Goal: Task Accomplishment & Management: Manage account settings

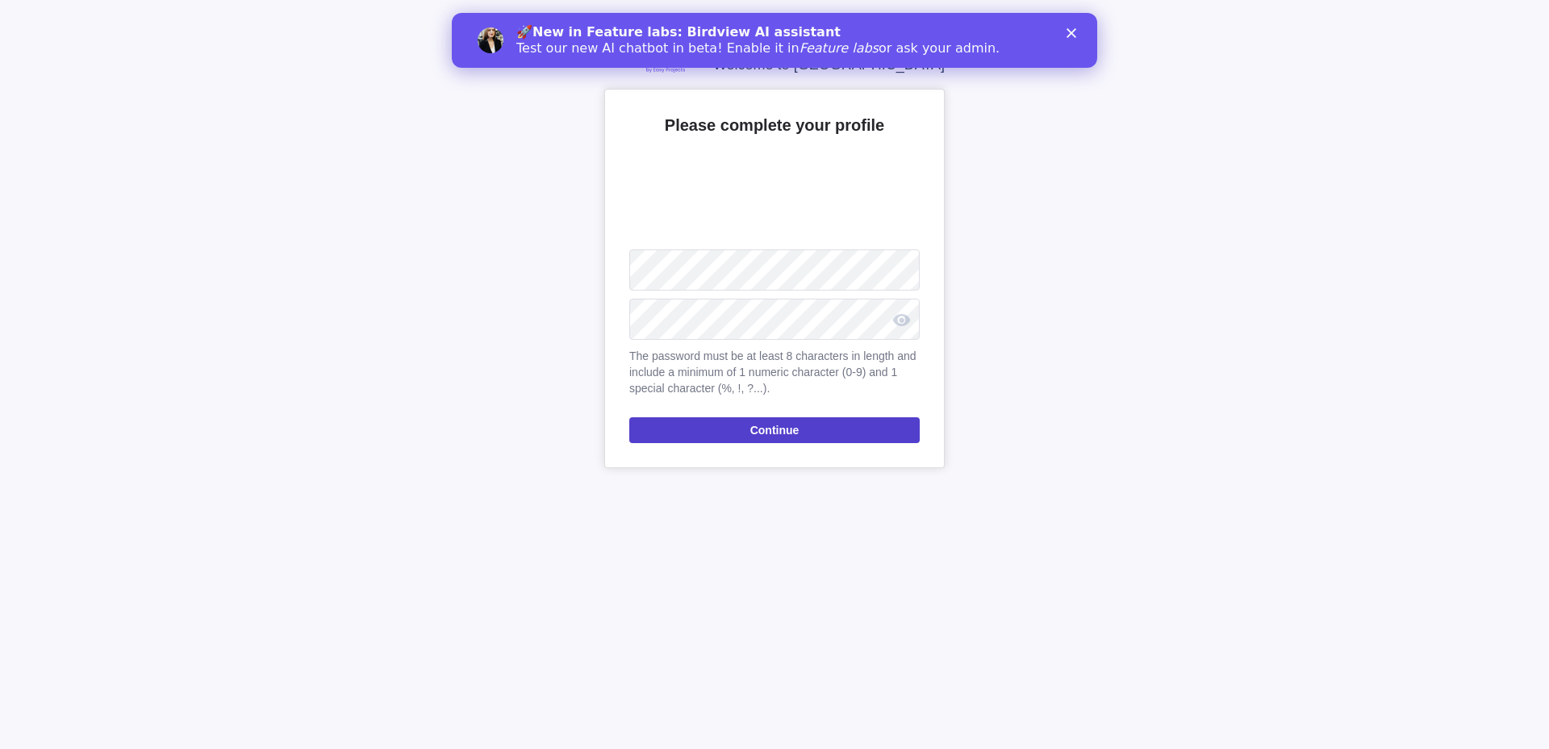
click at [688, 429] on span "Continue" at bounding box center [774, 430] width 290 height 26
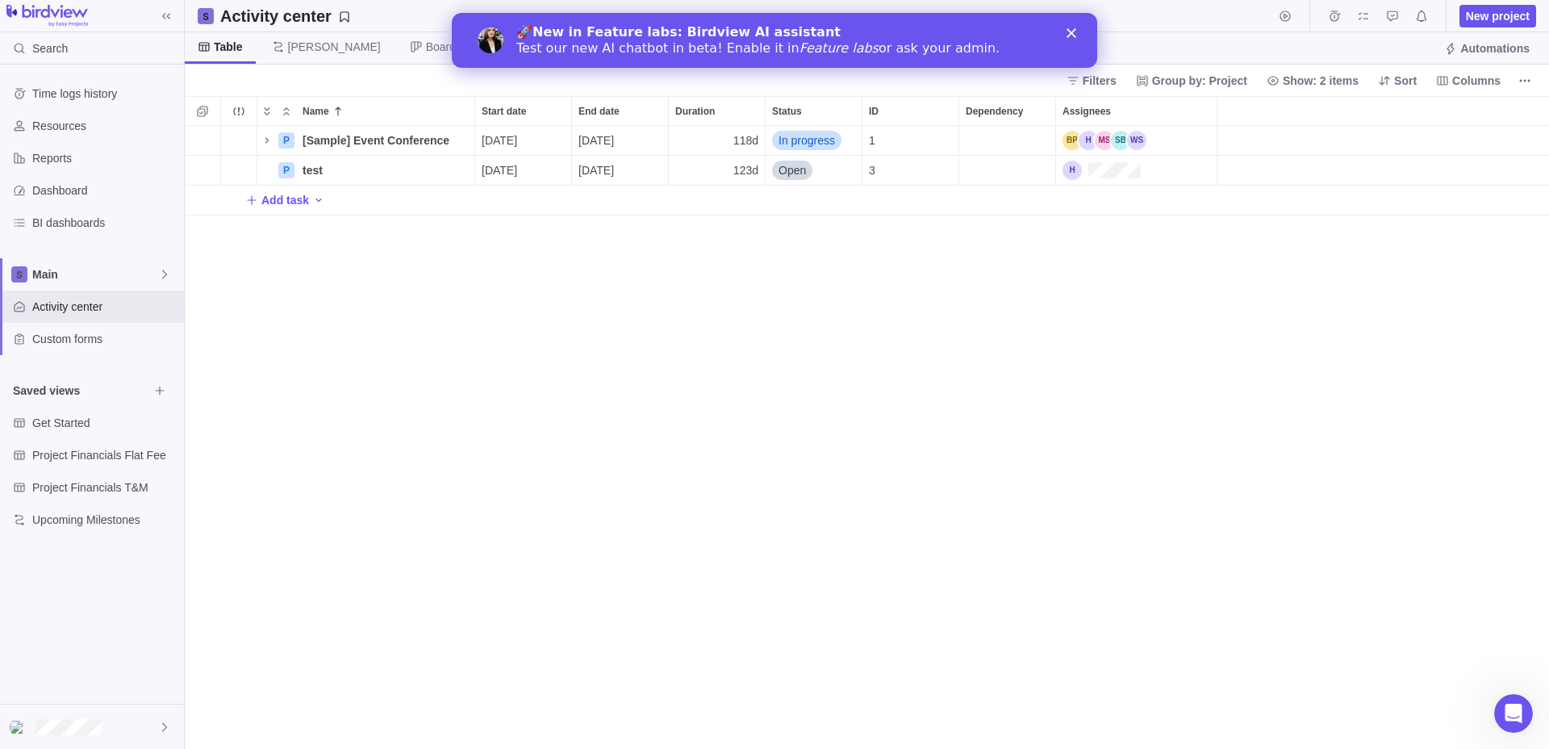
scroll to position [623, 1364]
click at [90, 741] on div at bounding box center [92, 726] width 184 height 44
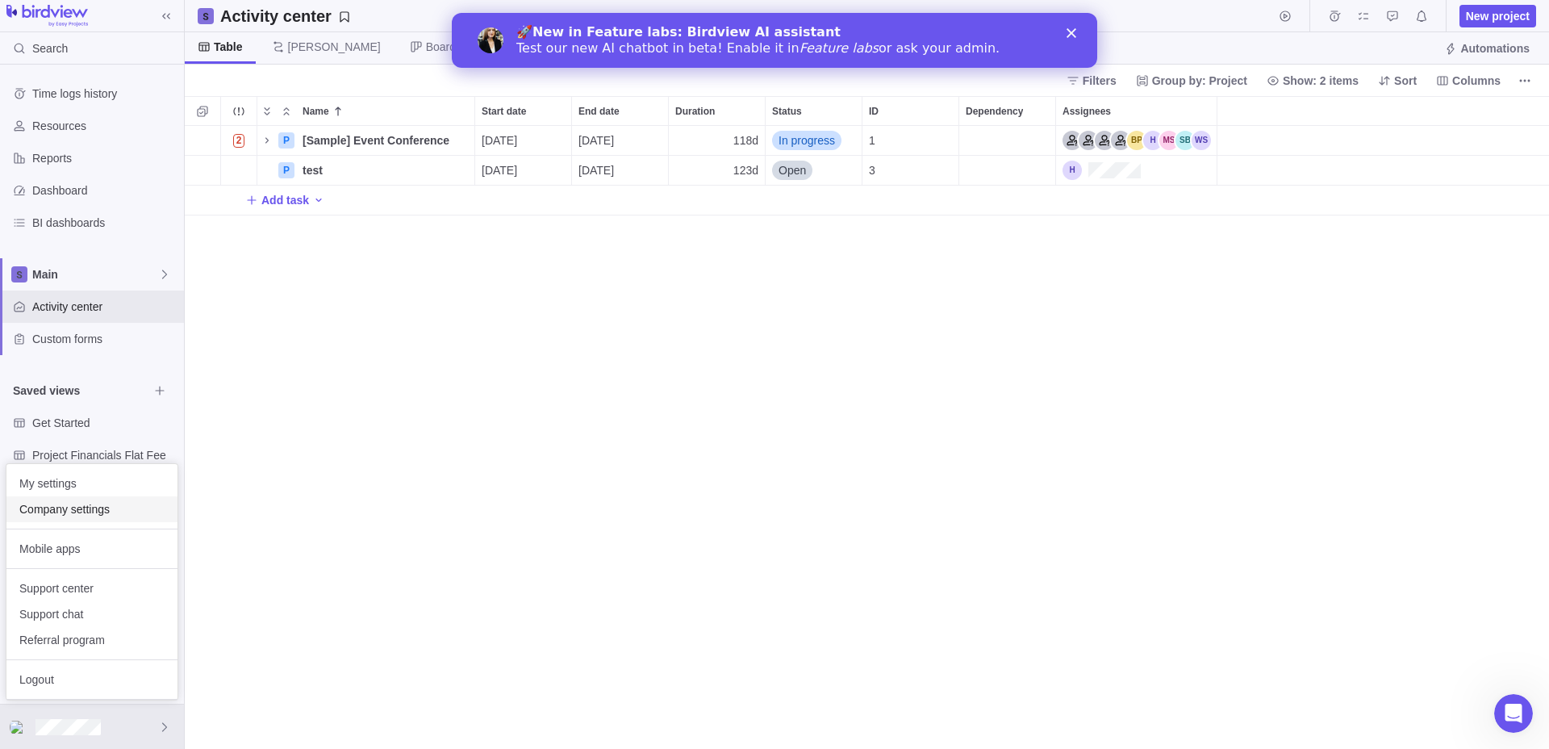
click at [98, 516] on span "Company settings" at bounding box center [91, 509] width 145 height 16
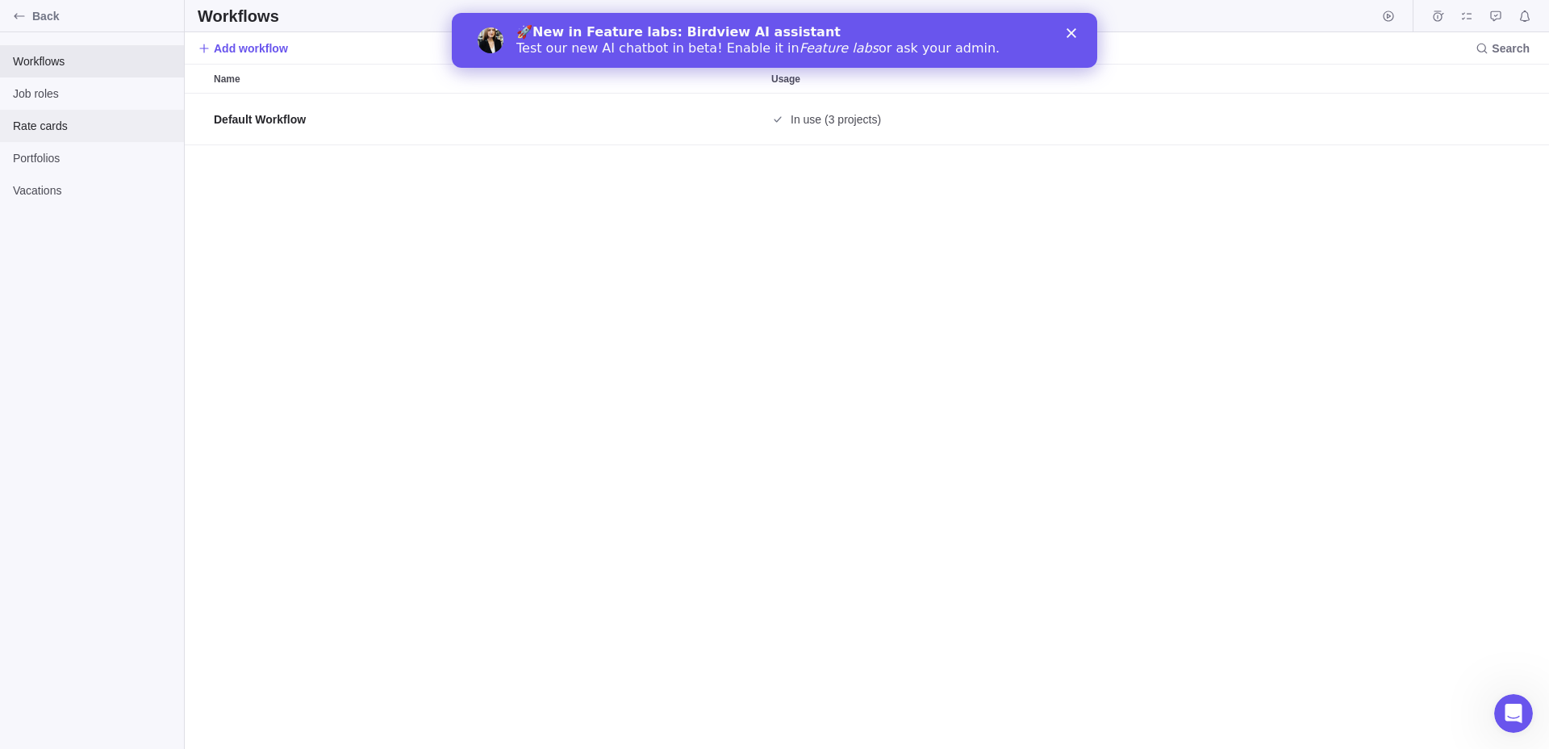
scroll to position [655, 1364]
click at [77, 102] on div "Job roles" at bounding box center [92, 93] width 184 height 32
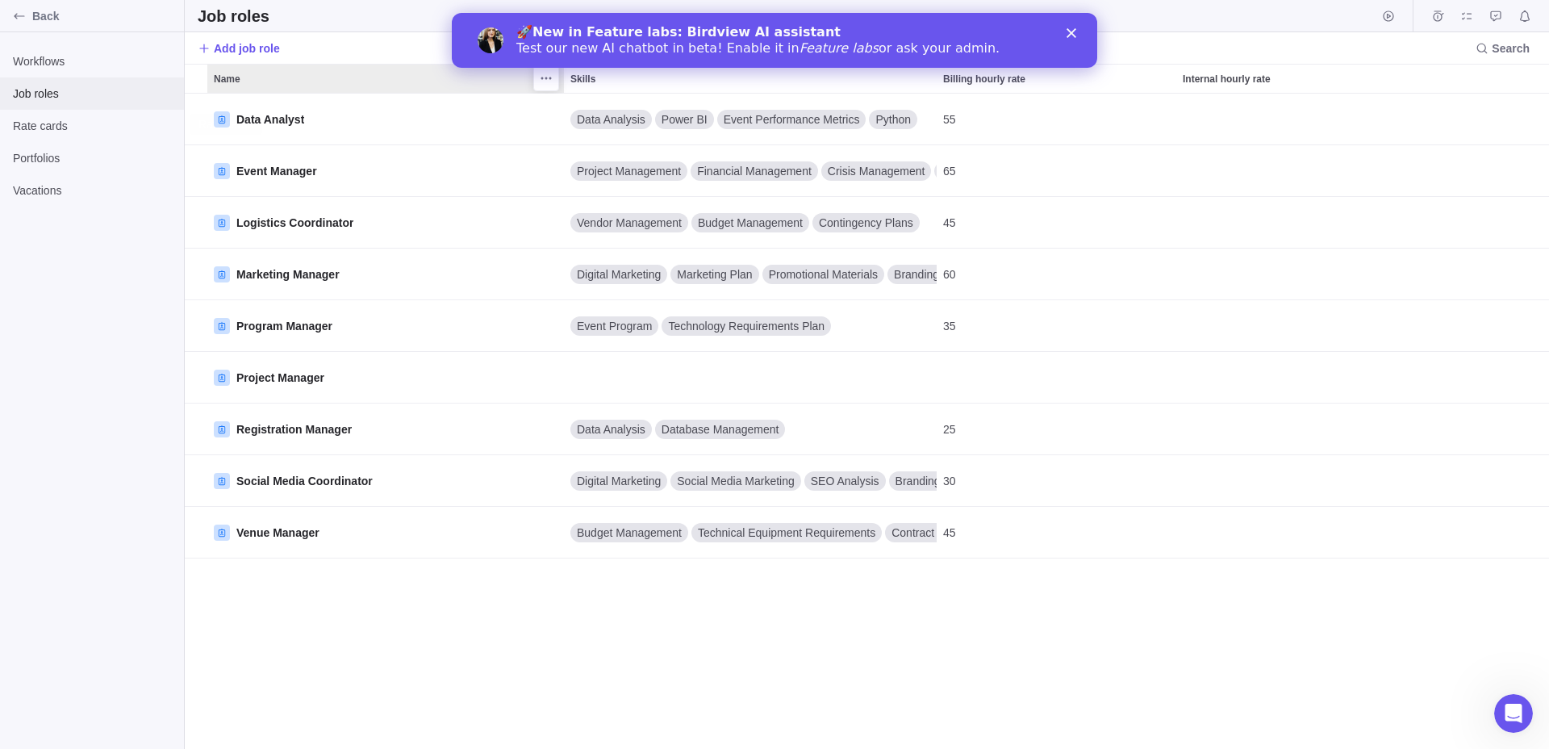
scroll to position [655, 1364]
click at [86, 127] on span "Rate cards" at bounding box center [92, 126] width 158 height 16
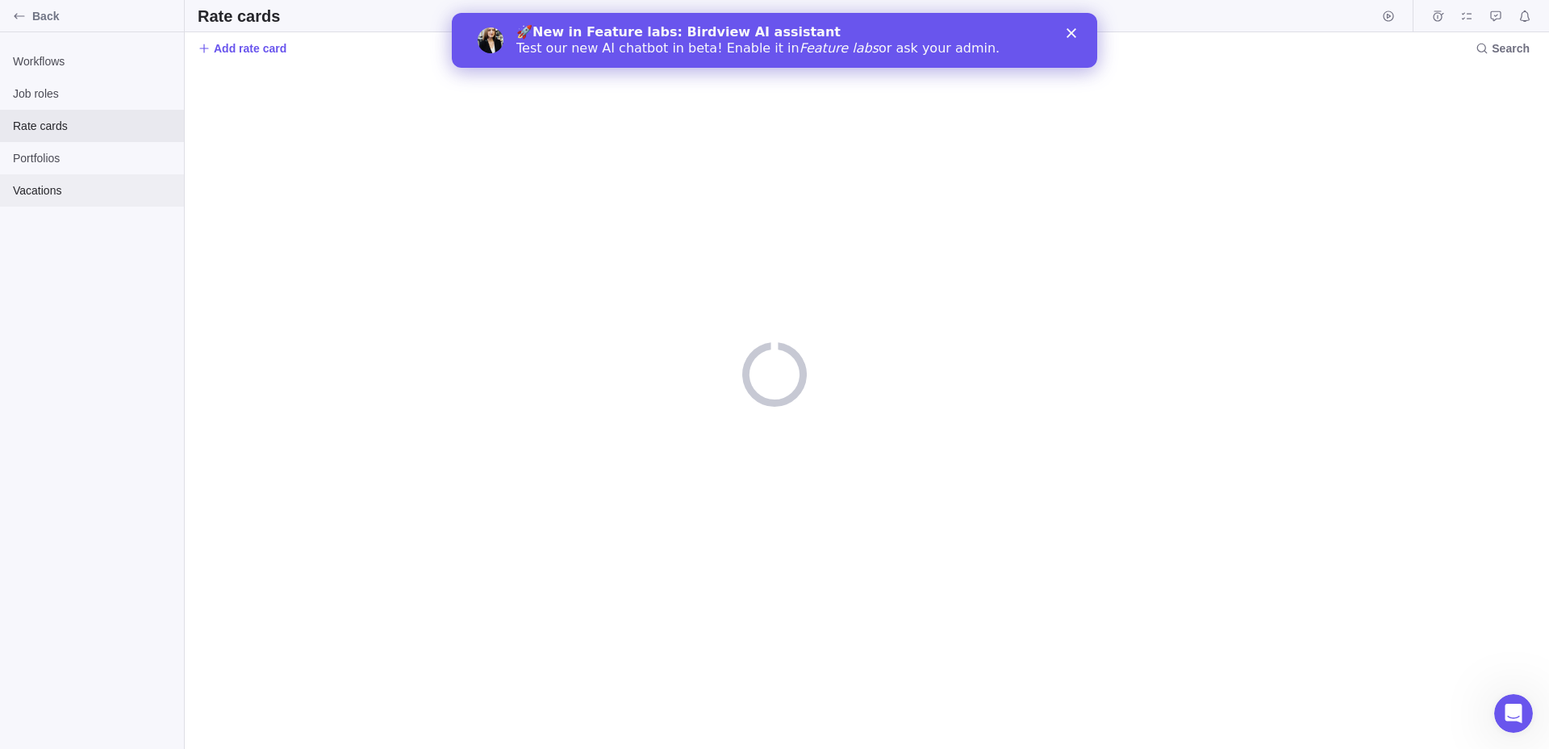
click at [95, 177] on div "Vacations" at bounding box center [92, 190] width 184 height 32
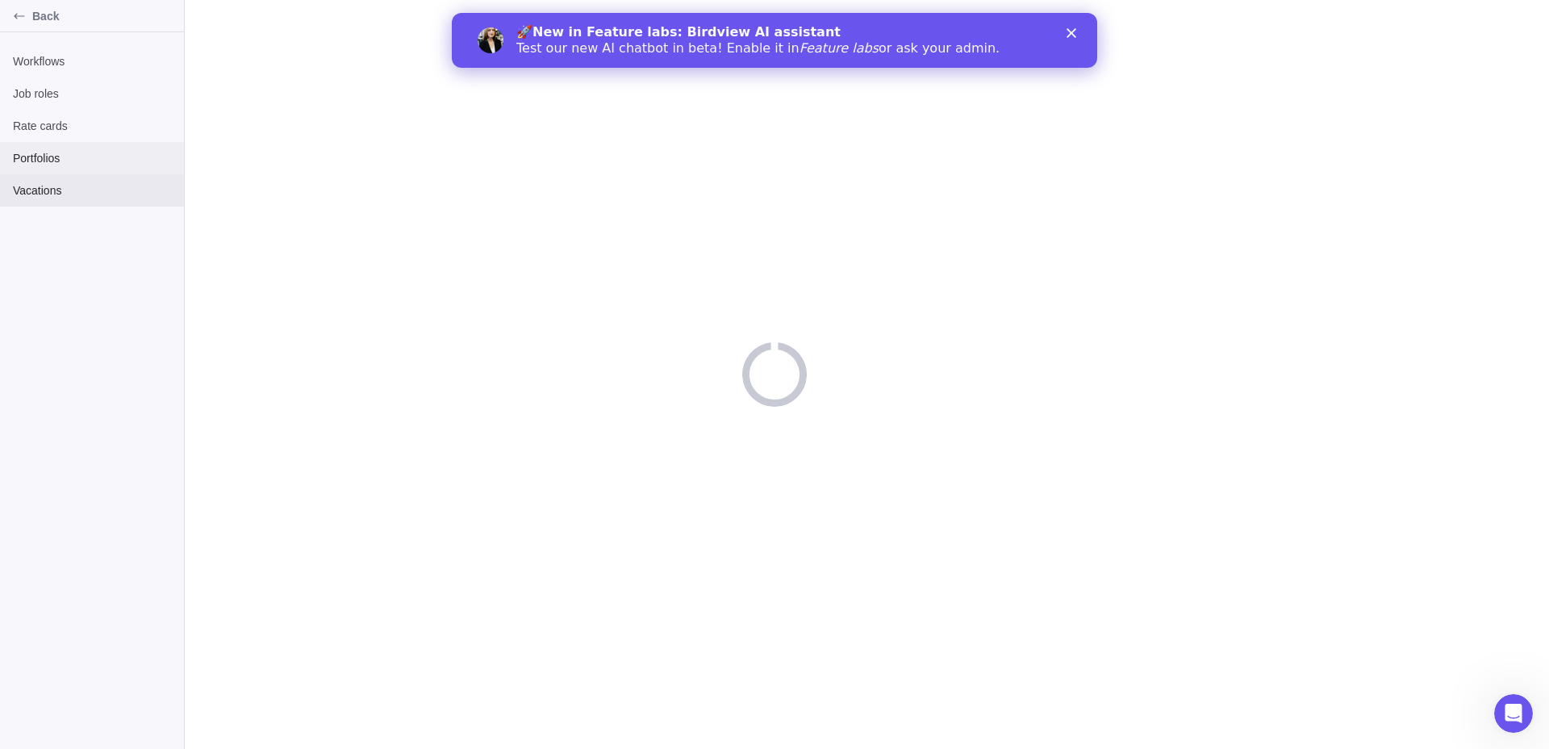
click at [94, 163] on span "Portfolios" at bounding box center [92, 158] width 158 height 16
click at [83, 75] on div "Workflows" at bounding box center [92, 61] width 184 height 32
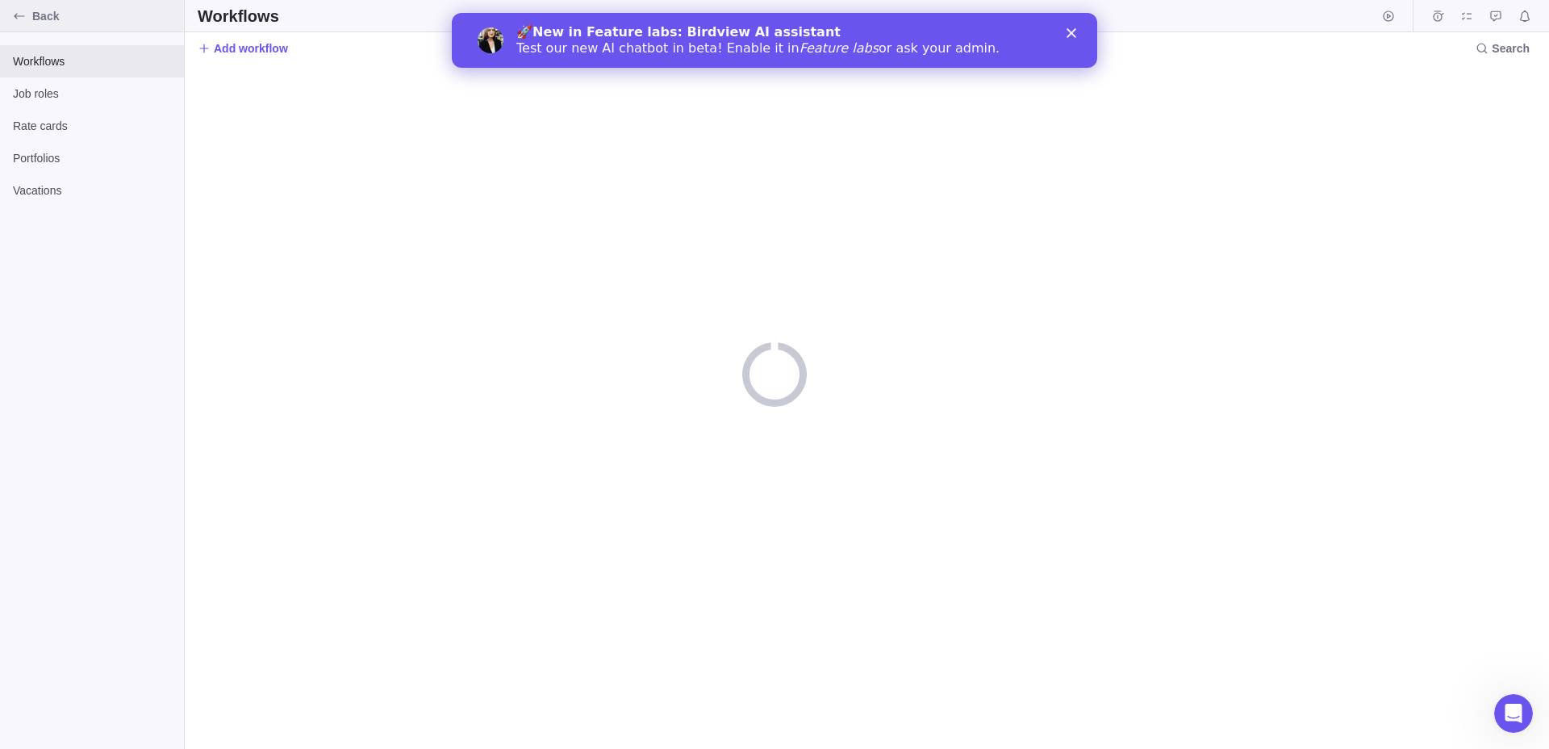
click at [14, 19] on icon "Back" at bounding box center [19, 16] width 13 height 13
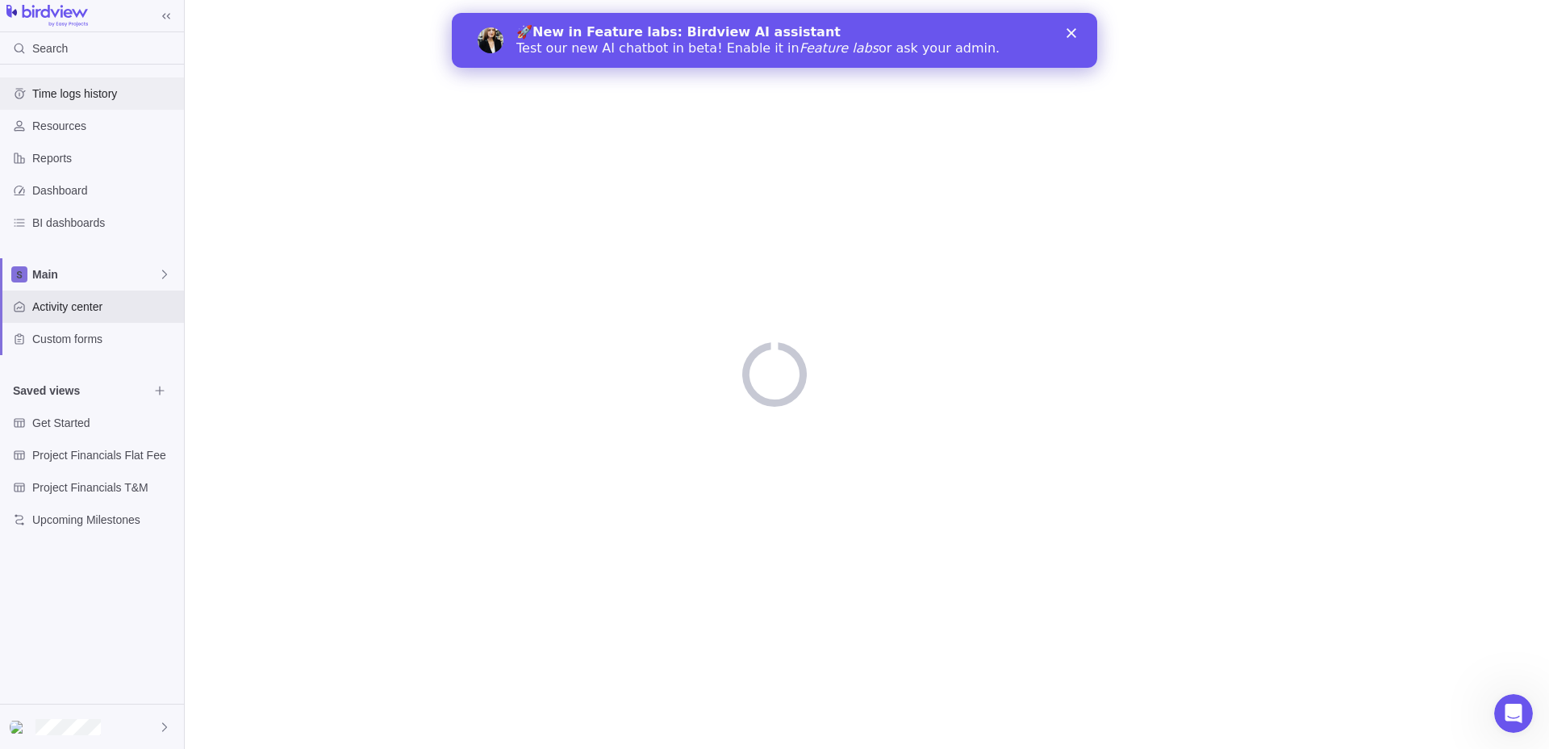
click at [70, 105] on div "Time logs history" at bounding box center [92, 93] width 184 height 32
click at [56, 56] on div "Search" at bounding box center [37, 48] width 74 height 32
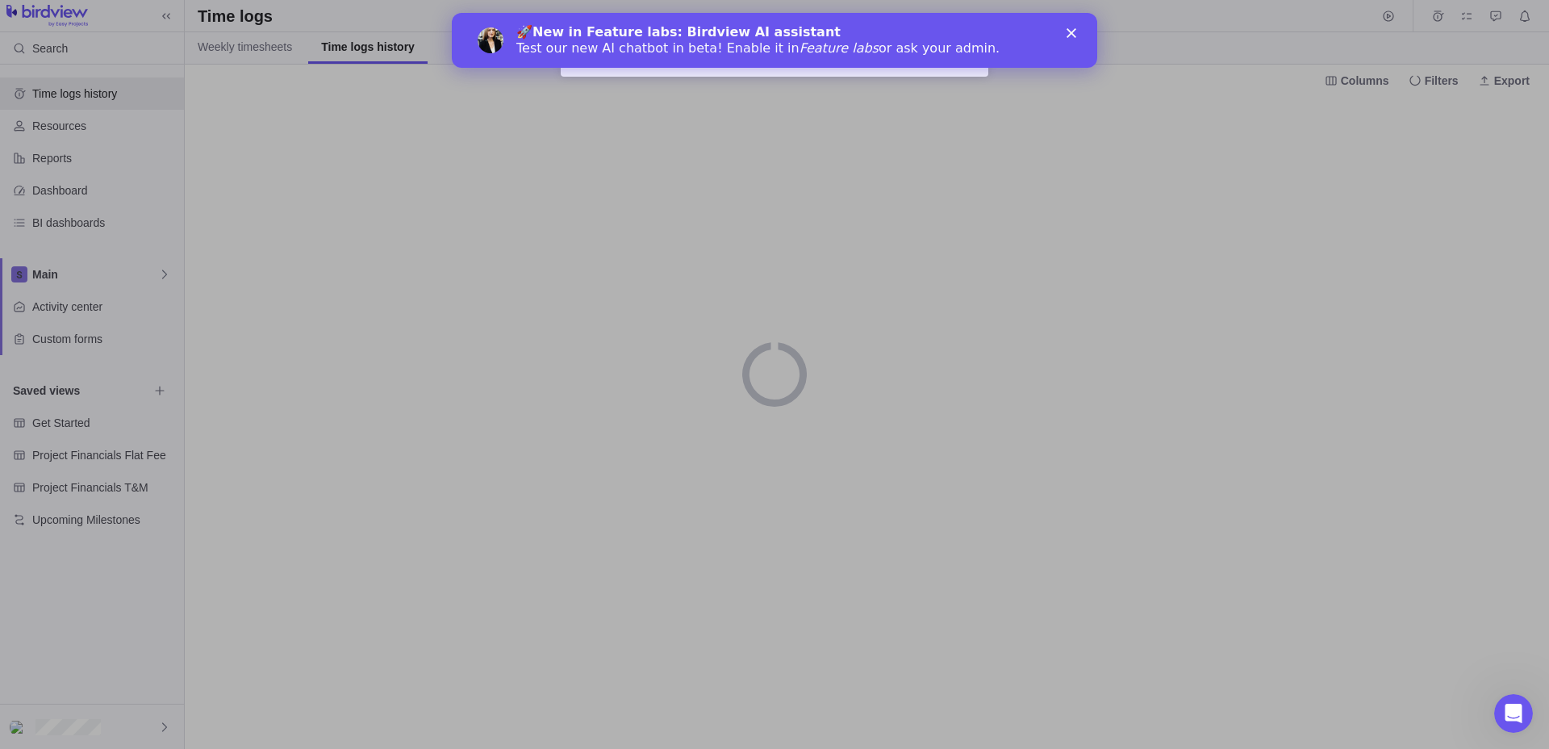
click at [1070, 36] on polygon "Close" at bounding box center [1072, 33] width 10 height 10
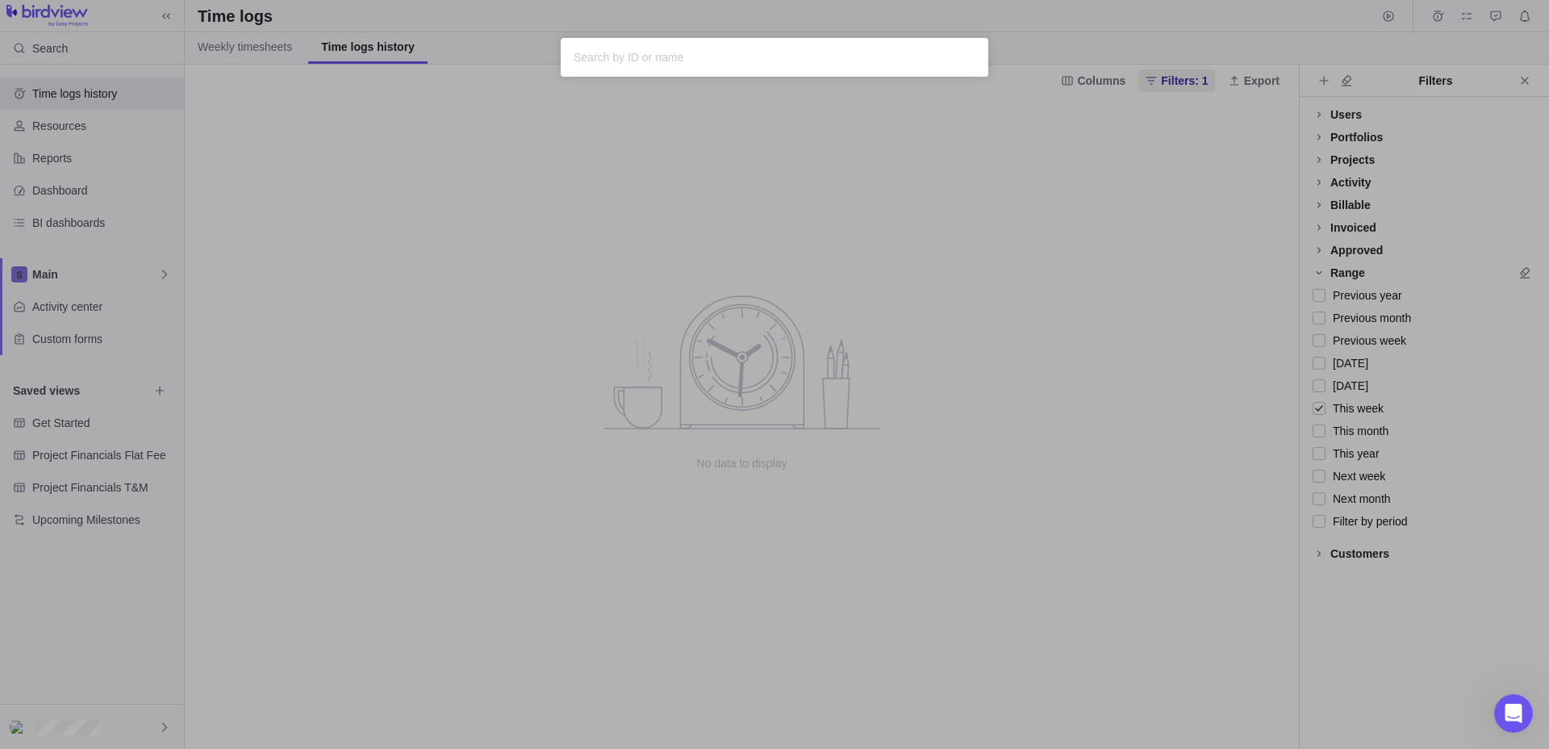
click at [953, 279] on div "Sorry, nothing was found" at bounding box center [774, 374] width 1549 height 749
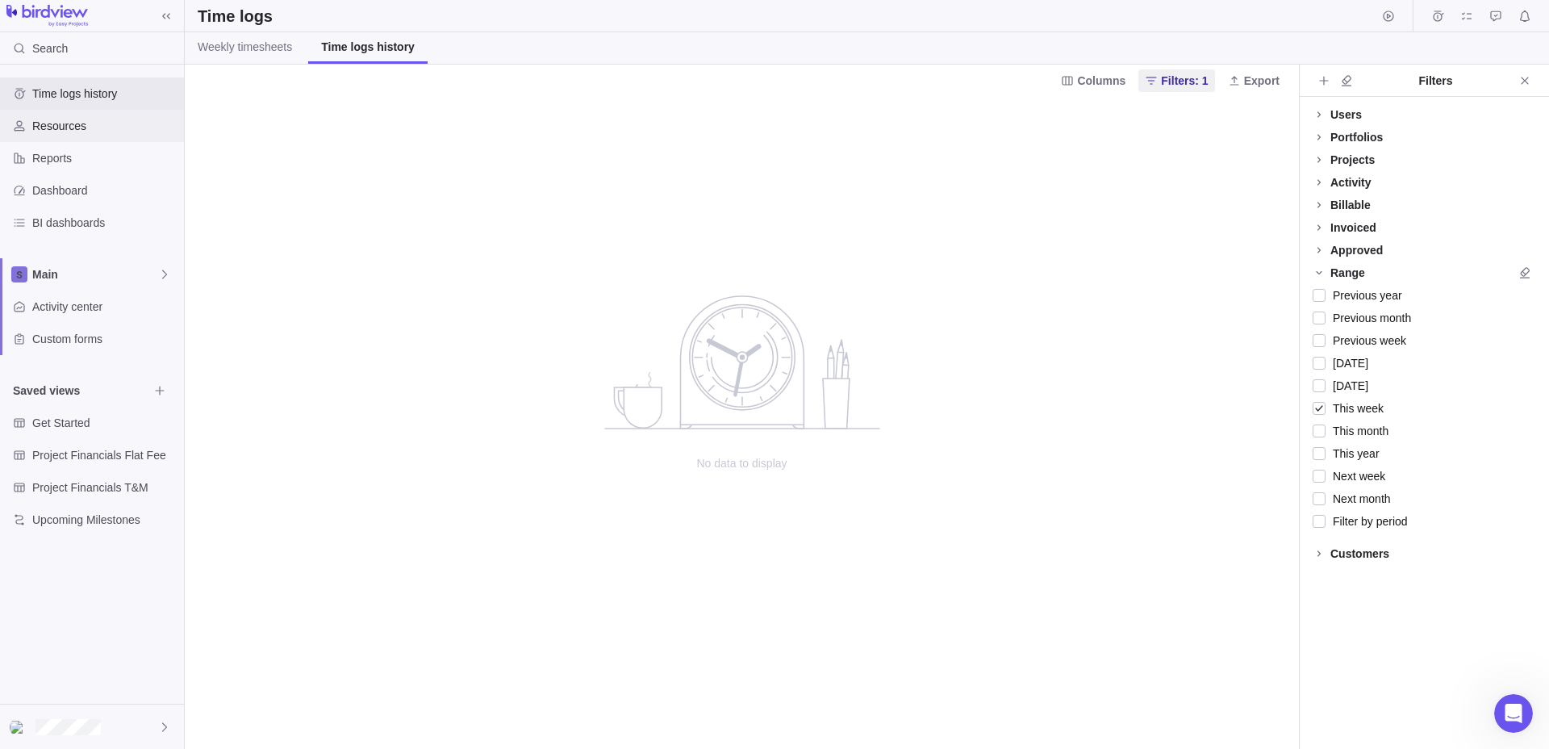
click at [31, 127] on div "Resources" at bounding box center [19, 126] width 26 height 26
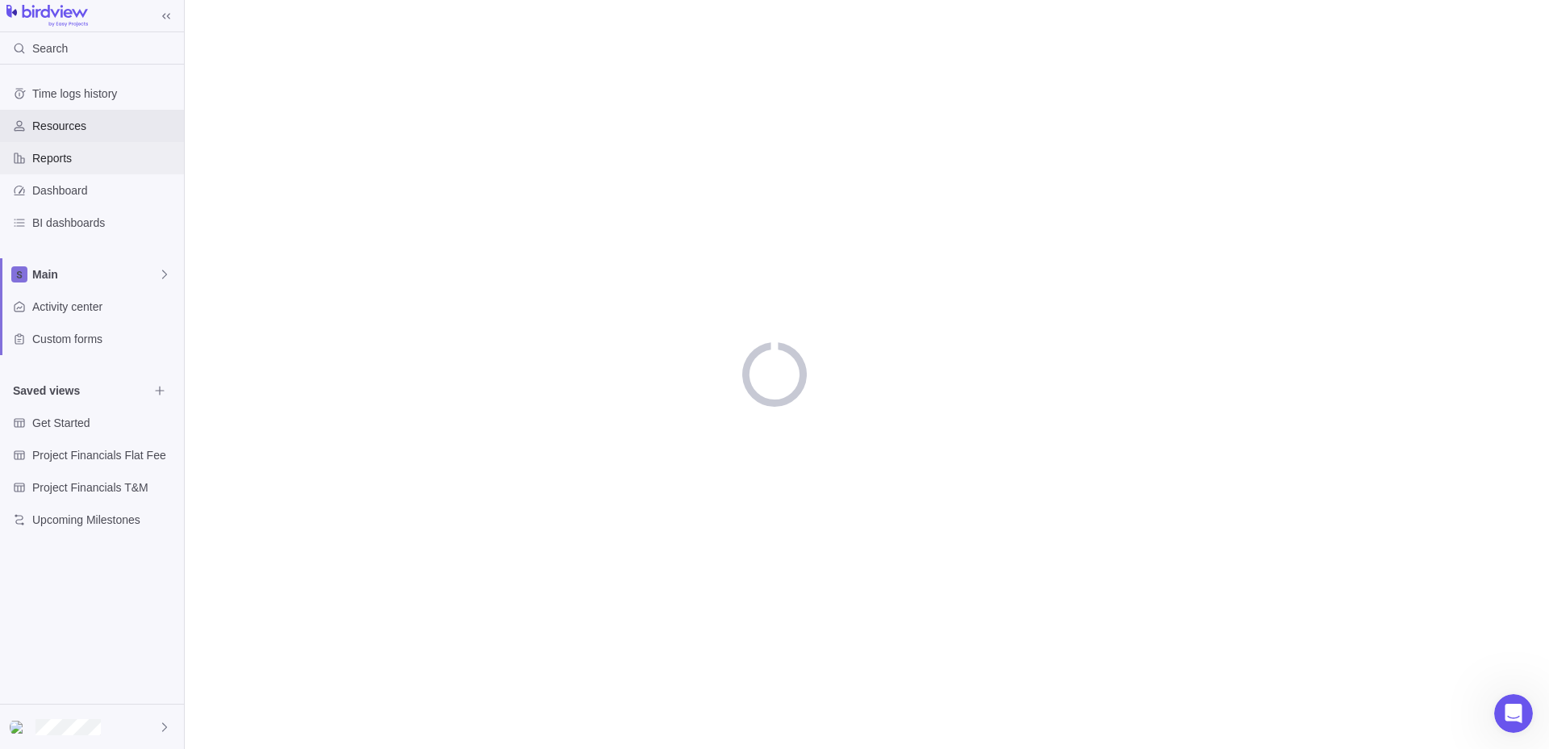
click at [61, 164] on span "Reports" at bounding box center [104, 158] width 145 height 16
click at [81, 186] on span "Dashboard" at bounding box center [104, 190] width 145 height 16
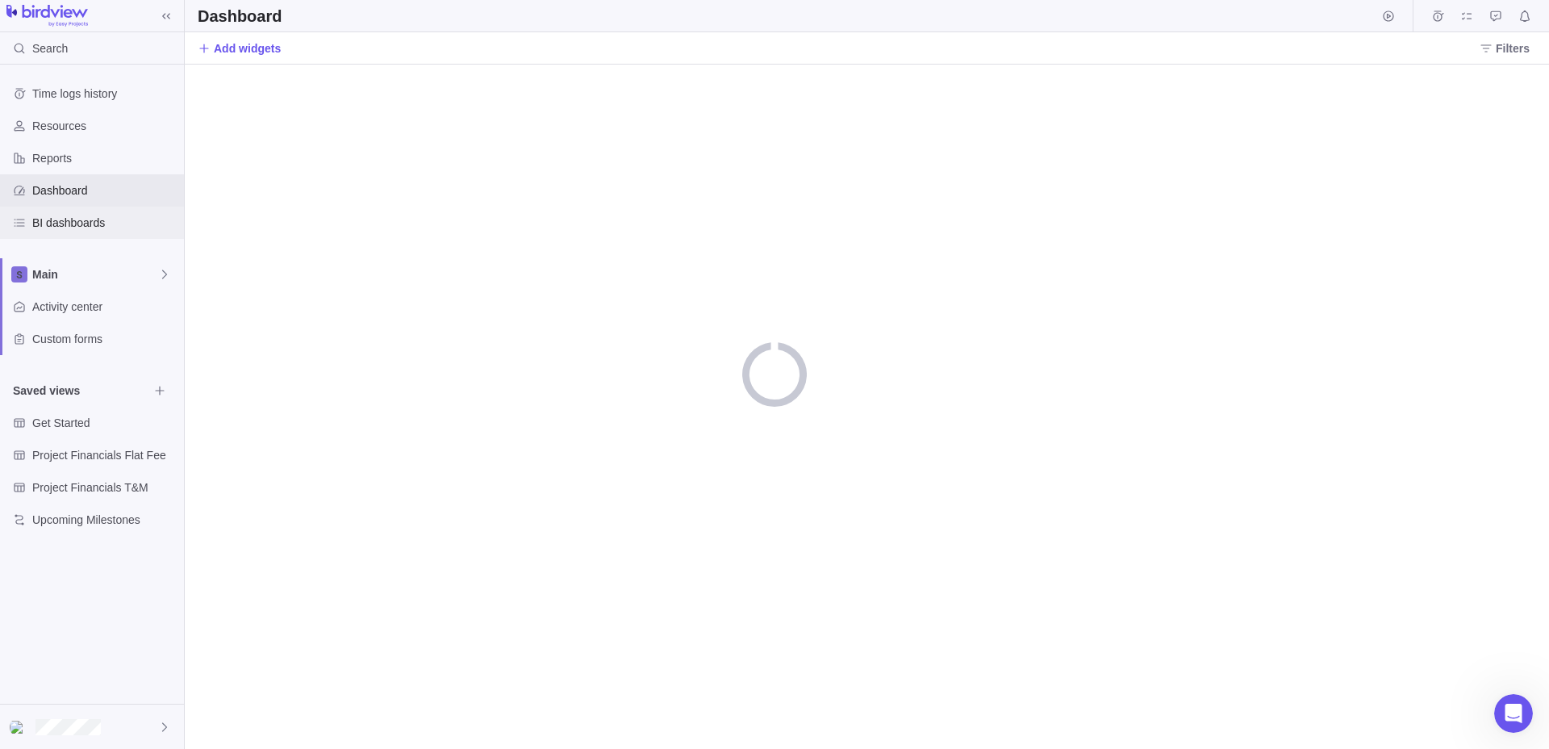
click at [111, 228] on span "BI dashboards" at bounding box center [104, 223] width 145 height 16
click at [89, 736] on div at bounding box center [92, 726] width 184 height 44
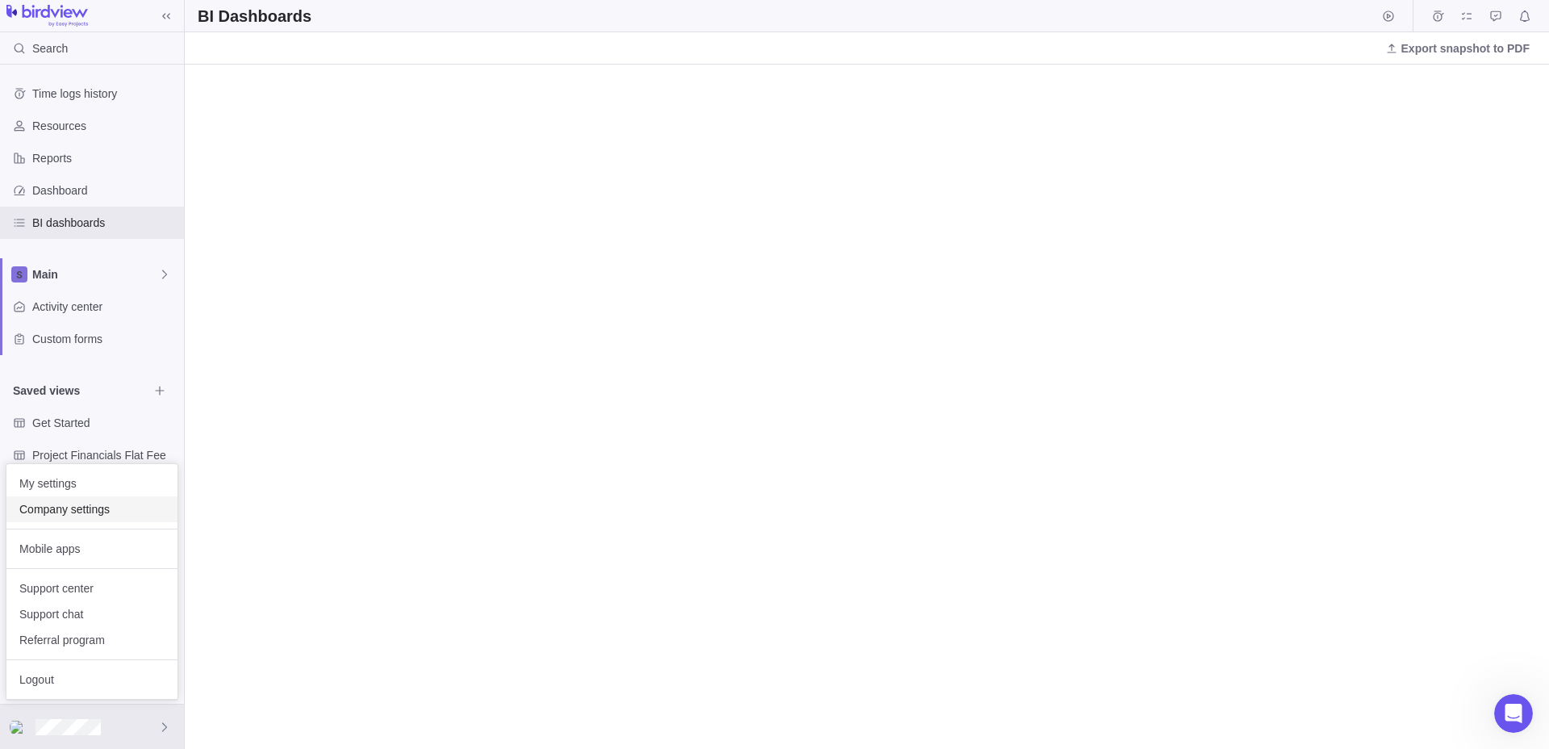
click at [57, 511] on span "Company settings" at bounding box center [91, 509] width 145 height 16
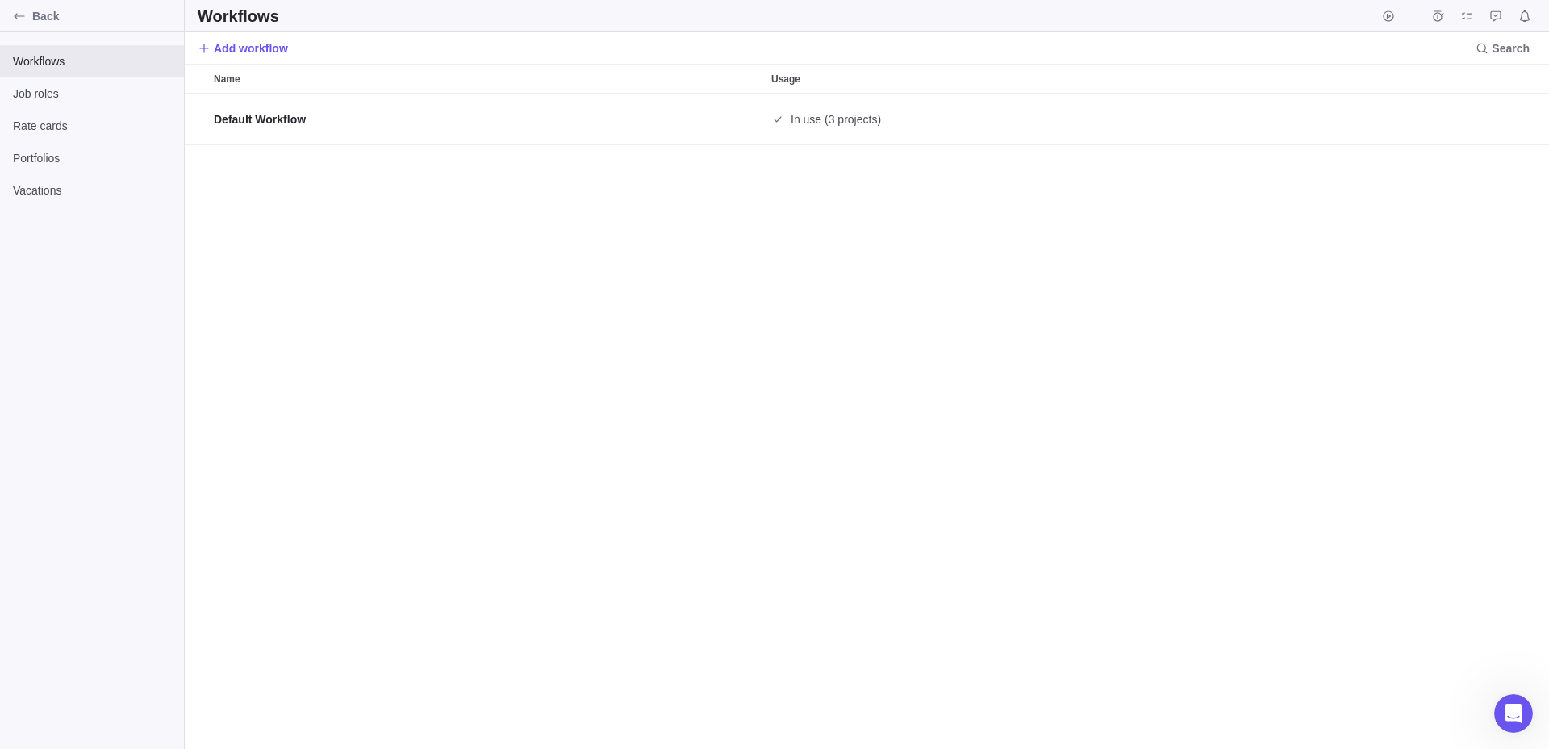
scroll to position [655, 1364]
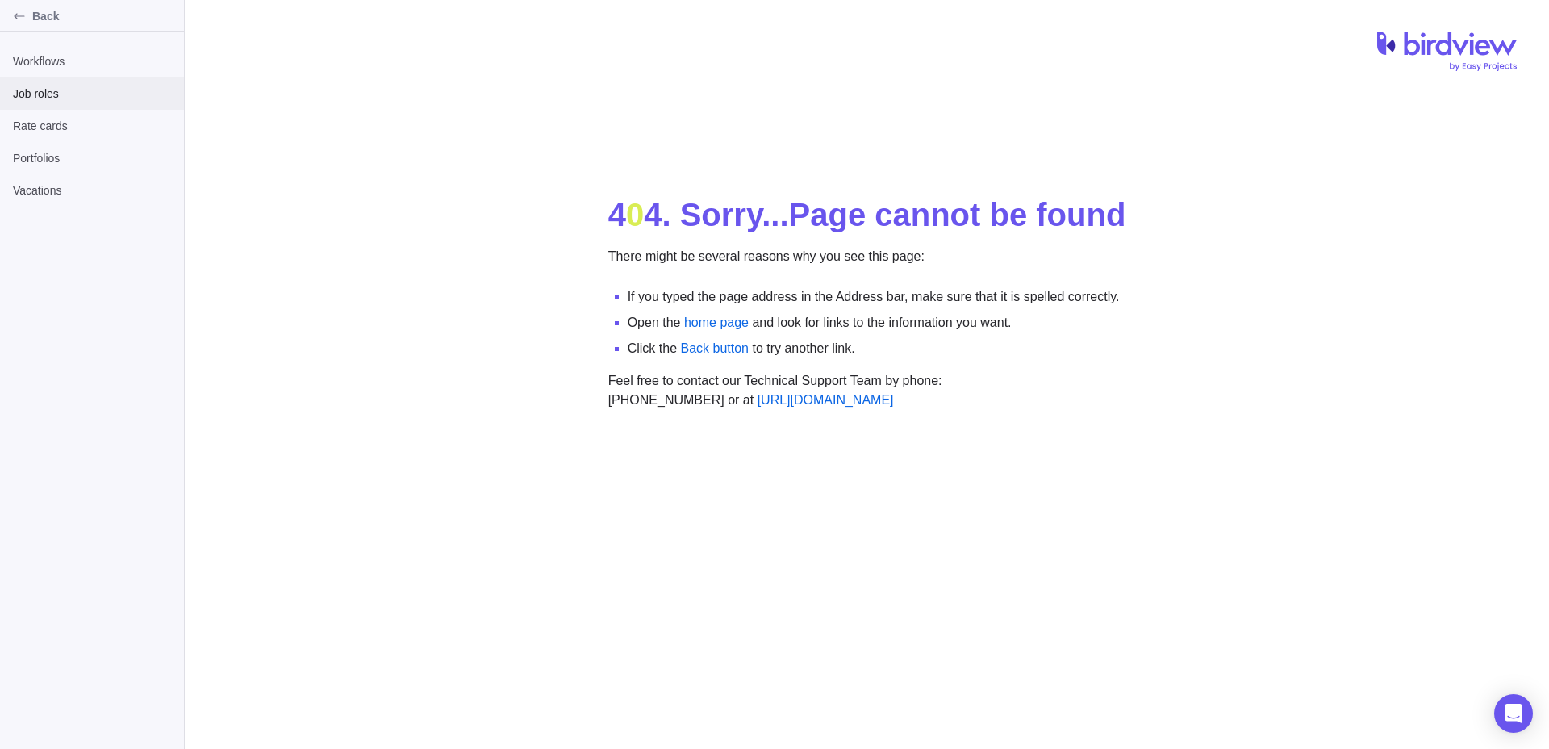
click at [63, 78] on div "Job roles" at bounding box center [92, 93] width 184 height 32
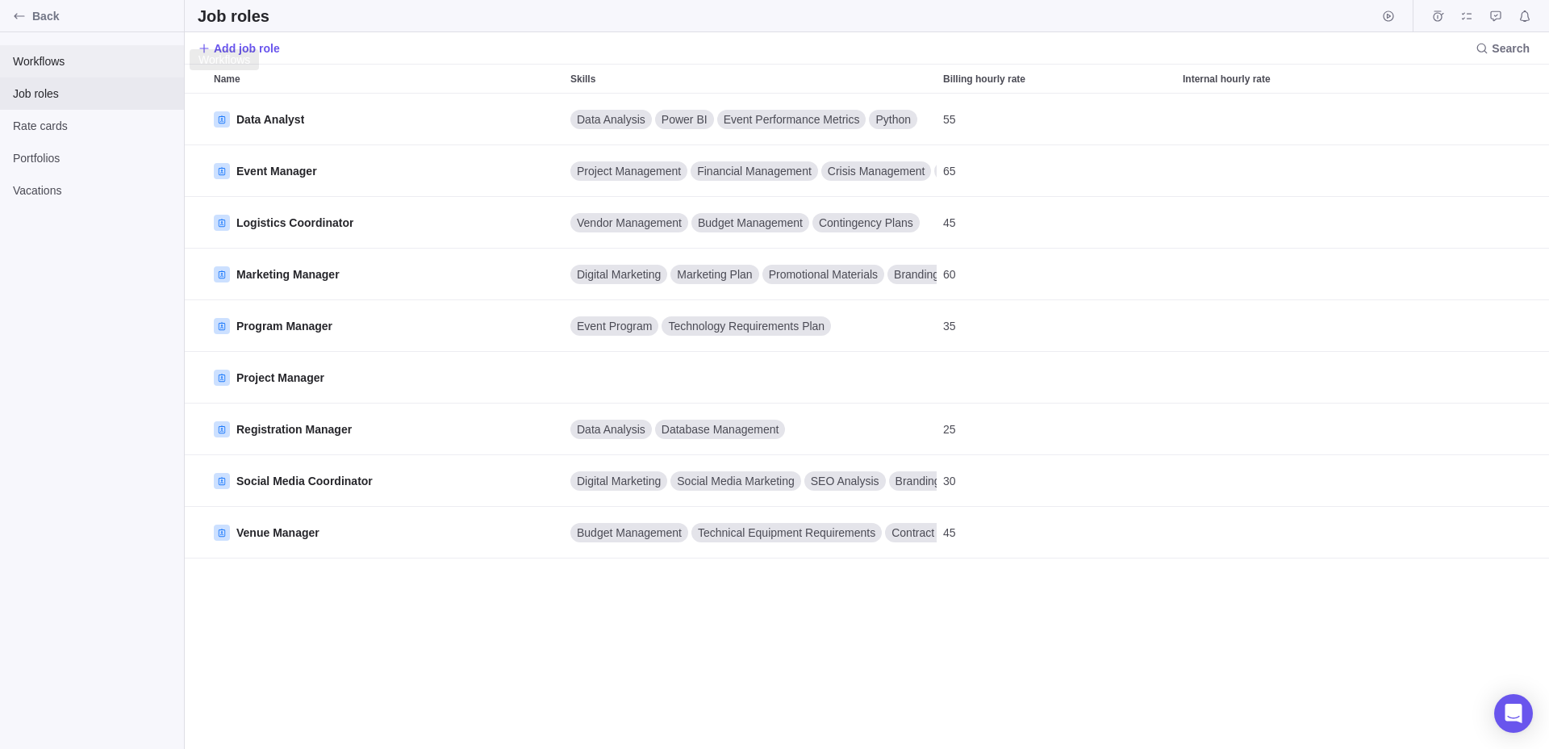
scroll to position [655, 1364]
click at [72, 77] on div "Workflows" at bounding box center [92, 61] width 184 height 32
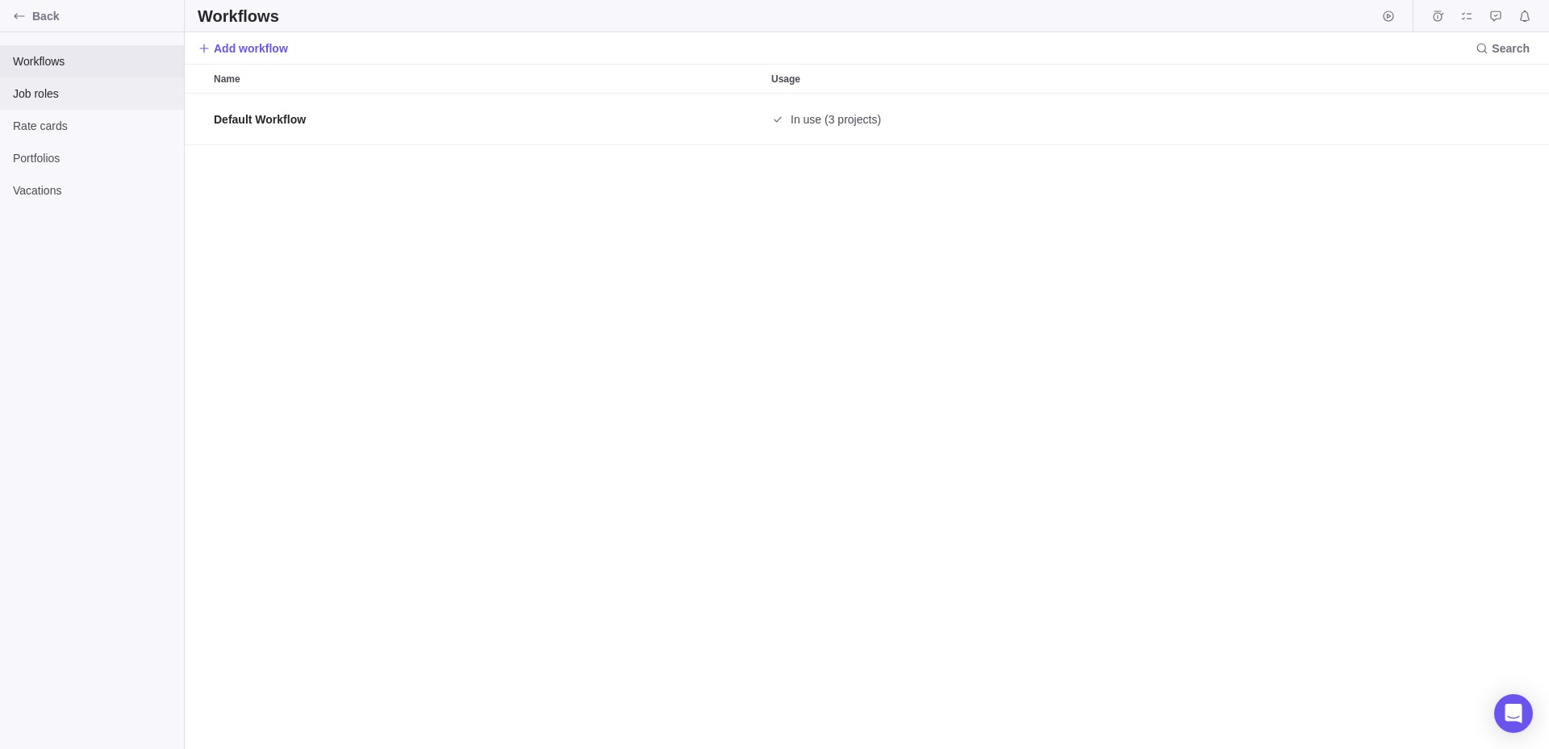
scroll to position [655, 1364]
click at [68, 96] on span "Job roles" at bounding box center [92, 94] width 158 height 16
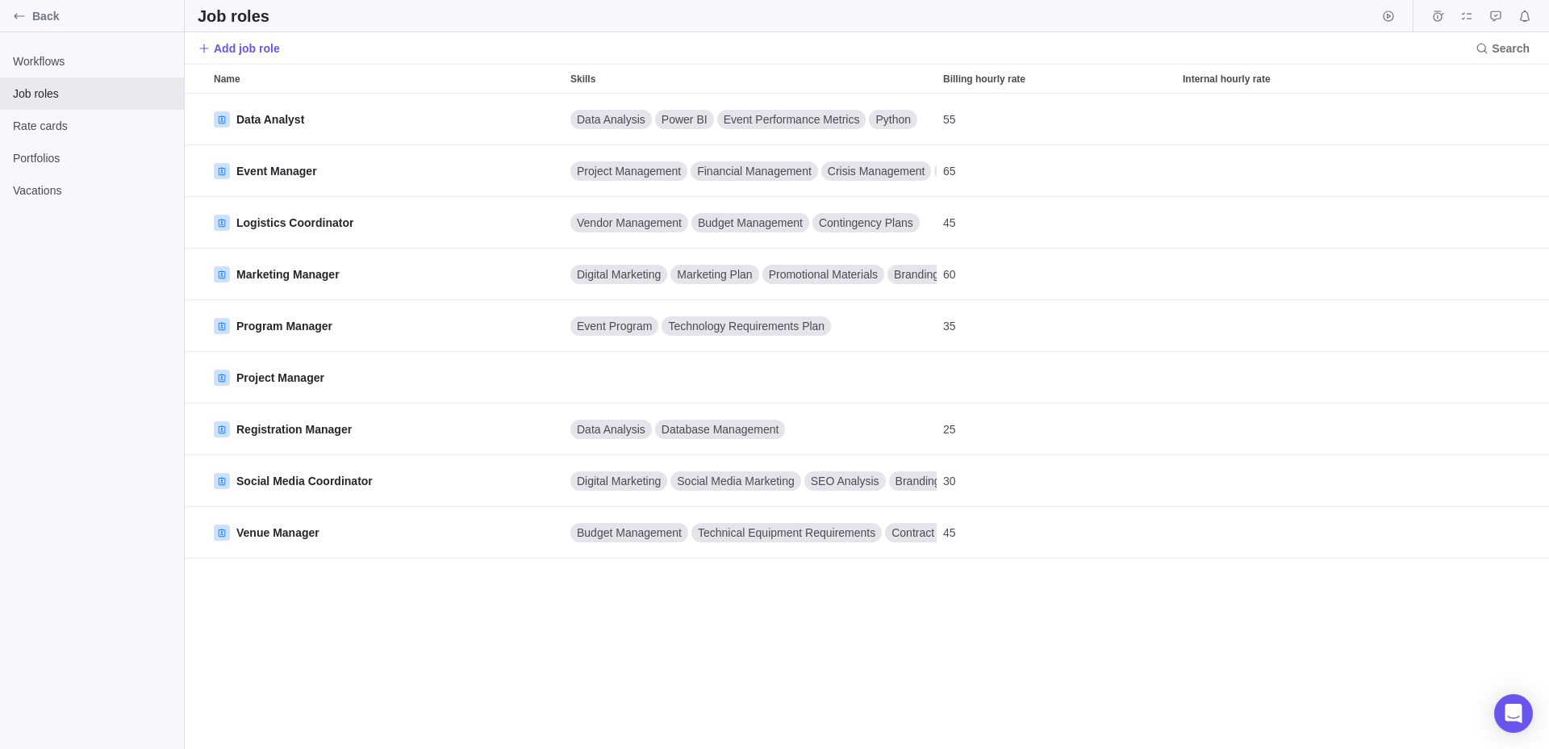
click at [238, 35] on div "Add job role Search" at bounding box center [867, 47] width 1364 height 31
click at [238, 50] on span "Add job role" at bounding box center [247, 48] width 66 height 16
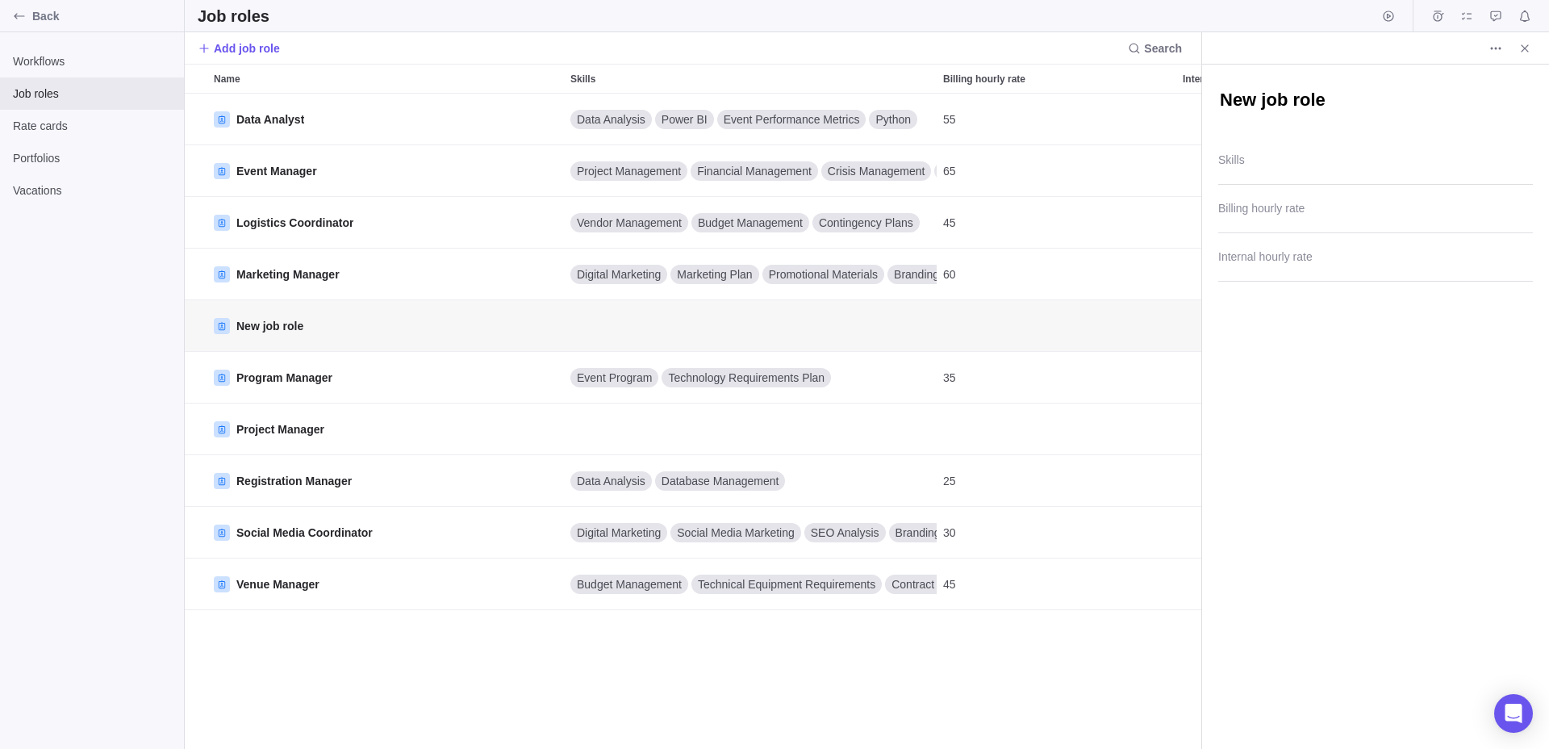
scroll to position [655, 1017]
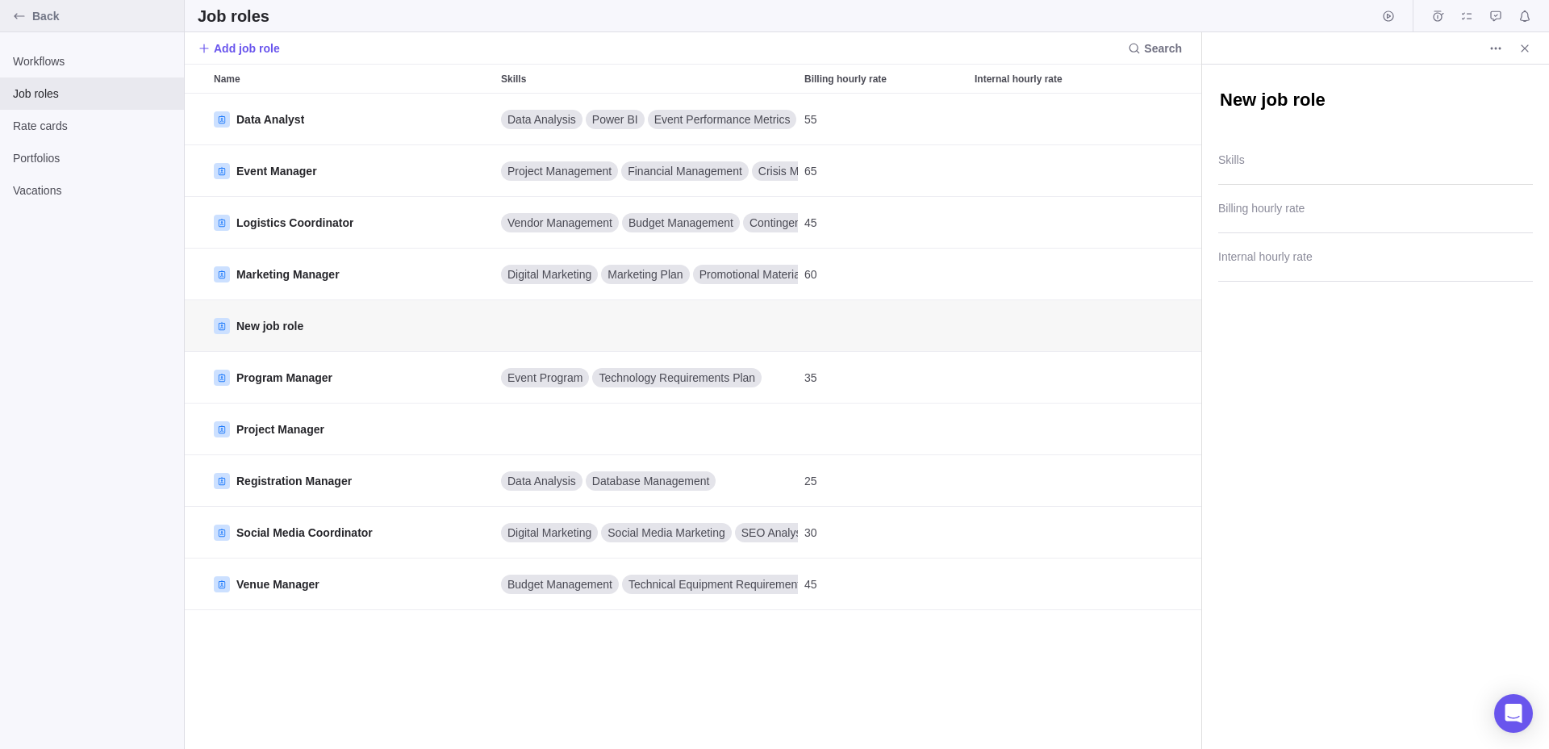
type textarea "x"
click at [23, 11] on icon "Back" at bounding box center [19, 16] width 13 height 13
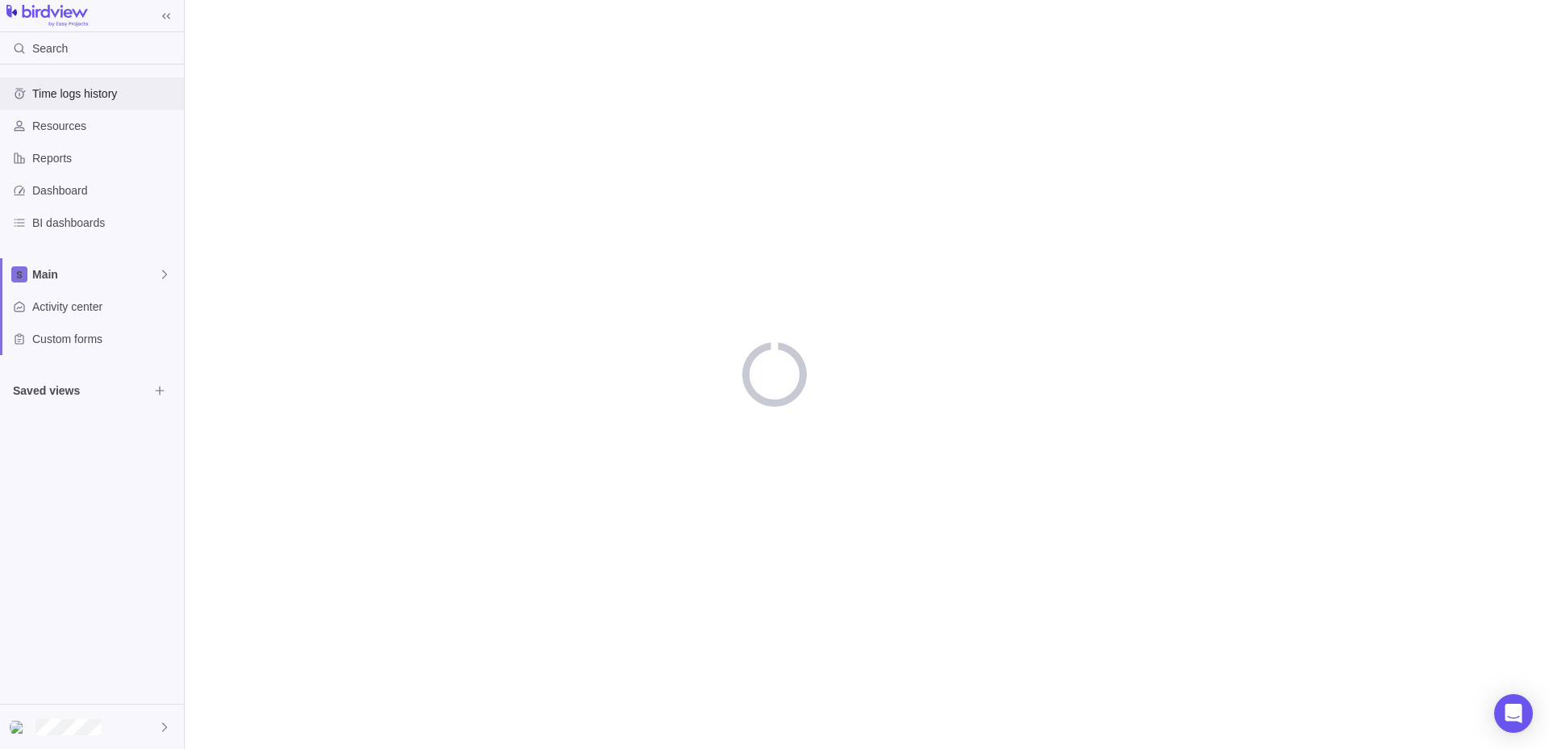
click at [70, 104] on div "Time logs history" at bounding box center [92, 93] width 184 height 32
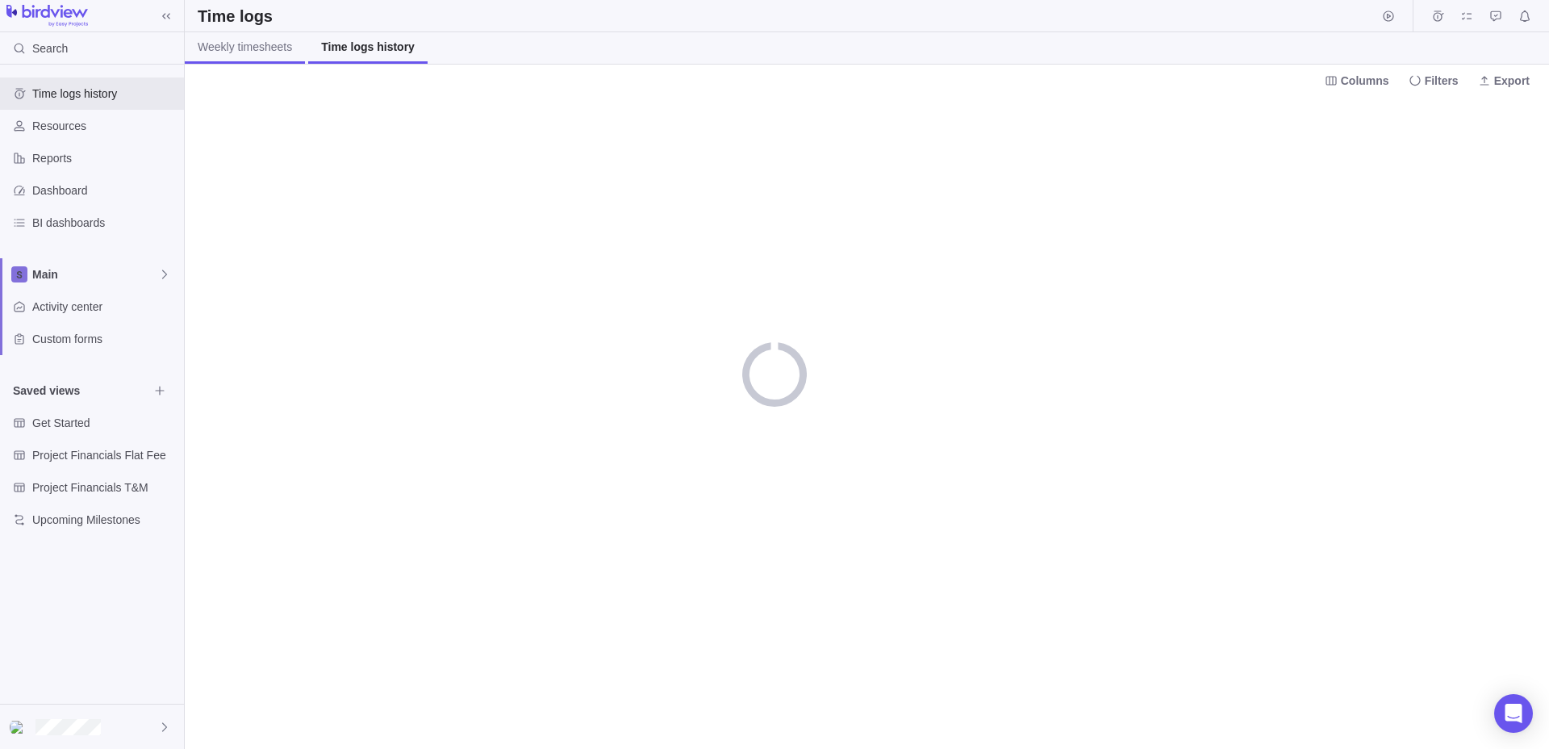
click at [273, 44] on span "Weekly timesheets" at bounding box center [245, 47] width 94 height 16
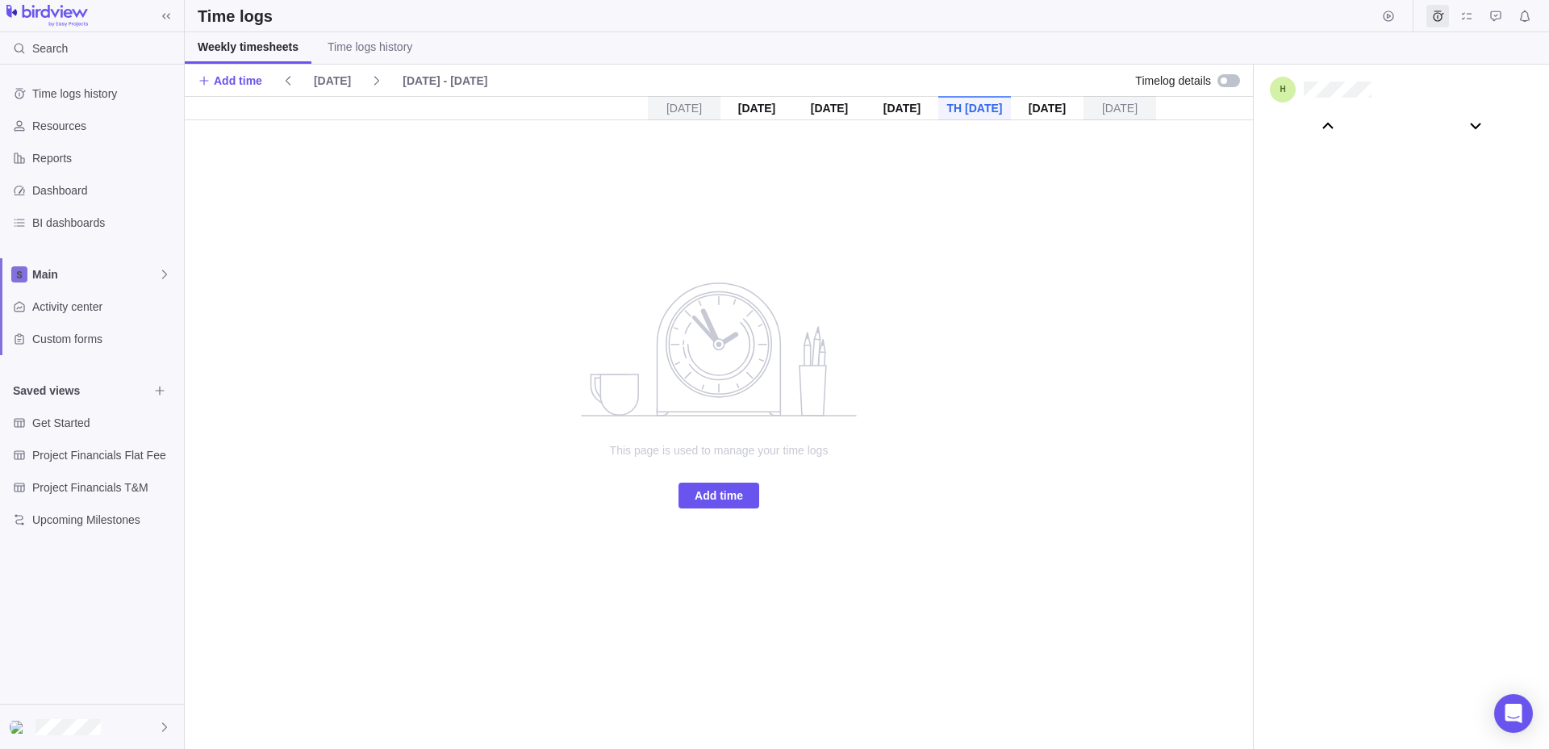
scroll to position [89914, 0]
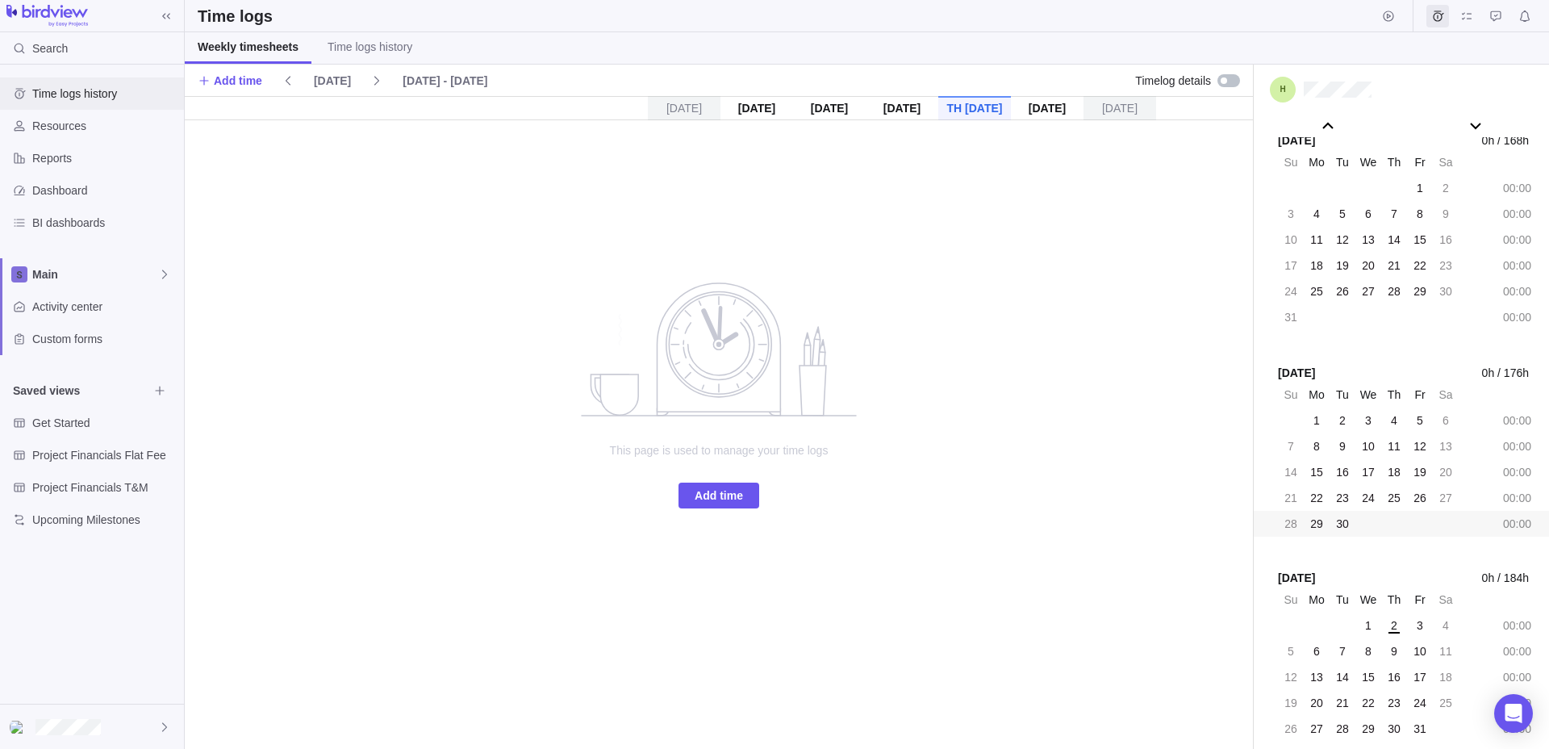
click at [76, 93] on span "Time logs history" at bounding box center [104, 94] width 145 height 16
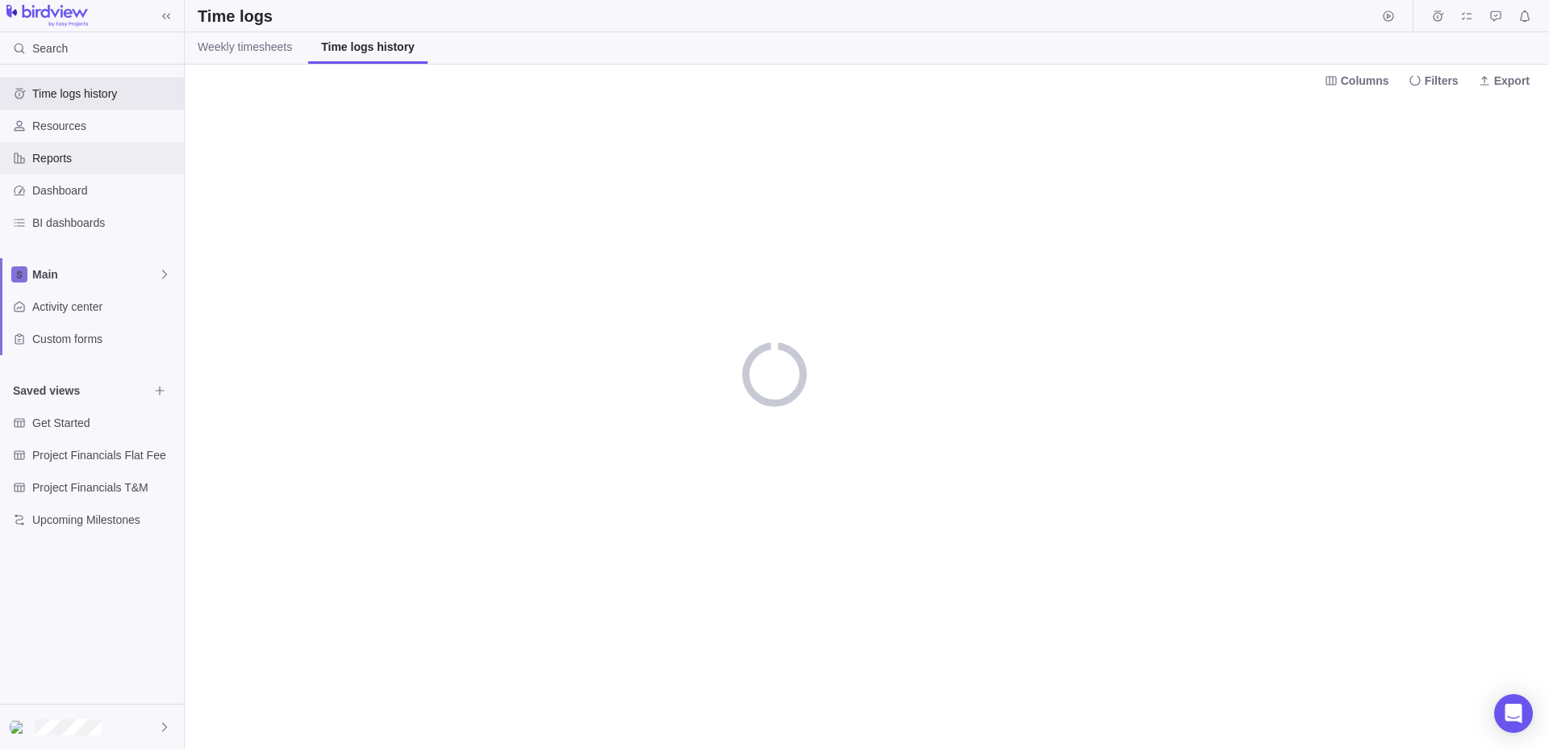
click at [120, 144] on div "Reports" at bounding box center [92, 158] width 184 height 32
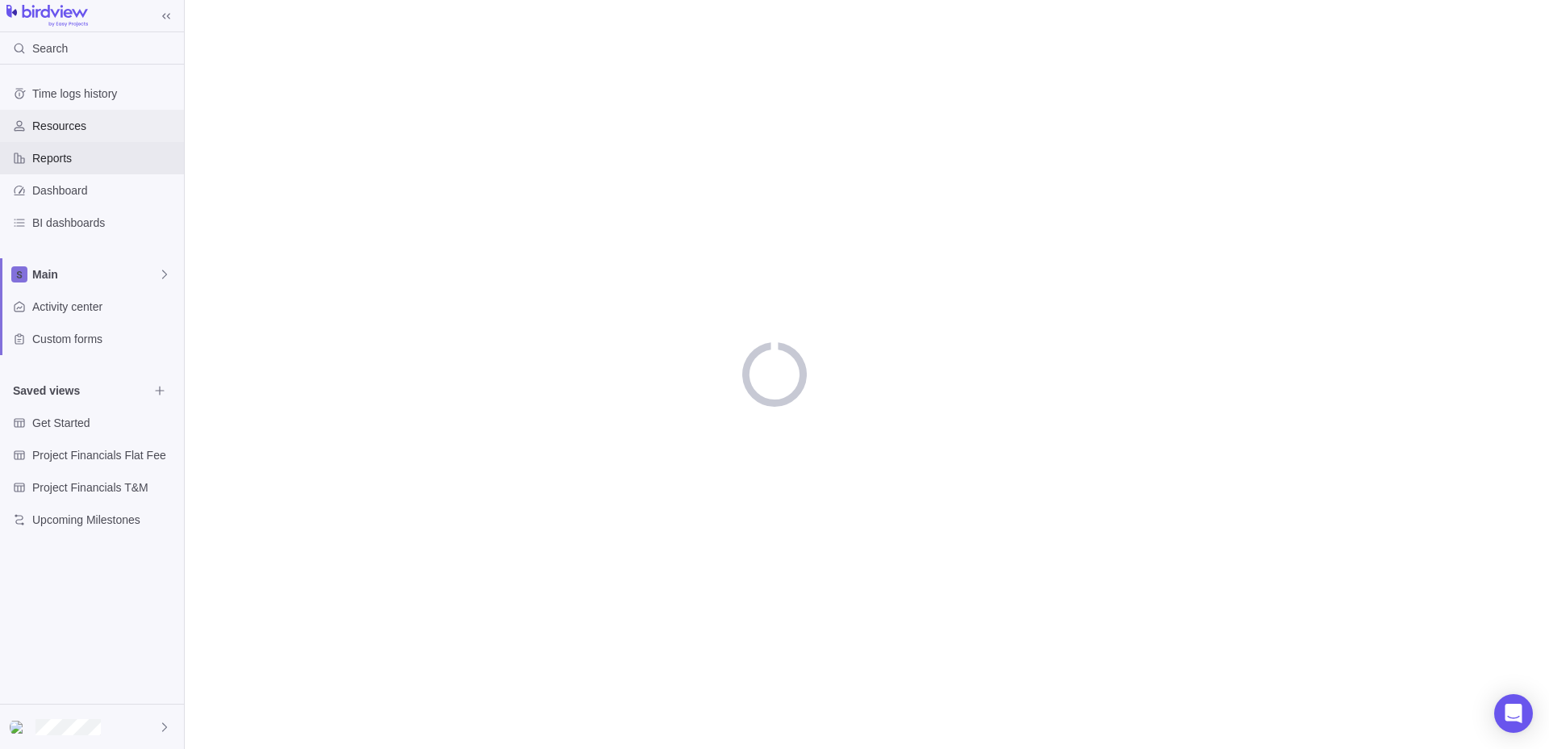
click at [119, 130] on span "Resources" at bounding box center [104, 126] width 145 height 16
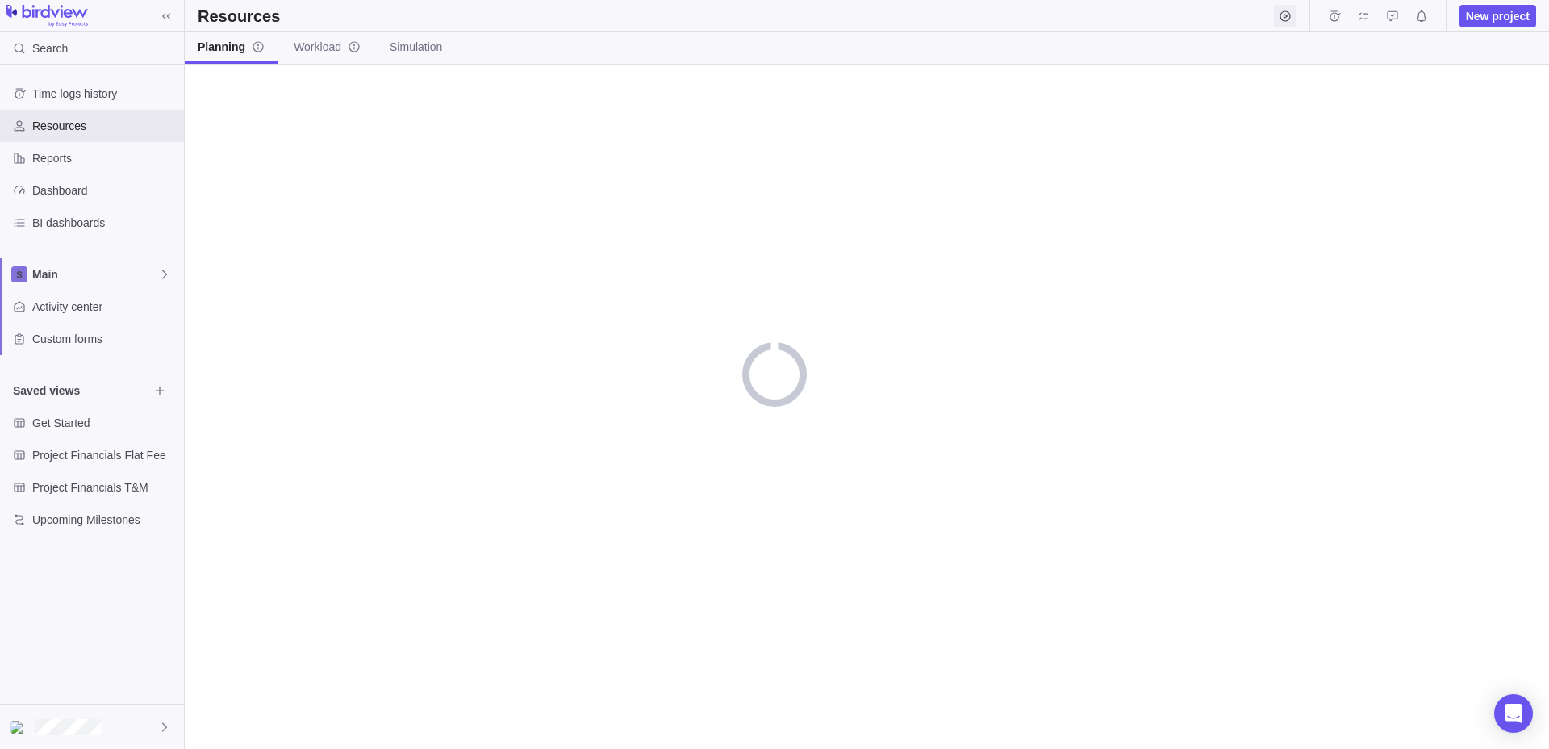
click at [1286, 19] on icon "Start timer" at bounding box center [1285, 16] width 13 height 13
click at [1351, 95] on div "Activity Select activity you are working on Start timer" at bounding box center [1405, 82] width 261 height 102
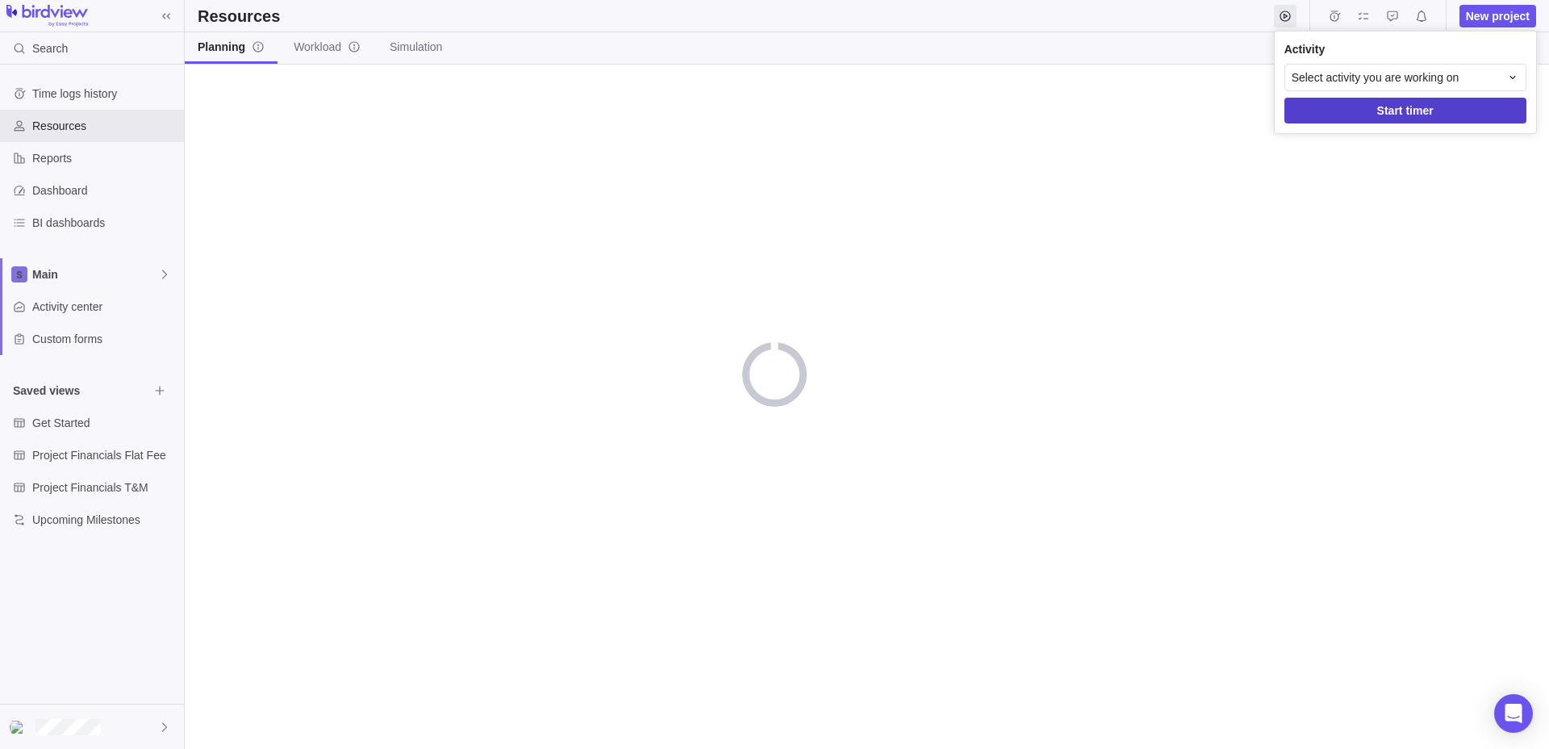
click at [1351, 102] on span "Start timer" at bounding box center [1405, 111] width 242 height 26
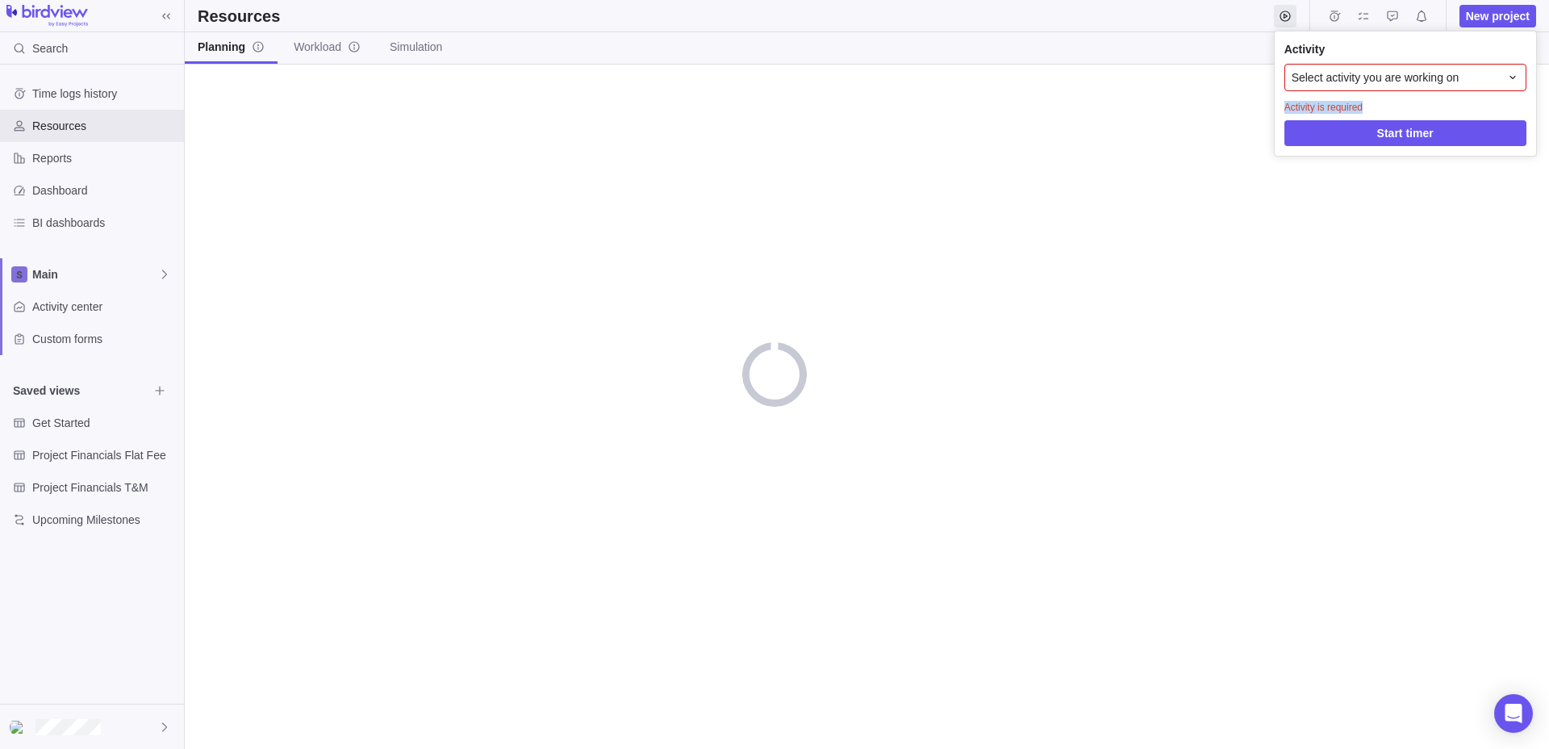
click at [1354, 85] on span "Select activity you are working on" at bounding box center [1376, 77] width 168 height 16
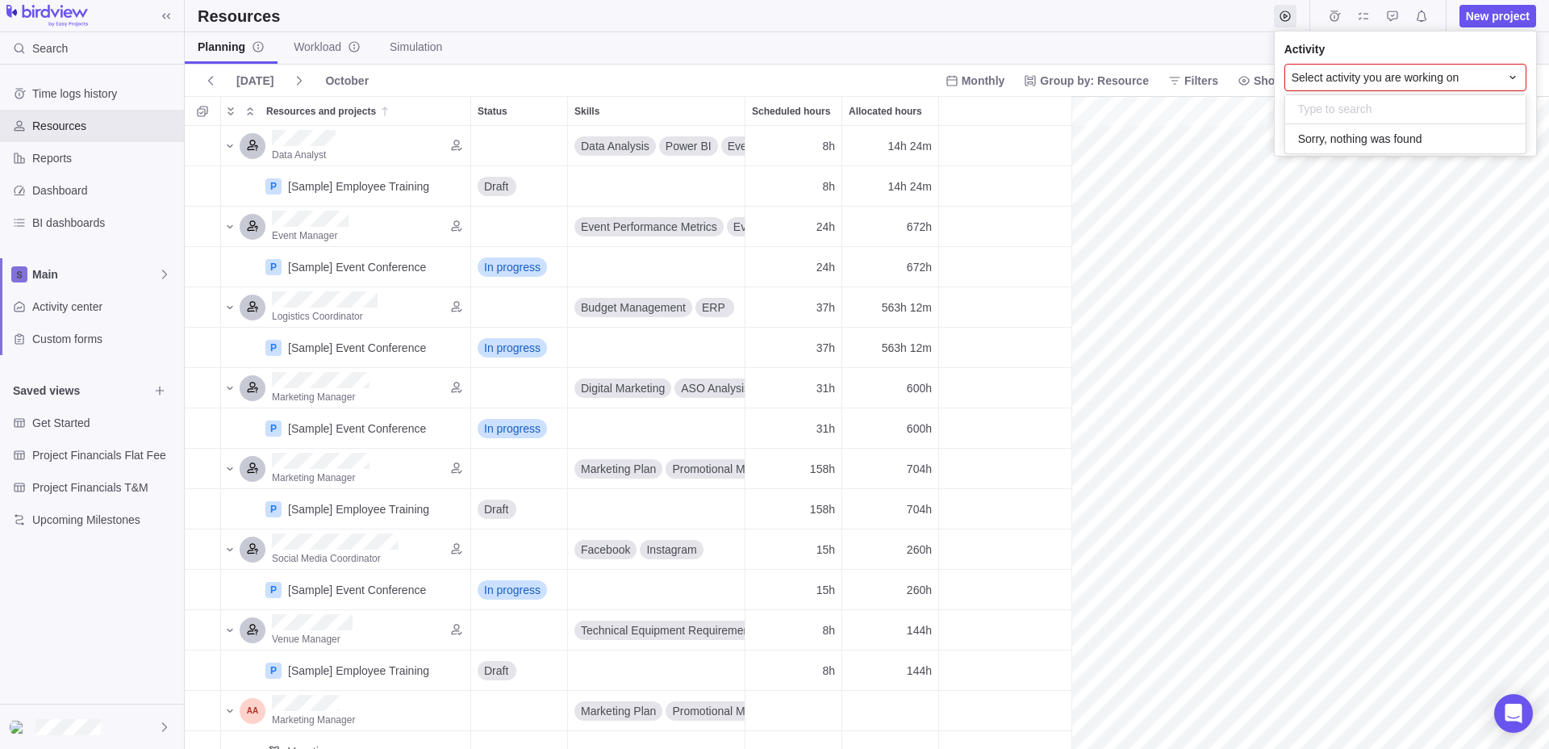
scroll to position [0, 257]
click at [1351, 106] on input "text" at bounding box center [1405, 109] width 240 height 29
click at [1378, 87] on div "Select activity you are working on" at bounding box center [1405, 77] width 242 height 27
click at [1380, 81] on span "Select activity you are working on" at bounding box center [1376, 77] width 168 height 16
click at [1340, 77] on span "Select activity you are working on" at bounding box center [1376, 77] width 168 height 16
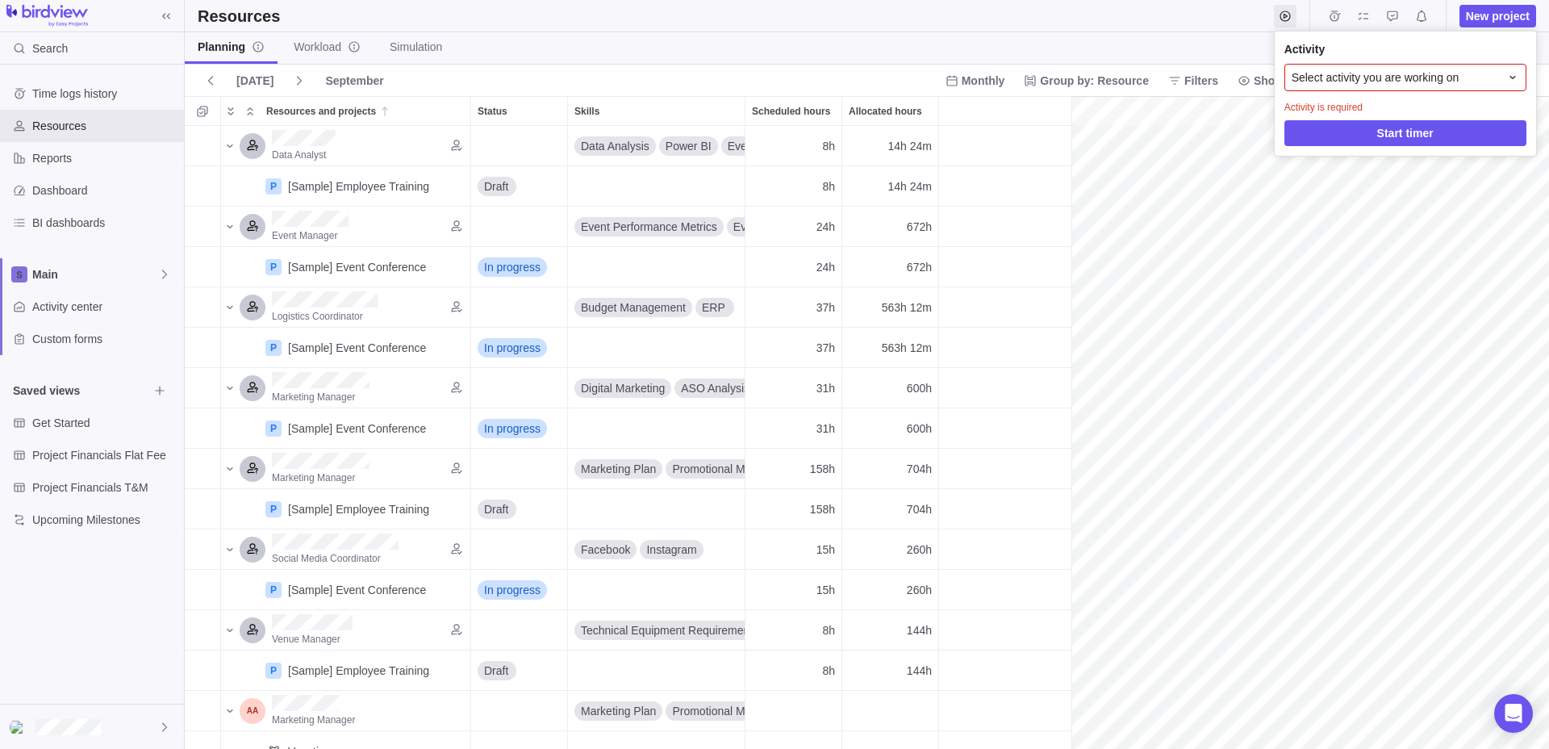
click at [1351, 76] on span "Select activity you are working on" at bounding box center [1376, 77] width 168 height 16
type input "test"
click at [1491, 13] on body "Search Time logs history Resources Reports Dashboard BI dashboards Main Activit…" at bounding box center [774, 374] width 1549 height 749
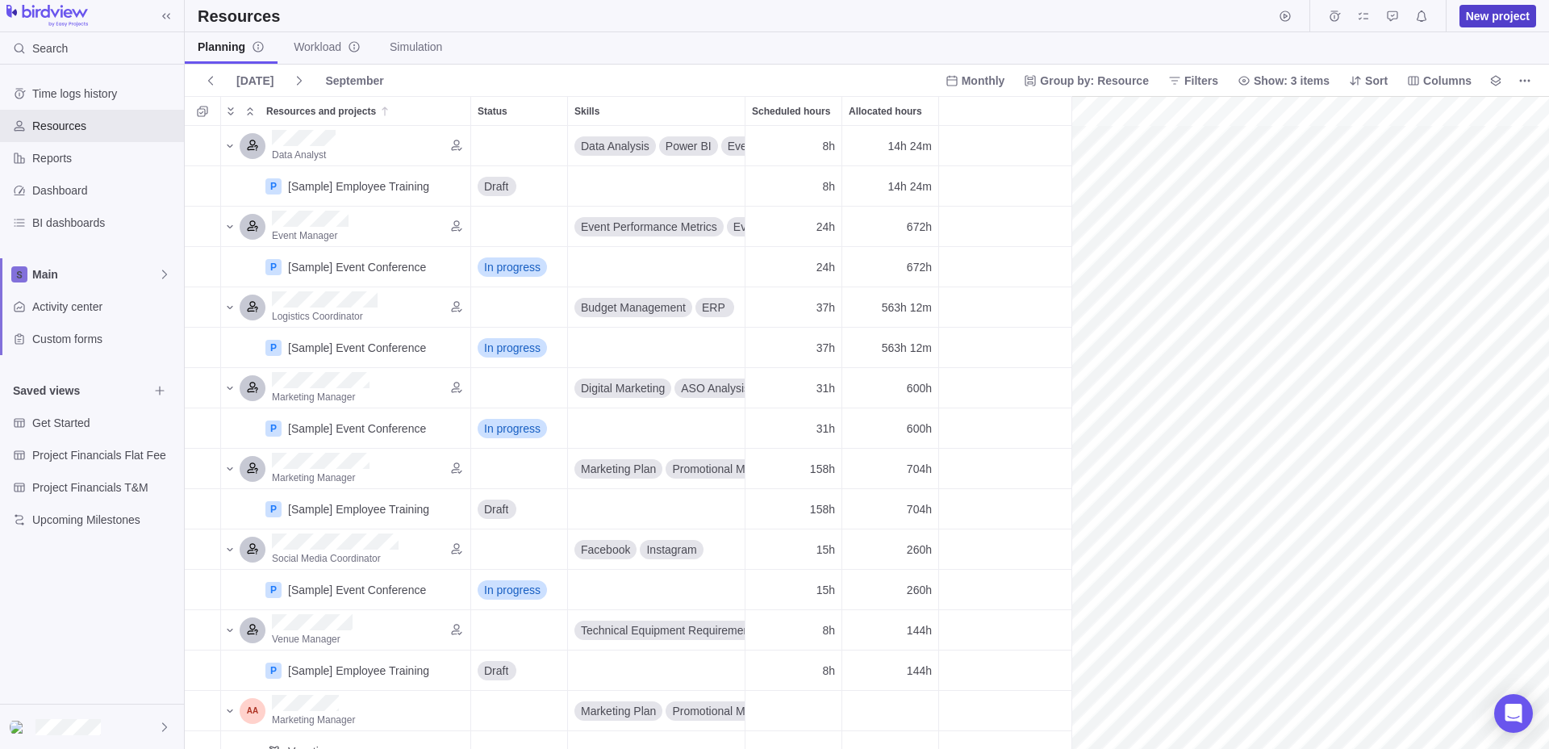
click at [1492, 11] on span "New project" at bounding box center [1498, 16] width 64 height 16
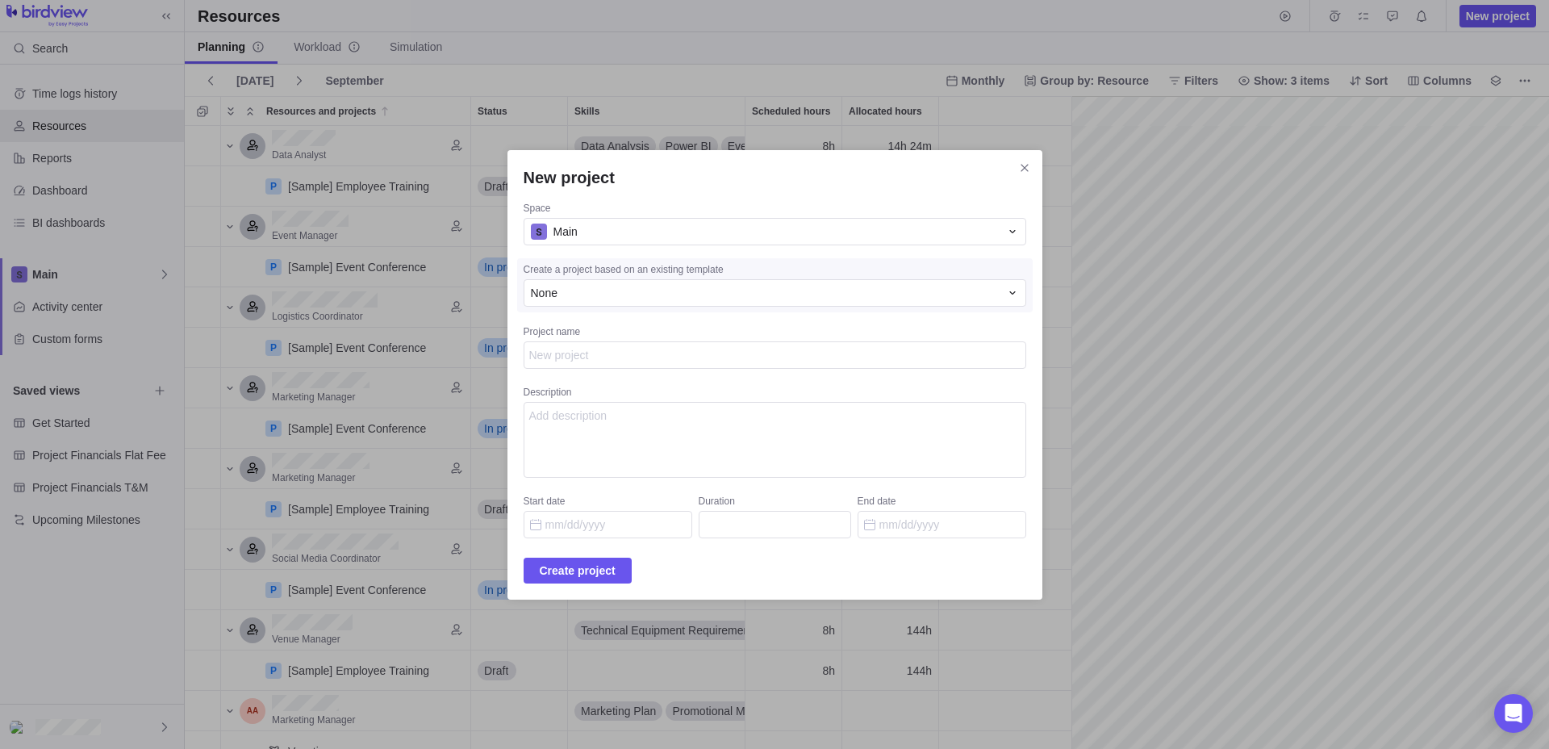
type textarea "x"
type textarea "f"
type textarea "x"
type textarea "fs"
type textarea "x"
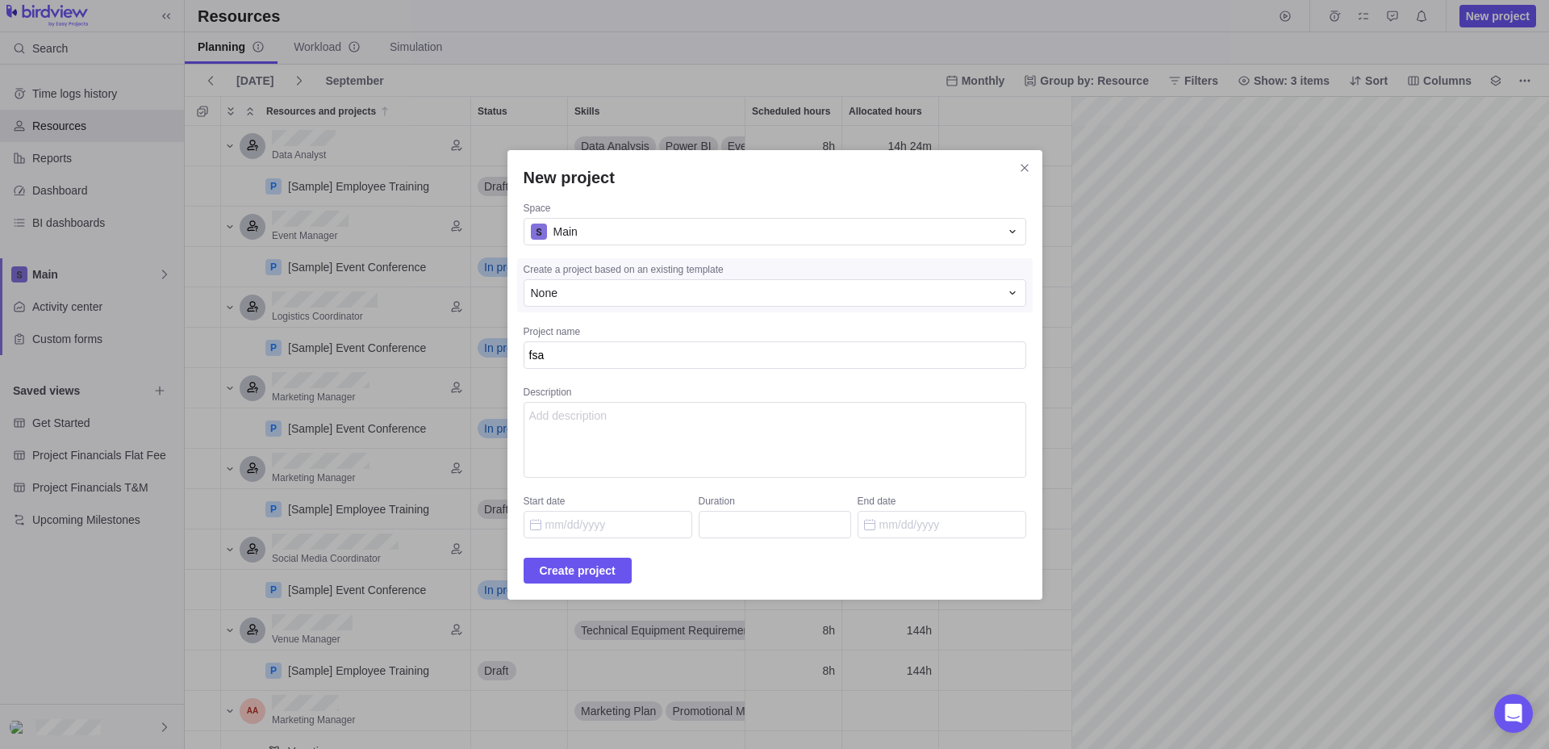
type textarea "fsaf"
type textarea "x"
type textarea "fsaf"
click at [576, 417] on textarea "Description" at bounding box center [775, 440] width 503 height 76
type textarea "x"
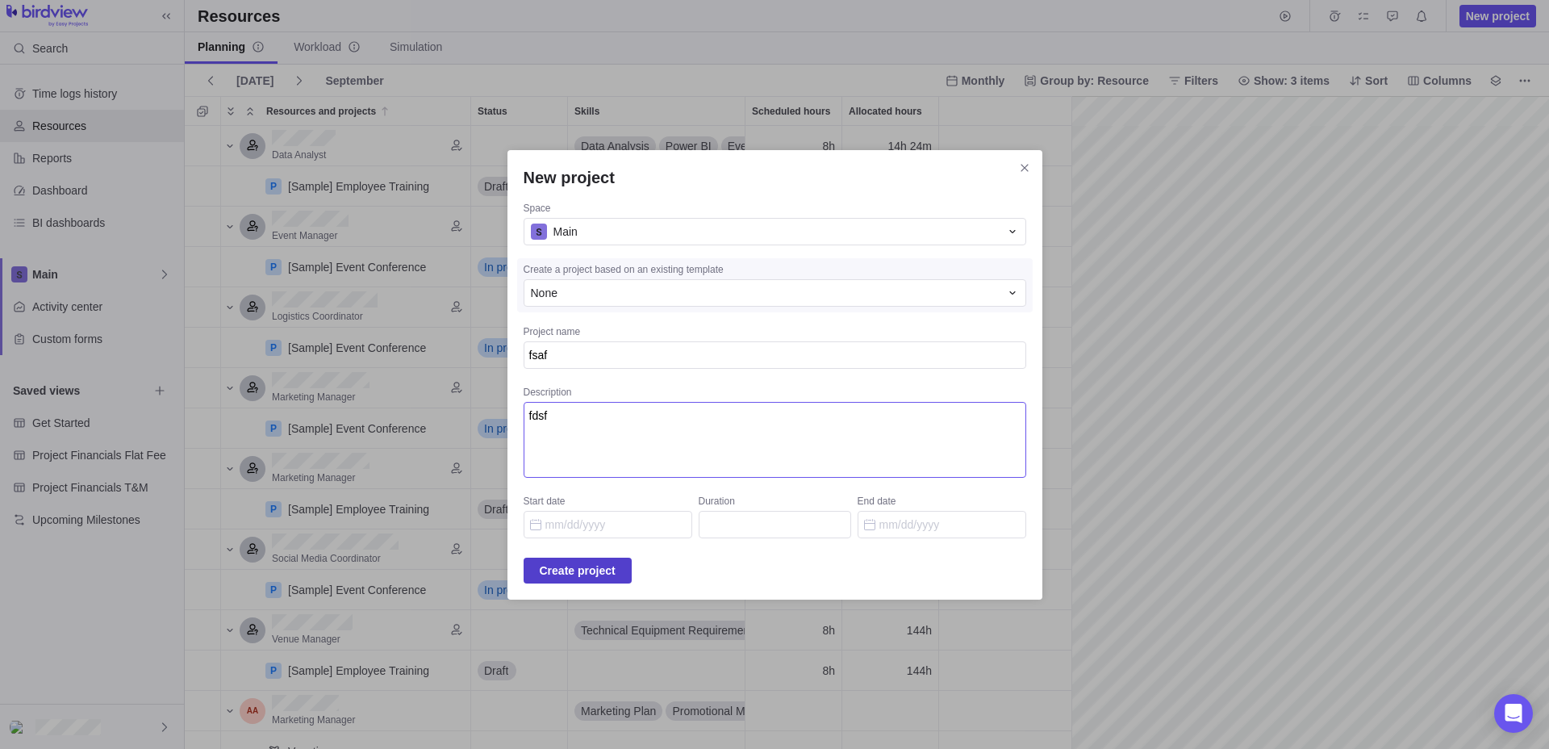
type textarea "fdsf"
click at [587, 561] on span "Create project" at bounding box center [578, 570] width 76 height 19
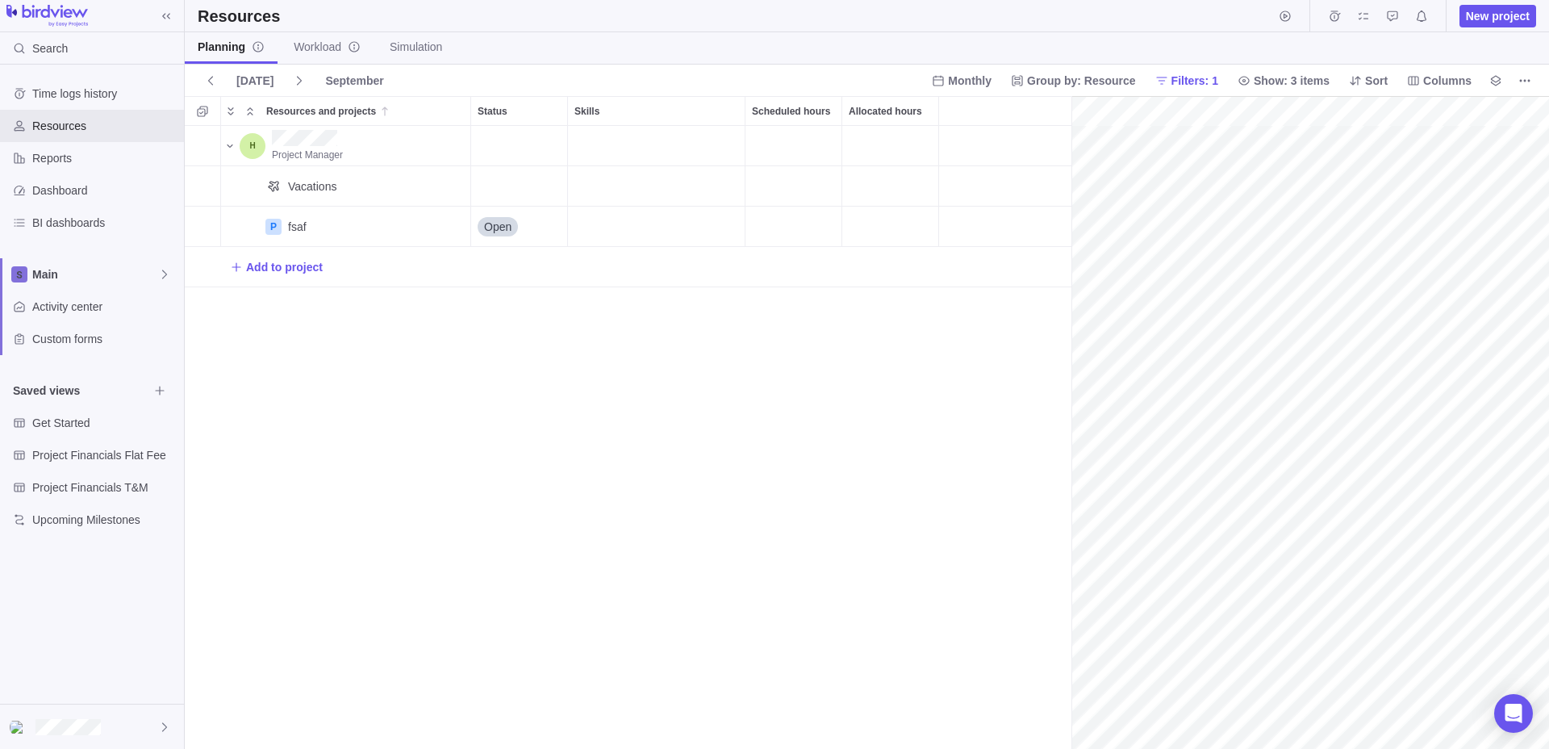
scroll to position [0, 70]
click at [1287, 9] on span "Start timer" at bounding box center [1285, 16] width 23 height 23
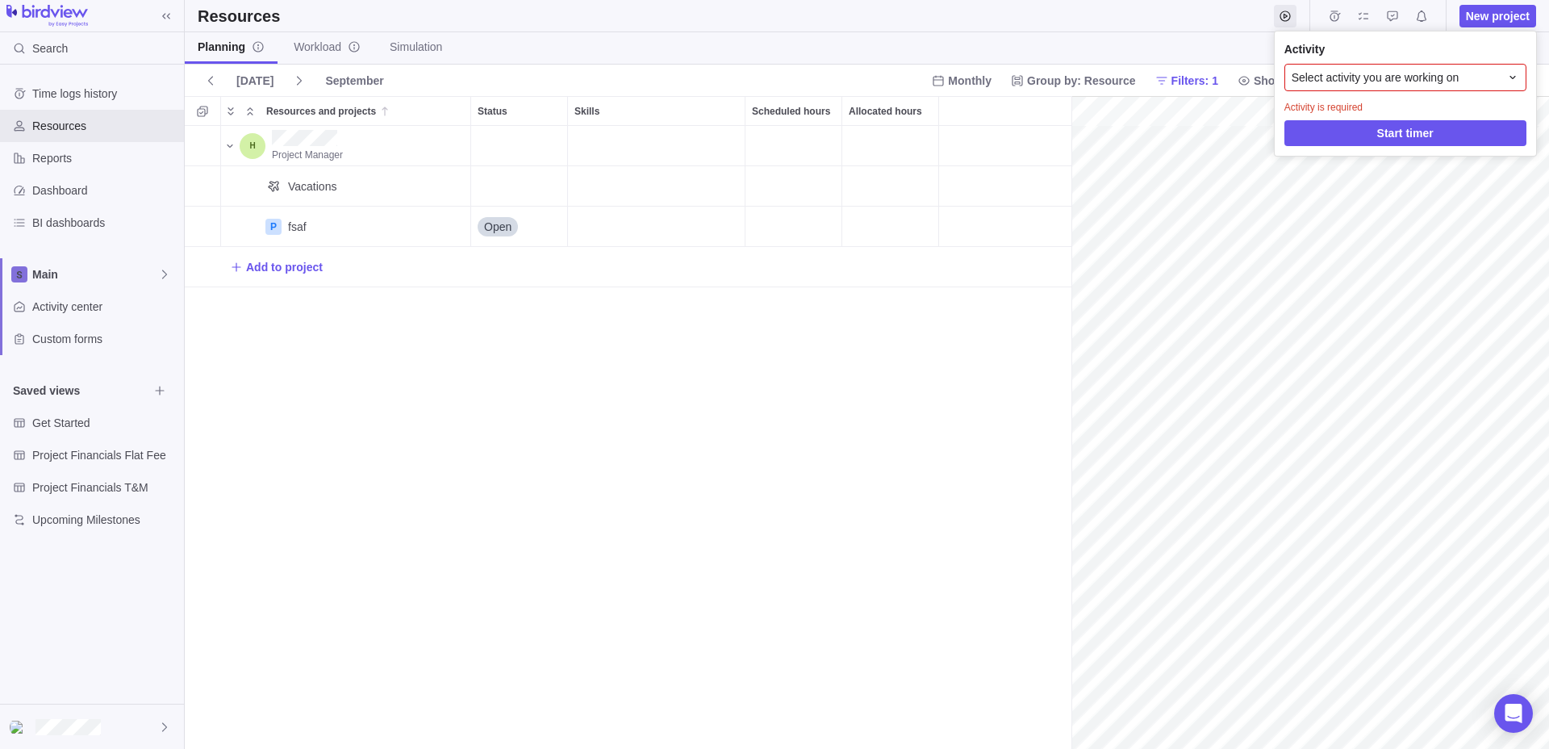
click at [1355, 76] on span "Select activity you are working on" at bounding box center [1376, 77] width 168 height 16
click at [1357, 69] on span "Select activity you are working on" at bounding box center [1376, 77] width 168 height 16
click at [1333, 138] on span "Start timer" at bounding box center [1405, 133] width 242 height 26
click at [1281, 17] on span "Start timer" at bounding box center [1285, 16] width 23 height 23
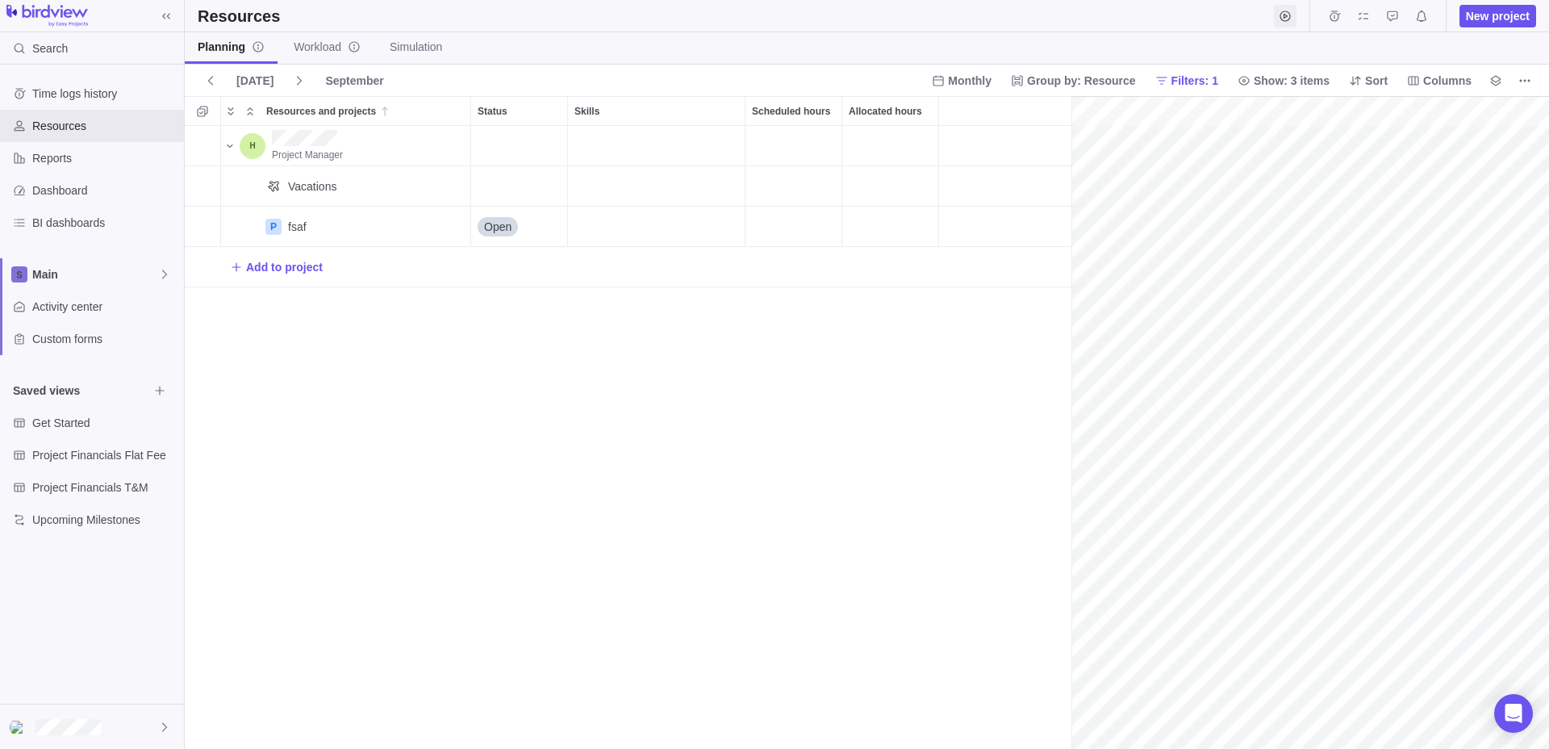
click at [1284, 19] on icon "Start timer" at bounding box center [1285, 16] width 13 height 13
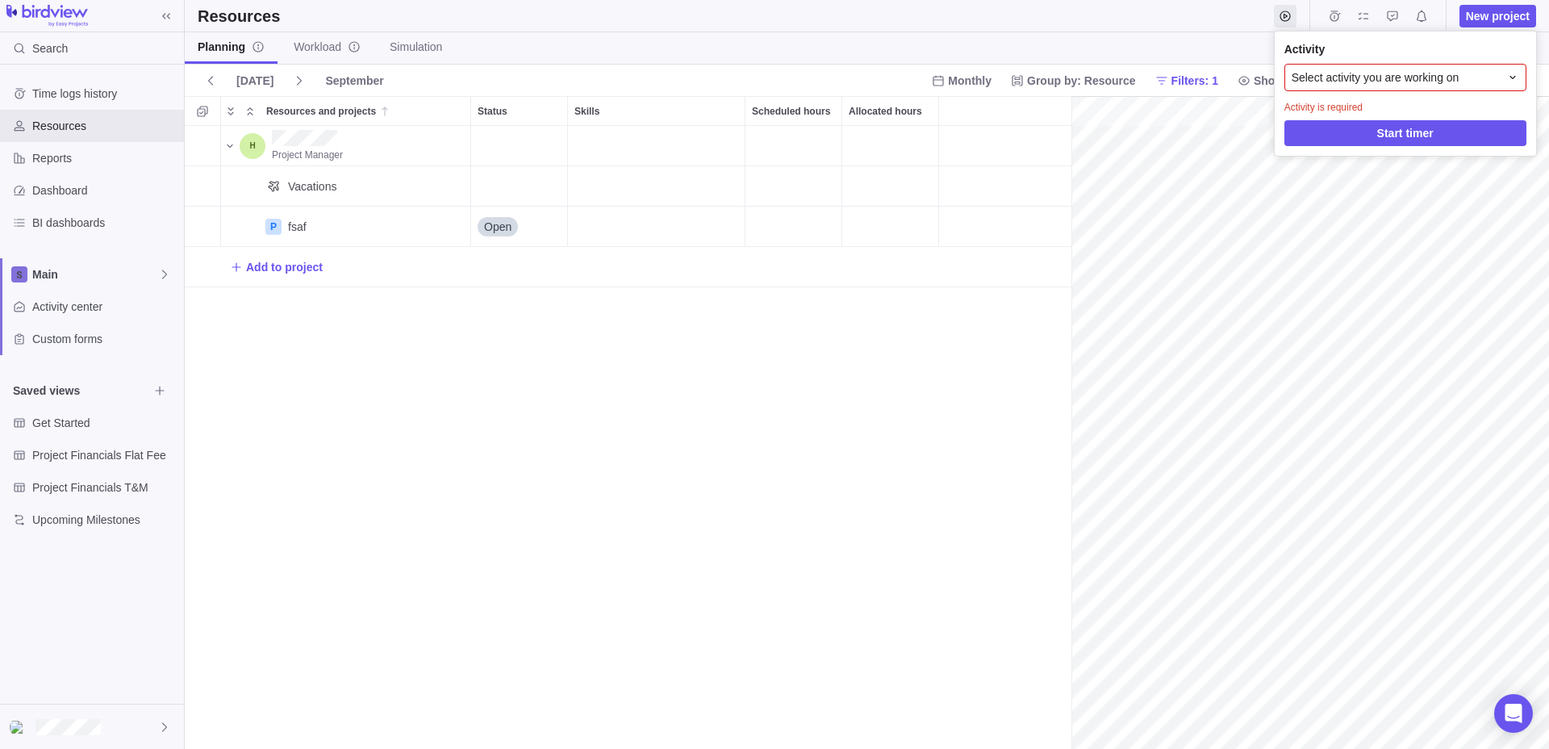
click at [372, 369] on body "Search Time logs history Resources Reports Dashboard BI dashboards Main Activit…" at bounding box center [774, 374] width 1549 height 749
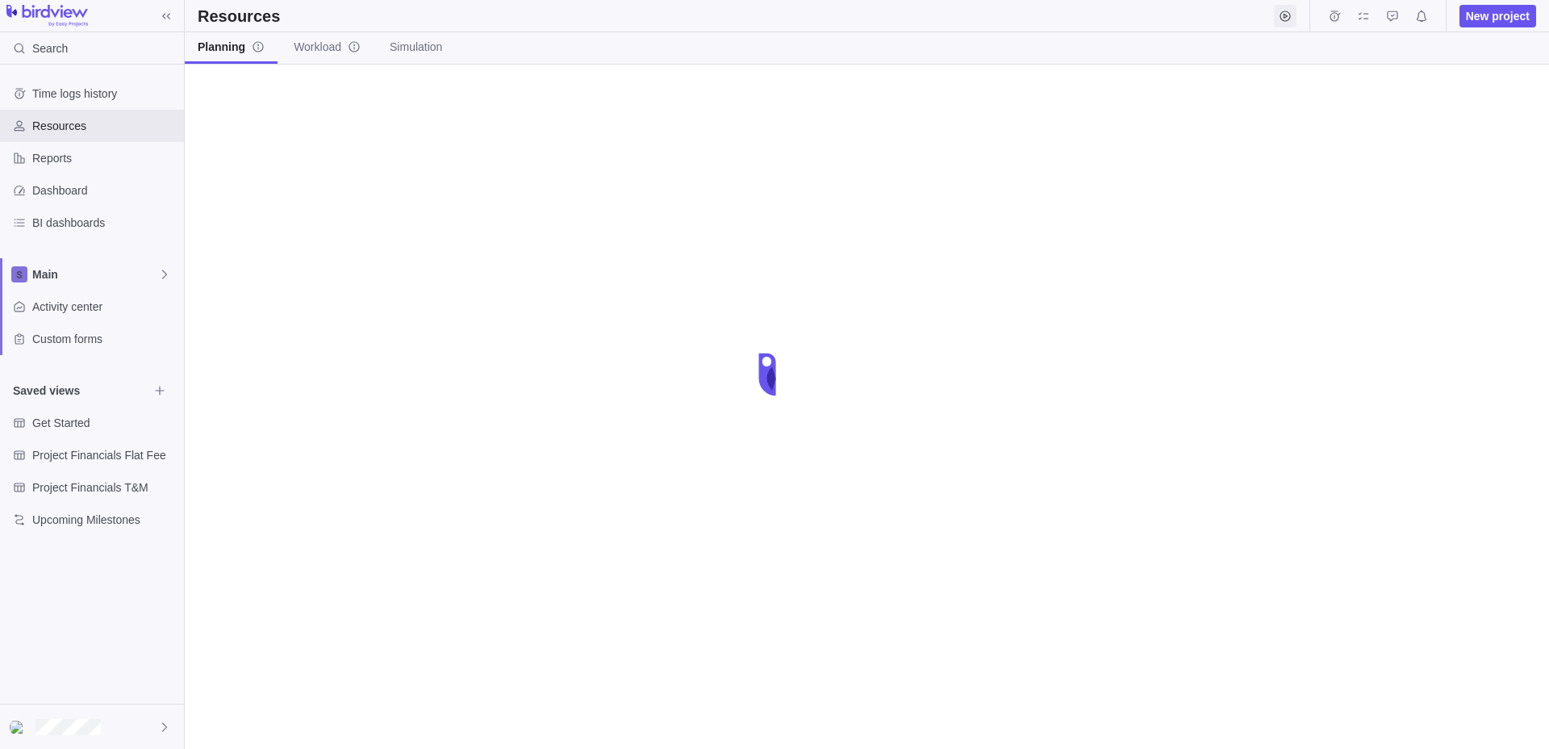
click at [1278, 13] on span "Start timer" at bounding box center [1285, 16] width 23 height 23
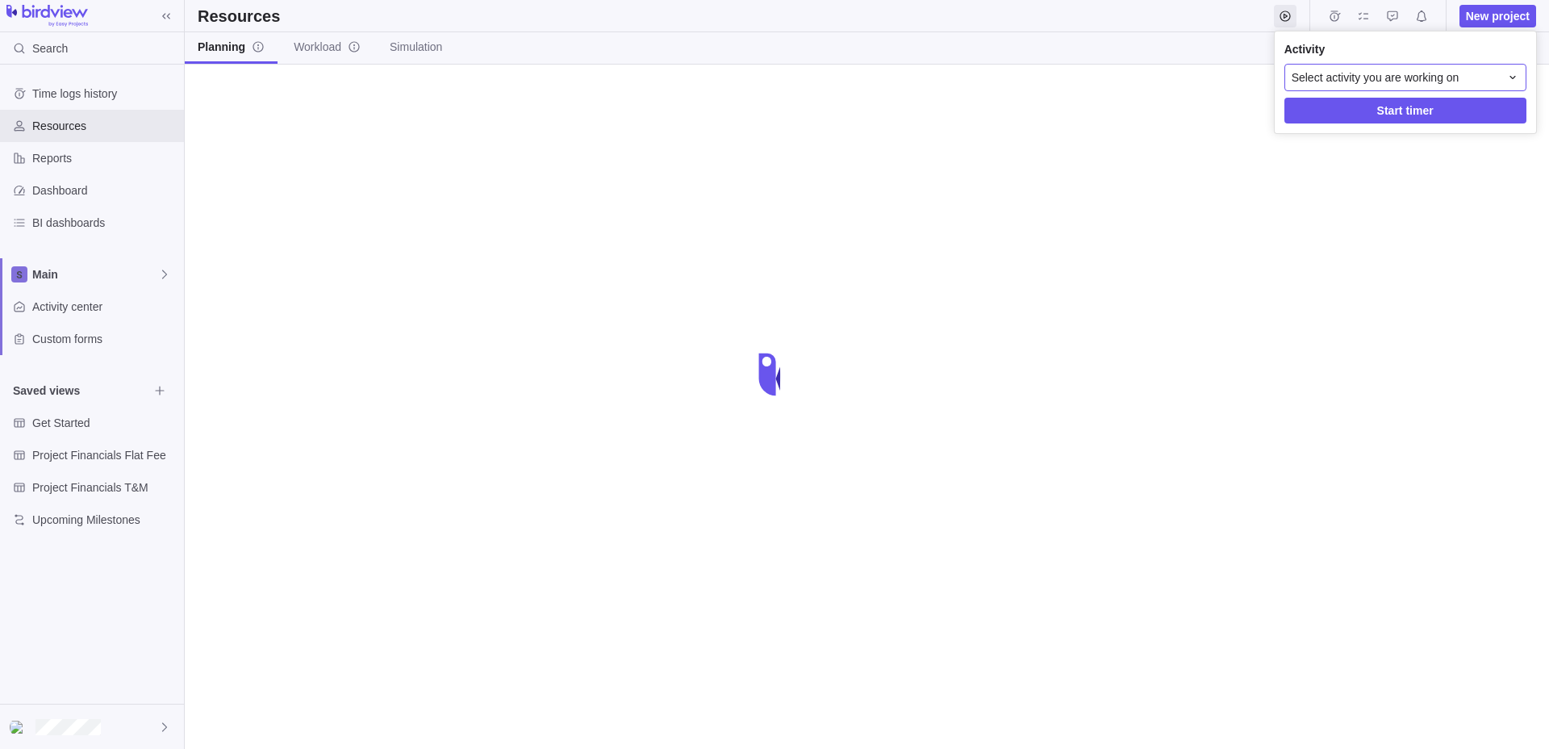
click at [1346, 69] on span "Select activity you are working on" at bounding box center [1376, 77] width 168 height 16
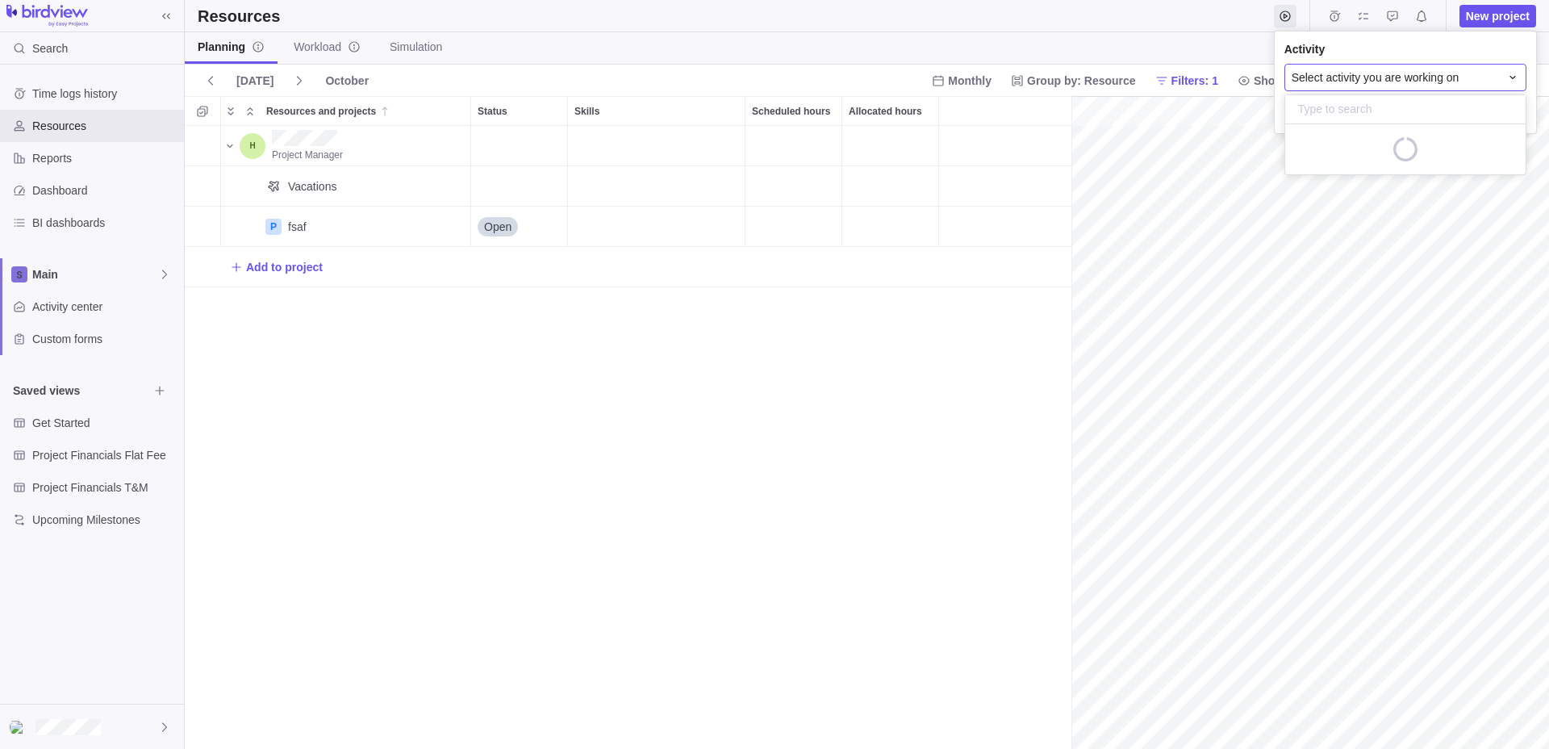
scroll to position [0, 70]
click at [273, 261] on body "Search Time logs history Resources Reports Dashboard BI dashboards Main Activit…" at bounding box center [774, 374] width 1549 height 749
click at [277, 263] on span "Add to project" at bounding box center [284, 267] width 77 height 16
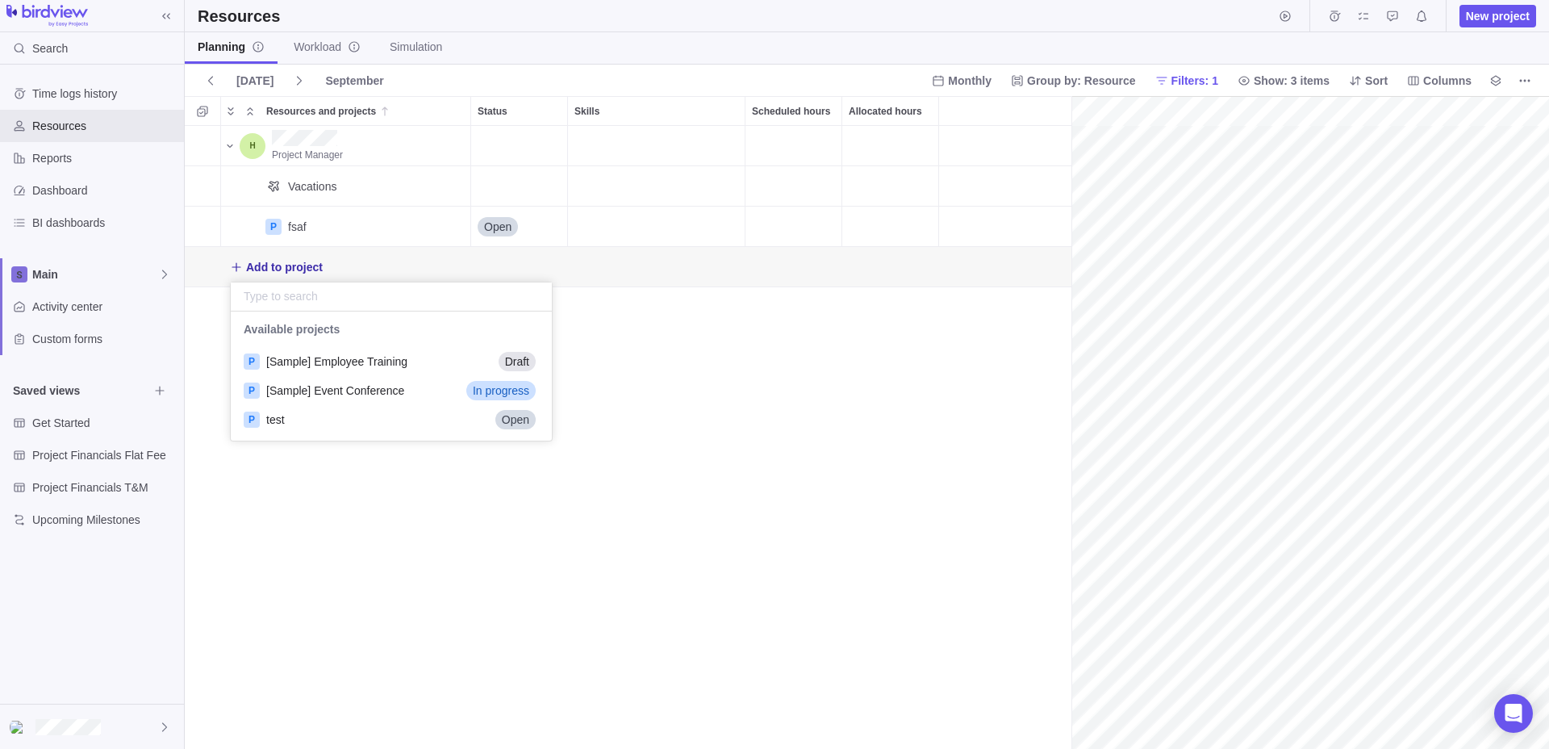
scroll to position [129, 321]
click at [344, 420] on div "P test Open" at bounding box center [391, 419] width 321 height 29
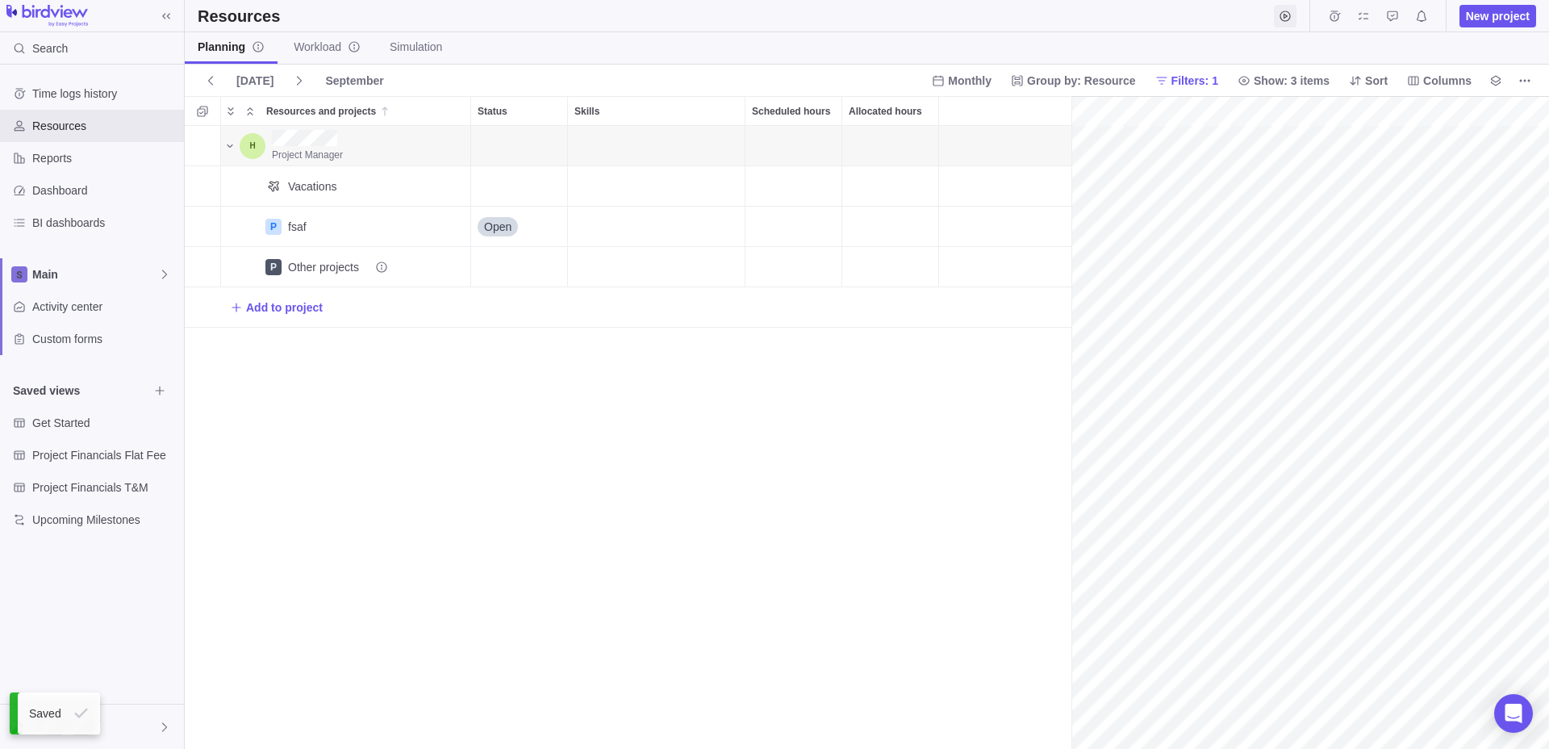
click at [1282, 19] on icon "Start timer" at bounding box center [1285, 16] width 13 height 13
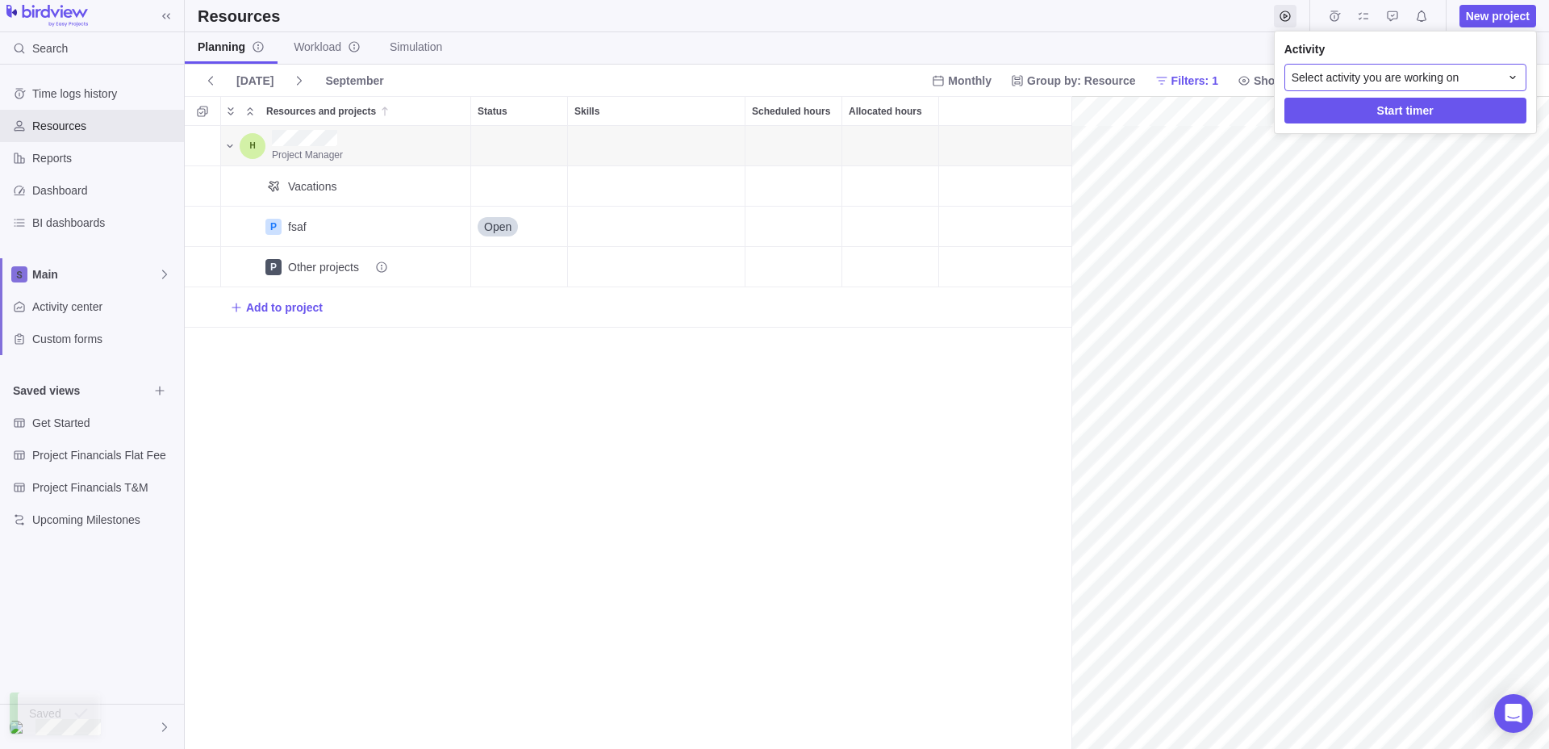
click at [1331, 88] on div "Select activity you are working on" at bounding box center [1405, 77] width 242 height 27
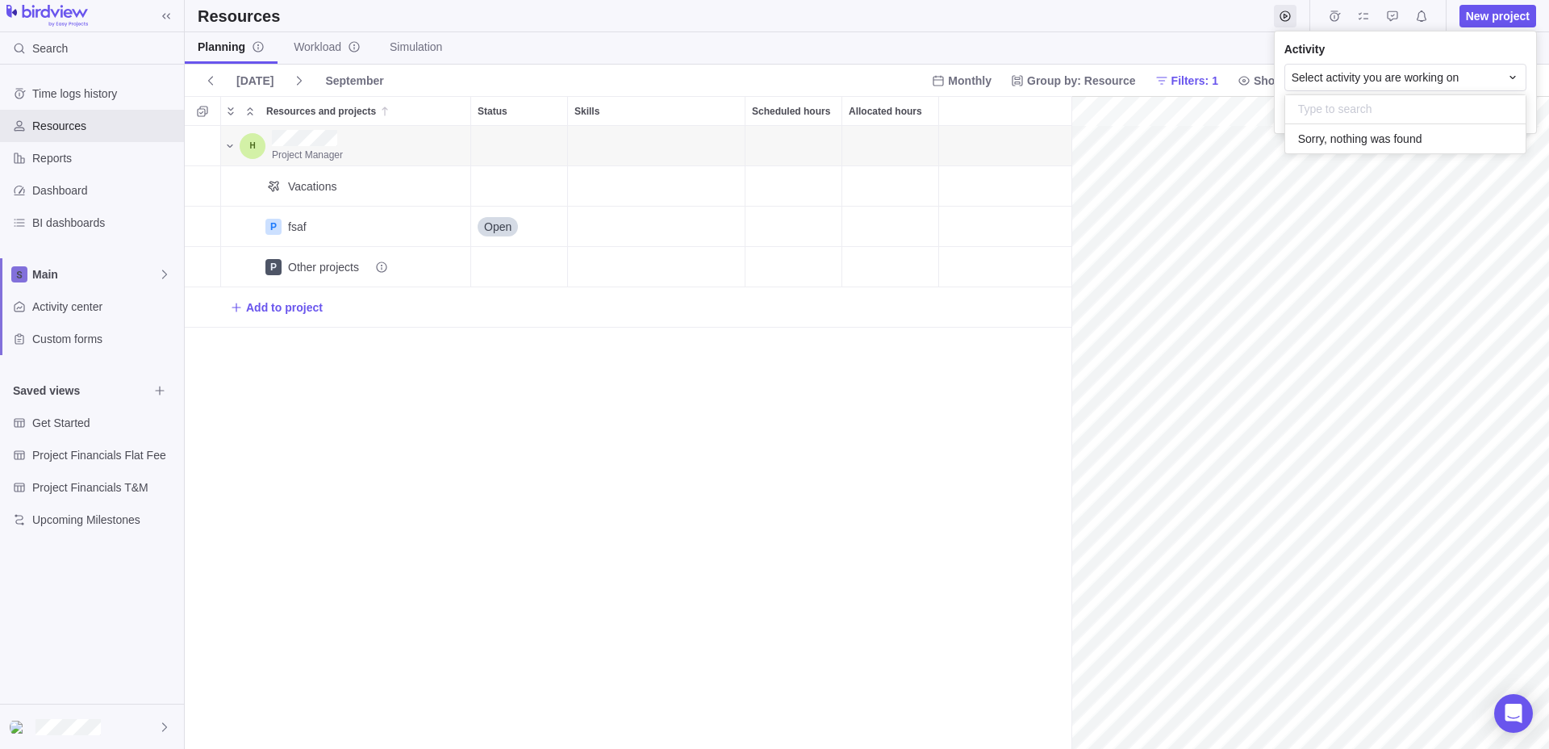
click at [299, 403] on body "Search Time logs history Resources Reports Dashboard BI dashboards Main Activit…" at bounding box center [774, 374] width 1549 height 749
click at [267, 290] on div "Add to project" at bounding box center [628, 307] width 887 height 40
click at [267, 307] on span "Add to project" at bounding box center [284, 307] width 77 height 16
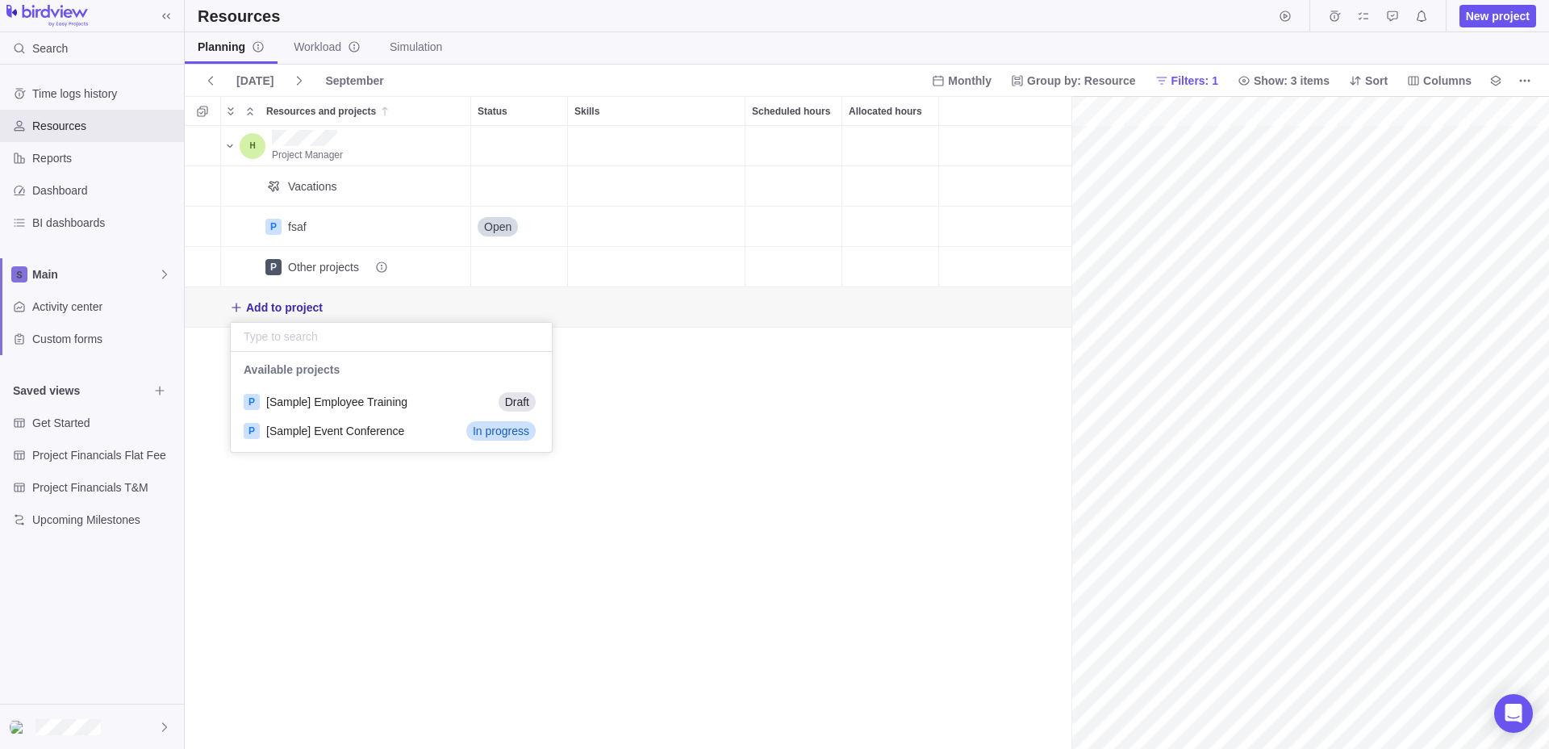
scroll to position [100, 321]
click at [315, 406] on span "[Sample] Employee Training" at bounding box center [336, 402] width 141 height 16
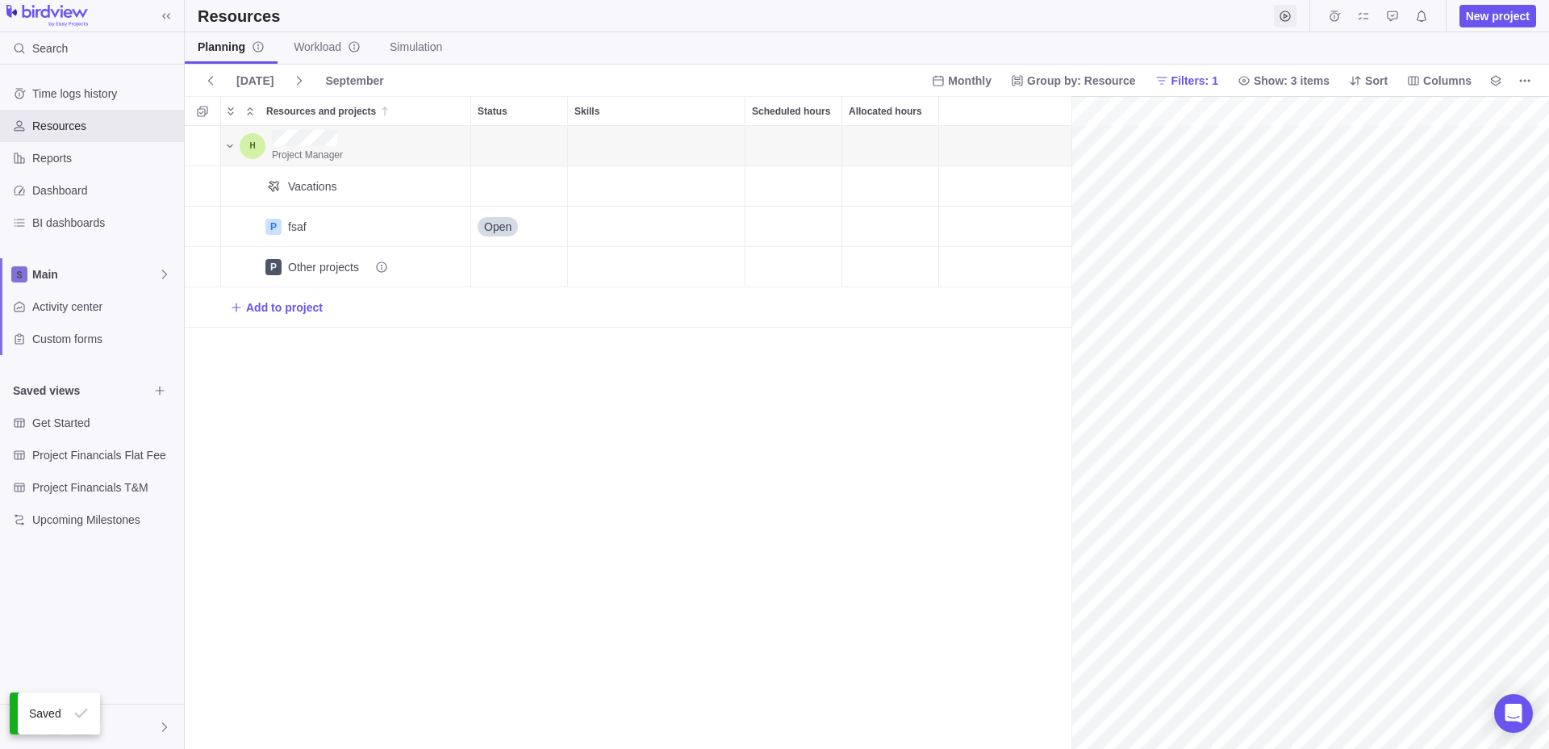
click at [1290, 14] on icon "Start timer" at bounding box center [1285, 16] width 13 height 13
click at [1355, 76] on span "Select activity you are working on" at bounding box center [1376, 77] width 168 height 16
click at [603, 348] on body "Search Time logs history Resources Reports Dashboard BI dashboards Main Activit…" at bounding box center [774, 374] width 1549 height 749
click at [299, 303] on span "Add to project" at bounding box center [284, 307] width 77 height 16
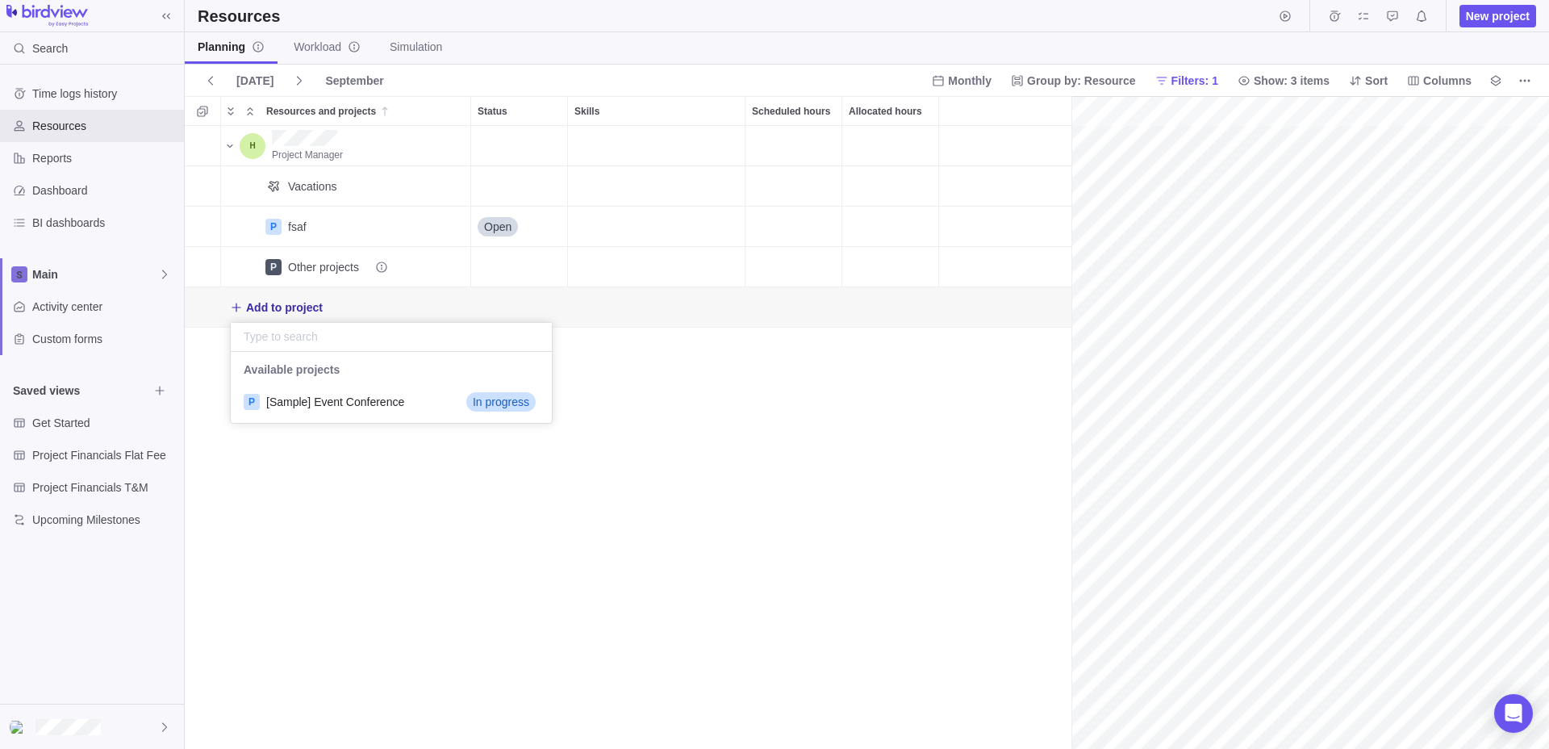
scroll to position [71, 321]
click at [321, 395] on span "[Sample] Event Conference" at bounding box center [335, 402] width 138 height 16
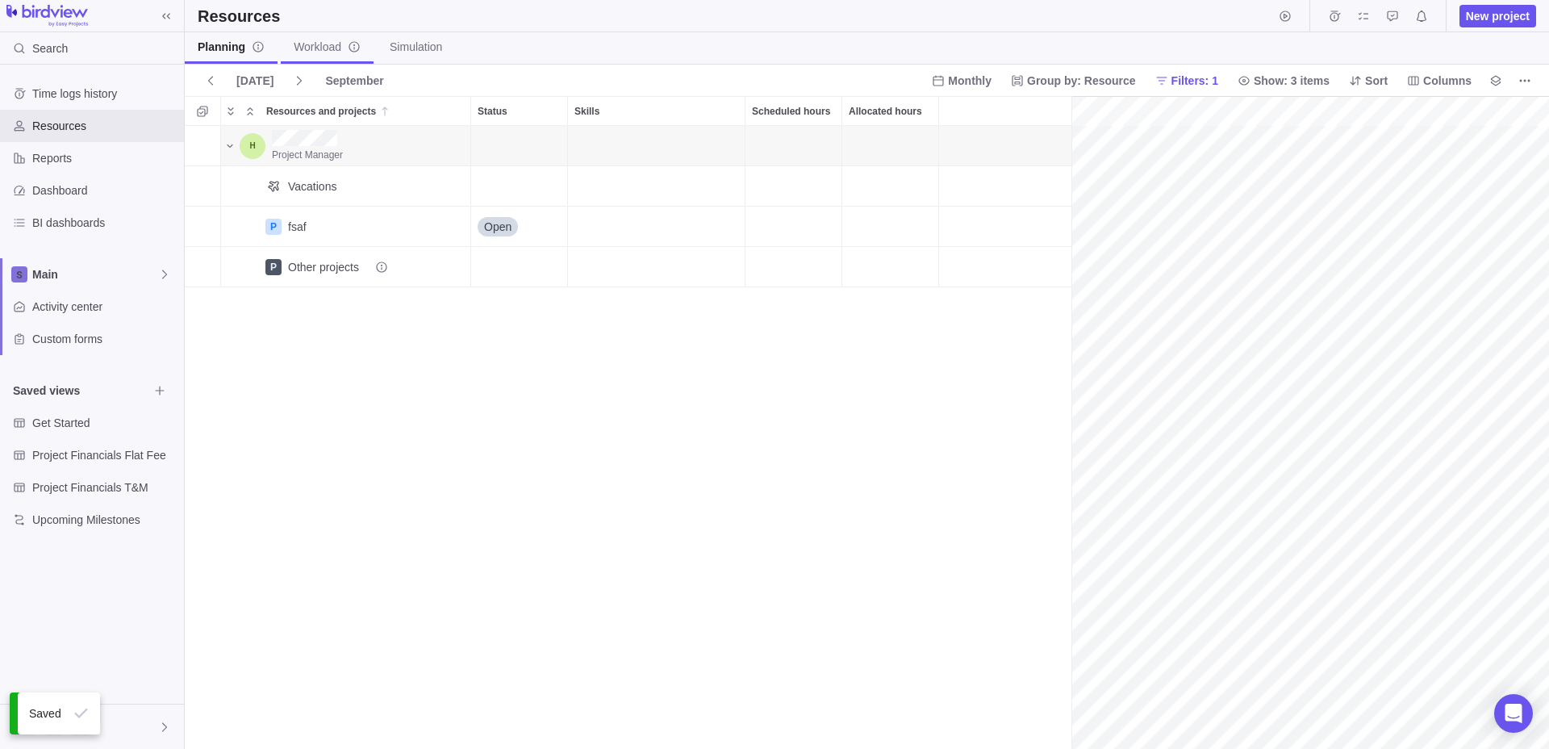
click at [311, 54] on span "Workload" at bounding box center [327, 47] width 67 height 16
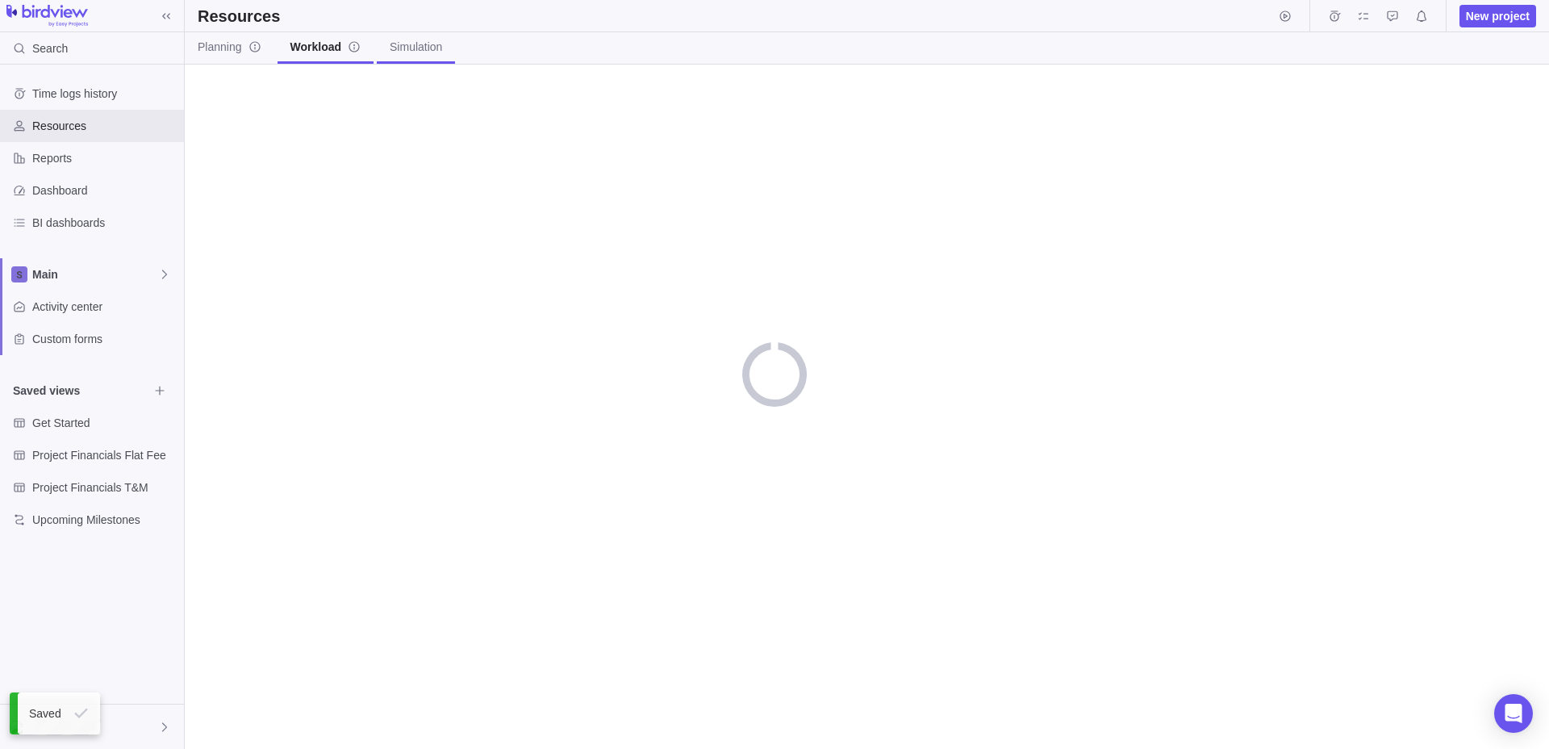
click at [425, 54] on span "Simulation" at bounding box center [416, 47] width 52 height 16
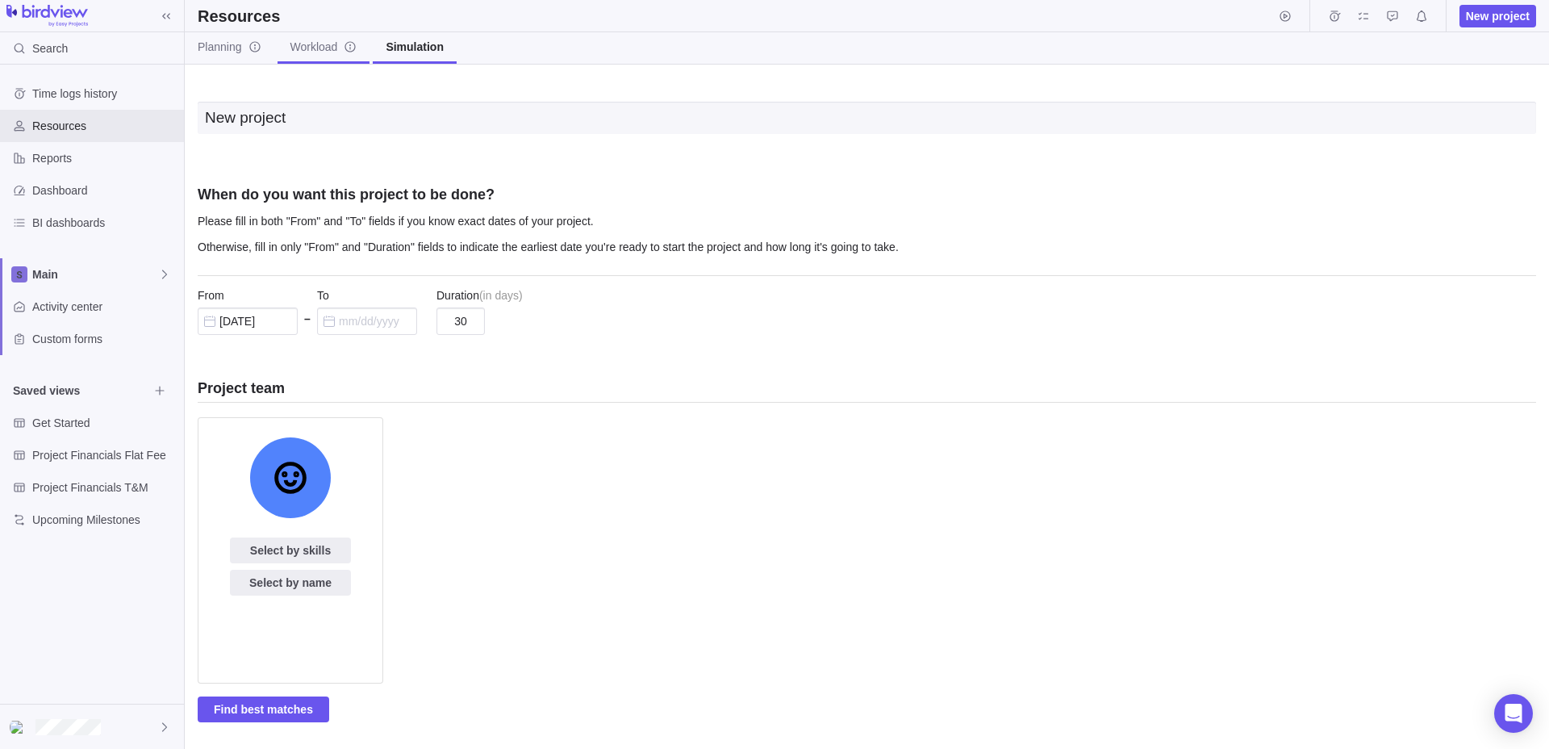
click at [307, 45] on span "Workload" at bounding box center [323, 47] width 67 height 16
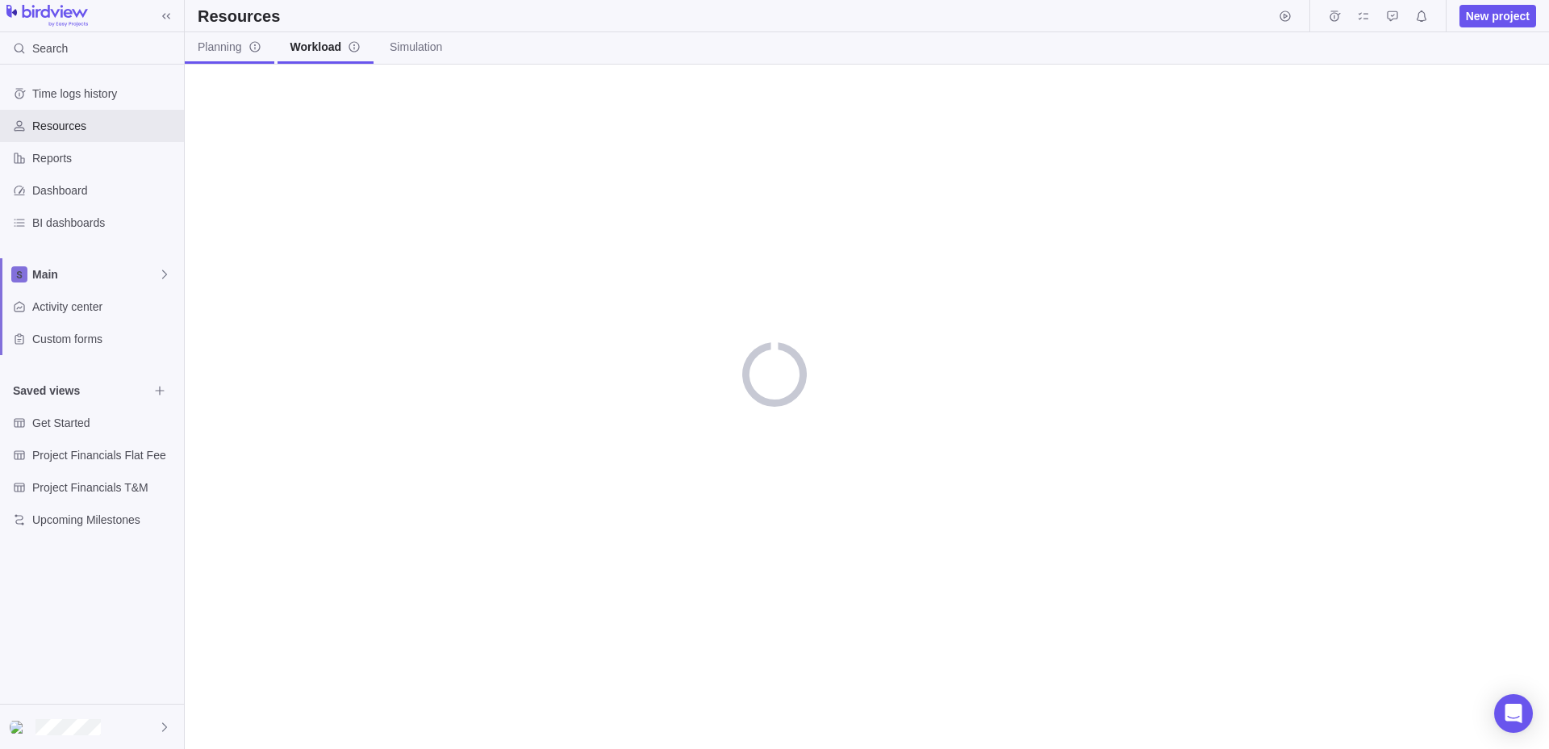
click at [237, 45] on span "Planning" at bounding box center [230, 47] width 64 height 16
click at [1337, 14] on icon "Time logs" at bounding box center [1335, 15] width 10 height 10
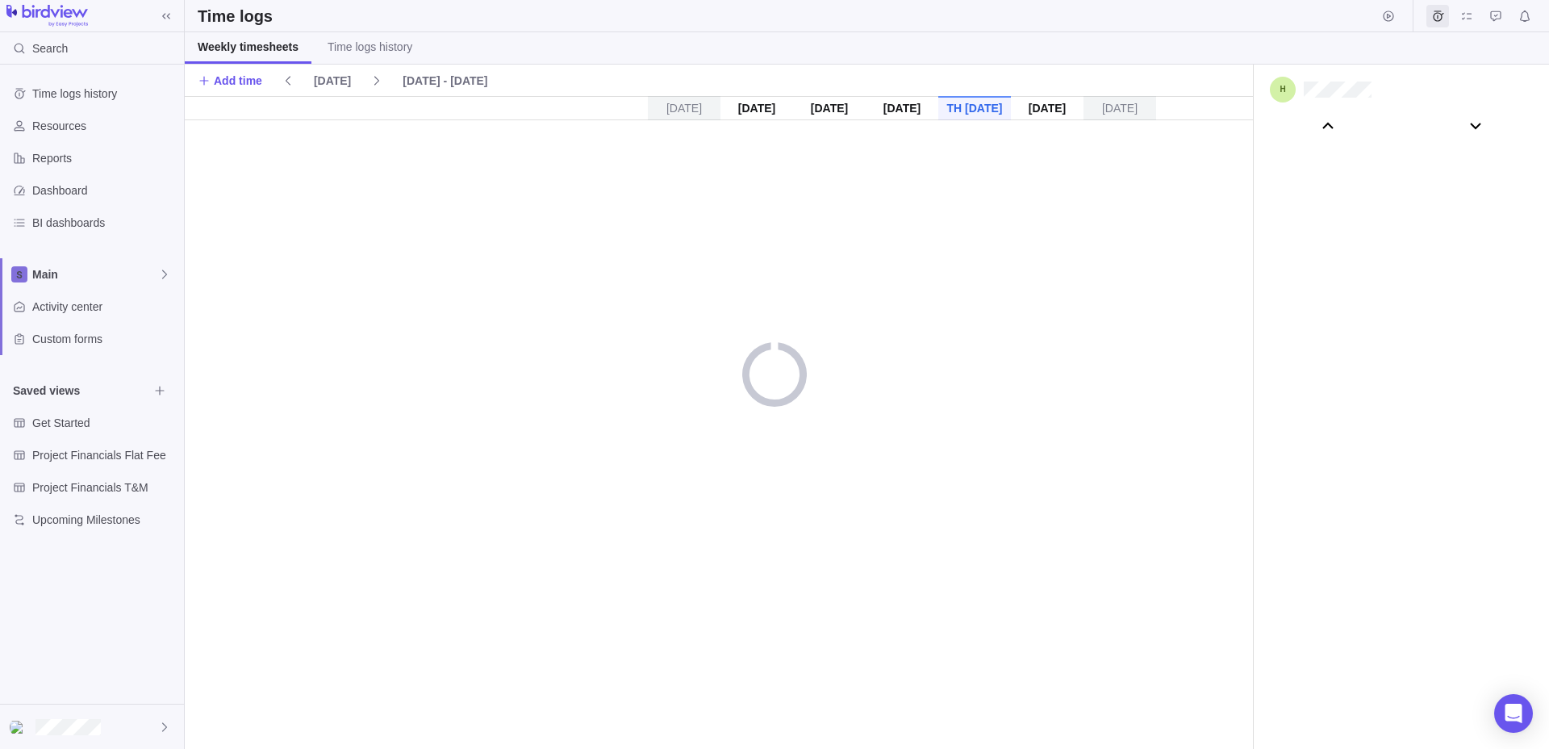
scroll to position [89914, 0]
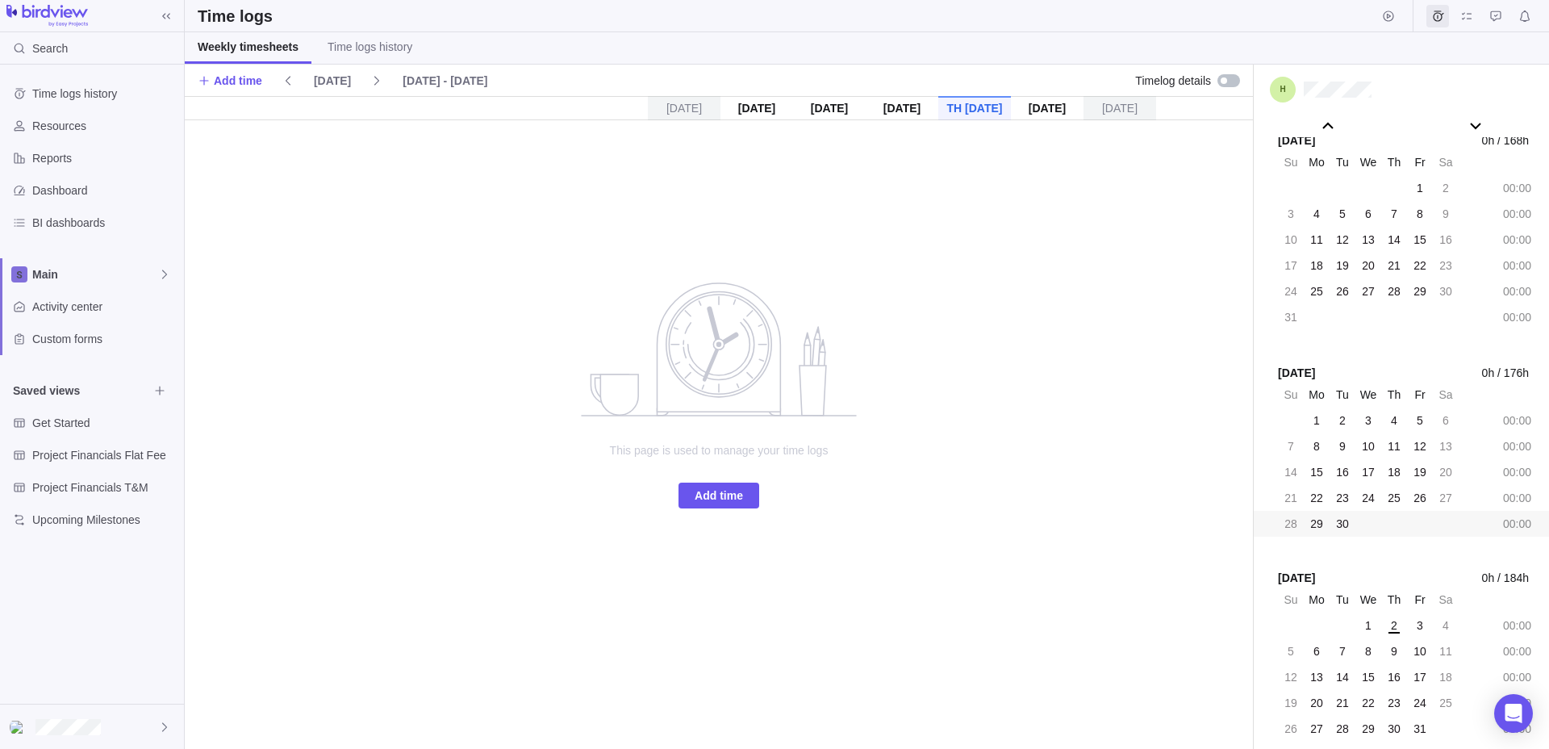
click at [400, 31] on div "Time logs" at bounding box center [867, 16] width 1364 height 32
click at [384, 47] on span "Time logs history" at bounding box center [370, 47] width 85 height 16
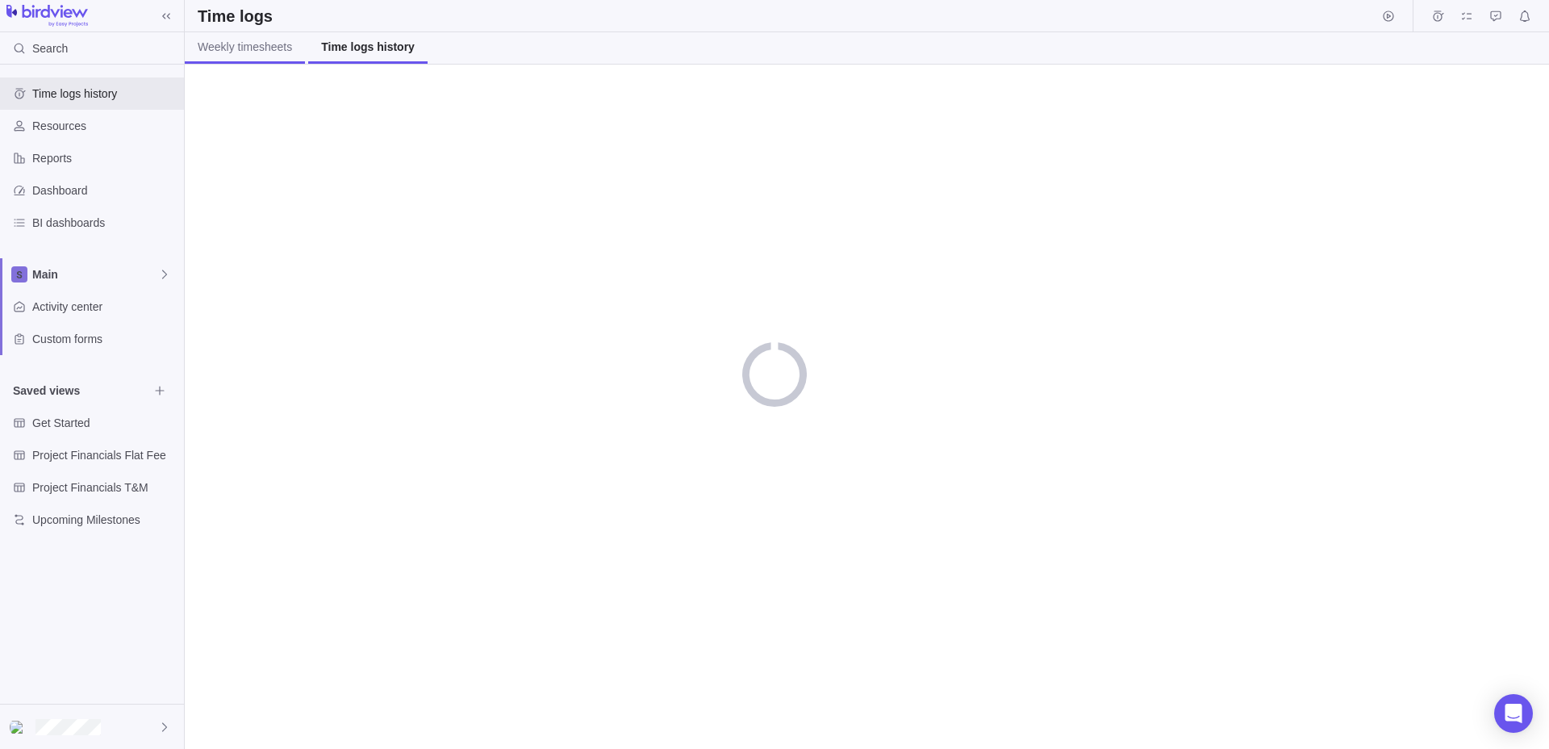
click at [251, 42] on span "Weekly timesheets" at bounding box center [245, 47] width 94 height 16
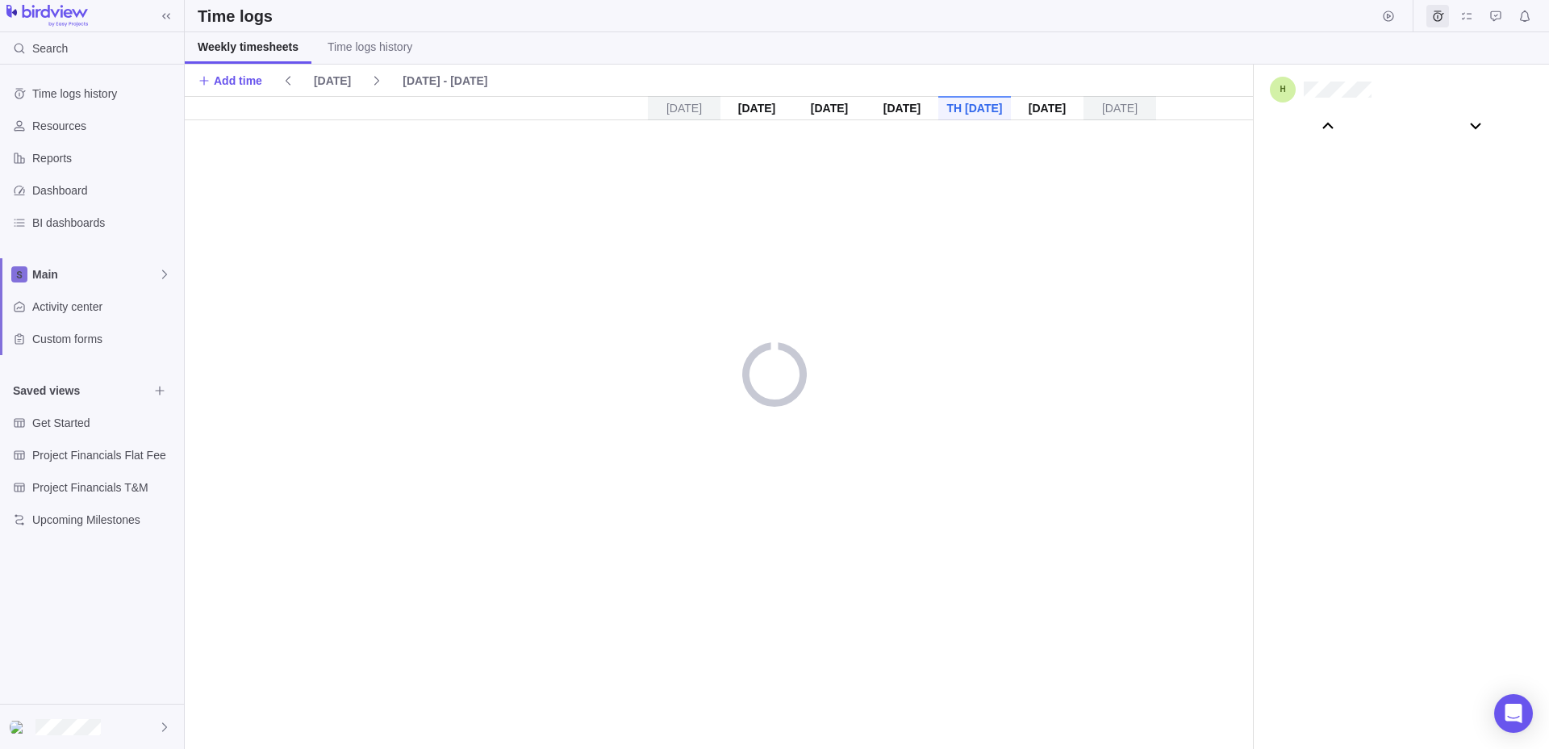
scroll to position [89914, 0]
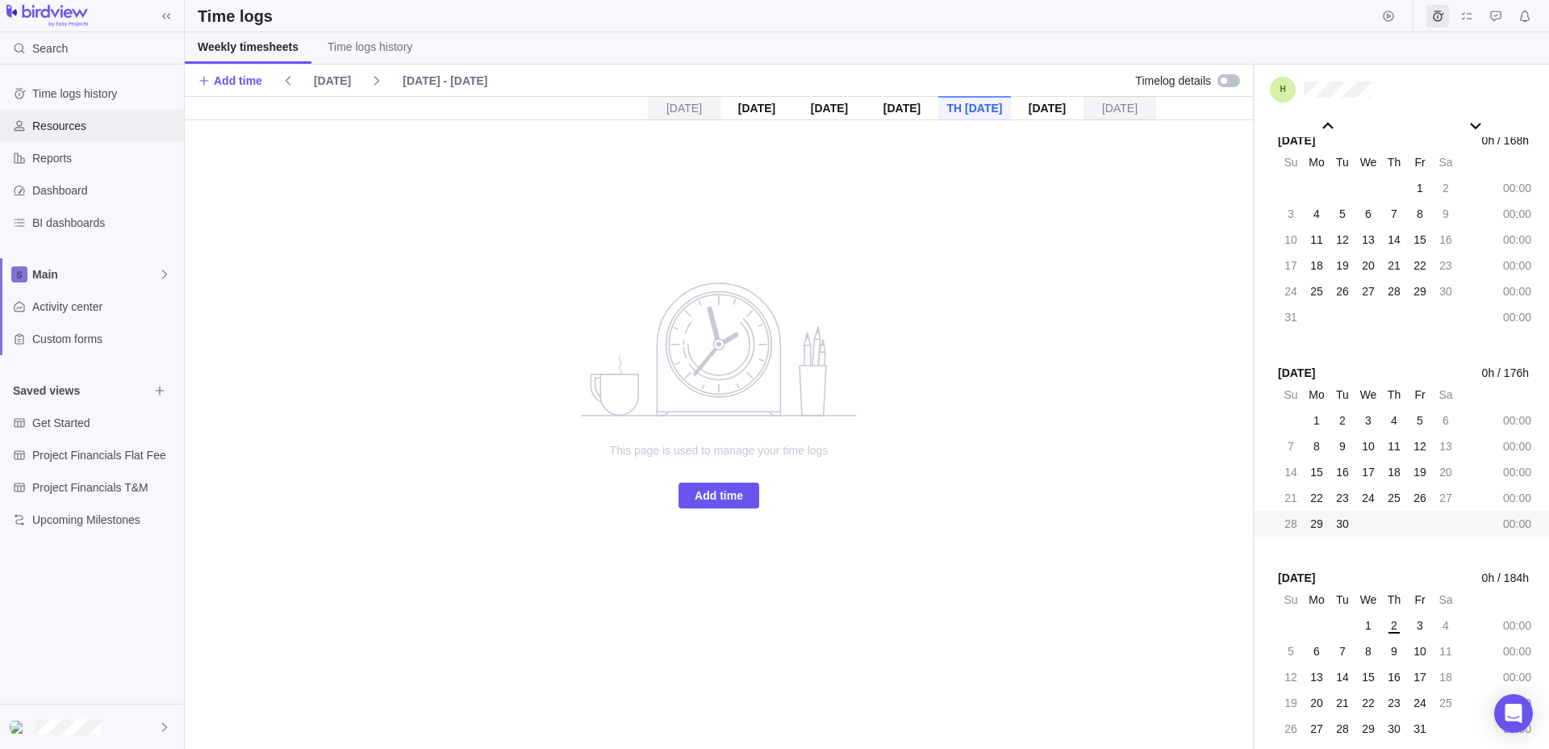
click at [68, 121] on span "Resources" at bounding box center [104, 126] width 145 height 16
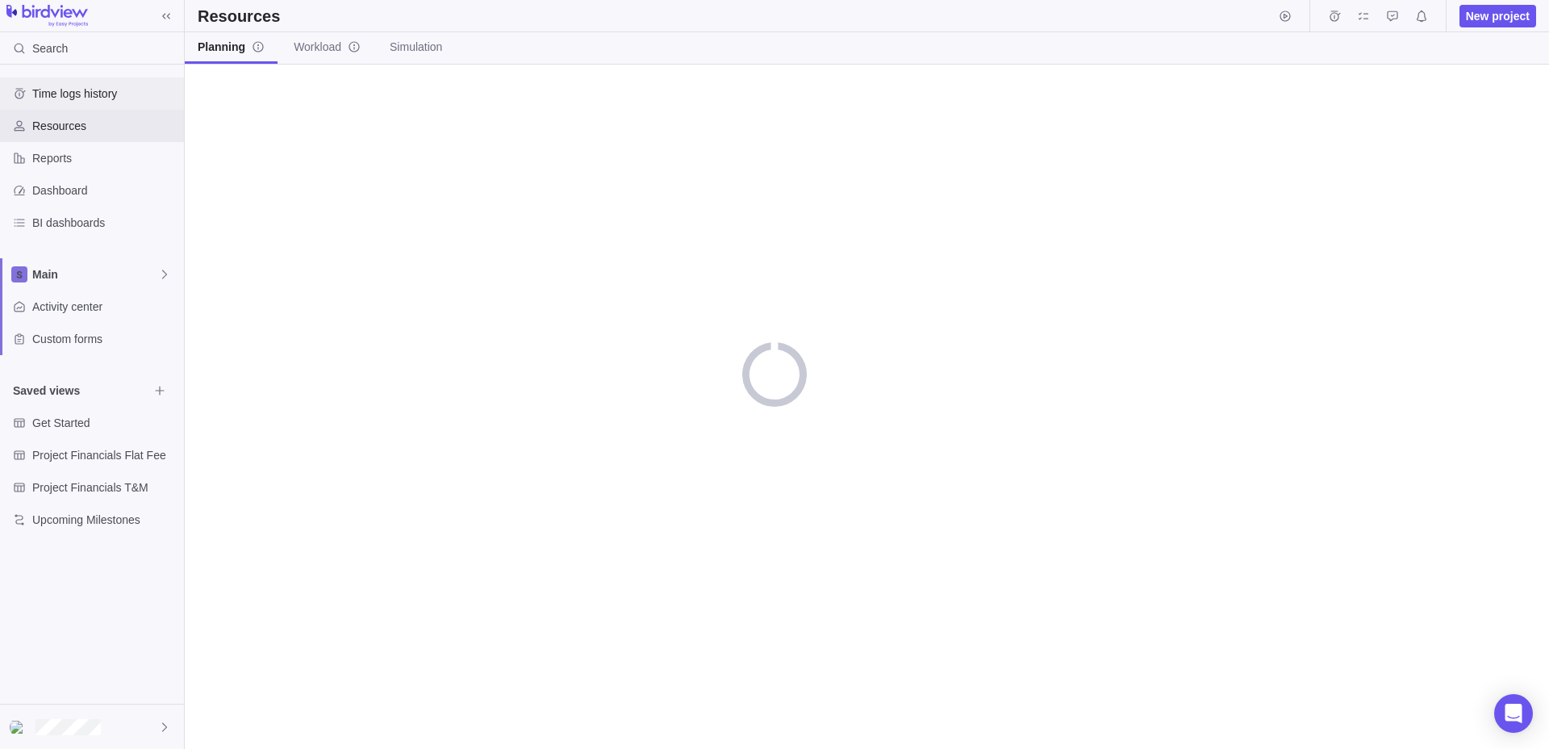
click at [90, 94] on span "Time logs history" at bounding box center [104, 94] width 145 height 16
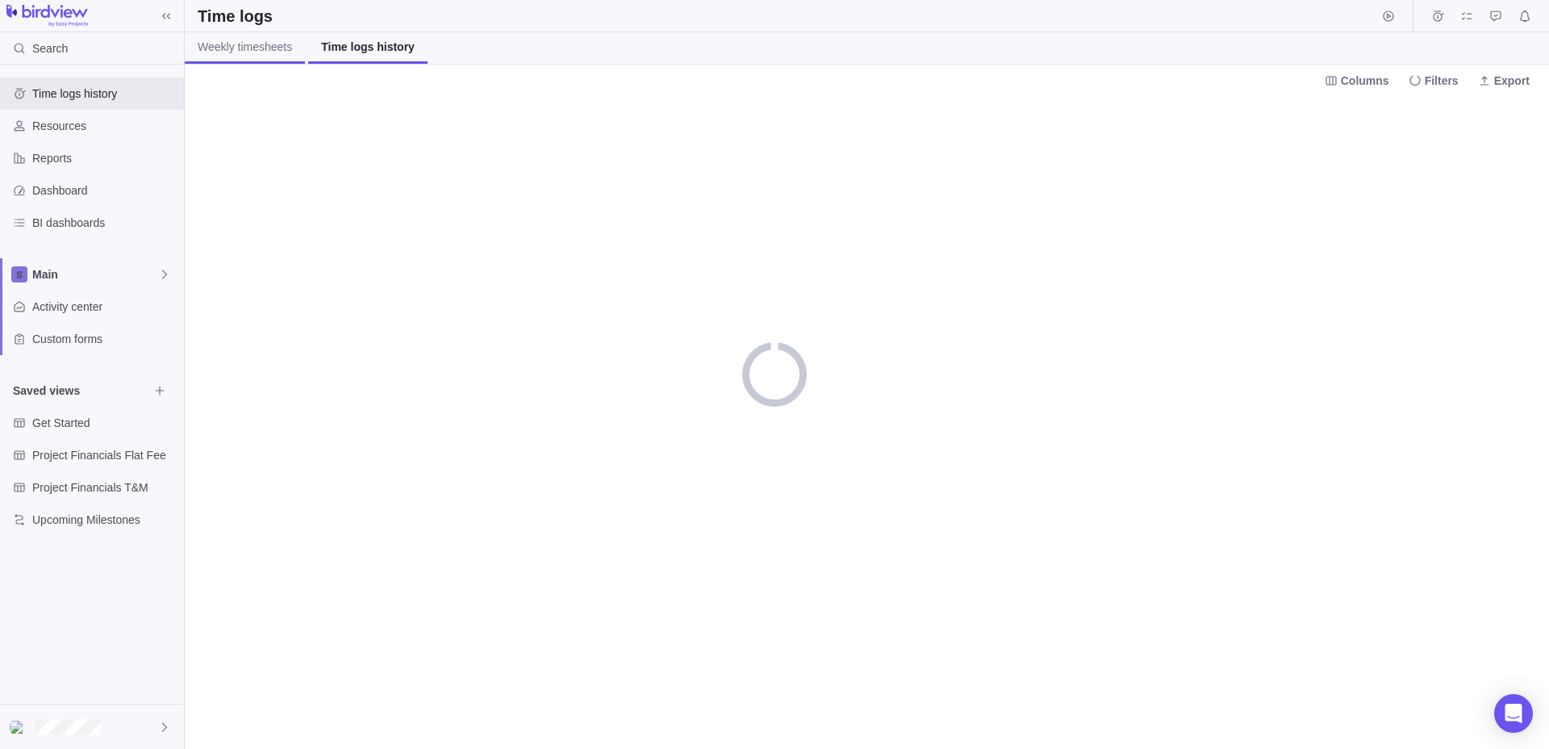
click at [280, 54] on span "Weekly timesheets" at bounding box center [245, 47] width 94 height 16
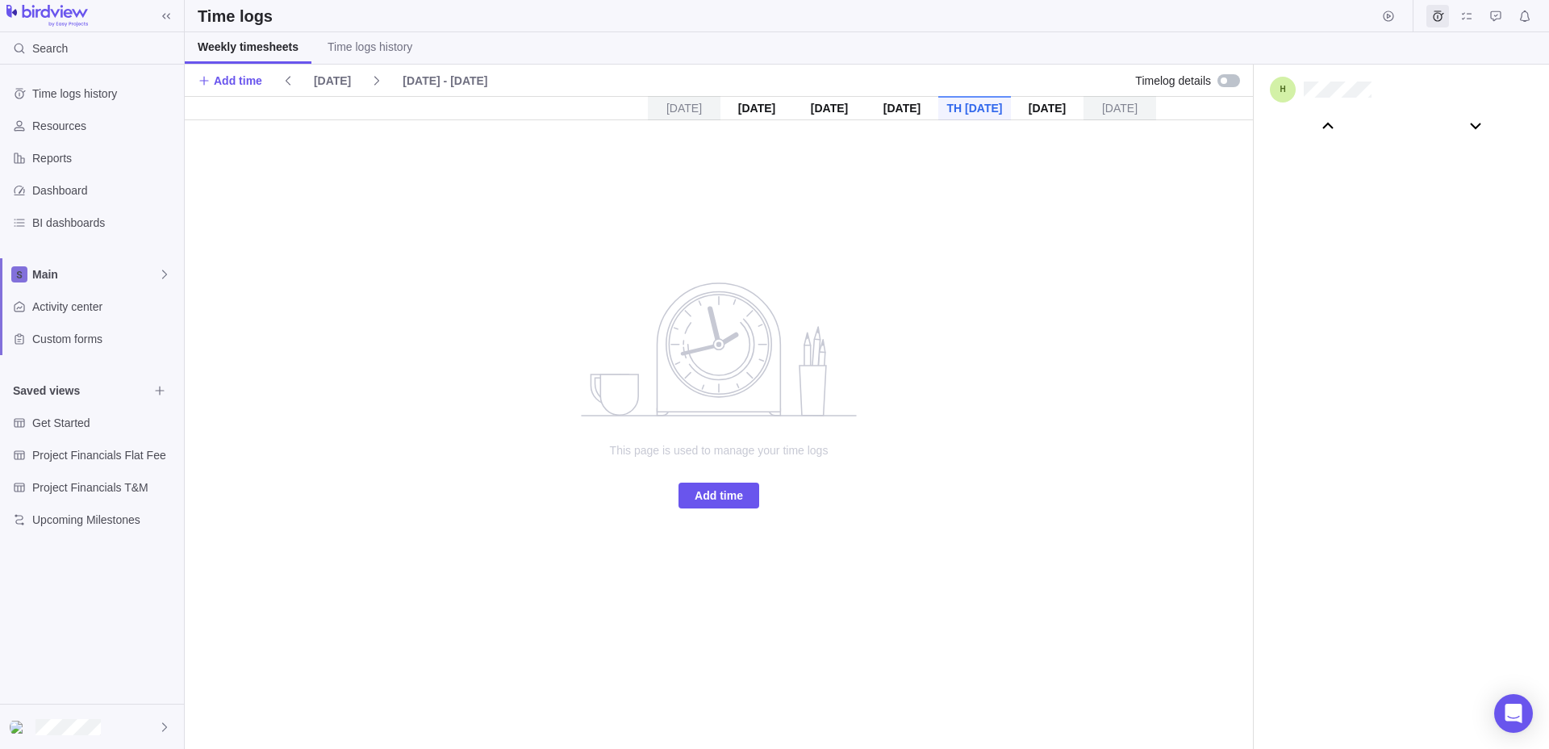
scroll to position [89914, 0]
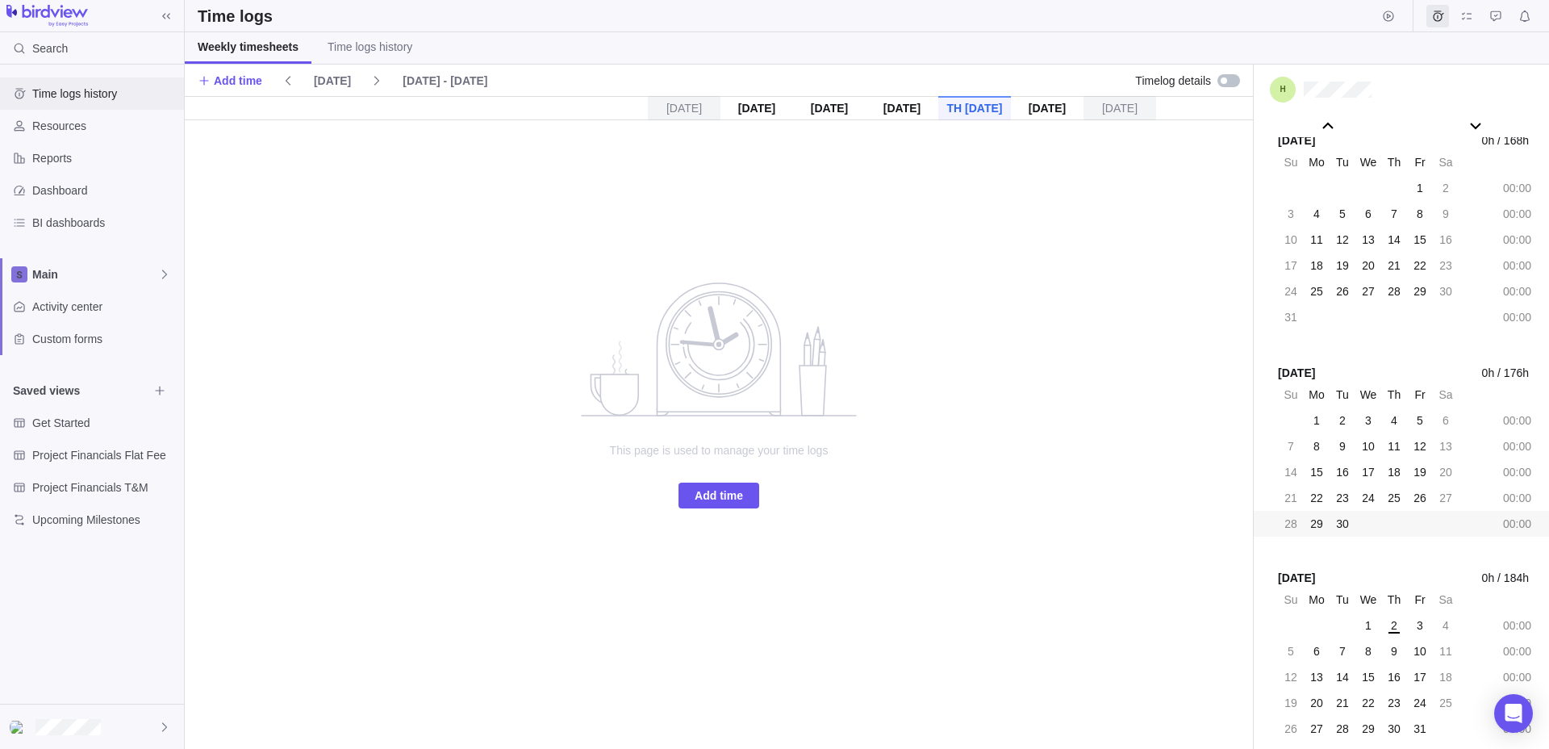
click at [89, 90] on span "Time logs history" at bounding box center [104, 94] width 145 height 16
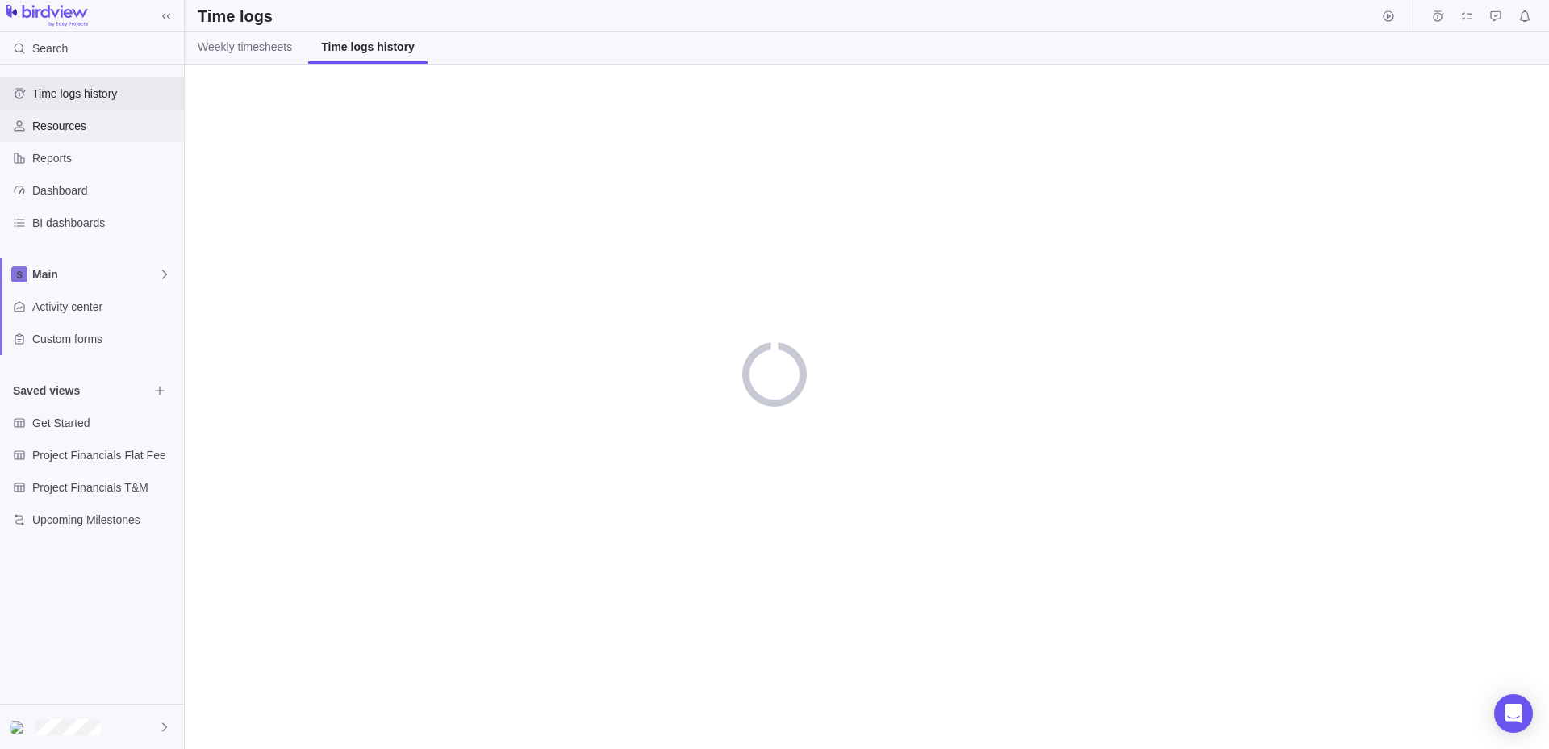
click at [72, 135] on div "Resources" at bounding box center [92, 126] width 184 height 32
click at [79, 154] on span "Reports" at bounding box center [104, 158] width 145 height 16
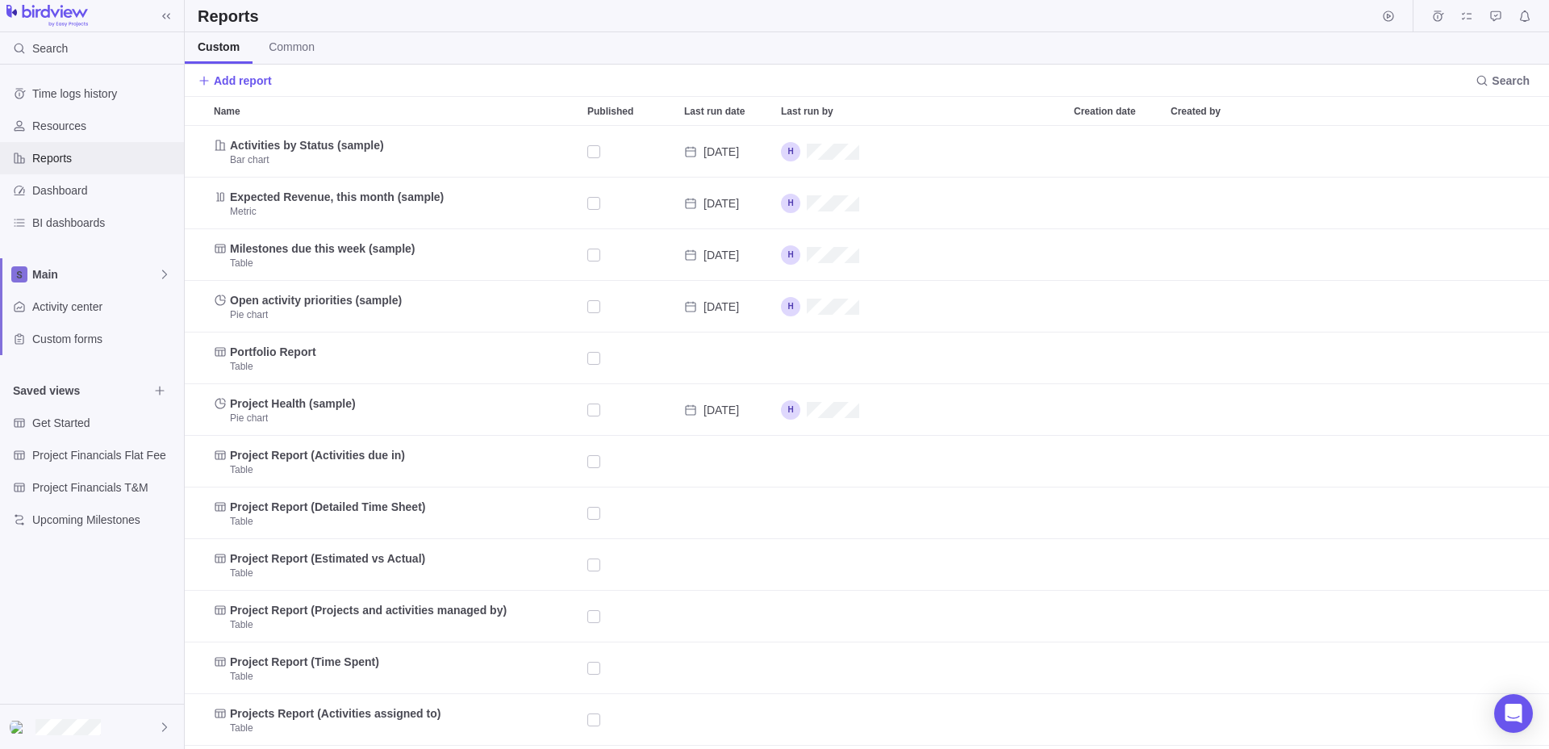
scroll to position [623, 1364]
click at [77, 188] on span "Dashboard" at bounding box center [104, 190] width 145 height 16
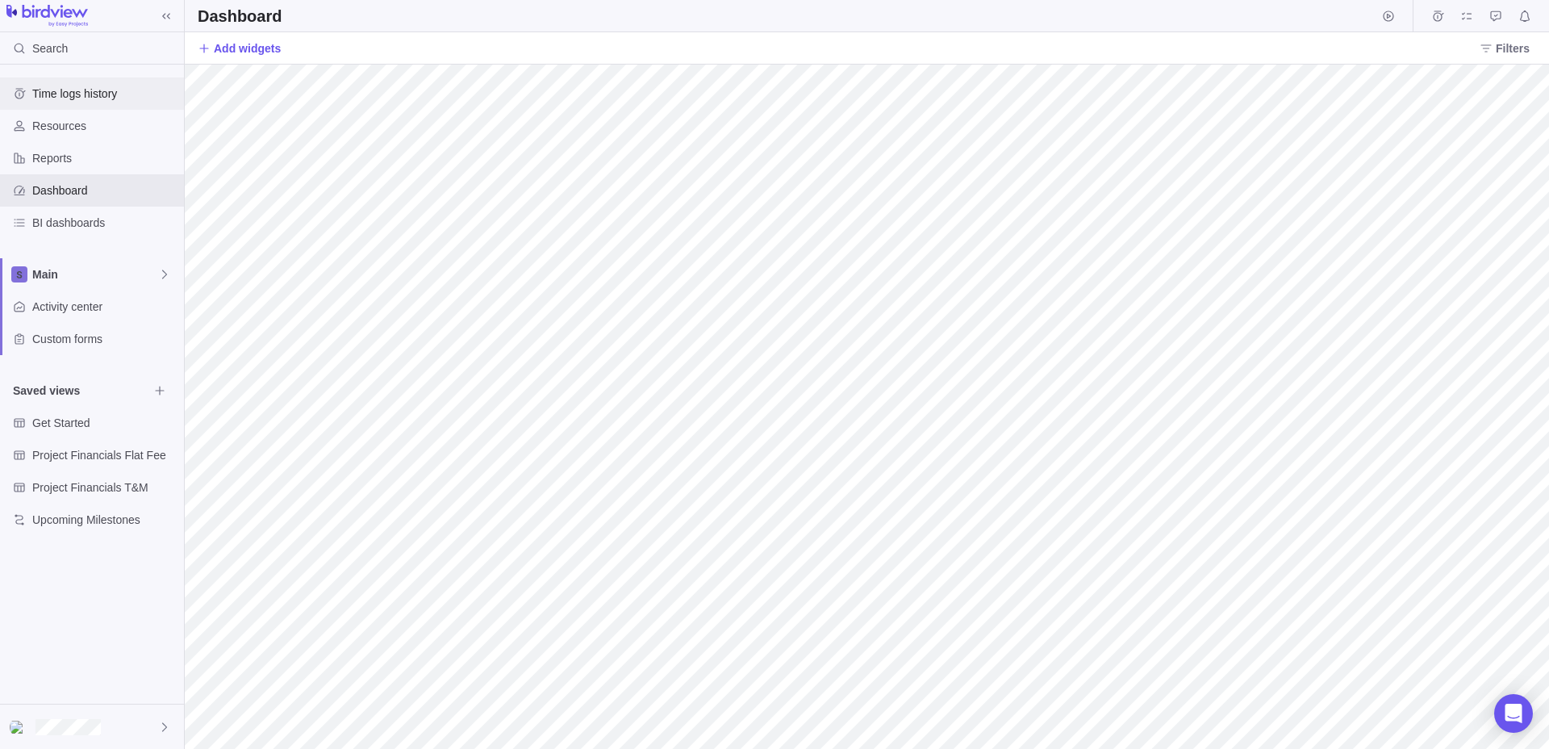
click at [100, 99] on span "Time logs history" at bounding box center [104, 94] width 145 height 16
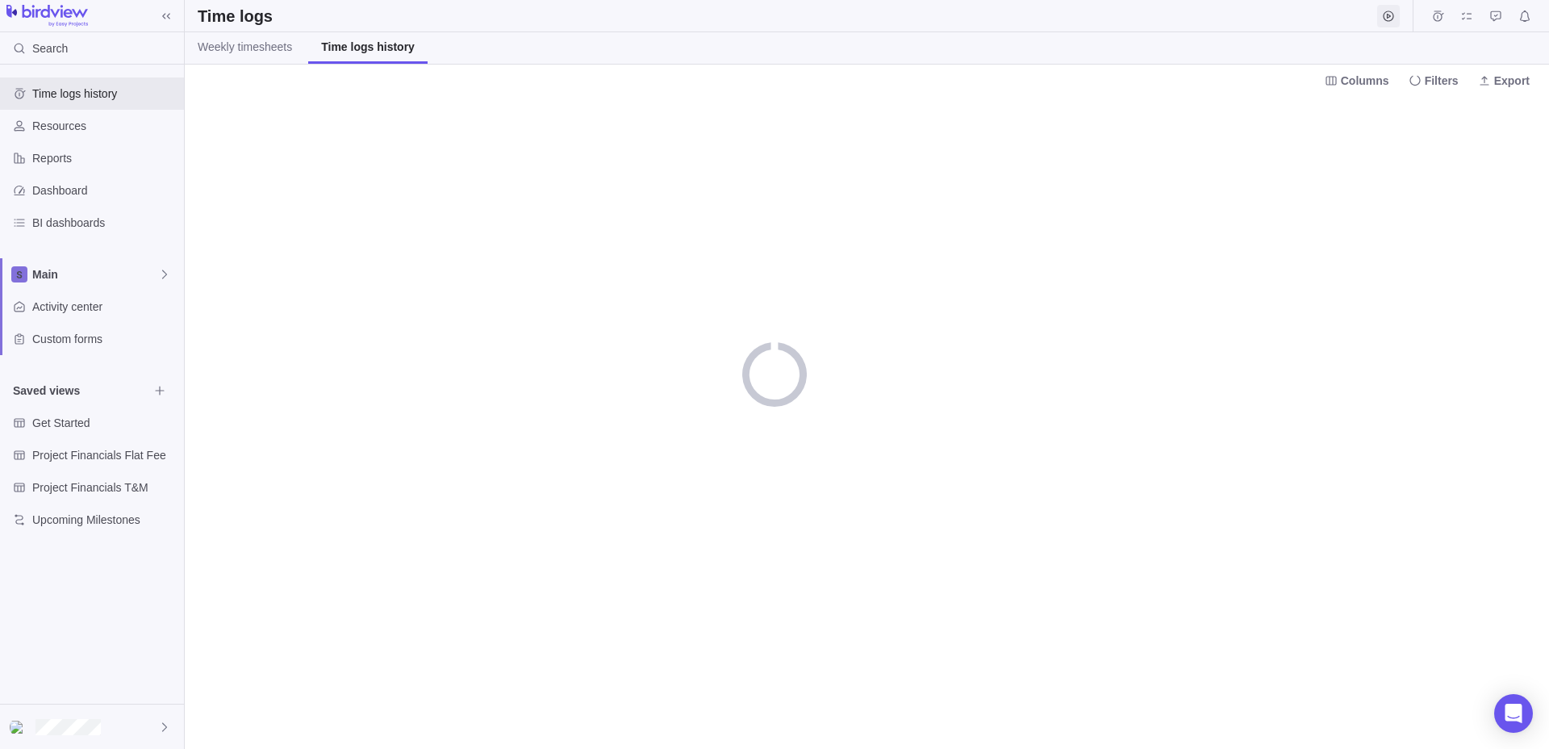
click at [1387, 11] on icon "Start timer" at bounding box center [1388, 15] width 10 height 10
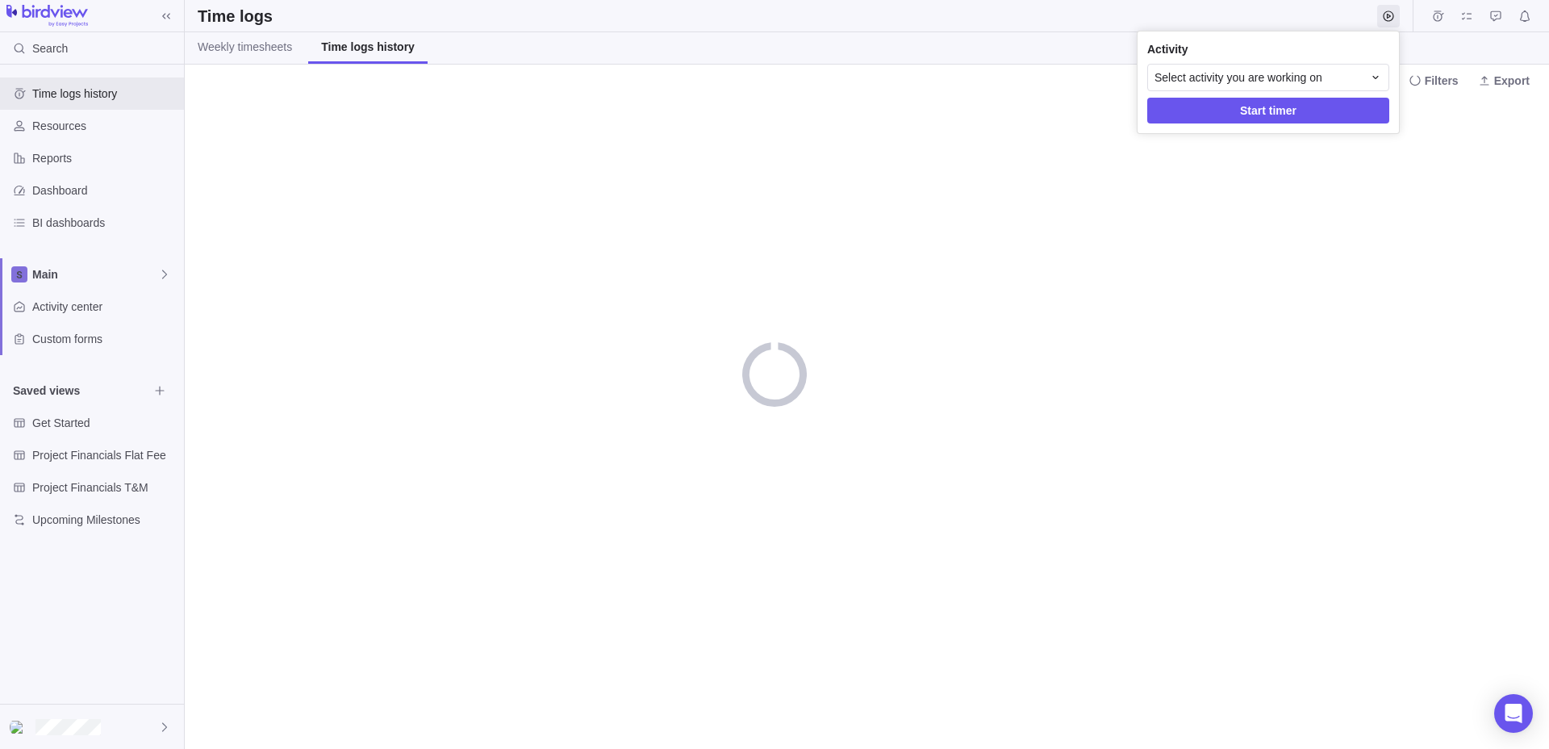
click at [1370, 61] on div "Activity Select activity you are working on Start timer" at bounding box center [1268, 82] width 261 height 102
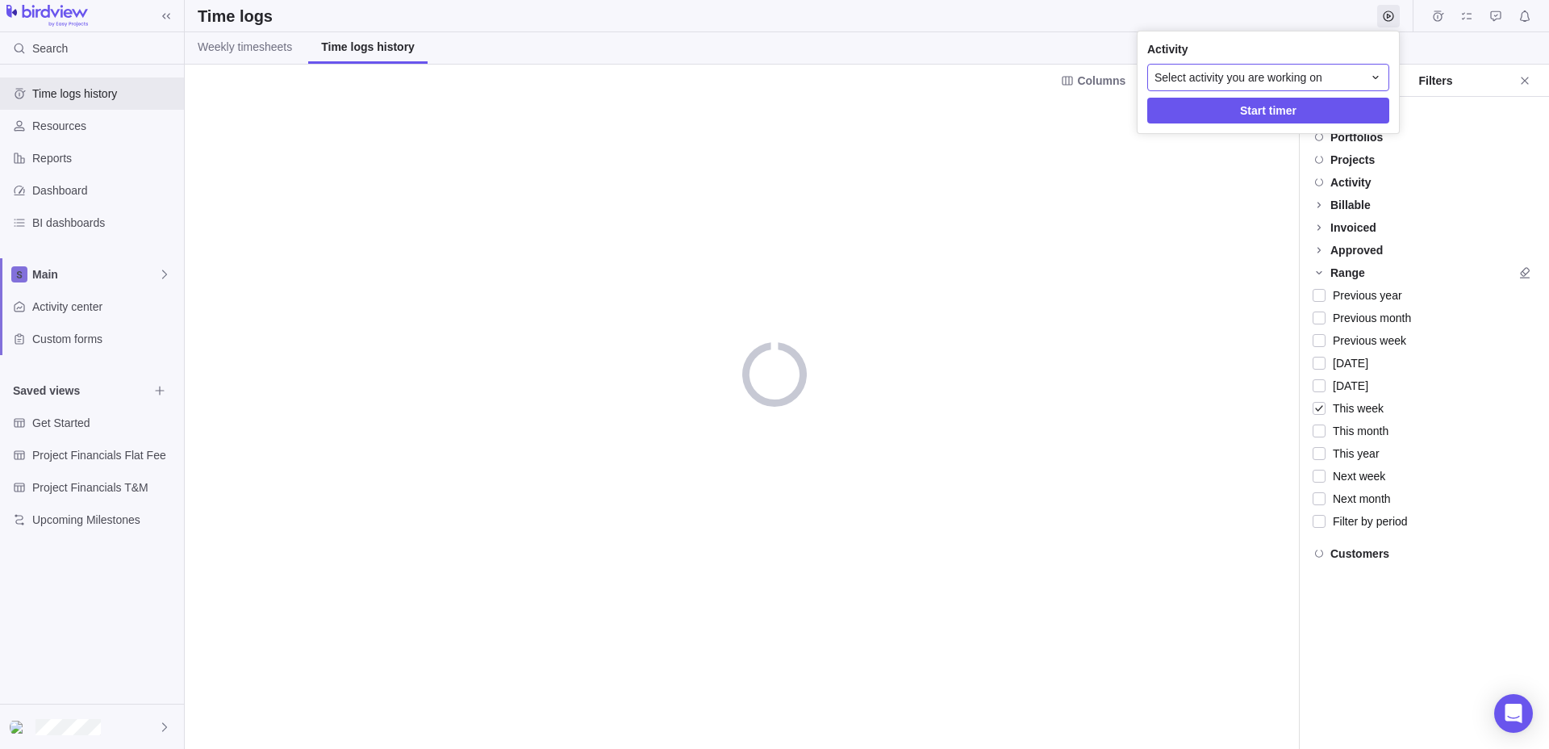
click at [1359, 68] on div "Select activity you are working on" at bounding box center [1268, 77] width 242 height 27
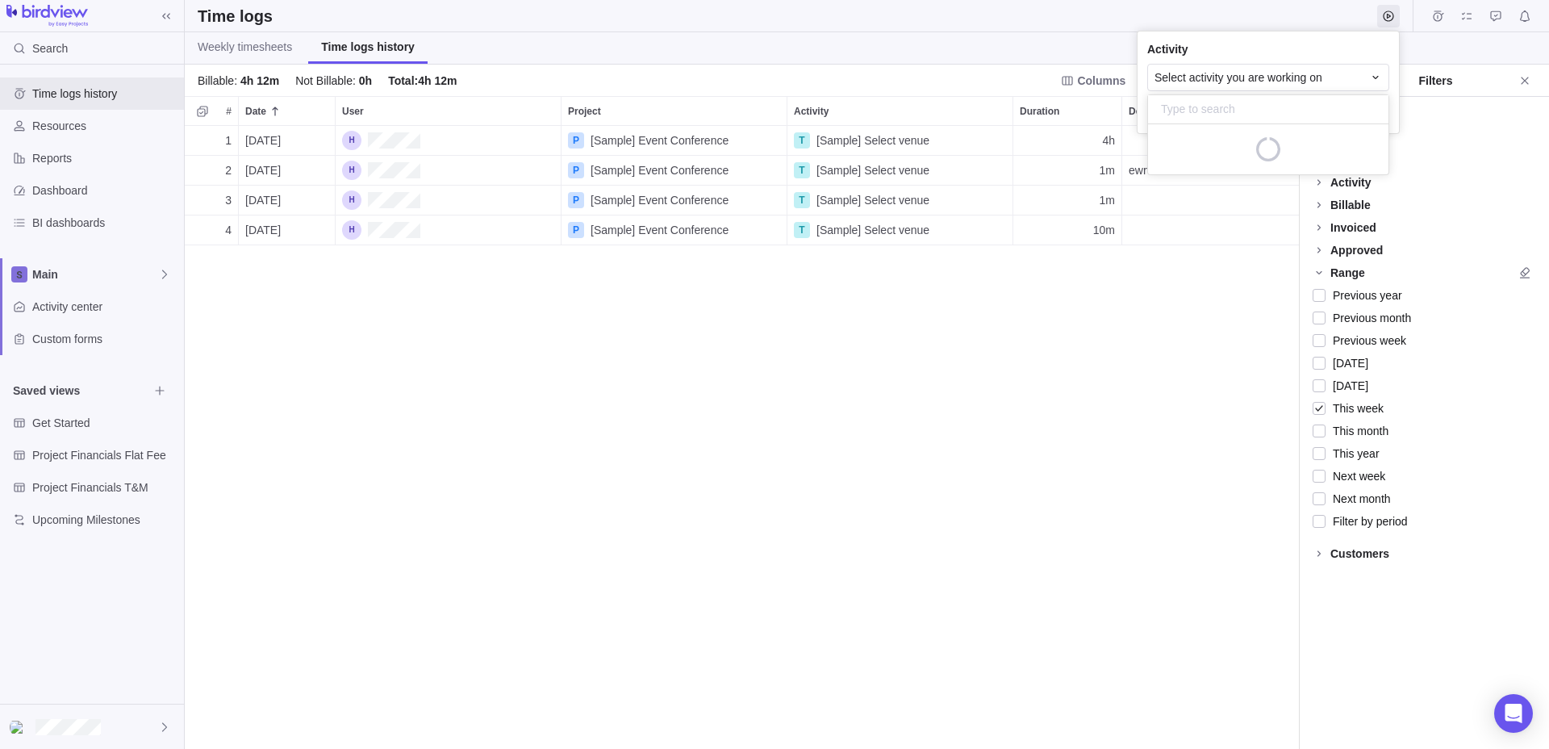
scroll to position [623, 1114]
click at [945, 367] on body "Search Time logs history Resources Reports Dashboard BI dashboards Main Activit…" at bounding box center [774, 374] width 1549 height 749
click at [275, 51] on span "Weekly timesheets" at bounding box center [245, 47] width 94 height 16
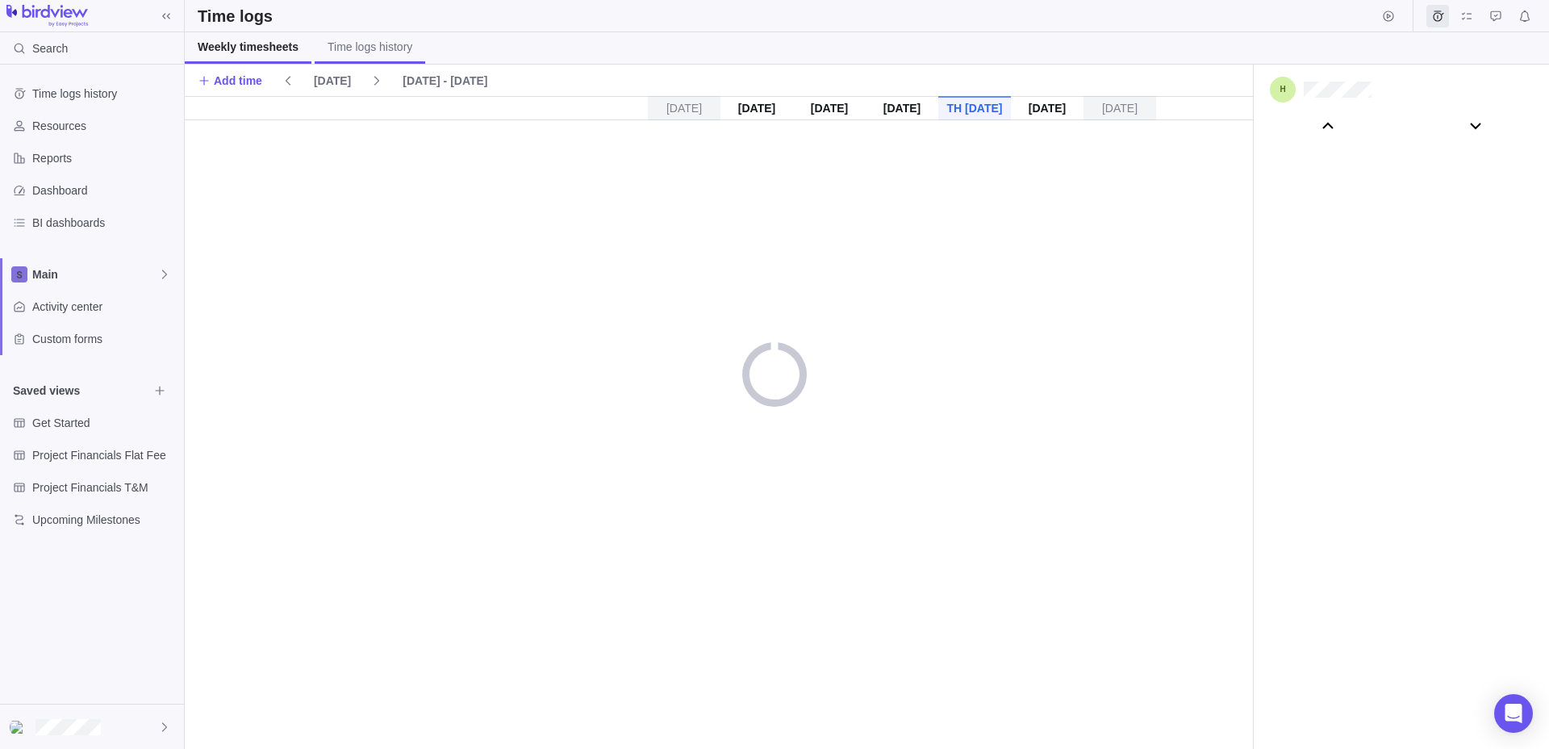
scroll to position [89914, 0]
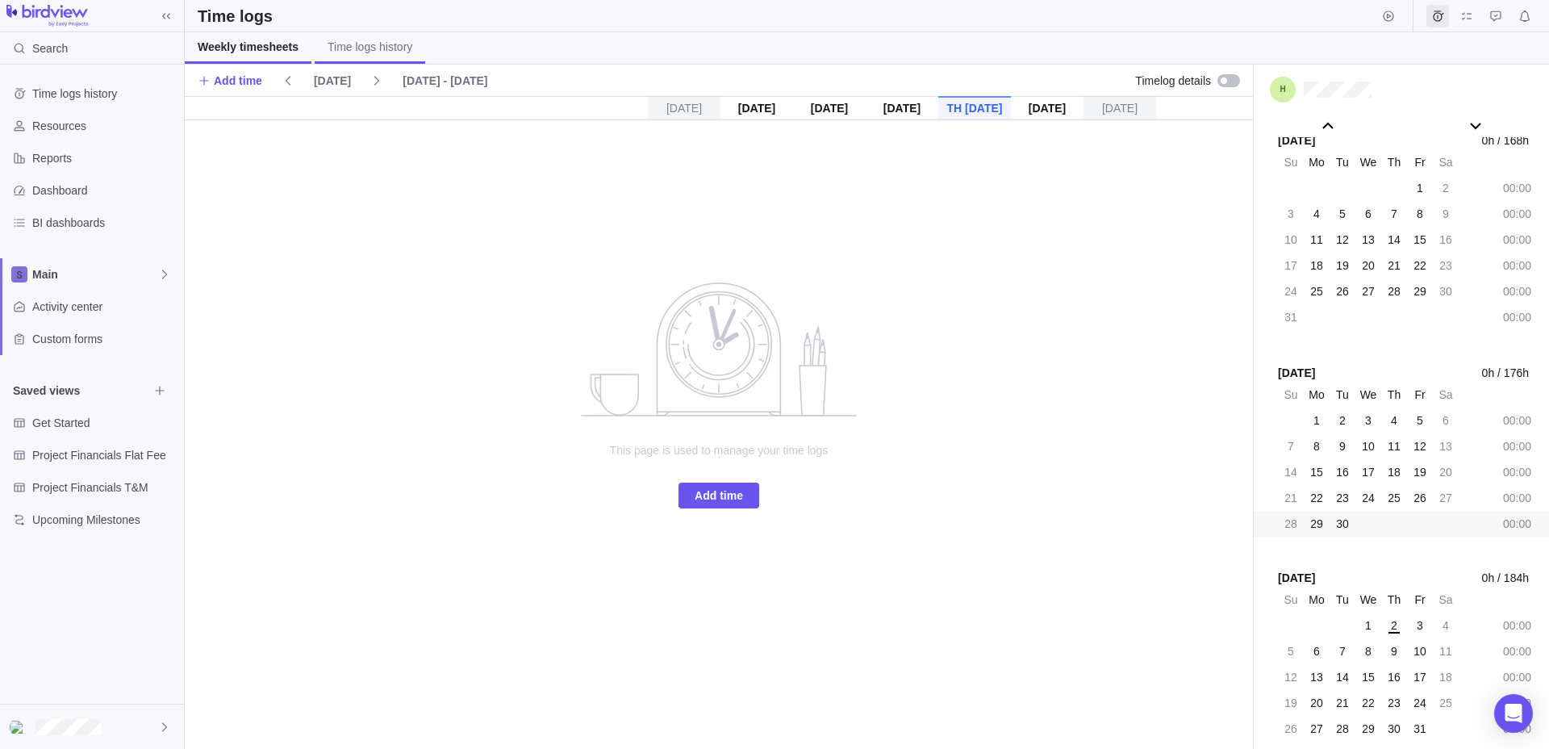
click at [367, 51] on span "Time logs history" at bounding box center [370, 47] width 85 height 16
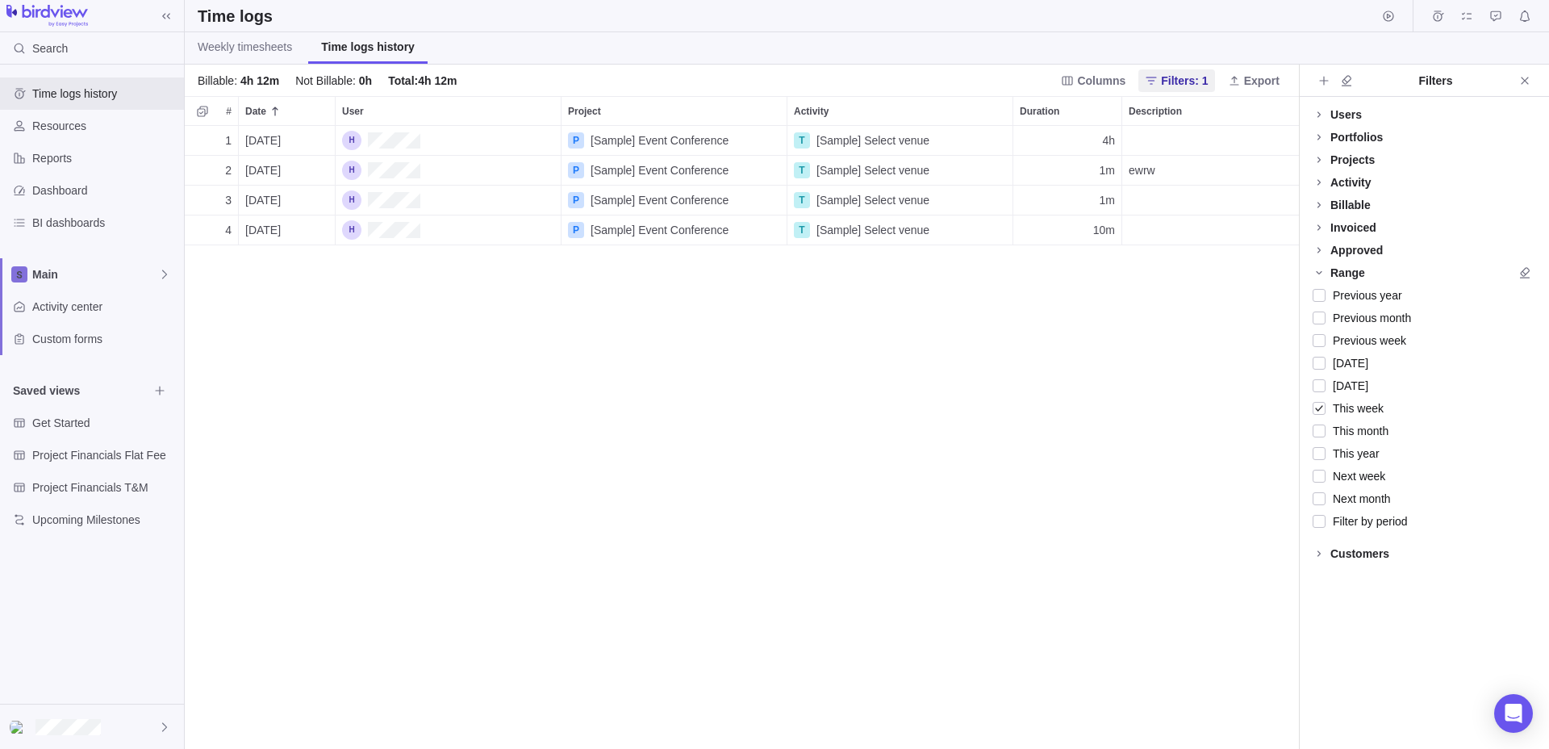
scroll to position [623, 1114]
click at [845, 144] on span "[Sample] Select venue" at bounding box center [872, 140] width 113 height 16
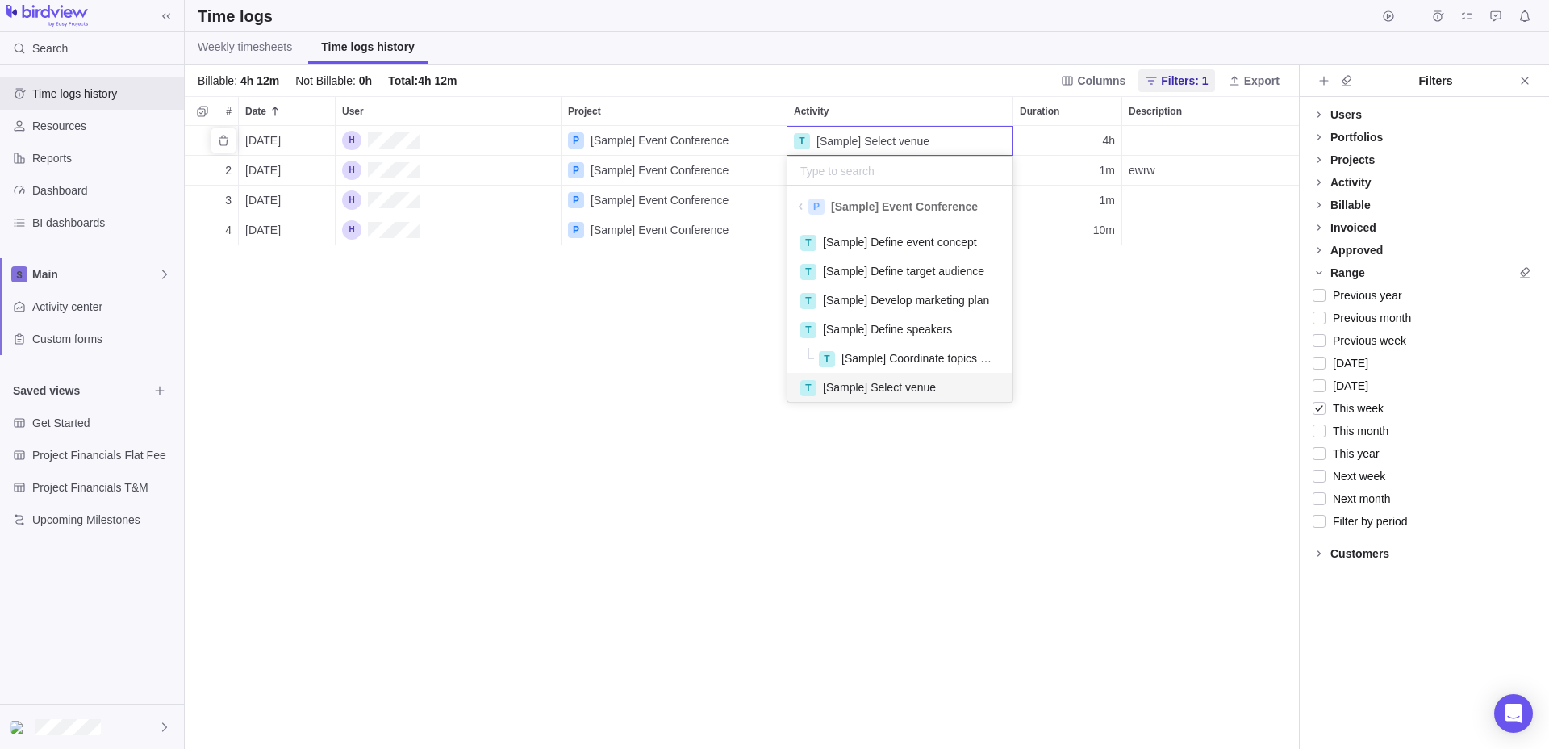
scroll to position [181, 225]
click at [866, 250] on div "T [Sample] Define event concept" at bounding box center [899, 242] width 199 height 17
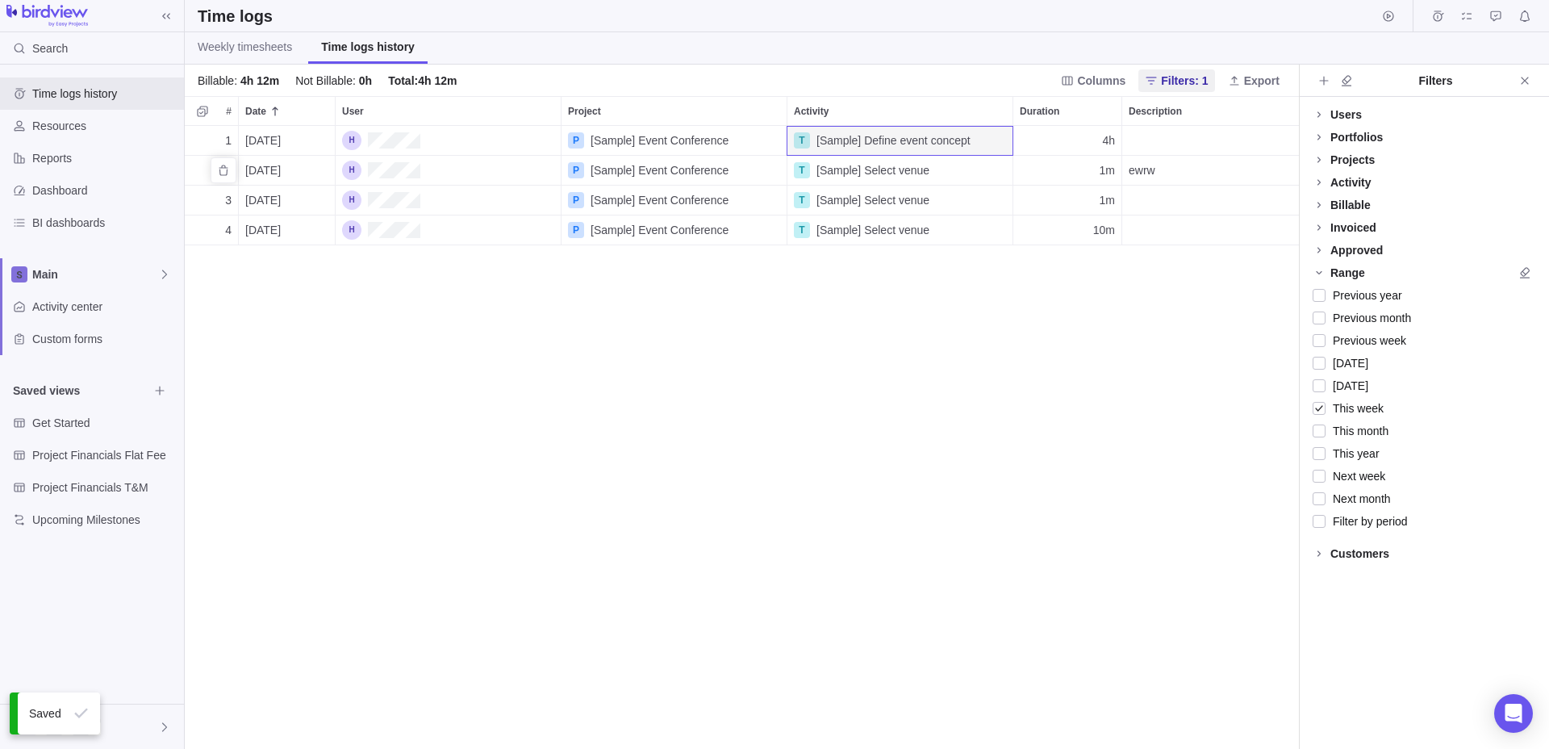
click at [929, 175] on span "[Sample] Select venue" at bounding box center [872, 170] width 113 height 16
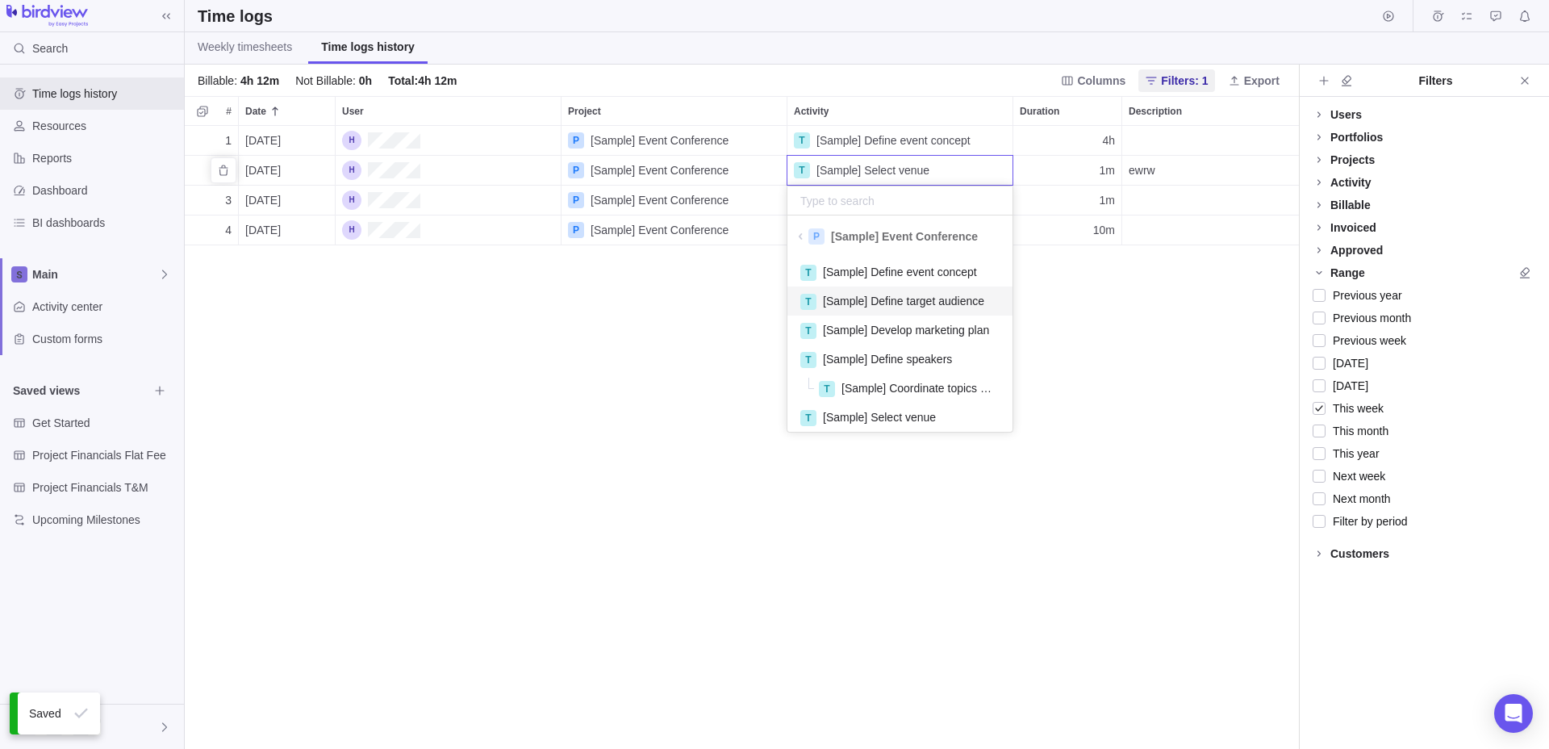
click at [912, 314] on div "T [Sample] Define target audience" at bounding box center [899, 300] width 225 height 29
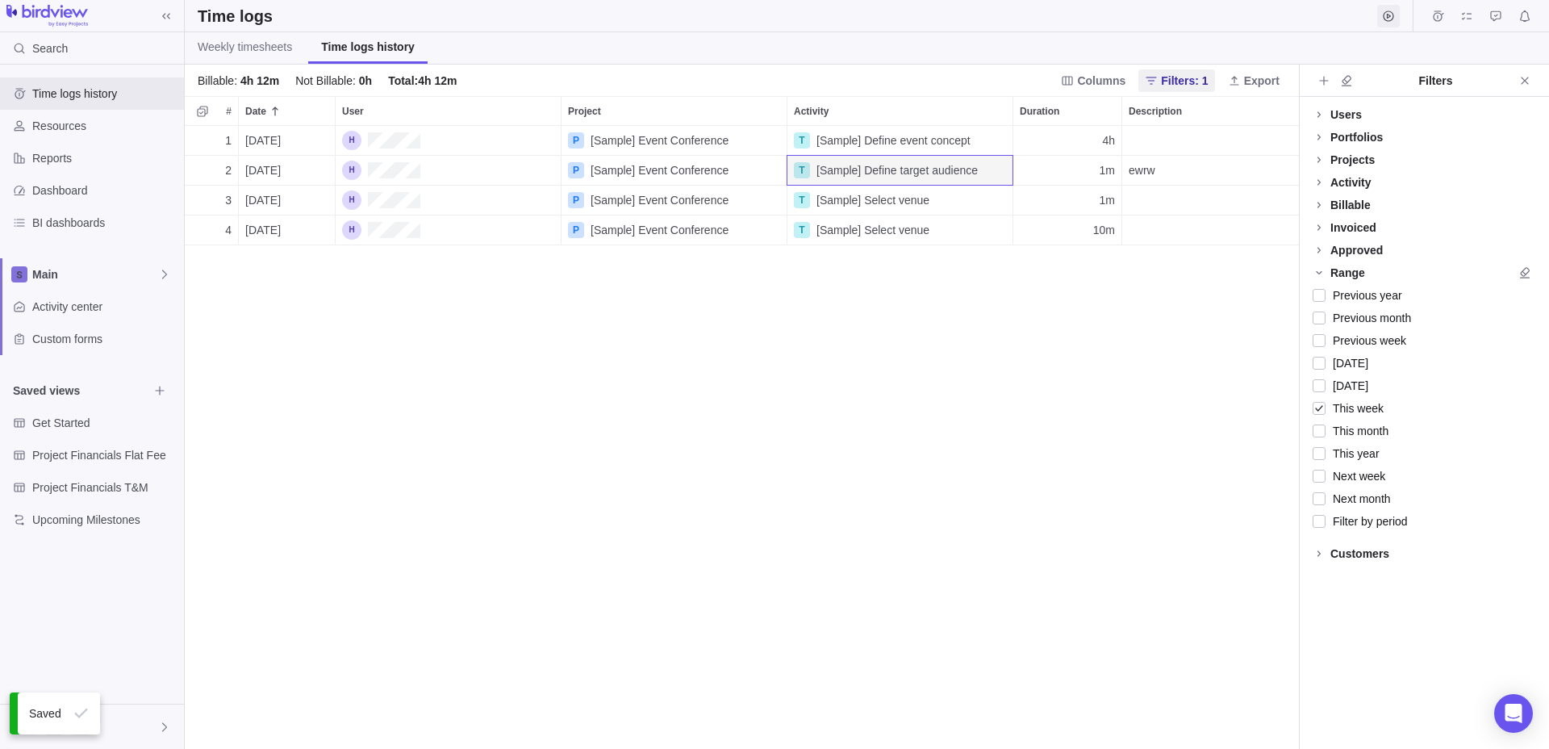
click at [1385, 14] on icon "Start timer" at bounding box center [1388, 16] width 13 height 13
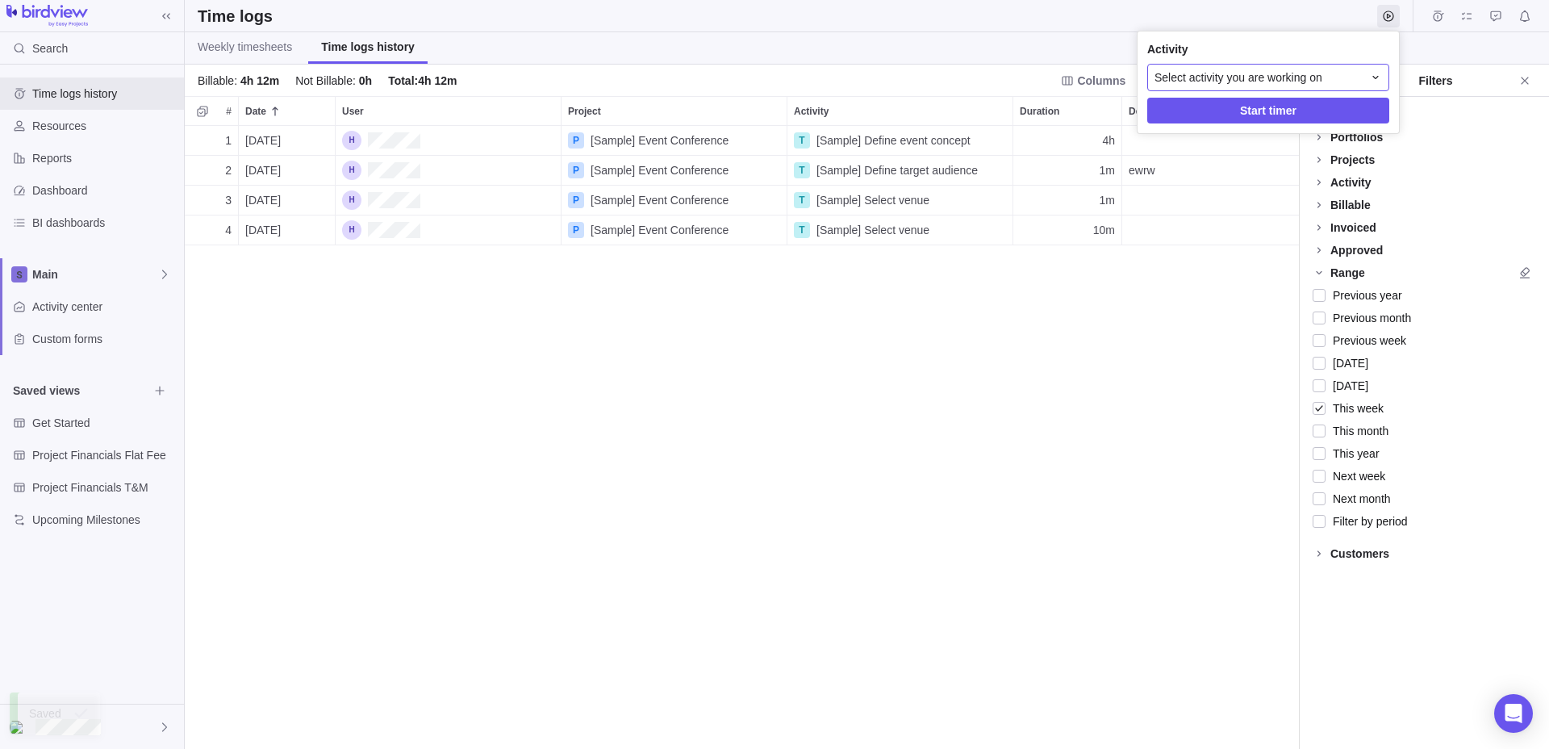
click at [1365, 67] on div "Select activity you are working on" at bounding box center [1268, 77] width 242 height 27
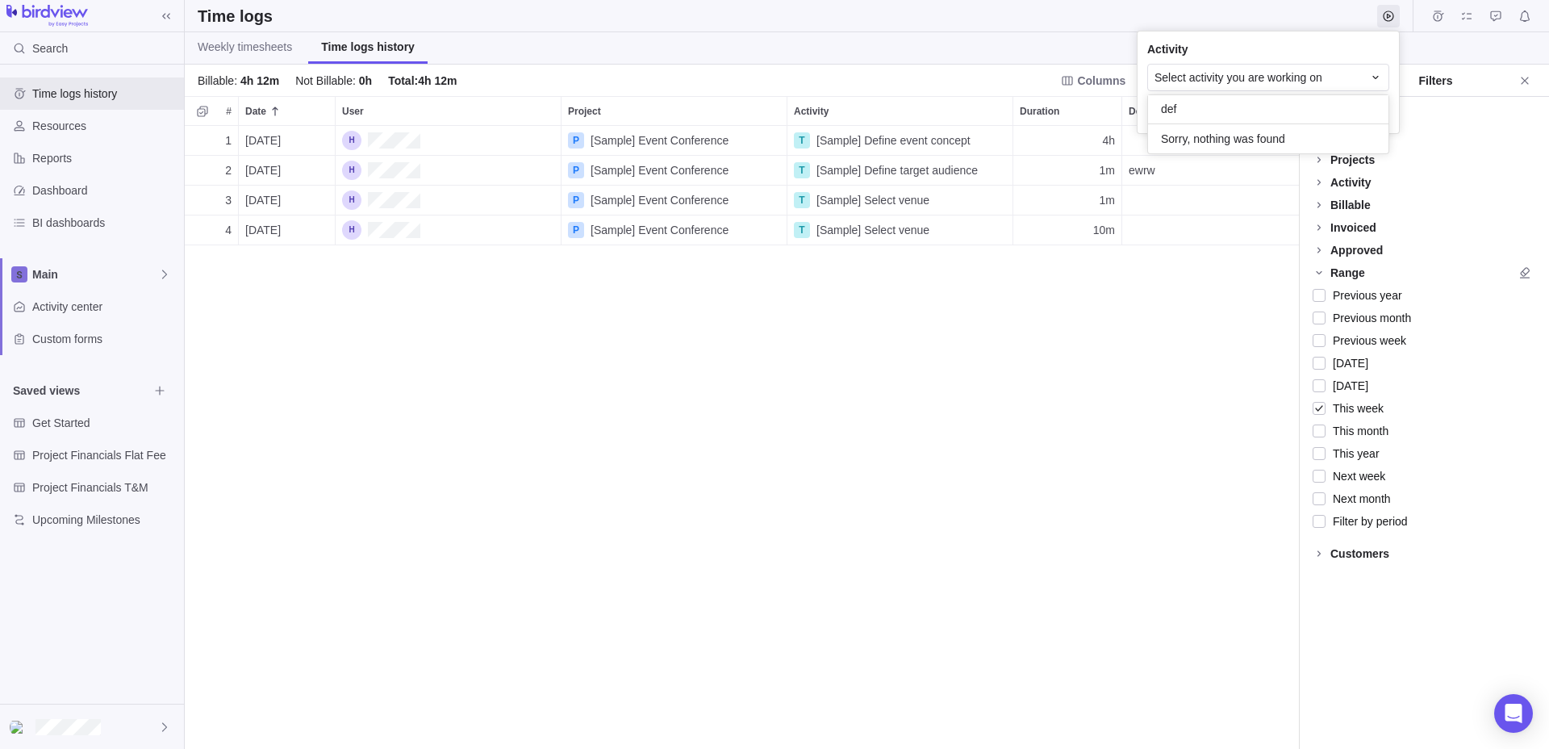
type input "def"
click at [774, 364] on body "Search Time logs history Resources Reports Dashboard BI dashboards Main Activit…" at bounding box center [774, 374] width 1549 height 749
click at [95, 116] on div "Resources" at bounding box center [92, 126] width 184 height 32
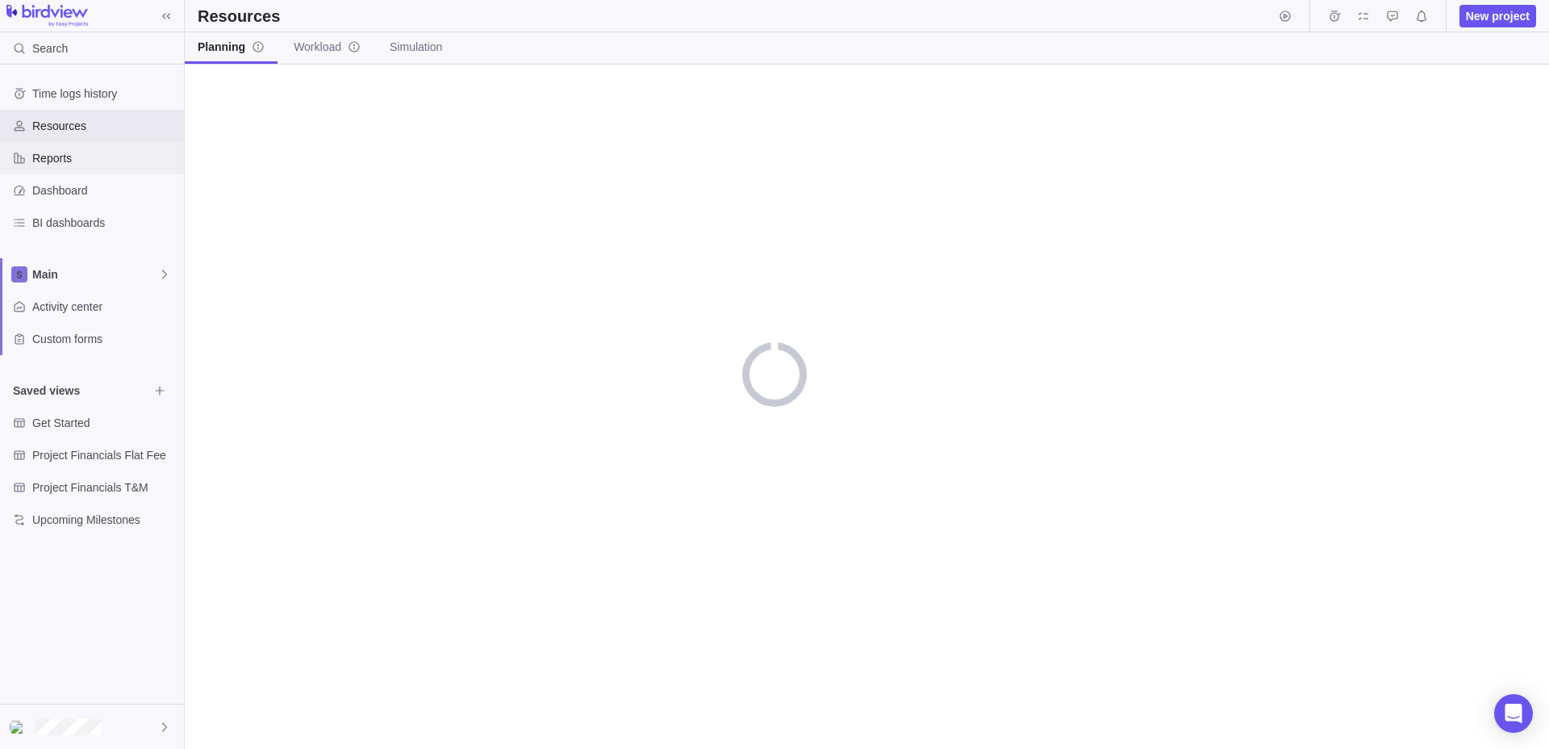
click at [98, 152] on span "Reports" at bounding box center [104, 158] width 145 height 16
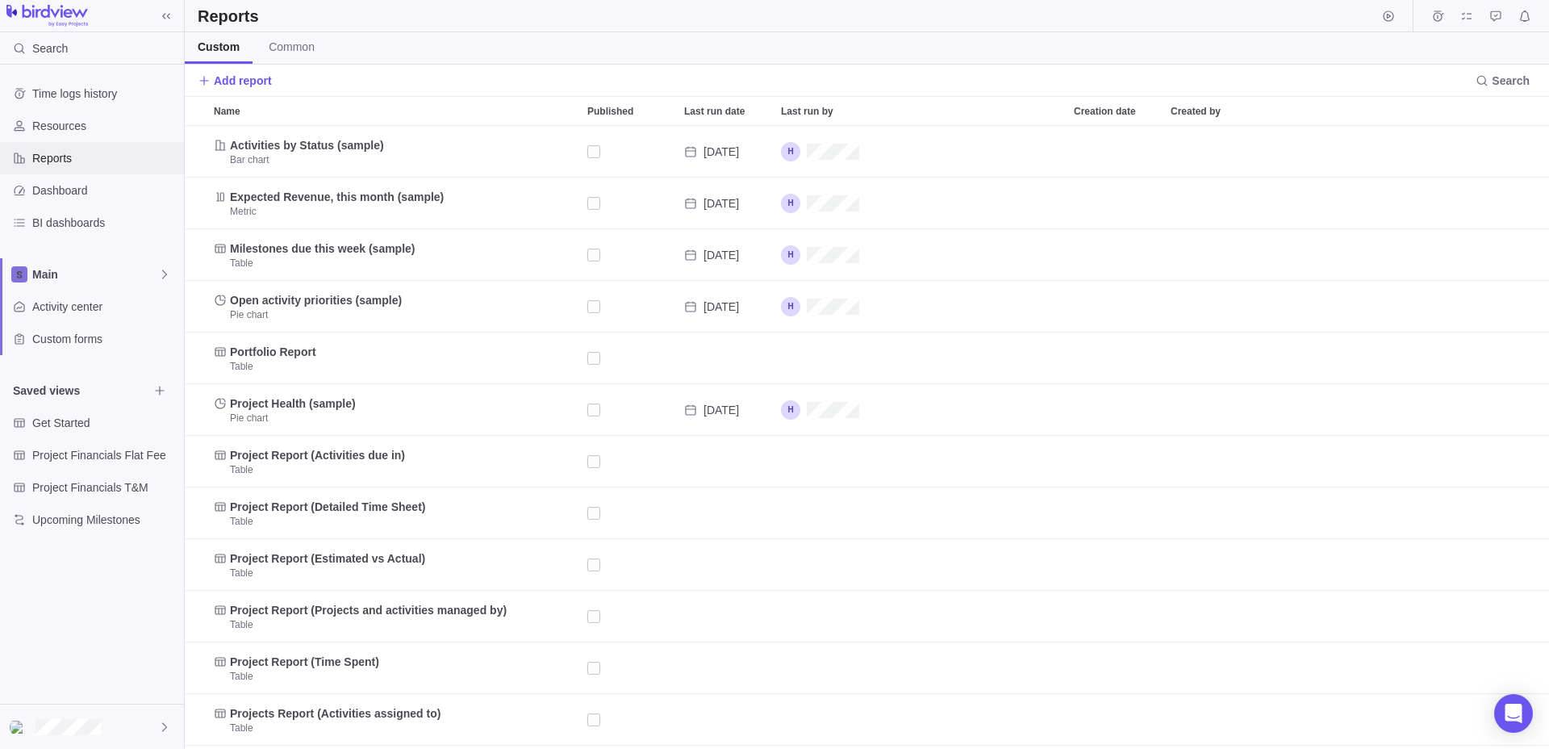
scroll to position [623, 1364]
click at [106, 188] on span "Dashboard" at bounding box center [104, 190] width 145 height 16
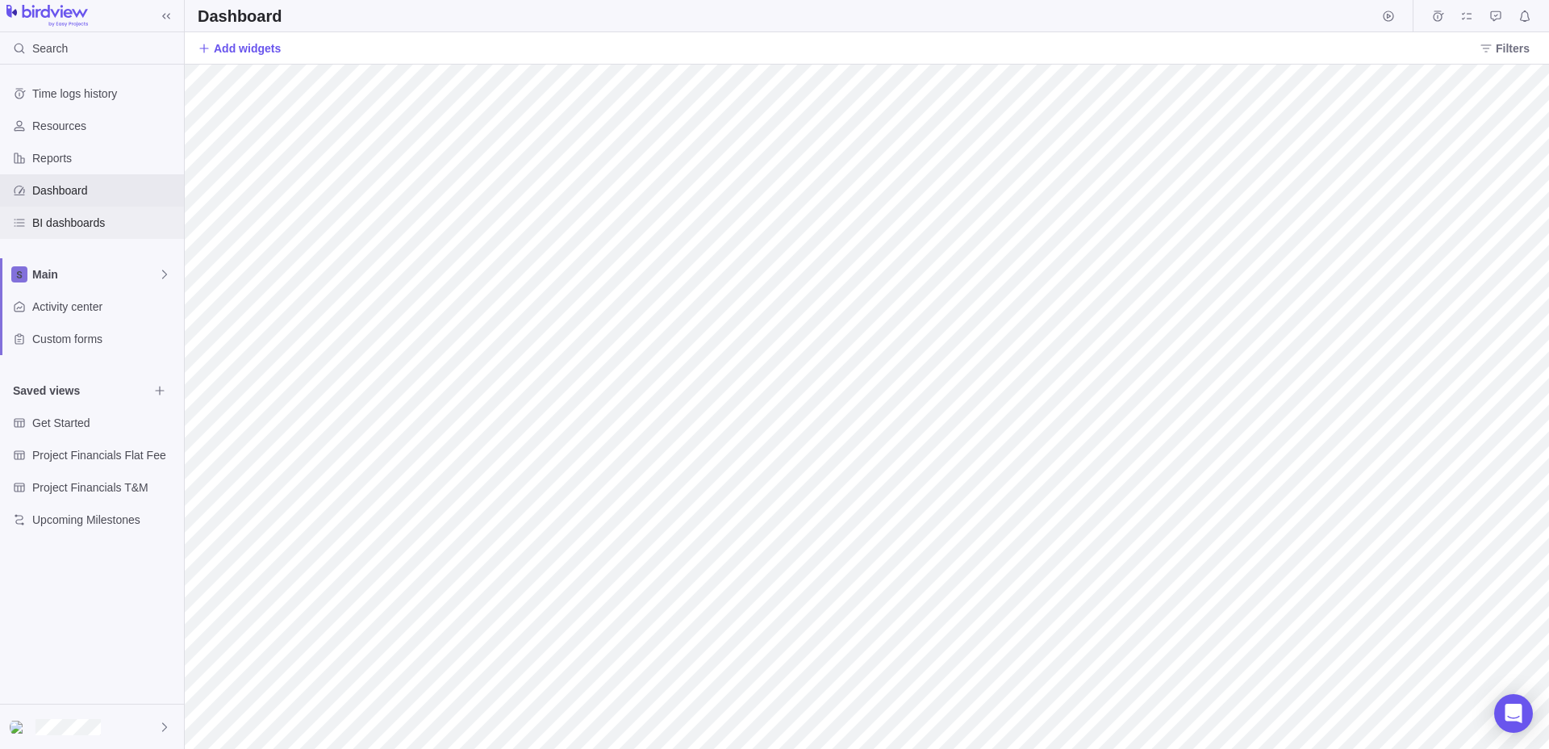
click at [104, 229] on span "BI dashboards" at bounding box center [104, 223] width 145 height 16
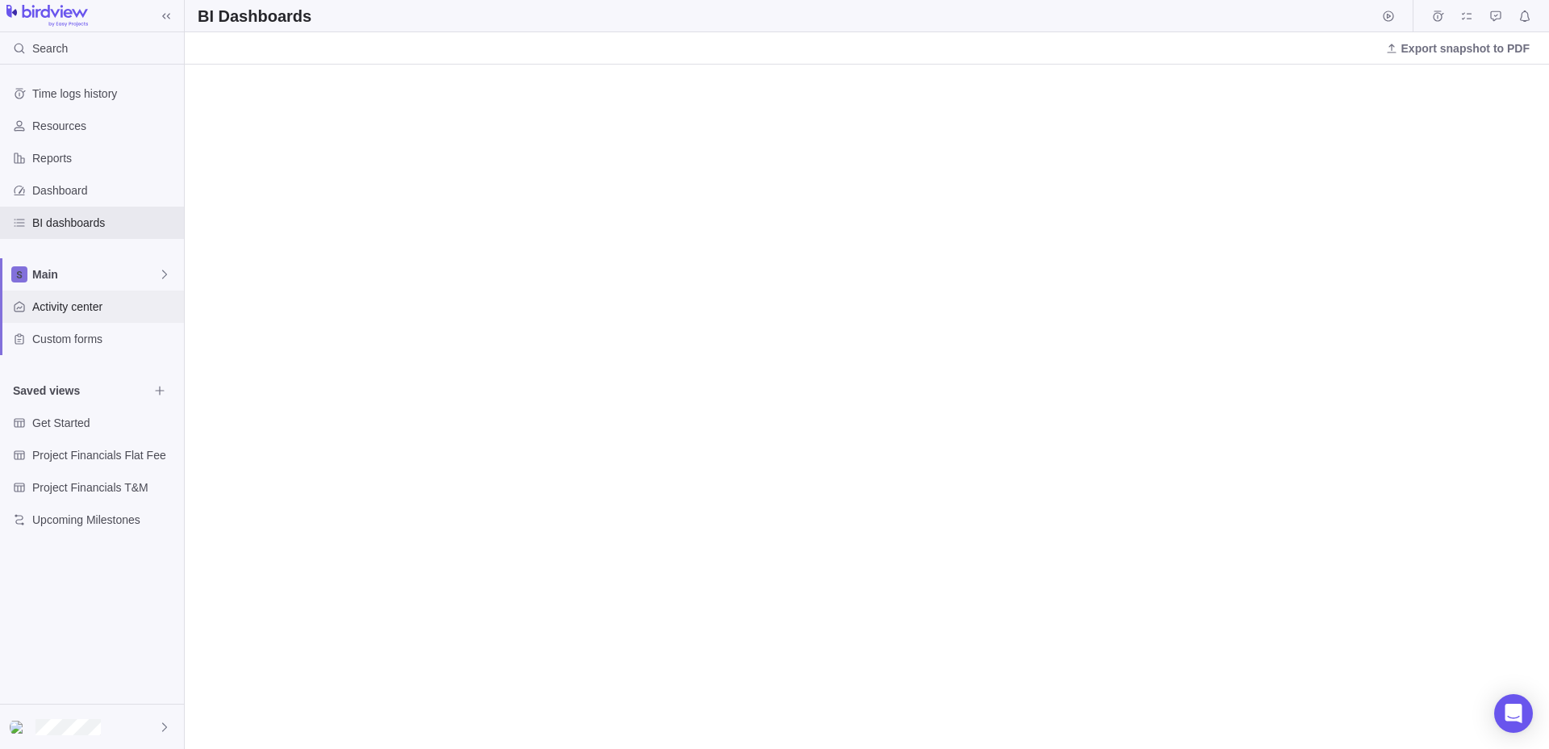
click at [100, 301] on span "Activity center" at bounding box center [104, 306] width 145 height 16
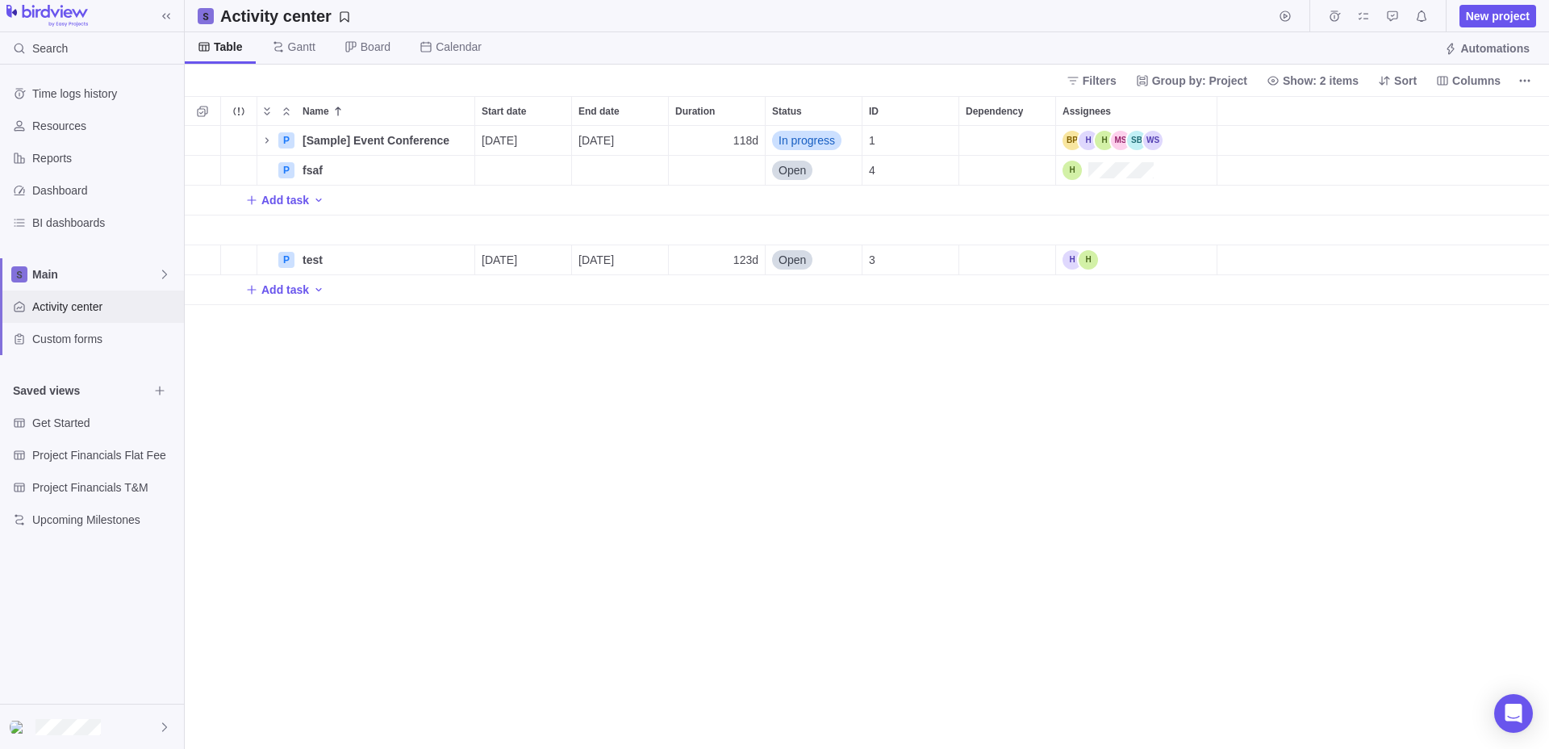
scroll to position [623, 1364]
click at [310, 297] on div "Add task" at bounding box center [285, 289] width 80 height 23
type input "joi"
type input "jhhjkj"
click at [1284, 10] on body "Search Time logs history Resources Reports Dashboard BI dashboards Main Activit…" at bounding box center [774, 374] width 1549 height 749
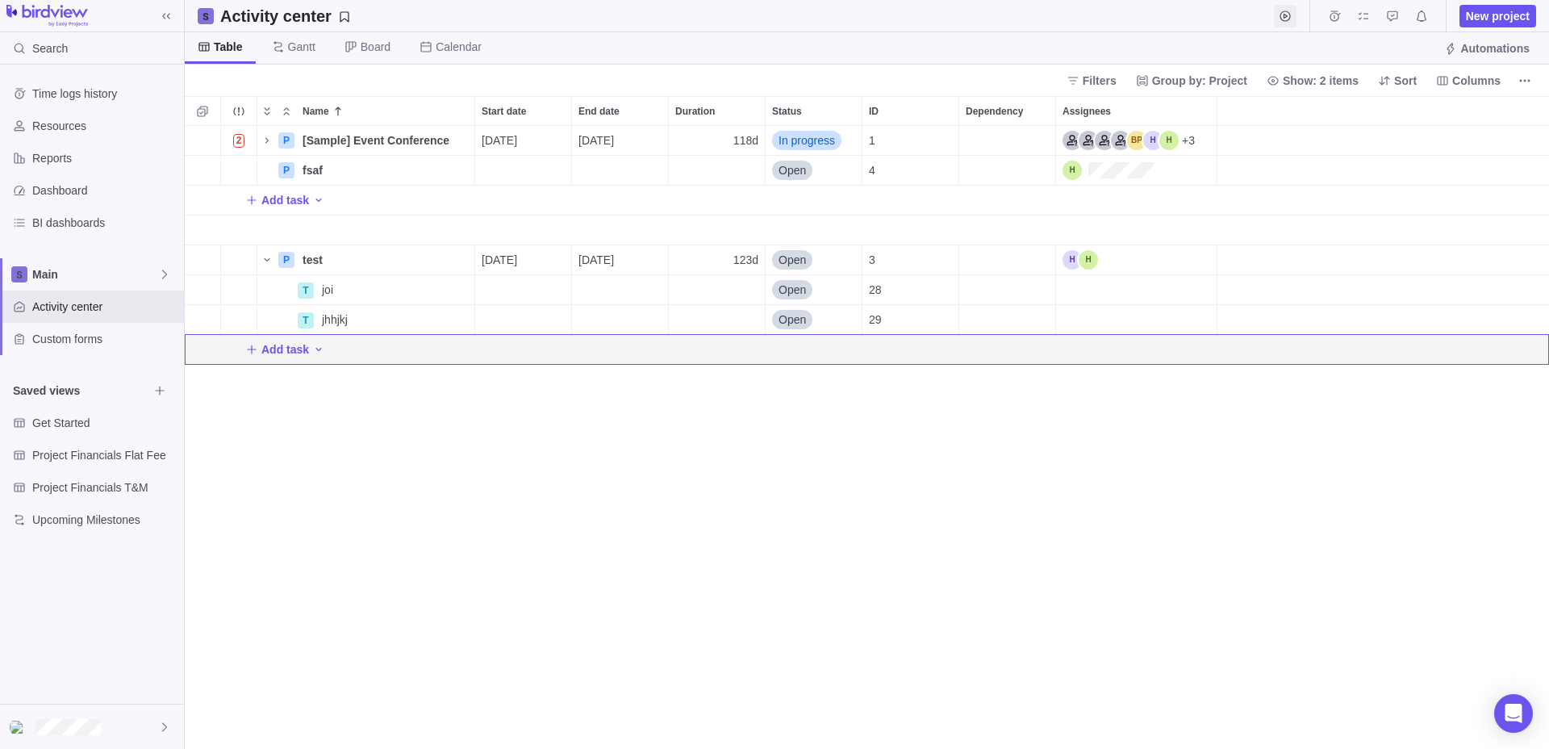
click at [1292, 9] on span "Start timer" at bounding box center [1285, 16] width 23 height 23
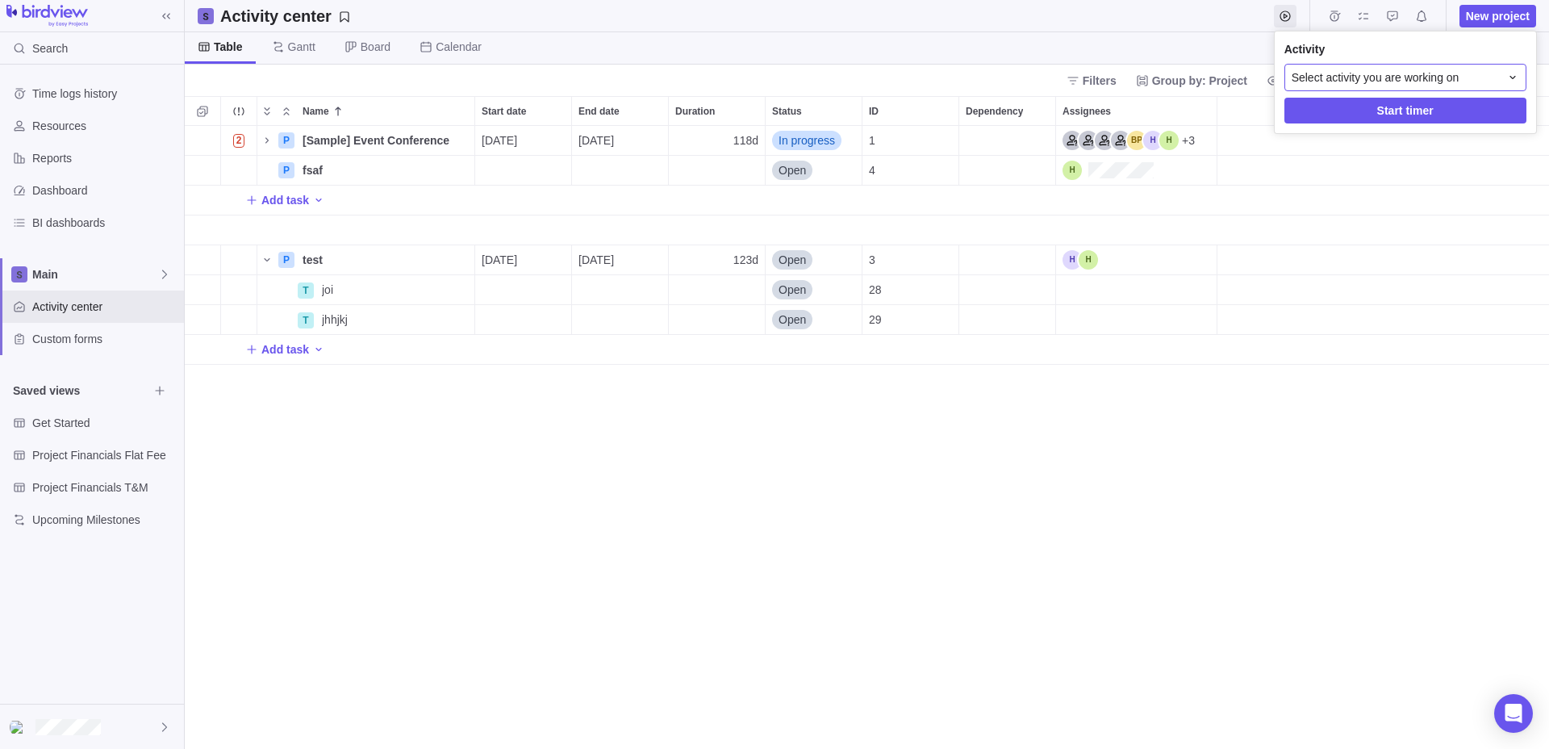
drag, startPoint x: 1340, startPoint y: 65, endPoint x: 1350, endPoint y: 73, distance: 12.6
click at [1340, 67] on div "Select activity you are working on" at bounding box center [1405, 77] width 242 height 27
click at [277, 344] on body "Search Time logs history Resources Reports Dashboard BI dashboards Main Activit…" at bounding box center [774, 374] width 1549 height 749
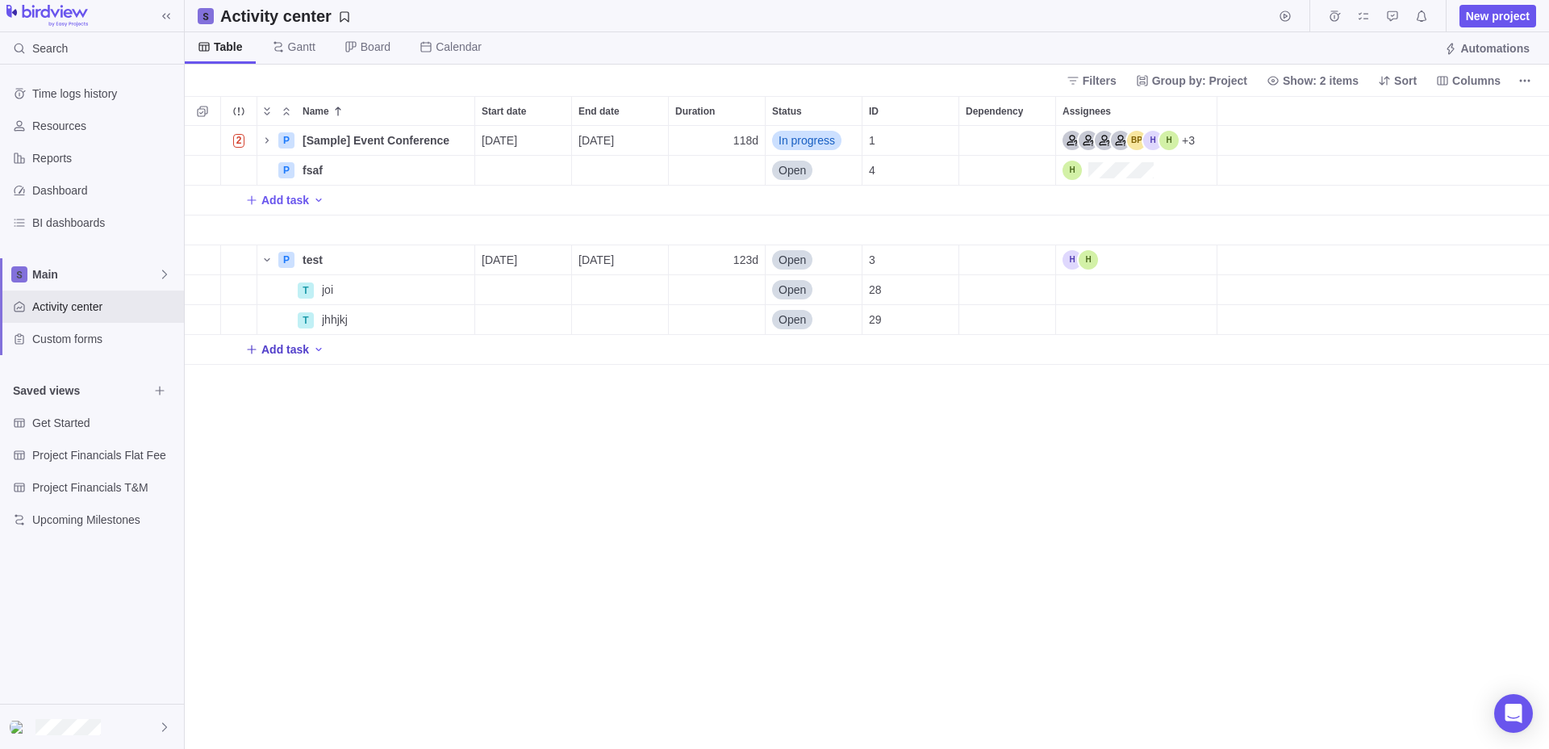
click at [277, 346] on span "Add task" at bounding box center [285, 349] width 48 height 16
type input "ewrwerwq"
click at [383, 488] on div "Name Start date End date Duration Status ID Dependency Assignees 2 P [Sample] E…" at bounding box center [867, 422] width 1364 height 653
click at [296, 205] on span "Add task" at bounding box center [285, 200] width 48 height 16
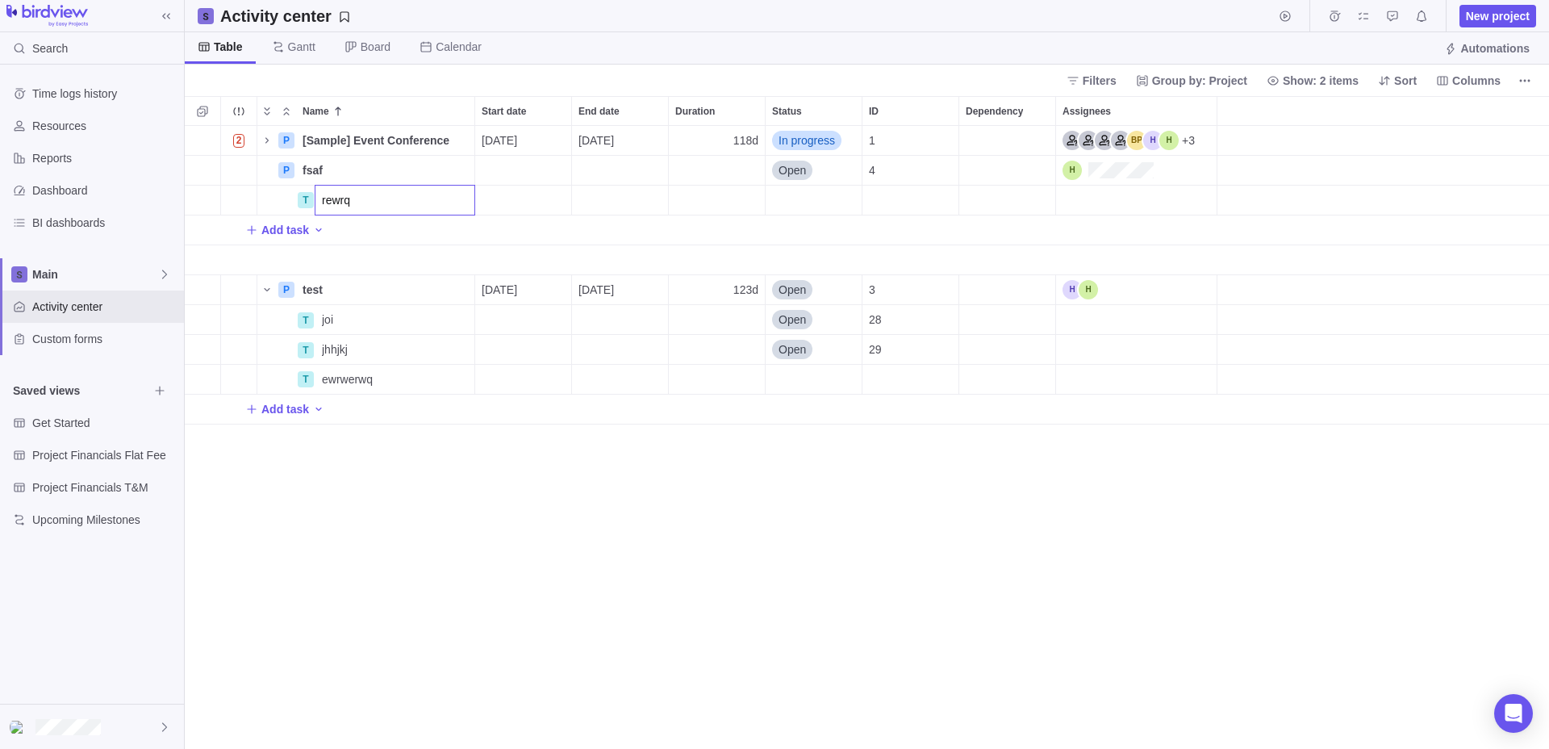
type input "rewrq"
click at [531, 547] on div "Name Start date End date Duration Status ID Dependency Assignees 2 P [Sample] E…" at bounding box center [867, 422] width 1364 height 653
click at [530, 536] on div "2 P [Sample] Event Conference Details 09/01/2025 02/11/2026 118d In progress 1 …" at bounding box center [867, 437] width 1364 height 623
click at [1095, 286] on div "Assignees" at bounding box center [1079, 289] width 35 height 19
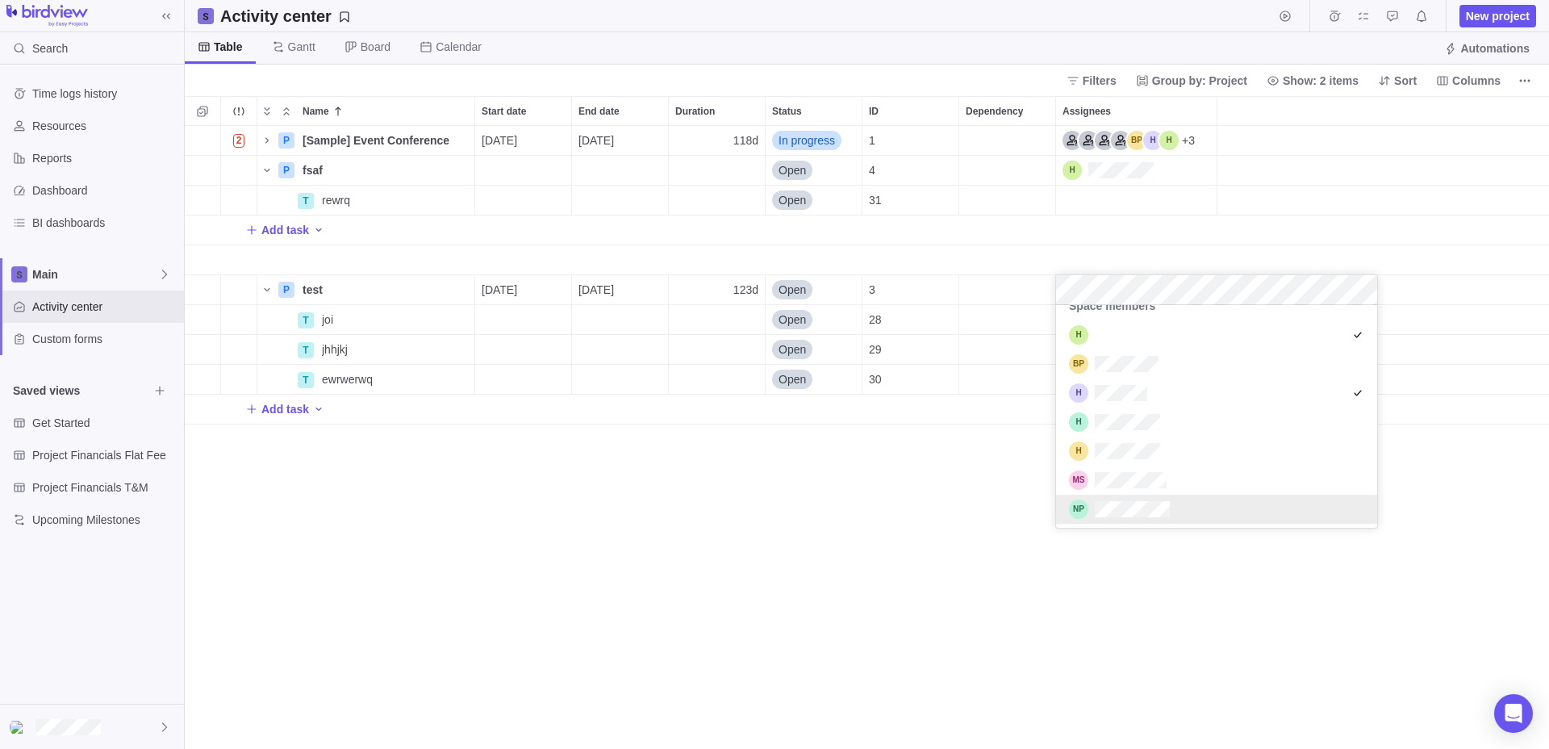
scroll to position [102, 0]
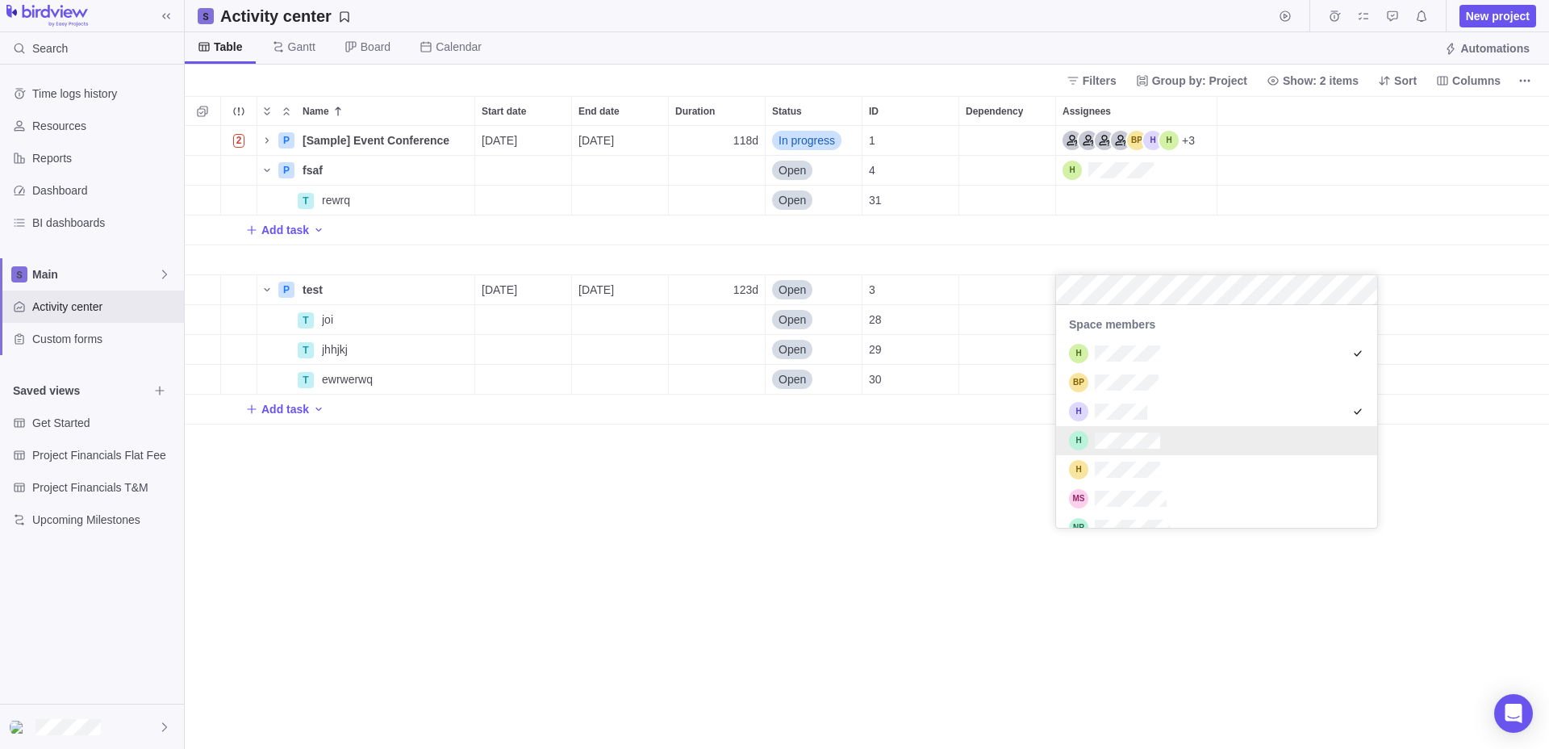
click at [1209, 446] on div "grid" at bounding box center [1216, 440] width 321 height 29
drag, startPoint x: 908, startPoint y: 576, endPoint x: 954, endPoint y: 549, distance: 52.4
click at [908, 578] on div "Name Start date End date Duration Status ID Dependency Assignees 2 P [Sample] E…" at bounding box center [867, 422] width 1364 height 653
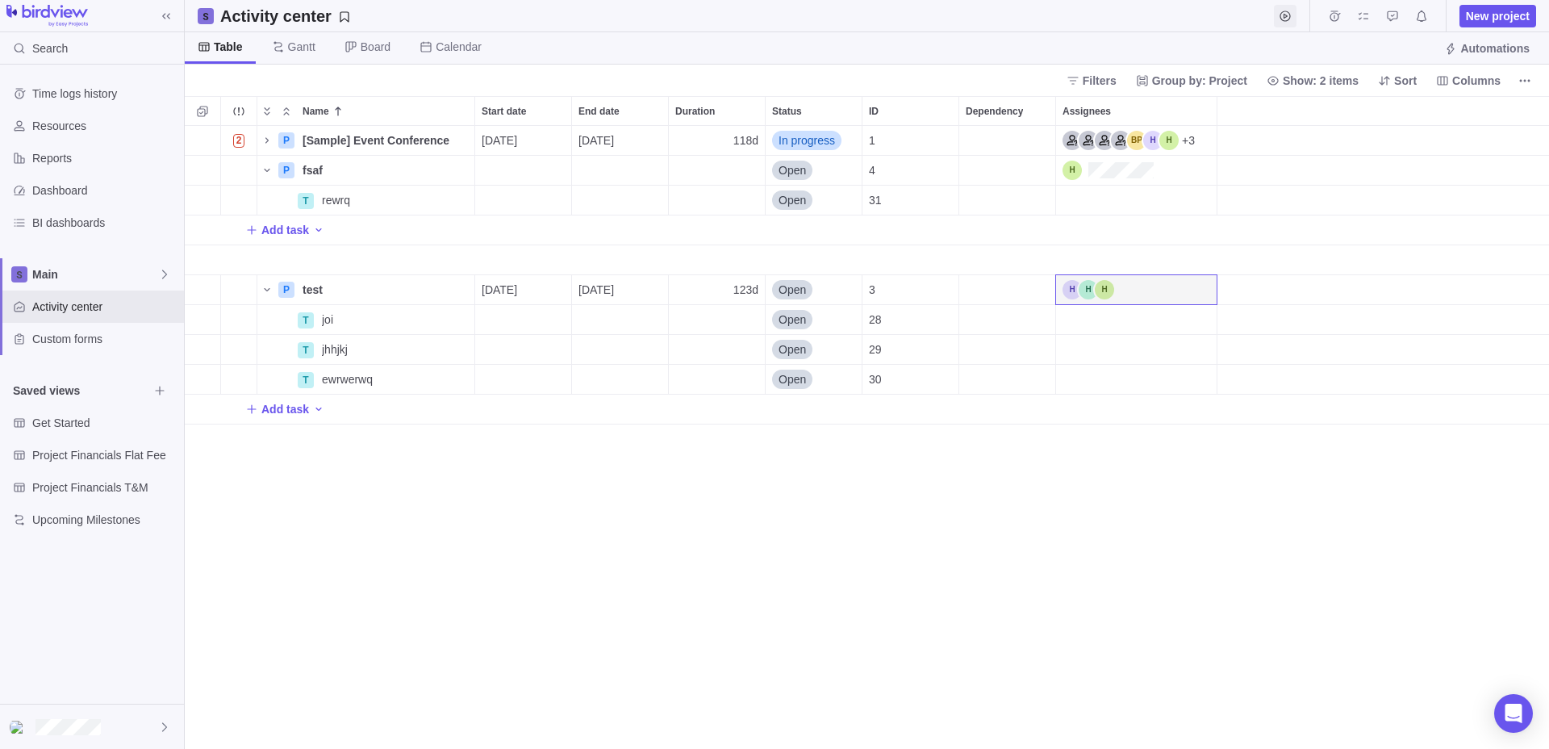
click at [1292, 16] on span "Start timer" at bounding box center [1285, 16] width 23 height 23
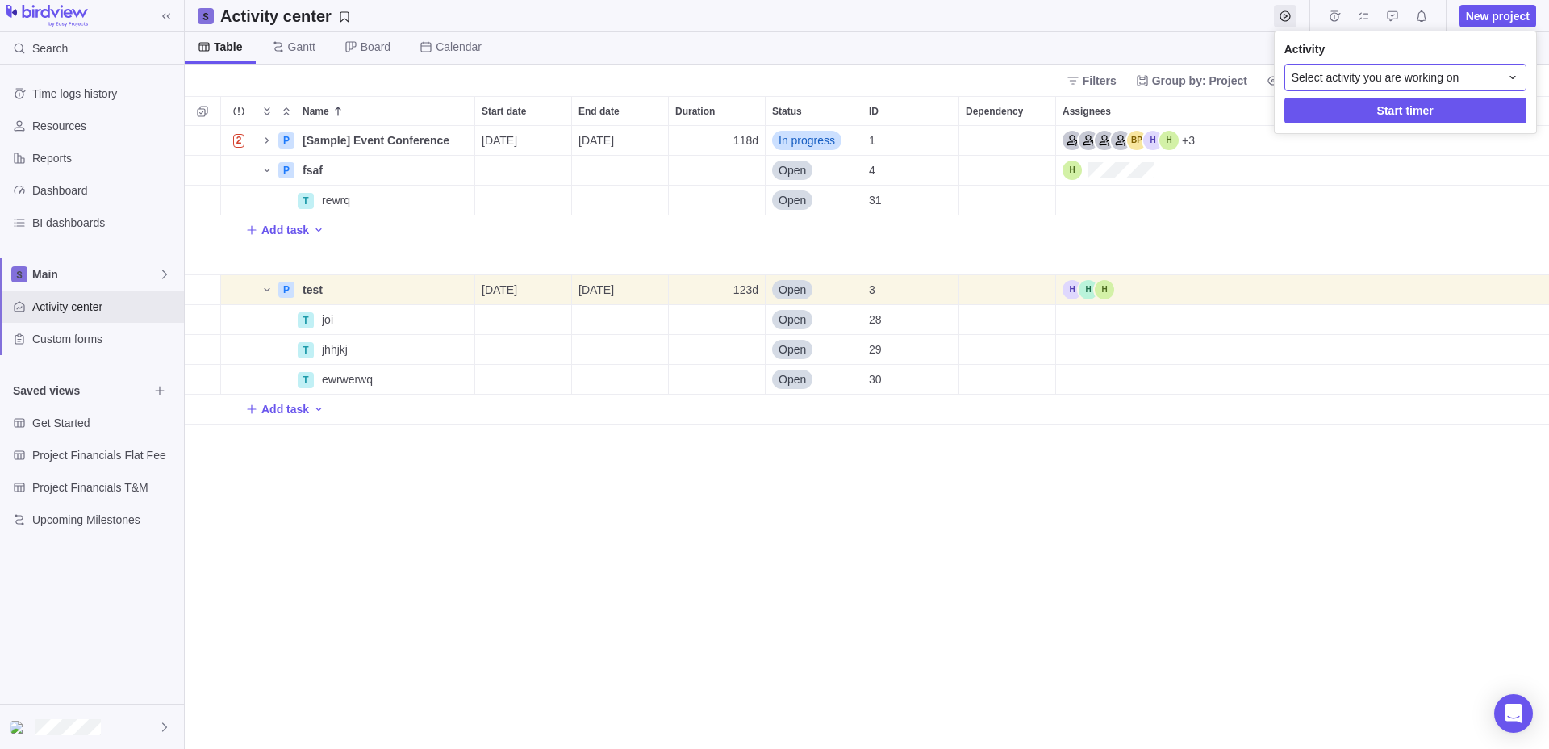
click at [1326, 77] on span "Select activity you are working on" at bounding box center [1376, 77] width 168 height 16
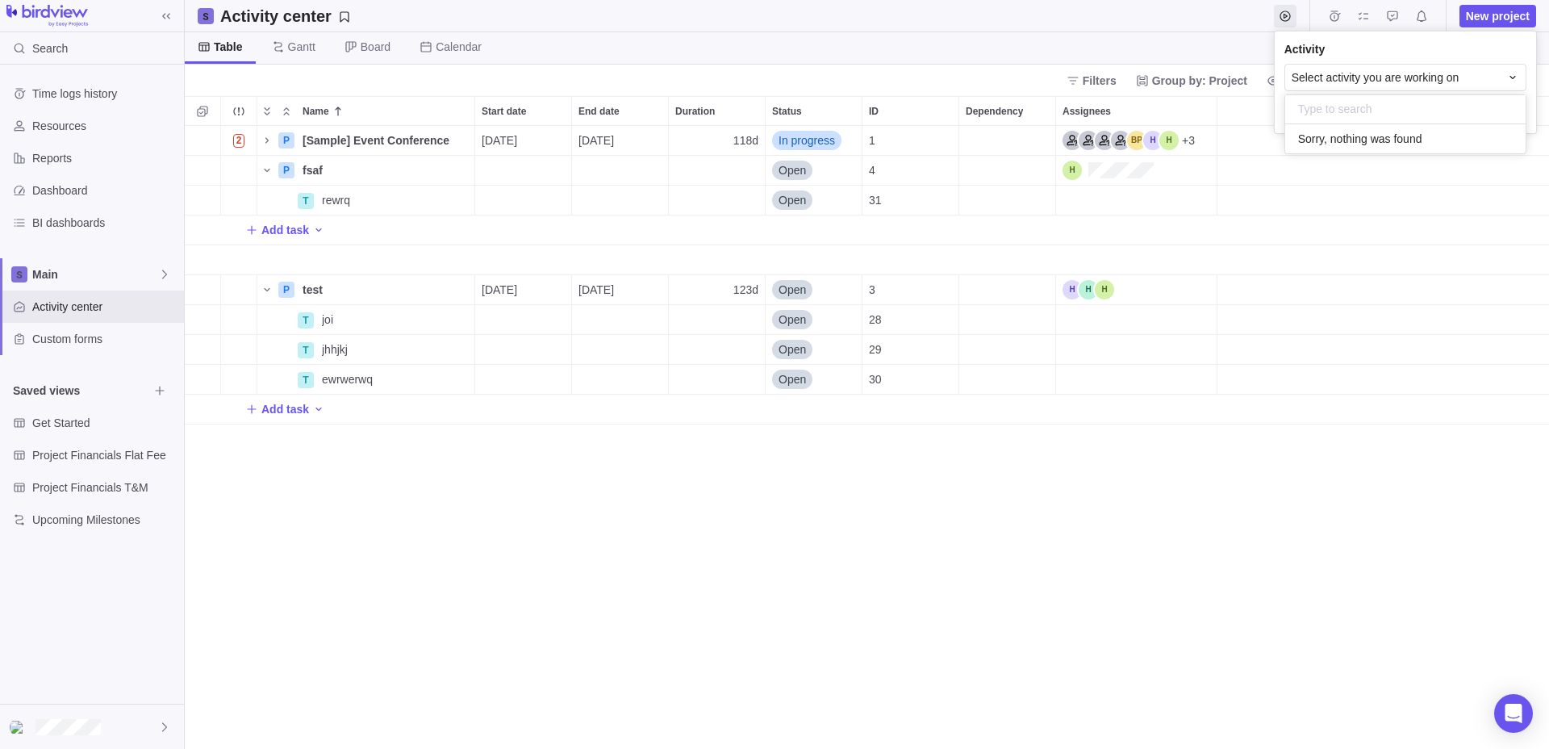
click at [1113, 294] on body "Search Time logs history Resources Reports Dashboard BI dashboards Main Activit…" at bounding box center [774, 374] width 1549 height 749
click at [1107, 325] on div "Assignees" at bounding box center [1136, 319] width 161 height 29
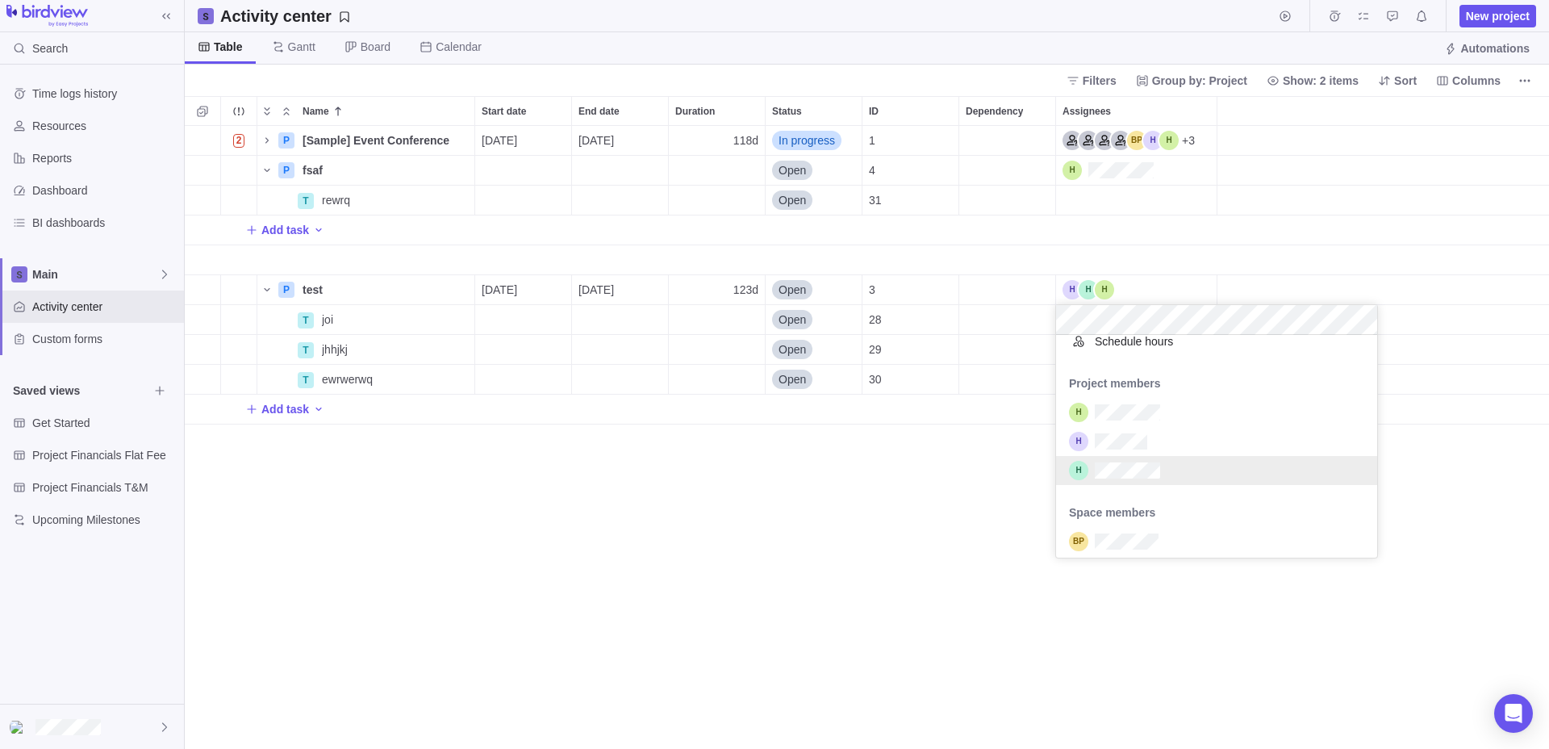
click at [1171, 480] on div "grid" at bounding box center [1216, 470] width 321 height 29
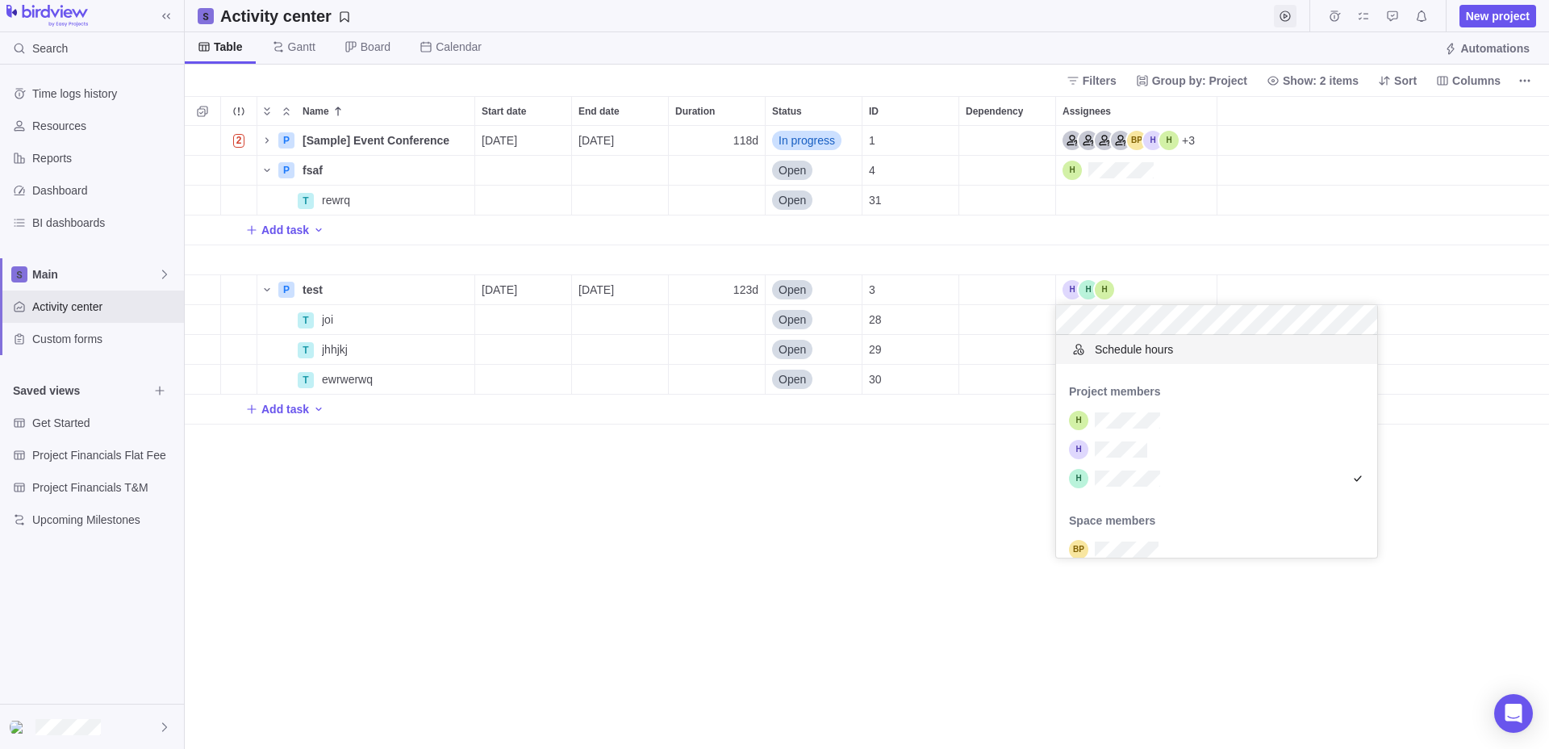
click at [1309, 13] on body "Search Time logs history Resources Reports Dashboard BI dashboards Main Activit…" at bounding box center [774, 374] width 1549 height 749
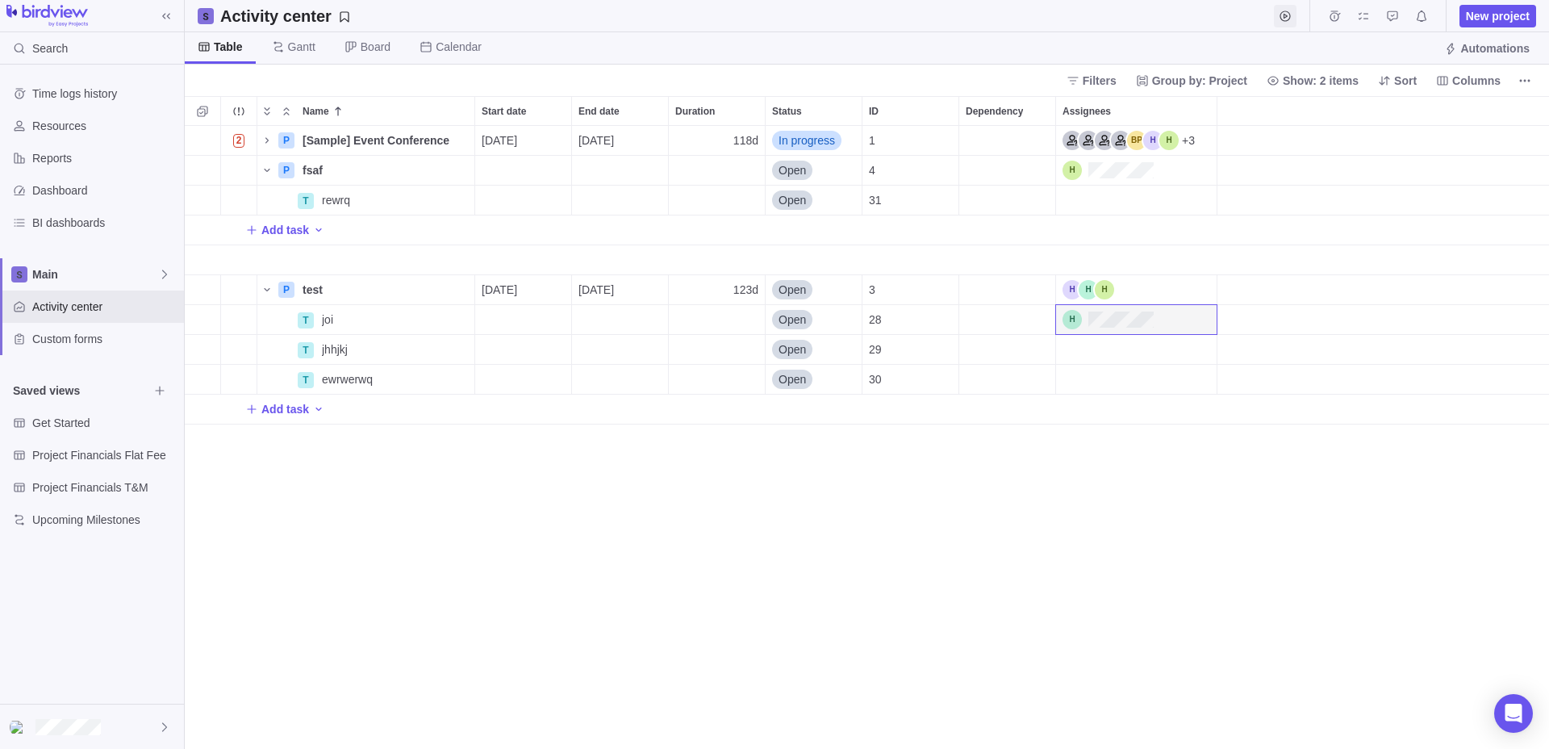
click at [1278, 13] on span "Start timer" at bounding box center [1285, 16] width 23 height 23
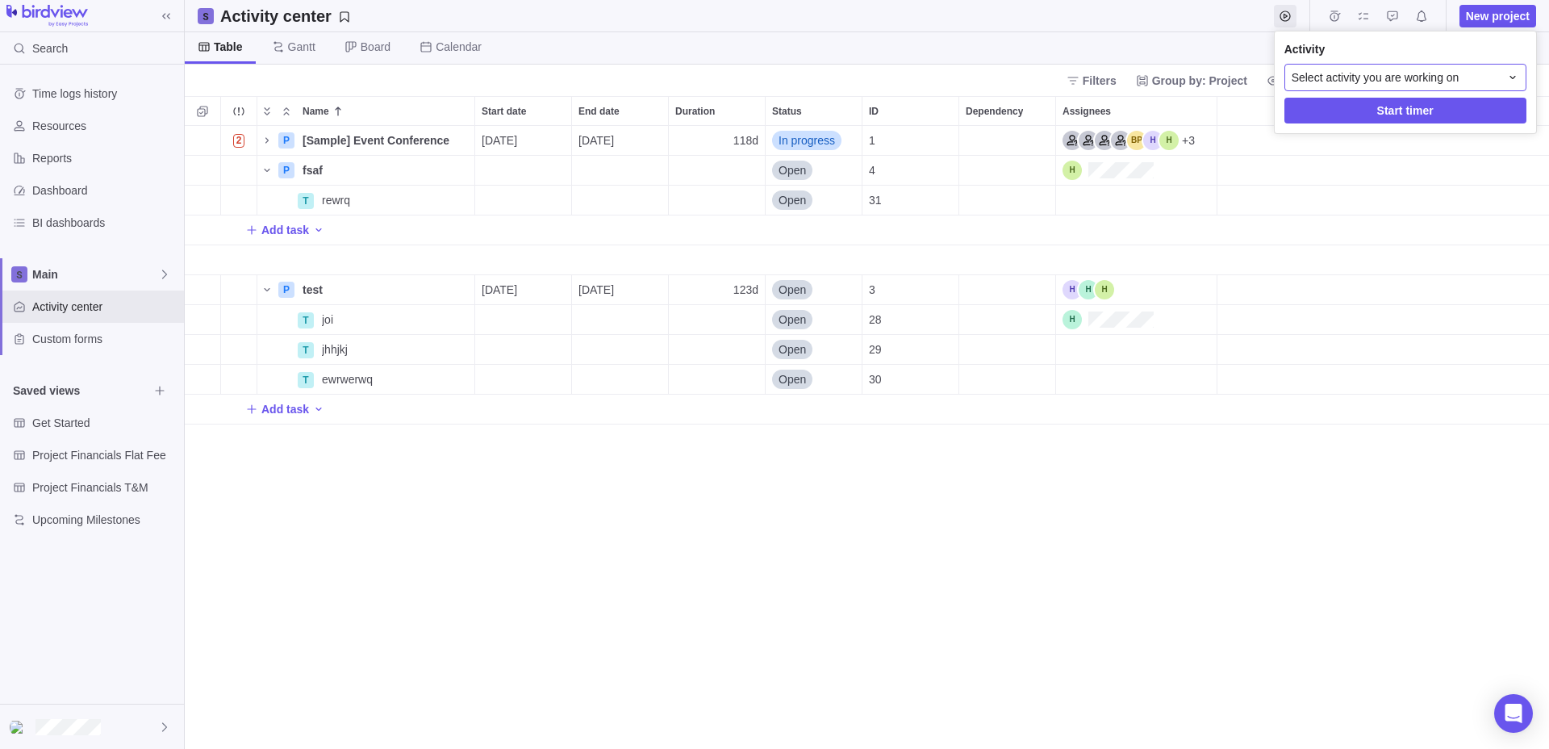
click at [1346, 76] on span "Select activity you are working on" at bounding box center [1376, 77] width 168 height 16
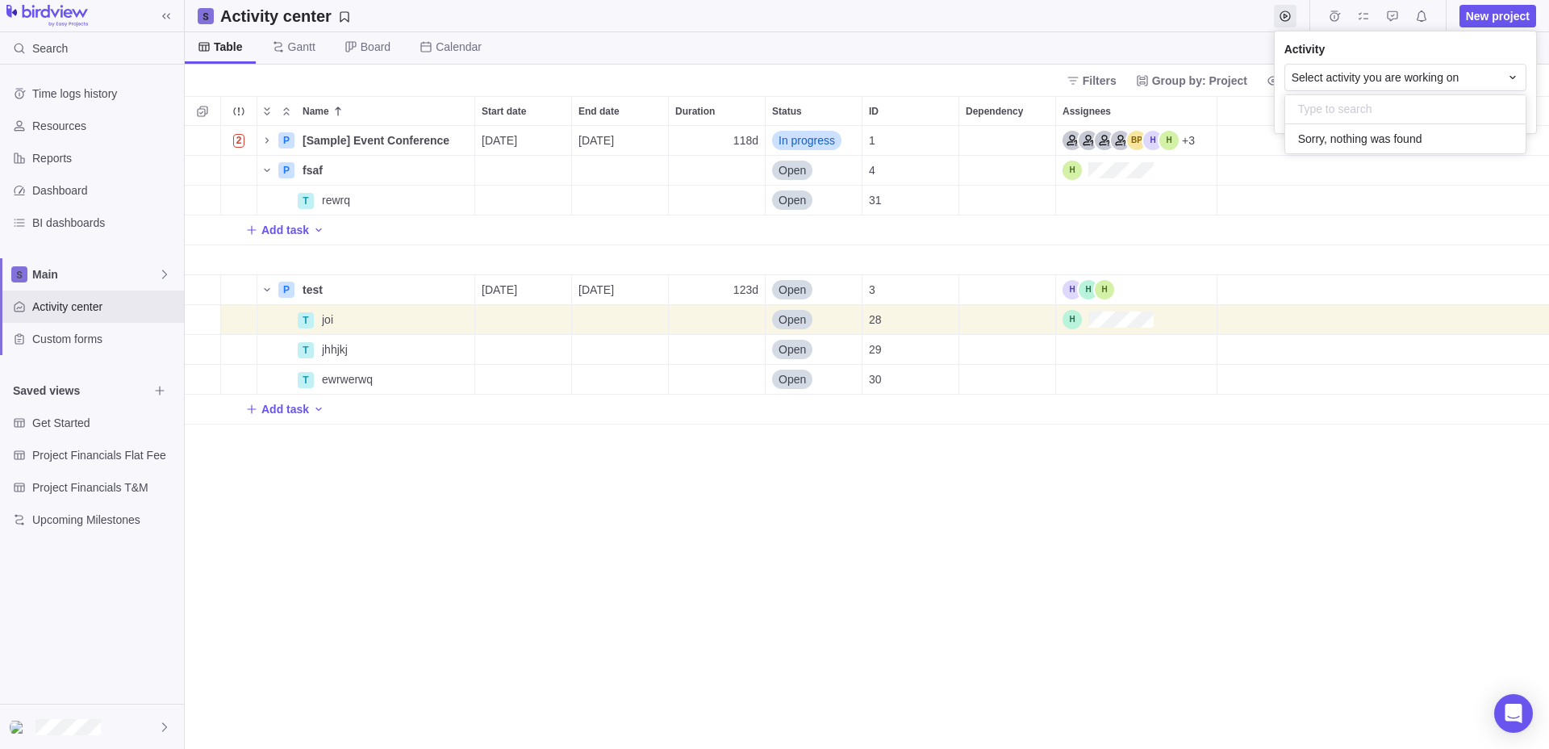
click at [1335, 127] on div "Sorry, nothing was found" at bounding box center [1405, 138] width 240 height 29
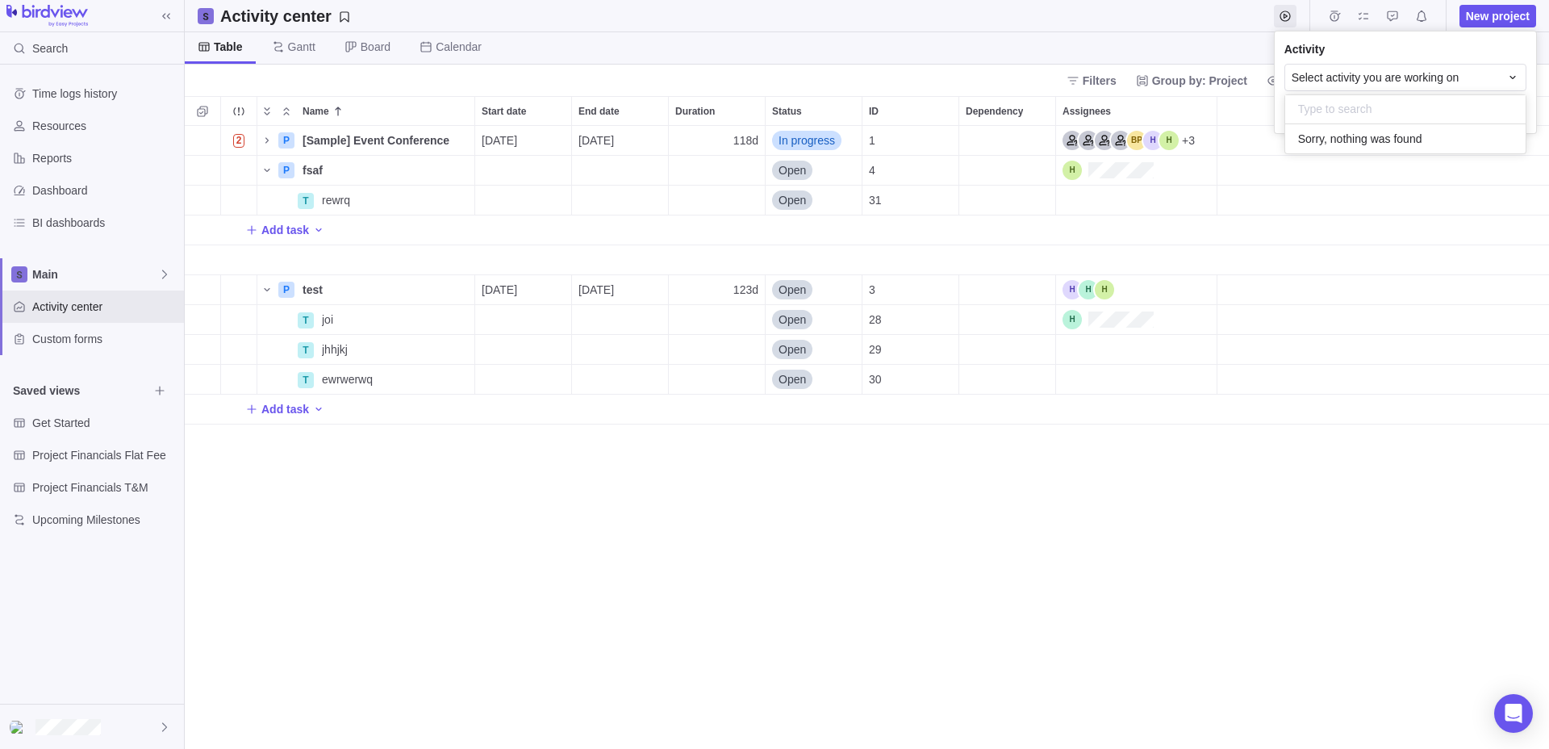
click at [1340, 132] on span "Sorry, nothing was found" at bounding box center [1360, 139] width 124 height 16
click at [1288, 28] on body "Search Time logs history Resources Reports Dashboard BI dashboards Main Activit…" at bounding box center [774, 374] width 1549 height 749
click at [1287, 11] on icon "Start timer" at bounding box center [1285, 15] width 10 height 10
click at [1320, 73] on span "Select activity you are working on" at bounding box center [1376, 77] width 168 height 16
click at [1128, 319] on body "Search Time logs history Resources Reports Dashboard BI dashboards Main Activit…" at bounding box center [774, 374] width 1549 height 749
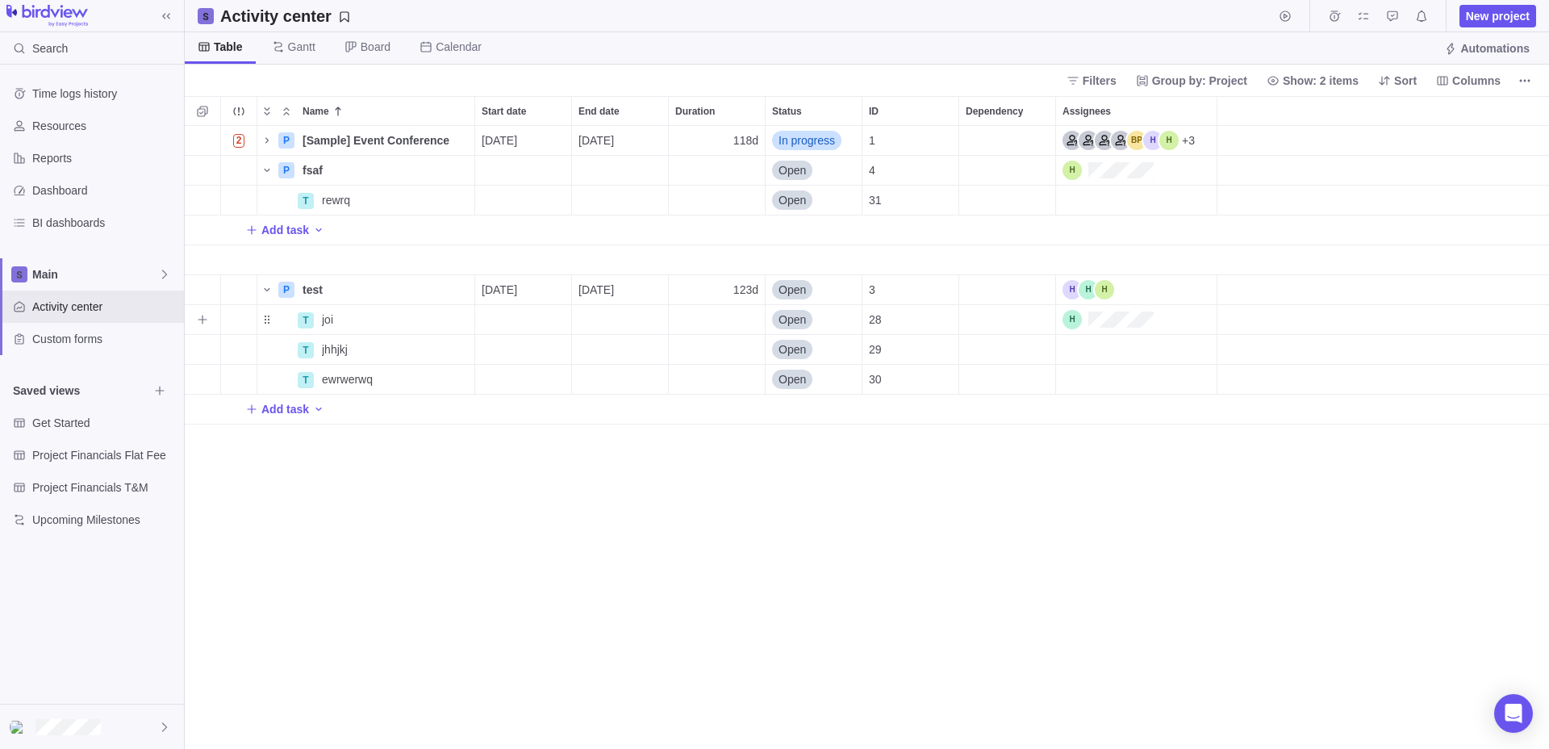
click at [1123, 316] on div "Assignees" at bounding box center [1107, 319] width 91 height 19
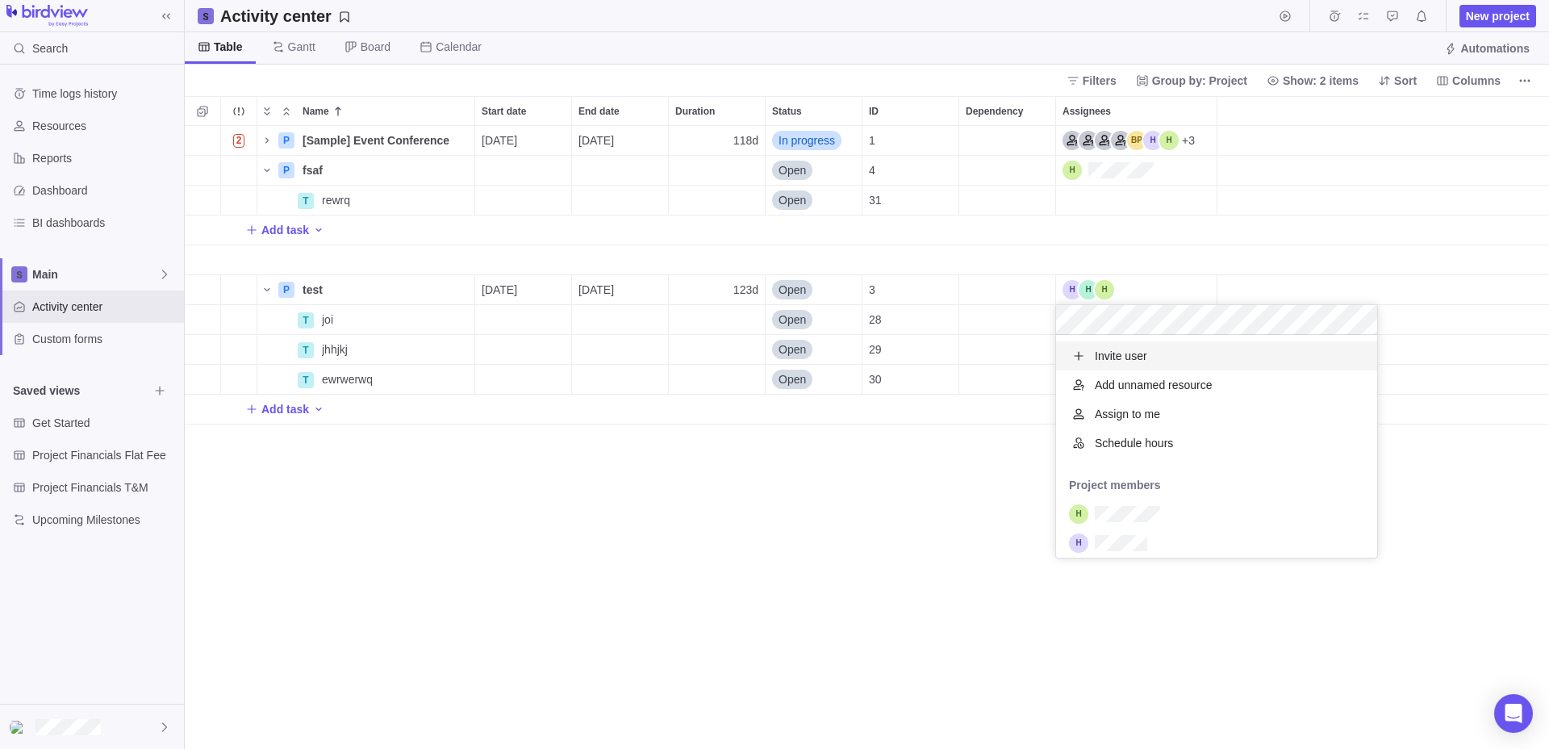
click at [1180, 355] on div "Invite user" at bounding box center [1216, 355] width 321 height 29
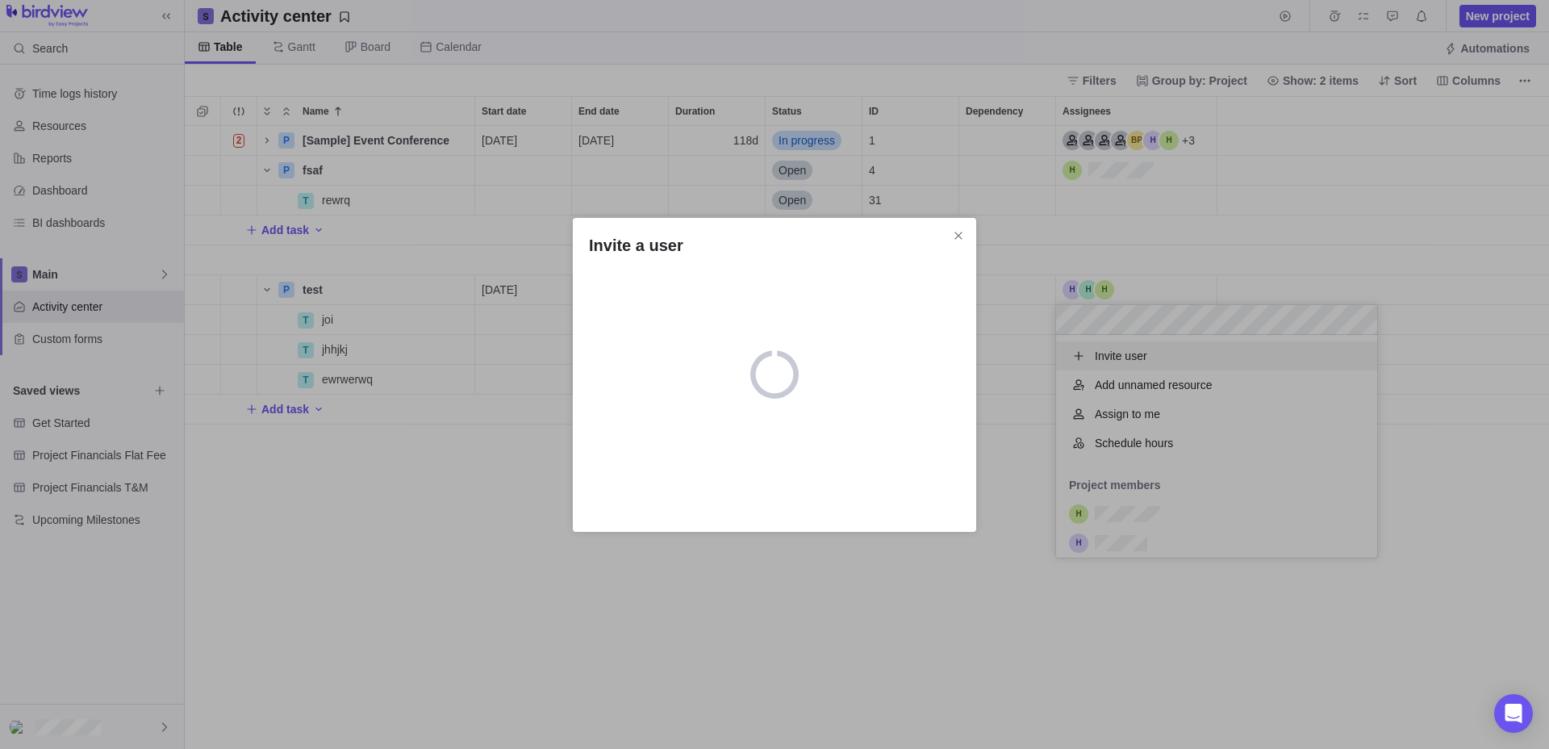
click at [954, 350] on div "loading" at bounding box center [774, 374] width 403 height 48
click at [962, 350] on div "loading" at bounding box center [774, 374] width 403 height 48
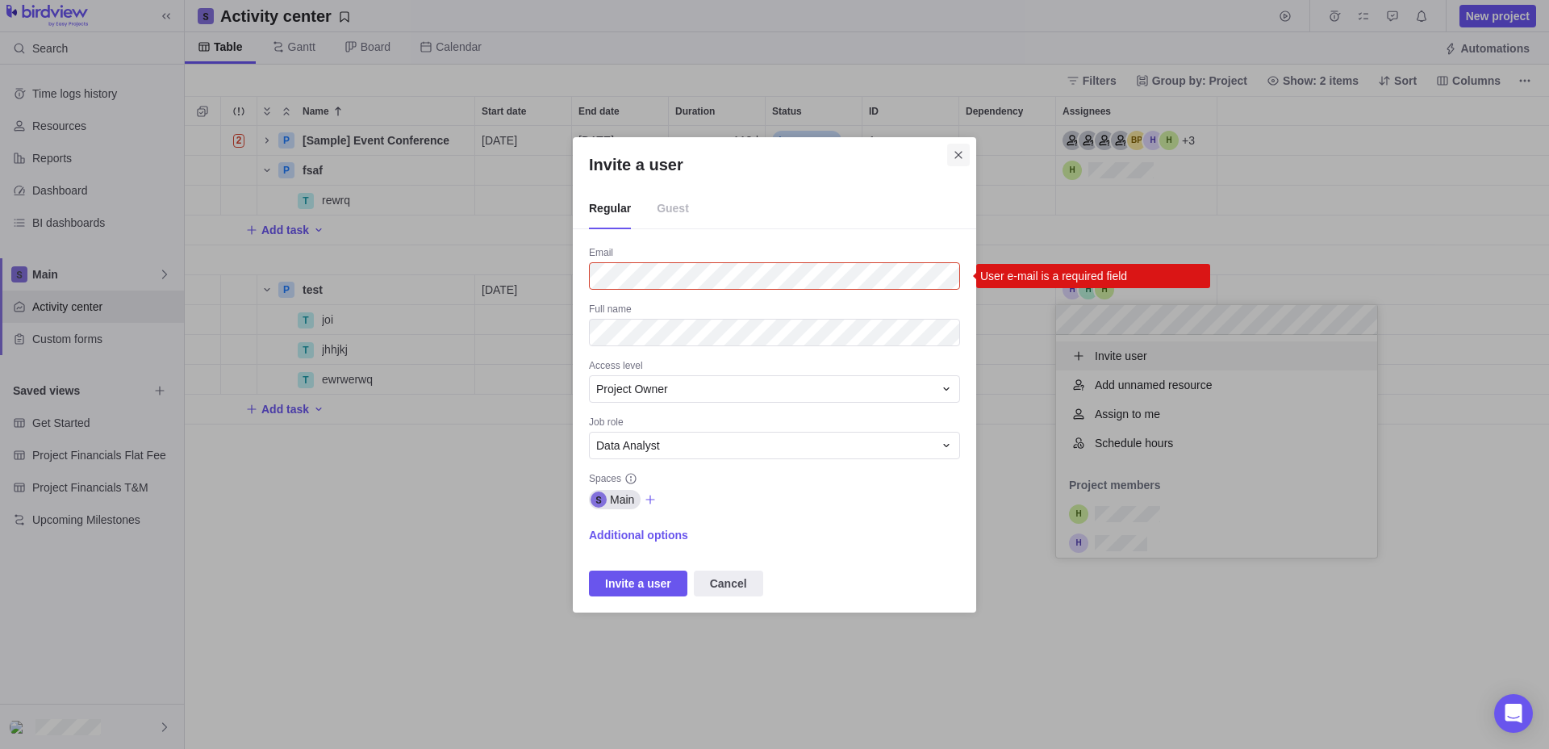
click at [960, 150] on icon "Close" at bounding box center [958, 154] width 13 height 13
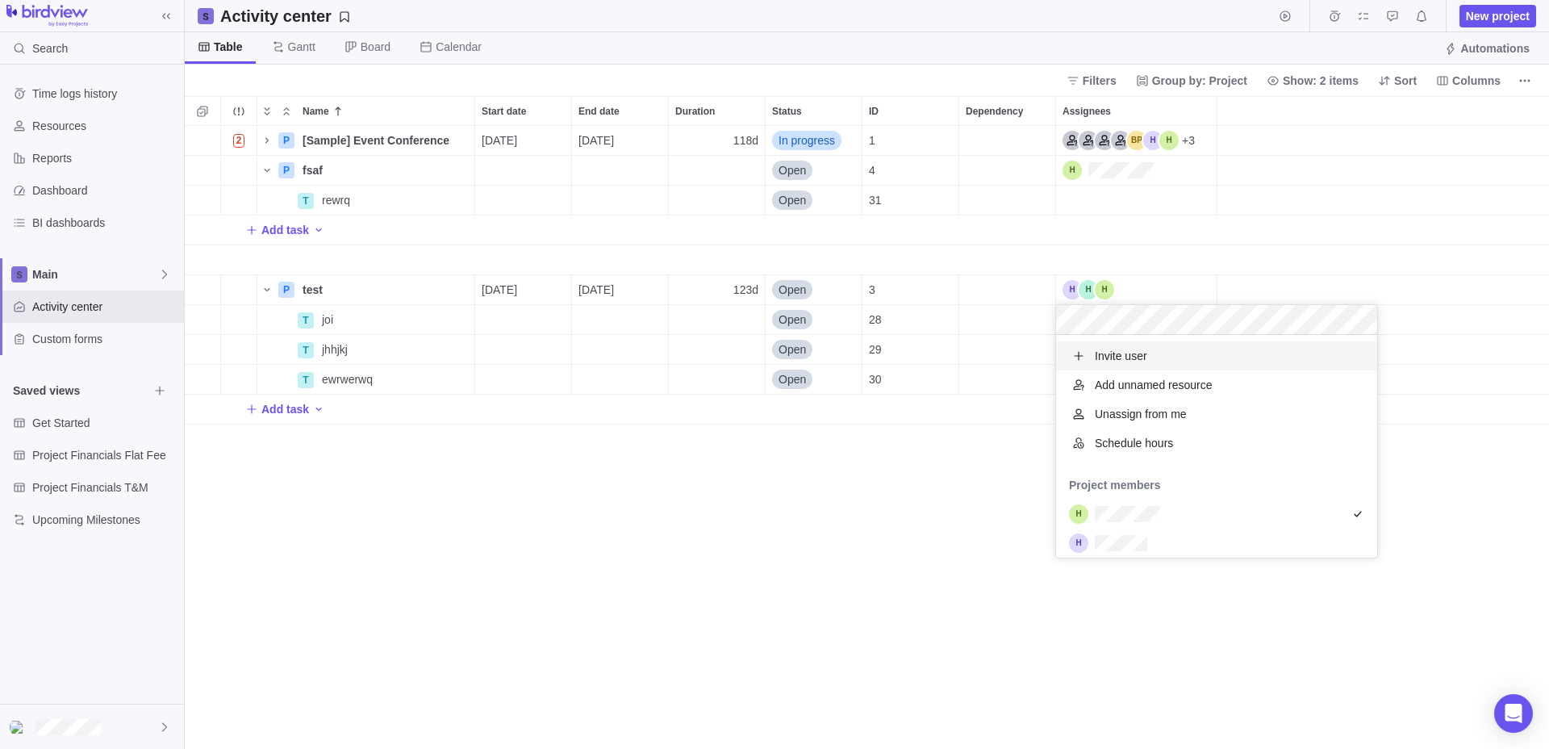
click at [1279, 20] on body "Search Time logs history Resources Reports Dashboard BI dashboards Main Activit…" at bounding box center [774, 374] width 1549 height 749
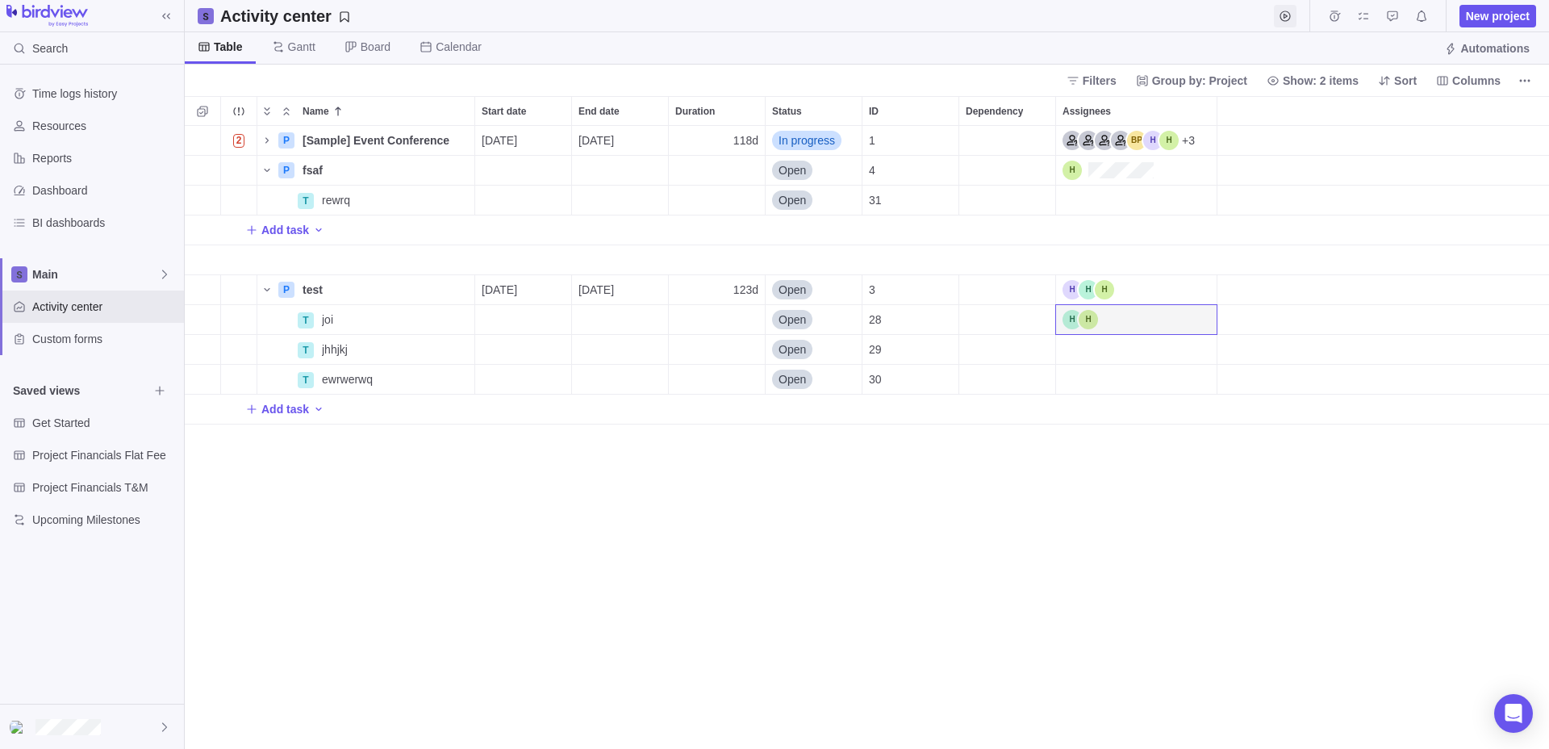
click at [1284, 11] on icon "Start timer" at bounding box center [1285, 15] width 10 height 10
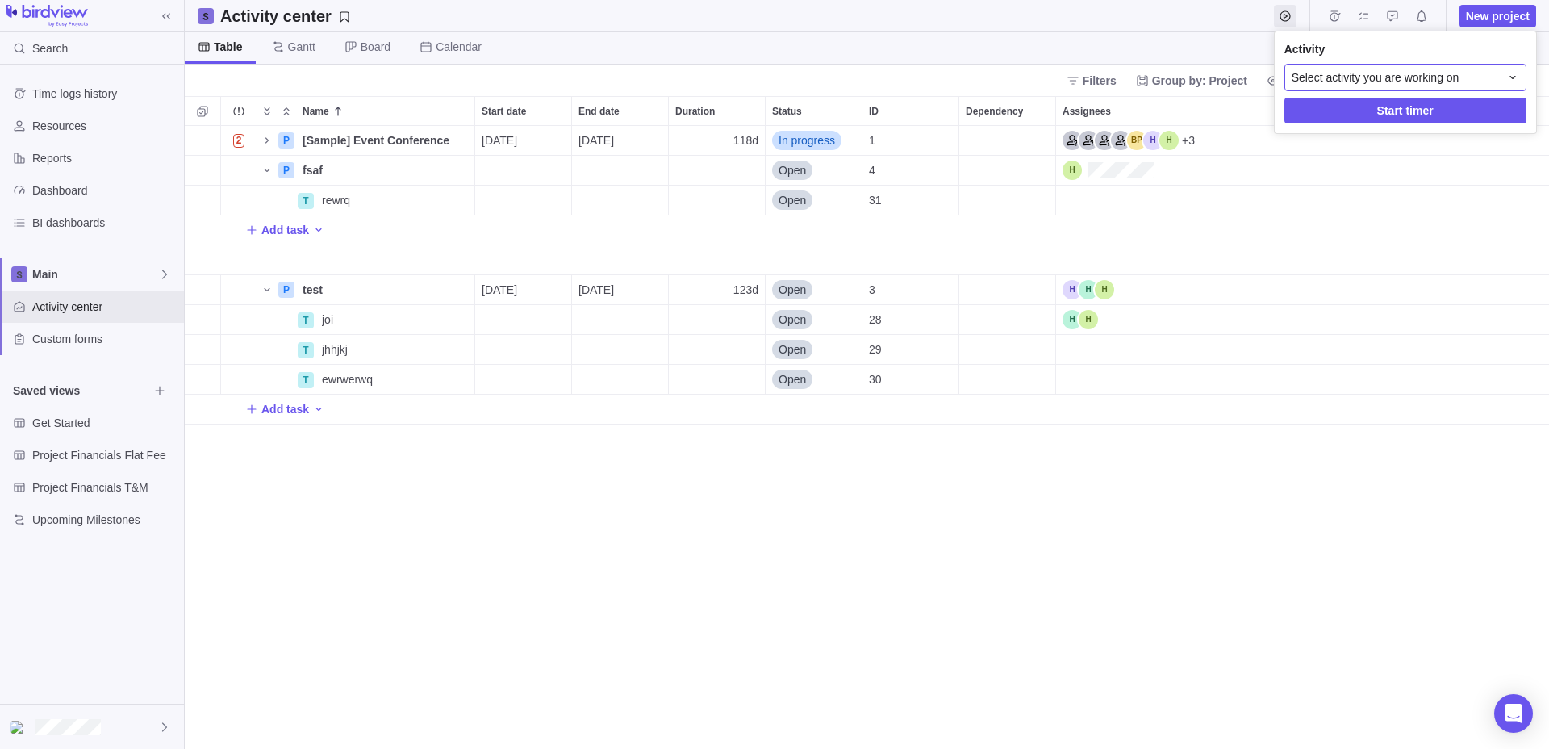
click at [1334, 73] on span "Select activity you are working on" at bounding box center [1376, 77] width 168 height 16
click at [1342, 140] on div "P test" at bounding box center [1405, 144] width 215 height 17
click at [1346, 181] on div "T joi" at bounding box center [1405, 180] width 215 height 17
click at [1338, 106] on span "Start timer" at bounding box center [1405, 111] width 242 height 26
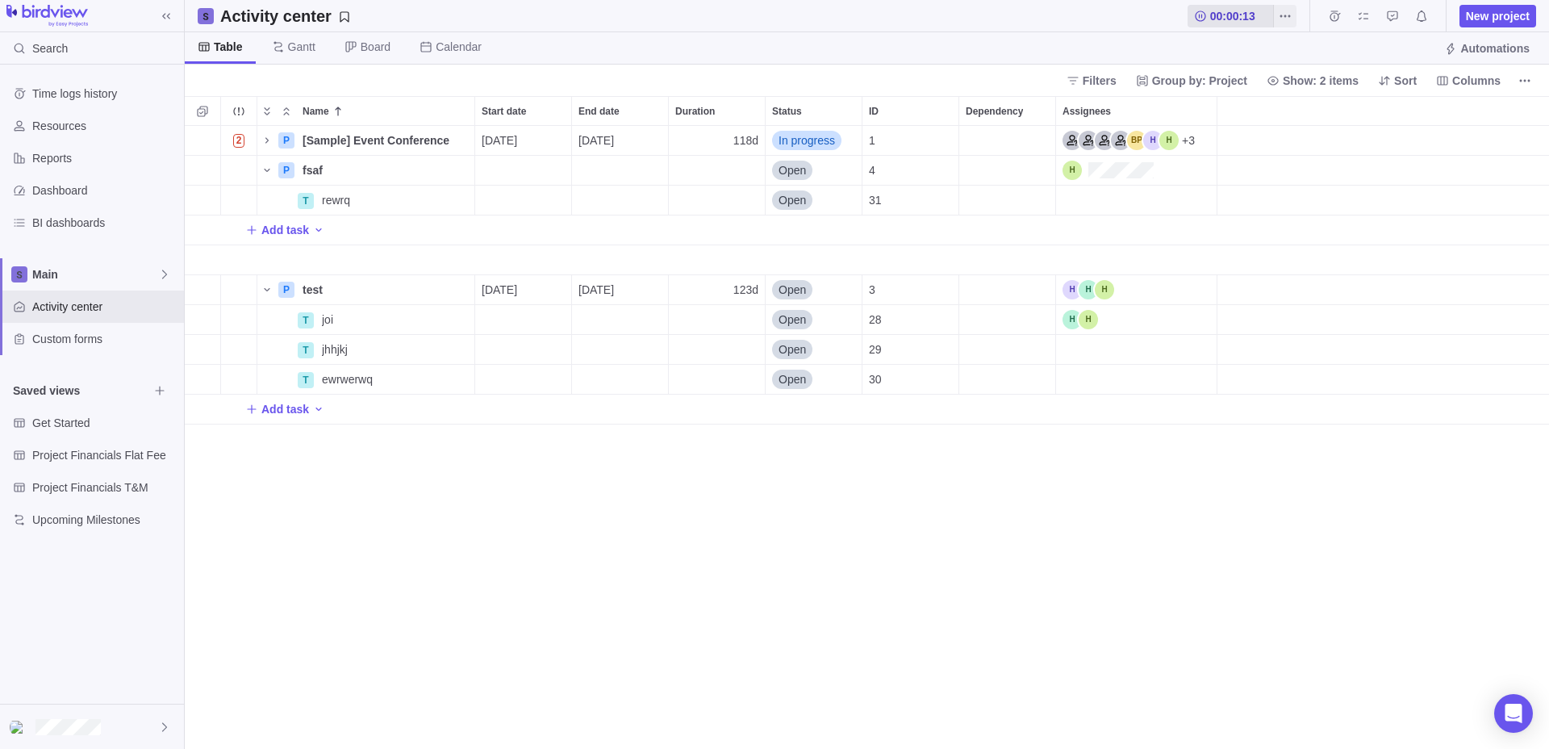
click at [1209, 10] on span "00:00:13" at bounding box center [1231, 16] width 86 height 23
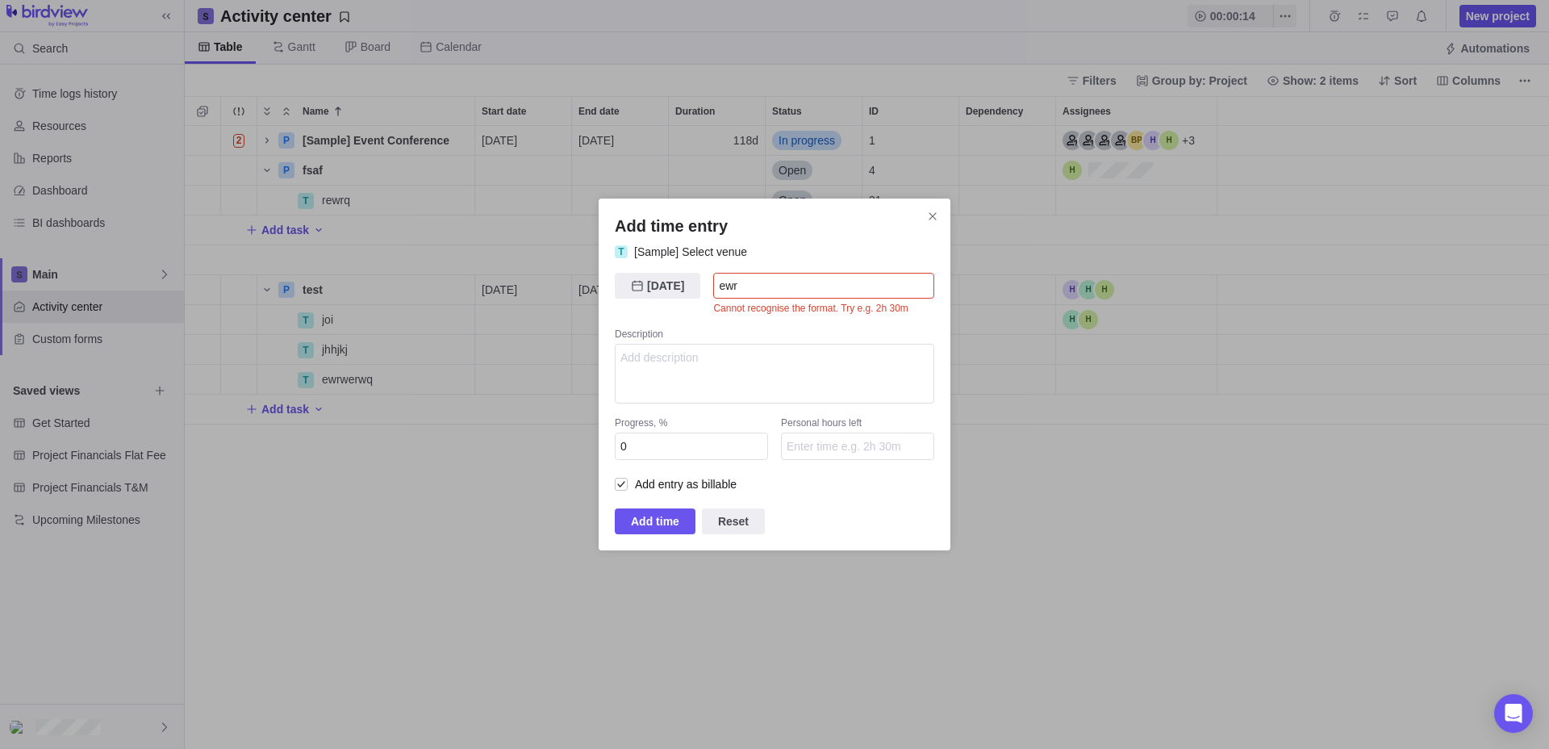
drag, startPoint x: 748, startPoint y: 287, endPoint x: 669, endPoint y: 267, distance: 81.6
click at [713, 273] on input "ewr" at bounding box center [823, 286] width 221 height 26
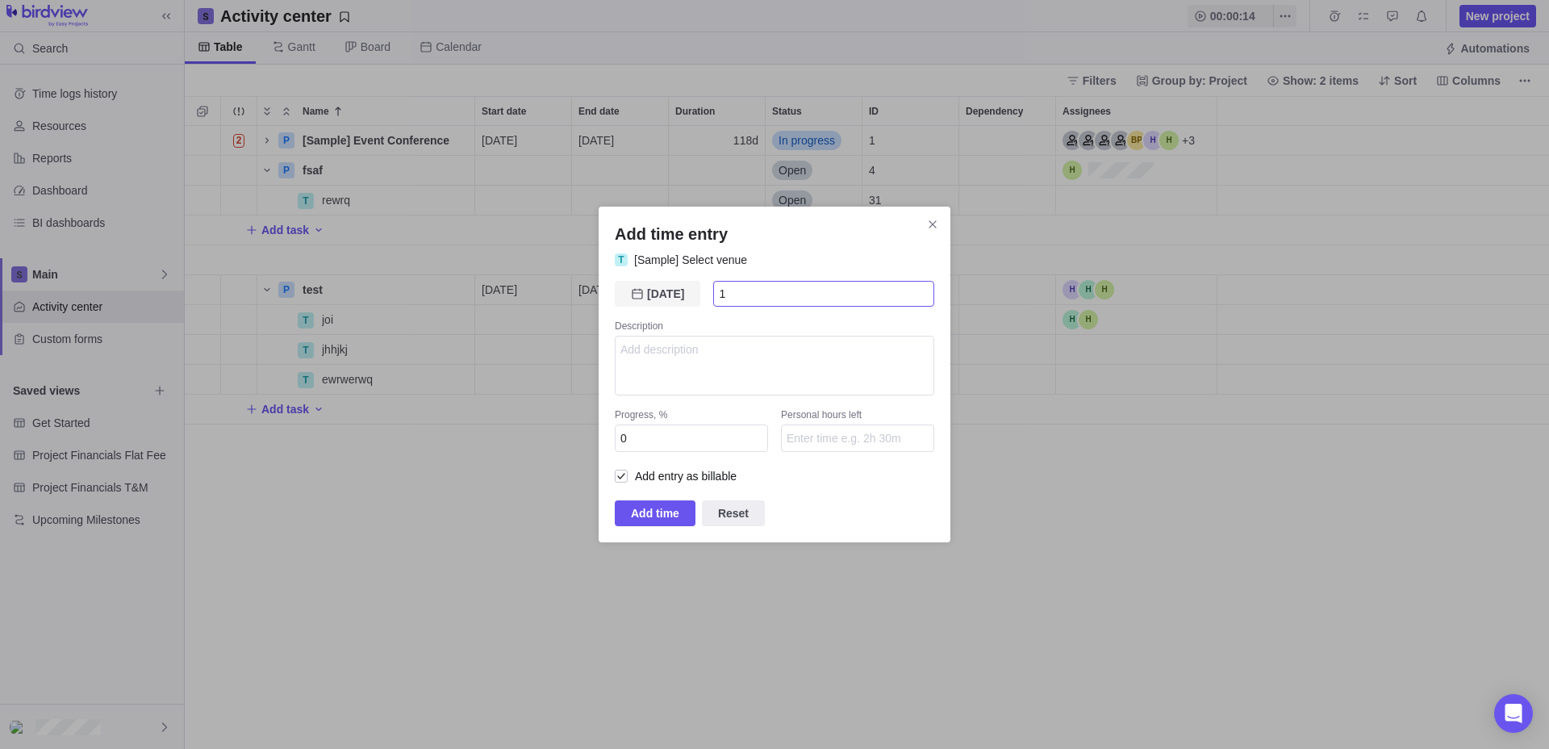
drag, startPoint x: 687, startPoint y: 287, endPoint x: 653, endPoint y: 285, distance: 34.0
click at [713, 281] on input "1" at bounding box center [823, 294] width 221 height 26
type input "1h"
click at [689, 384] on textarea "Add time entry" at bounding box center [774, 366] width 319 height 60
type textarea "dfsfa"
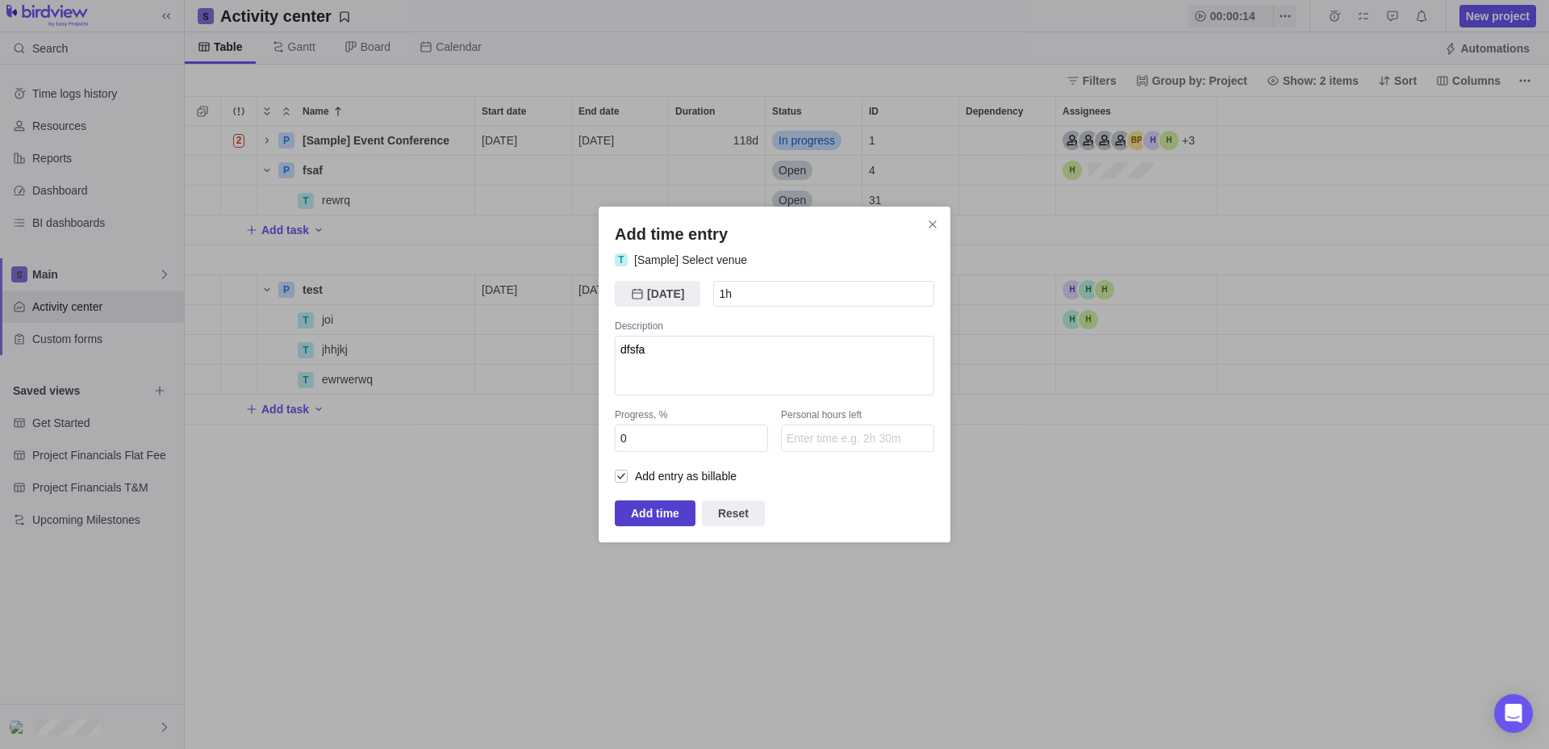
click at [665, 513] on span "Add time" at bounding box center [655, 512] width 48 height 19
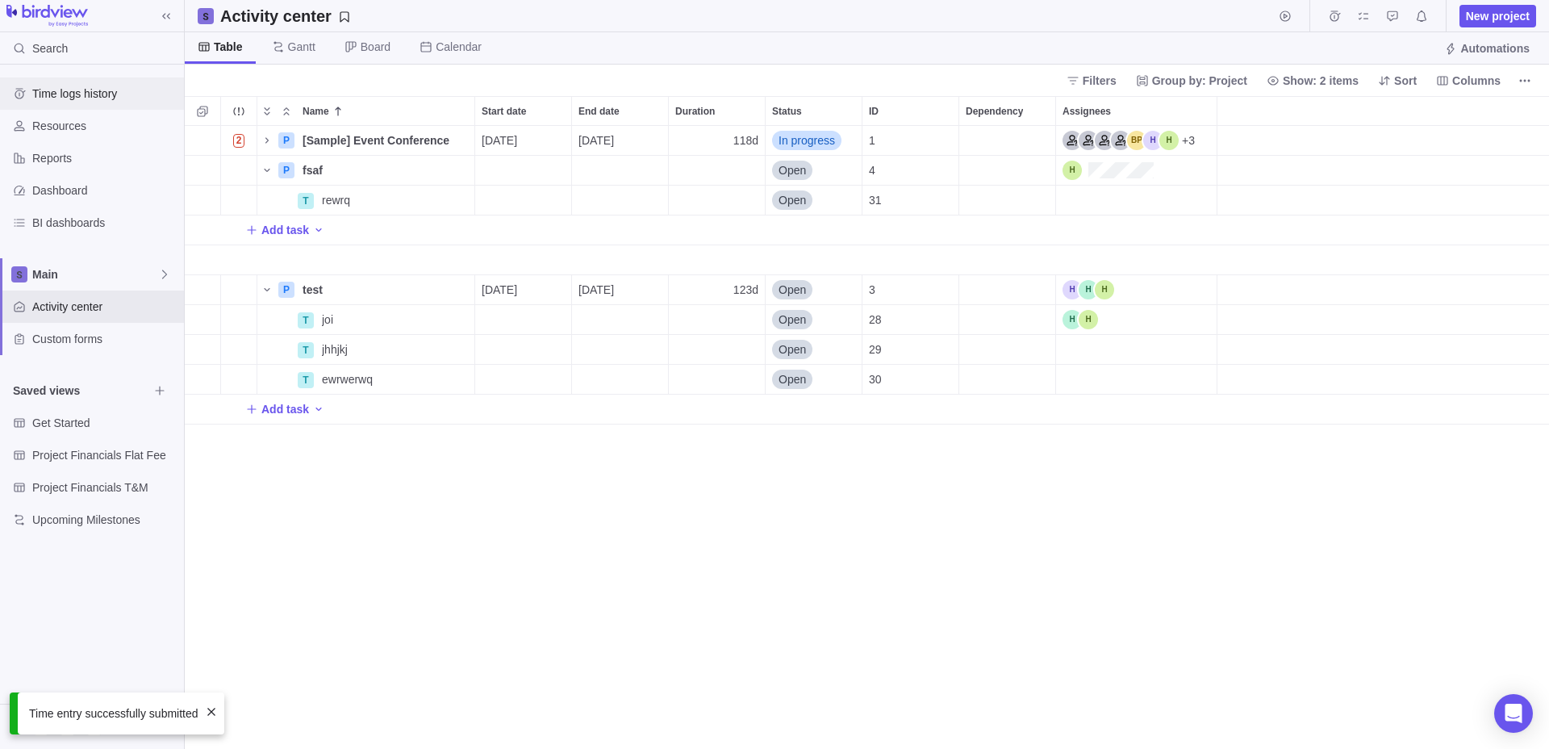
click at [100, 93] on span "Time logs history" at bounding box center [104, 94] width 145 height 16
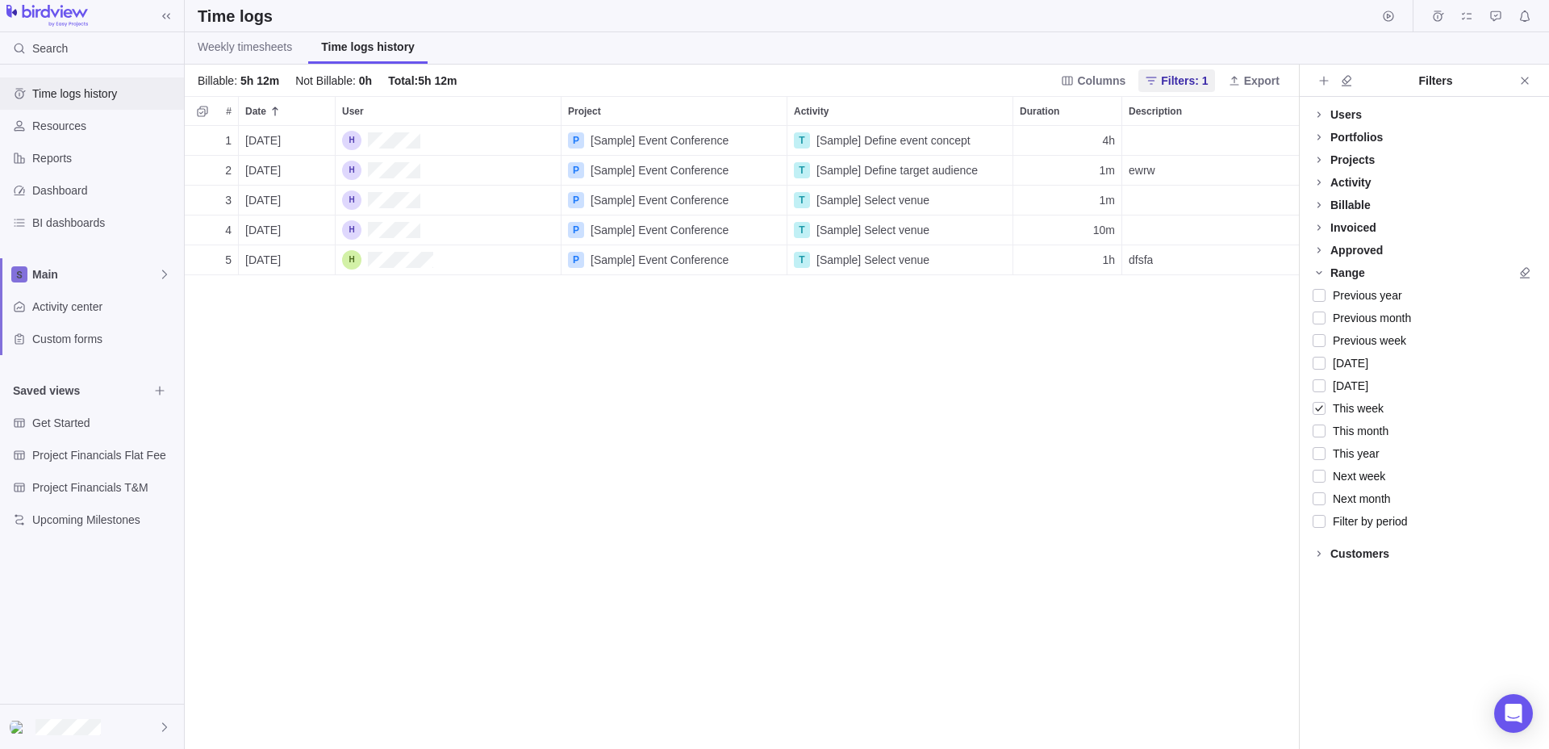
scroll to position [623, 1114]
click at [66, 208] on div "BI dashboards" at bounding box center [92, 223] width 184 height 32
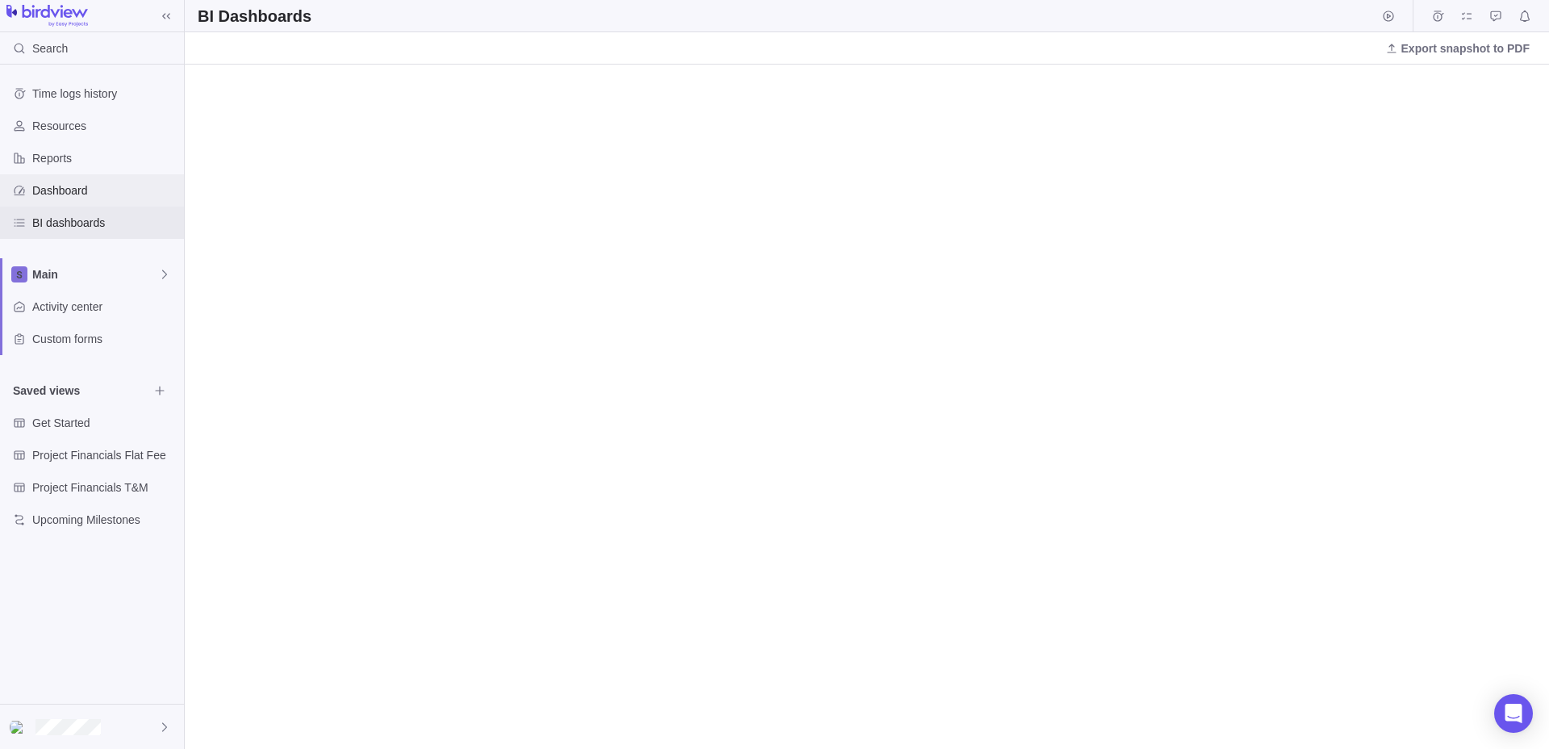
click at [93, 194] on span "Dashboard" at bounding box center [104, 190] width 145 height 16
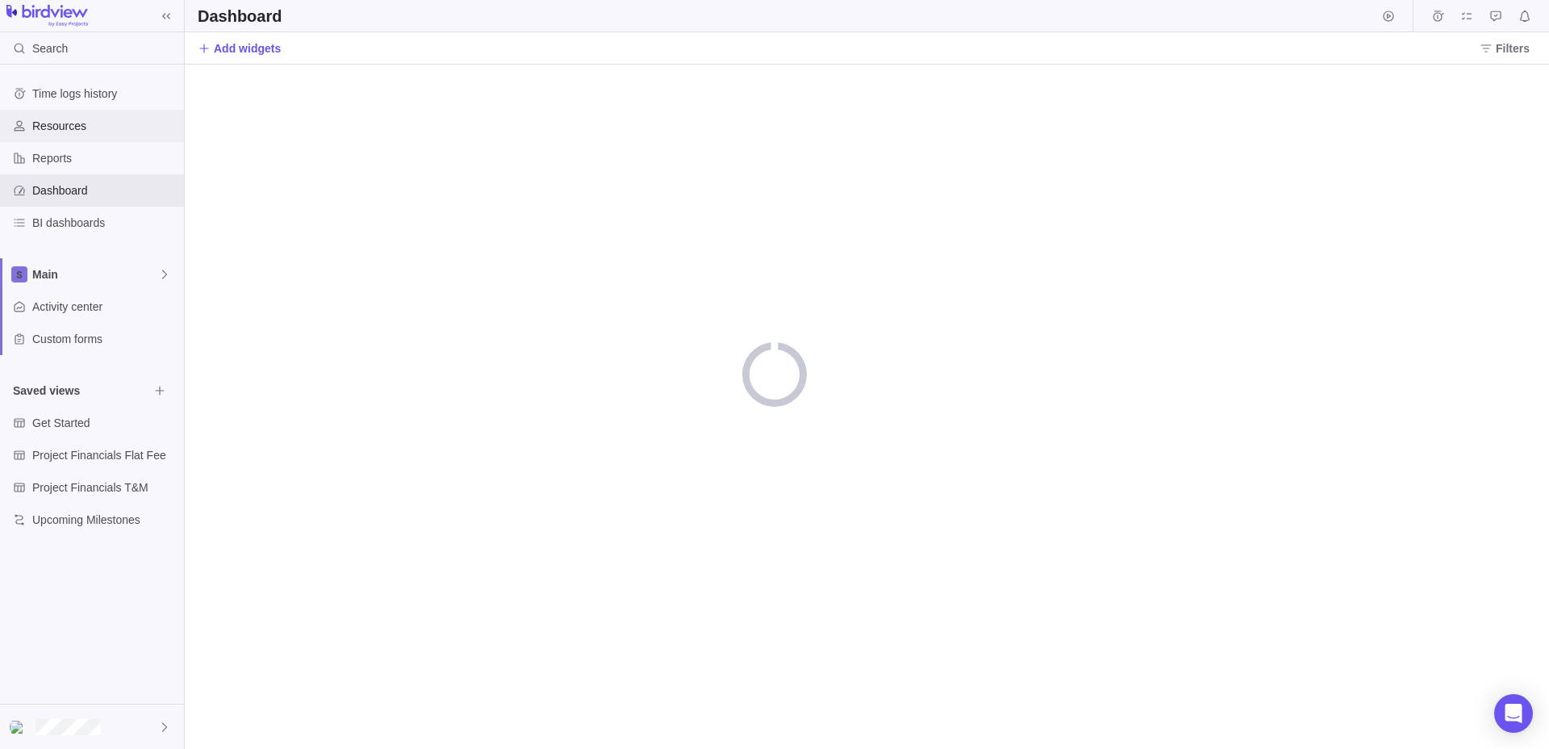
click at [85, 132] on span "Resources" at bounding box center [104, 126] width 145 height 16
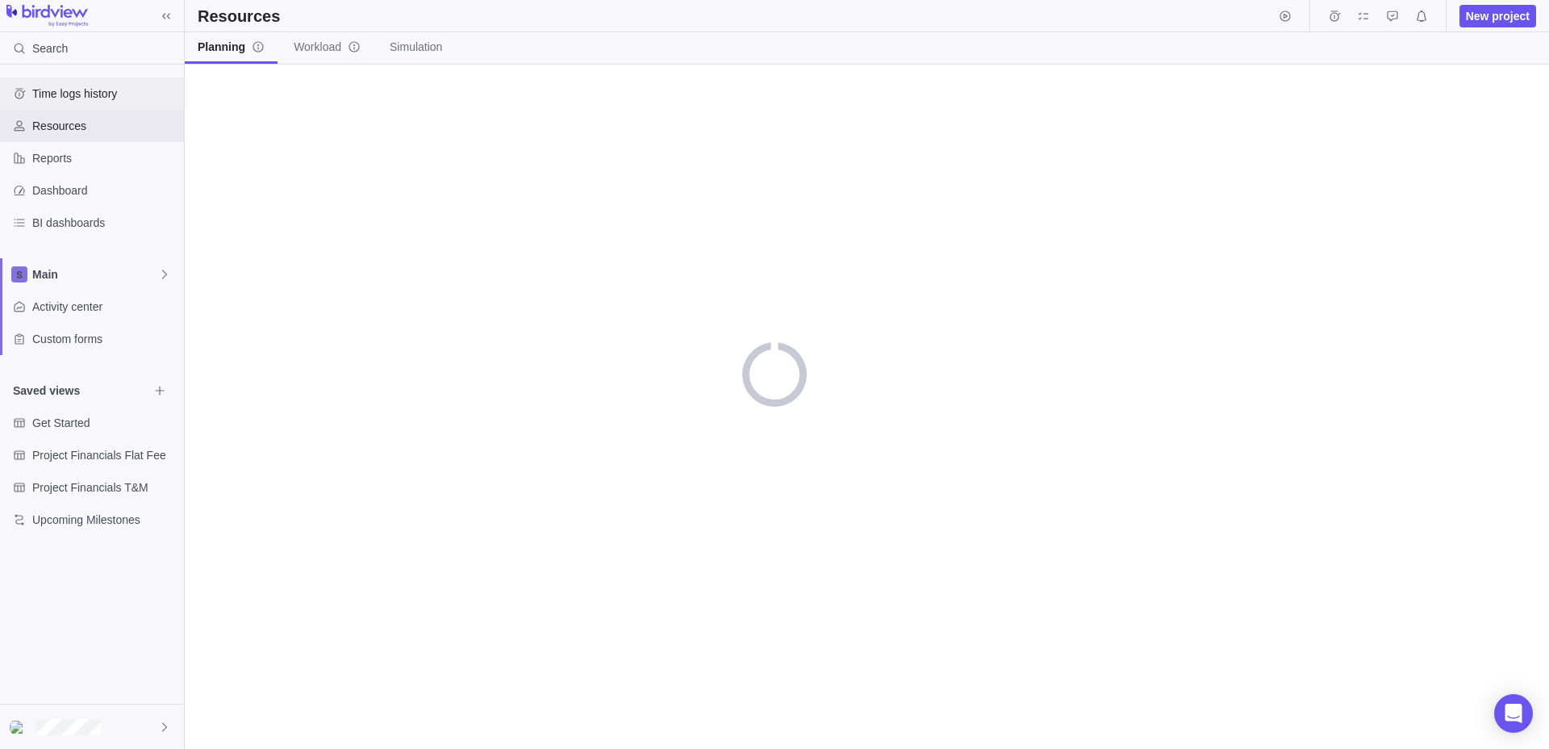
click at [83, 94] on span "Time logs history" at bounding box center [104, 94] width 145 height 16
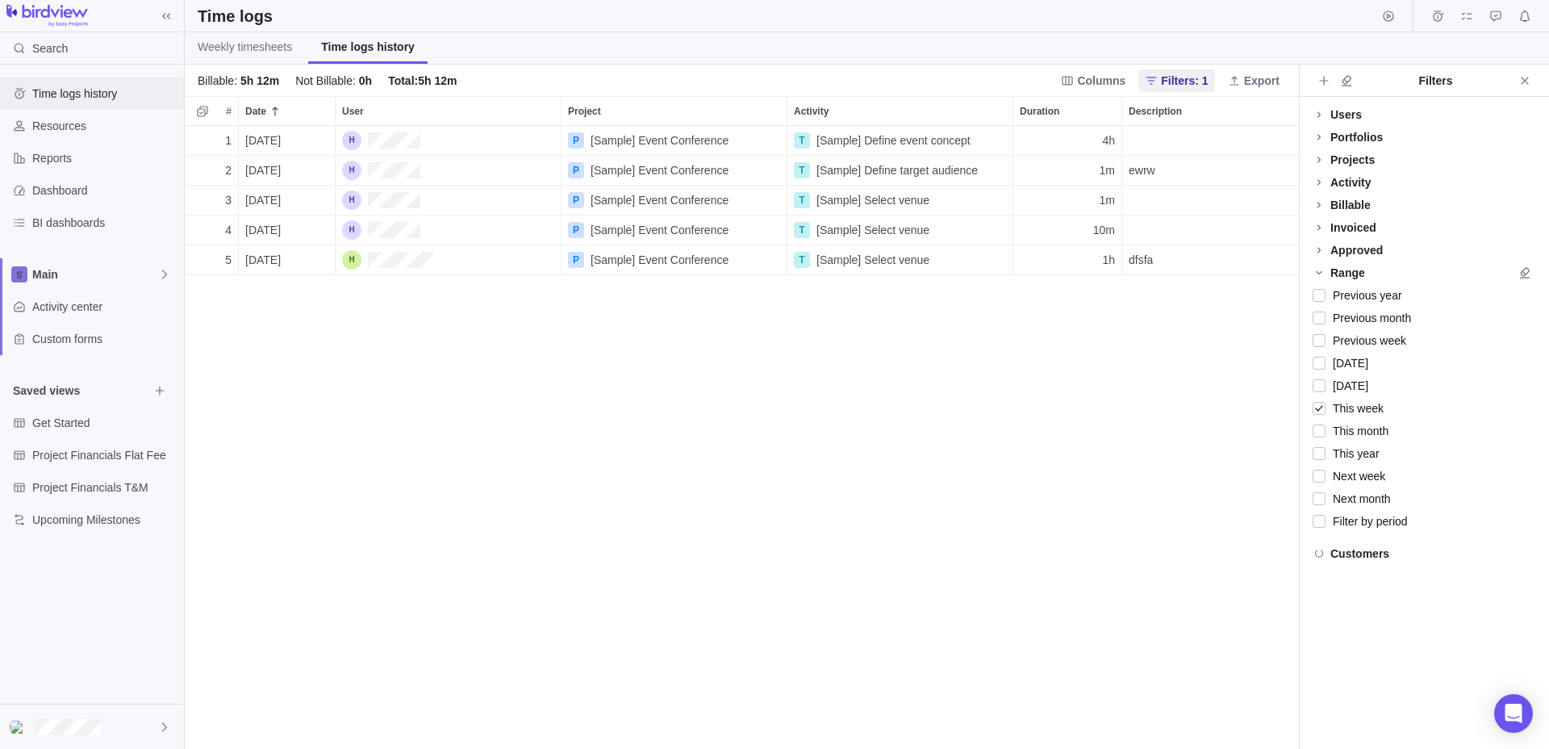
scroll to position [623, 1114]
click at [84, 140] on div "Resources" at bounding box center [92, 126] width 184 height 32
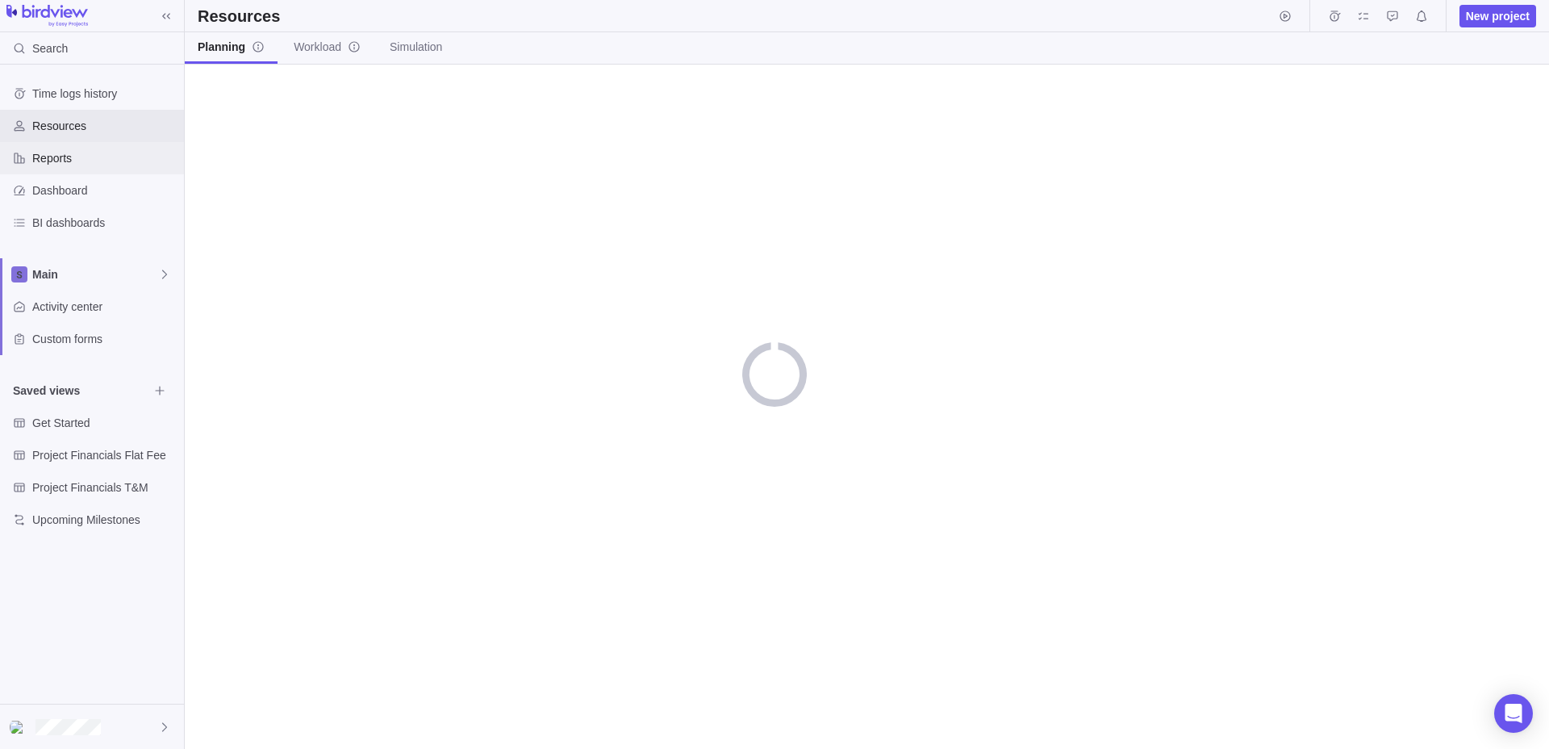
click at [87, 157] on span "Reports" at bounding box center [104, 158] width 145 height 16
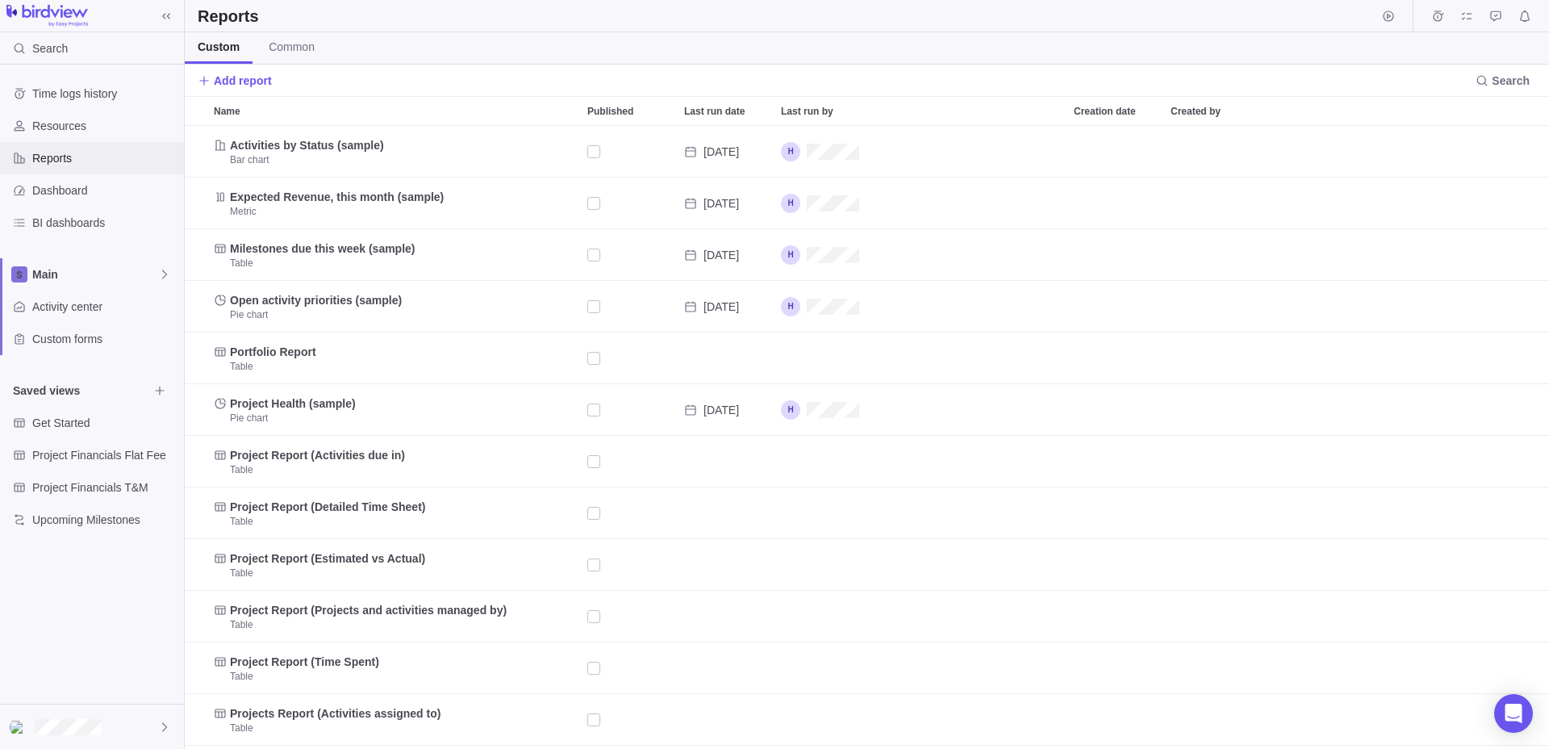
scroll to position [623, 1364]
click at [106, 190] on span "Dashboard" at bounding box center [104, 190] width 145 height 16
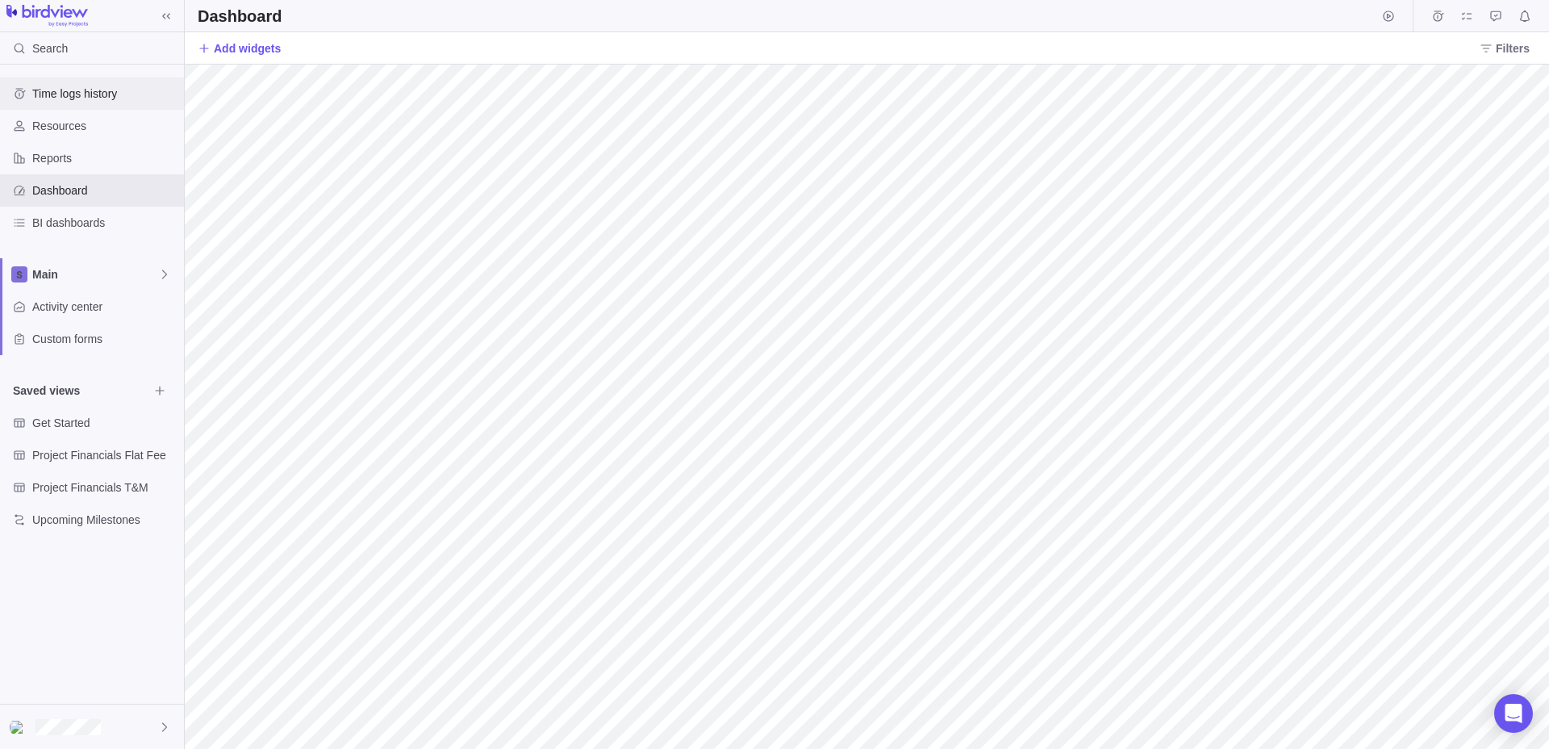
click at [89, 98] on span "Time logs history" at bounding box center [104, 94] width 145 height 16
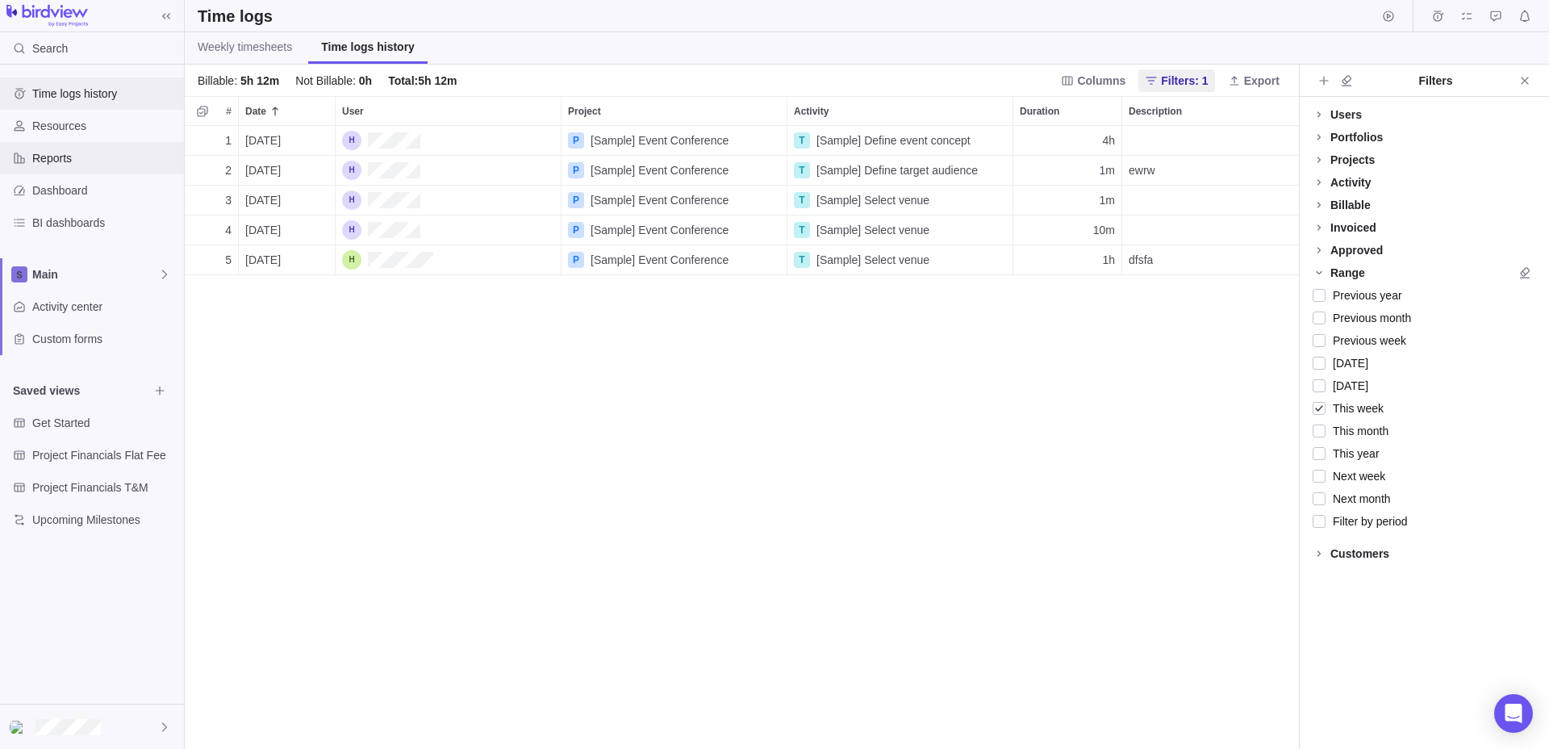
scroll to position [623, 1114]
click at [77, 208] on div "BI dashboards" at bounding box center [92, 223] width 184 height 32
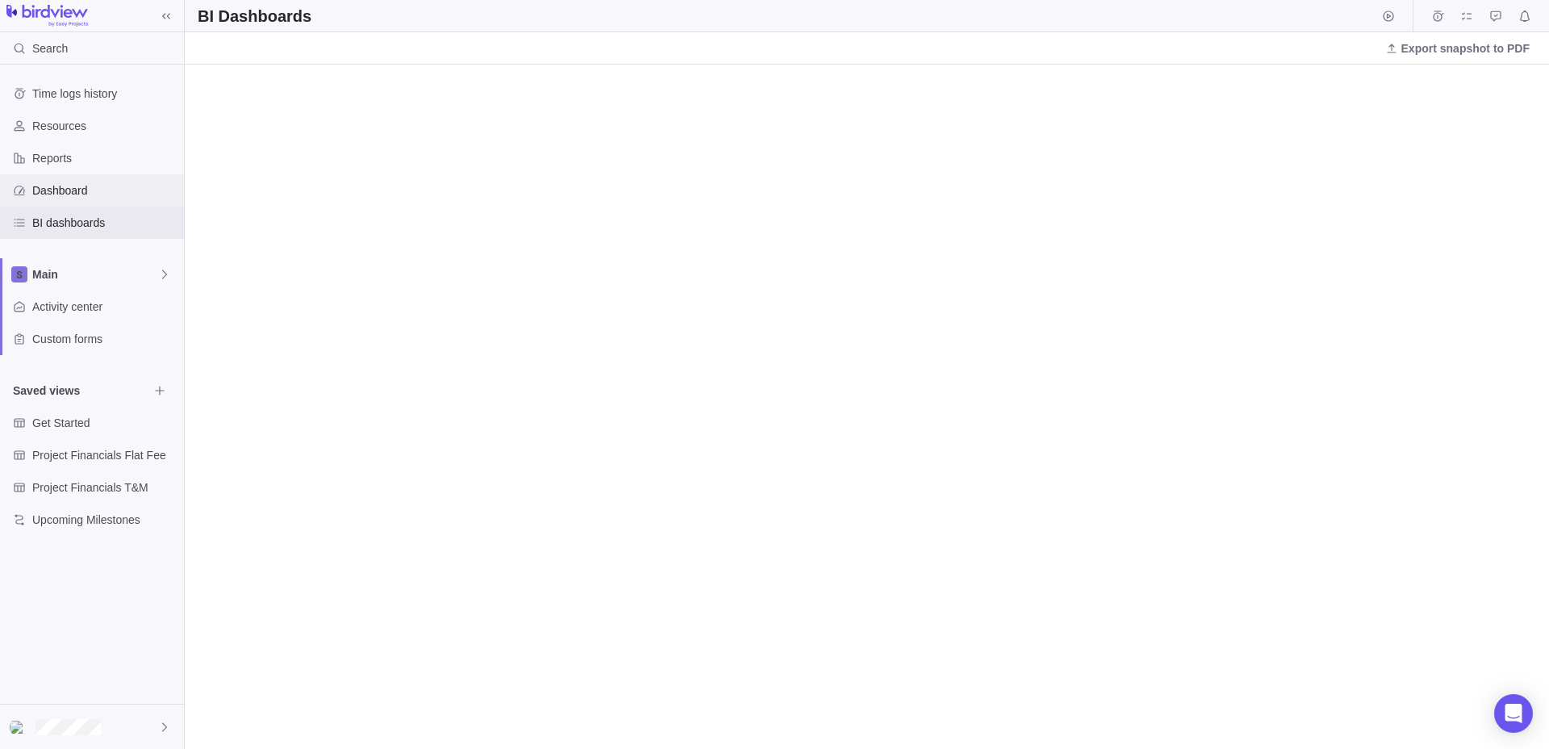
click at [69, 192] on span "Dashboard" at bounding box center [104, 190] width 145 height 16
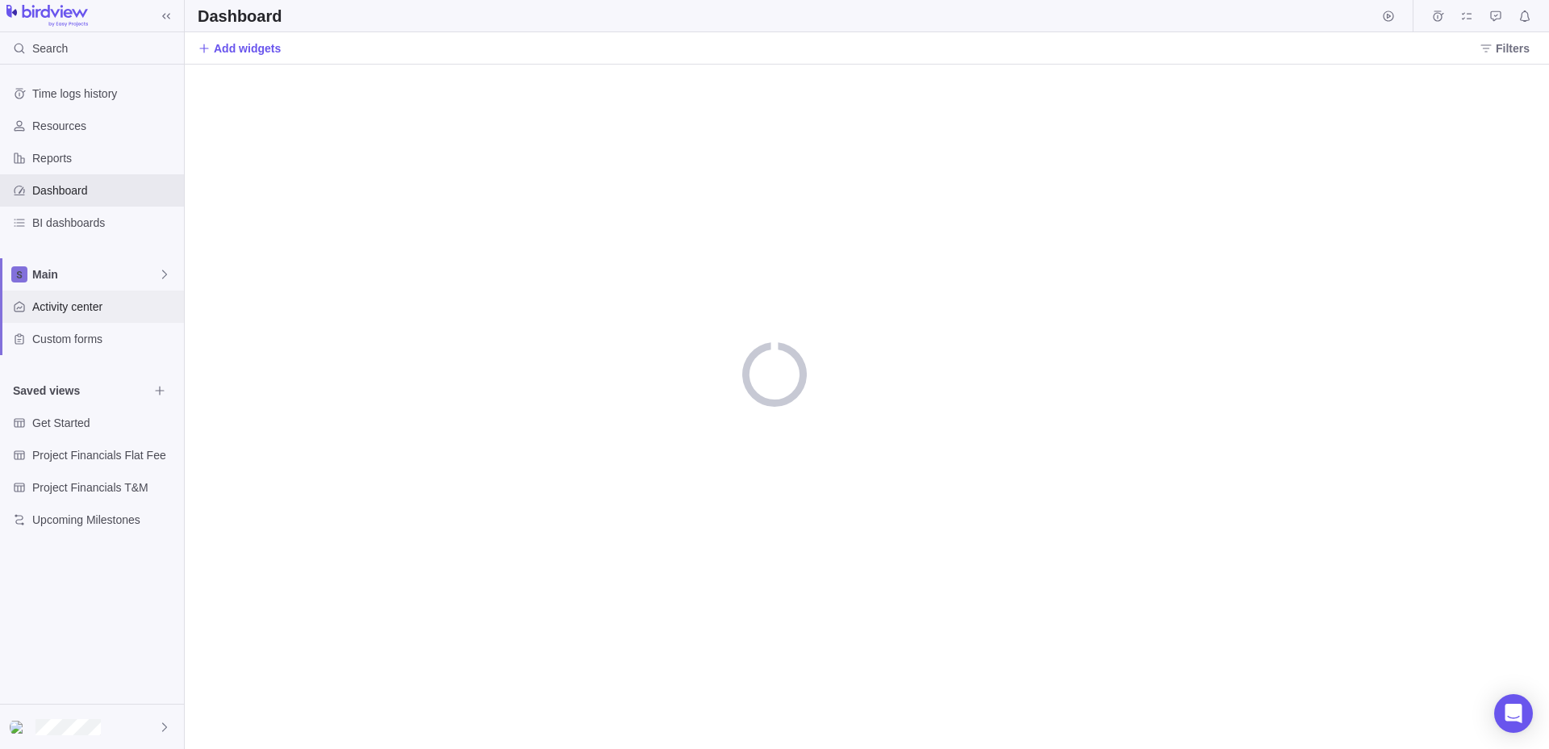
click at [72, 308] on span "Activity center" at bounding box center [104, 306] width 145 height 16
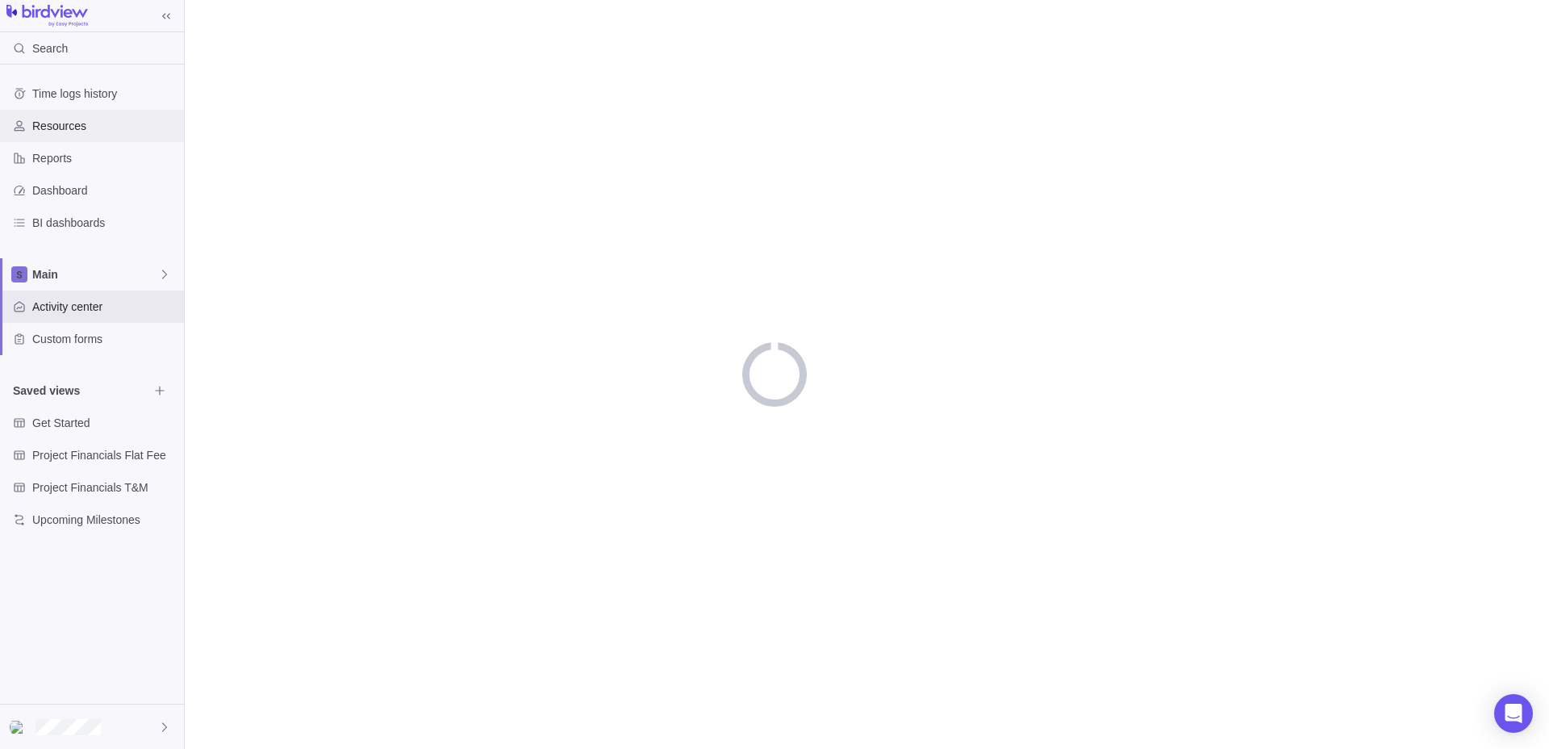
click at [92, 132] on span "Resources" at bounding box center [104, 126] width 145 height 16
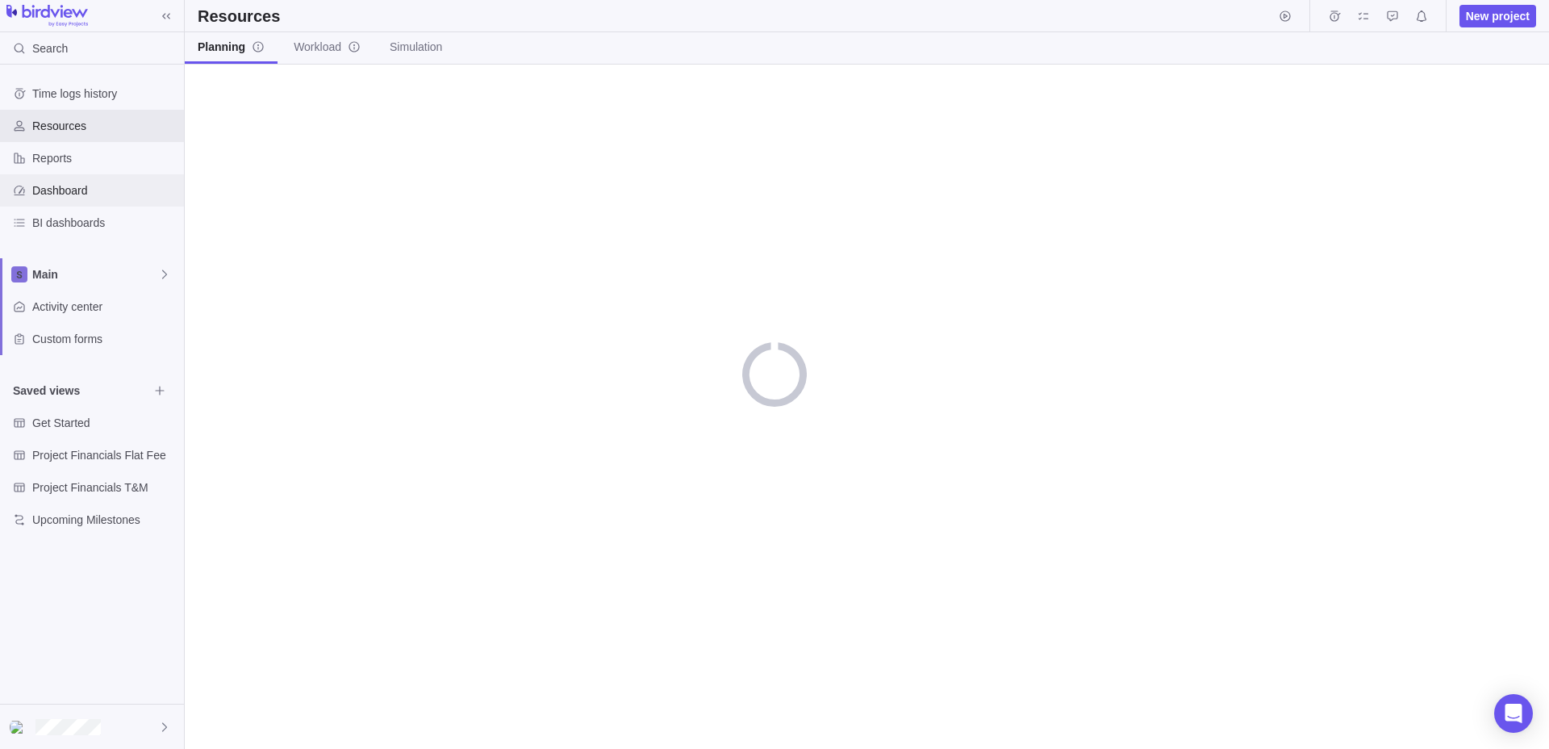
click at [75, 192] on span "Dashboard" at bounding box center [104, 190] width 145 height 16
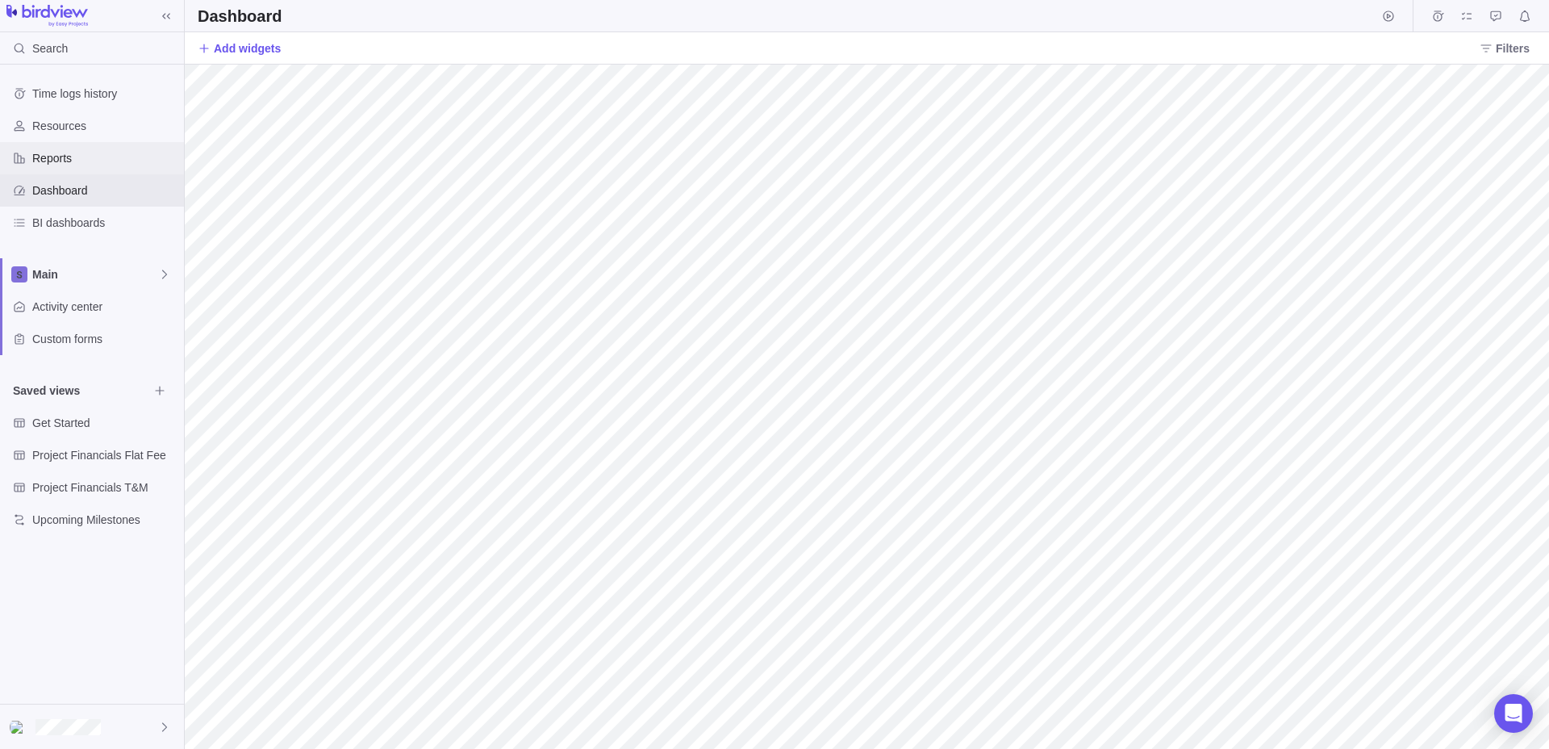
click at [89, 158] on span "Reports" at bounding box center [104, 158] width 145 height 16
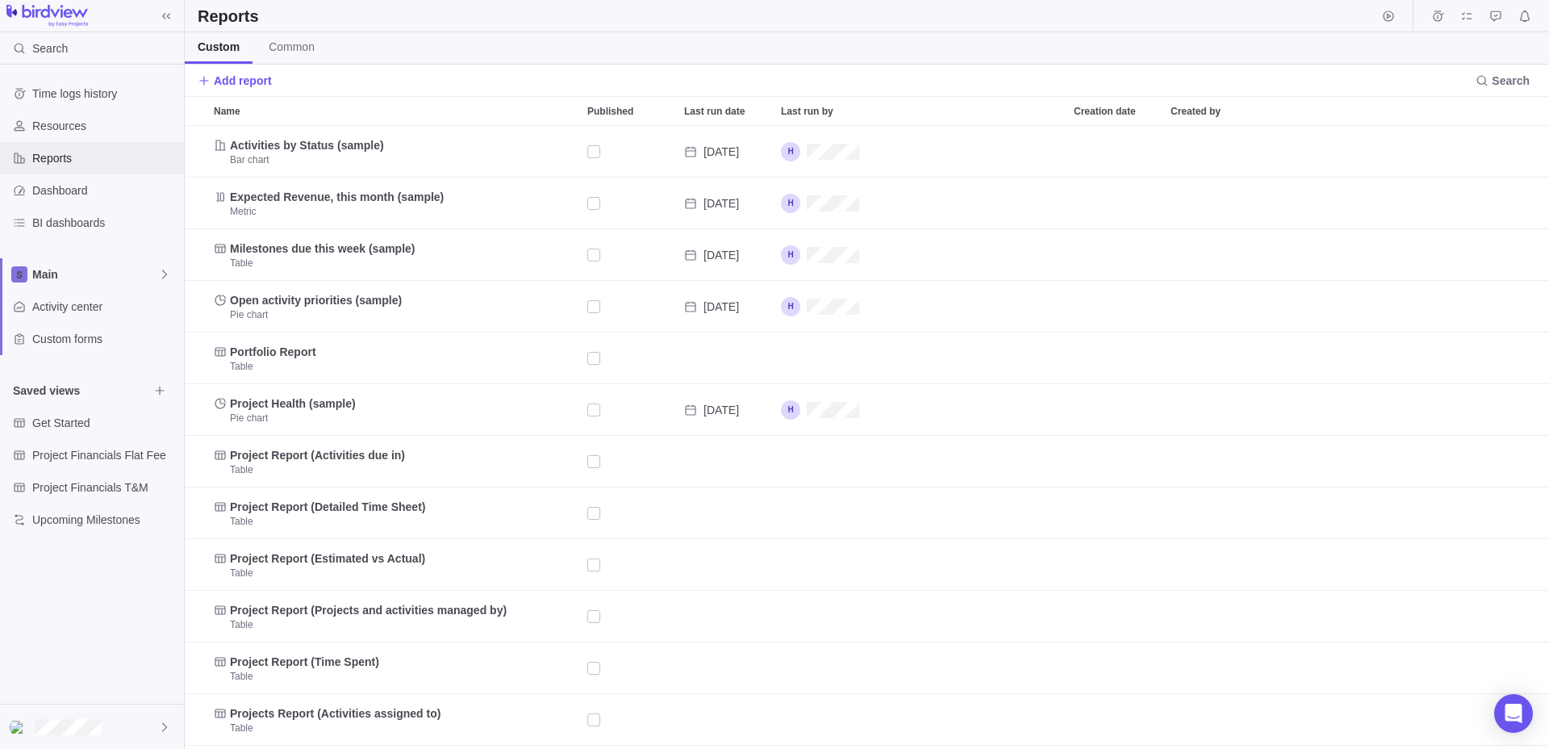
scroll to position [623, 1364]
click at [281, 52] on span "Common" at bounding box center [292, 47] width 46 height 16
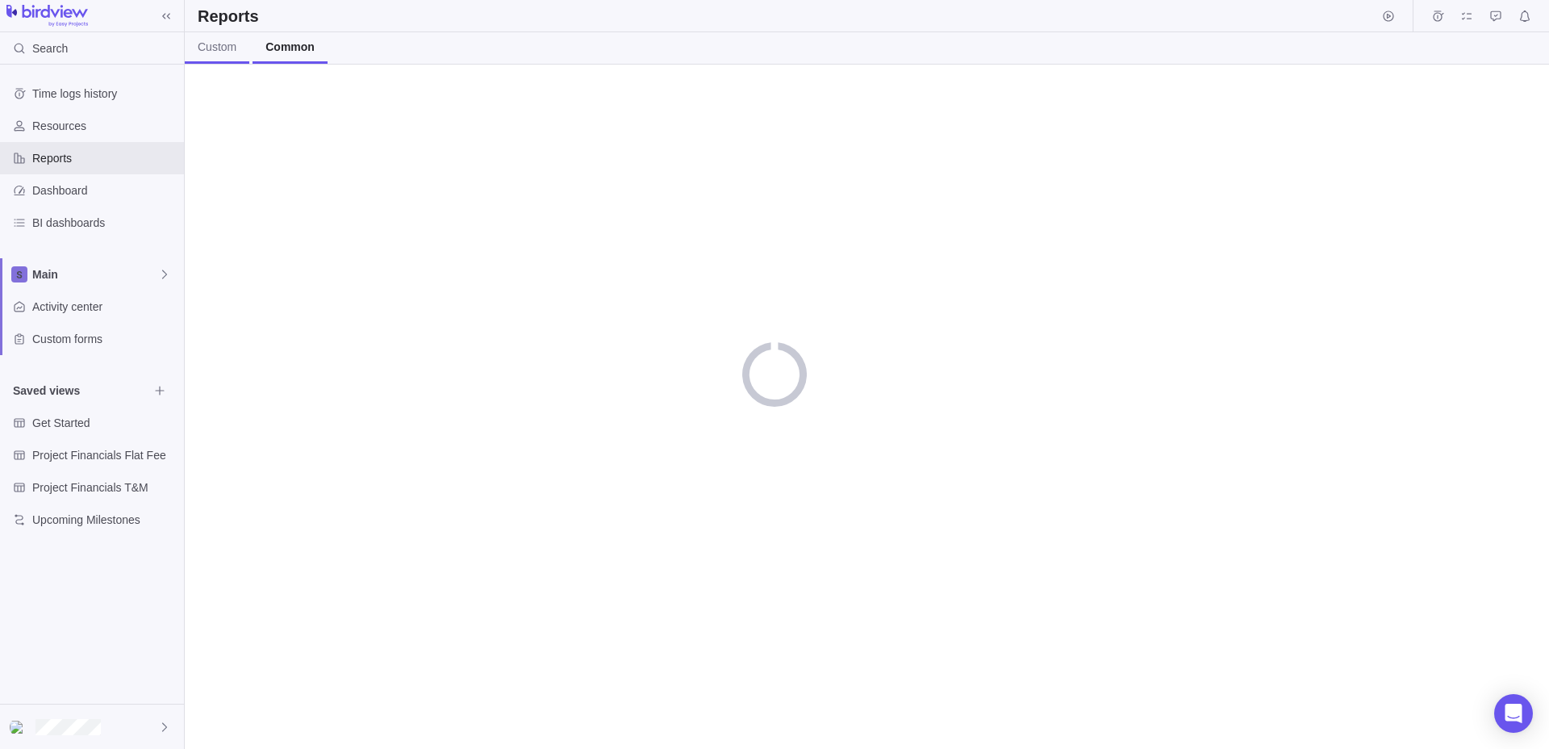
click at [225, 50] on span "Custom" at bounding box center [217, 47] width 39 height 16
click at [44, 149] on div "Reports" at bounding box center [92, 158] width 184 height 32
click at [66, 136] on div "Resources" at bounding box center [92, 126] width 184 height 32
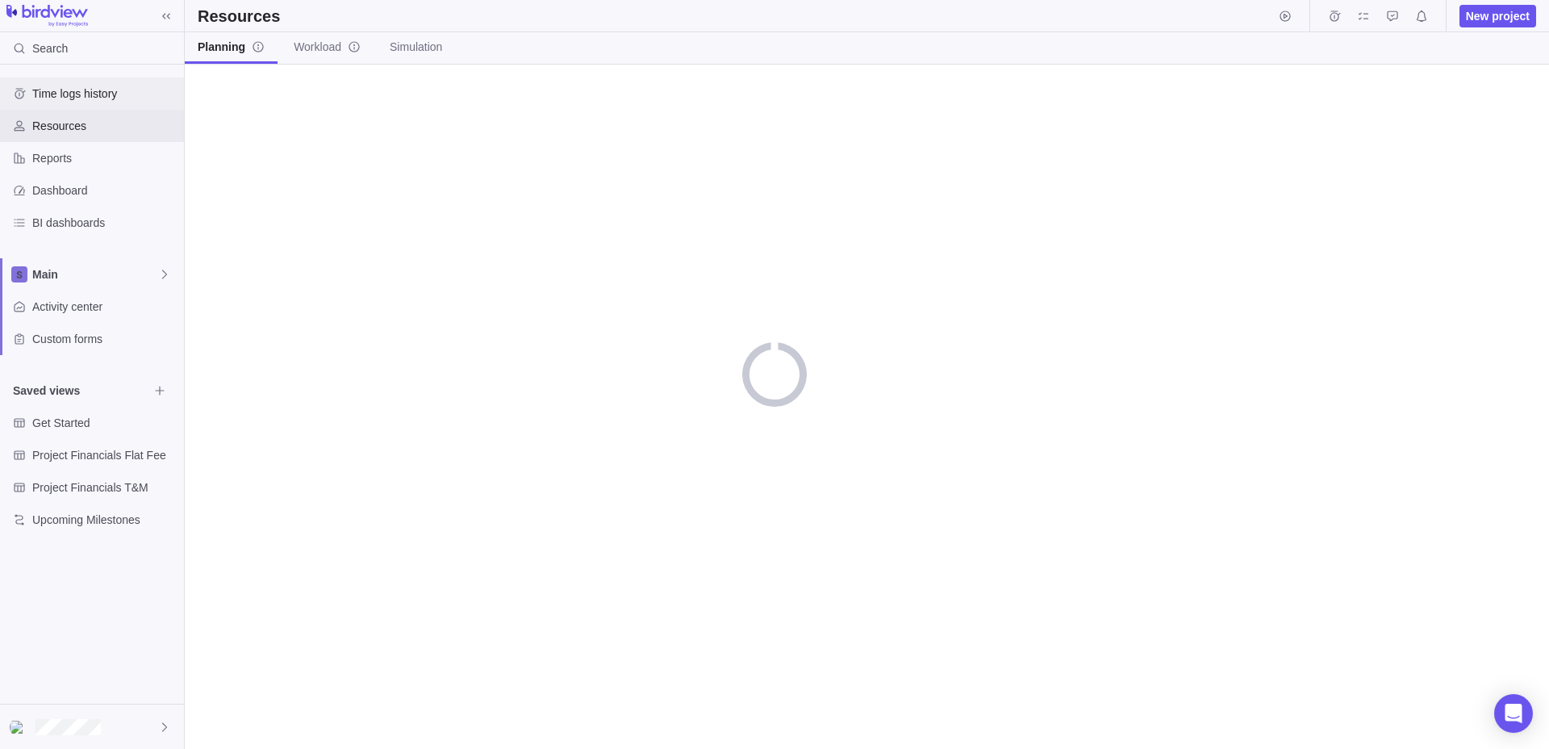
click at [106, 86] on span "Time logs history" at bounding box center [104, 94] width 145 height 16
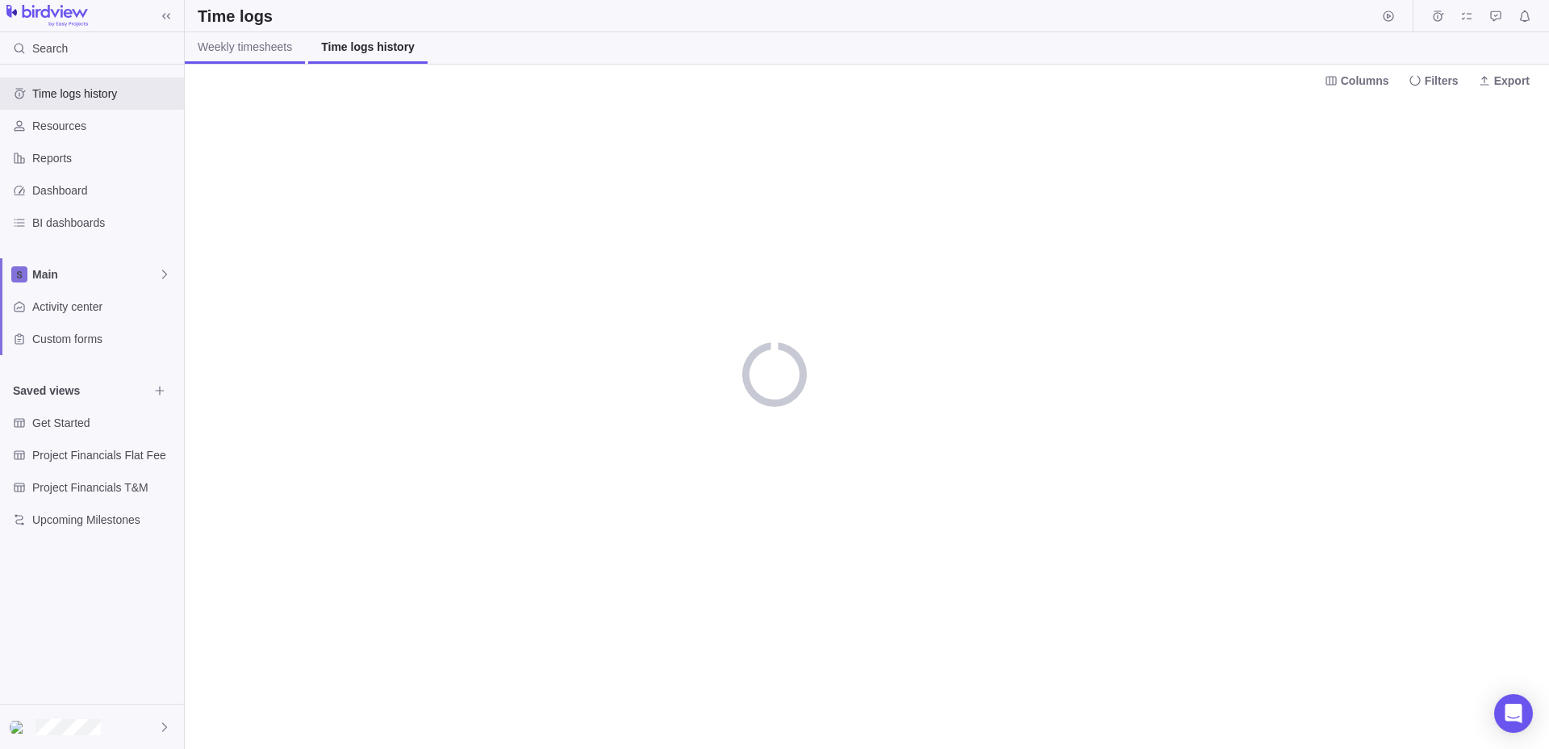
click at [281, 53] on span "Weekly timesheets" at bounding box center [245, 47] width 94 height 16
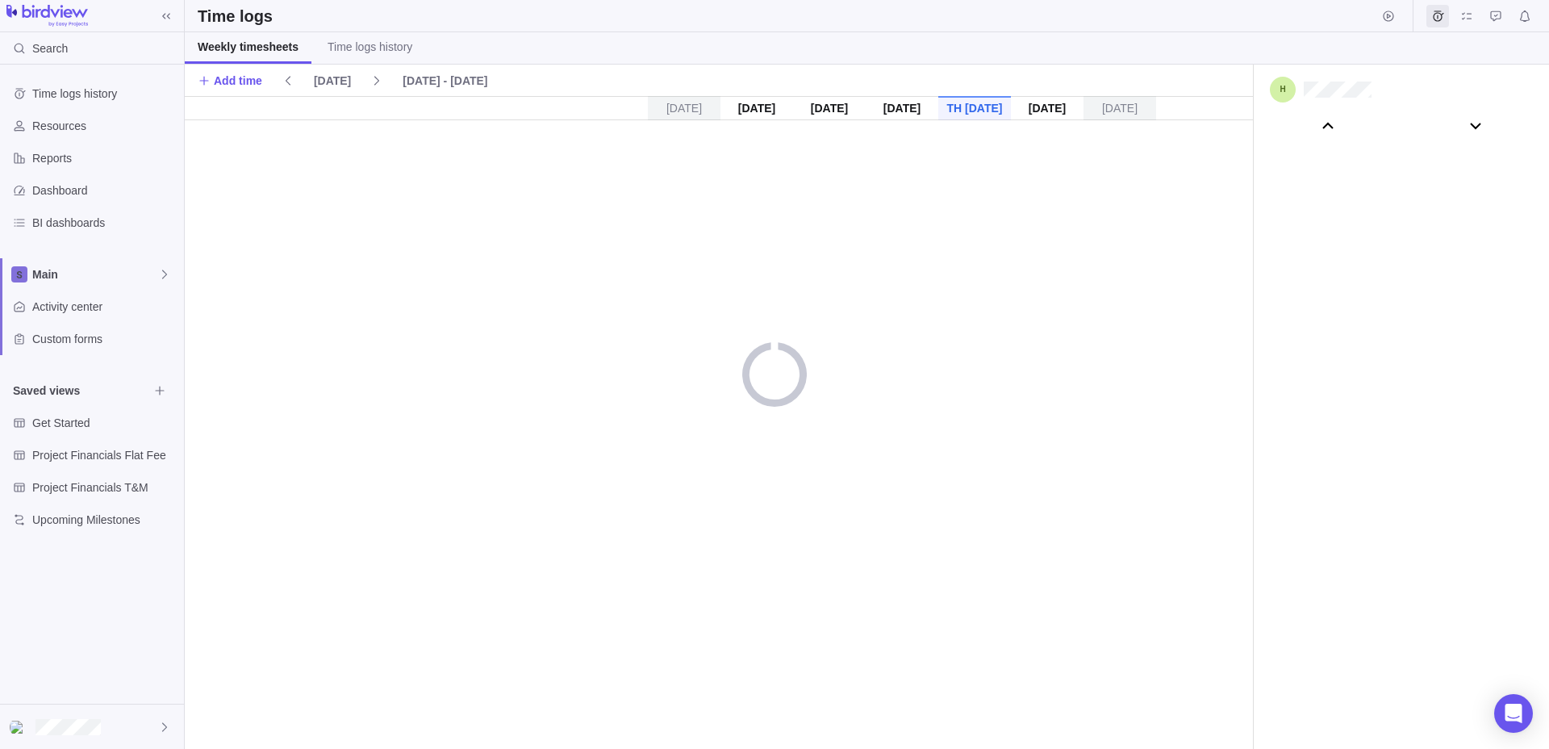
scroll to position [89914, 0]
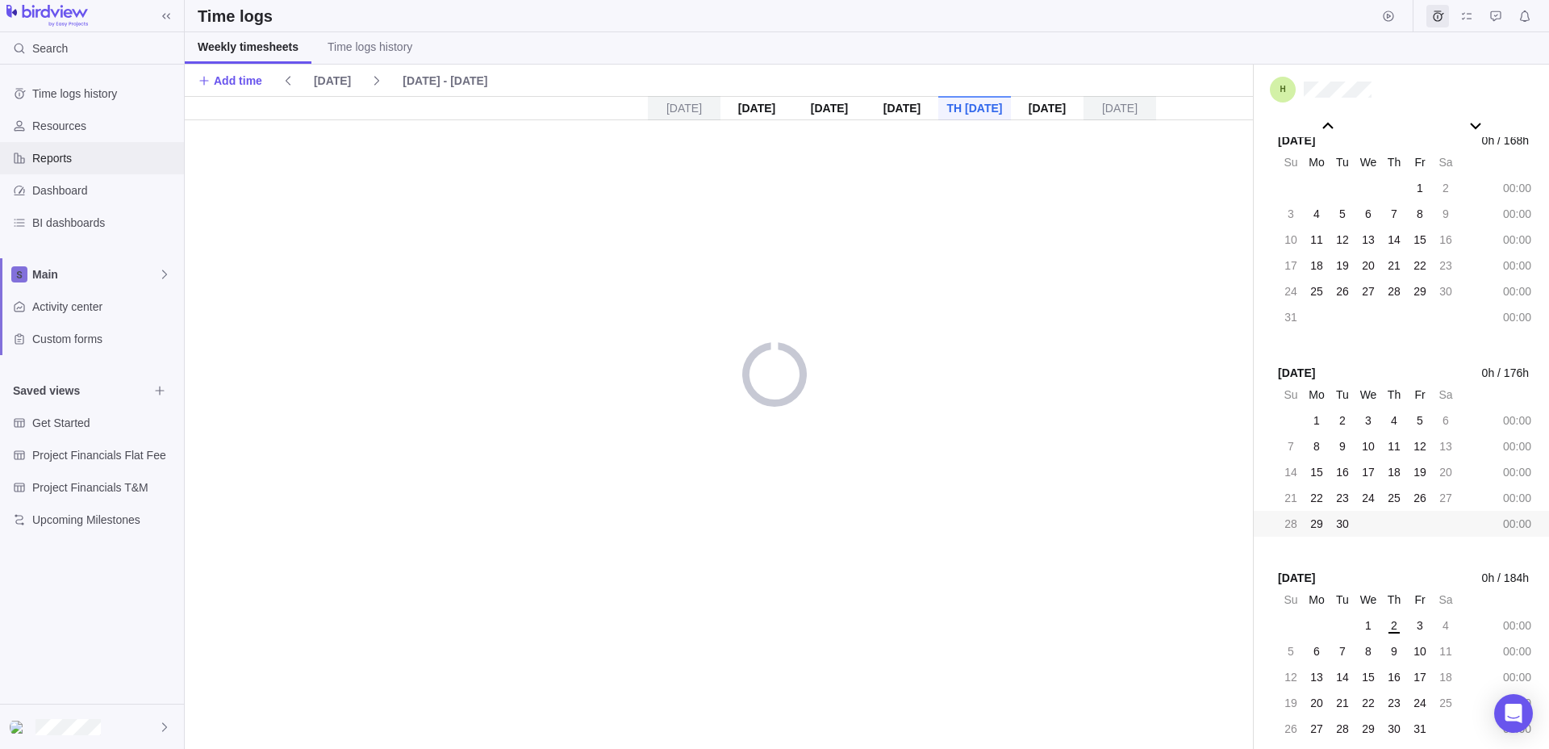
click at [85, 160] on span "Reports" at bounding box center [104, 158] width 145 height 16
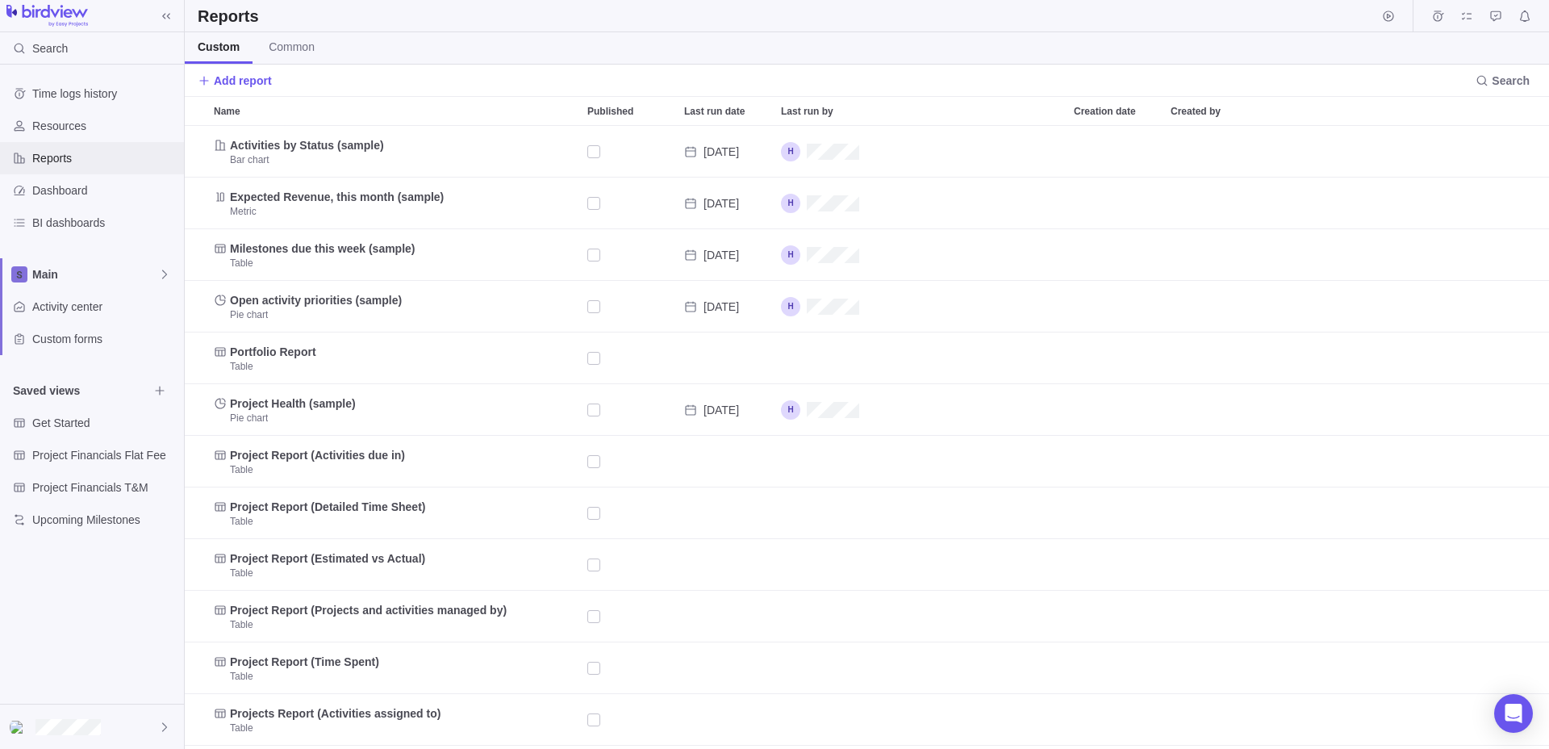
scroll to position [623, 1364]
click at [102, 192] on span "Dashboard" at bounding box center [104, 190] width 145 height 16
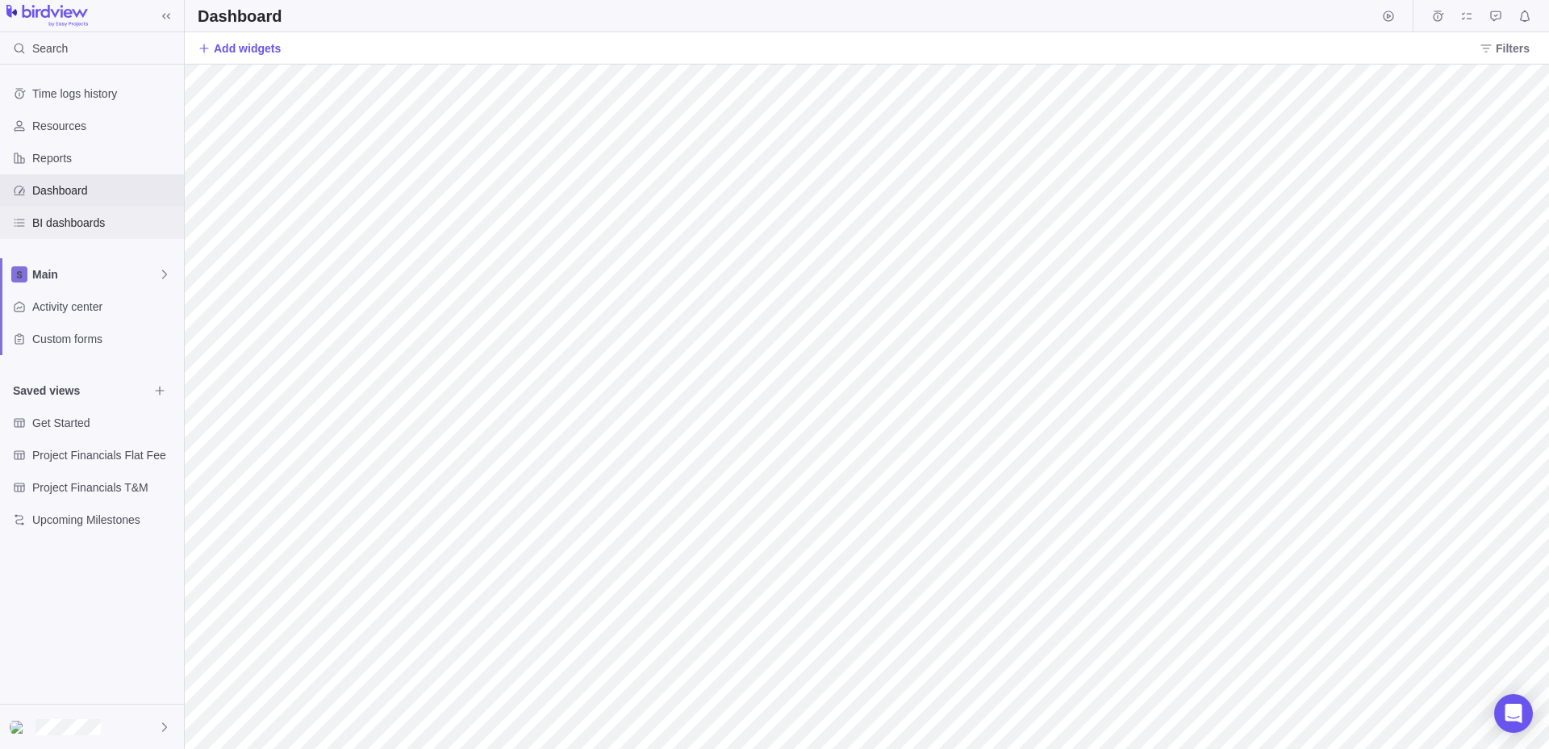
click at [123, 219] on span "BI dashboards" at bounding box center [104, 223] width 145 height 16
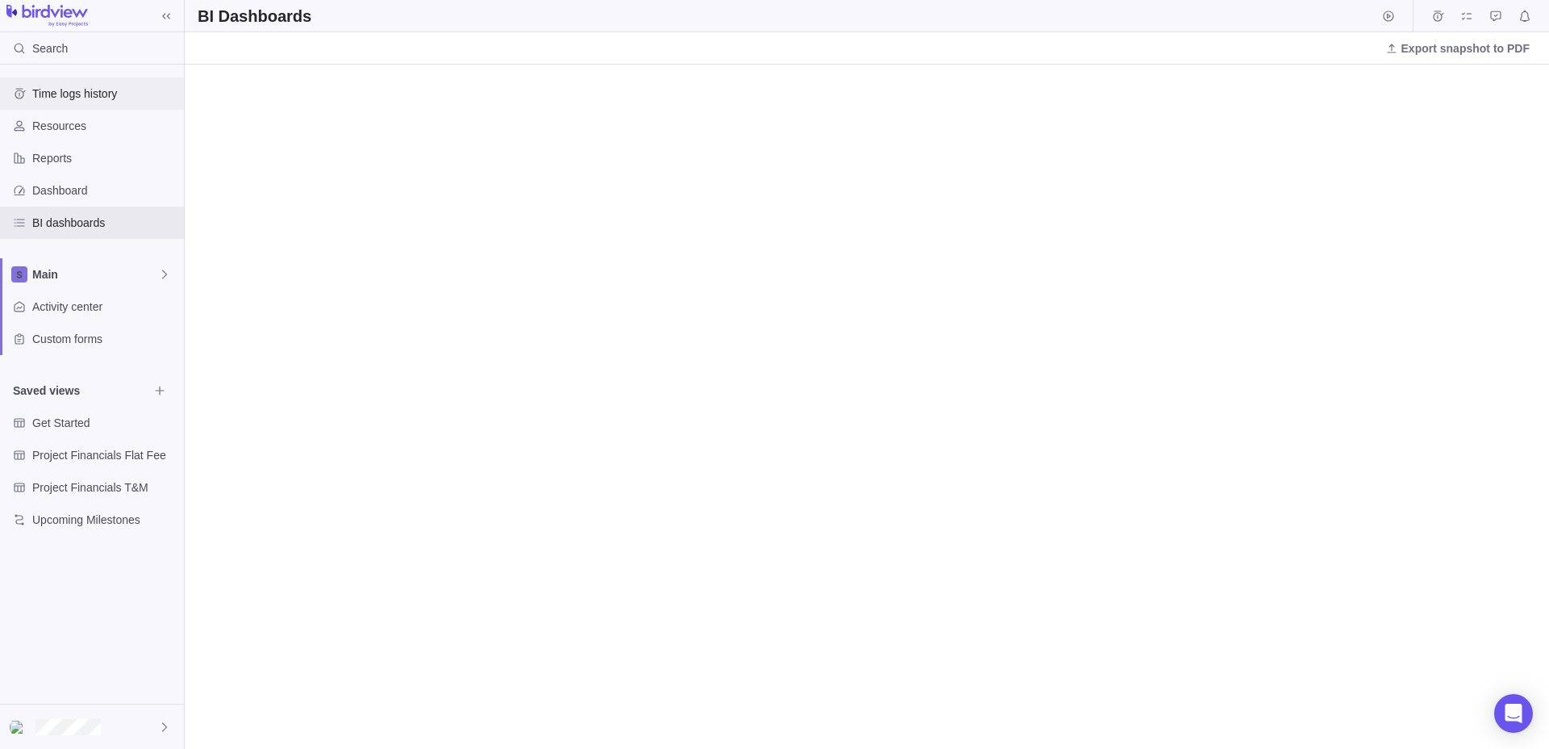
click at [75, 103] on div "Time logs history" at bounding box center [92, 93] width 184 height 32
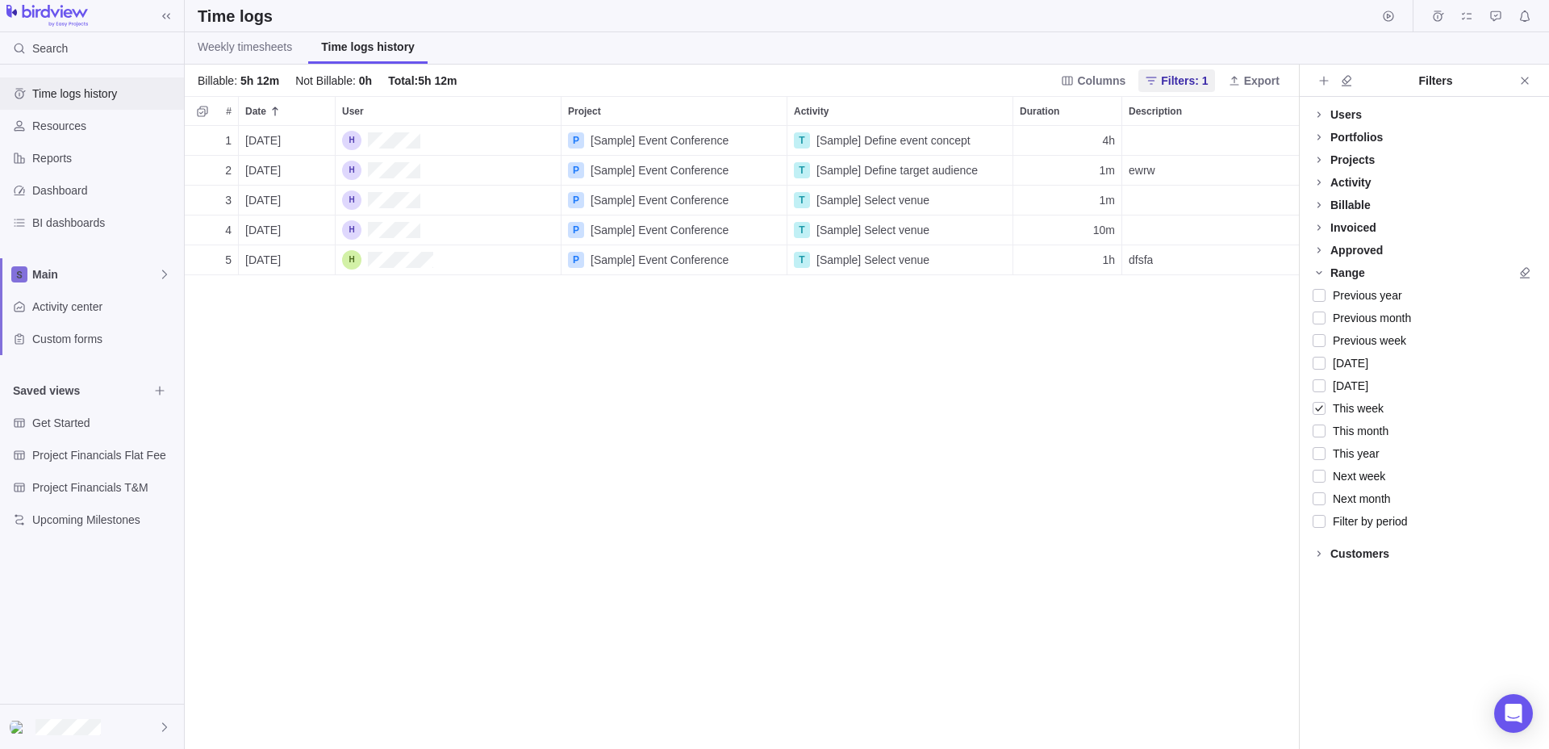
scroll to position [623, 1114]
click at [100, 423] on span "Get Started" at bounding box center [90, 423] width 116 height 16
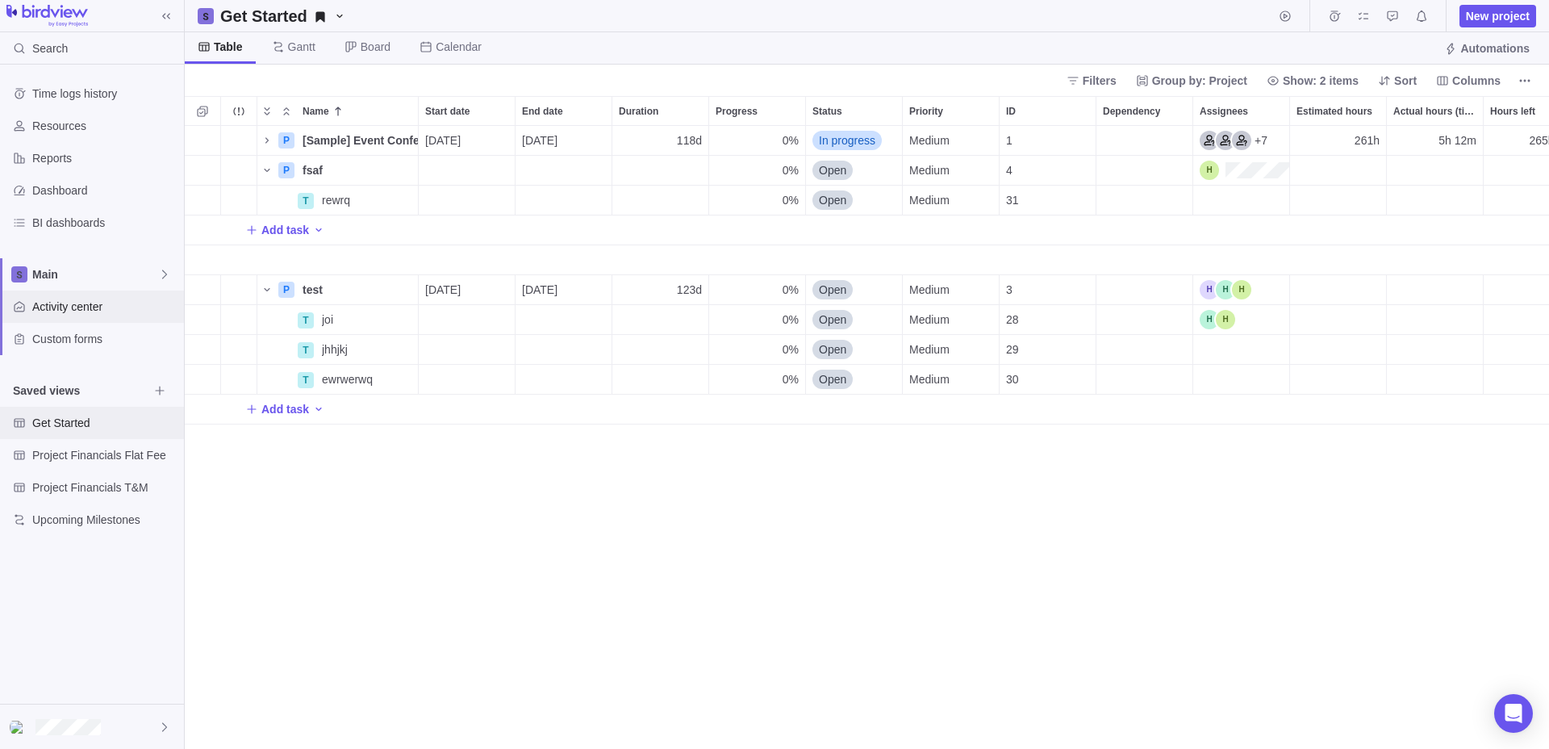
scroll to position [623, 1364]
click at [81, 311] on span "Activity center" at bounding box center [104, 306] width 145 height 16
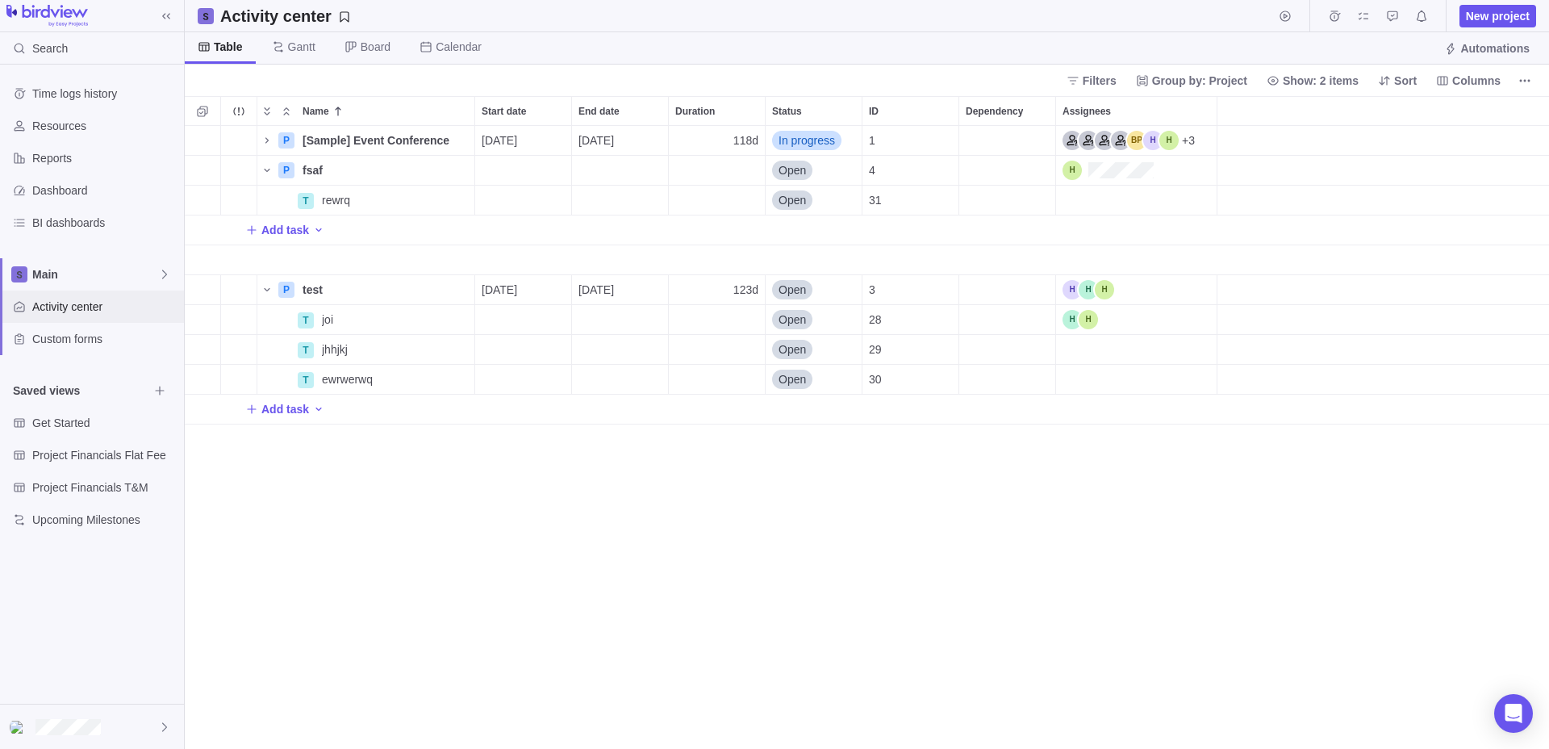
scroll to position [623, 1364]
drag, startPoint x: 892, startPoint y: 200, endPoint x: 860, endPoint y: 200, distance: 32.3
click at [860, 200] on div "T rewrq Details Open 31" at bounding box center [867, 201] width 1364 height 30
click at [1285, 16] on icon "Start timer" at bounding box center [1285, 16] width 13 height 13
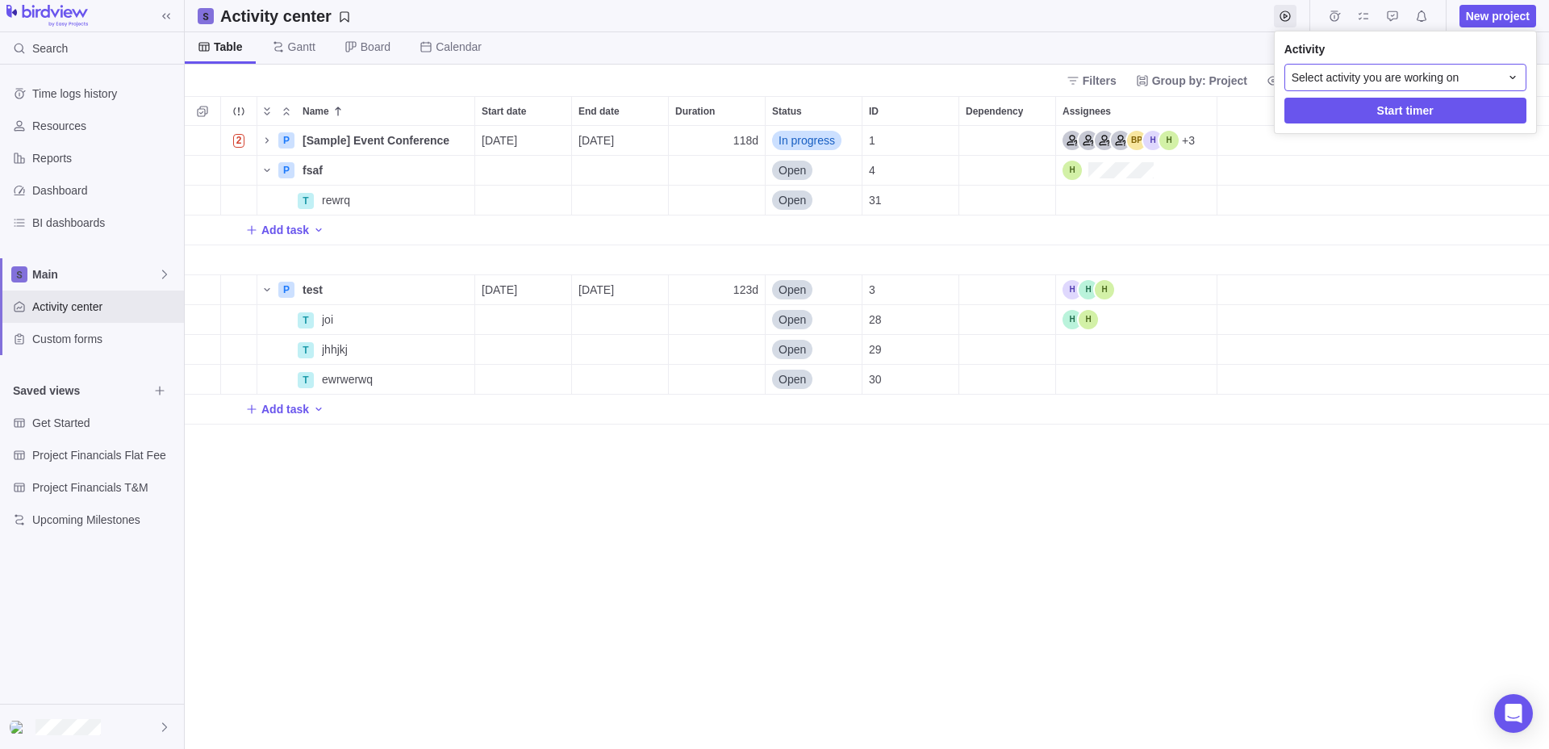
click at [1336, 75] on span "Select activity you are working on" at bounding box center [1376, 77] width 168 height 16
click at [1470, 71] on div "Select activity you are working on" at bounding box center [1396, 77] width 208 height 16
click at [1449, 79] on span "Select activity you are working on" at bounding box center [1376, 77] width 168 height 16
click at [1371, 146] on div "P test" at bounding box center [1405, 144] width 215 height 17
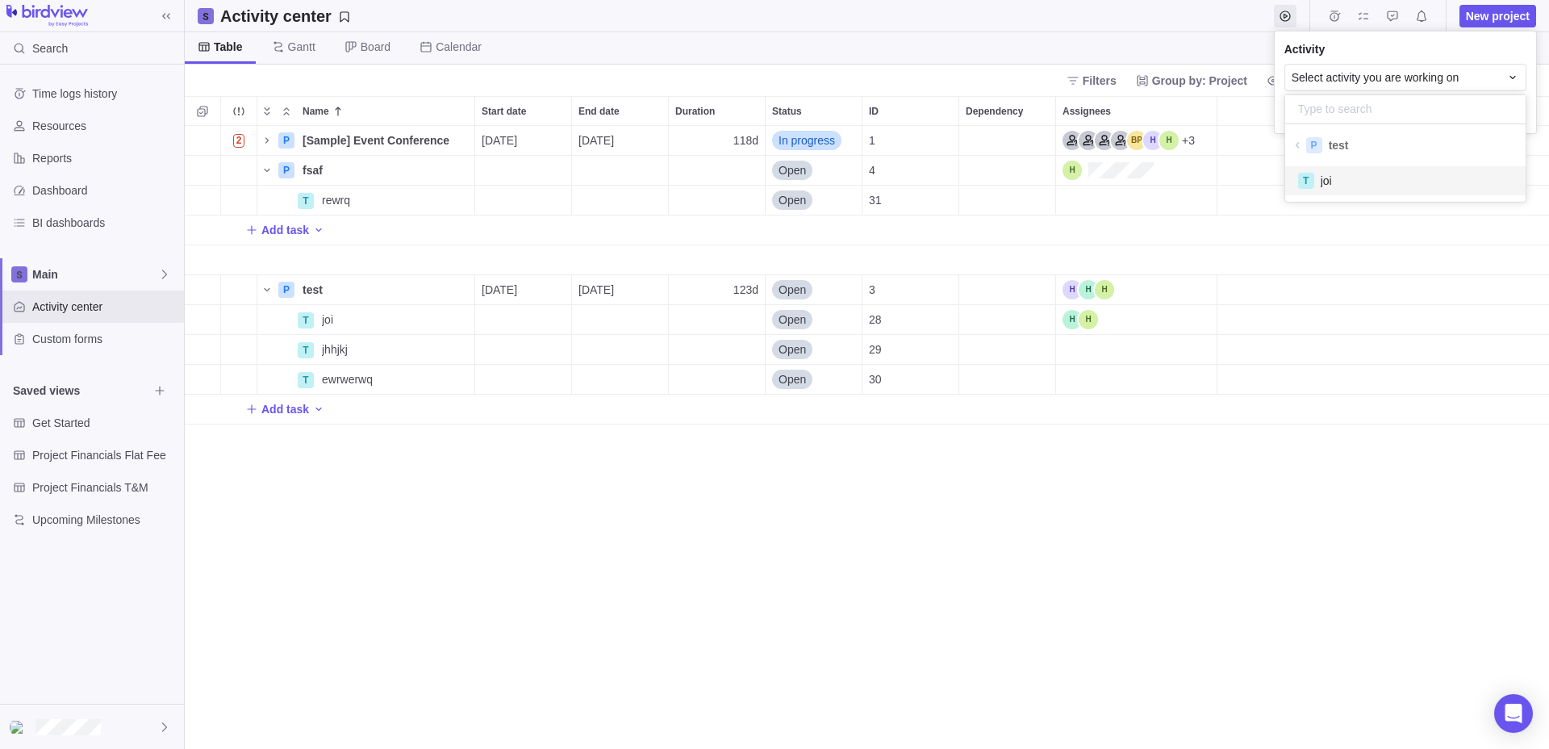
click at [1345, 180] on div "T joi" at bounding box center [1405, 180] width 215 height 17
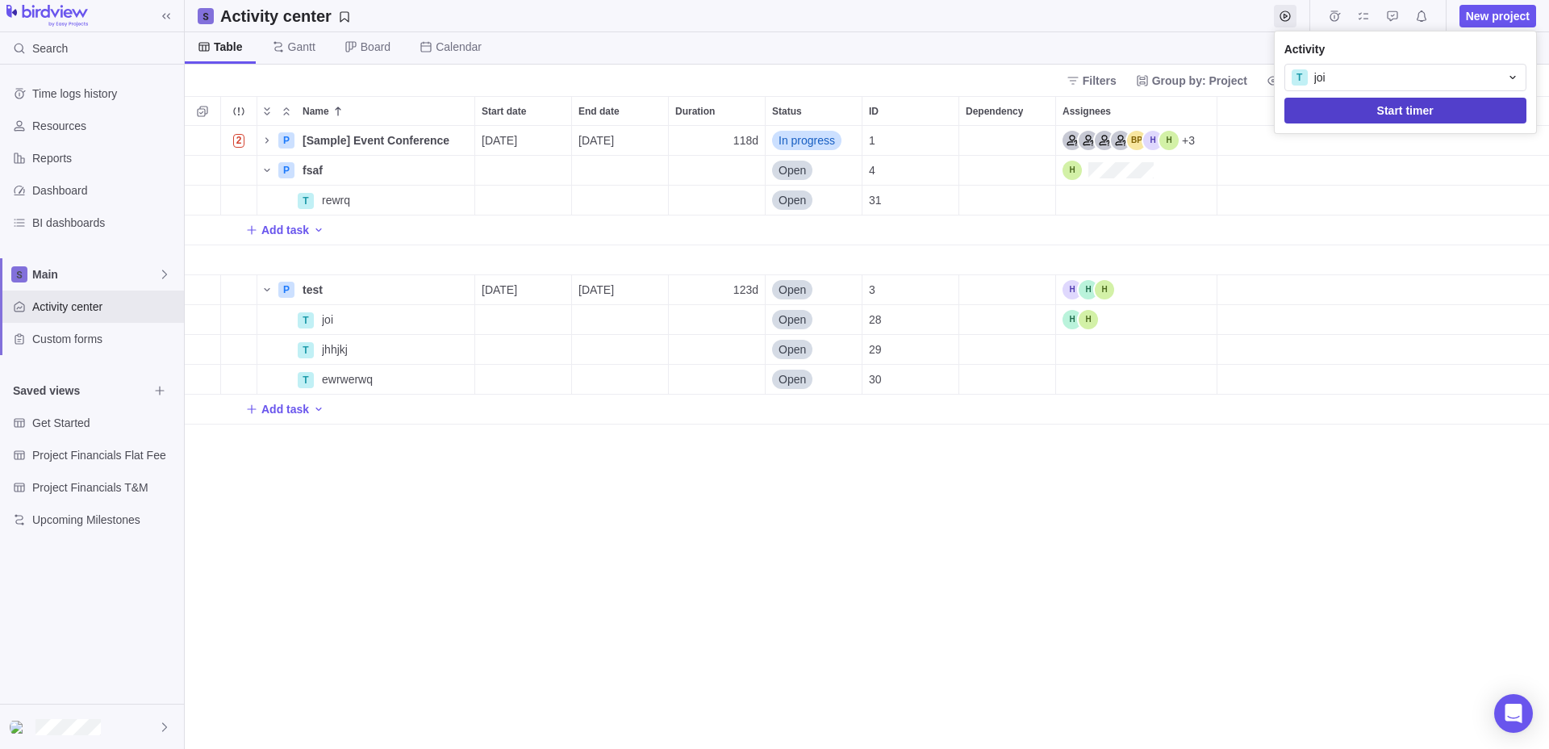
click at [1401, 110] on span "Start timer" at bounding box center [1405, 110] width 56 height 19
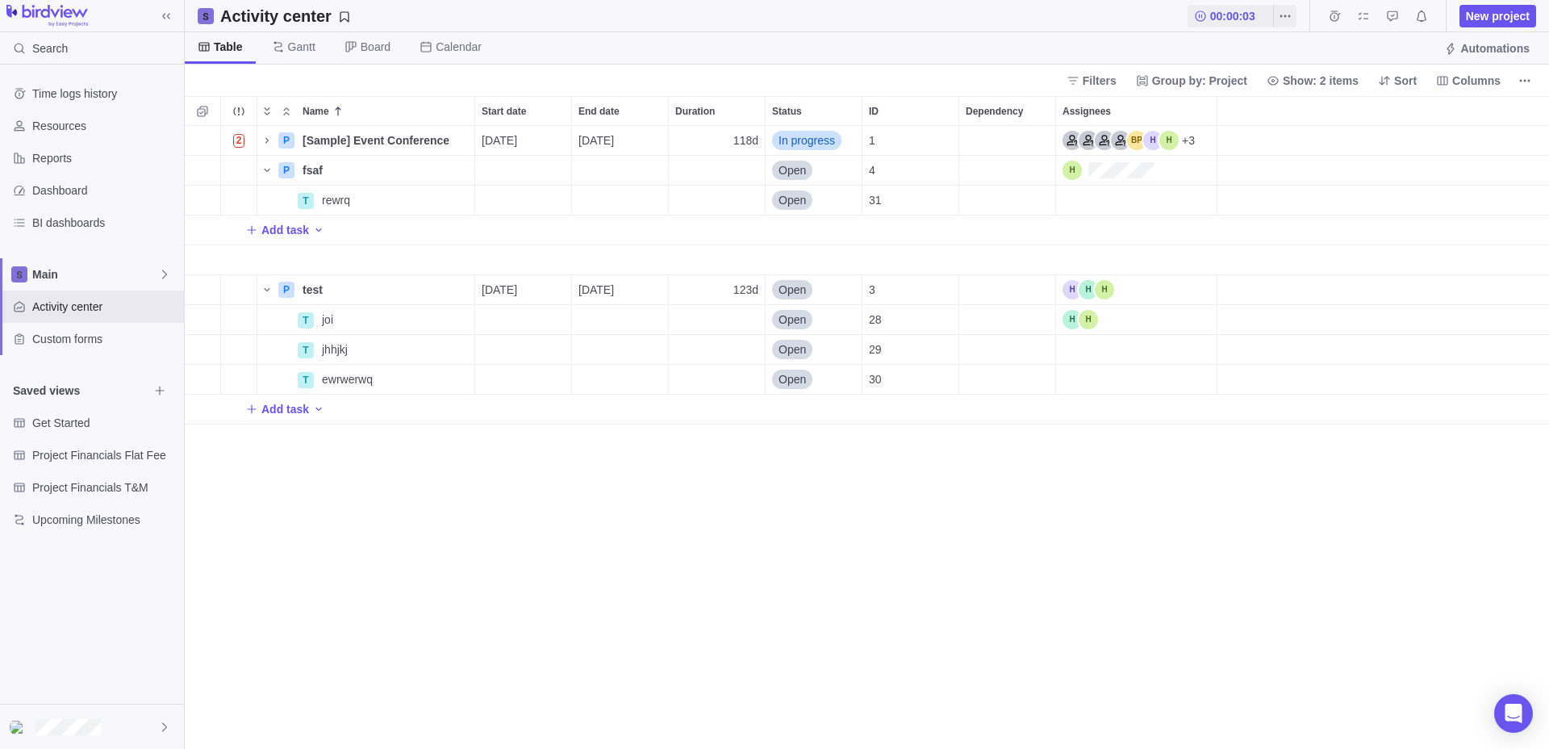
click at [1162, 37] on div "Table Gantt Board Calendar Automations" at bounding box center [867, 48] width 1364 height 32
click at [1243, 10] on span "00:00:04" at bounding box center [1232, 16] width 45 height 16
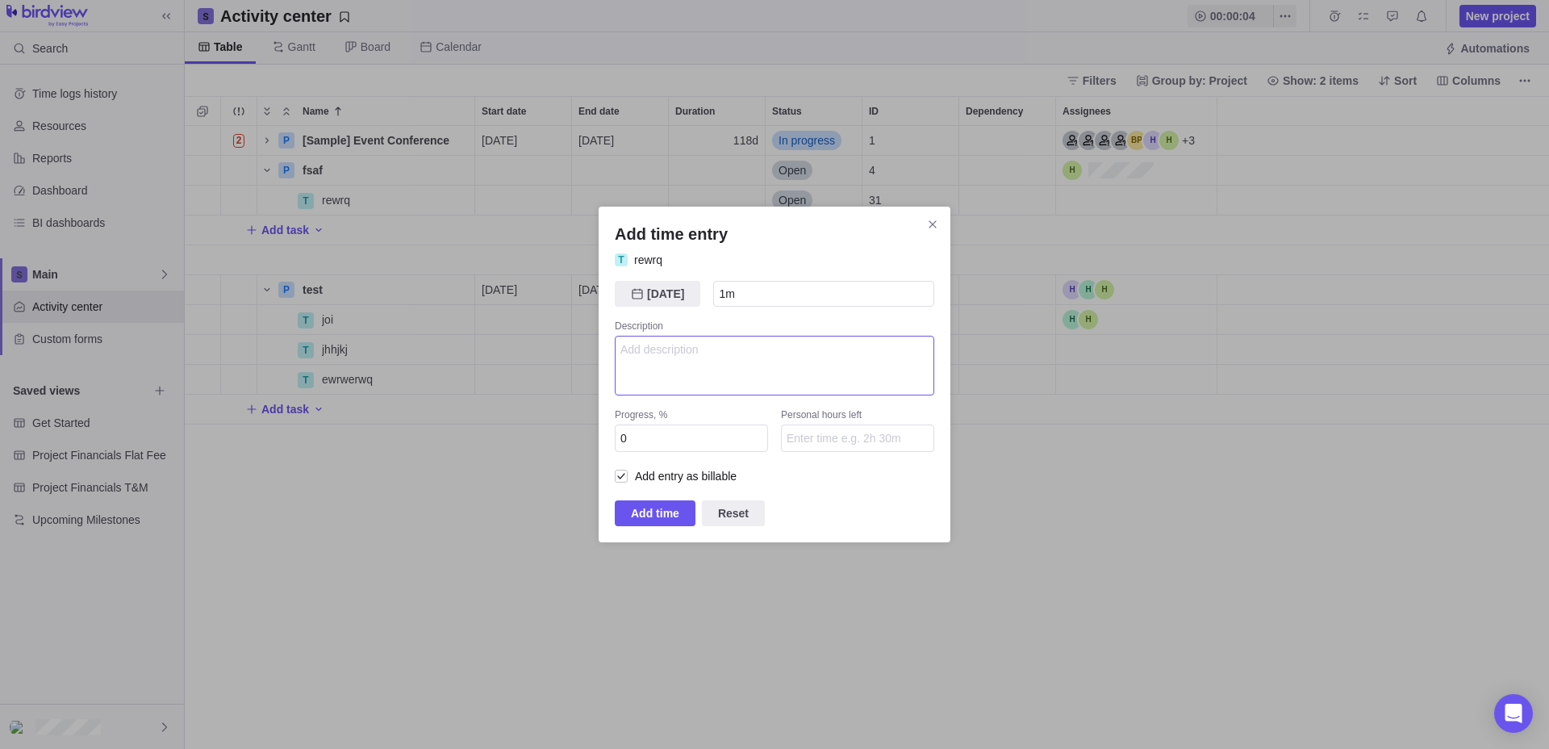
click at [757, 378] on textarea "Add time entry" at bounding box center [774, 366] width 319 height 60
type textarea "fsdafa"
click at [637, 516] on span "Add time" at bounding box center [655, 512] width 48 height 19
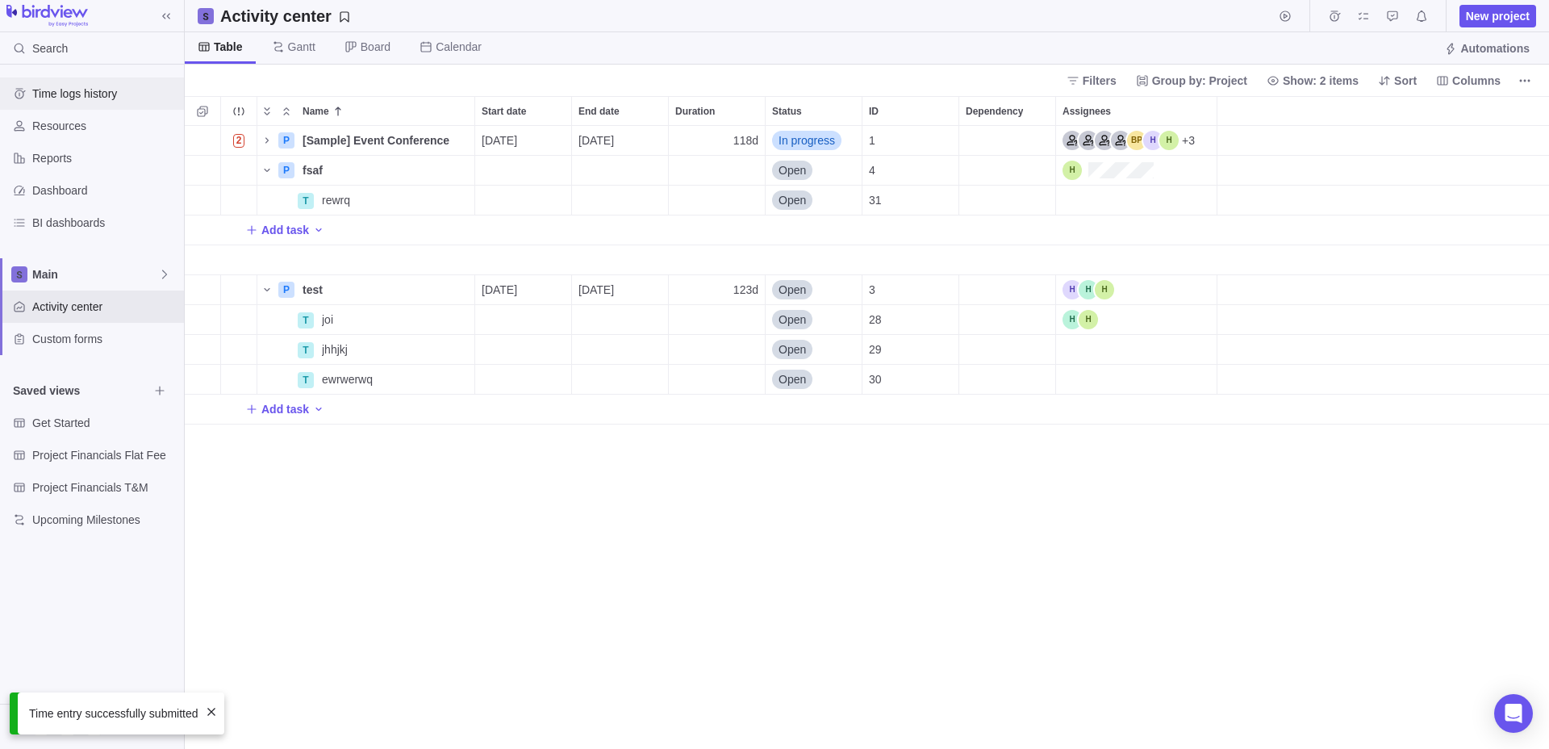
click at [75, 87] on span "Time logs history" at bounding box center [104, 94] width 145 height 16
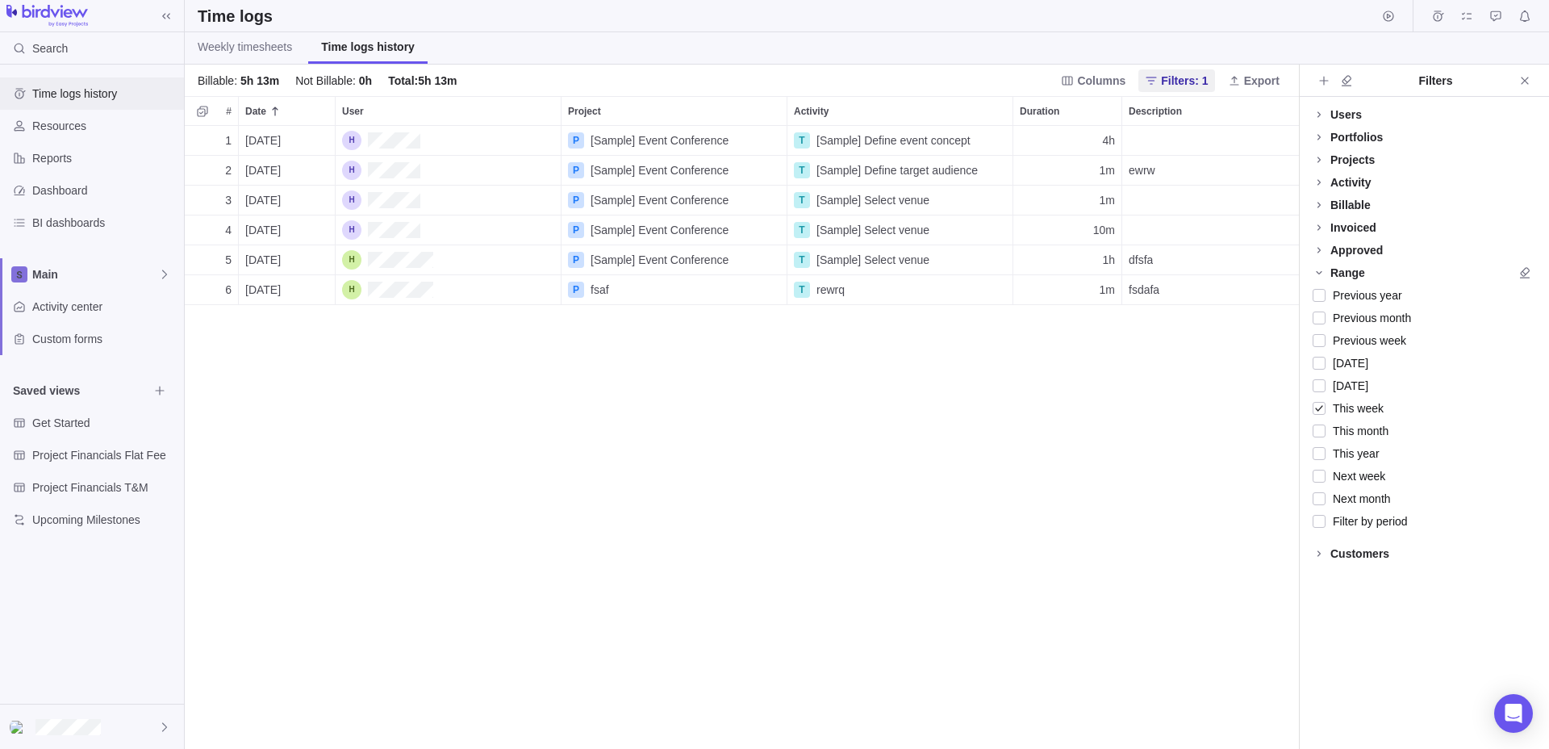
scroll to position [623, 1114]
click at [128, 123] on span "Resources" at bounding box center [104, 126] width 145 height 16
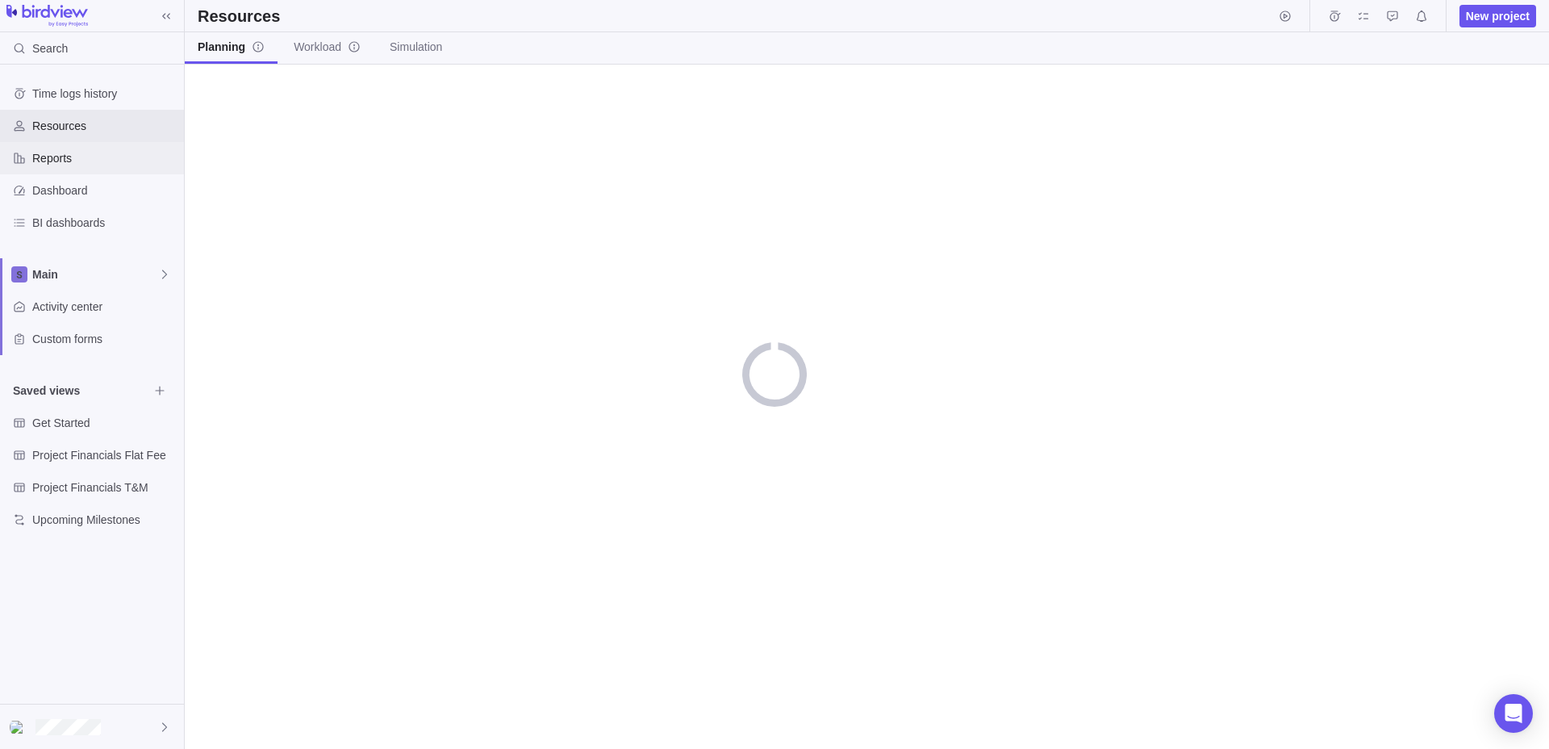
click at [114, 157] on span "Reports" at bounding box center [104, 158] width 145 height 16
click at [108, 188] on span "Dashboard" at bounding box center [104, 190] width 145 height 16
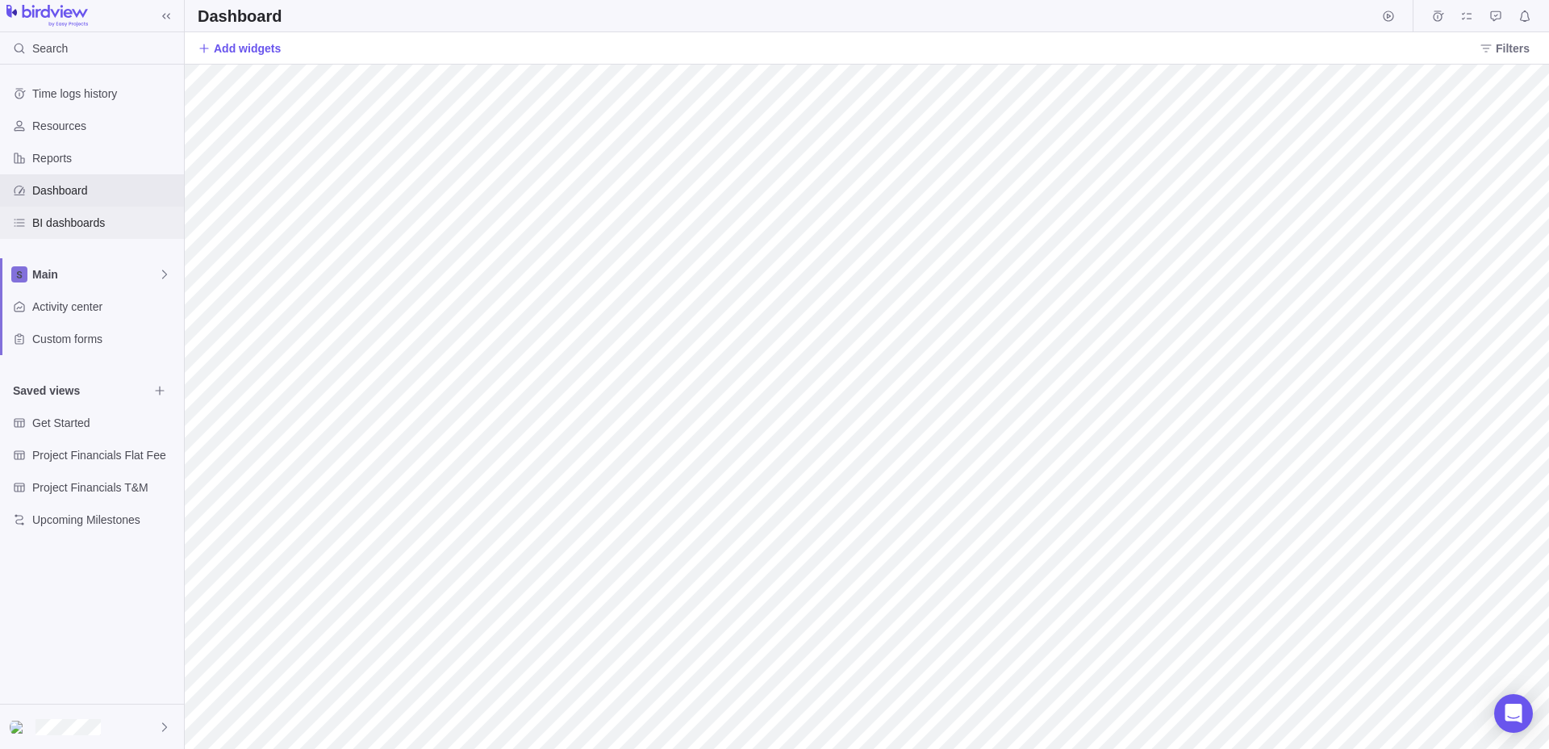
click at [111, 231] on div "BI dashboards" at bounding box center [92, 223] width 184 height 32
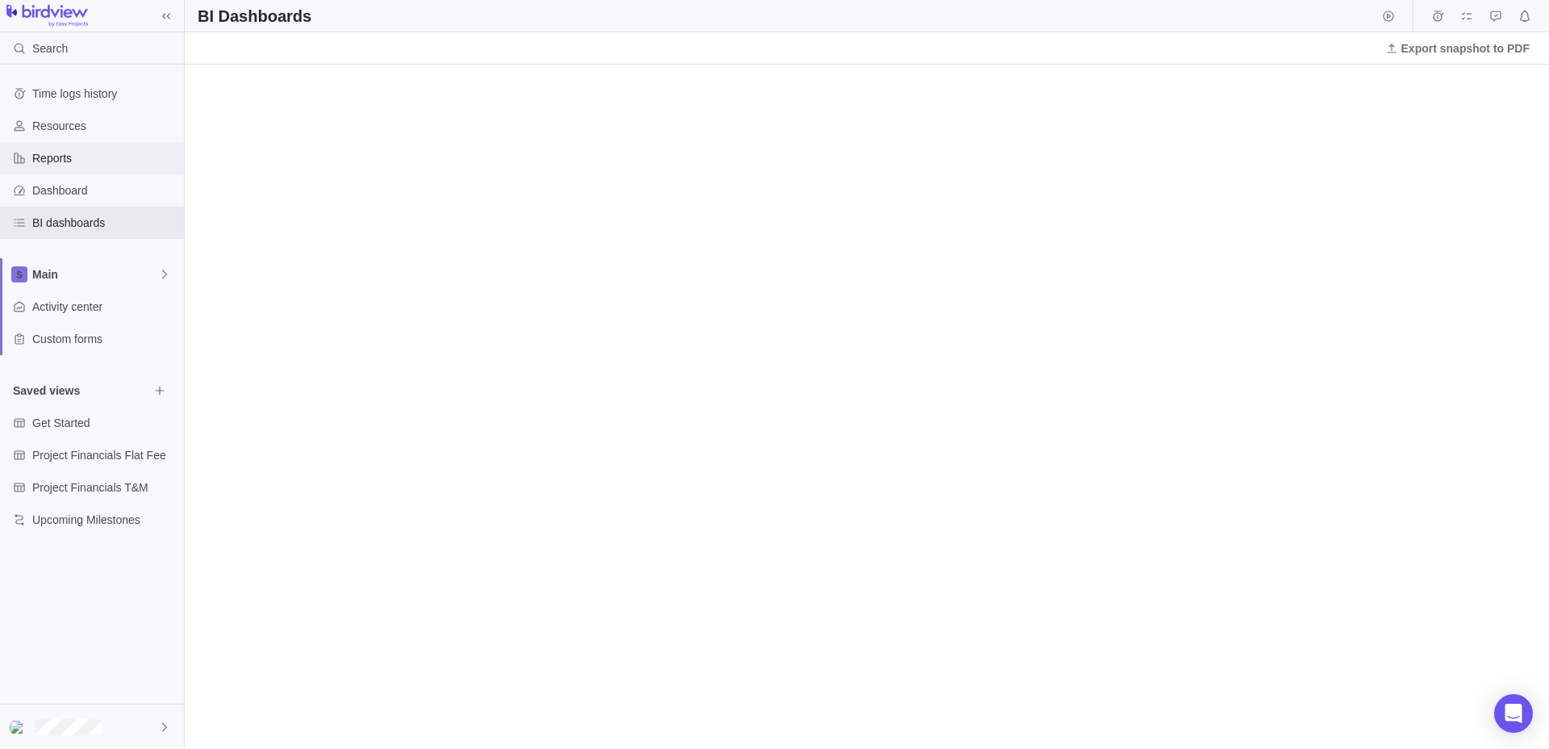
click at [97, 163] on span "Reports" at bounding box center [104, 158] width 145 height 16
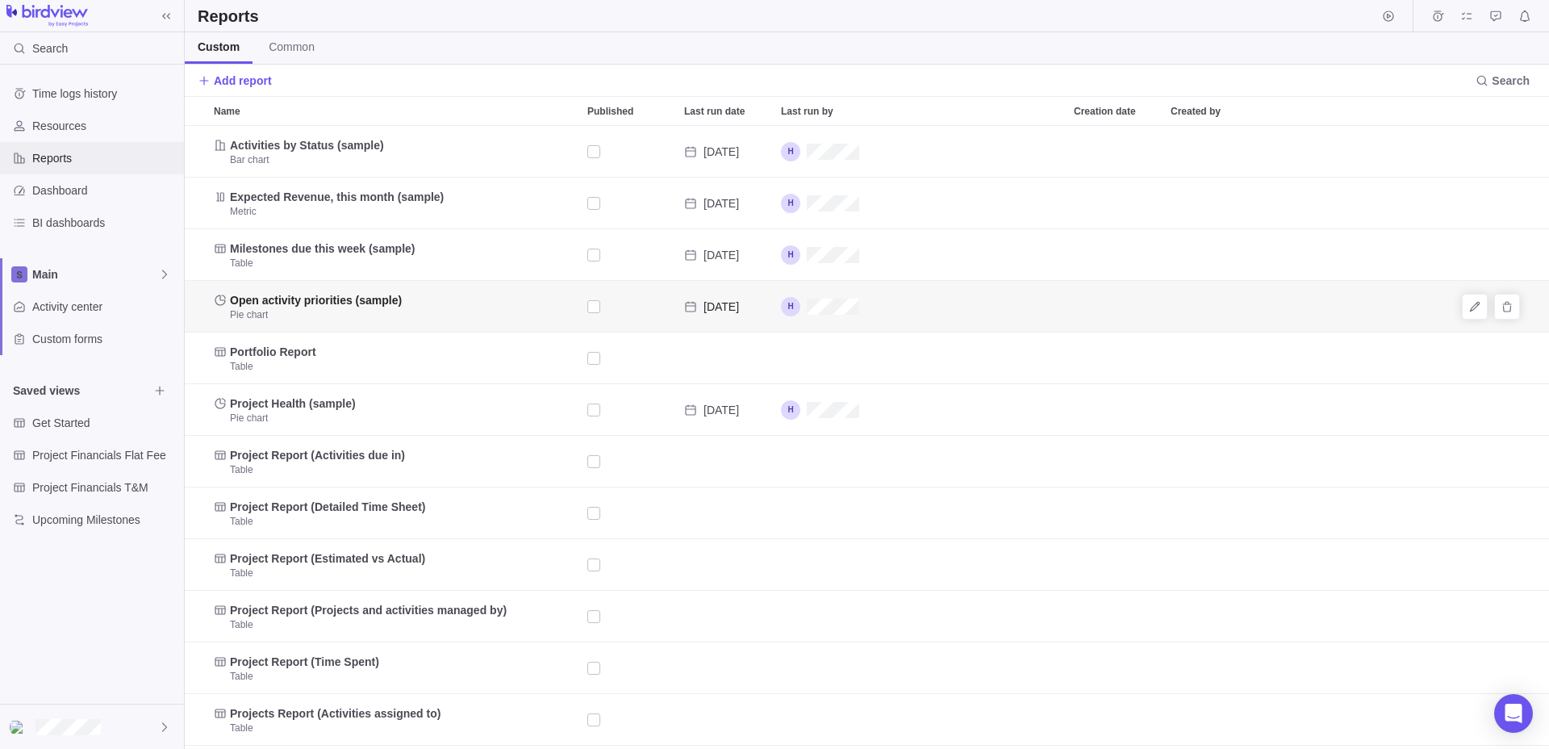
scroll to position [203, 0]
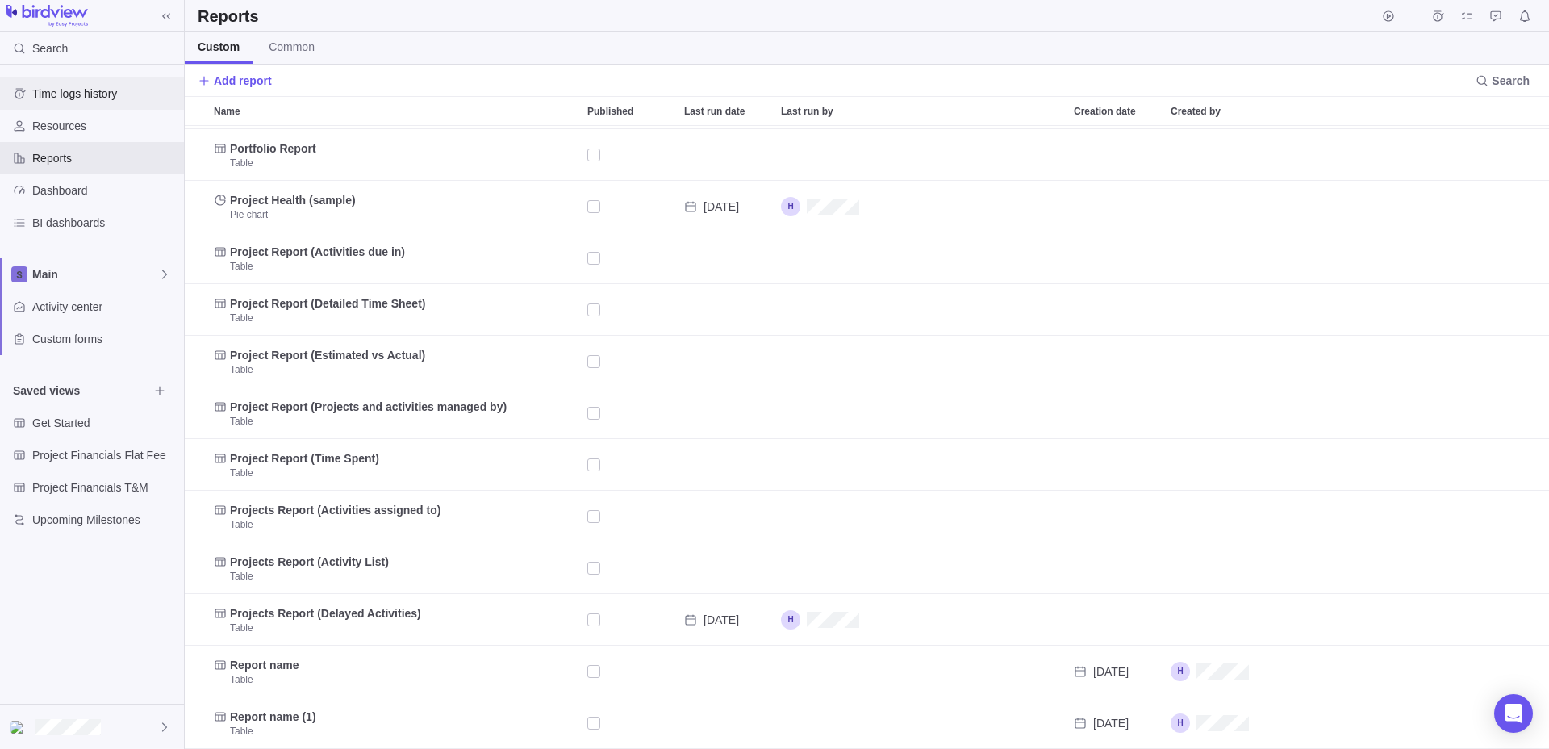
click at [88, 98] on span "Time logs history" at bounding box center [104, 94] width 145 height 16
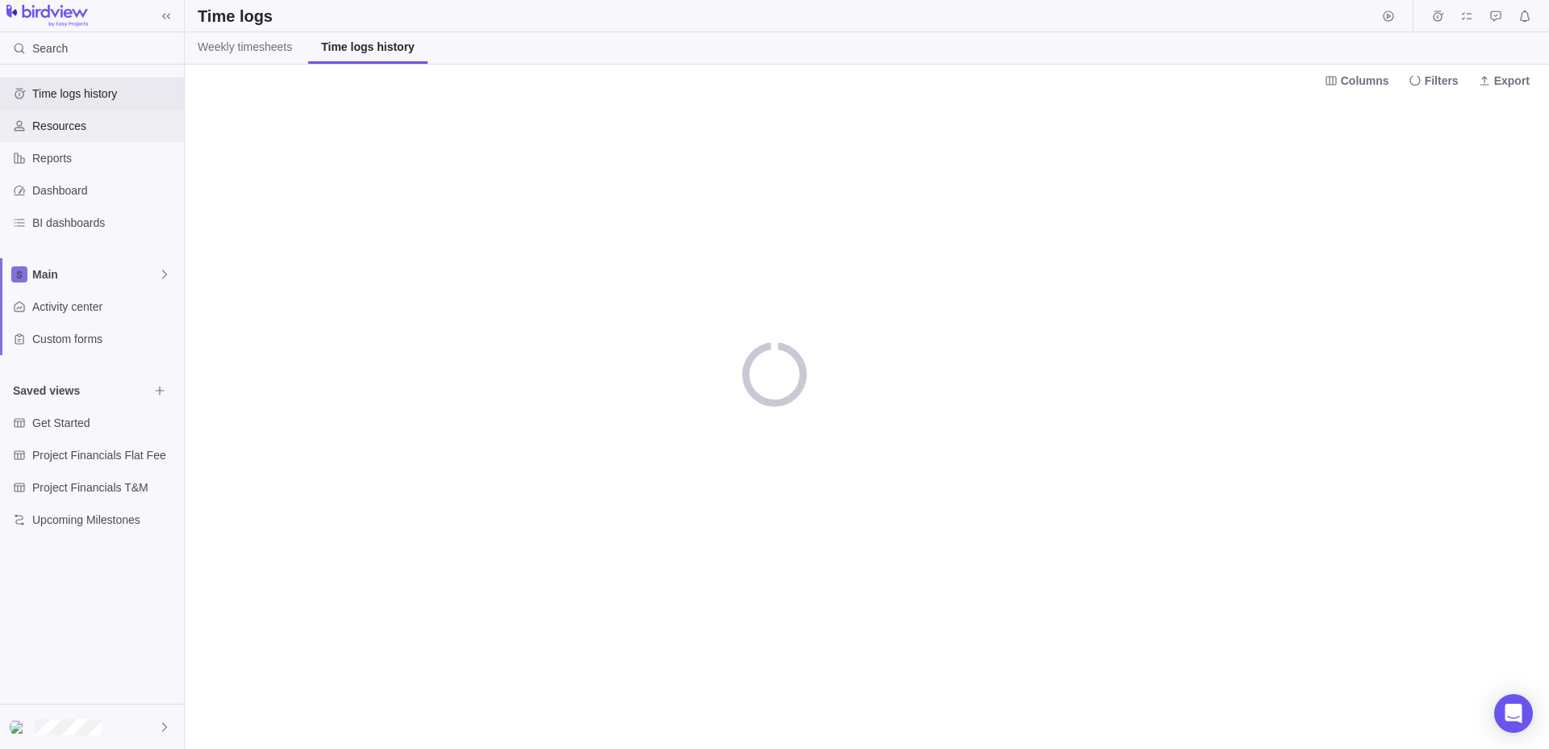
click at [97, 121] on span "Resources" at bounding box center [104, 126] width 145 height 16
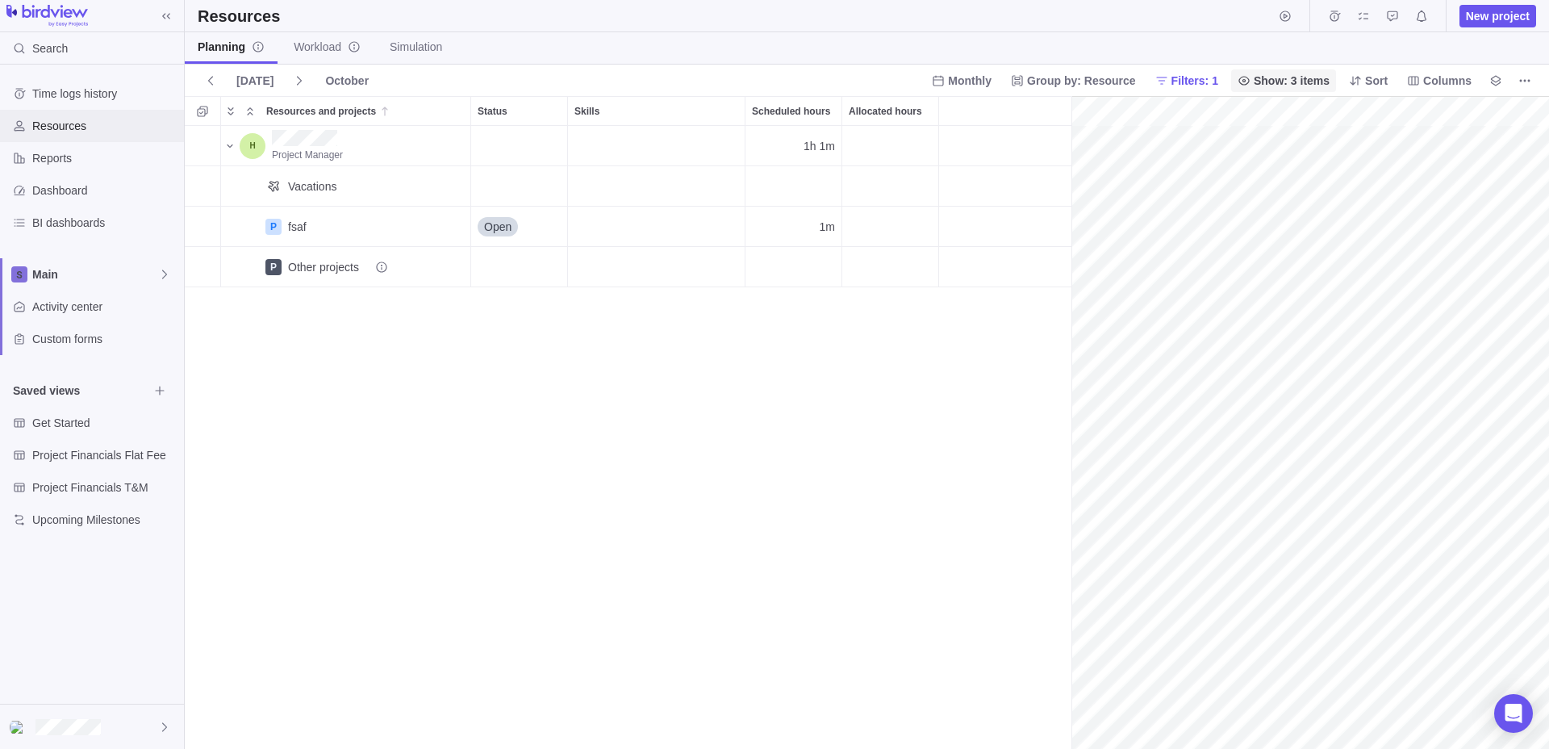
scroll to position [0, 70]
click at [1288, 14] on icon "Start timer" at bounding box center [1285, 16] width 13 height 13
click at [1378, 87] on div "Select activity you are working on" at bounding box center [1405, 77] width 242 height 27
click at [1364, 147] on div "P test" at bounding box center [1405, 144] width 215 height 17
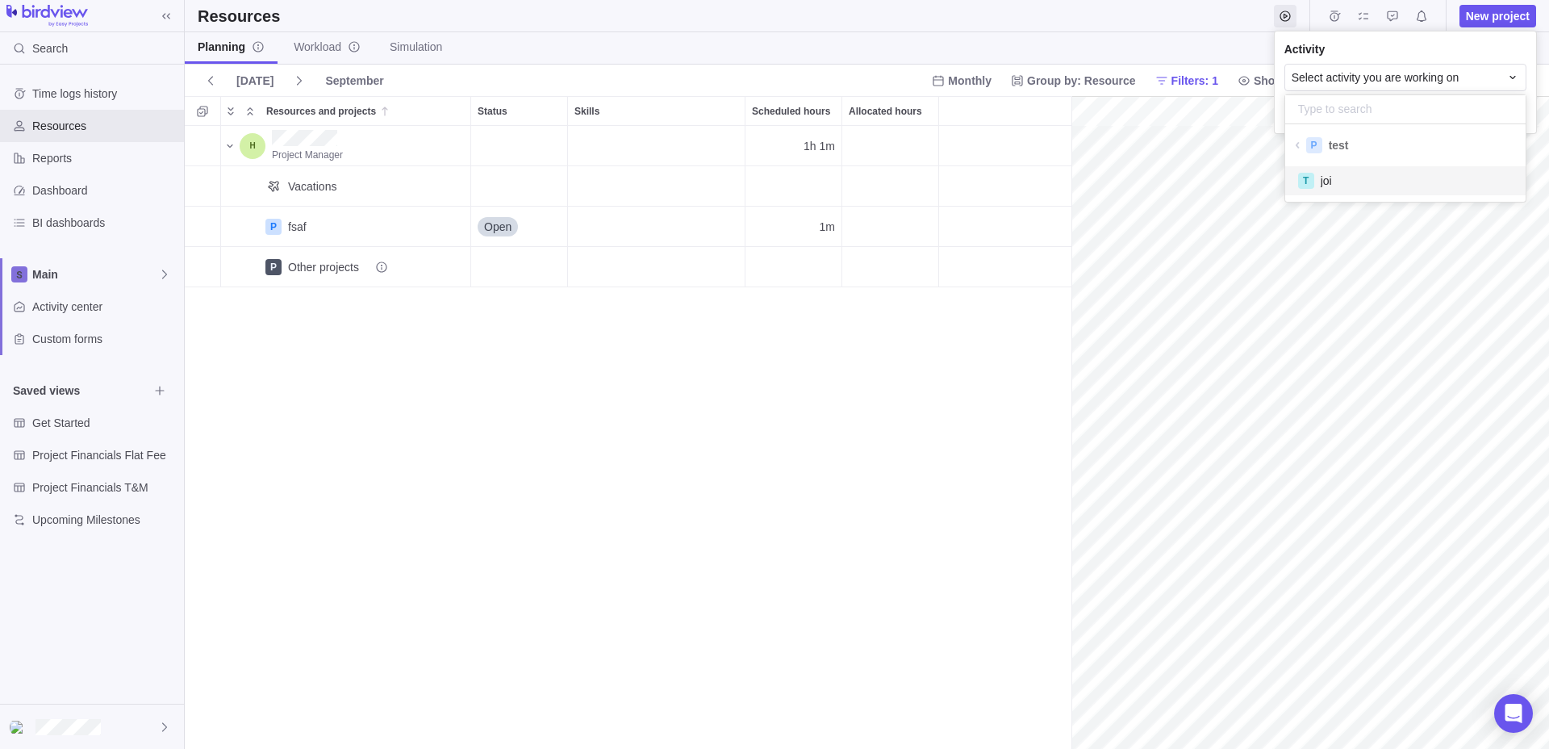
click at [1364, 186] on div "T joi" at bounding box center [1405, 180] width 215 height 17
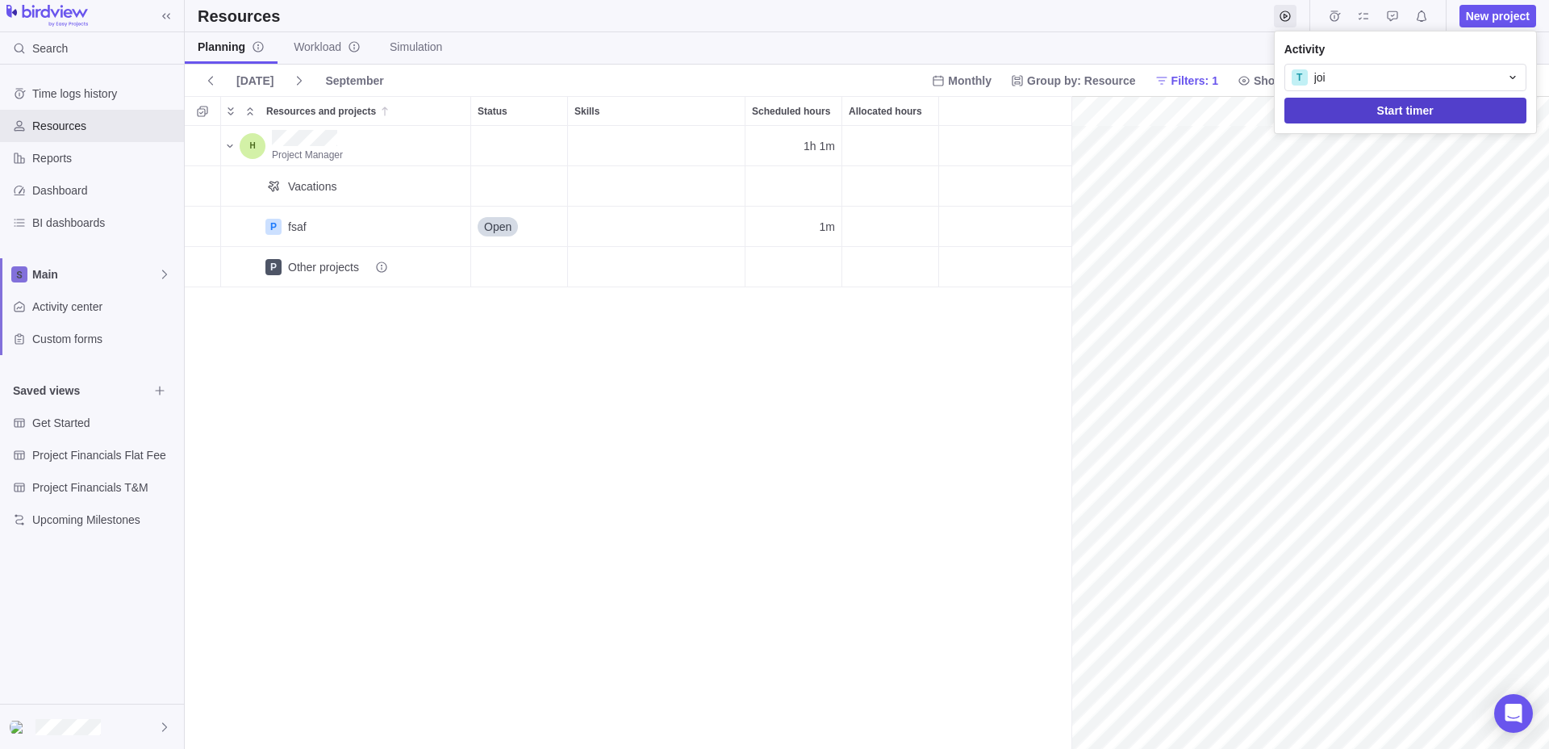
click at [1354, 115] on span "Start timer" at bounding box center [1405, 111] width 242 height 26
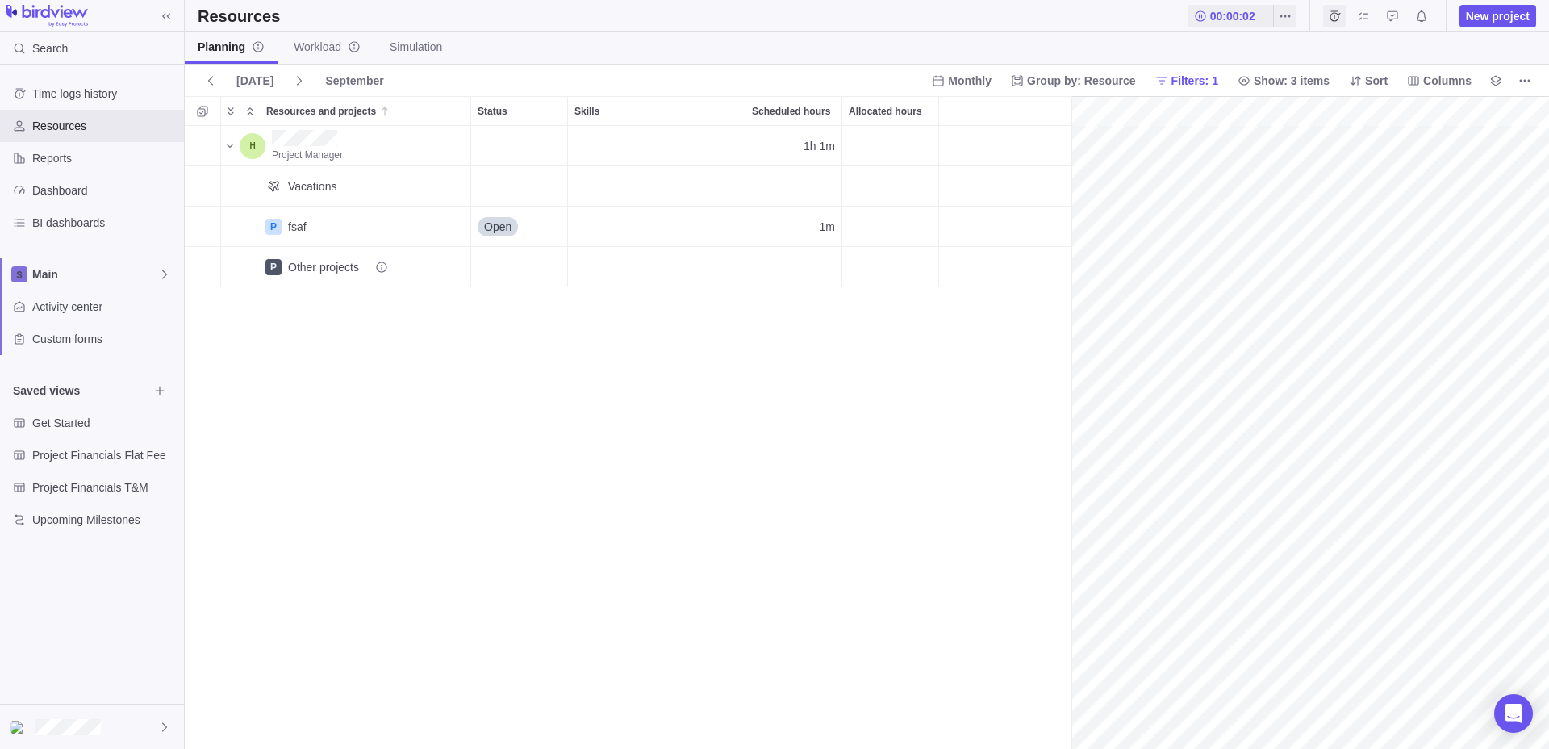
click at [1330, 15] on icon "Time logs" at bounding box center [1334, 16] width 13 height 13
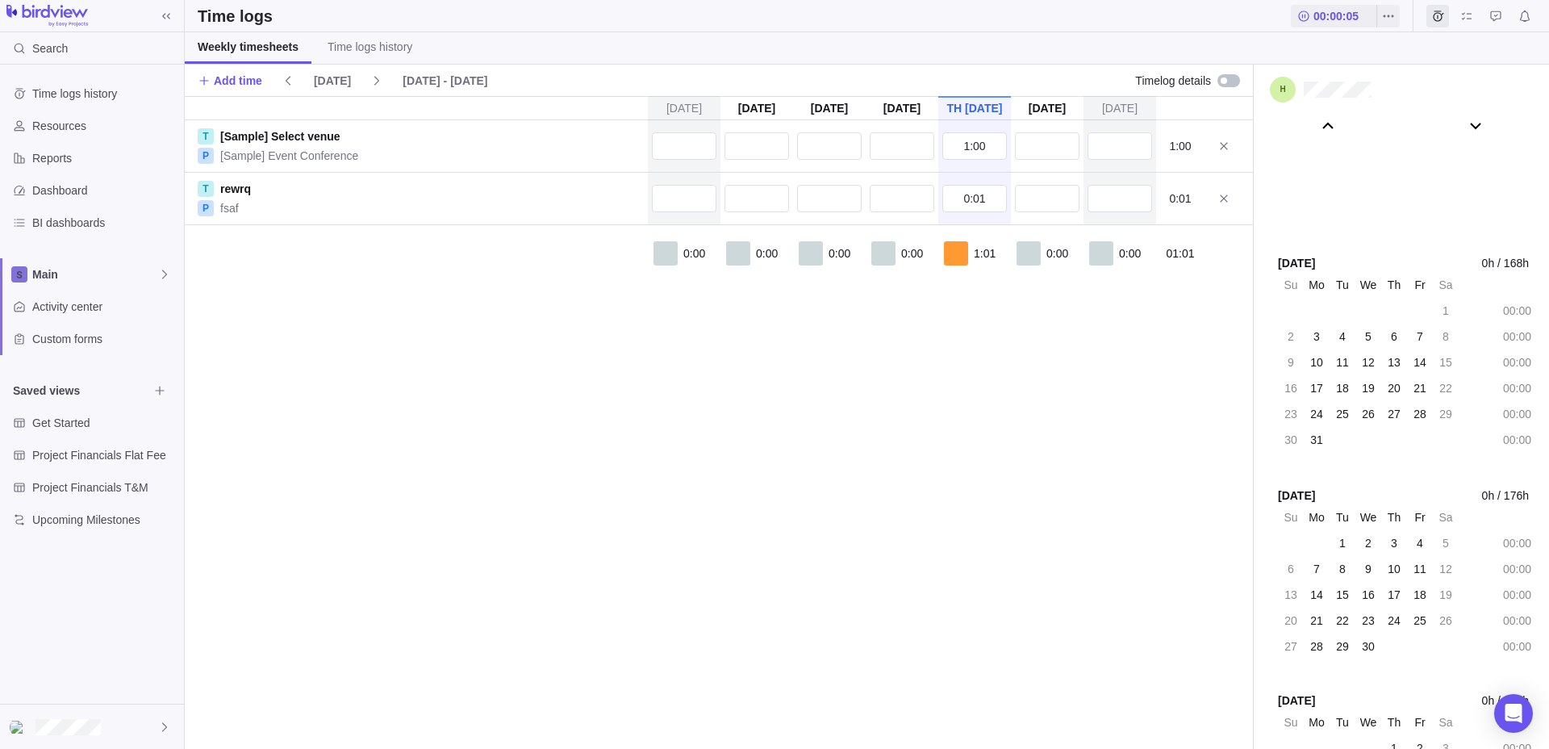
scroll to position [93133, 0]
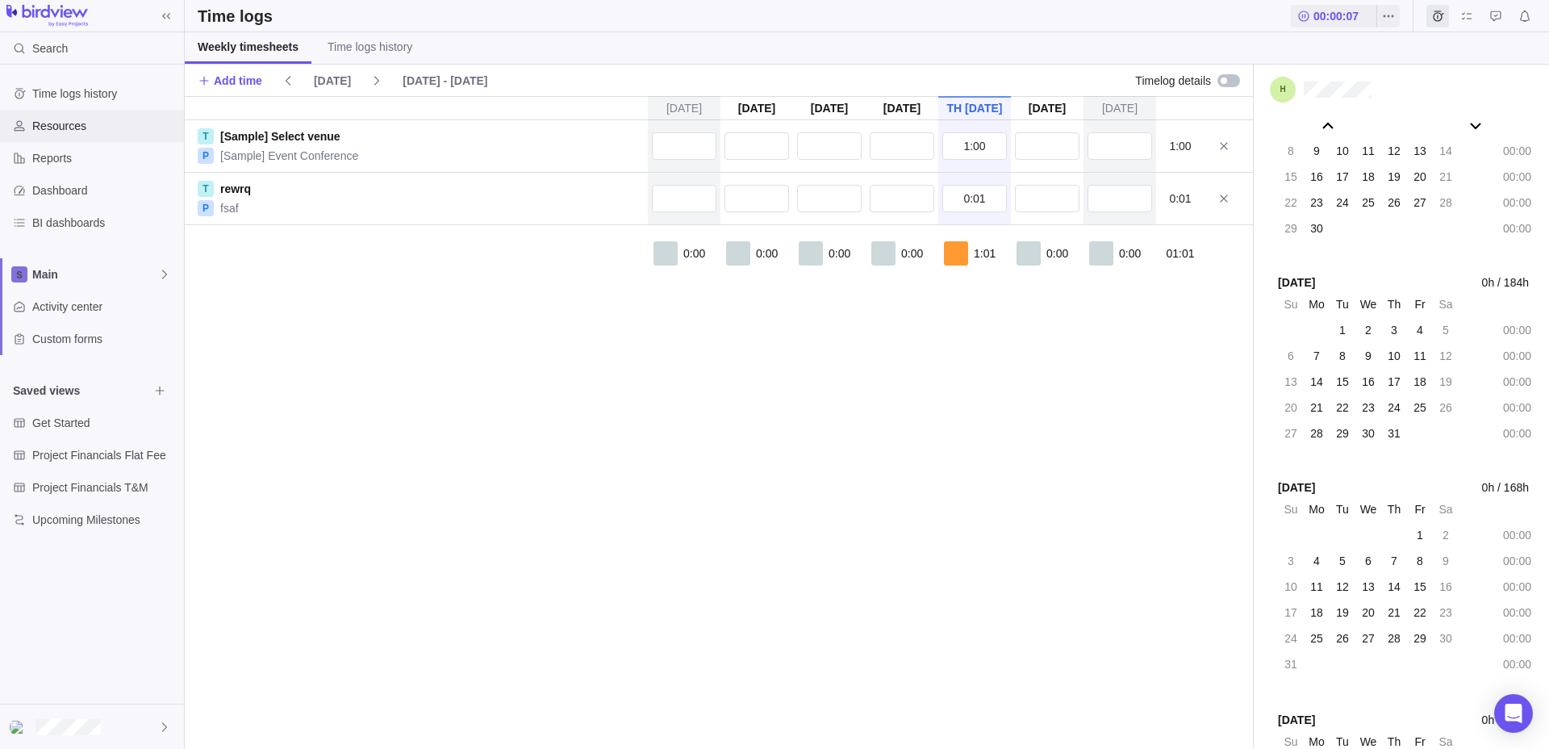
click at [56, 113] on div "Resources" at bounding box center [92, 126] width 184 height 32
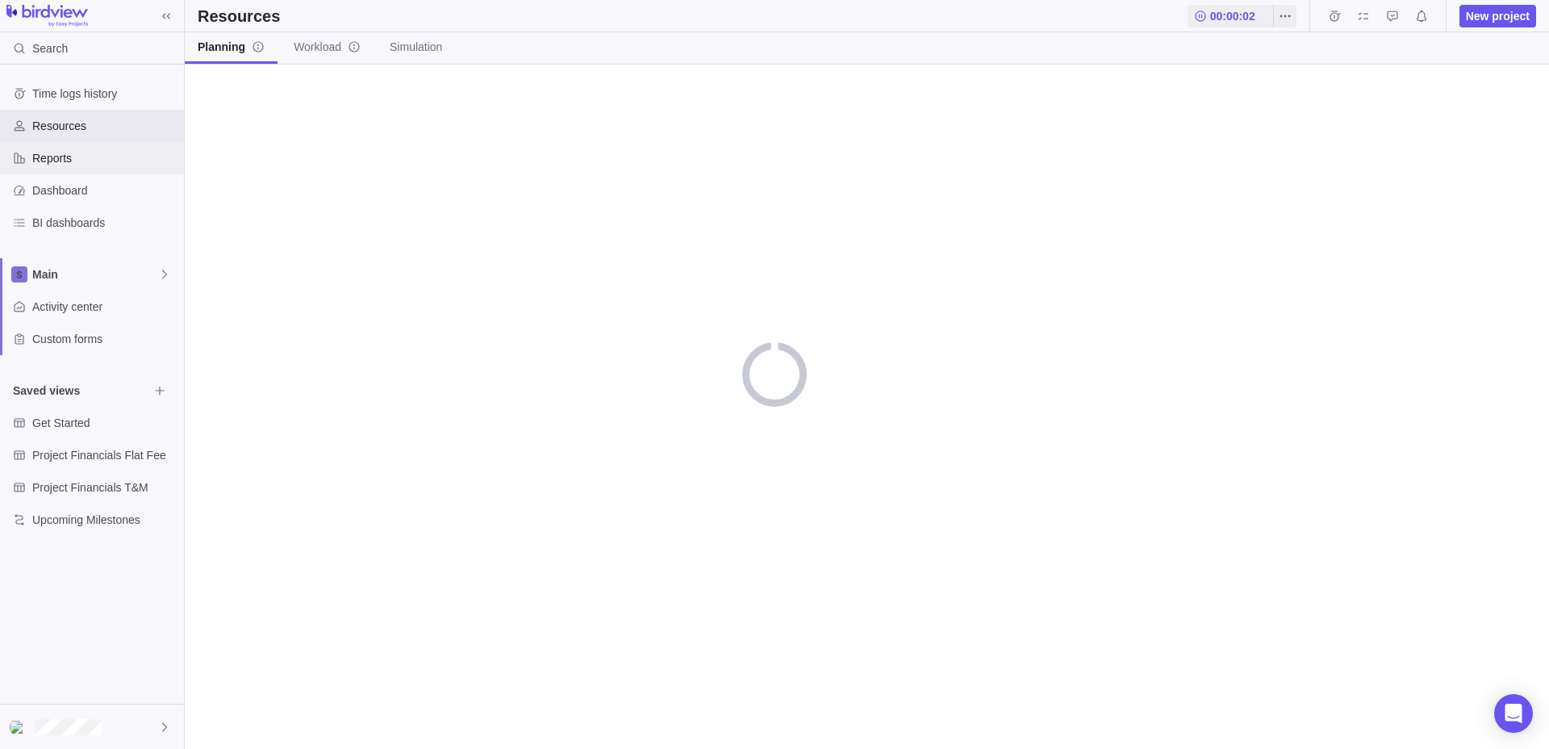
click at [77, 147] on div "Reports" at bounding box center [92, 158] width 184 height 32
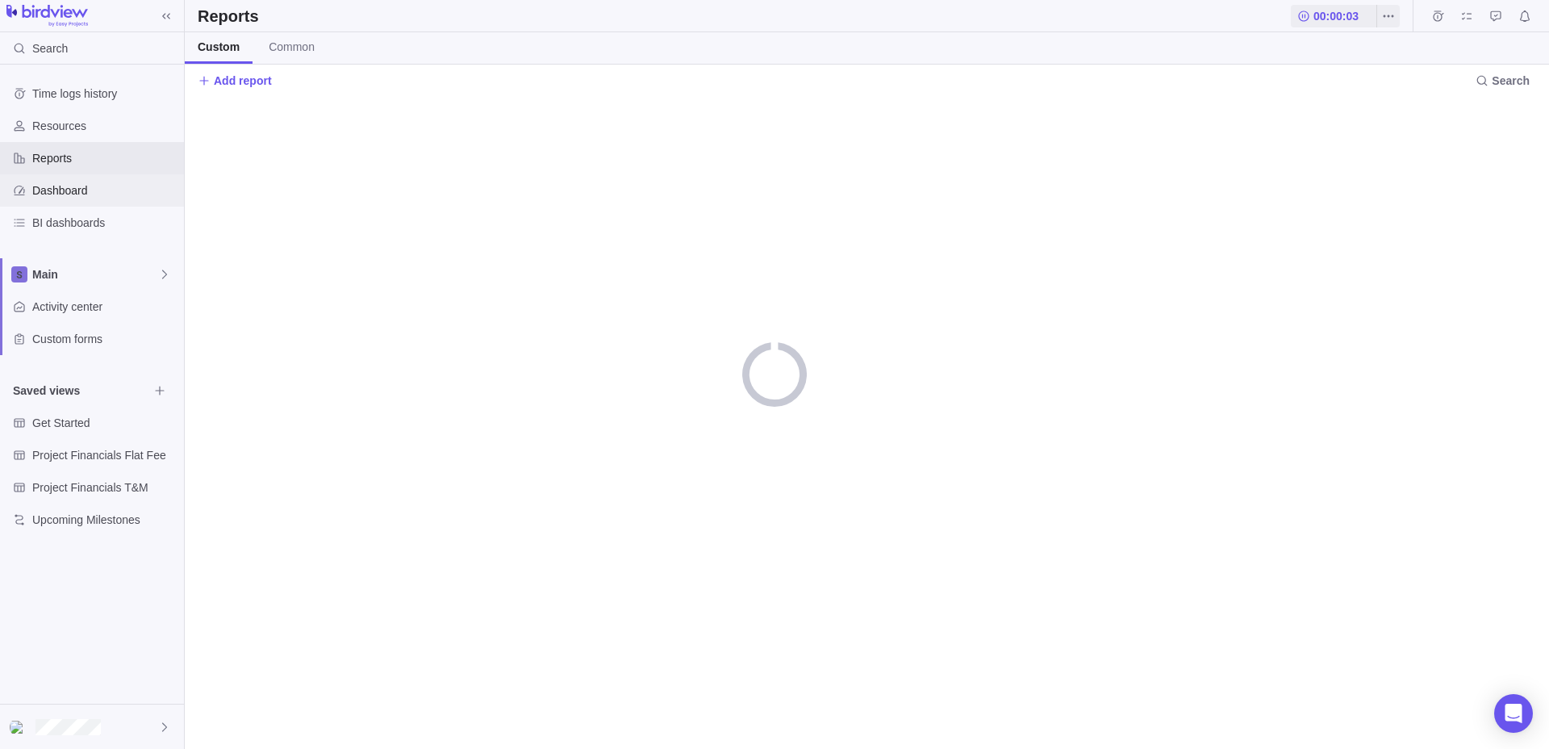
click at [62, 188] on span "Dashboard" at bounding box center [104, 190] width 145 height 16
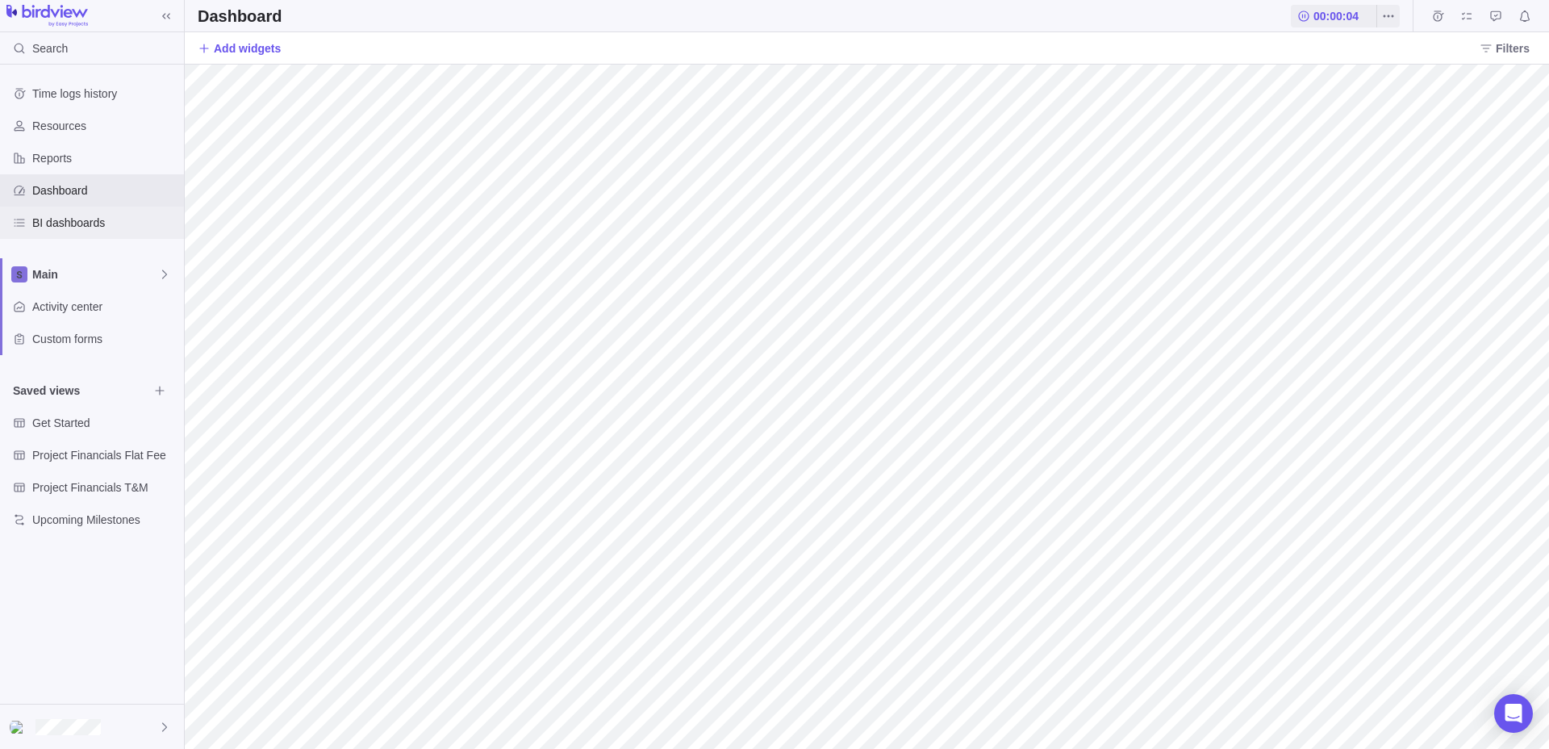
click at [71, 231] on div "BI dashboards" at bounding box center [92, 223] width 184 height 32
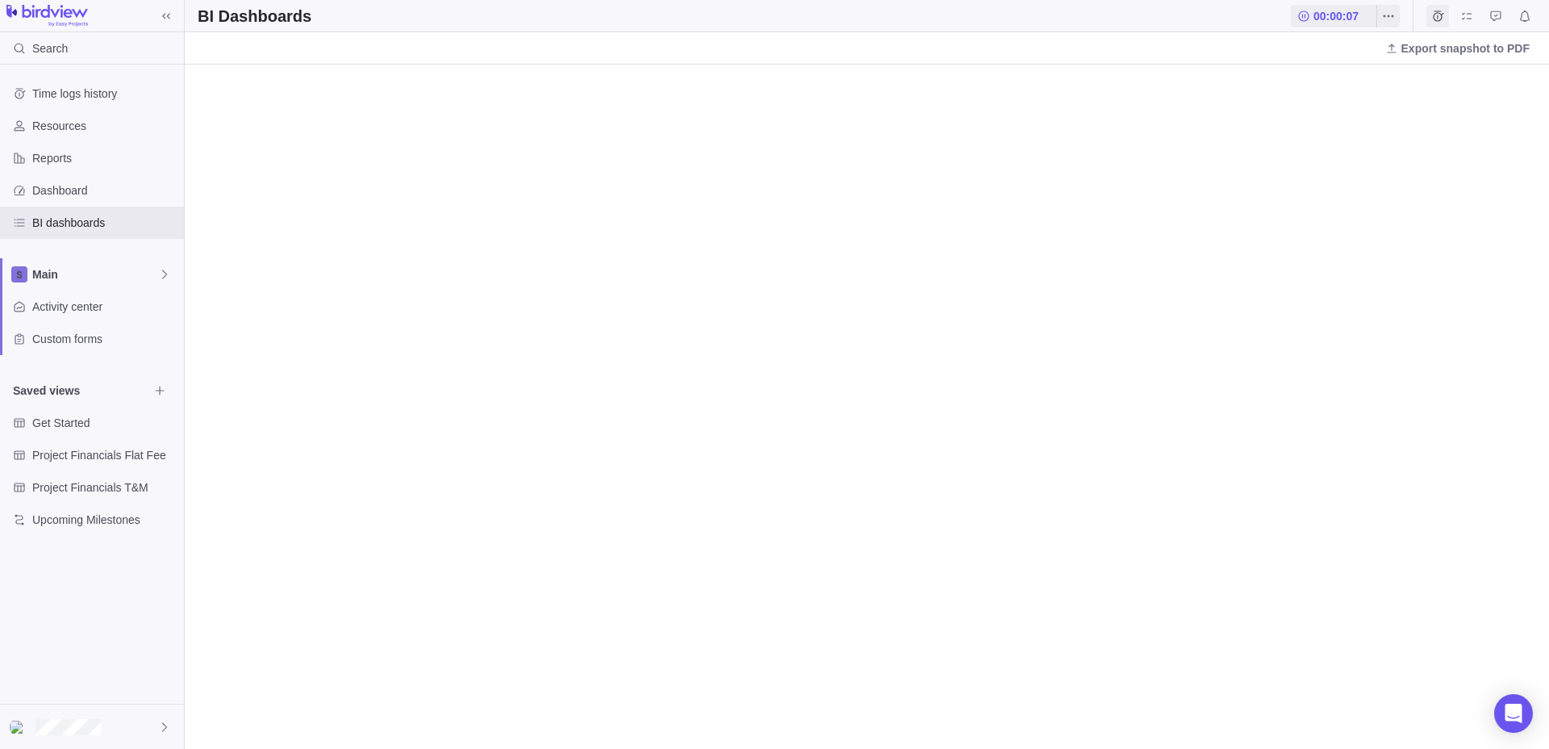
click at [1442, 19] on icon "Time logs" at bounding box center [1438, 15] width 10 height 10
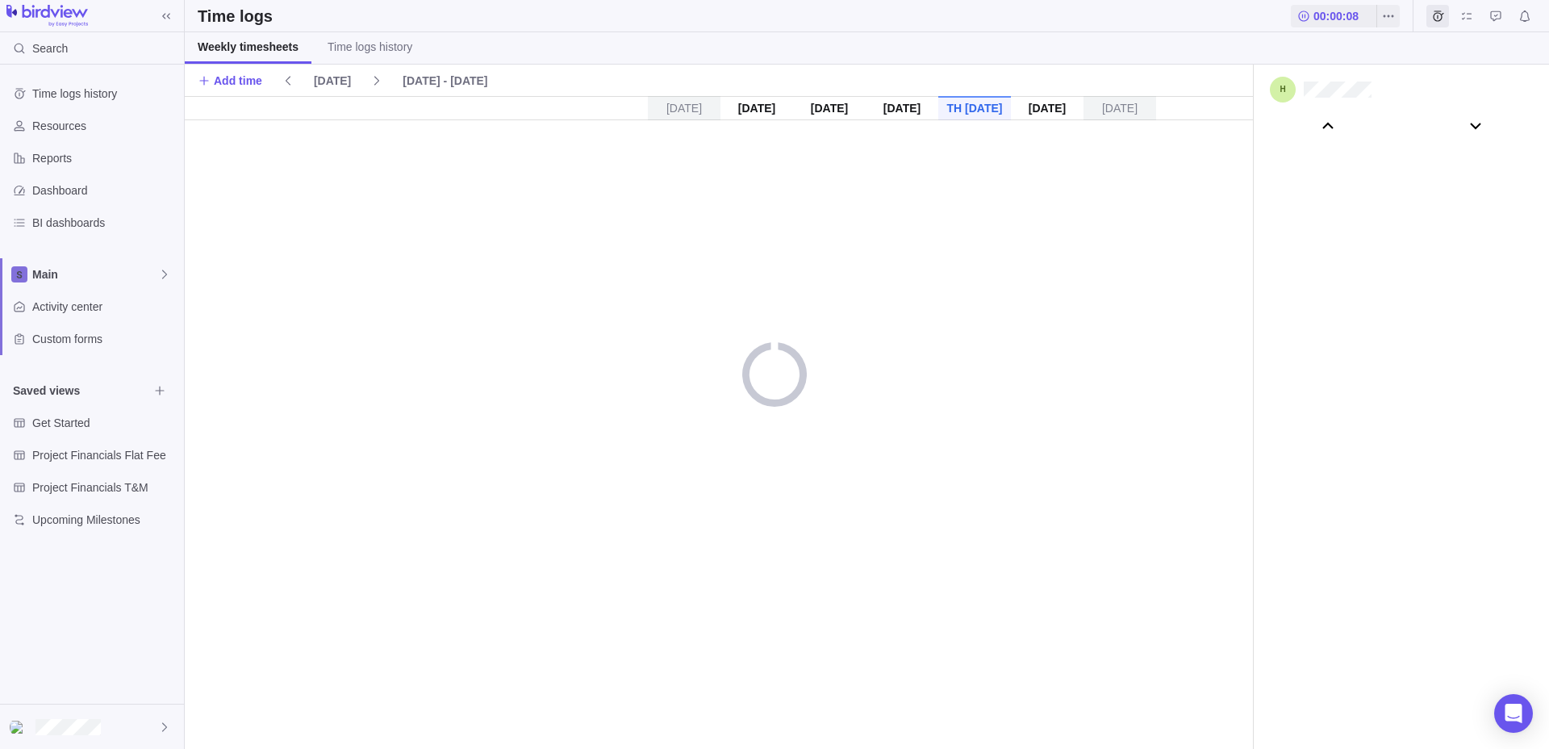
scroll to position [89914, 0]
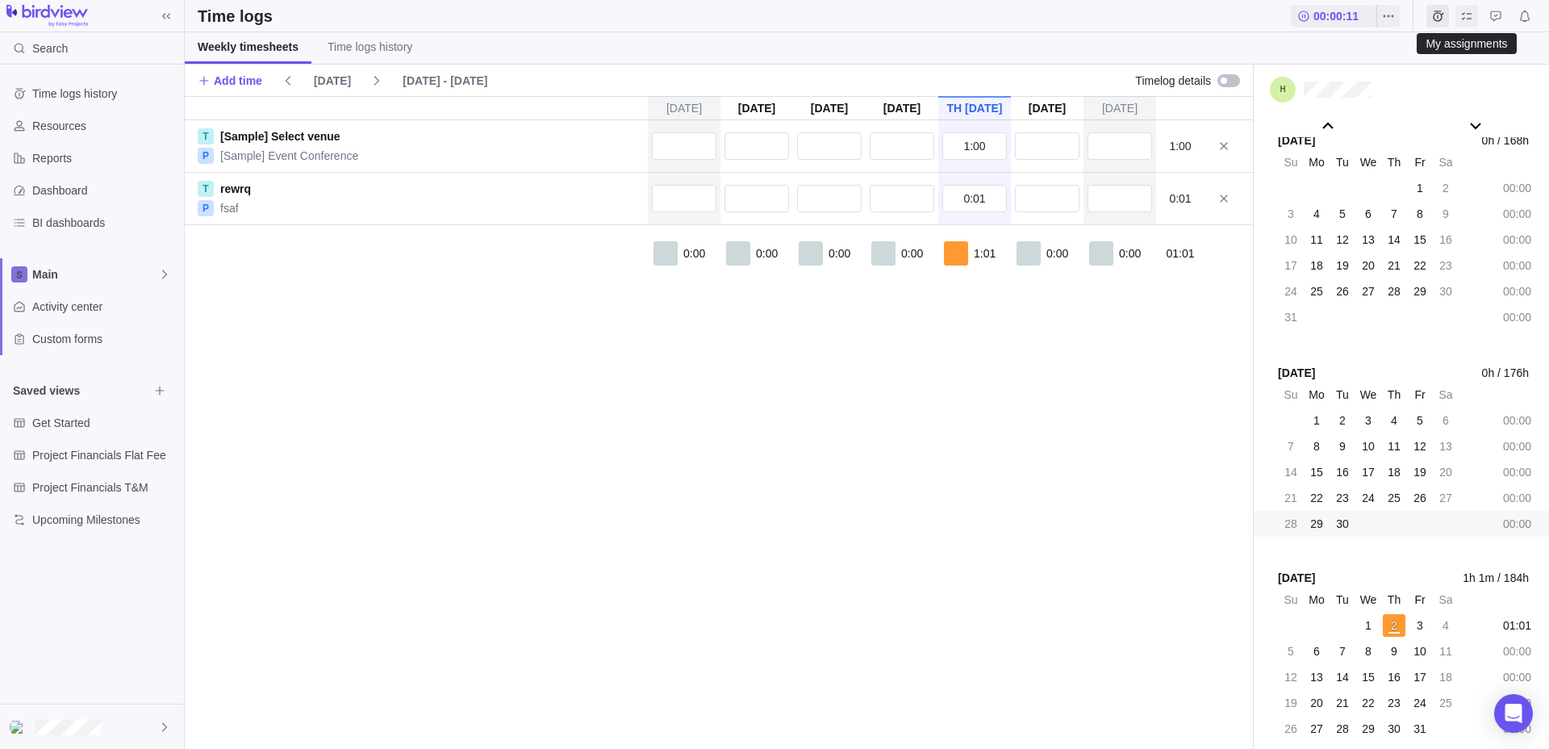
click at [1459, 17] on span "My assignments" at bounding box center [1466, 16] width 23 height 23
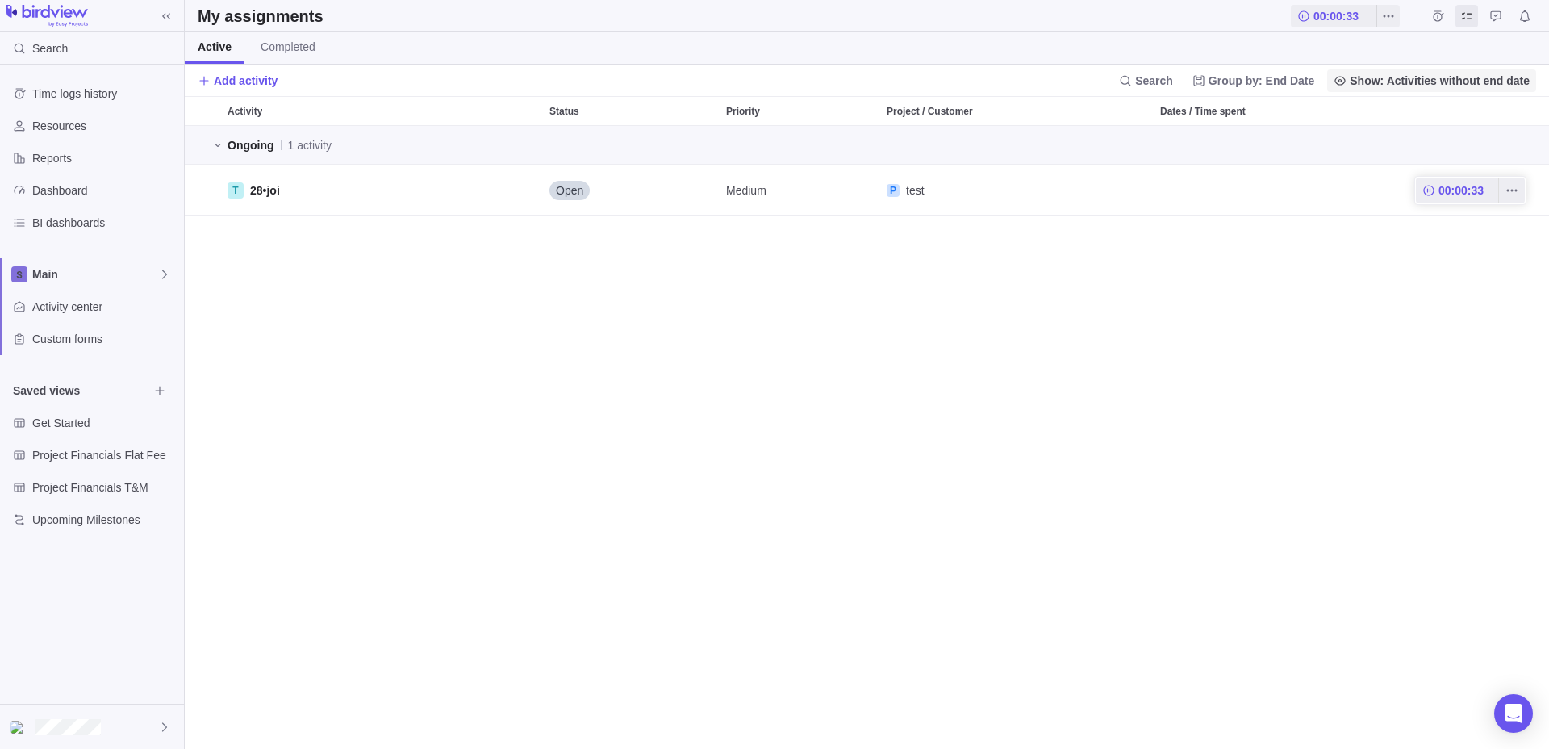
scroll to position [623, 1364]
click at [1513, 184] on icon "More actions" at bounding box center [1511, 190] width 13 height 13
click at [1484, 290] on span "Add time entry" at bounding box center [1474, 292] width 73 height 16
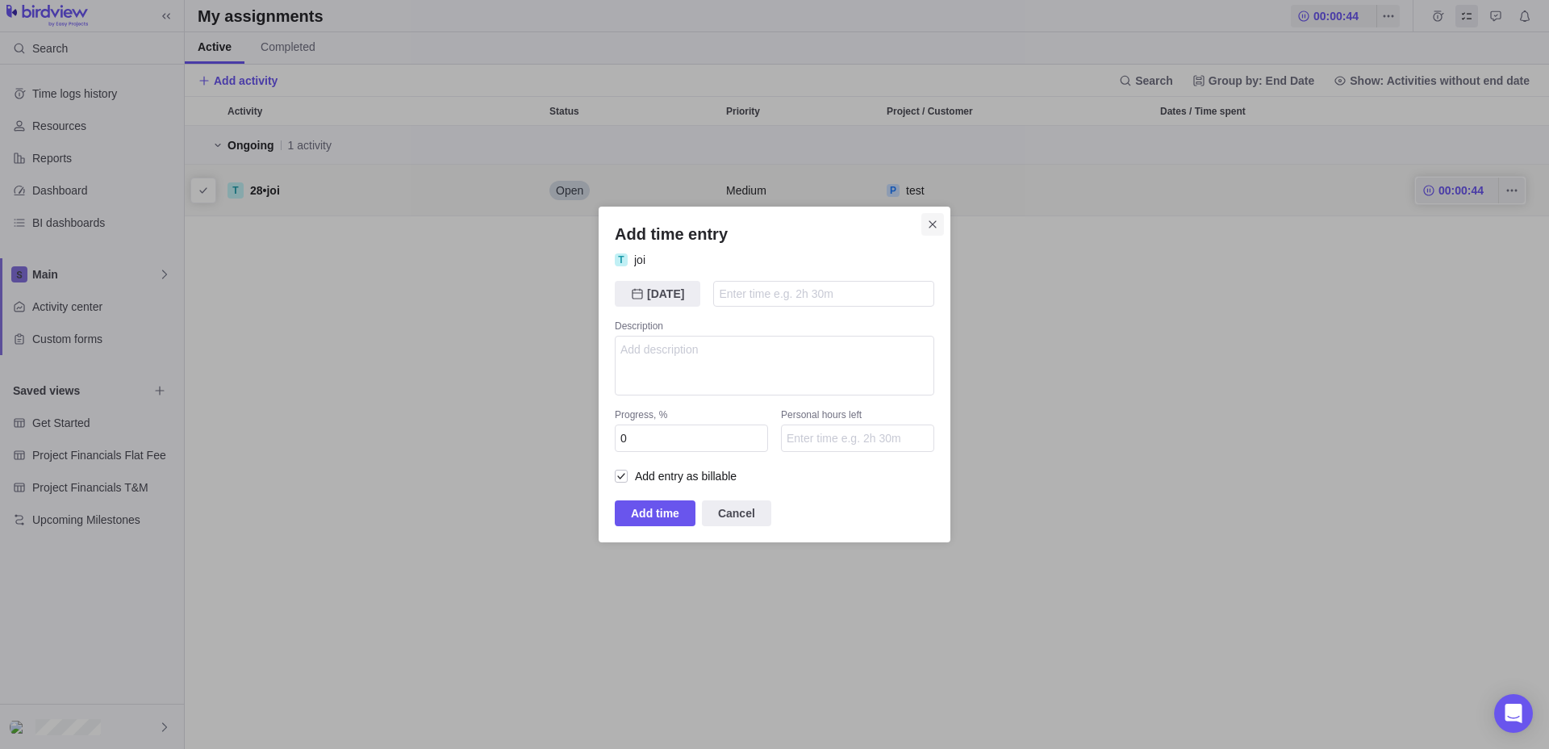
click at [931, 223] on span "Close" at bounding box center [932, 224] width 23 height 23
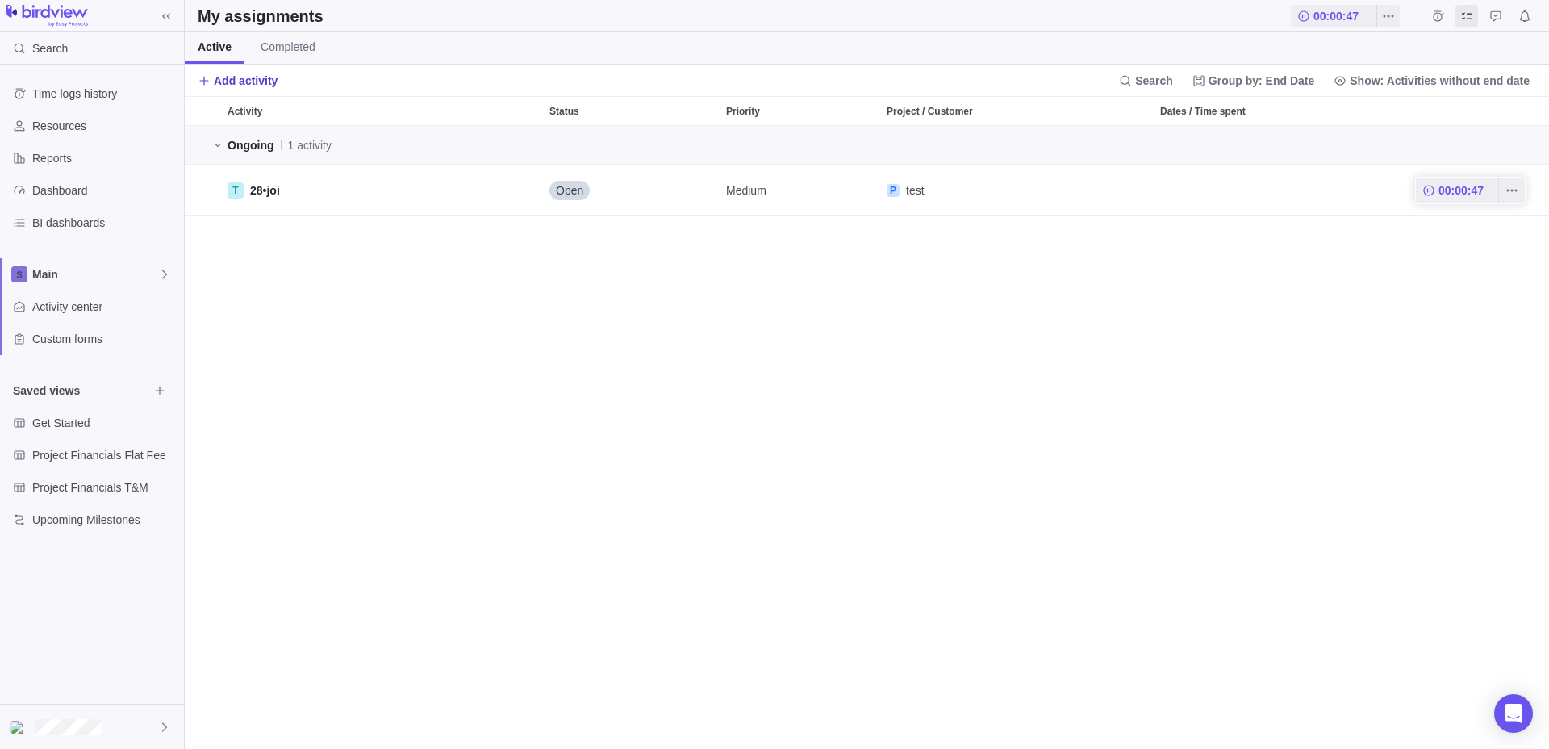
click at [245, 84] on span "Add activity" at bounding box center [246, 81] width 64 height 16
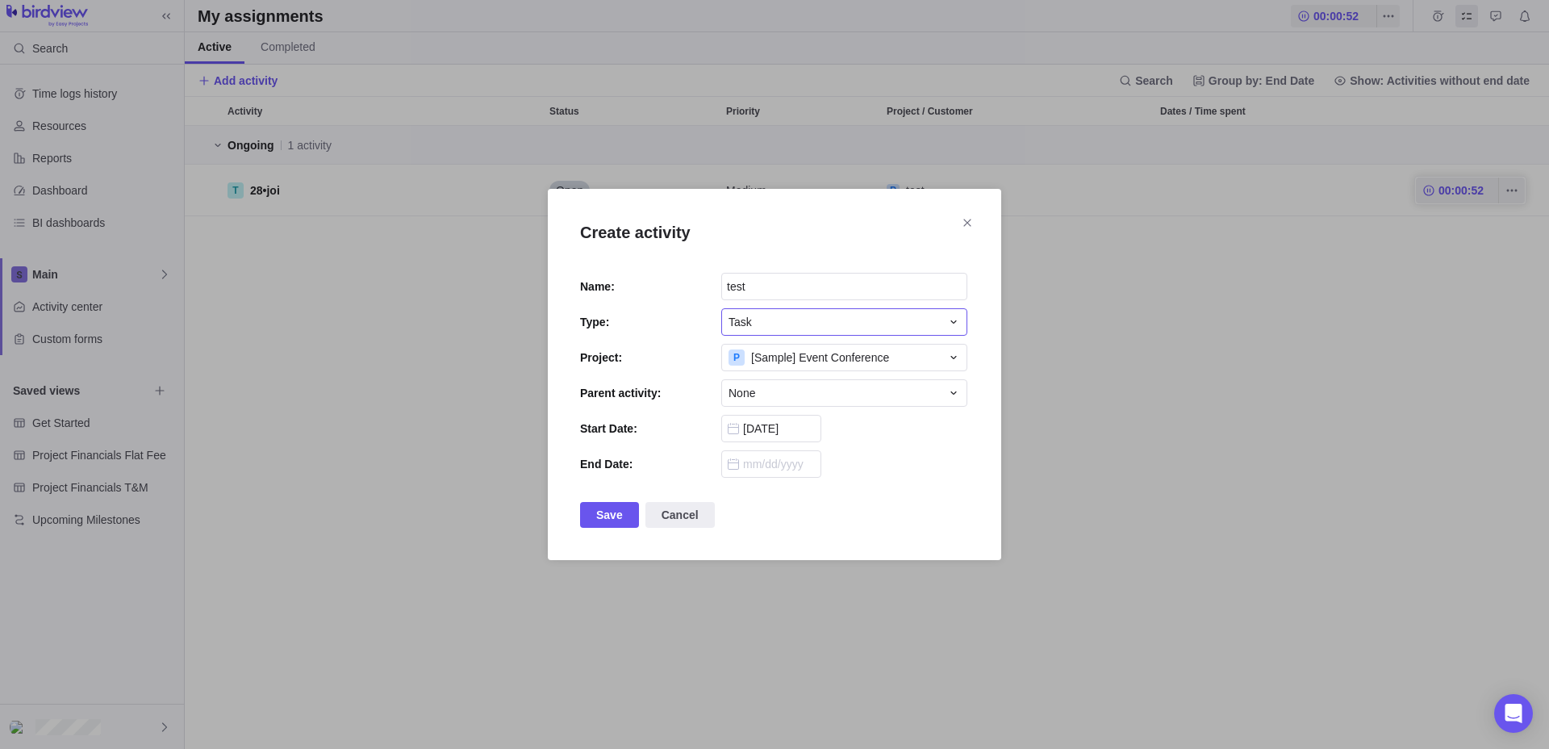
type input "test"
click at [783, 321] on div "Task" at bounding box center [834, 322] width 212 height 16
click at [797, 416] on div "Request" at bounding box center [844, 418] width 244 height 29
click at [593, 521] on span "Save" at bounding box center [609, 515] width 59 height 26
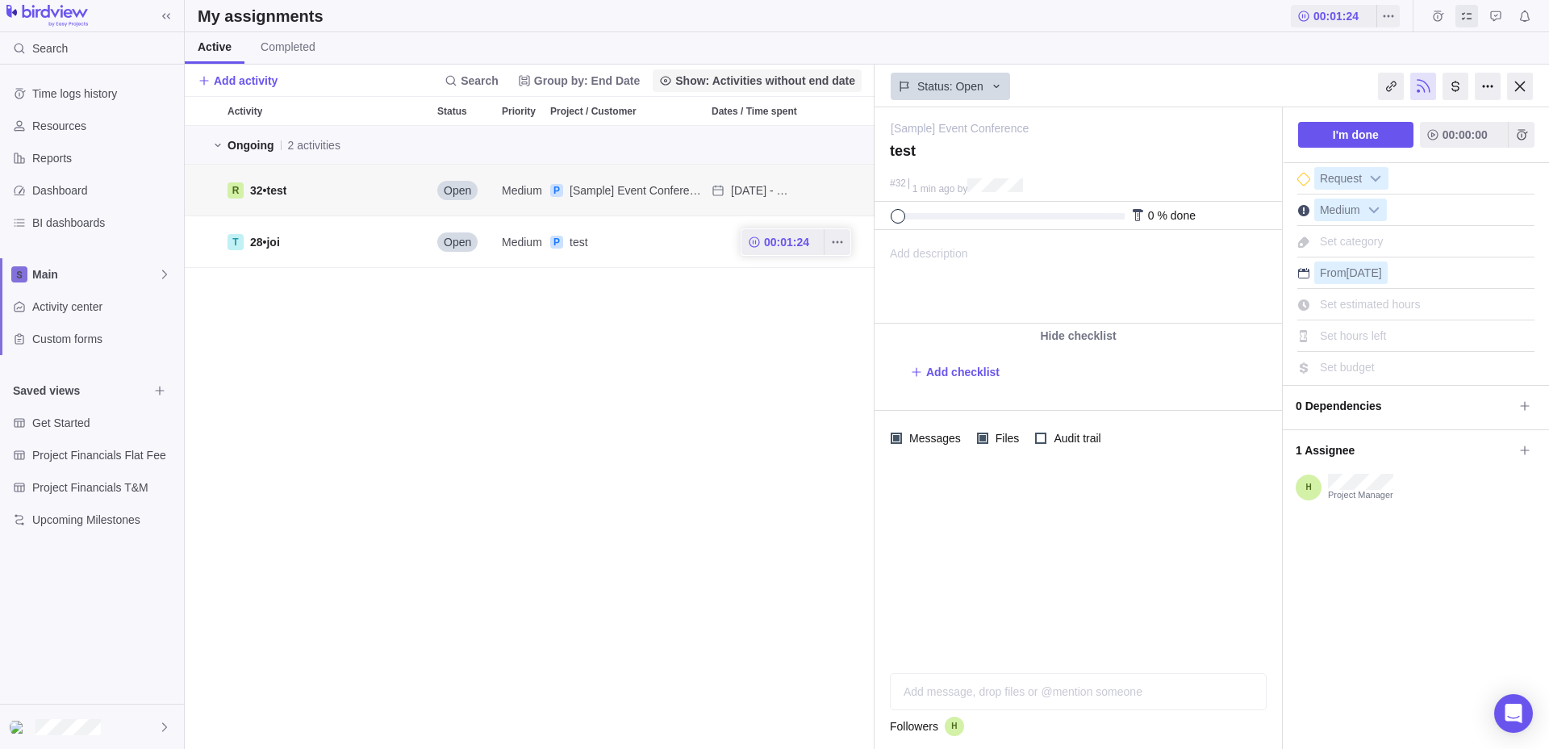
click at [1522, 93] on div at bounding box center [1520, 86] width 26 height 27
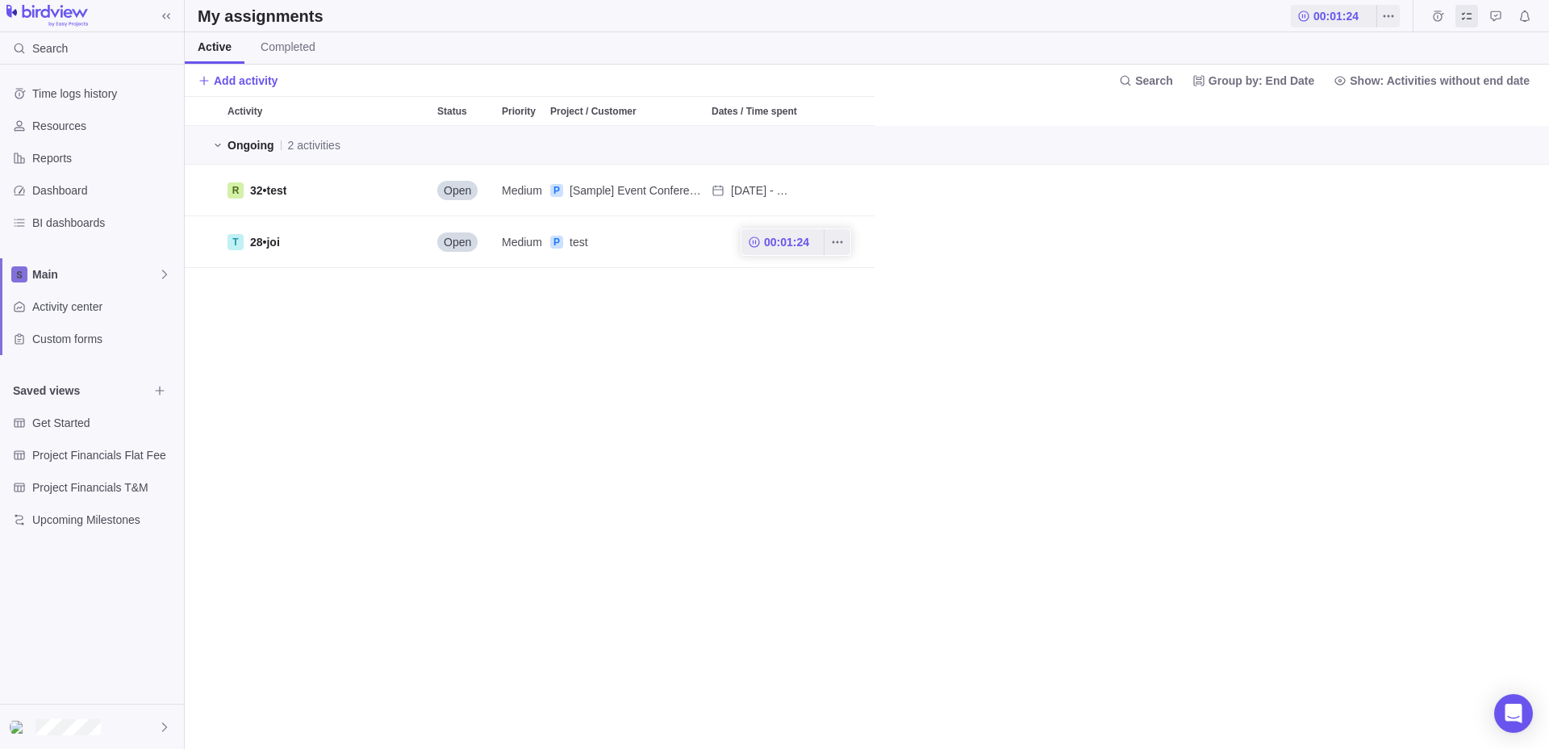
scroll to position [623, 1364]
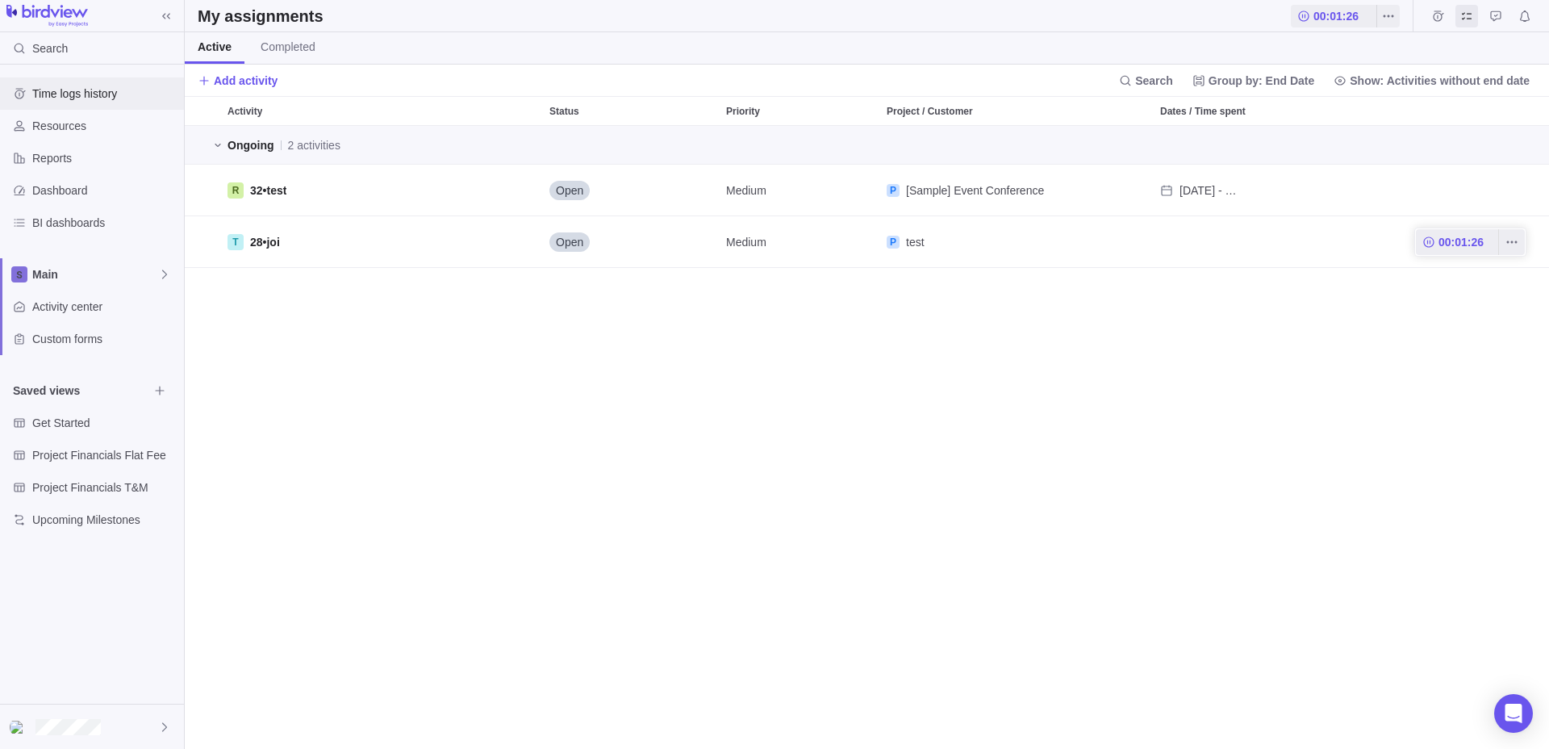
click at [81, 98] on span "Time logs history" at bounding box center [104, 94] width 145 height 16
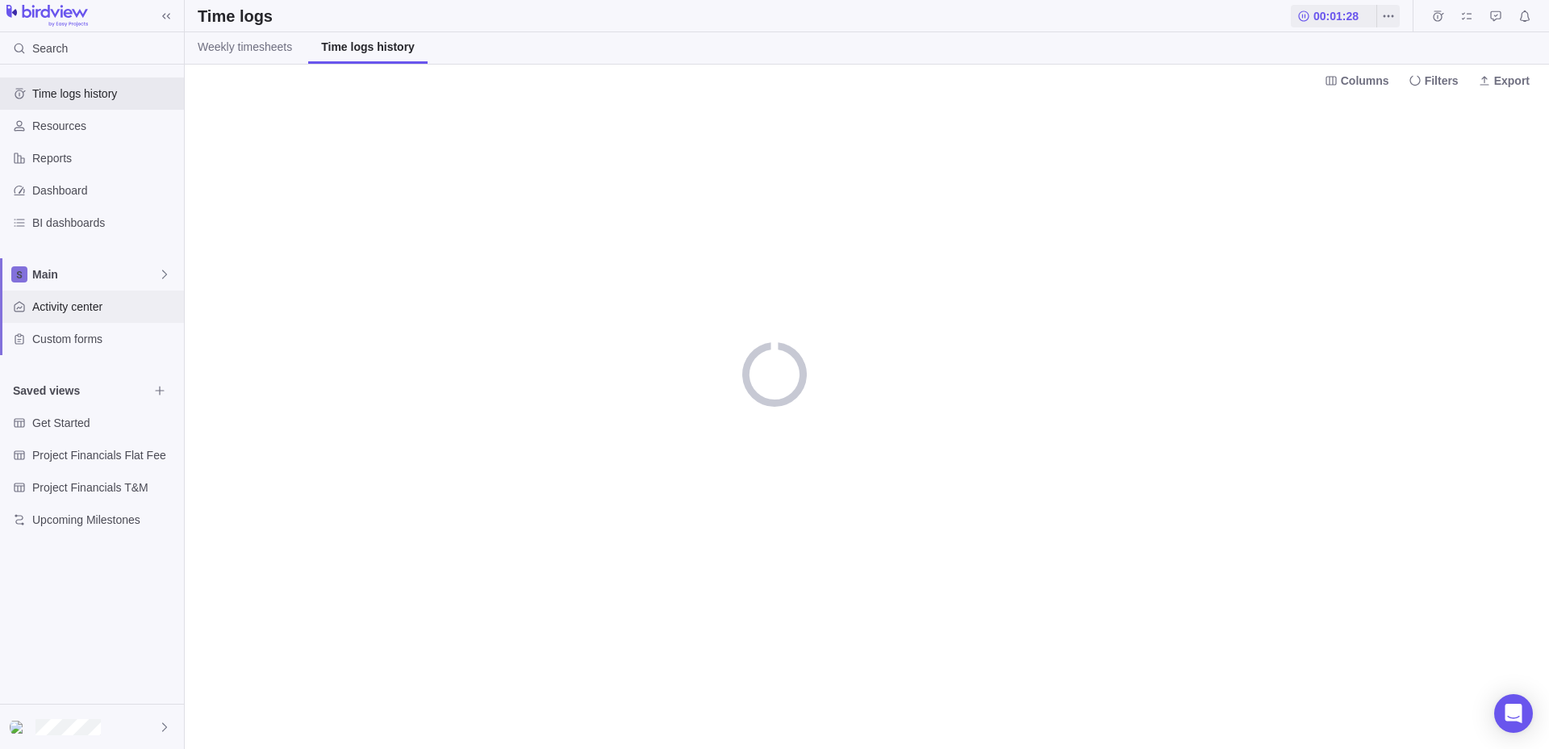
click at [79, 303] on span "Activity center" at bounding box center [104, 306] width 145 height 16
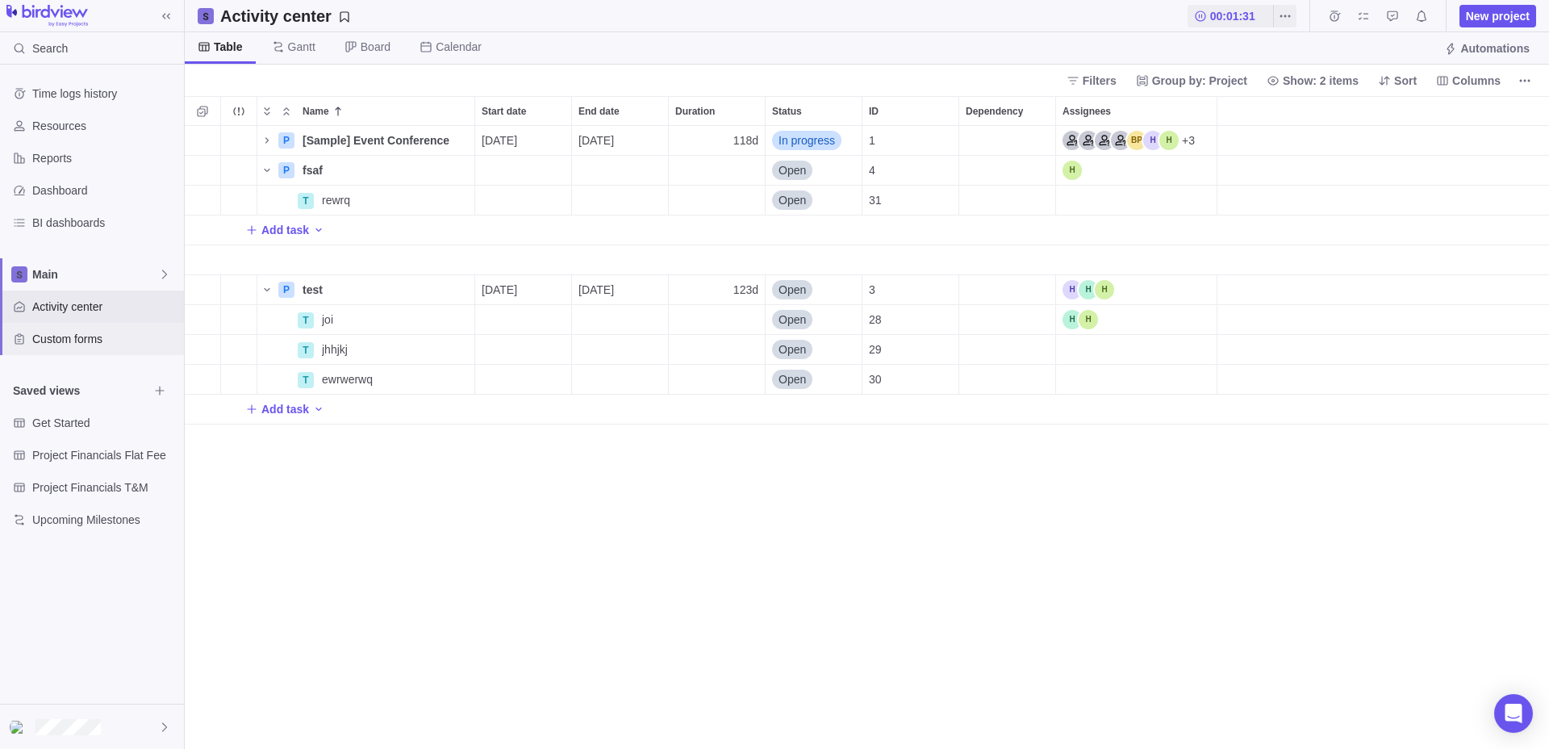
click at [115, 349] on div "Custom forms" at bounding box center [92, 339] width 184 height 32
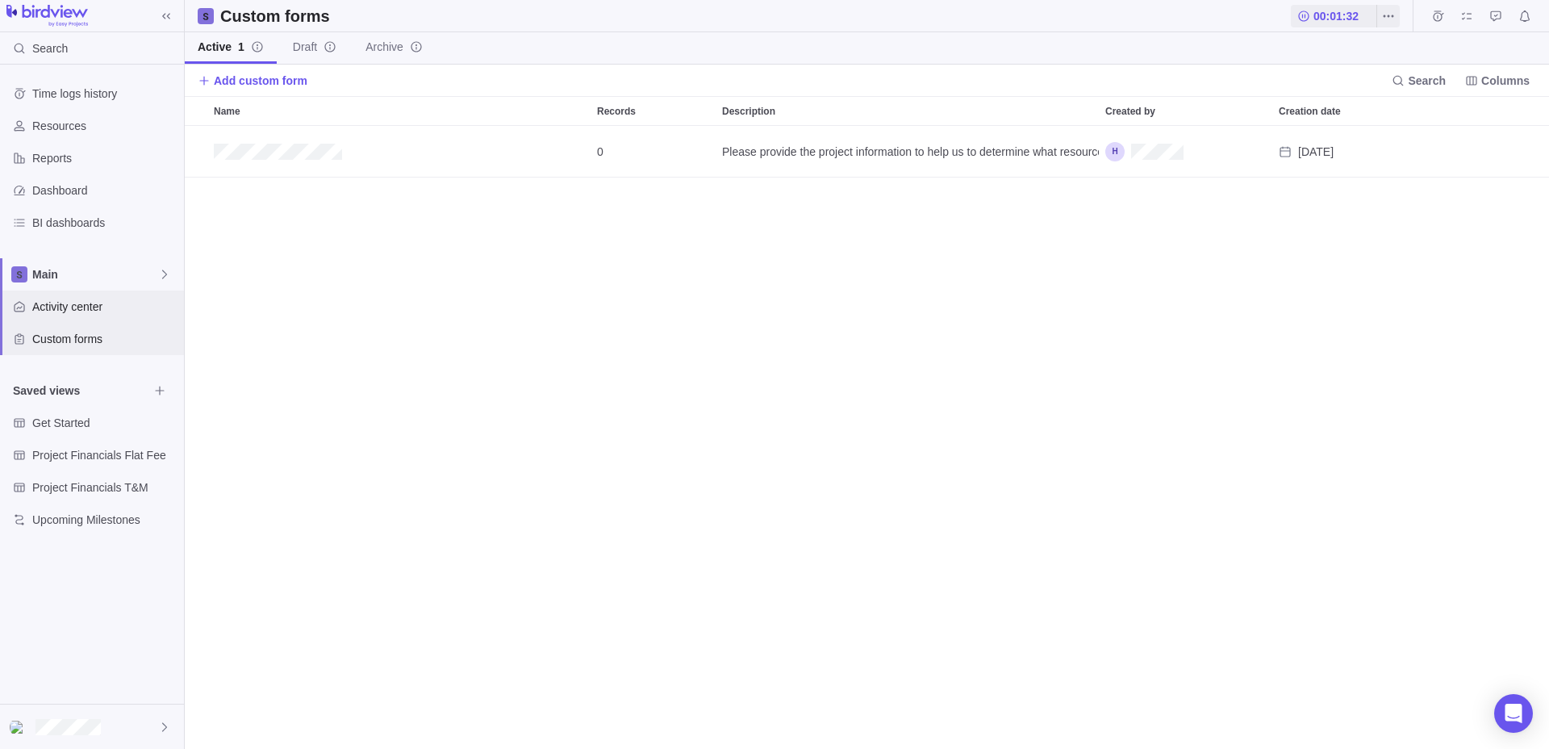
scroll to position [623, 1364]
click at [94, 296] on div "Activity center" at bounding box center [92, 306] width 184 height 32
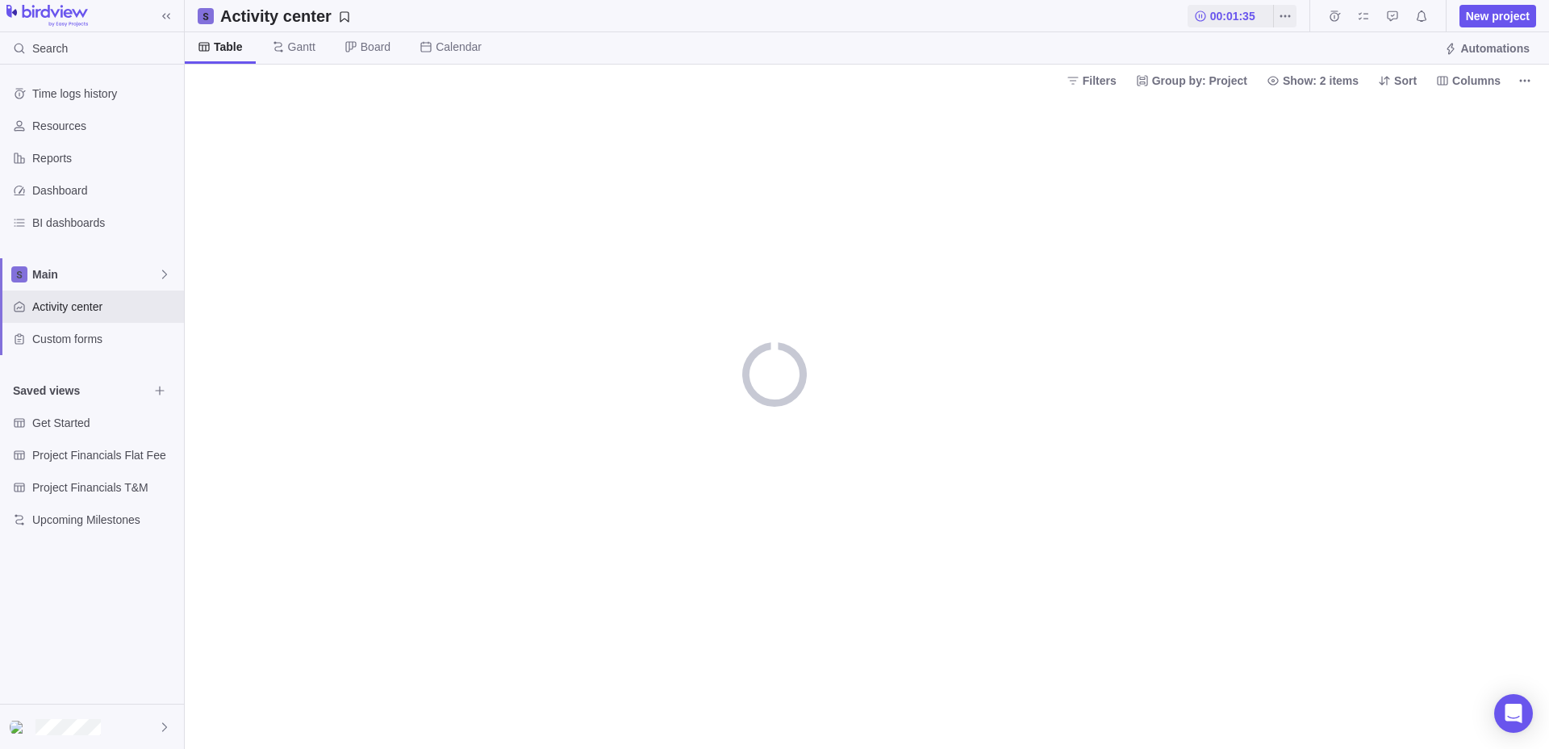
click at [1496, 32] on div "Table Gantt Board Calendar Automations" at bounding box center [867, 48] width 1364 height 32
click at [1501, 22] on span "New project" at bounding box center [1498, 16] width 64 height 16
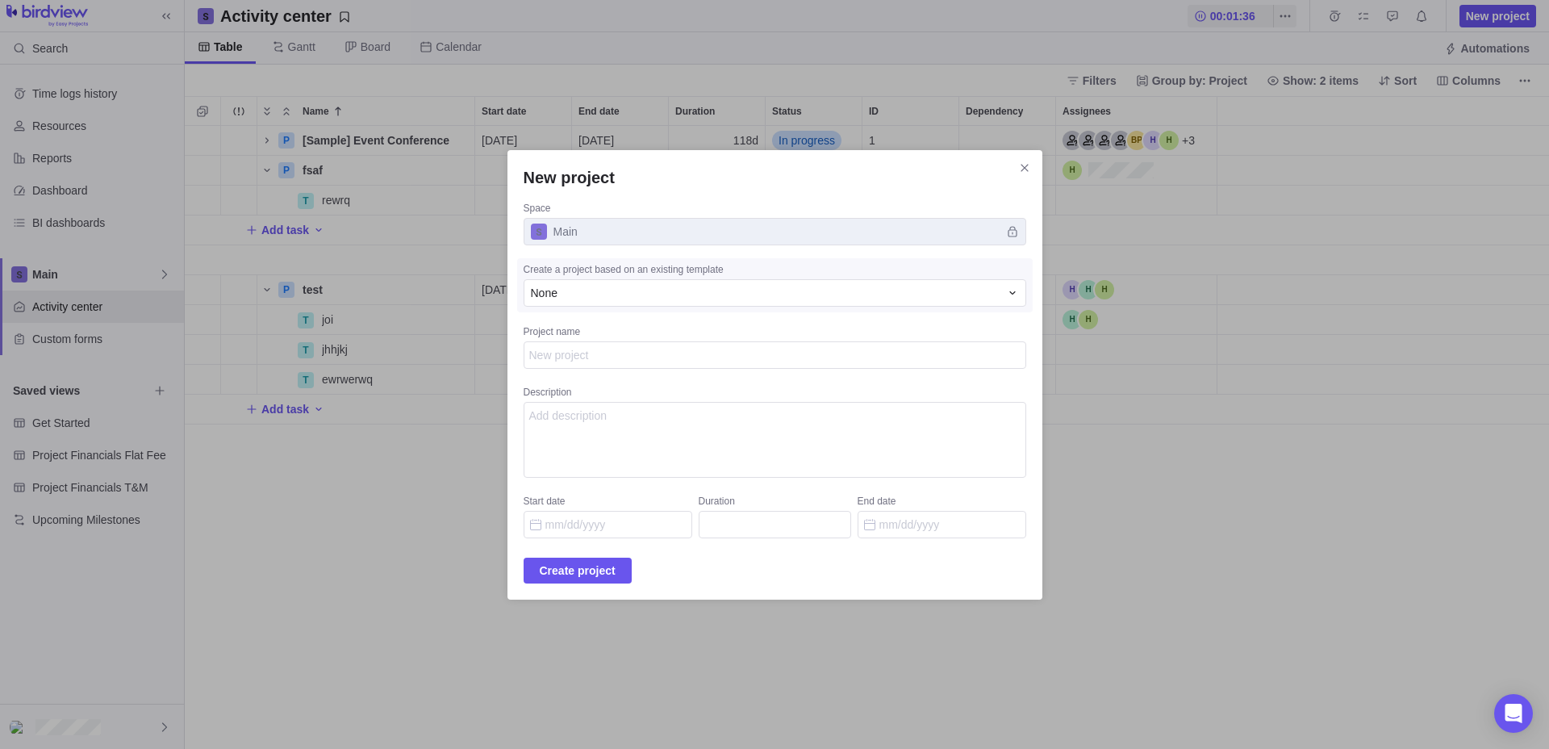
scroll to position [623, 1364]
type textarea "x"
type textarea "t"
type textarea "x"
type textarea "te"
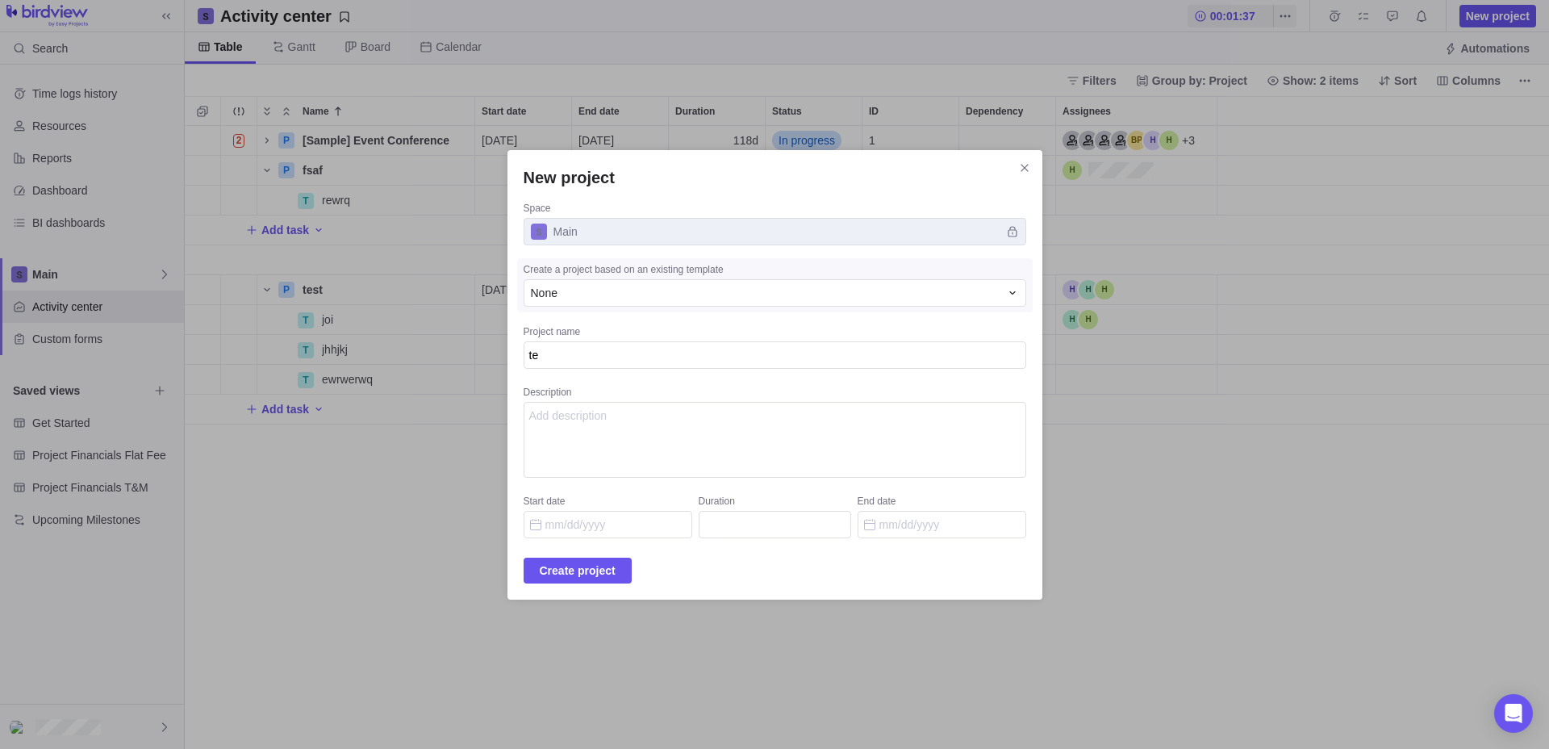
type textarea "x"
type textarea "test"
type textarea "x"
type textarea "test"
click at [587, 570] on span "Create project" at bounding box center [578, 570] width 76 height 19
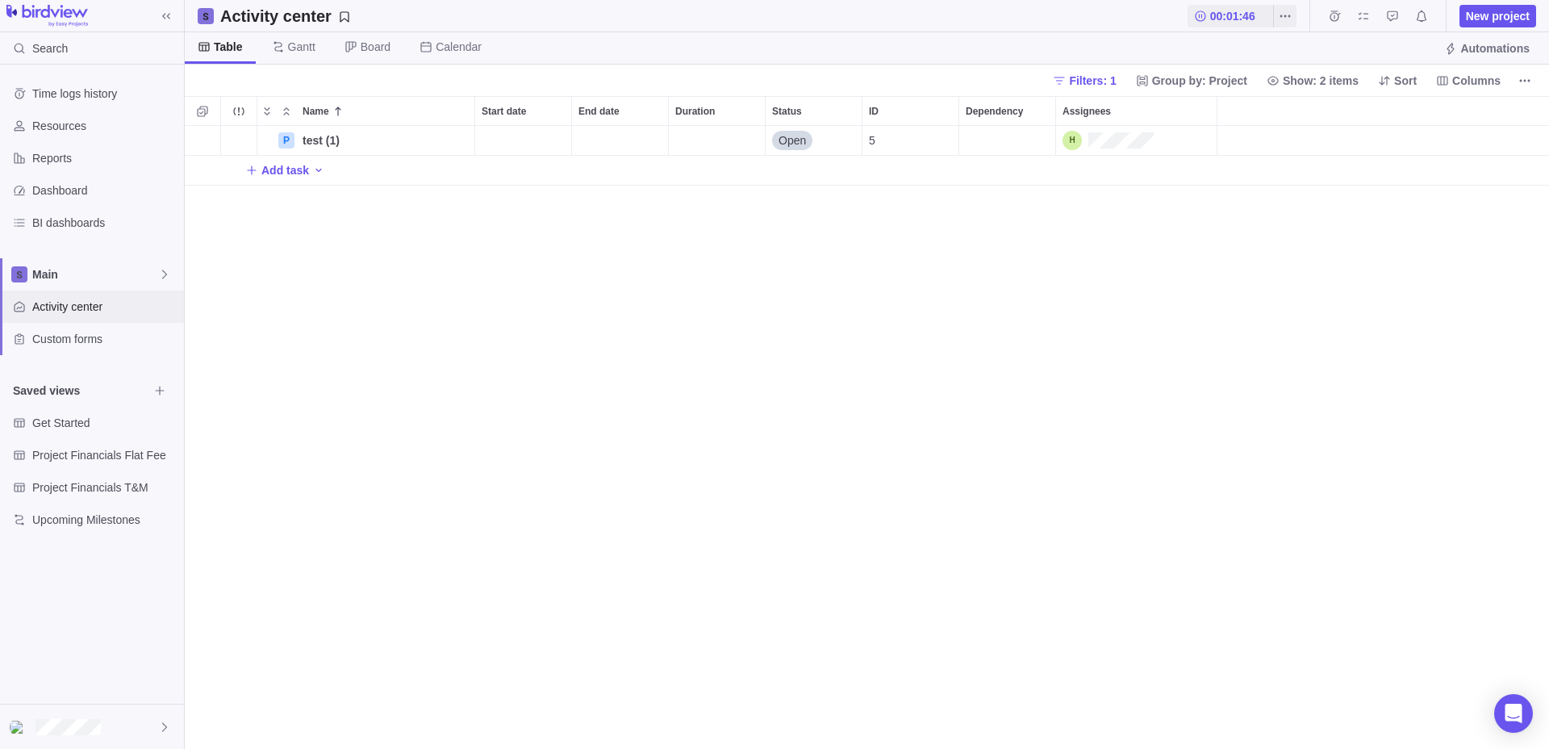
click at [128, 307] on span "Activity center" at bounding box center [104, 306] width 145 height 16
click at [328, 138] on span "test (1)" at bounding box center [321, 140] width 37 height 16
click at [395, 228] on div "Name Start date End date Duration Status ID Dependency Assignees P test (1) Ope…" at bounding box center [867, 422] width 1364 height 653
click at [491, 278] on div "P test (1) Details Open 5 Add task" at bounding box center [867, 437] width 1364 height 623
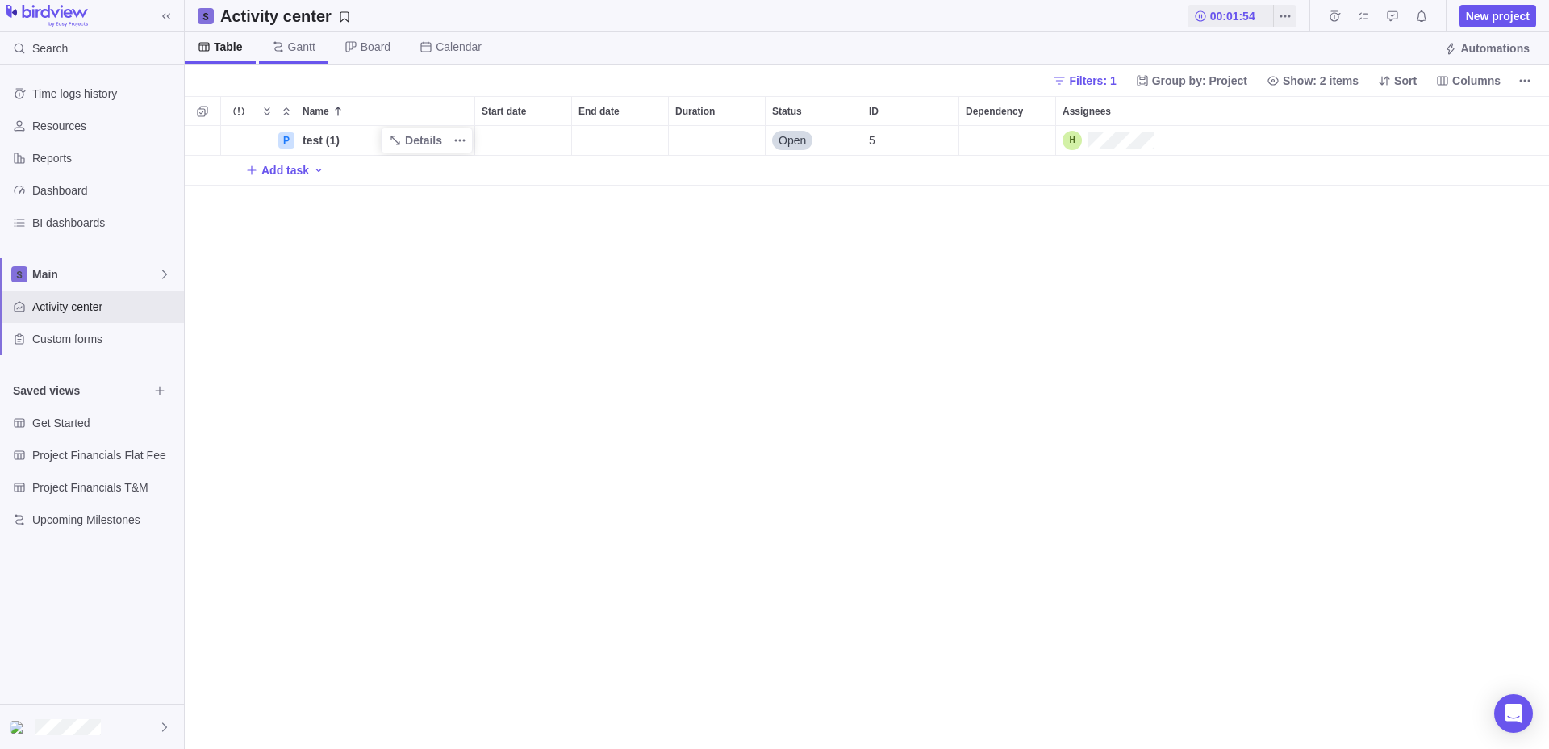
click at [290, 59] on span "Gantt" at bounding box center [293, 47] width 69 height 31
click at [355, 52] on icon at bounding box center [350, 46] width 13 height 13
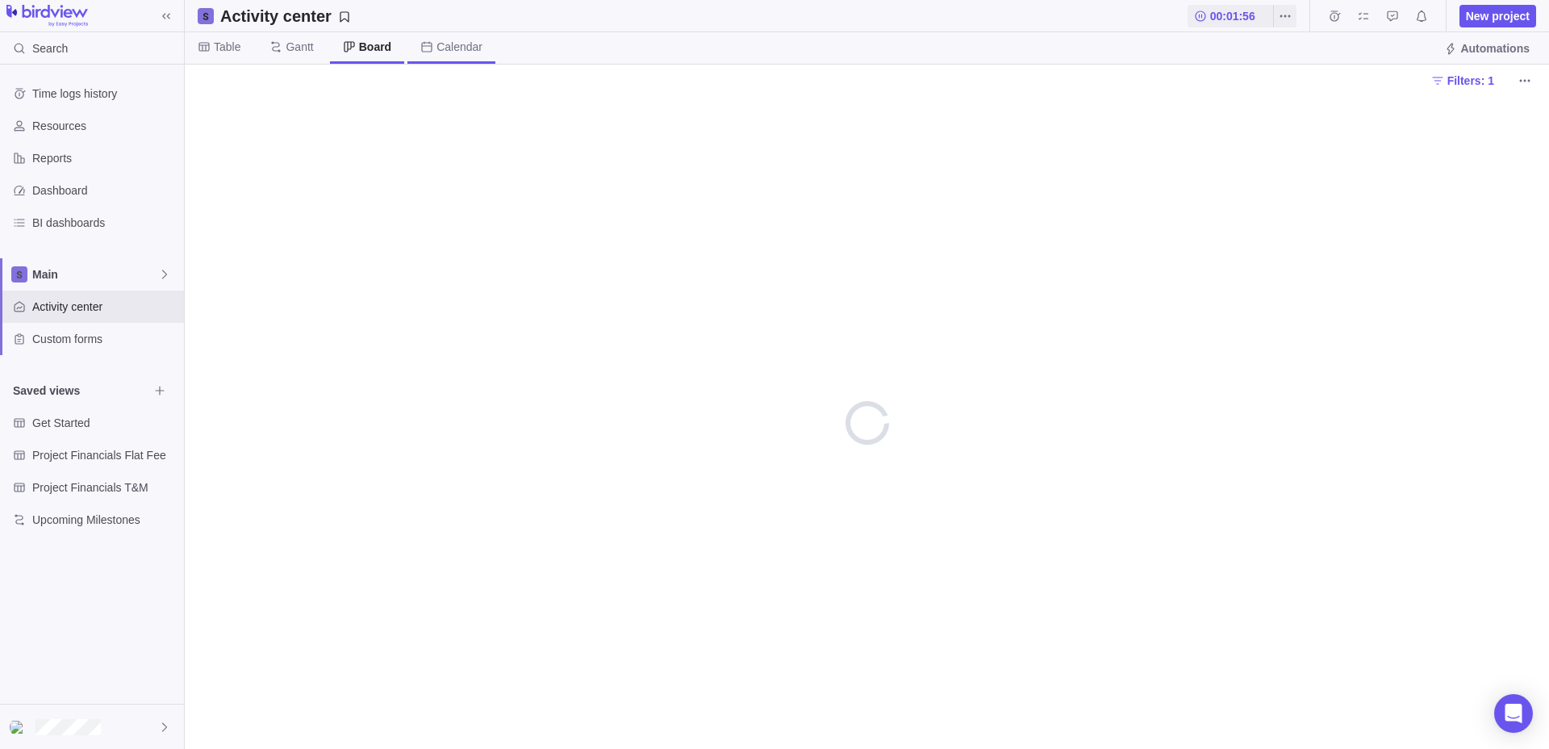
click at [428, 52] on icon at bounding box center [427, 46] width 10 height 10
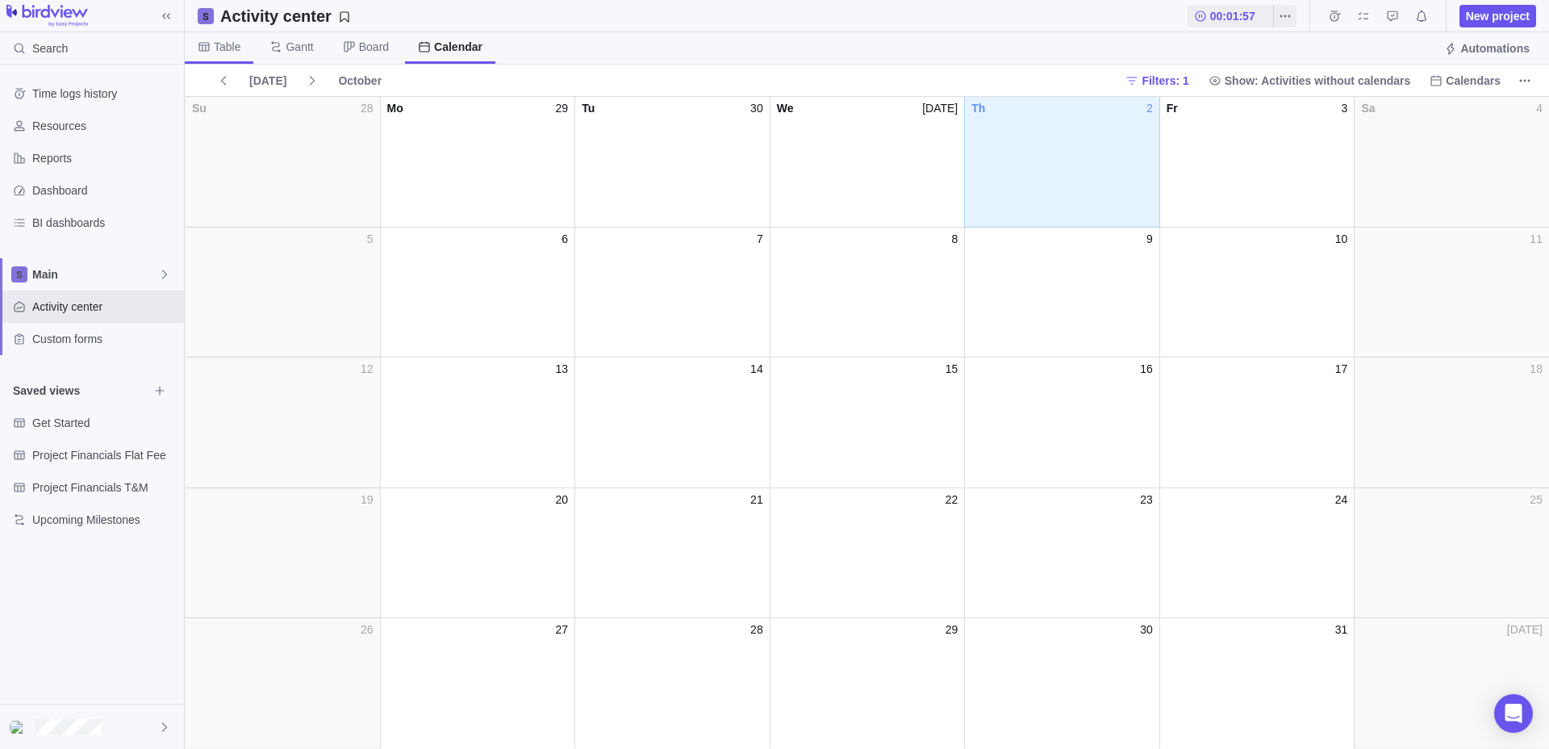
click at [219, 52] on span "Table" at bounding box center [227, 47] width 27 height 16
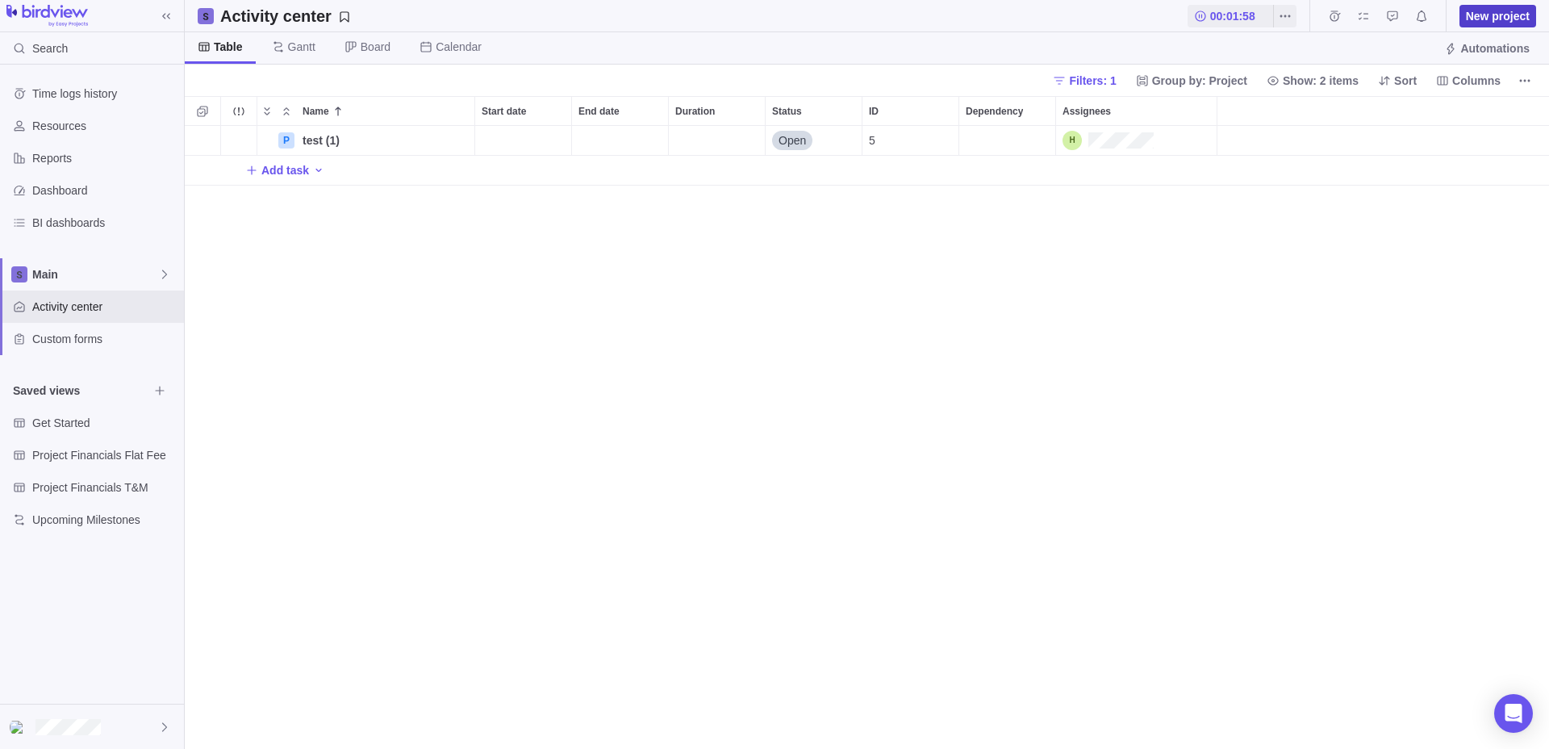
scroll to position [623, 1364]
click at [1501, 18] on span "New project" at bounding box center [1498, 16] width 64 height 16
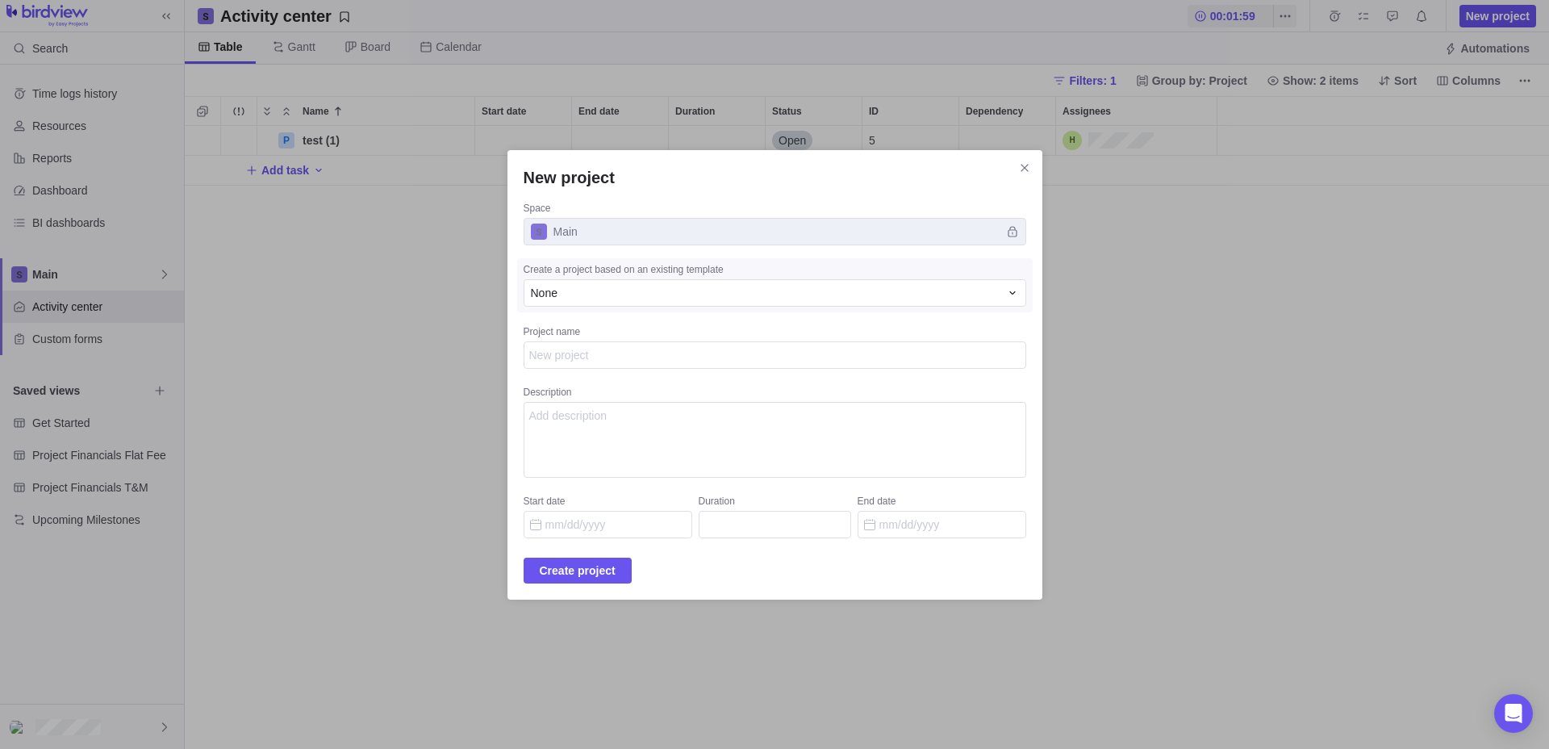
type textarea "x"
type textarea "t"
type textarea "x"
type textarea "te"
type textarea "x"
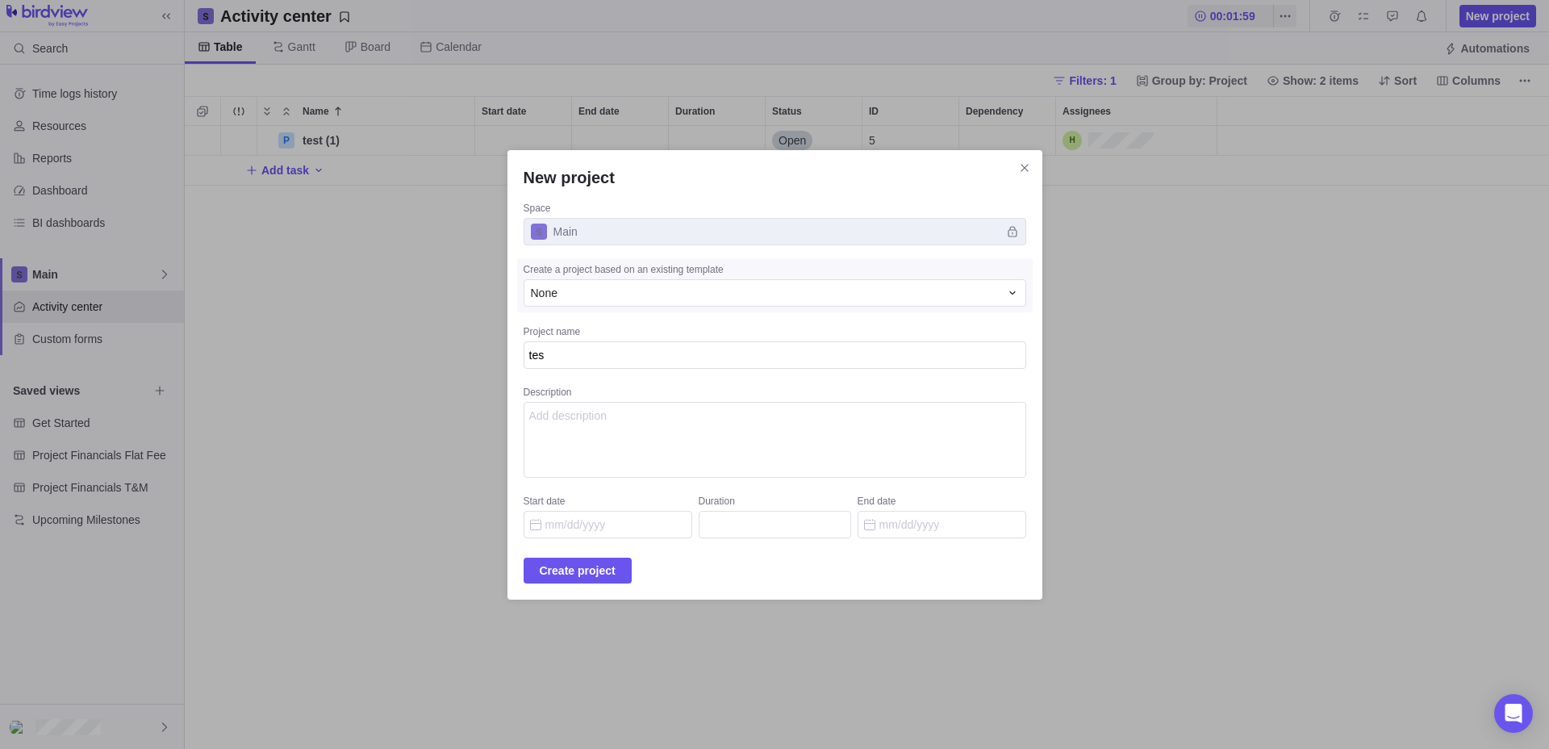
type textarea "test"
type textarea "x"
type textarea "test"
type textarea "x"
click at [599, 573] on span "Create project" at bounding box center [578, 570] width 76 height 19
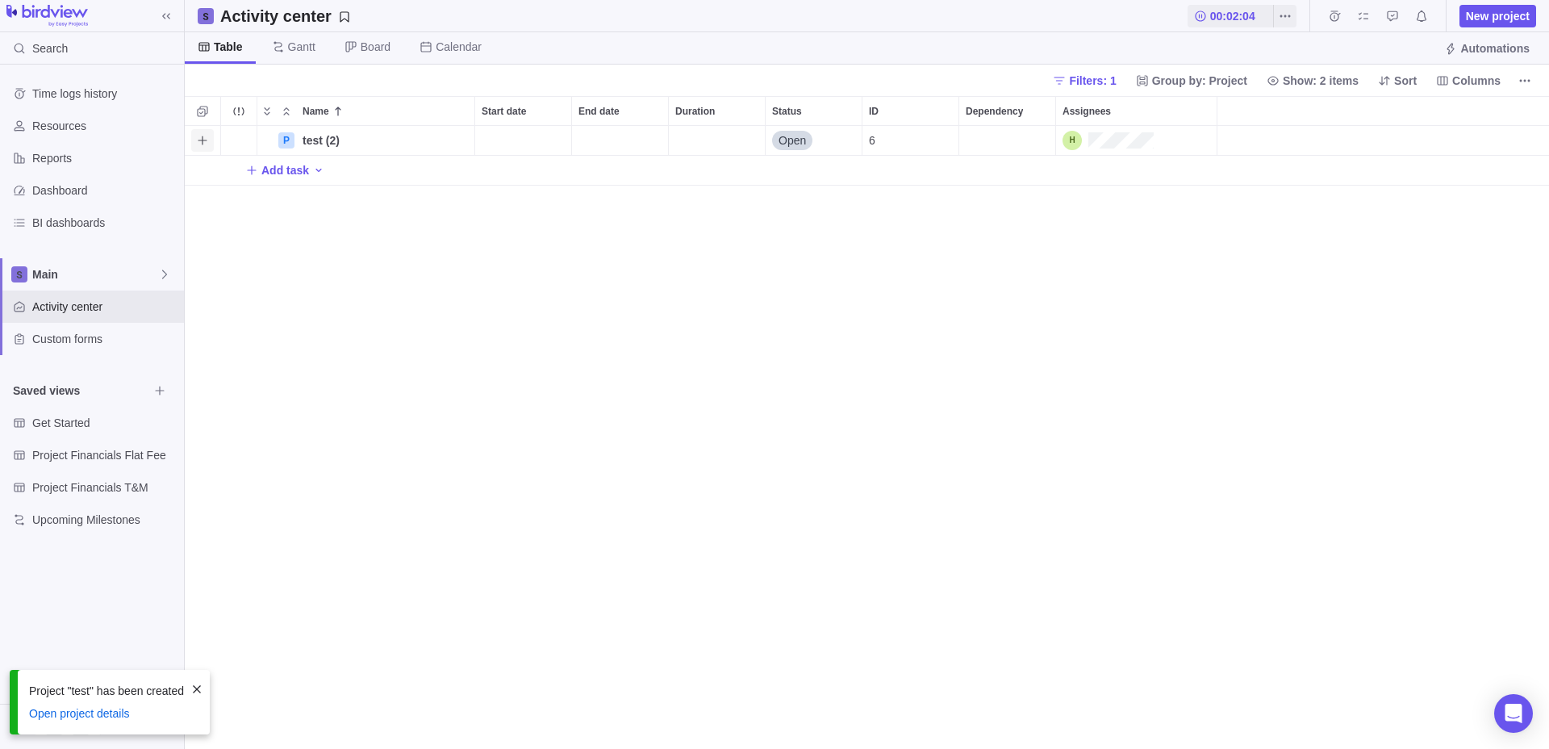
click at [206, 143] on icon "Add activity" at bounding box center [202, 140] width 13 height 13
type input "fdsafa"
click at [501, 310] on div "Name Start date End date Duration Status ID Dependency Assignees P test (2) Det…" at bounding box center [867, 422] width 1364 height 653
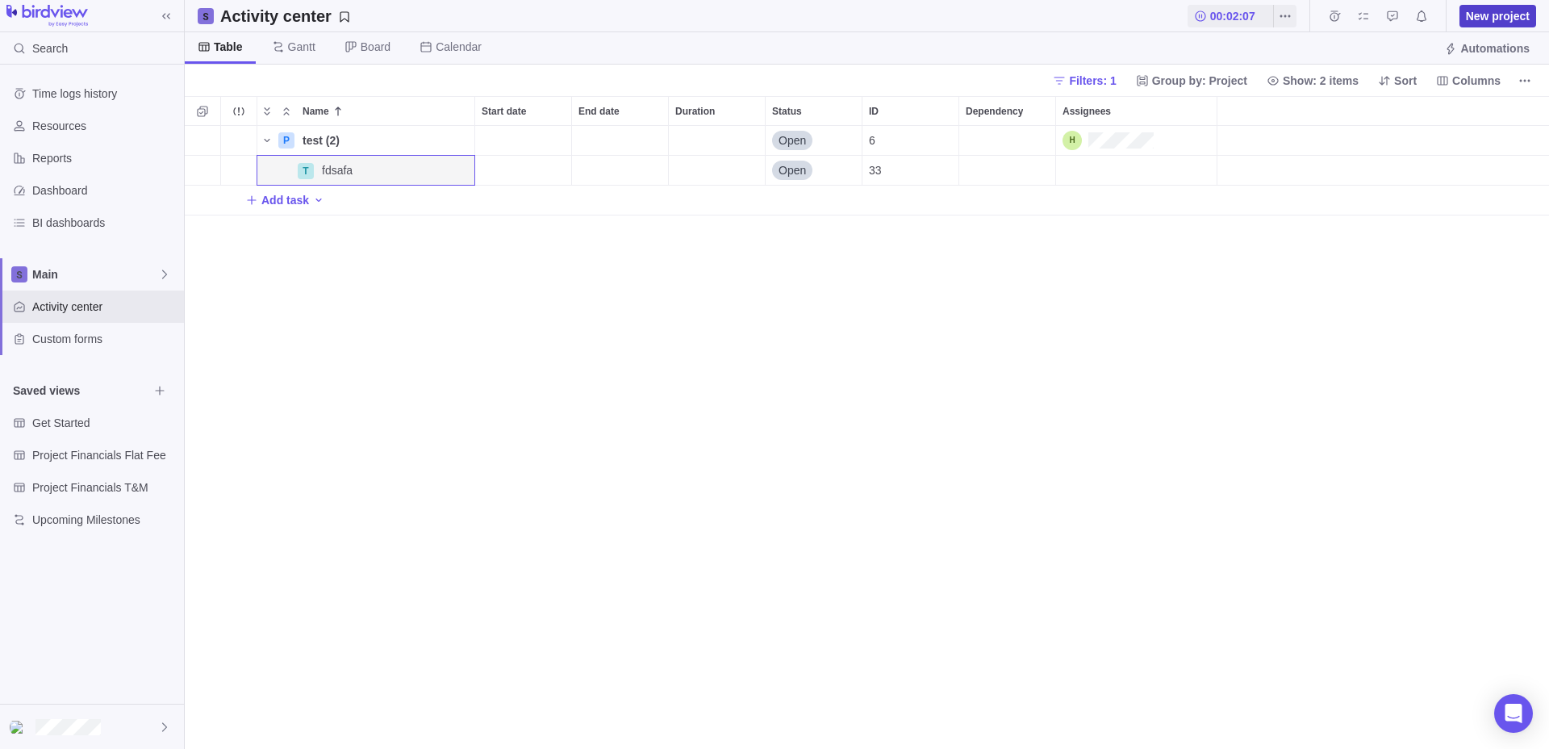
click at [1497, 15] on span "New project" at bounding box center [1498, 16] width 64 height 16
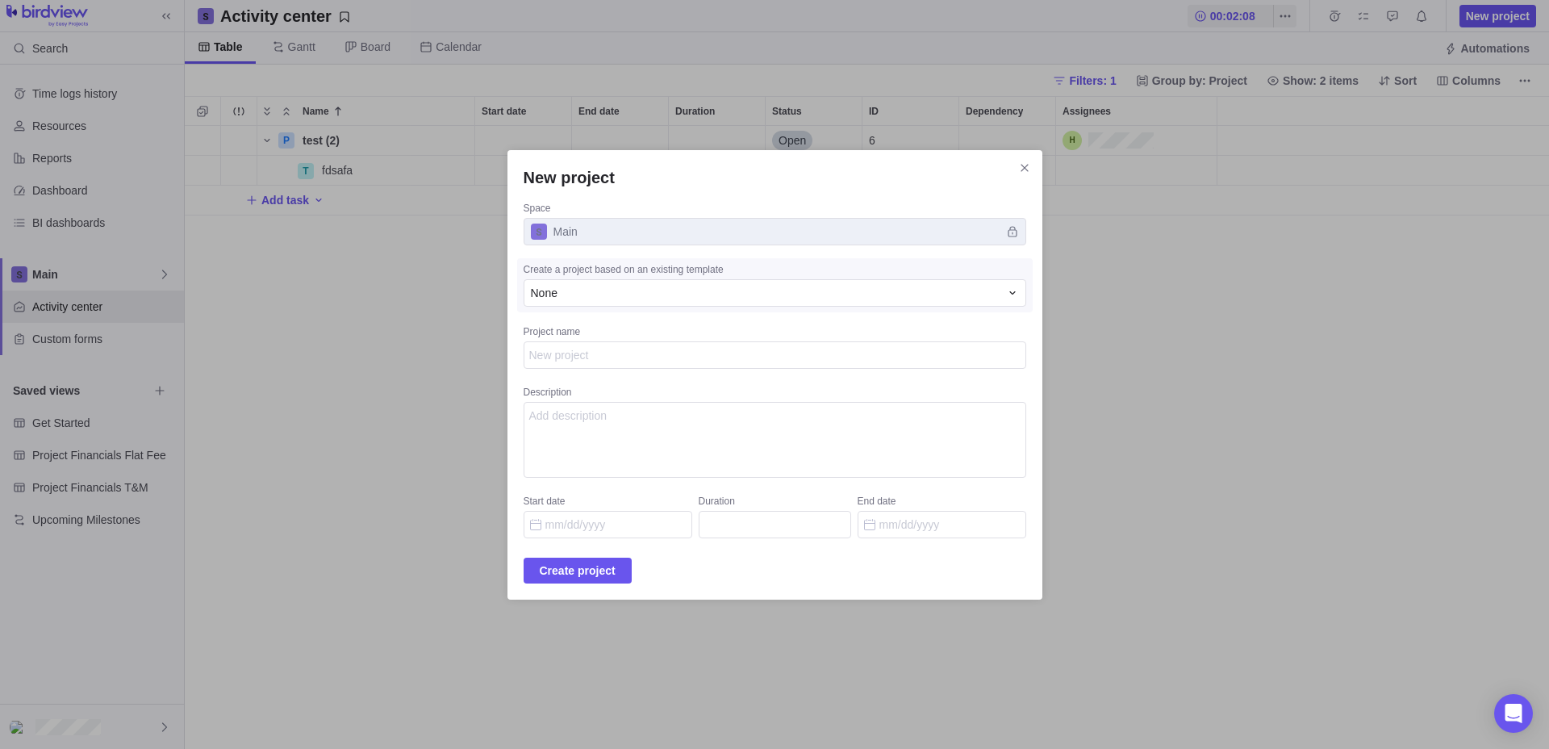
type textarea "x"
type textarea "f"
type textarea "x"
type textarea "fs"
type textarea "x"
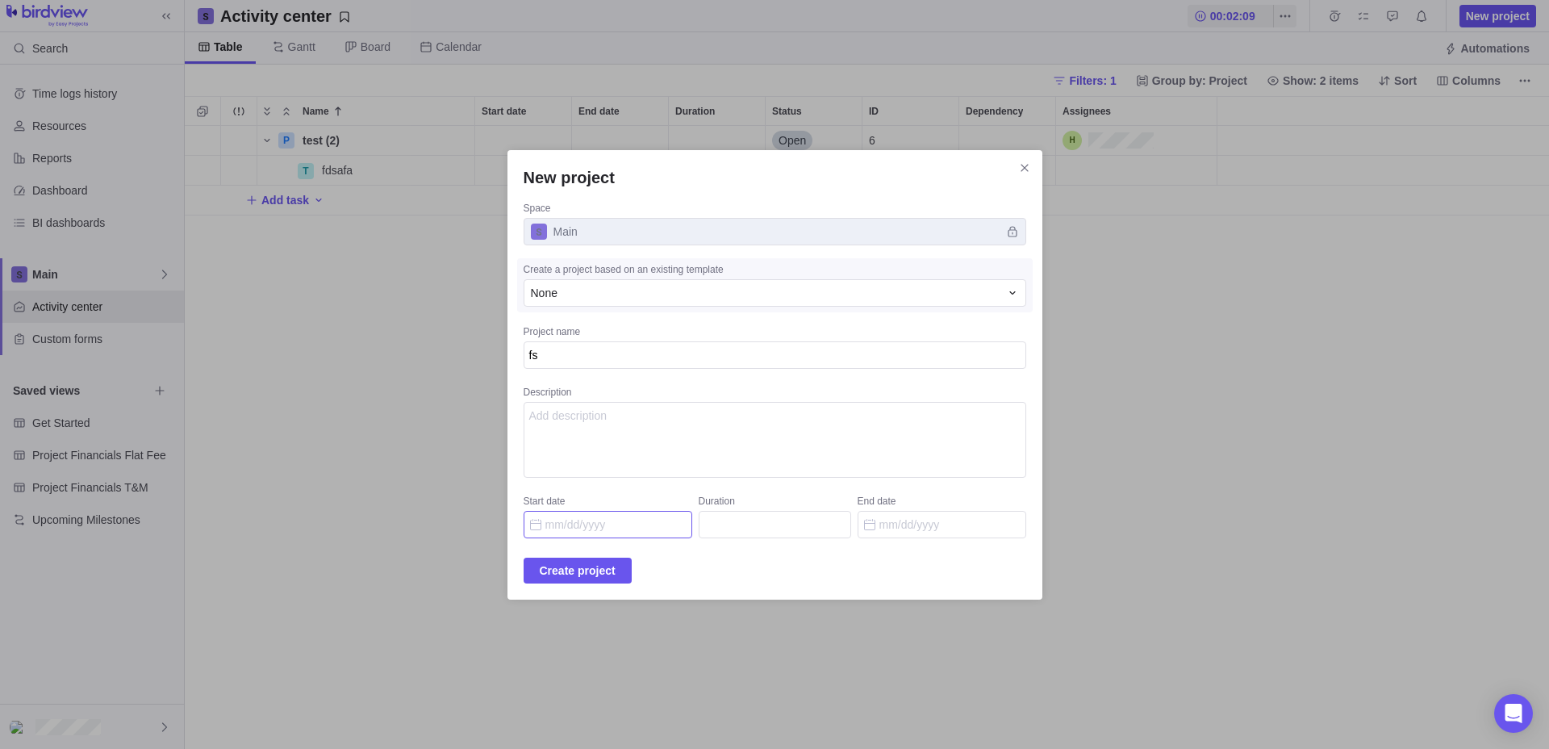
type textarea "fsd"
type textarea "x"
type textarea "fsda"
type textarea "x"
type textarea "fsdaf"
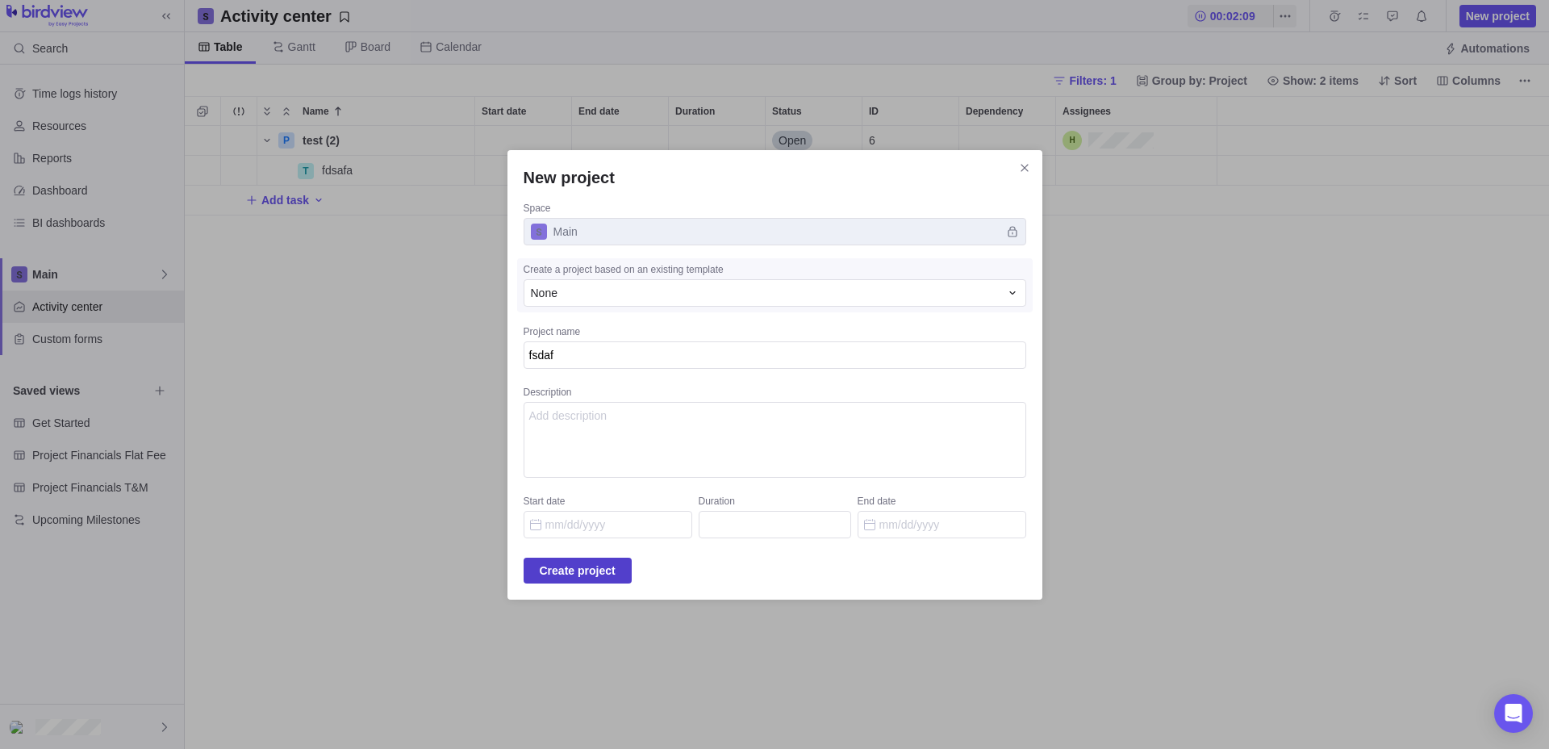
click at [589, 561] on span "Create project" at bounding box center [578, 570] width 76 height 19
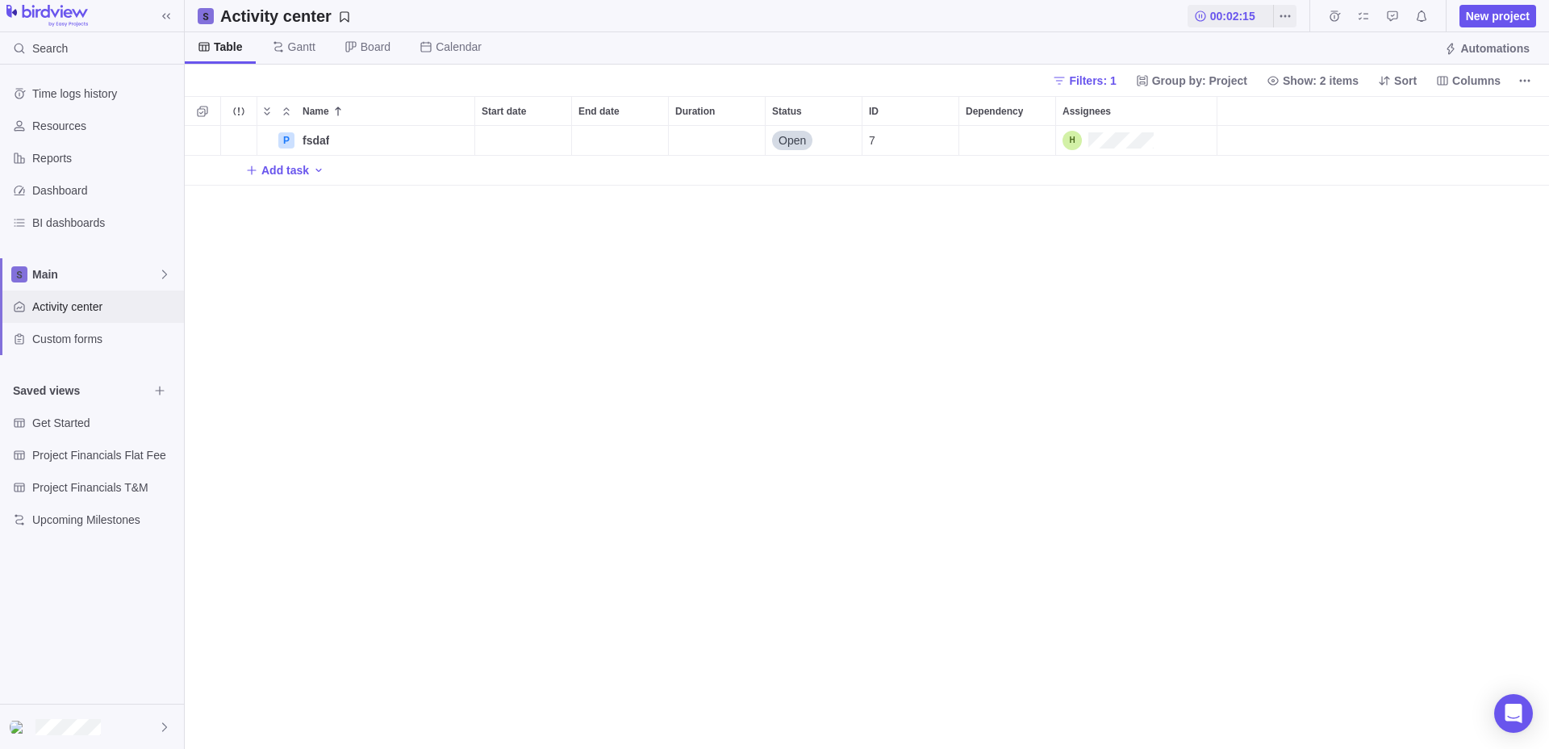
click at [127, 310] on span "Activity center" at bounding box center [104, 306] width 145 height 16
click at [1083, 81] on span "Filters: 1" at bounding box center [1092, 81] width 47 height 16
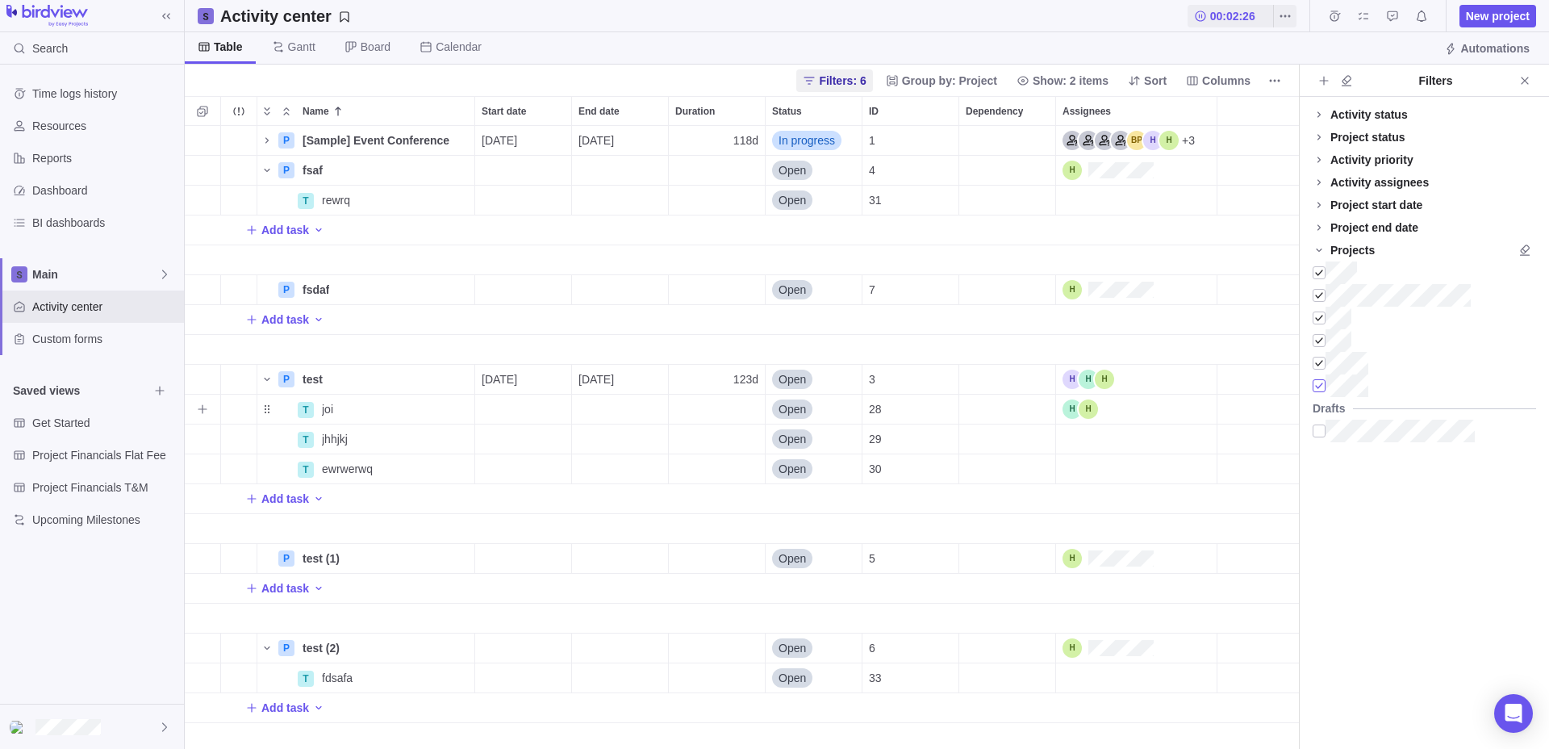
scroll to position [623, 1114]
click at [1501, 7] on span "New project" at bounding box center [1497, 16] width 77 height 23
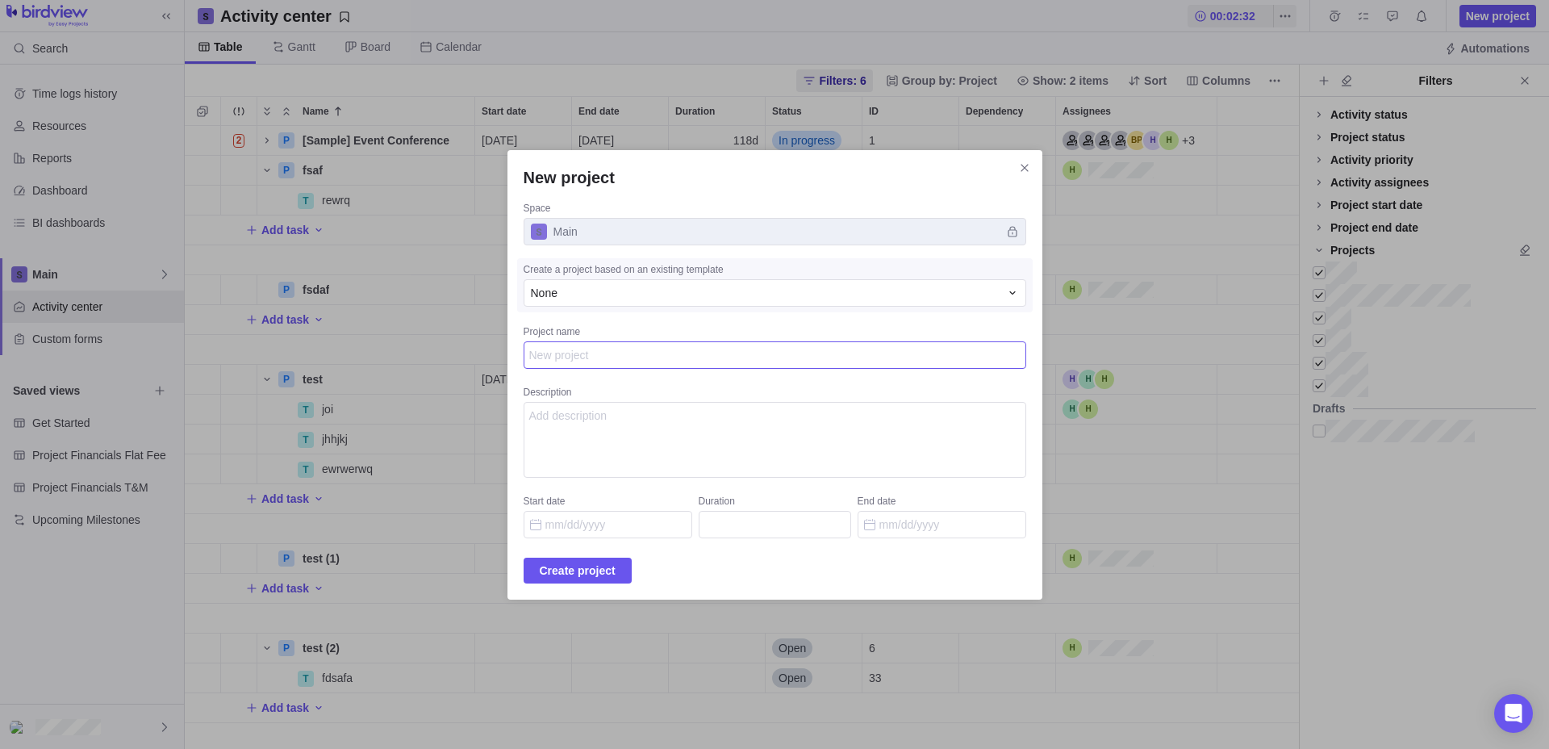
type textarea "x"
type textarea "t"
type textarea "x"
type textarea "te"
type textarea "x"
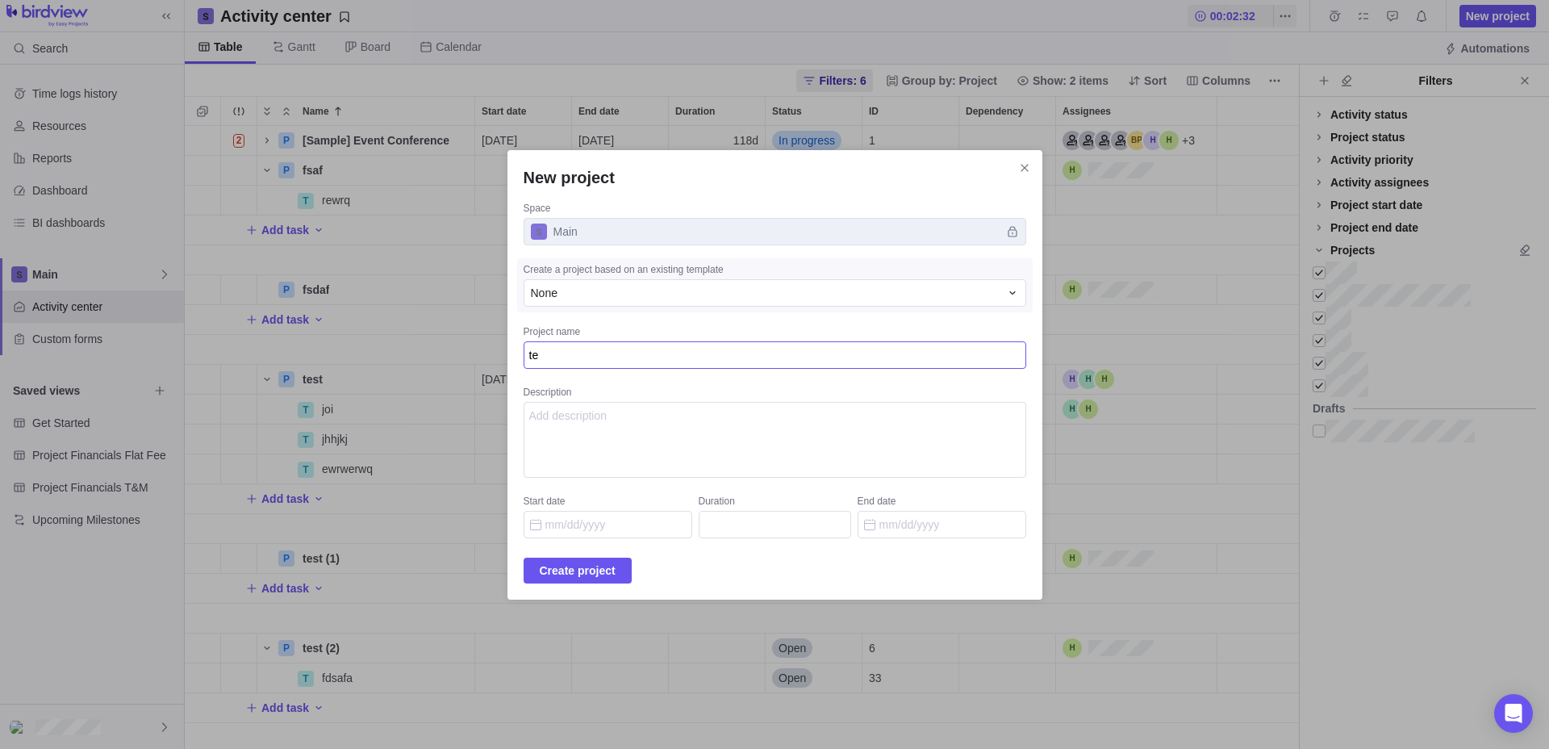
type textarea "tes"
type textarea "x"
type textarea "test"
click at [607, 570] on span "Create project" at bounding box center [578, 570] width 76 height 19
type textarea "x"
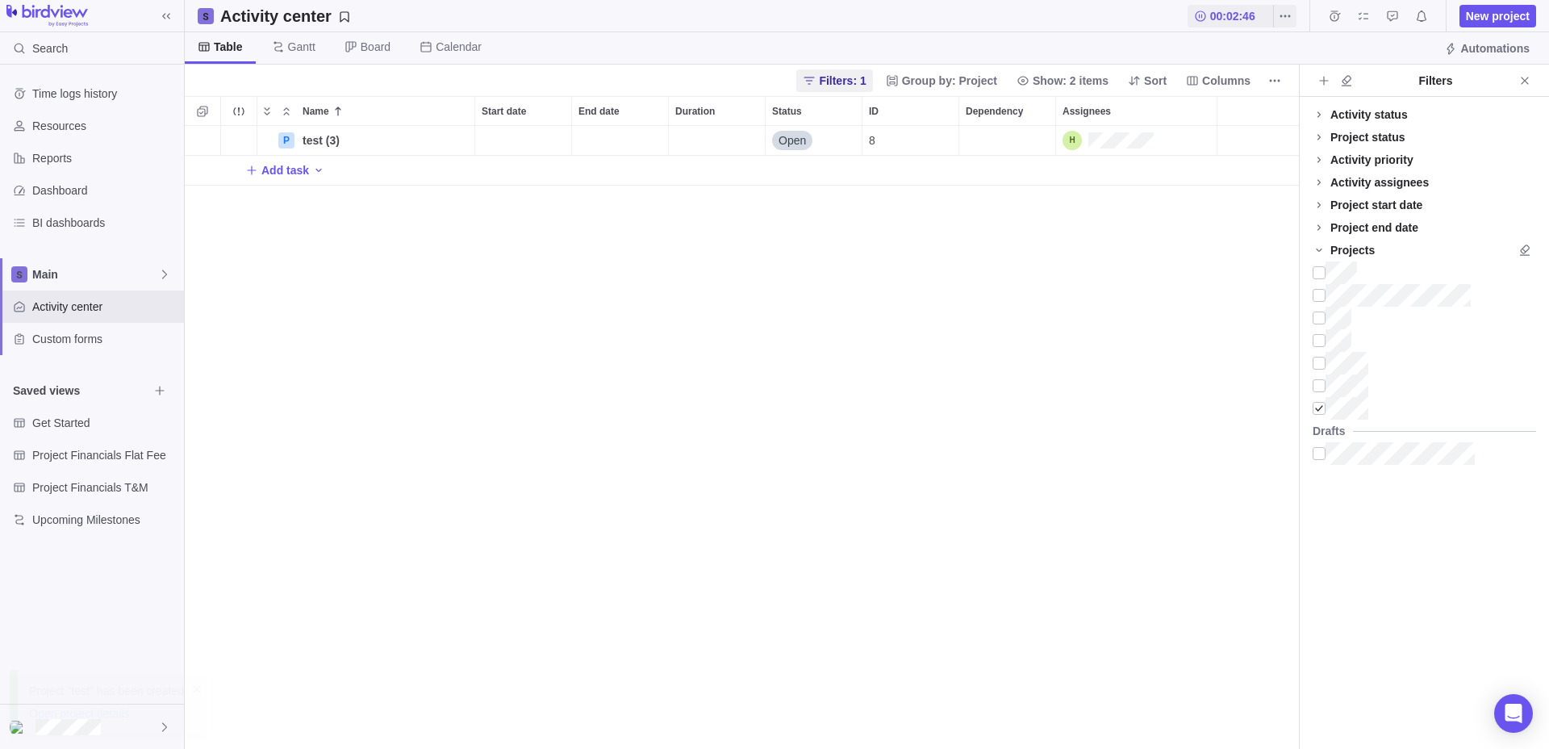
scroll to position [1, 1]
click at [459, 143] on icon "More actions" at bounding box center [459, 140] width 13 height 13
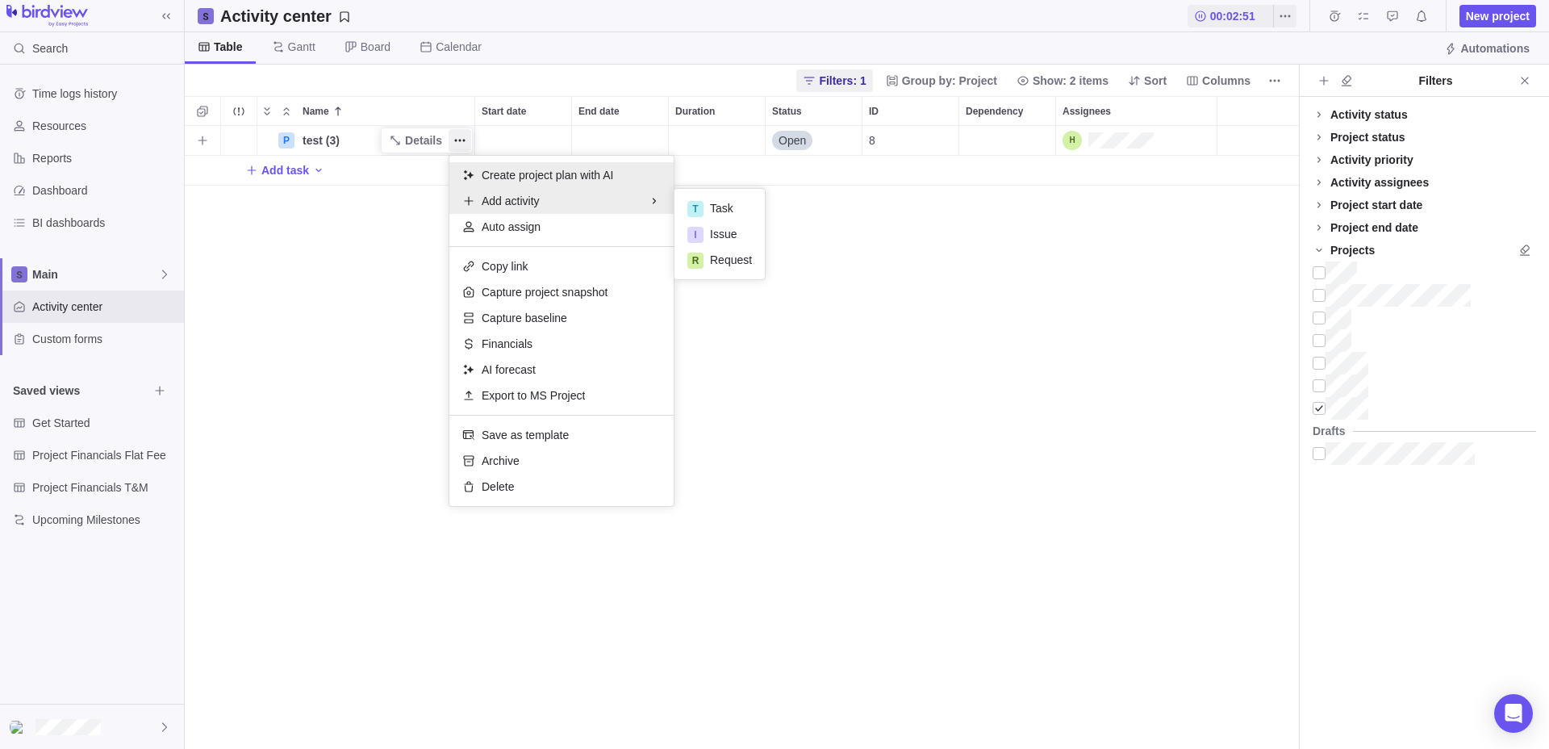
click at [529, 174] on span "Create project plan with AI" at bounding box center [548, 175] width 132 height 16
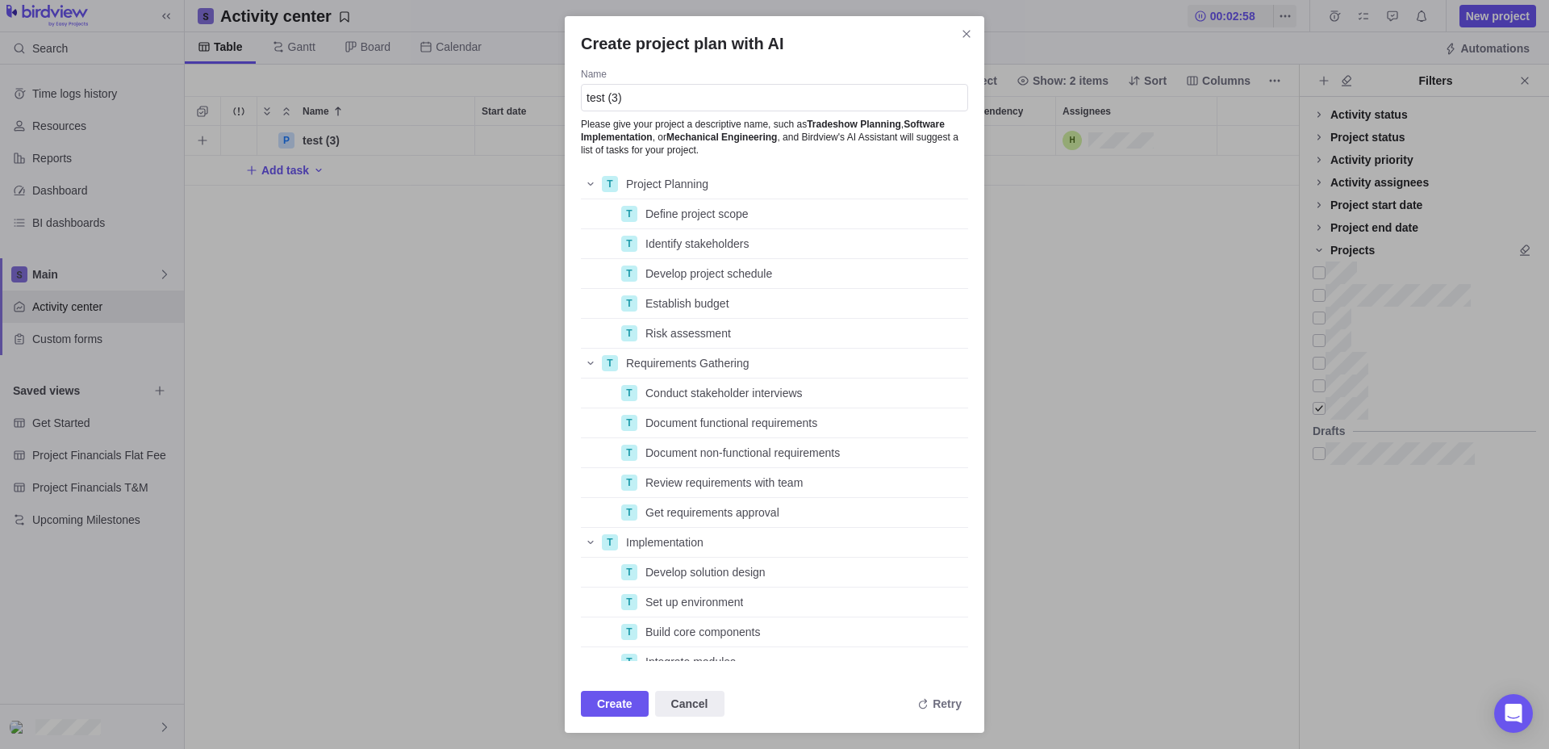
scroll to position [404, 0]
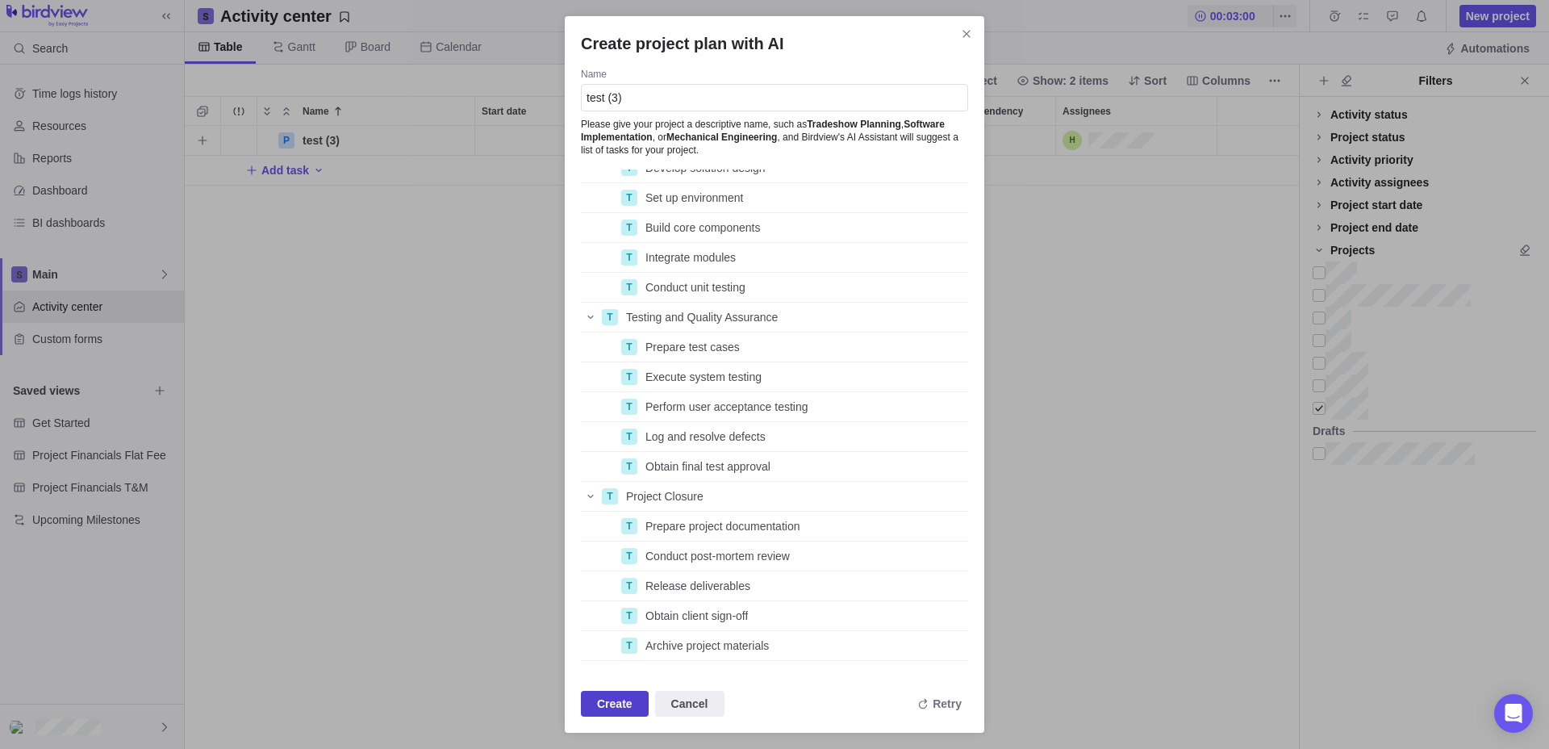
click at [626, 697] on span "Create" at bounding box center [614, 703] width 35 height 19
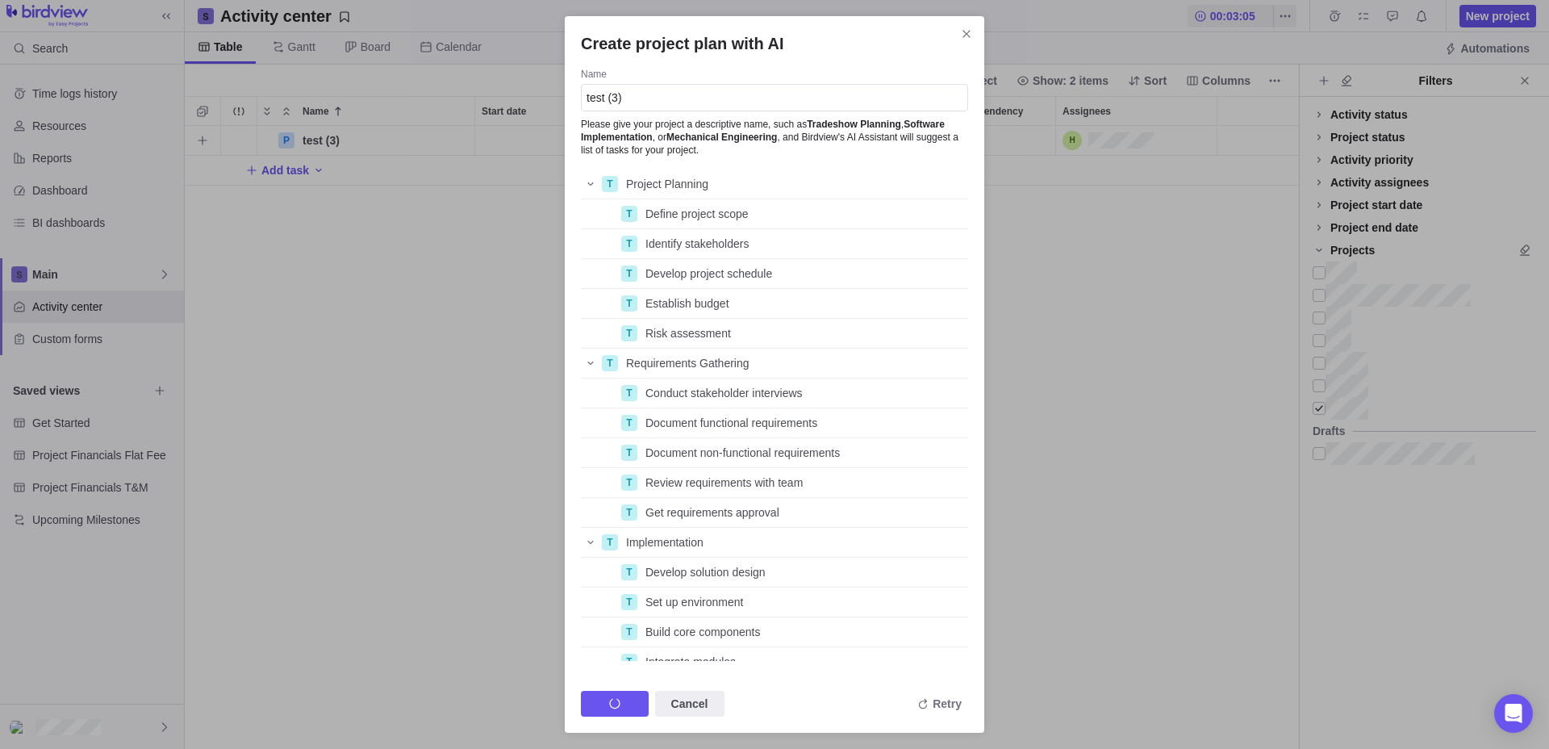
click at [299, 152] on div "Create project plan with AI Name test (3) Please give your project a descriptiv…" at bounding box center [774, 374] width 1549 height 749
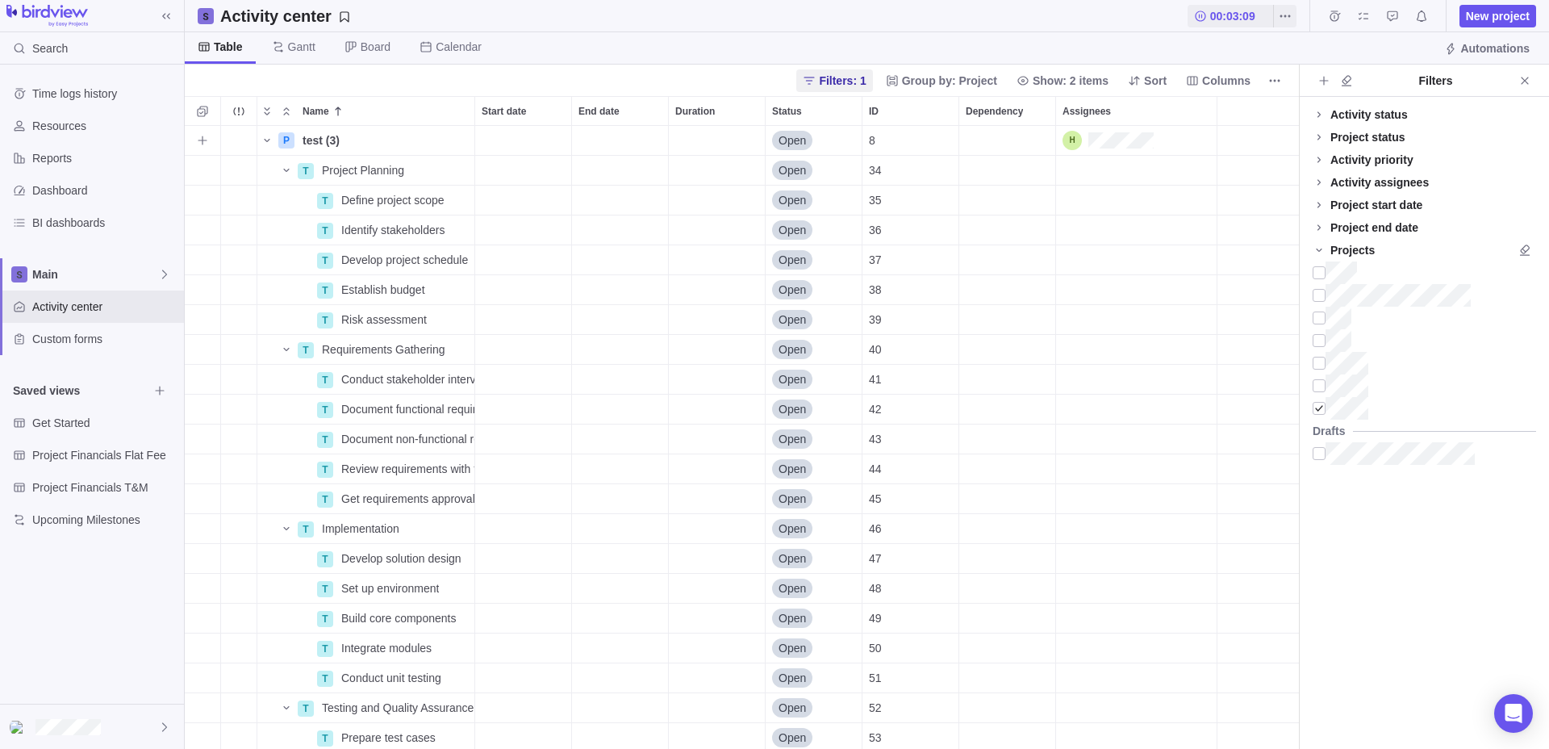
click at [796, 144] on span "Open" at bounding box center [792, 140] width 27 height 16
click at [737, 133] on div "P test (3) Details Open 8 T Project Planning Details Open 34 T Define project s…" at bounding box center [742, 437] width 1114 height 623
click at [716, 140] on div "Duration" at bounding box center [717, 140] width 96 height 29
click at [1001, 143] on div "P test (3) Details Open 8 T Project Planning Details Open 34 T Define project s…" at bounding box center [742, 437] width 1114 height 623
click at [595, 107] on span "End date" at bounding box center [598, 111] width 41 height 16
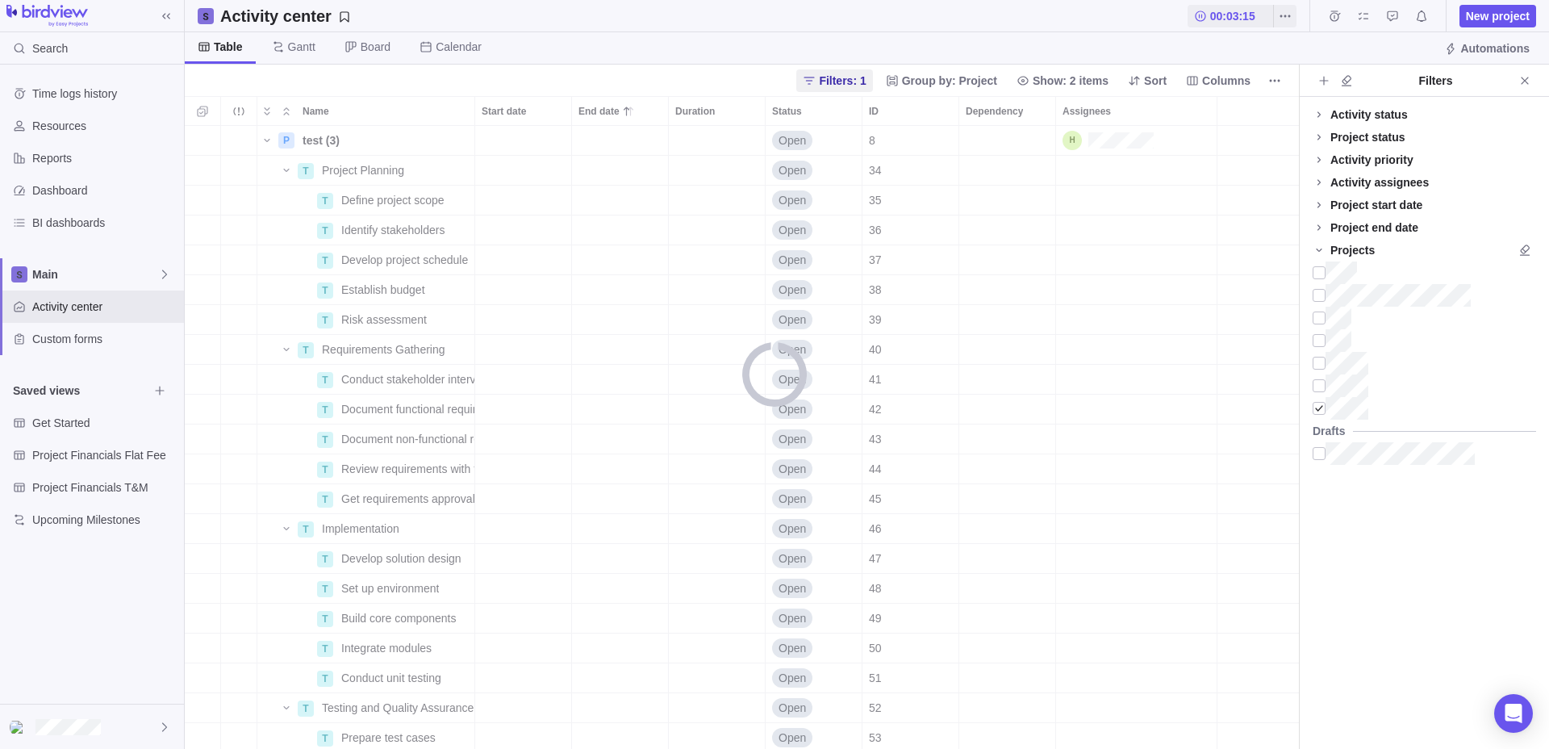
click at [503, 101] on div "Name Start date End date Duration Status ID Dependency Assignees P test (3) Det…" at bounding box center [742, 422] width 1114 height 653
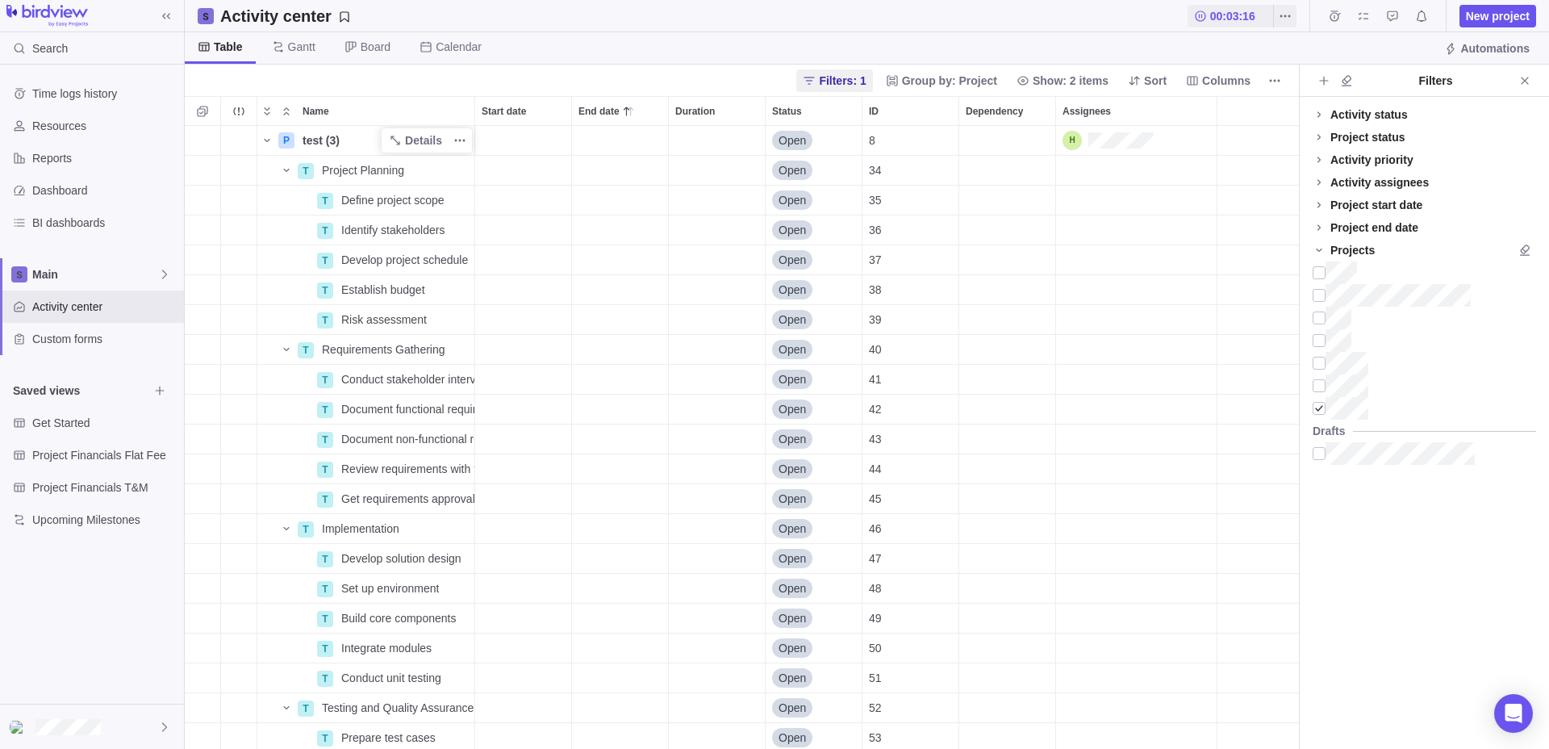
scroll to position [1, 1]
click at [1321, 369] on div at bounding box center [1319, 363] width 13 height 23
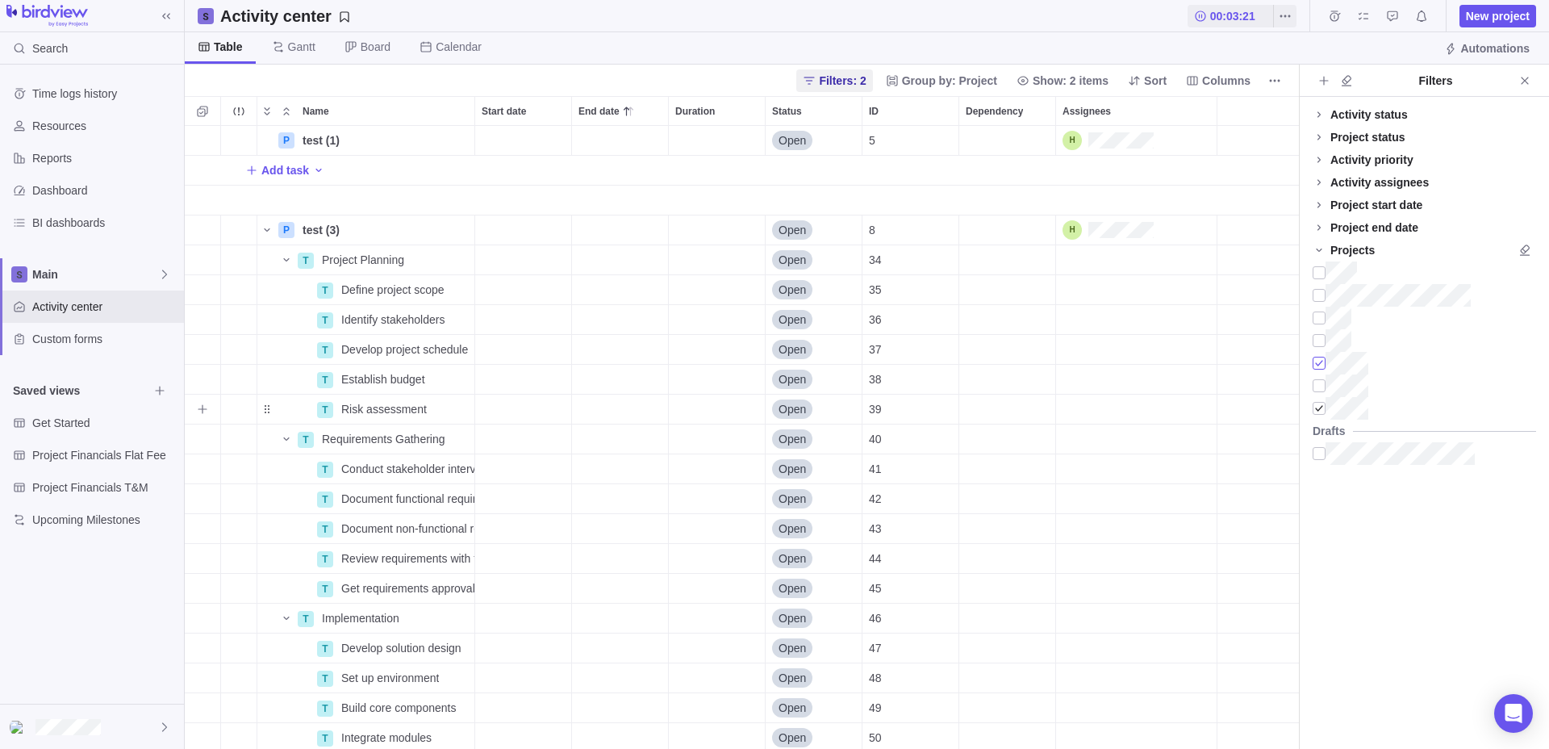
scroll to position [623, 1114]
click at [1267, 90] on span "More actions" at bounding box center [1274, 80] width 23 height 23
click at [1484, 41] on body "Search Time logs history Resources Reports Dashboard BI dashboards Main Activit…" at bounding box center [774, 374] width 1549 height 749
click at [1481, 43] on span "Automations" at bounding box center [1494, 48] width 69 height 16
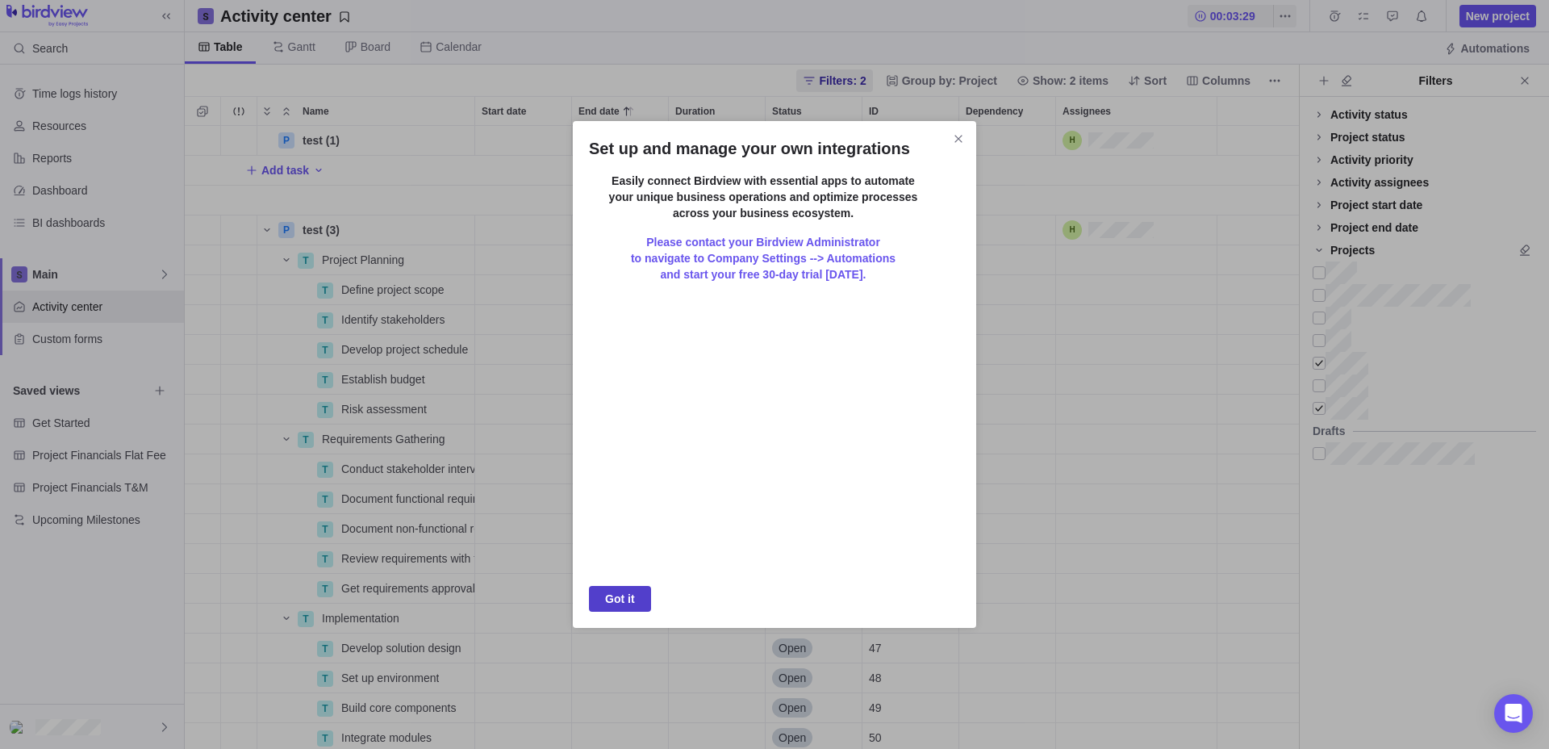
click at [612, 604] on span "Got it" at bounding box center [620, 598] width 30 height 19
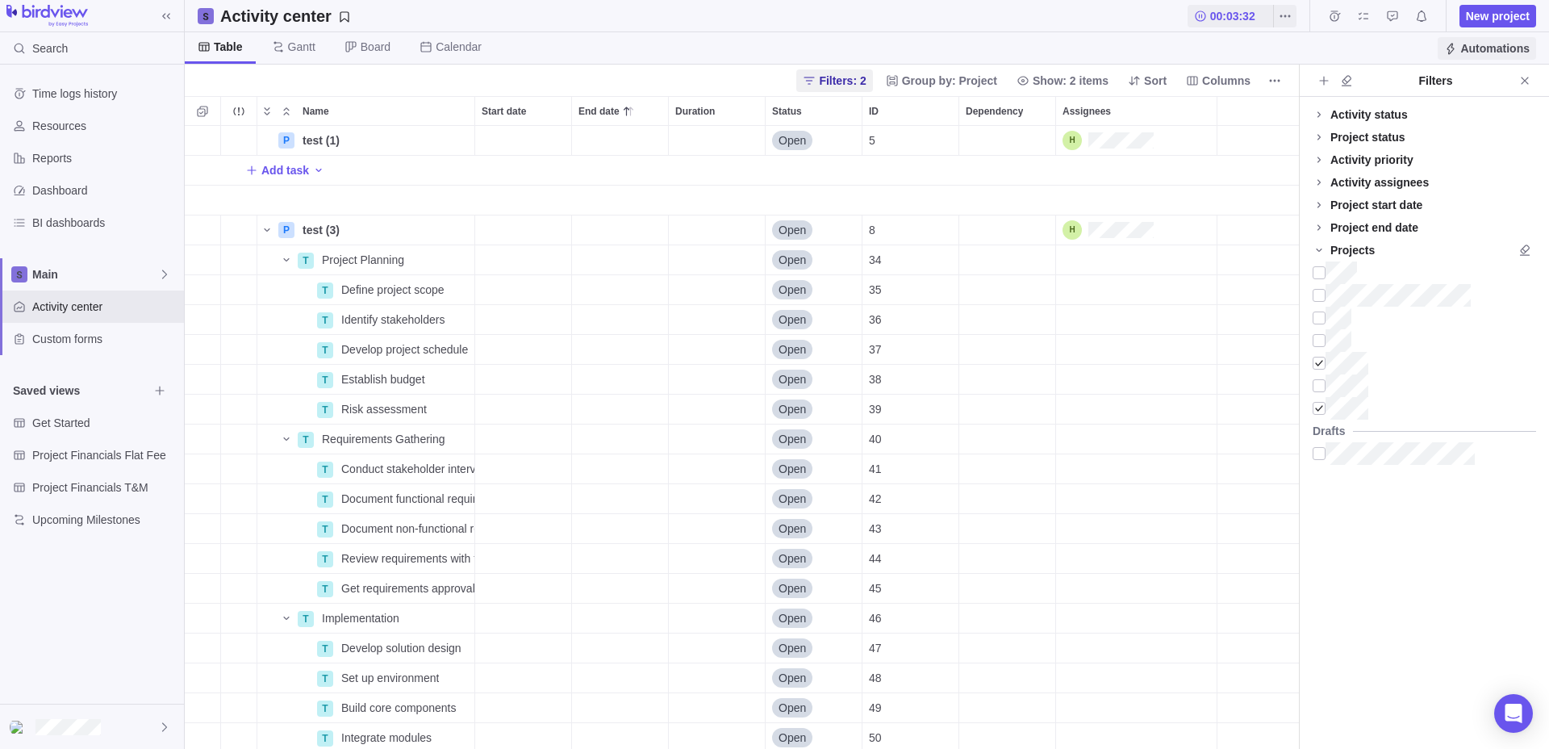
click at [1484, 50] on span "Automations" at bounding box center [1494, 48] width 69 height 16
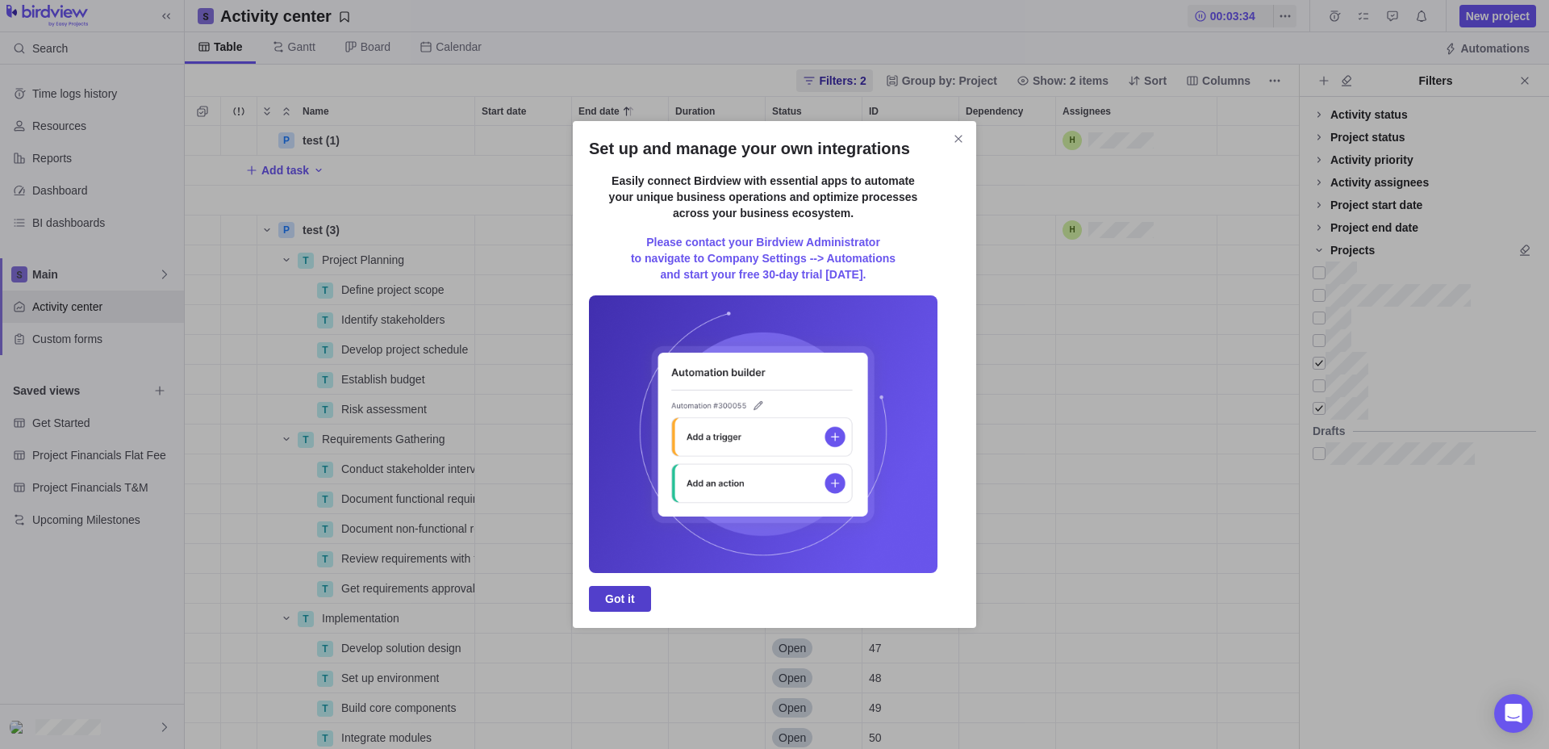
click at [617, 606] on span "Got it" at bounding box center [620, 598] width 30 height 19
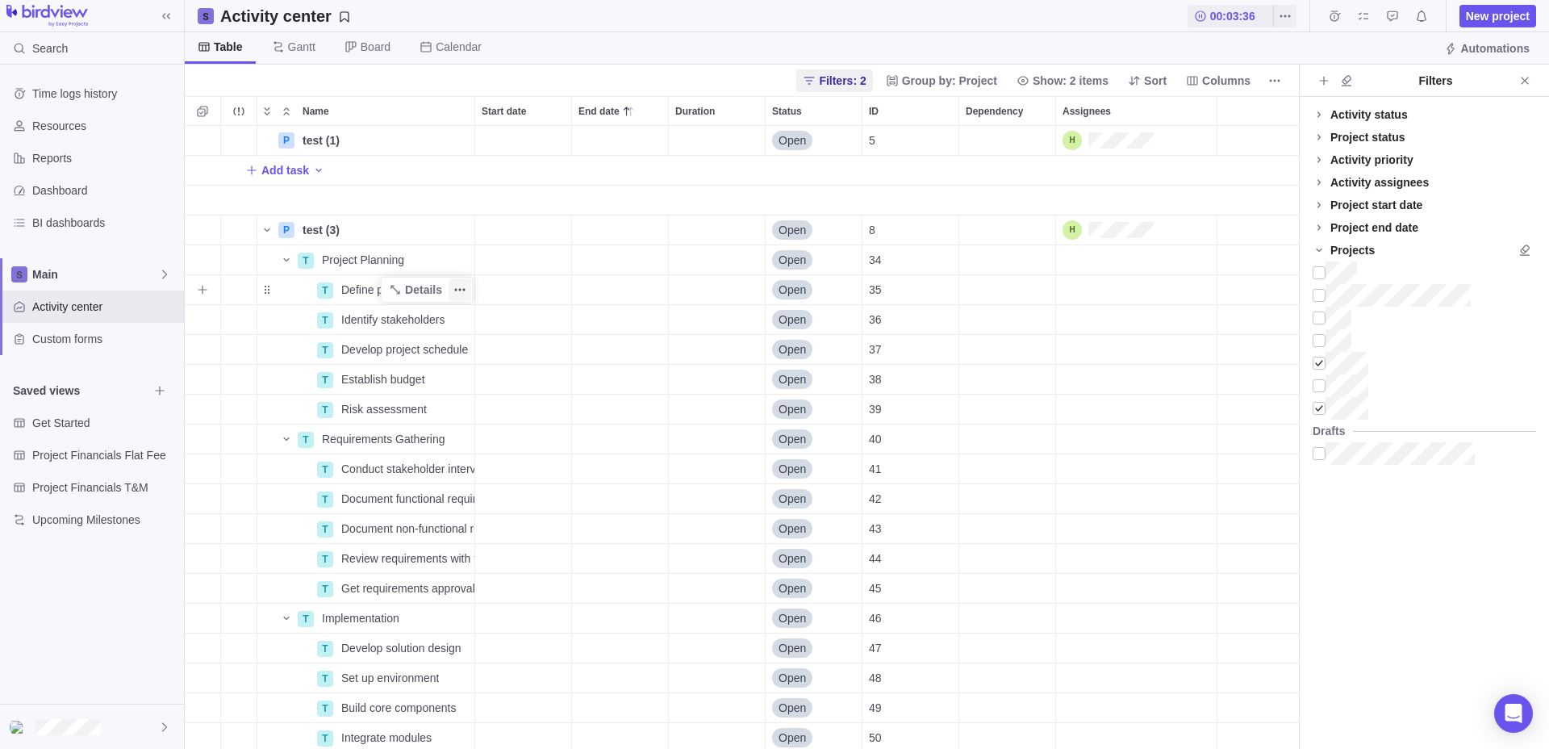
click at [463, 290] on icon "More actions" at bounding box center [464, 290] width 2 height 2
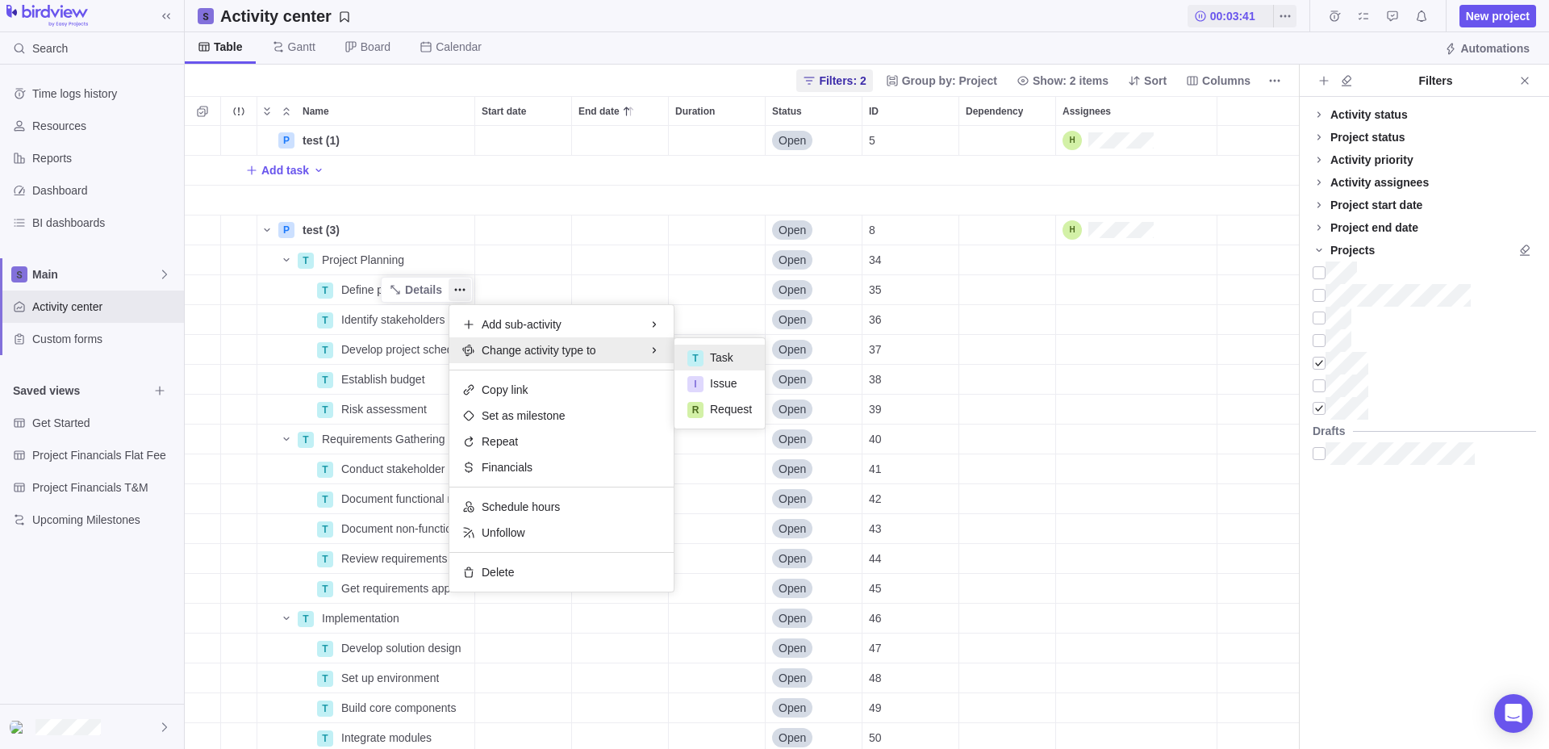
click at [411, 262] on div "P test (1) Details Open 5 Add task P test (3) Details Open 8 T Project Planning…" at bounding box center [742, 437] width 1114 height 623
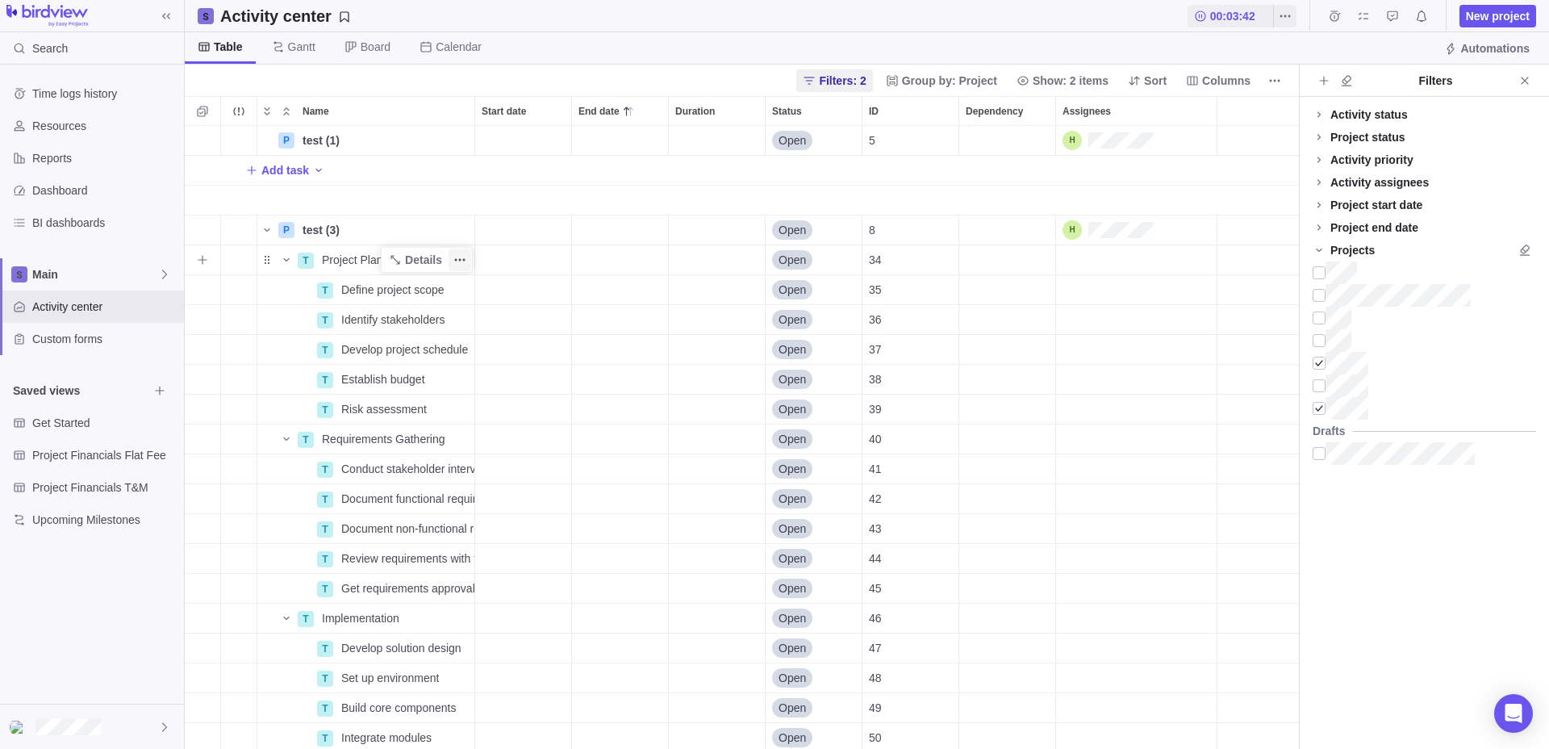
click at [467, 260] on span "More actions" at bounding box center [460, 259] width 23 height 23
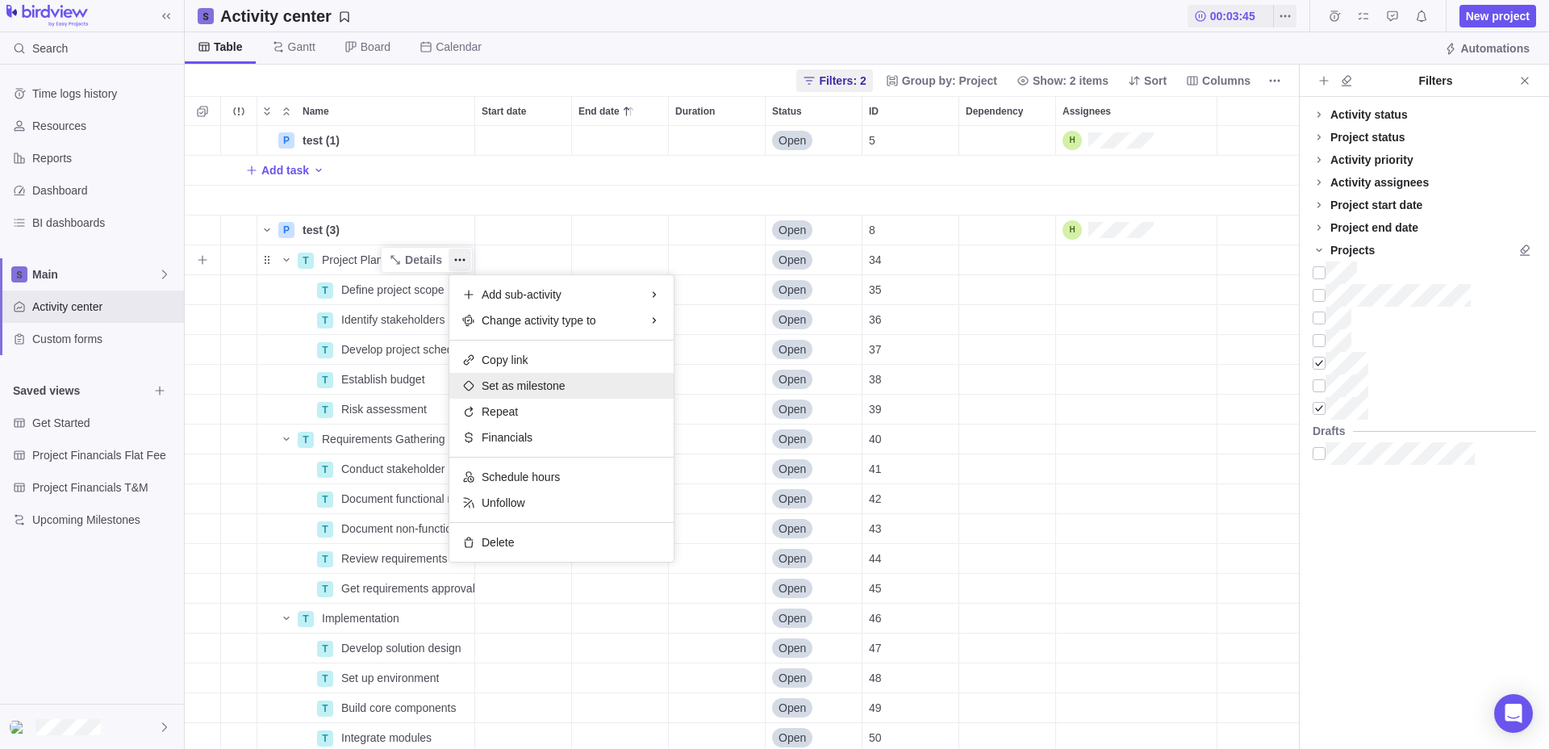
click at [519, 395] on div "Set as milestone" at bounding box center [561, 386] width 224 height 26
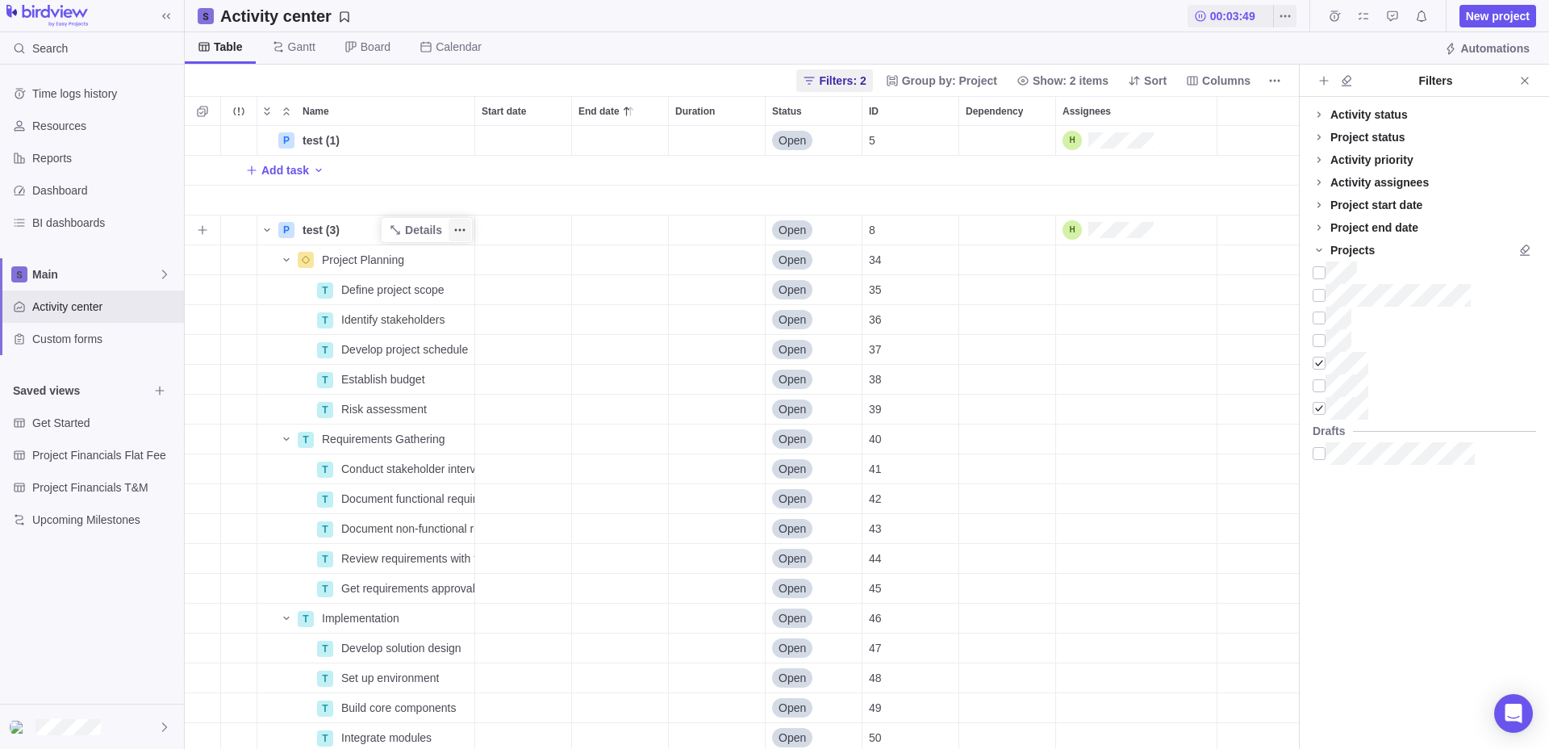
click at [468, 228] on span "More actions" at bounding box center [460, 230] width 23 height 23
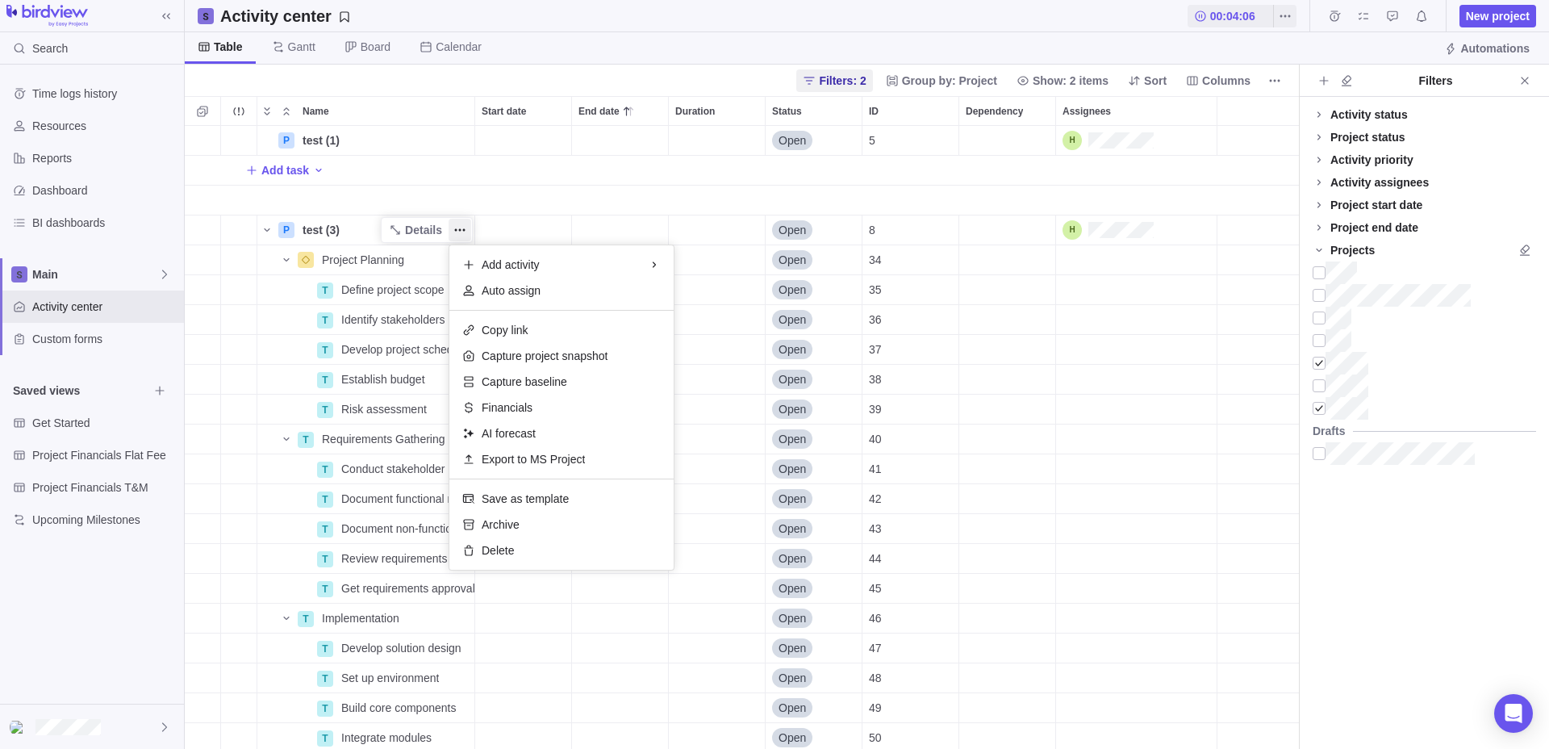
click at [315, 223] on div "P test (1) Details Open 5 Add task P test (3) Details Open 8 Project Planning D…" at bounding box center [742, 437] width 1114 height 623
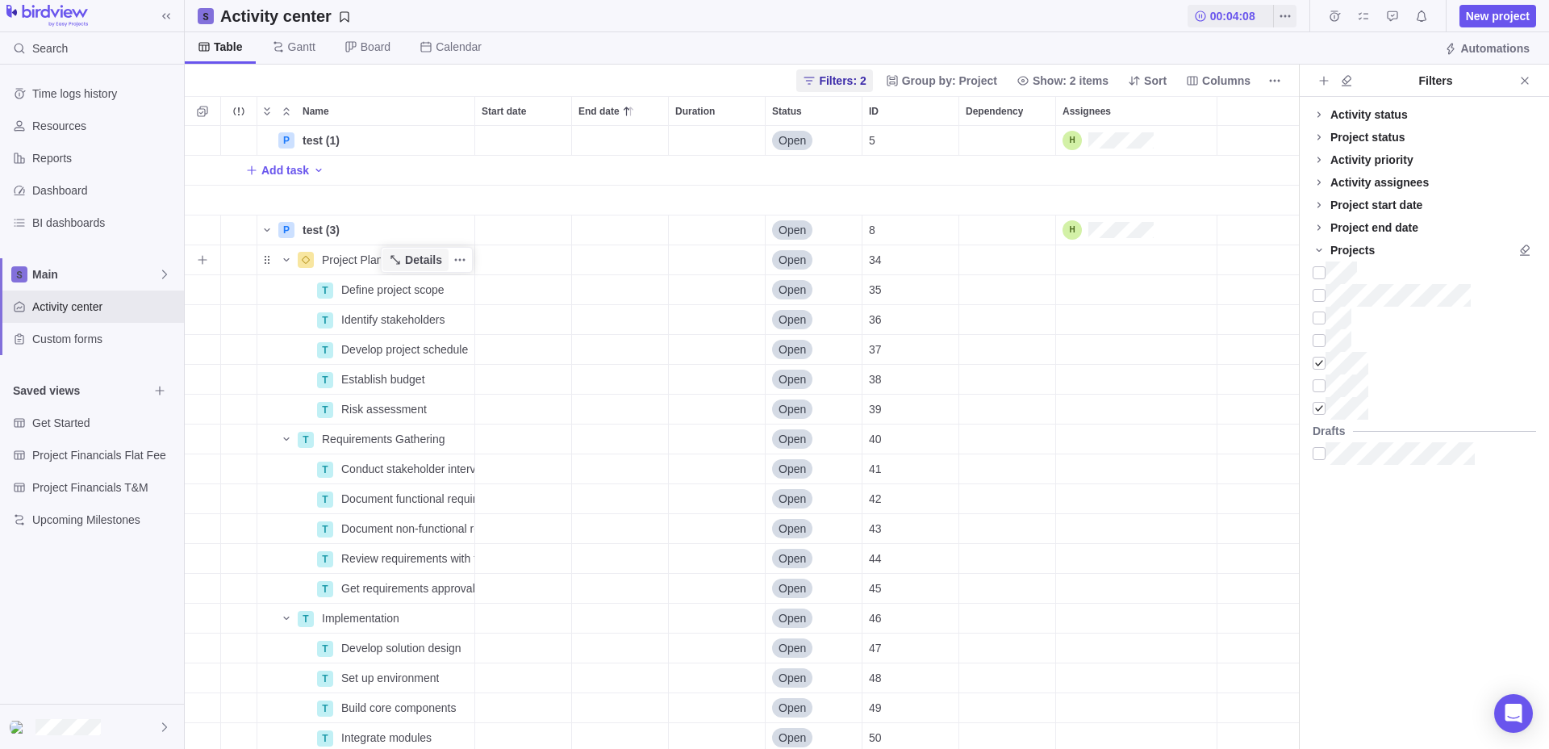
click at [420, 263] on span "Details" at bounding box center [423, 260] width 37 height 16
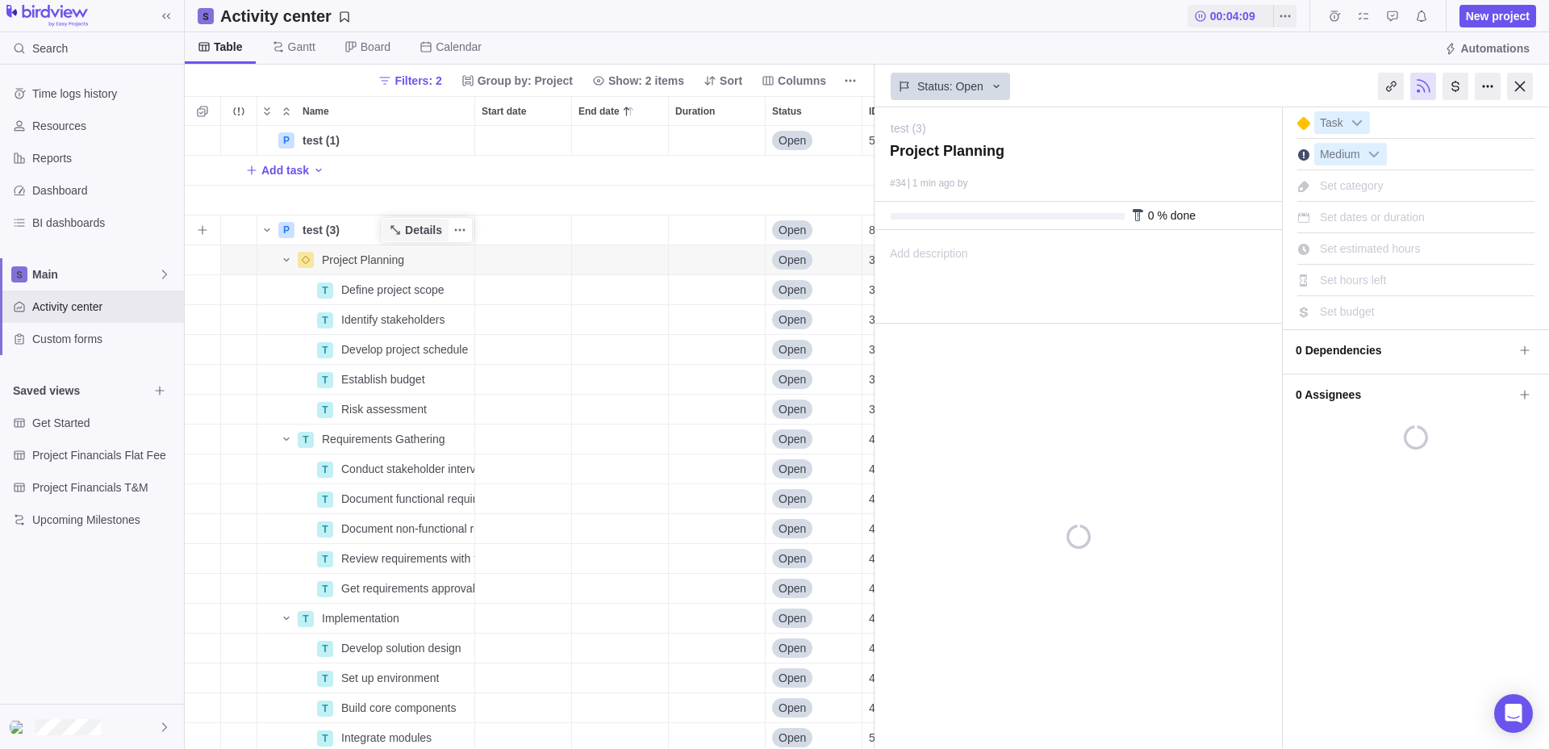
scroll to position [623, 690]
click at [420, 232] on span "Details" at bounding box center [423, 230] width 37 height 16
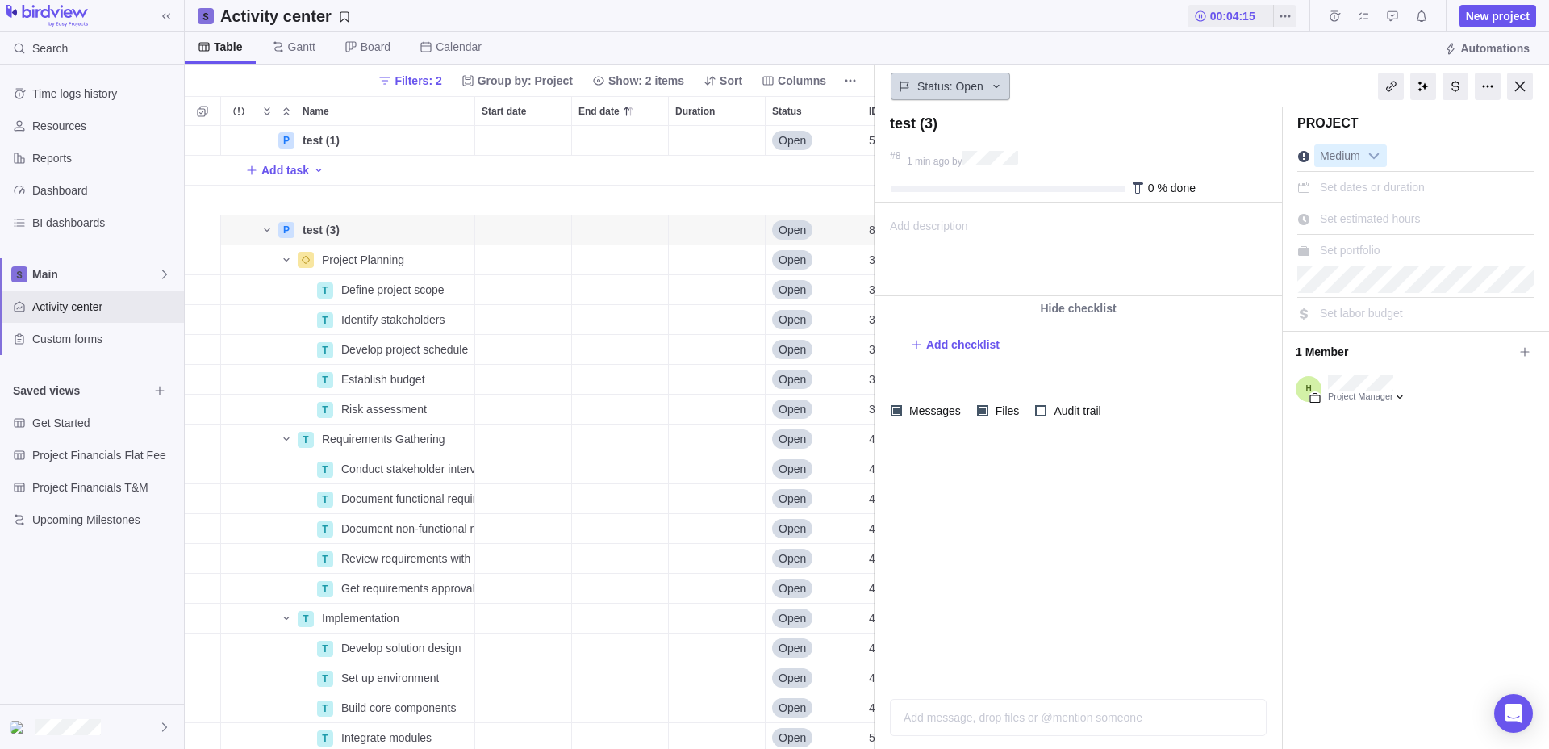
click at [977, 88] on span "Status: Open" at bounding box center [950, 86] width 66 height 16
click at [949, 237] on div "Closed" at bounding box center [928, 241] width 48 height 16
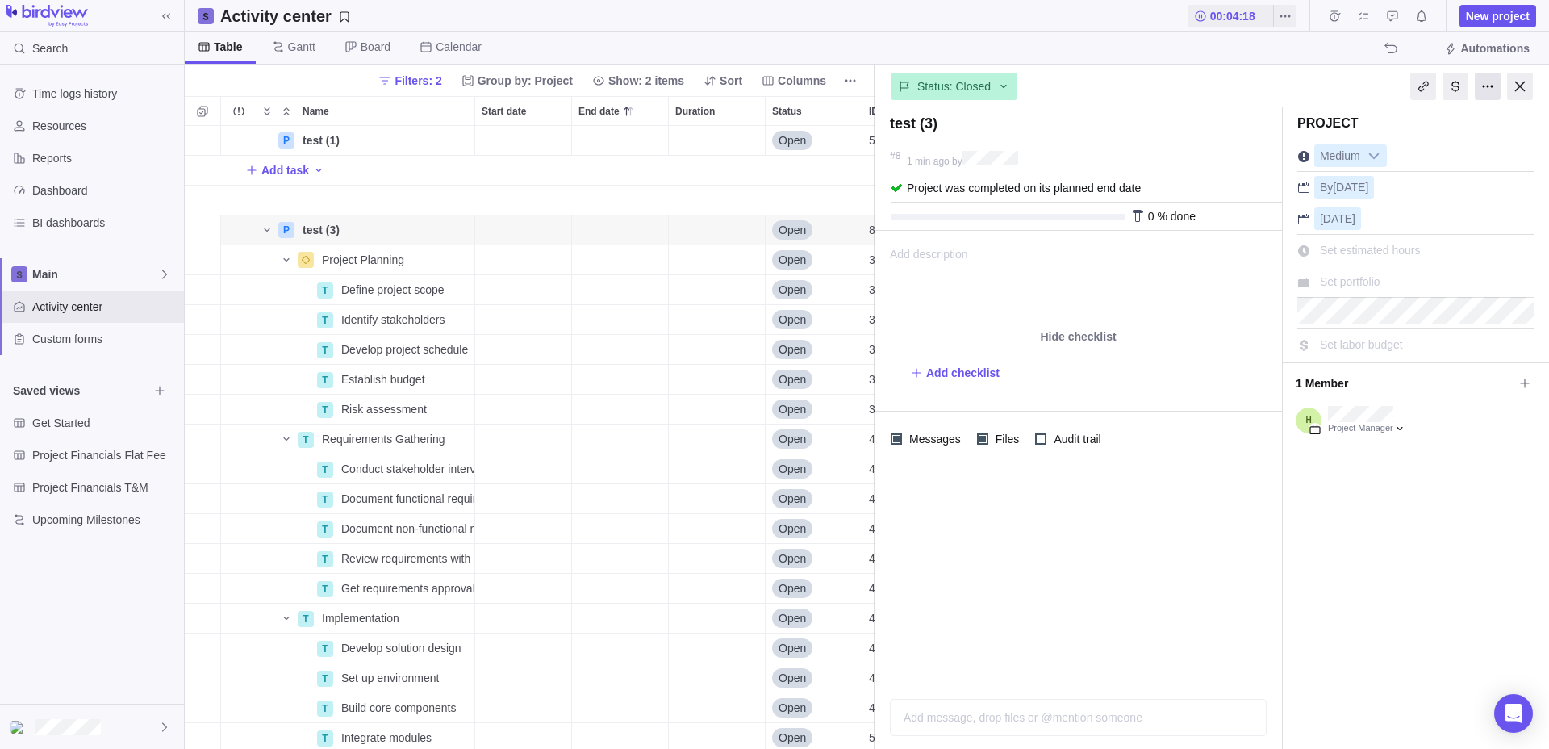
click at [1479, 85] on div at bounding box center [1488, 86] width 26 height 27
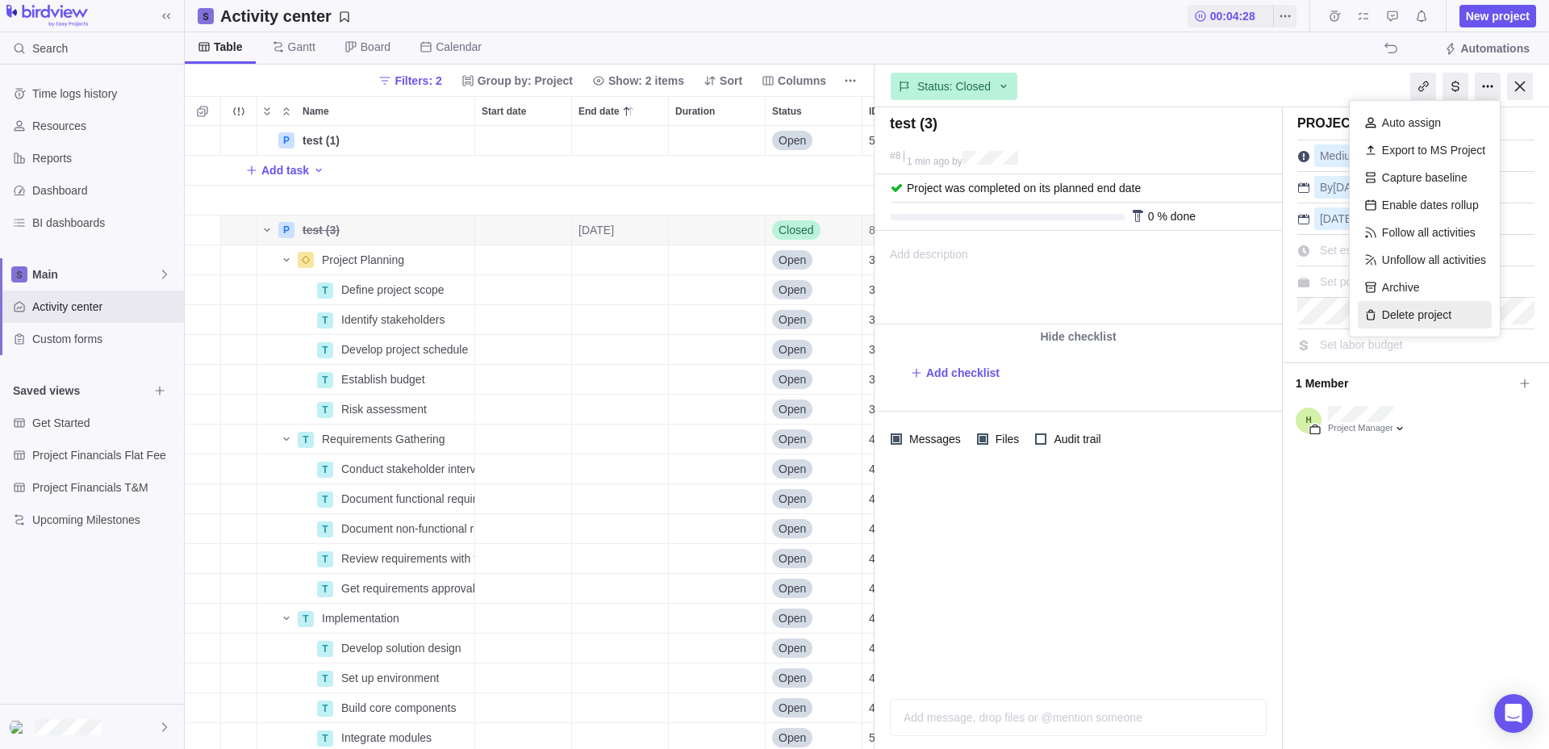
click at [1431, 307] on div "Delete project" at bounding box center [1425, 314] width 134 height 27
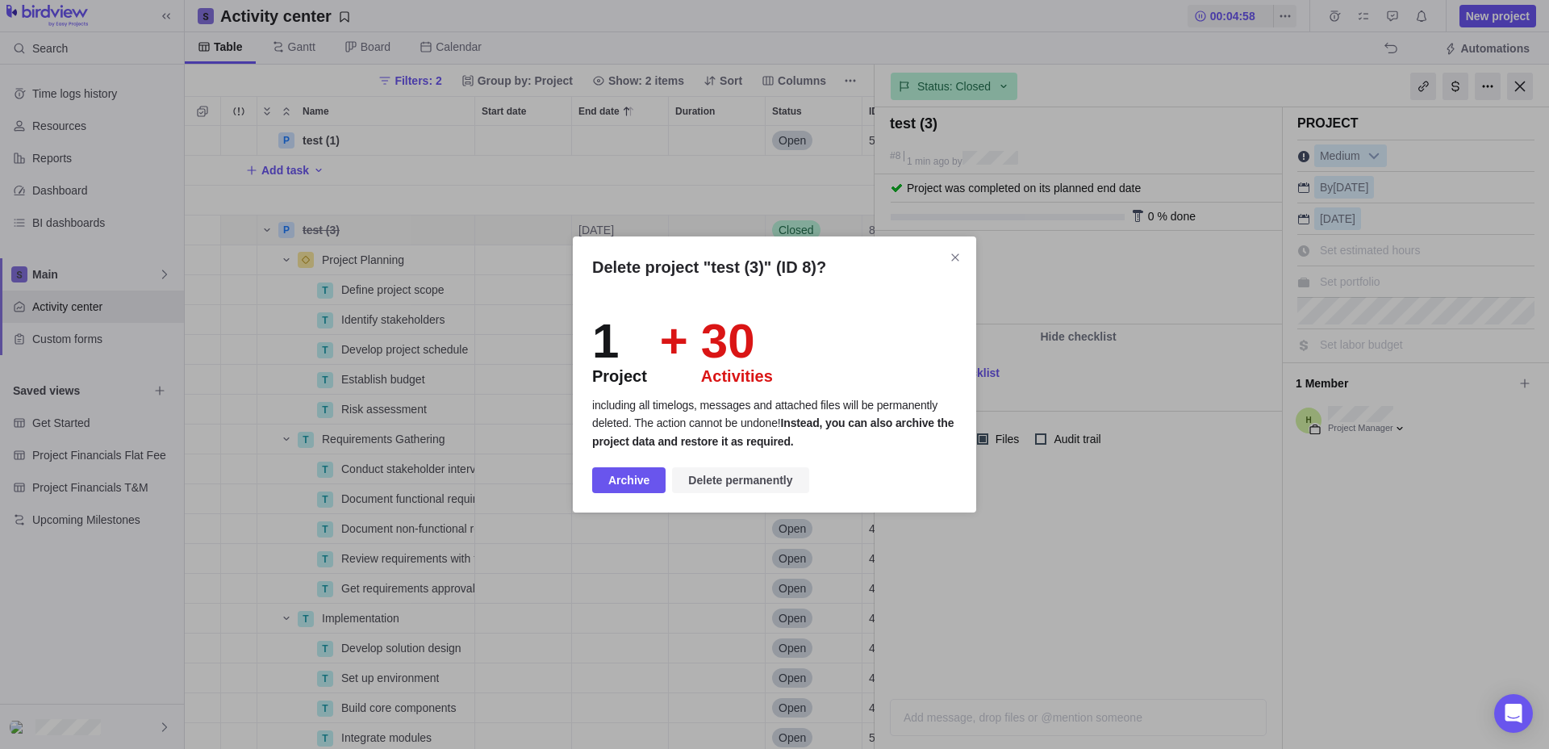
click at [737, 482] on span "Delete permanently" at bounding box center [740, 479] width 104 height 19
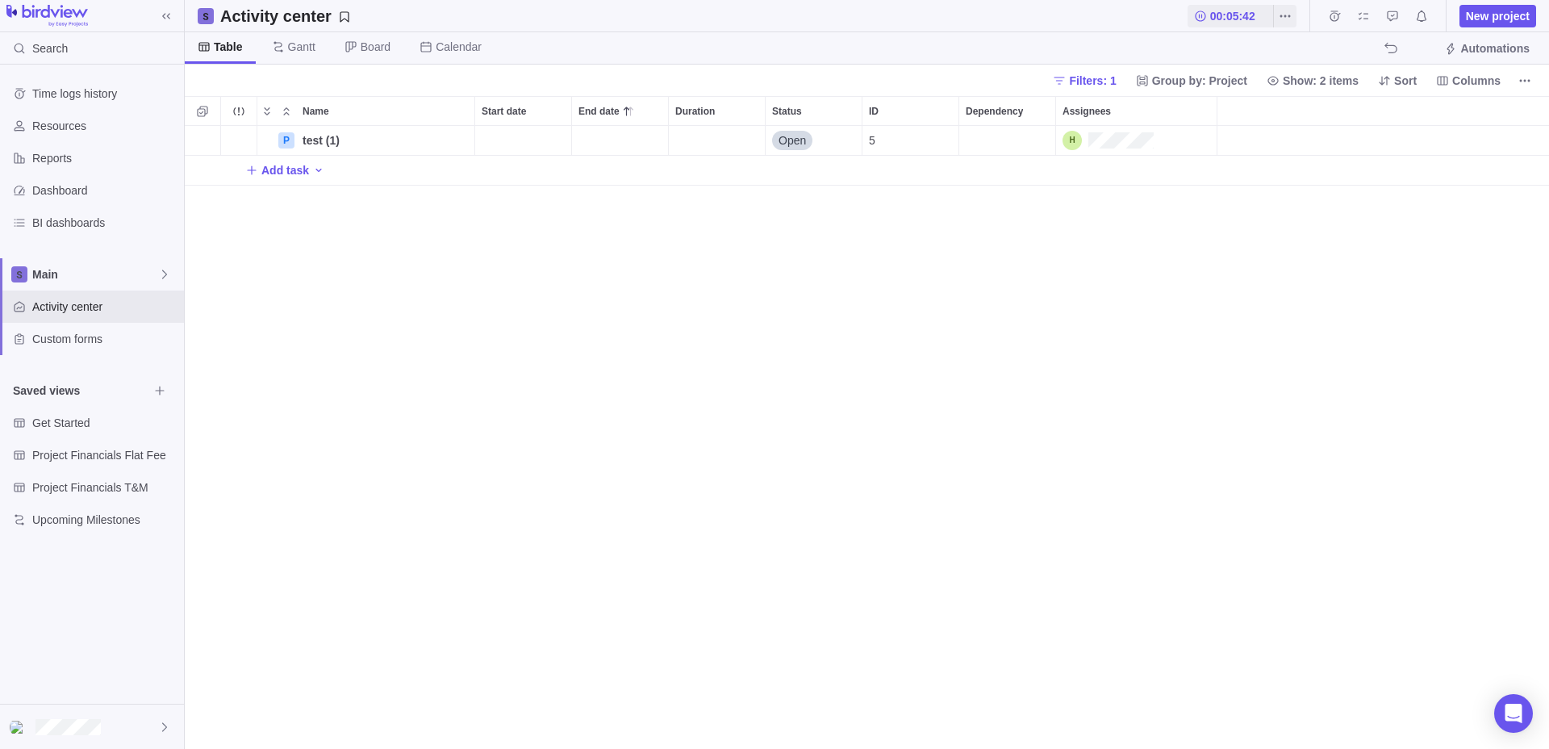
scroll to position [623, 1364]
click at [268, 173] on span "Add task" at bounding box center [285, 170] width 48 height 16
click at [1293, 35] on body "Search Time logs history Resources Reports Dashboard BI dashboards Main Activit…" at bounding box center [774, 374] width 1549 height 749
click at [232, 47] on span "Table" at bounding box center [228, 47] width 29 height 16
click at [1087, 77] on span "Filters: 1" at bounding box center [1092, 81] width 47 height 16
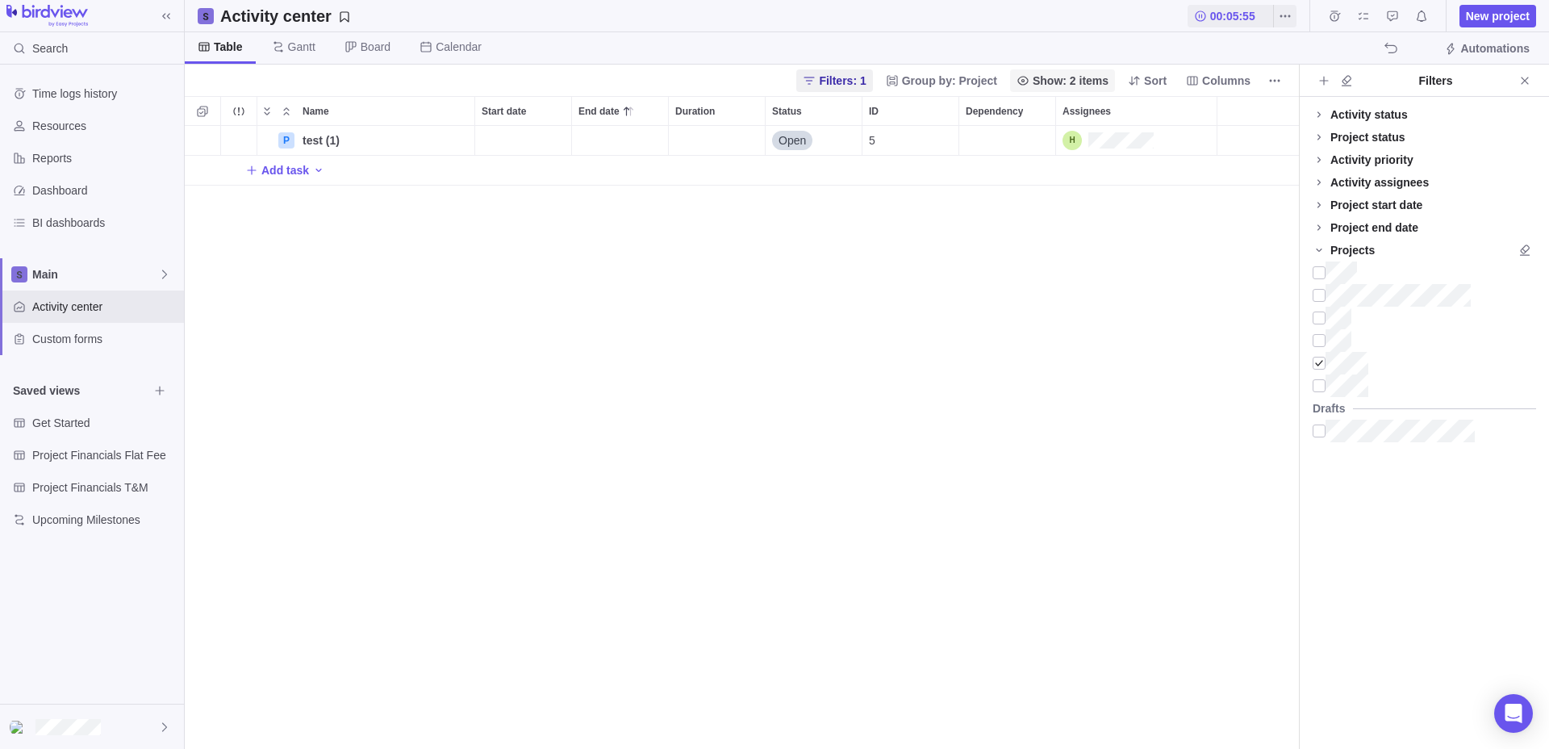
scroll to position [623, 1114]
click at [778, 81] on div "Filters: 1 Group by: Project Show: 2 items Sort Columns" at bounding box center [742, 80] width 1114 height 31
click at [812, 81] on icon at bounding box center [809, 80] width 10 height 7
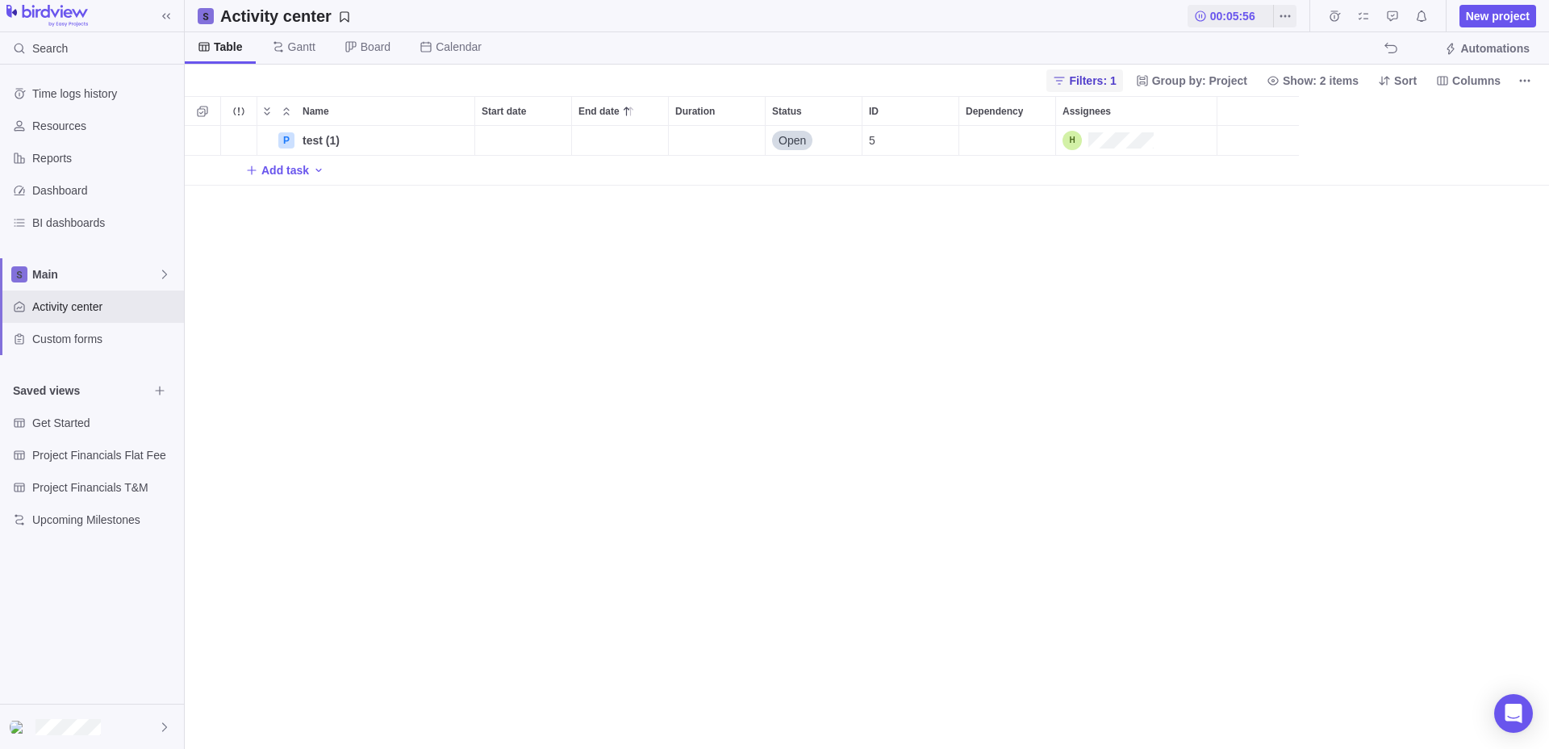
scroll to position [1, 1]
click at [1060, 77] on icon at bounding box center [1059, 80] width 13 height 13
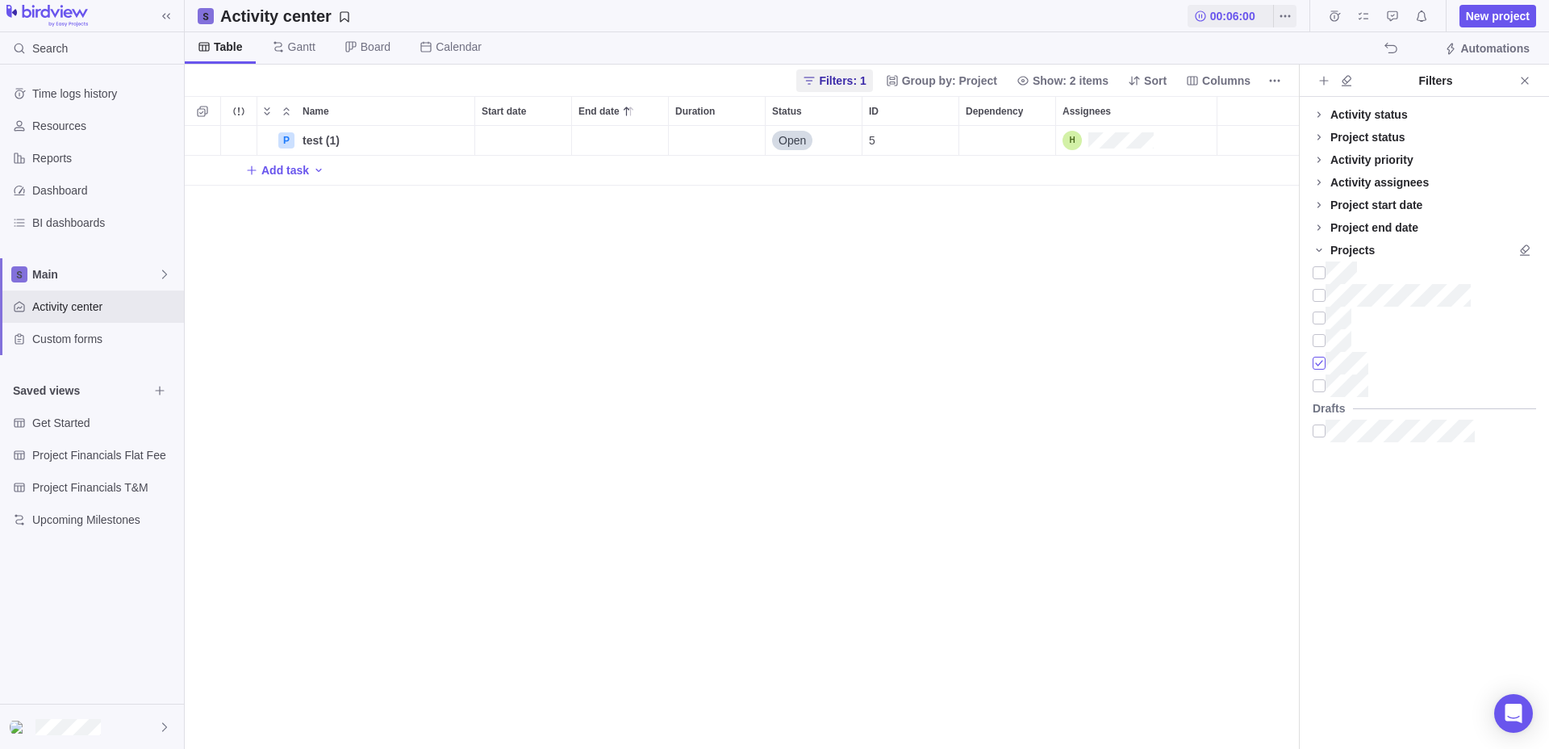
click at [1317, 355] on div at bounding box center [1319, 363] width 13 height 23
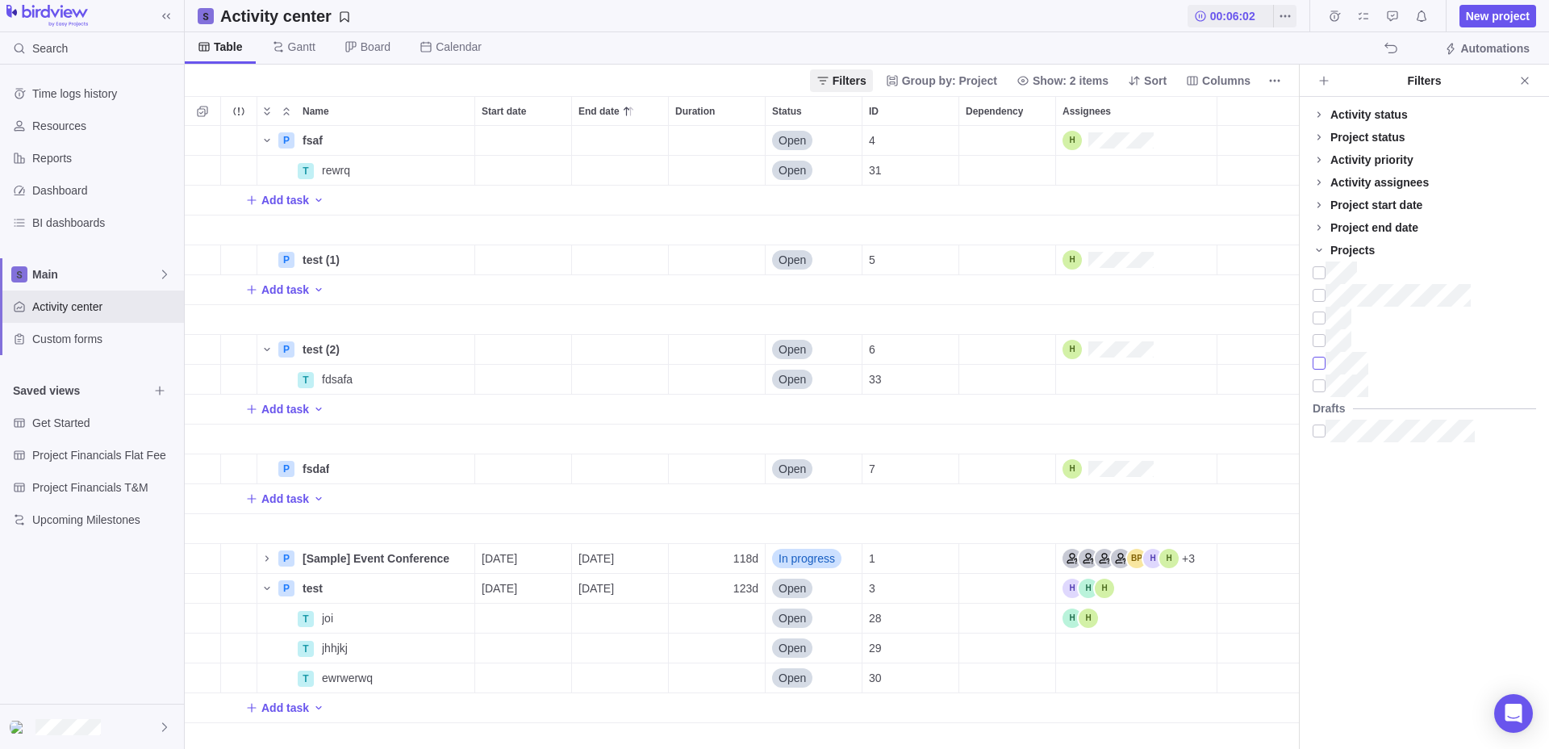
scroll to position [1, 1]
click at [452, 265] on span "More actions" at bounding box center [460, 259] width 23 height 23
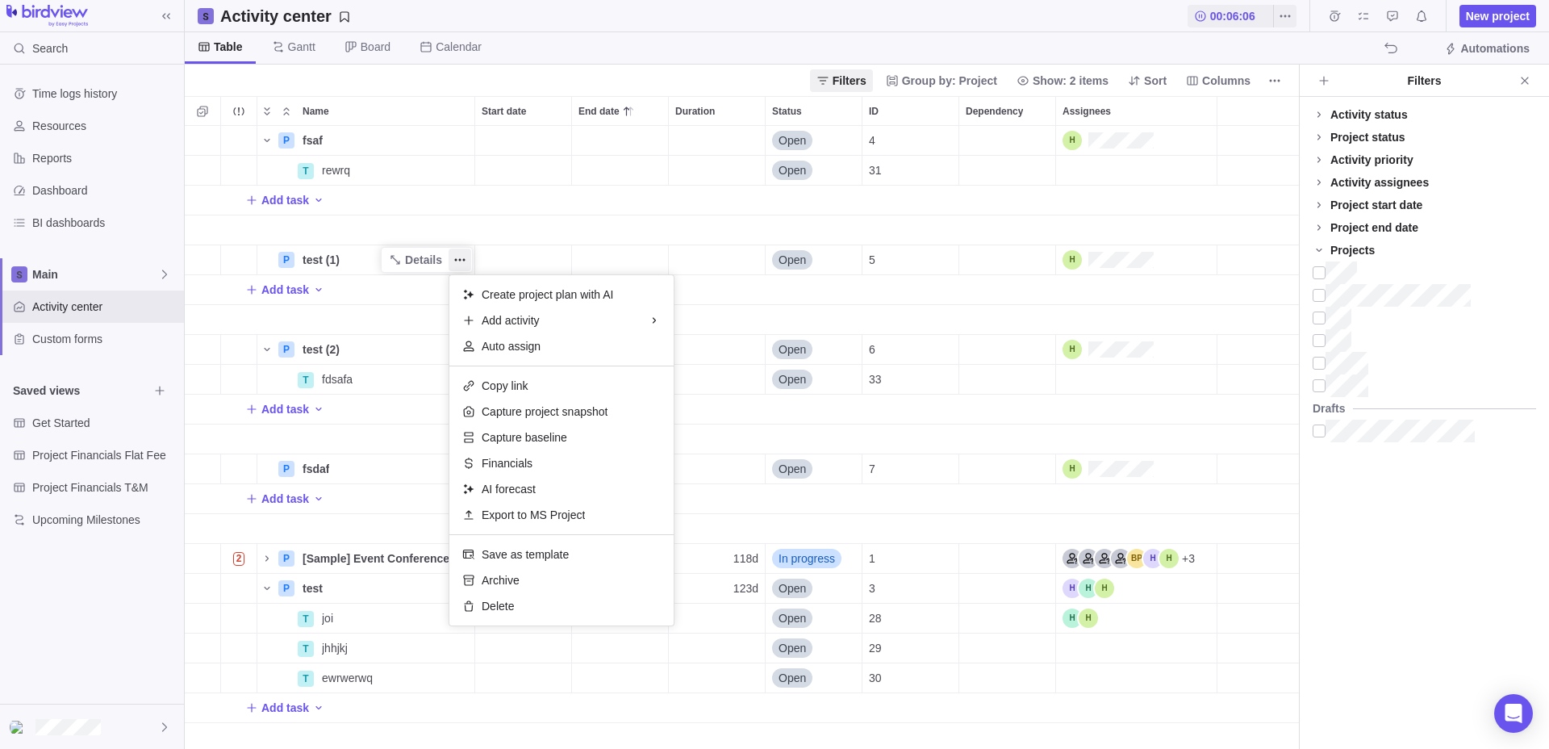
click at [375, 222] on div "Name Start date End date Duration Status ID Dependency Assignees P fsaf Details…" at bounding box center [742, 422] width 1114 height 653
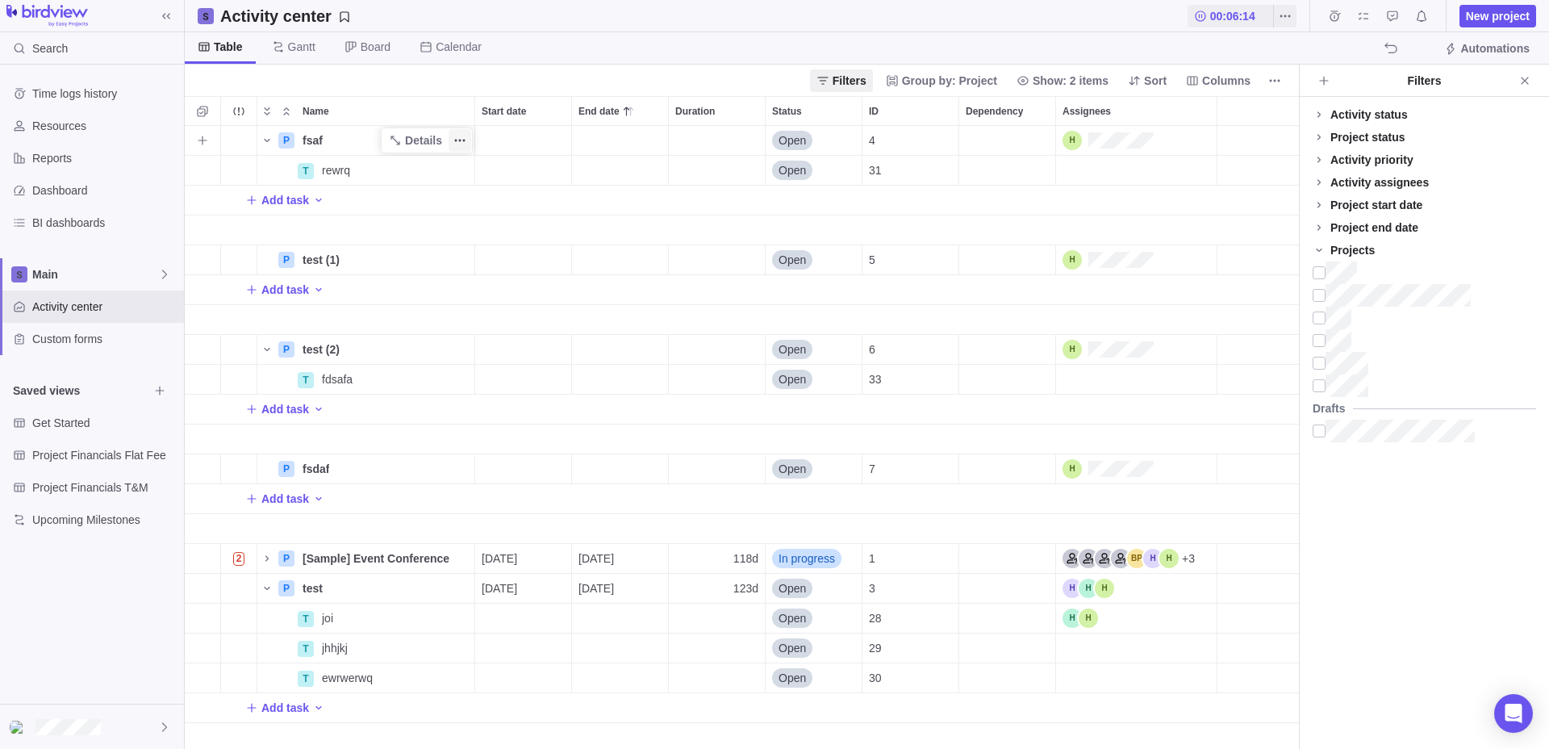
click at [456, 148] on span "More actions" at bounding box center [460, 140] width 23 height 23
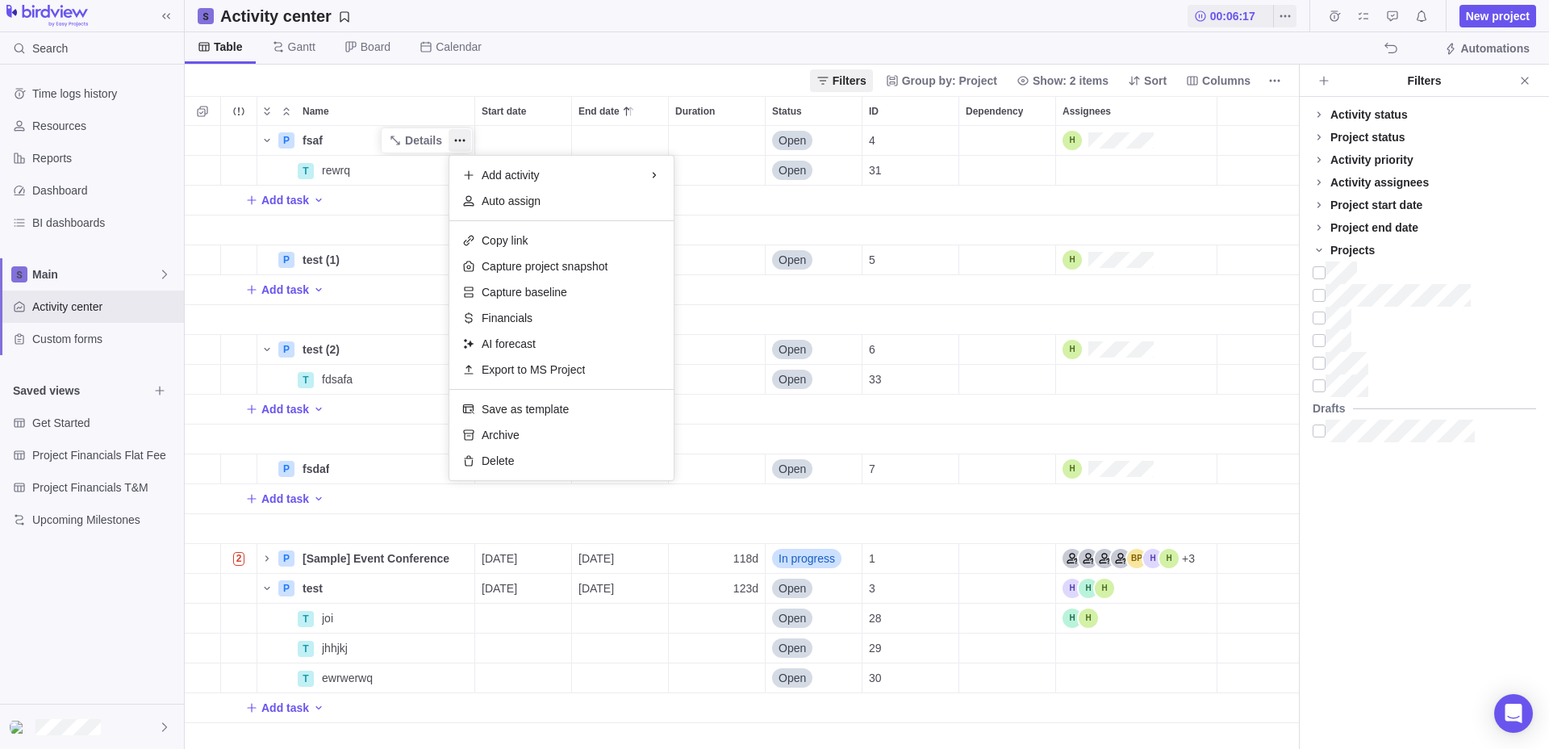
click at [395, 211] on div "Name Start date End date Duration Status ID Dependency Assignees P fsaf Details…" at bounding box center [742, 422] width 1114 height 653
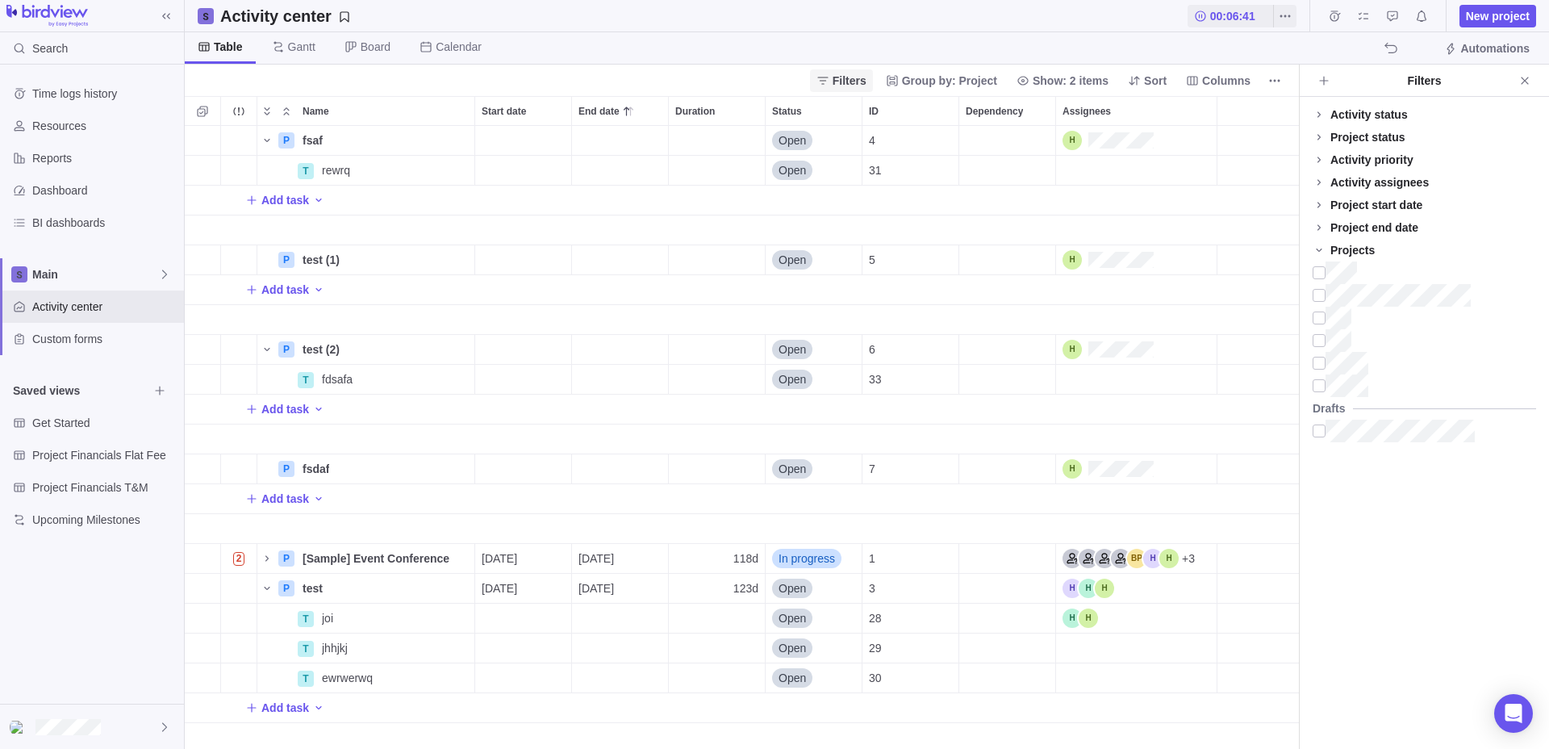
click at [835, 76] on span "Filters" at bounding box center [850, 81] width 34 height 16
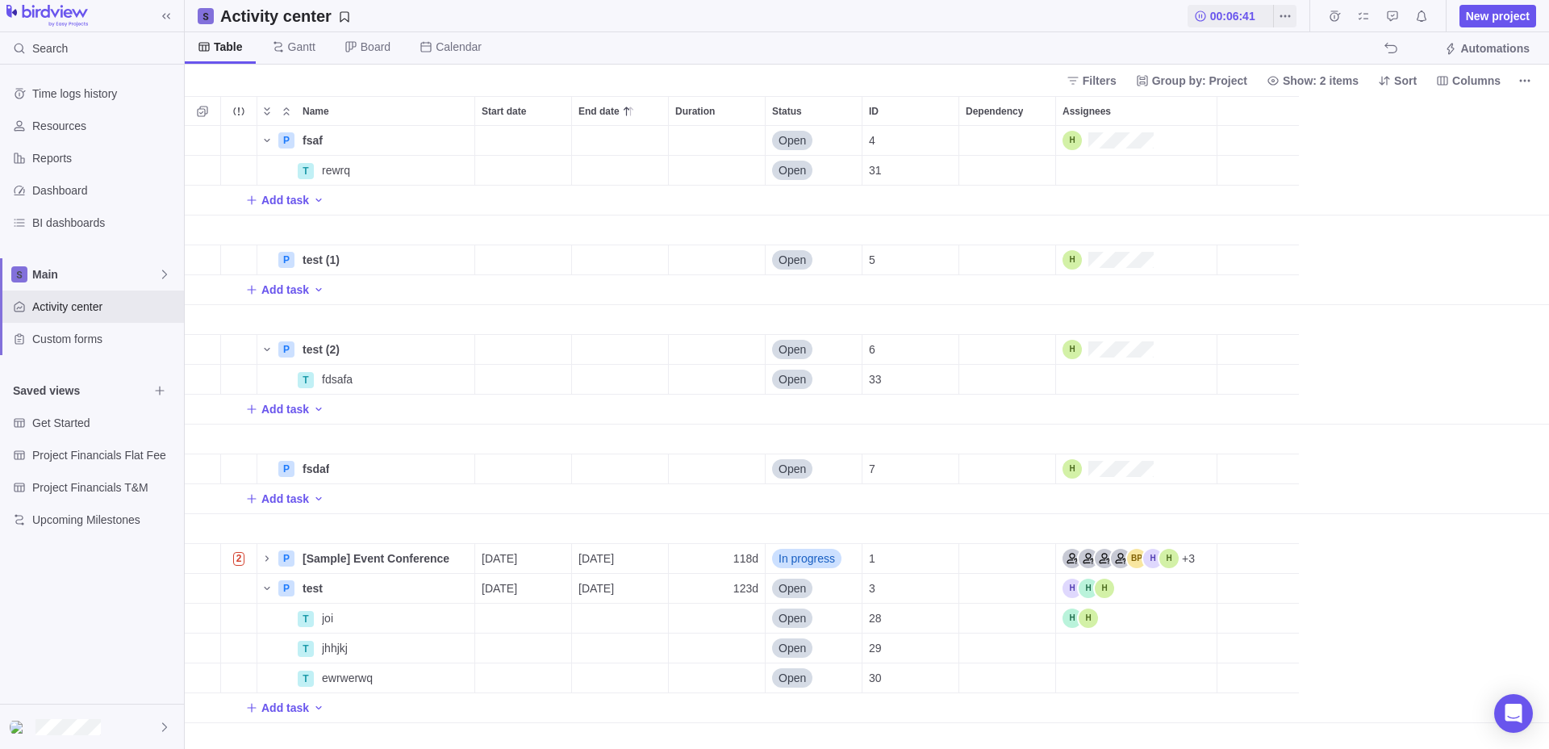
scroll to position [623, 1364]
click at [1087, 75] on span "Filters" at bounding box center [1100, 81] width 34 height 16
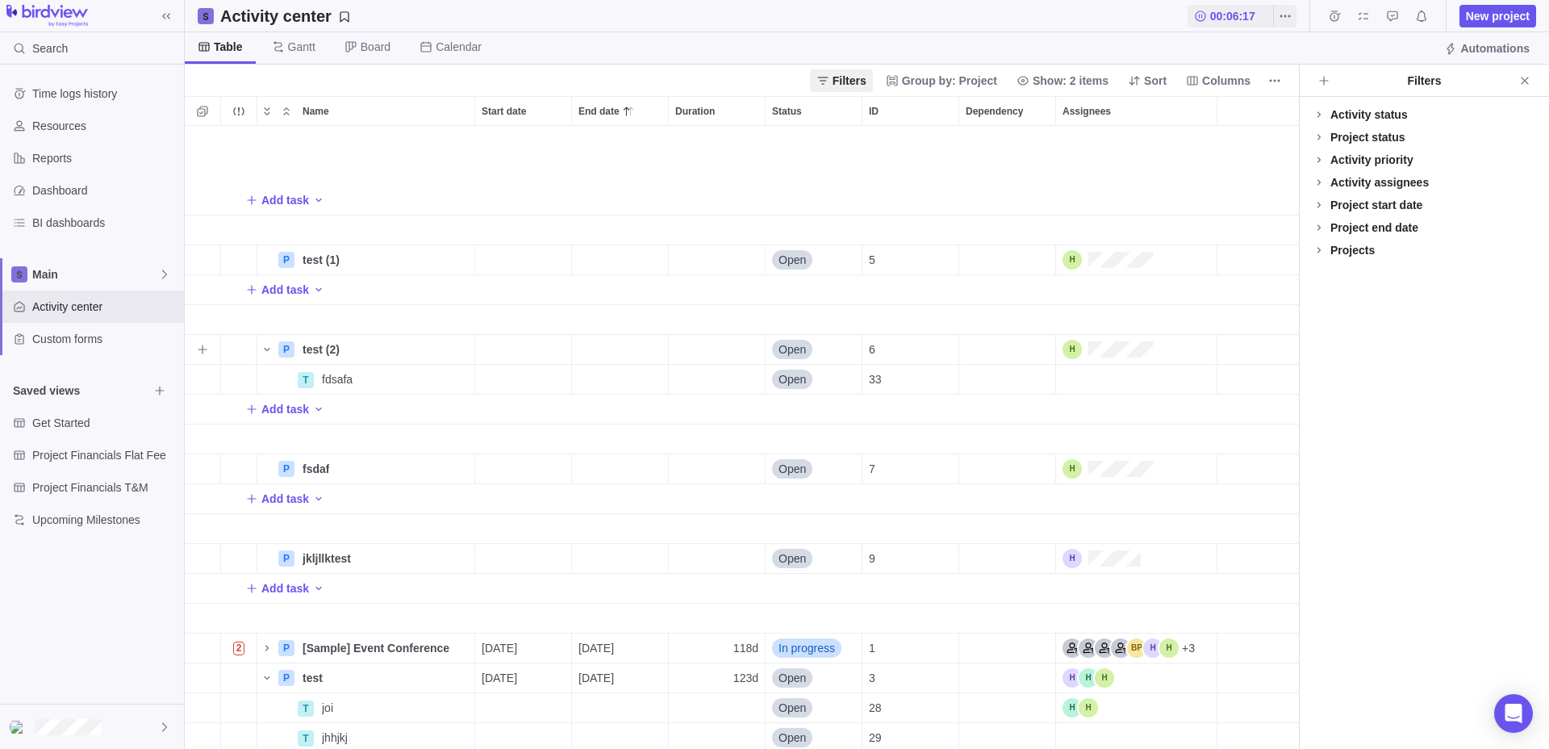
scroll to position [64, 0]
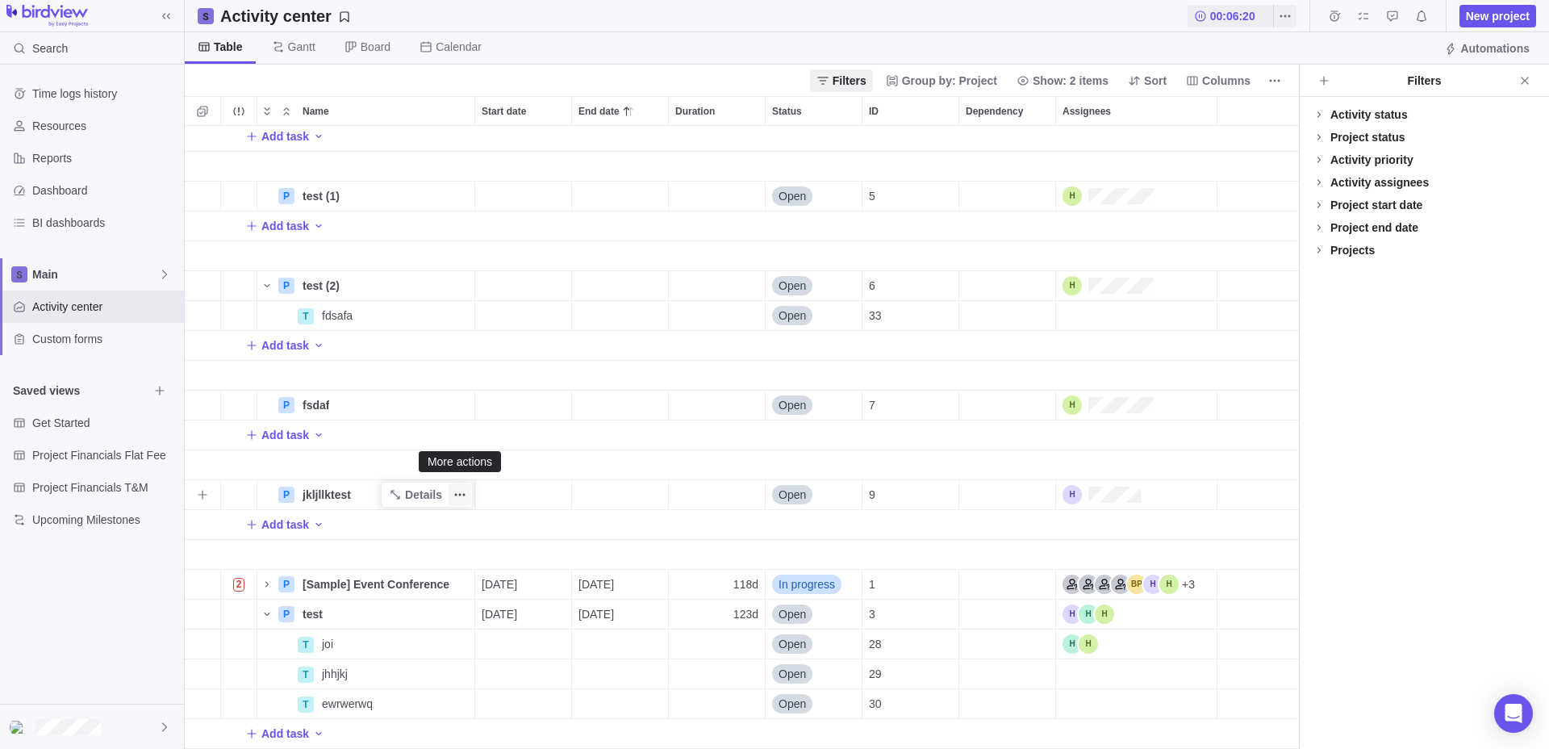
click at [452, 499] on span "More actions" at bounding box center [460, 494] width 23 height 23
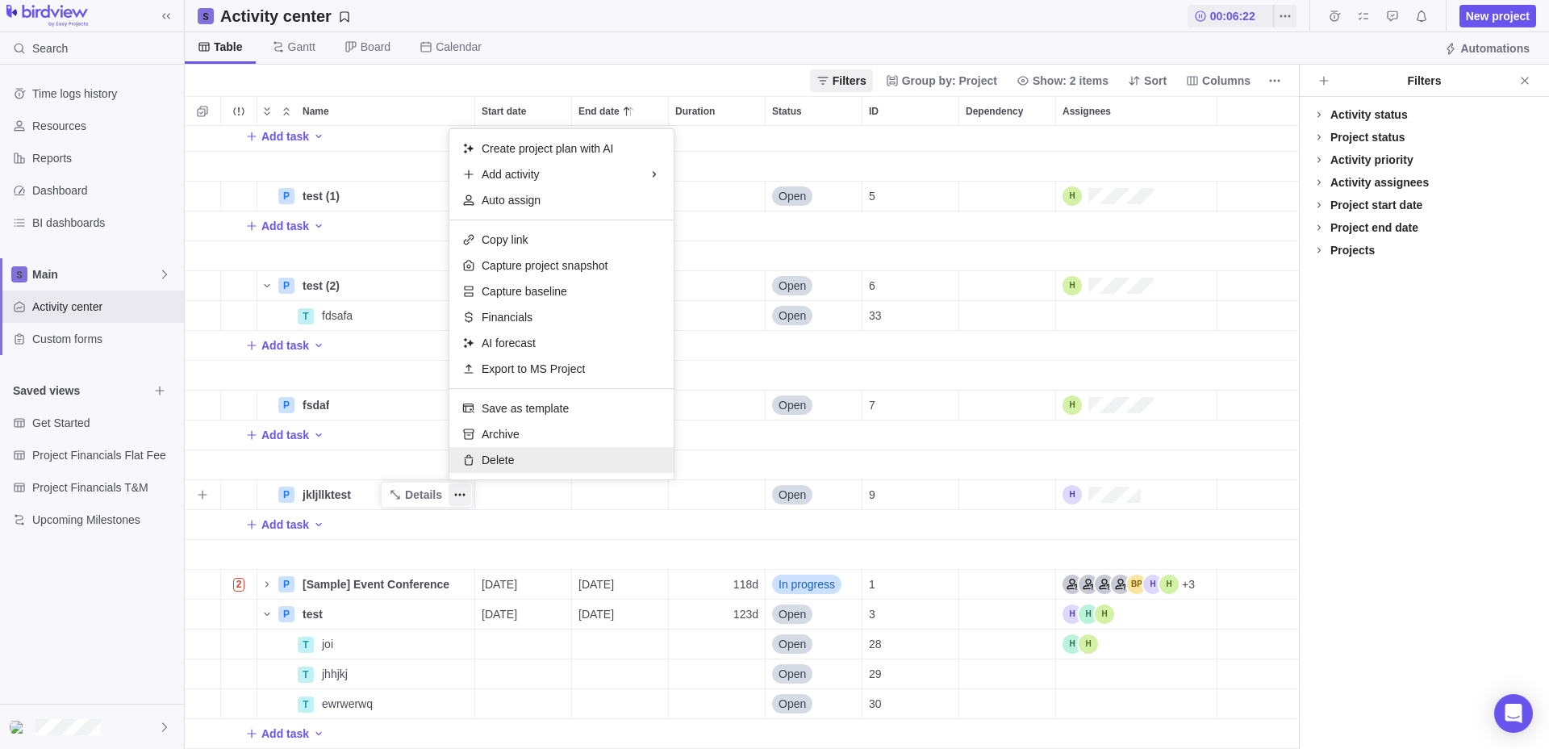
click at [493, 451] on div "Delete" at bounding box center [561, 460] width 224 height 26
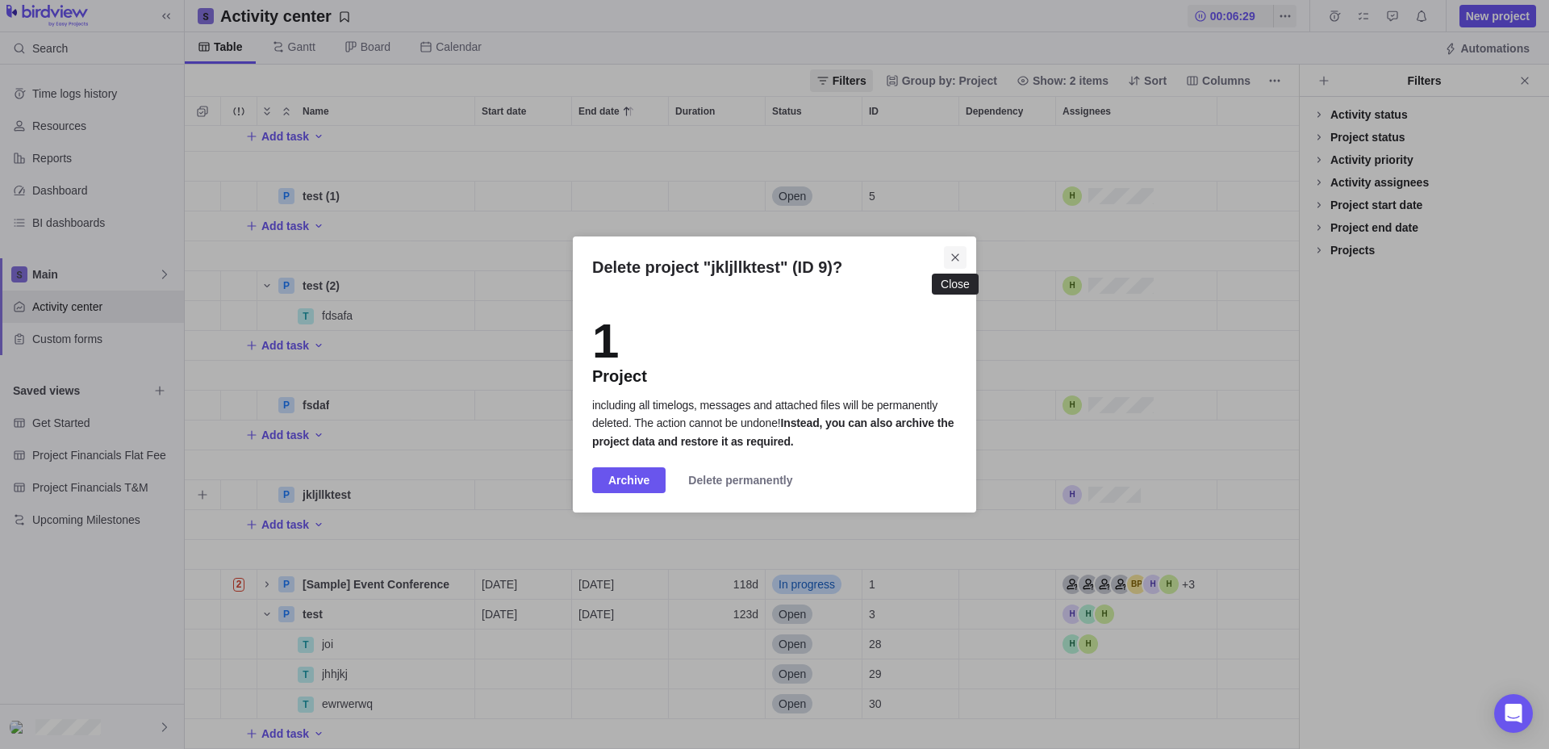
click at [960, 248] on span "Close" at bounding box center [955, 257] width 23 height 23
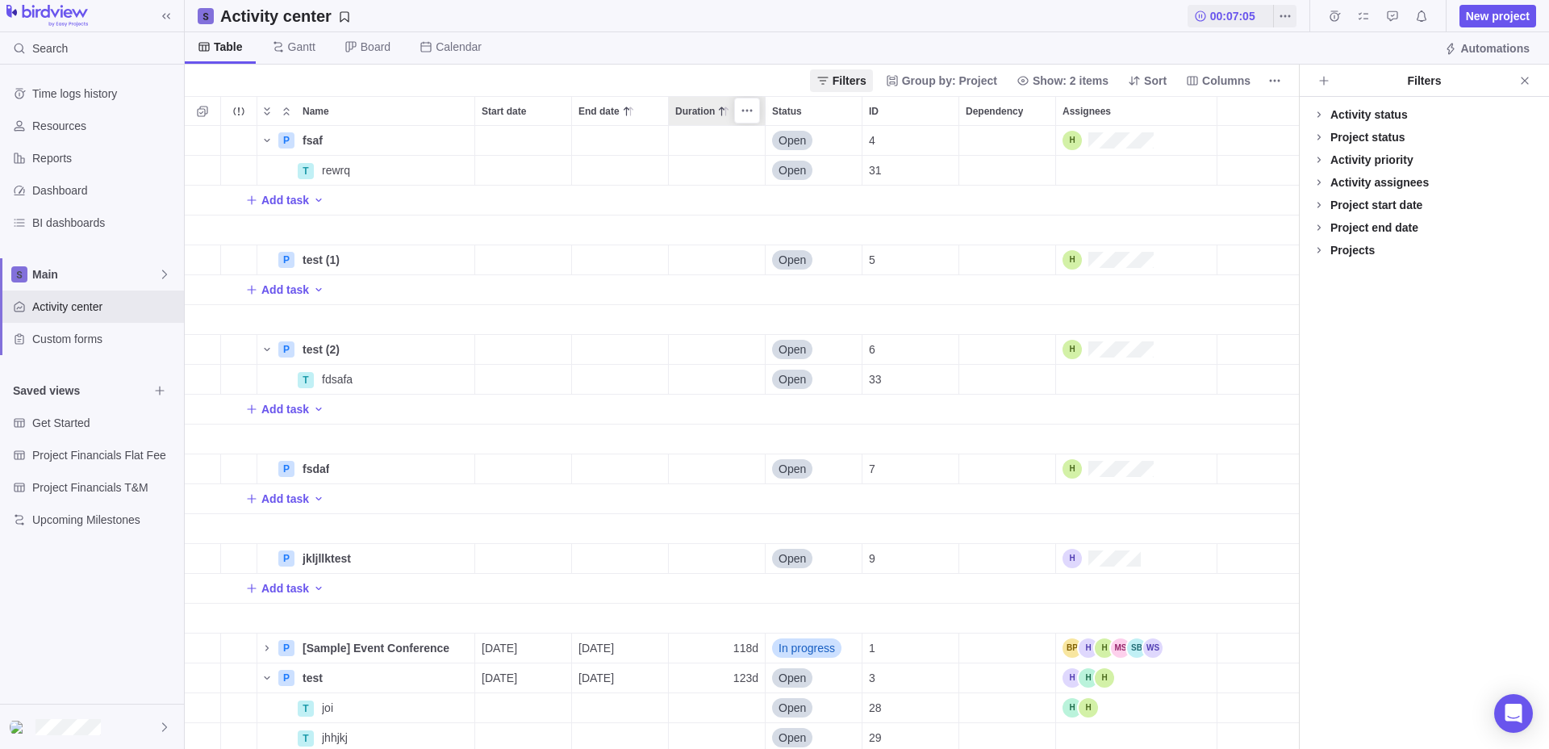
scroll to position [623, 1114]
click at [459, 138] on icon "More actions" at bounding box center [459, 140] width 13 height 13
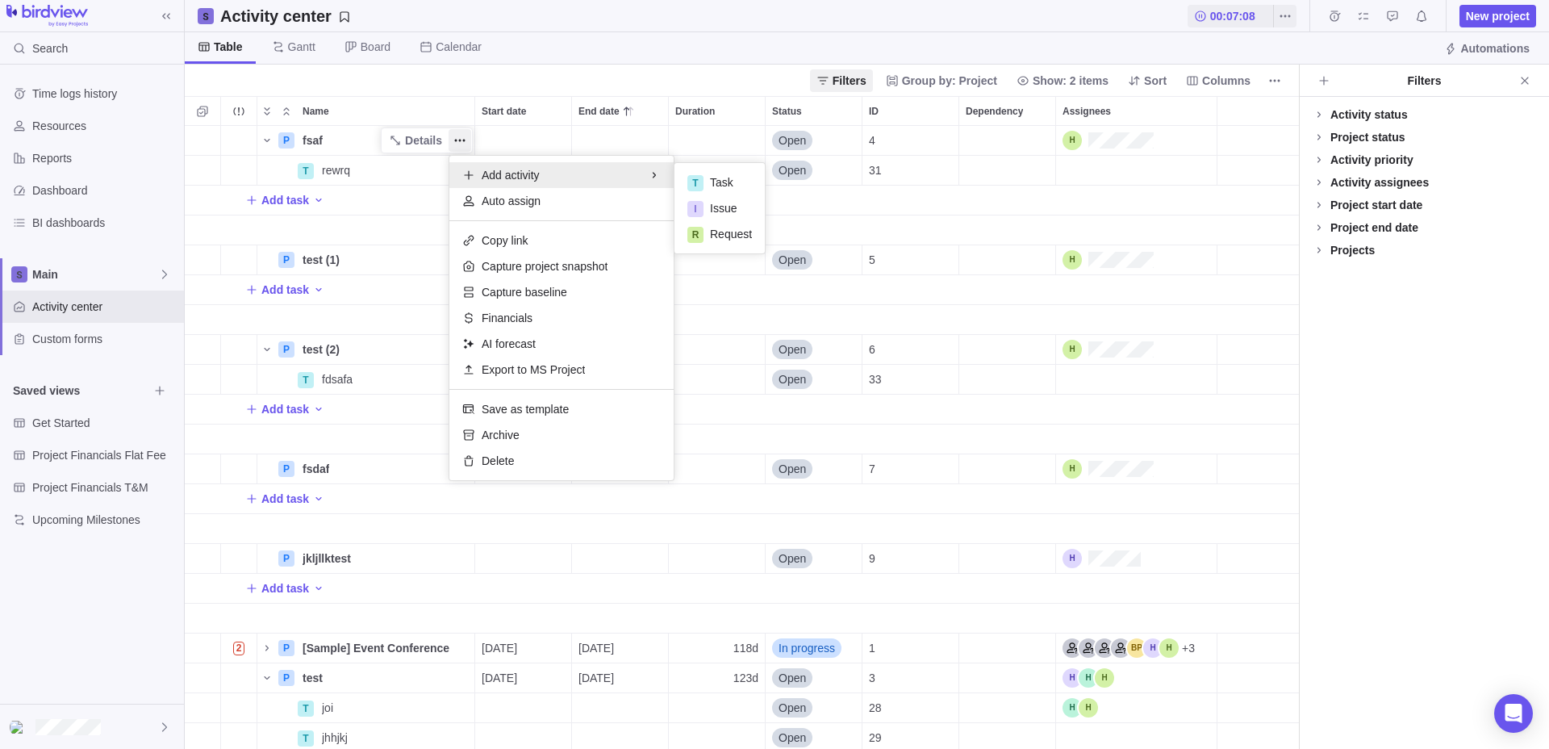
click at [422, 233] on div "P fsaf Details Open 4 T rewrq Details Open 31 Add task P test (1) Details Open …" at bounding box center [742, 437] width 1114 height 623
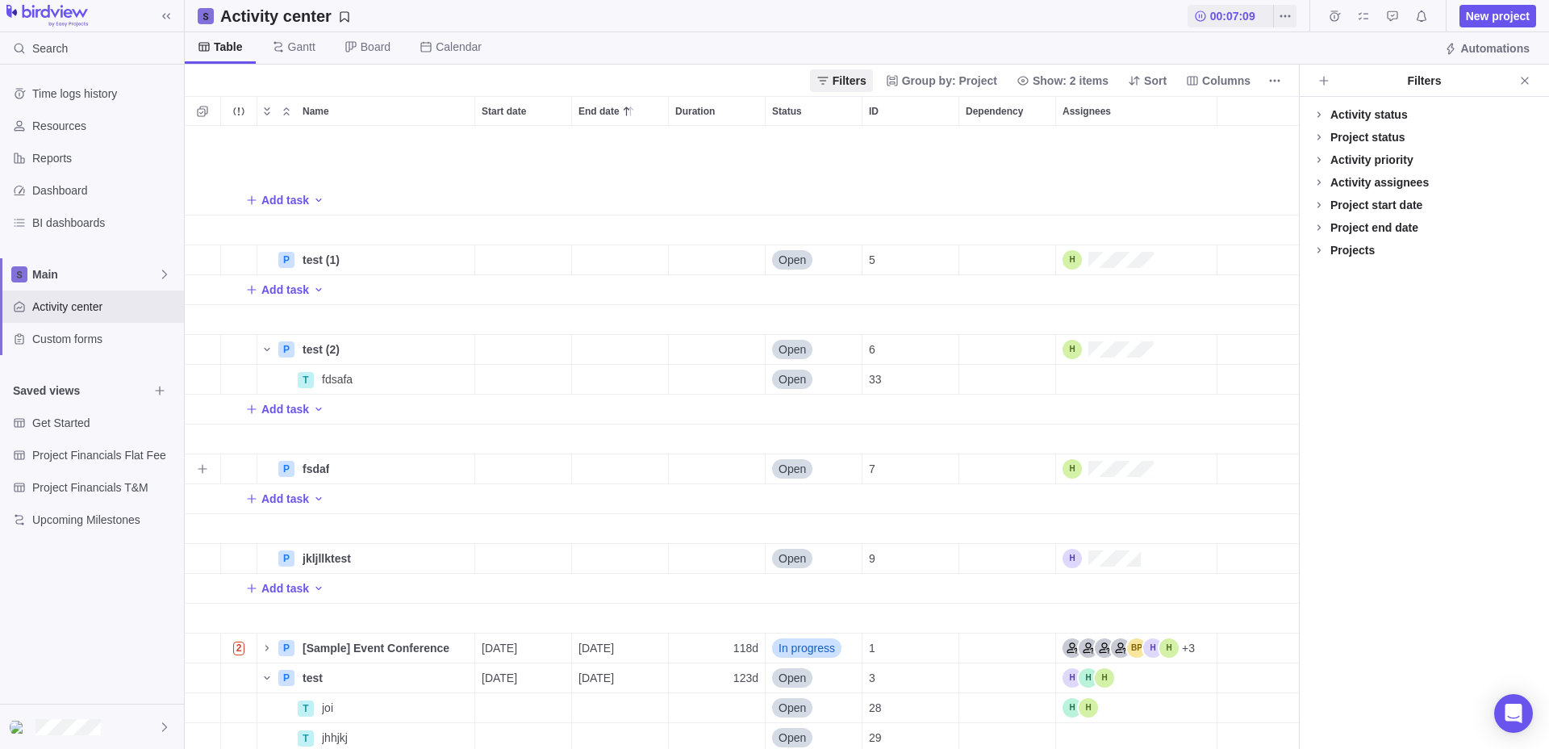
scroll to position [64, 0]
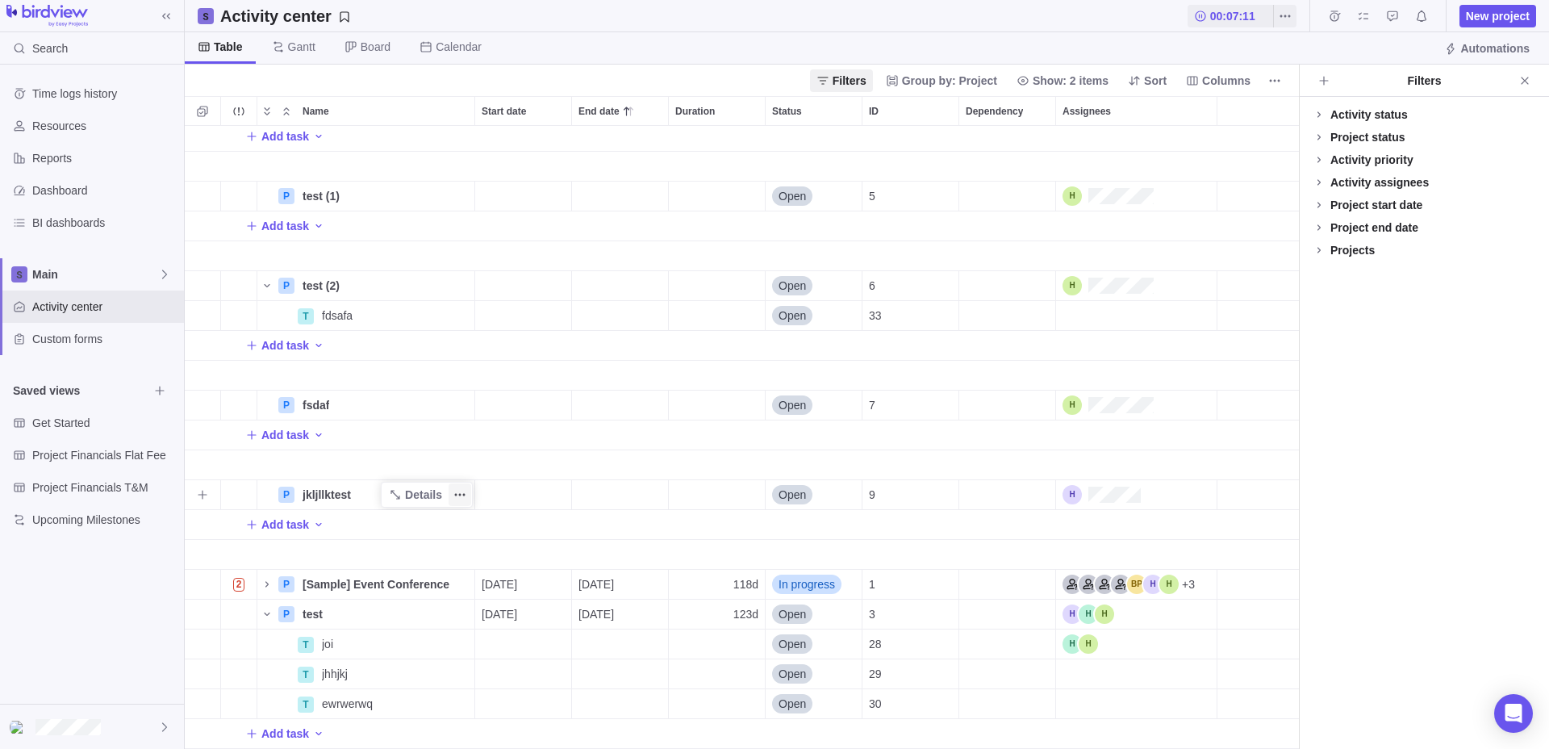
click at [463, 487] on span "More actions" at bounding box center [460, 494] width 23 height 23
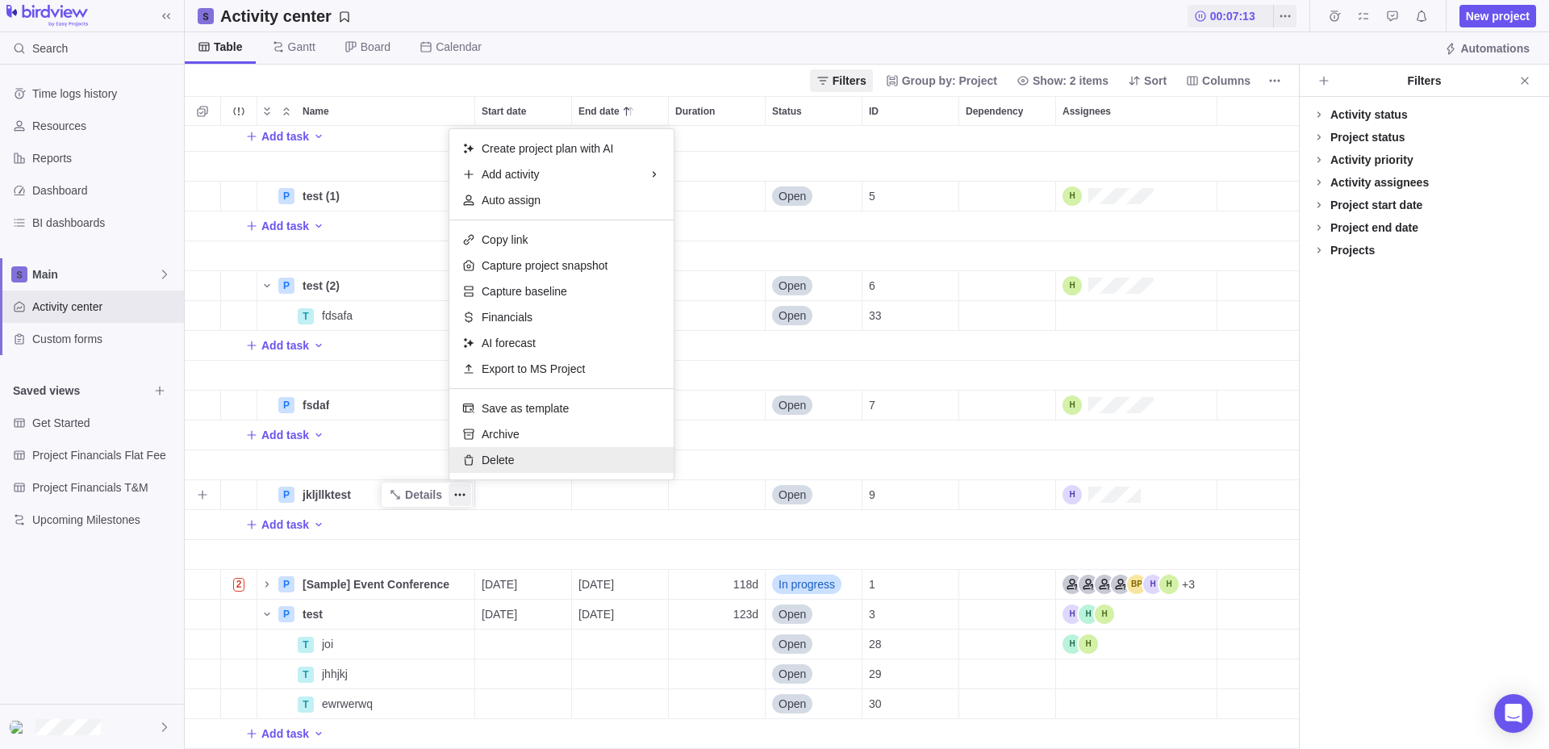
click at [486, 461] on span "Delete" at bounding box center [498, 460] width 32 height 16
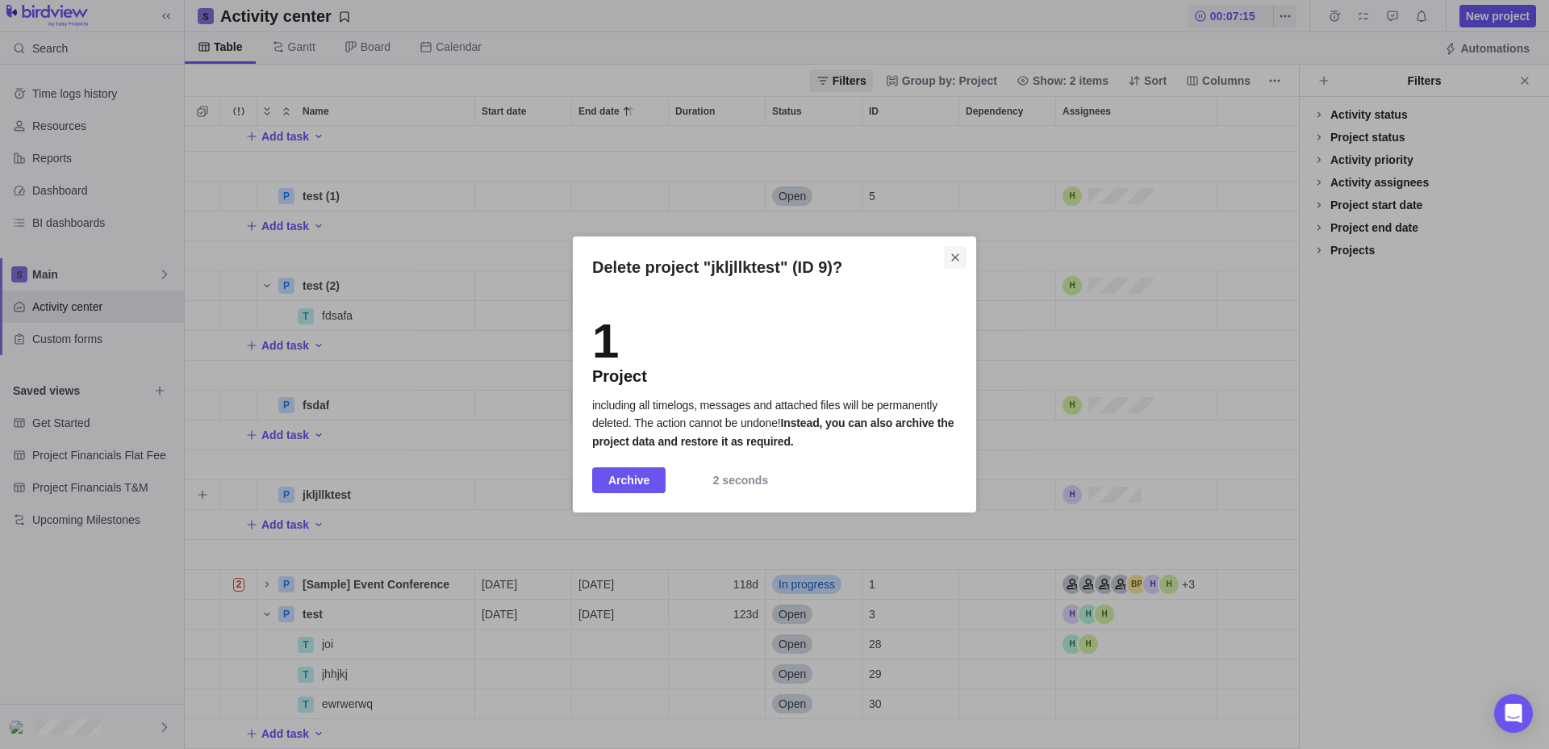
click at [954, 248] on span "Close" at bounding box center [955, 257] width 23 height 23
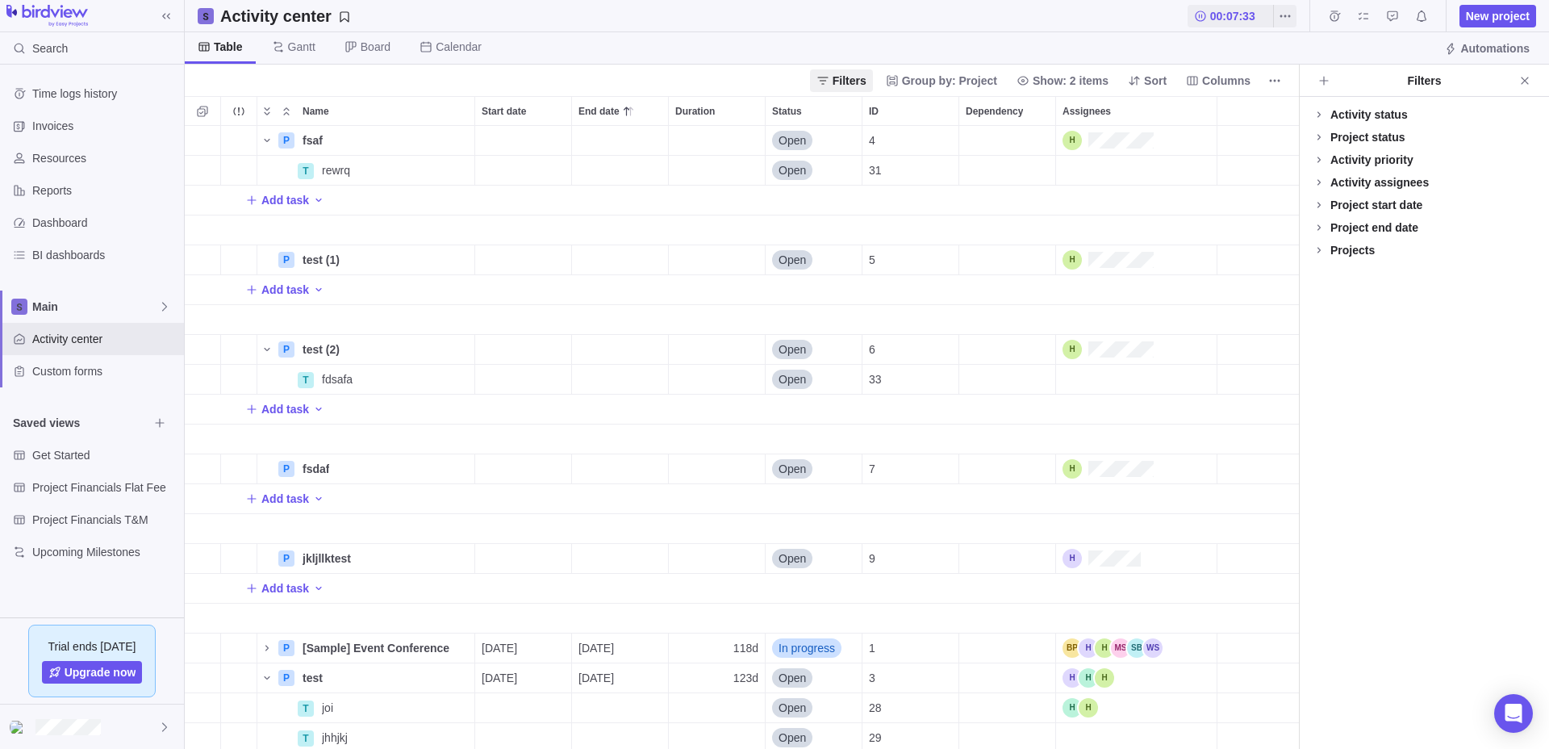
scroll to position [623, 1114]
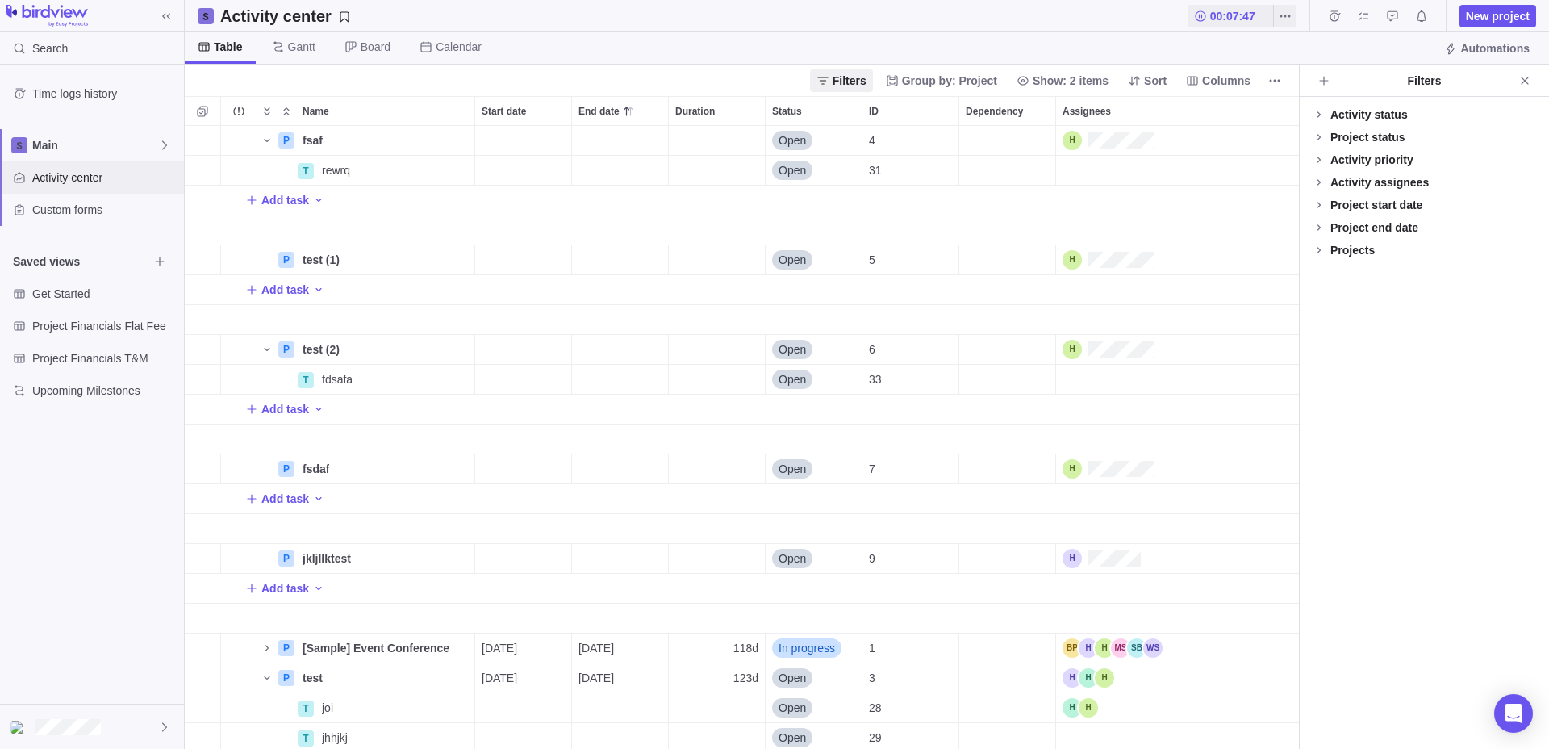
scroll to position [623, 1114]
click at [463, 141] on icon "More actions" at bounding box center [464, 141] width 2 height 2
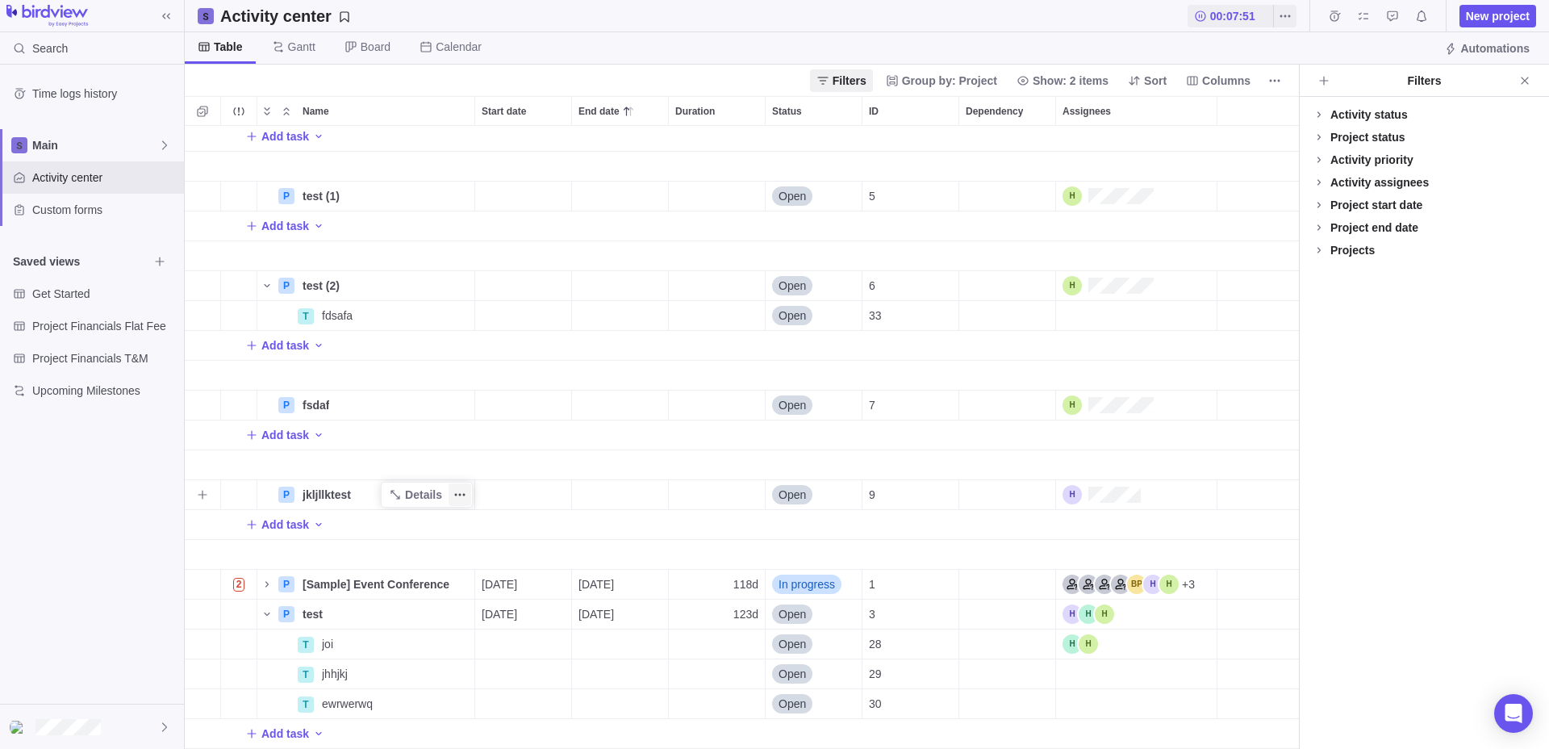
click at [467, 491] on span "More actions" at bounding box center [460, 494] width 23 height 23
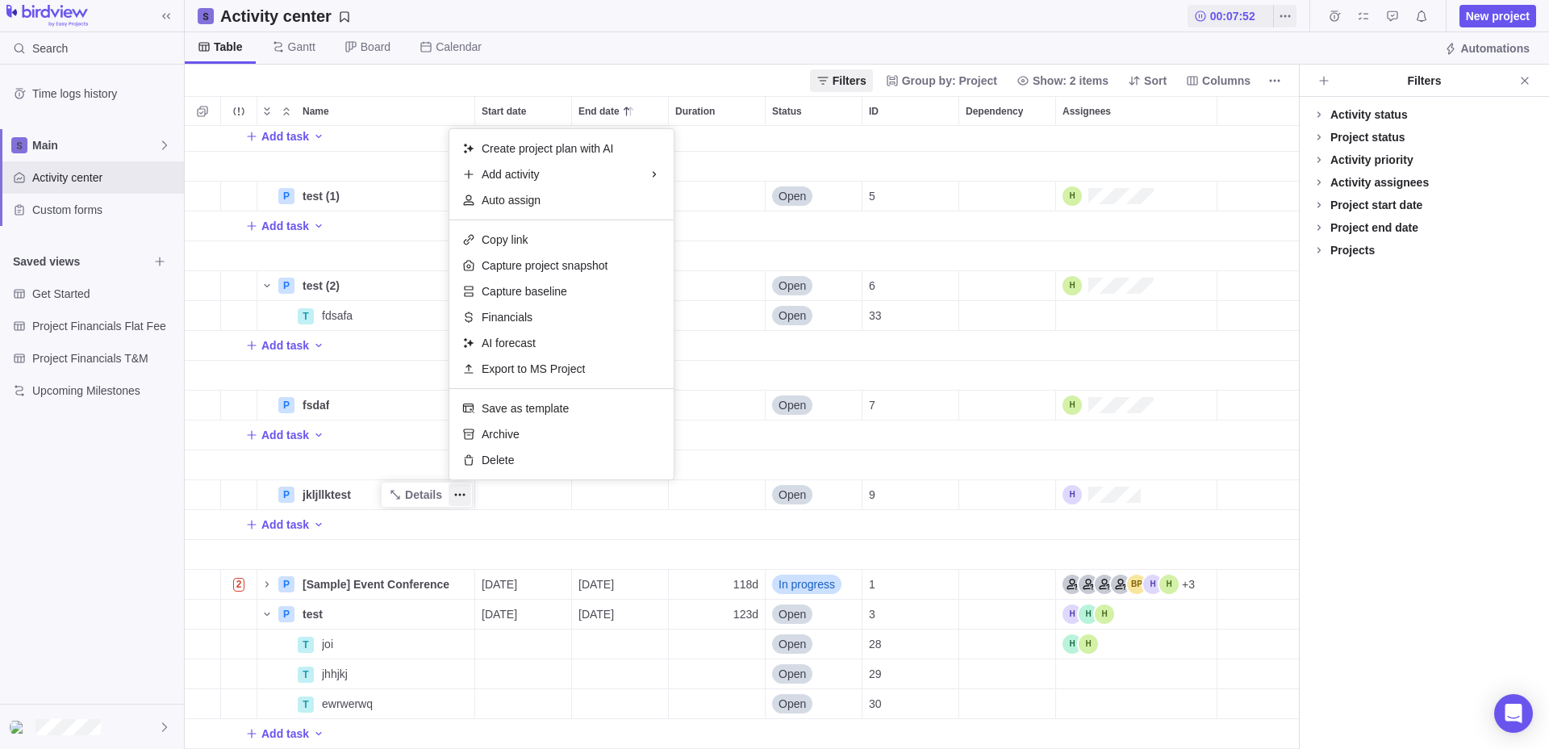
click at [81, 209] on body "Search Time logs history Main Activity center Custom forms Saved views Get Star…" at bounding box center [774, 374] width 1549 height 749
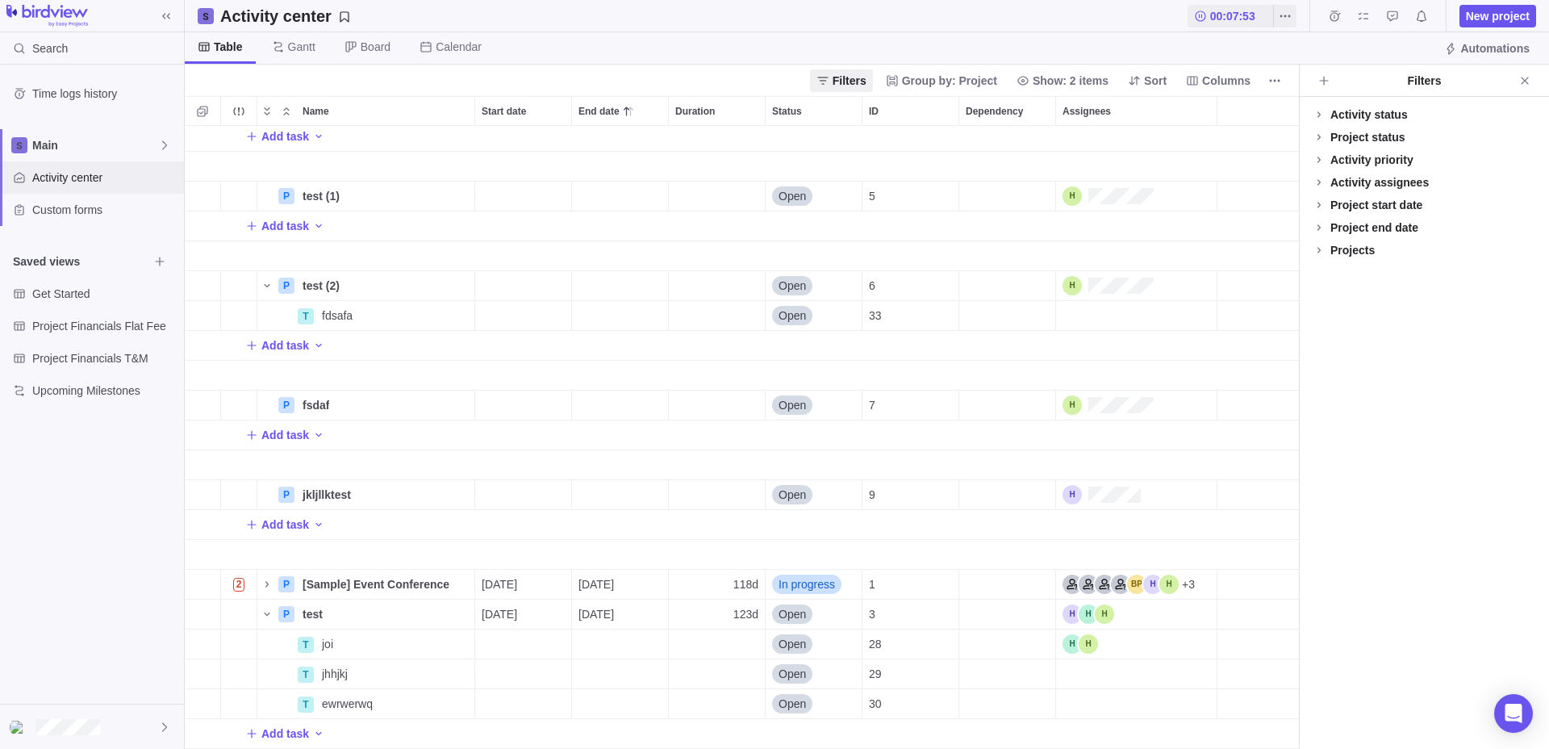
click at [106, 177] on span "Activity center" at bounding box center [104, 177] width 145 height 16
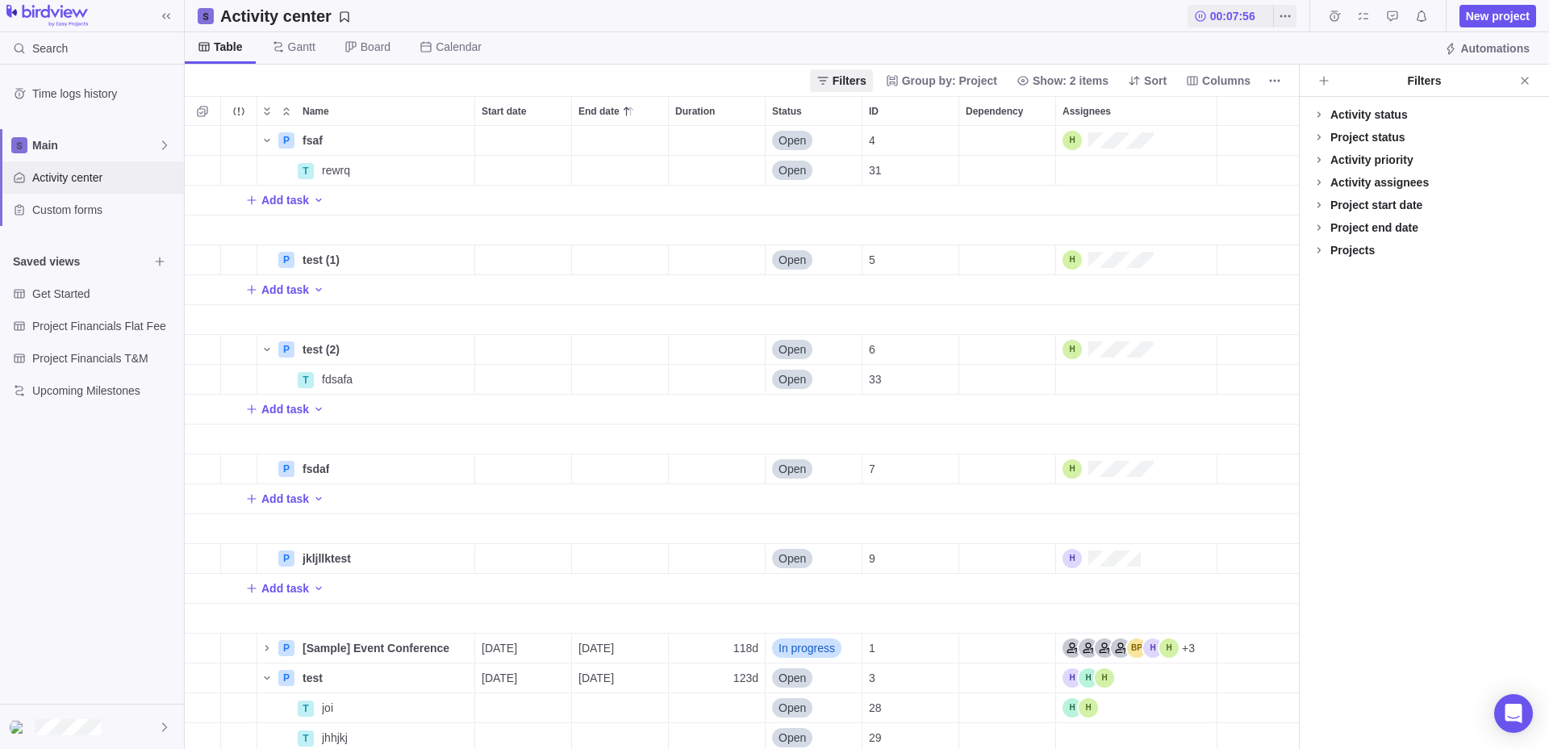
scroll to position [623, 1114]
click at [459, 553] on icon "More actions" at bounding box center [459, 558] width 13 height 13
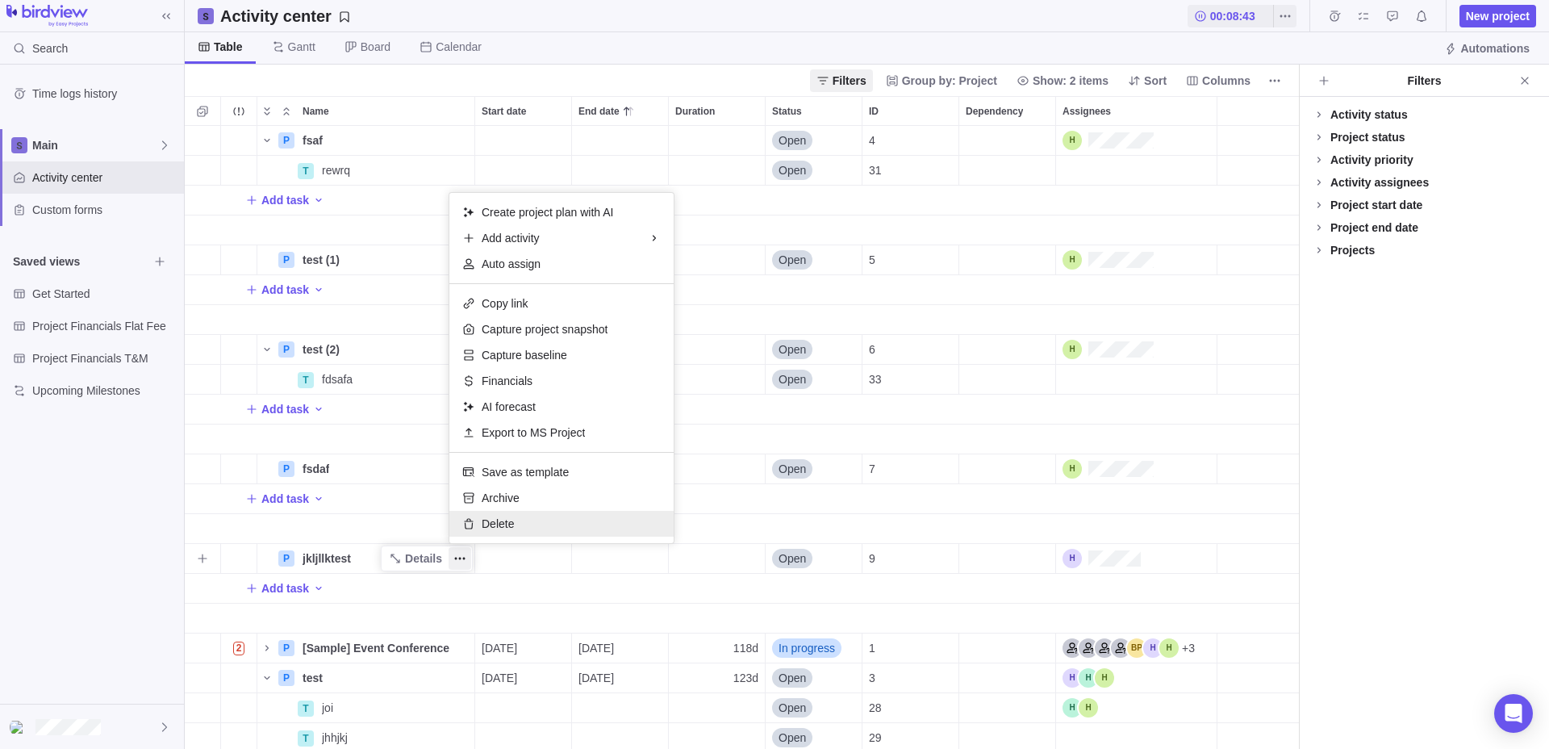
click at [524, 527] on div "Delete" at bounding box center [561, 524] width 224 height 26
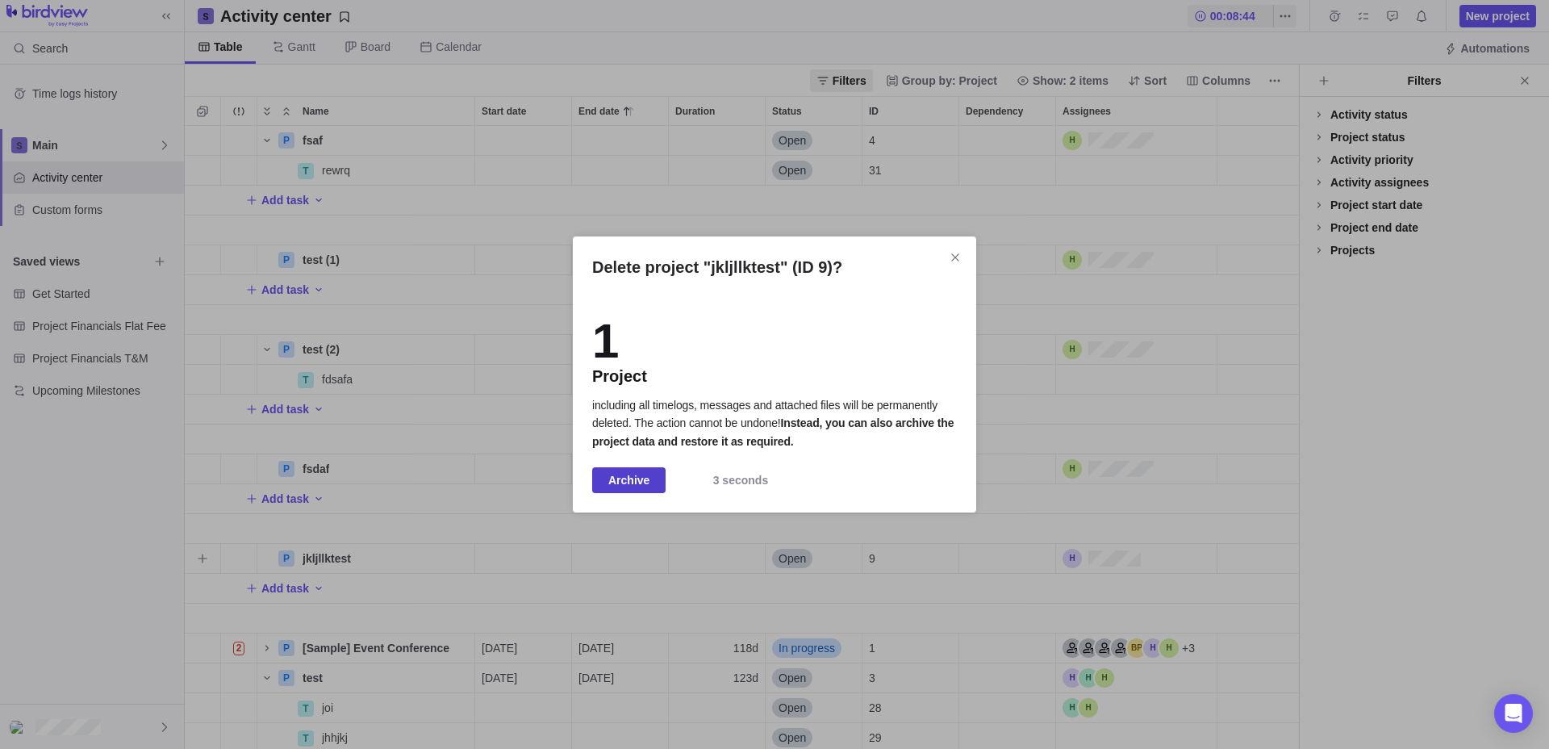
click at [649, 474] on span "Archive" at bounding box center [628, 479] width 41 height 19
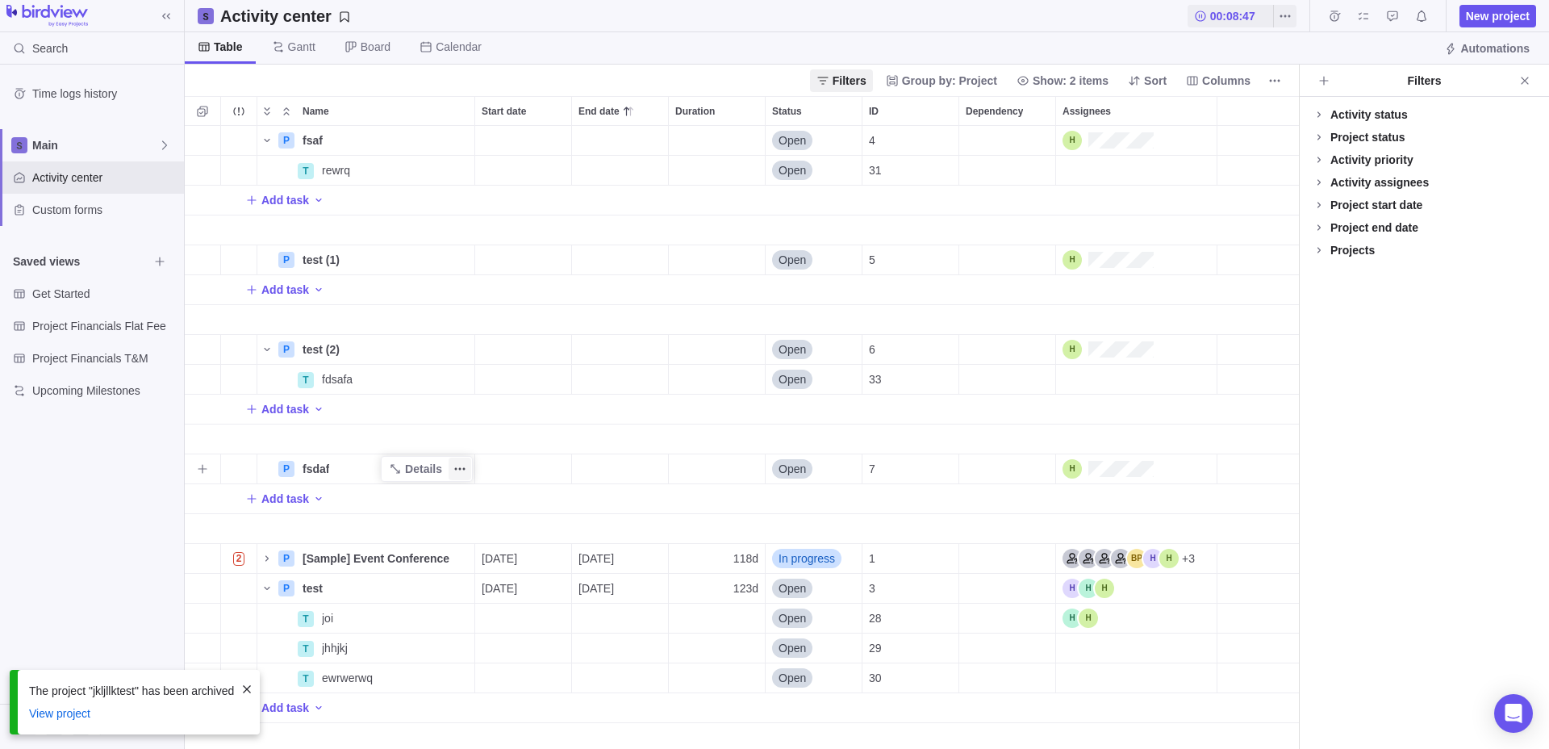
click at [459, 466] on icon "More actions" at bounding box center [459, 468] width 13 height 13
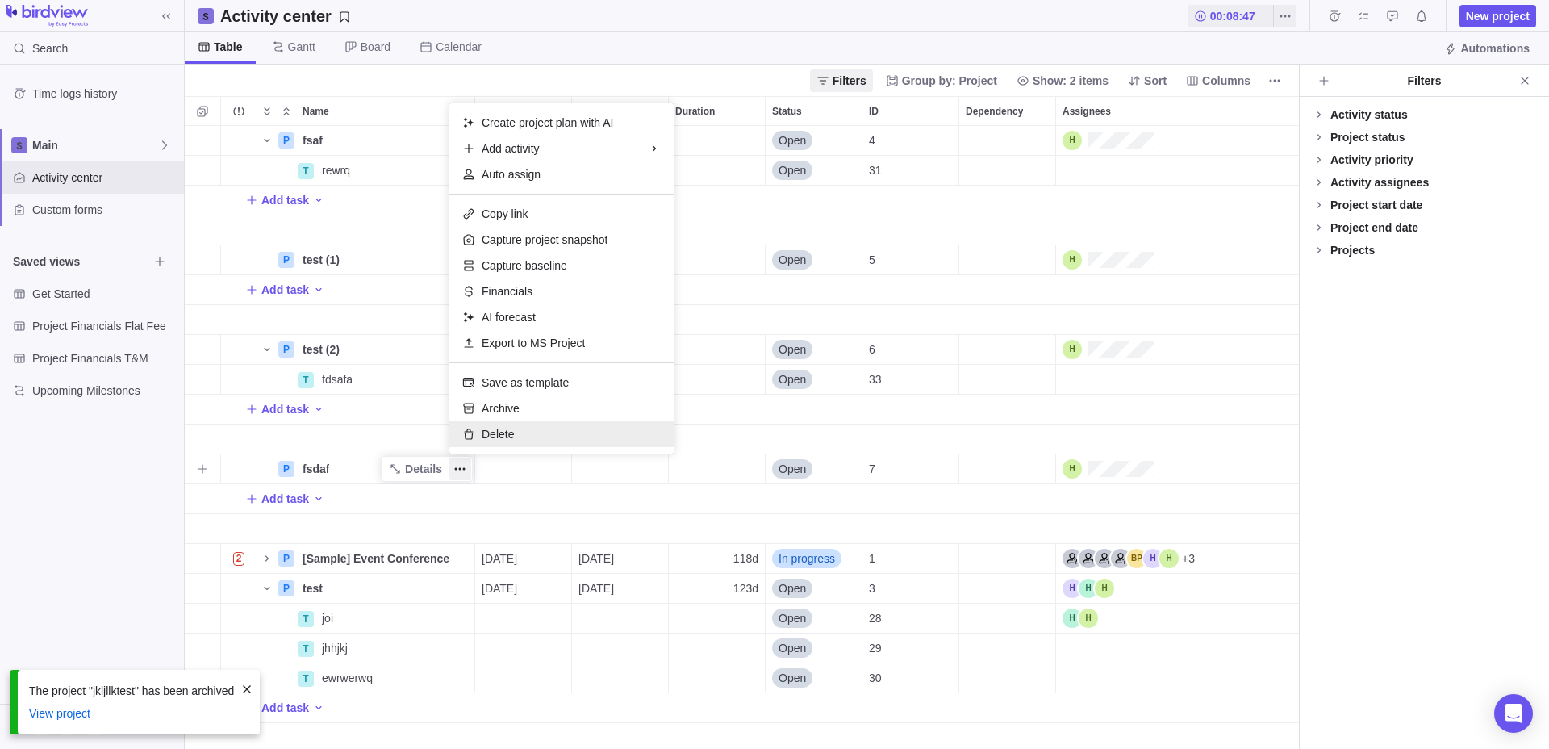
click at [491, 445] on div "Delete" at bounding box center [561, 434] width 224 height 26
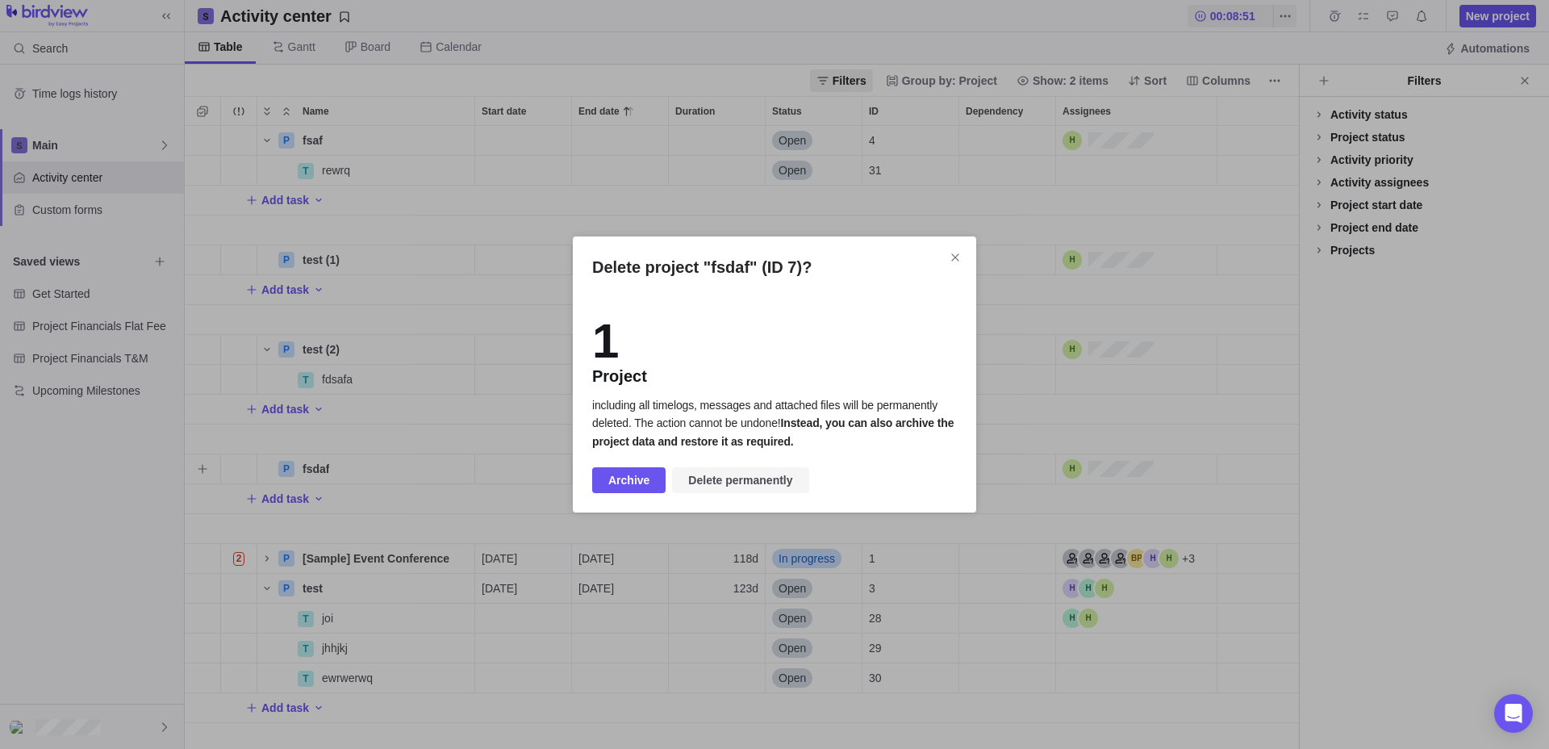
click at [741, 482] on span "Delete permanently" at bounding box center [740, 479] width 104 height 19
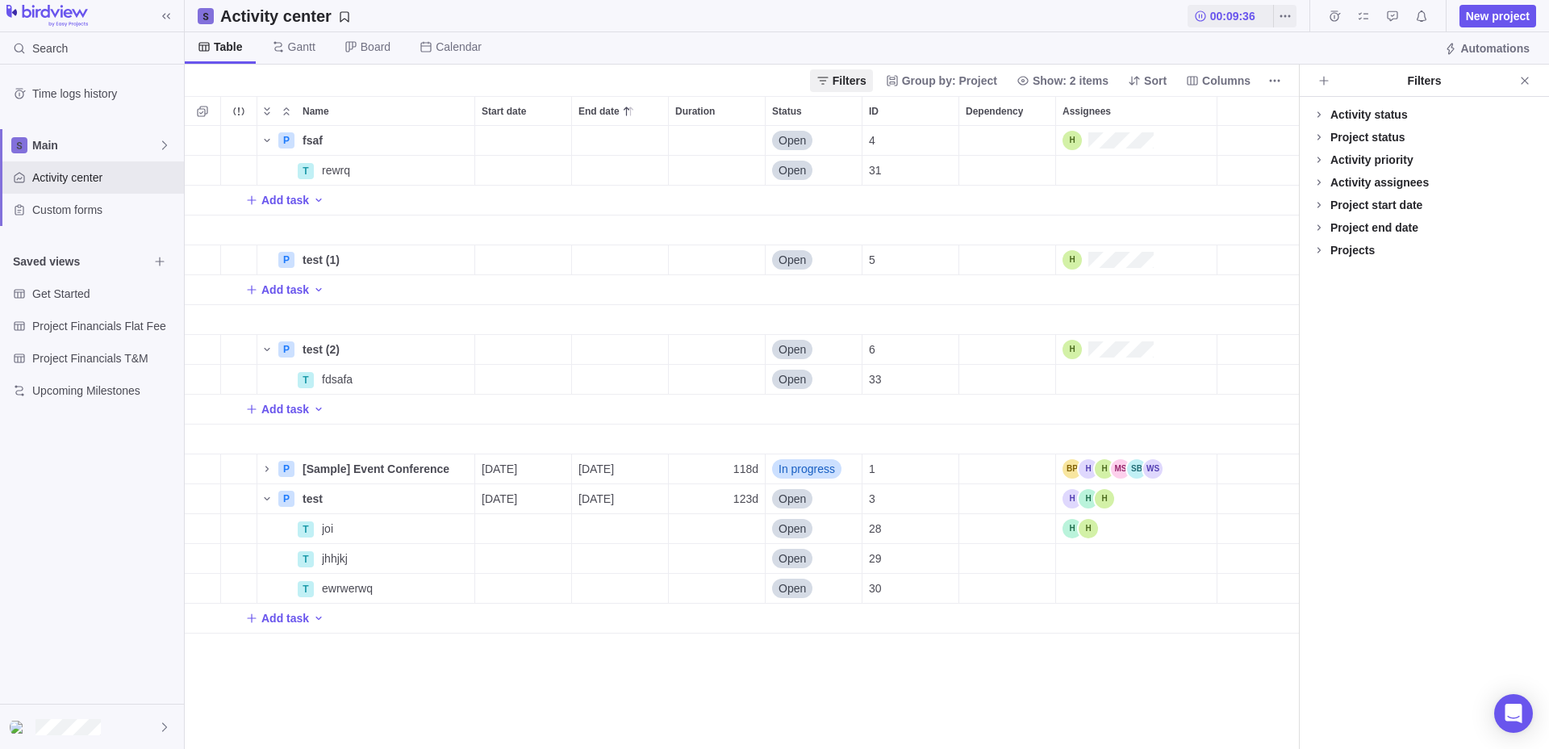
scroll to position [623, 1114]
click at [463, 259] on icon "More actions" at bounding box center [464, 260] width 2 height 2
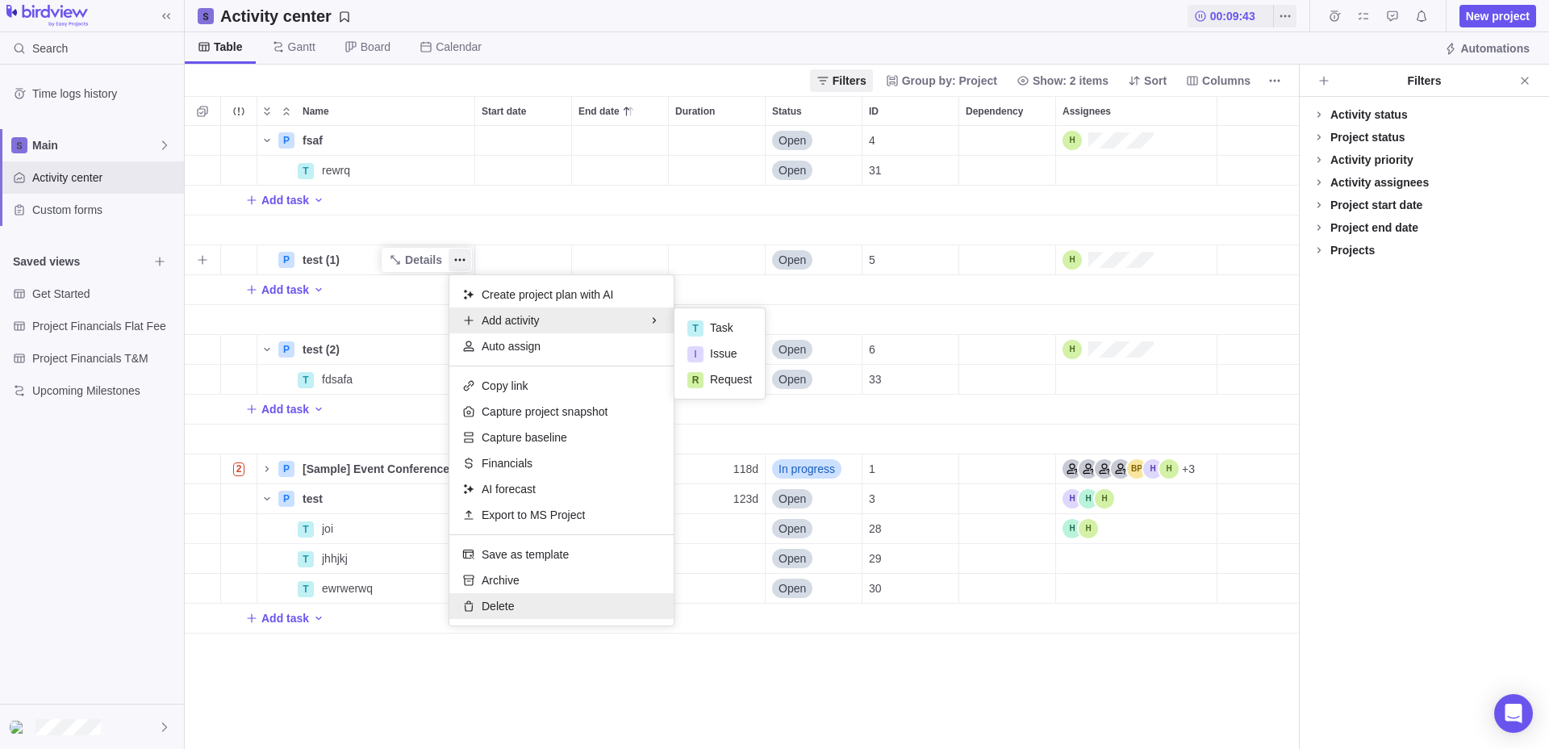
click at [541, 603] on div "Delete" at bounding box center [561, 606] width 224 height 26
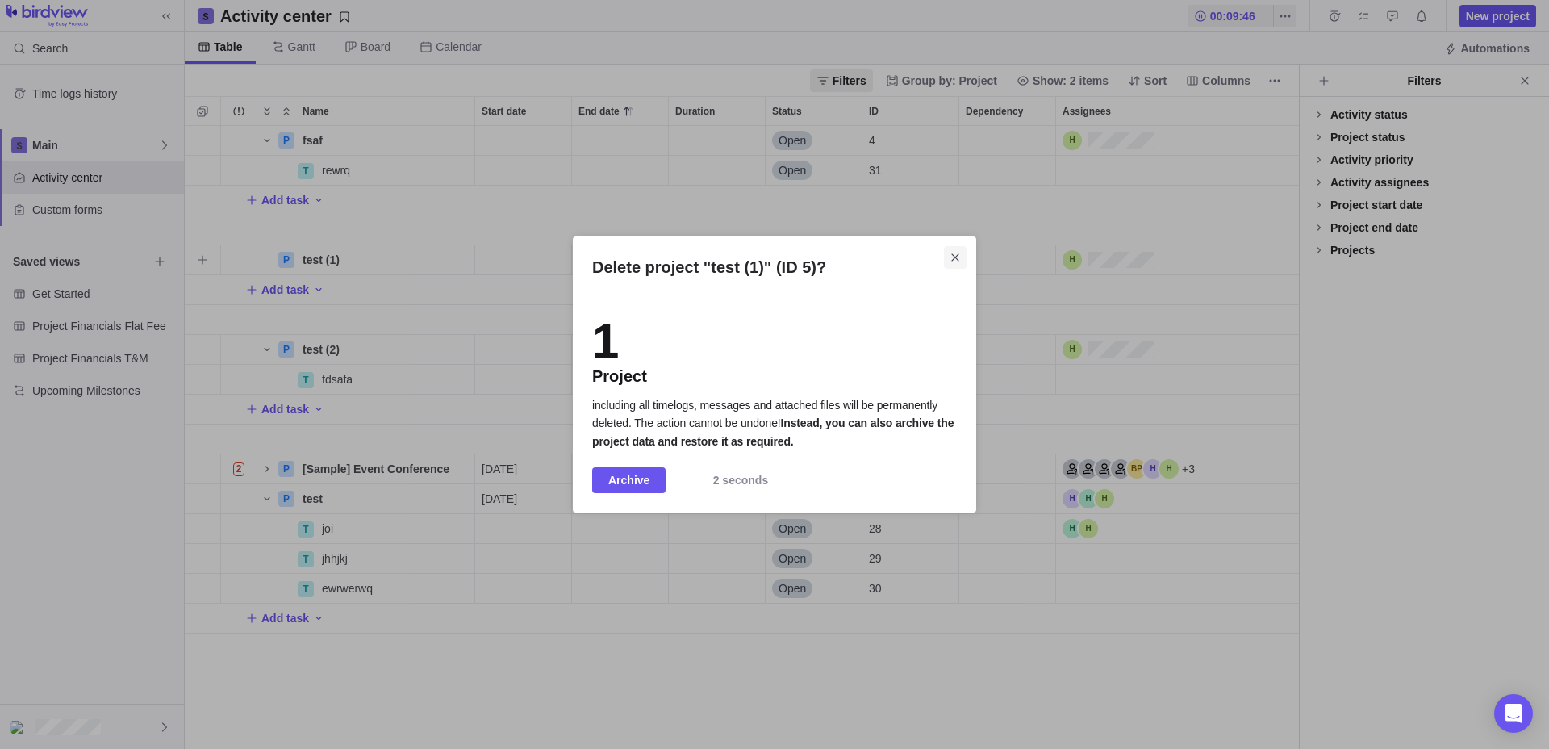
click at [962, 248] on span "Close" at bounding box center [955, 257] width 23 height 23
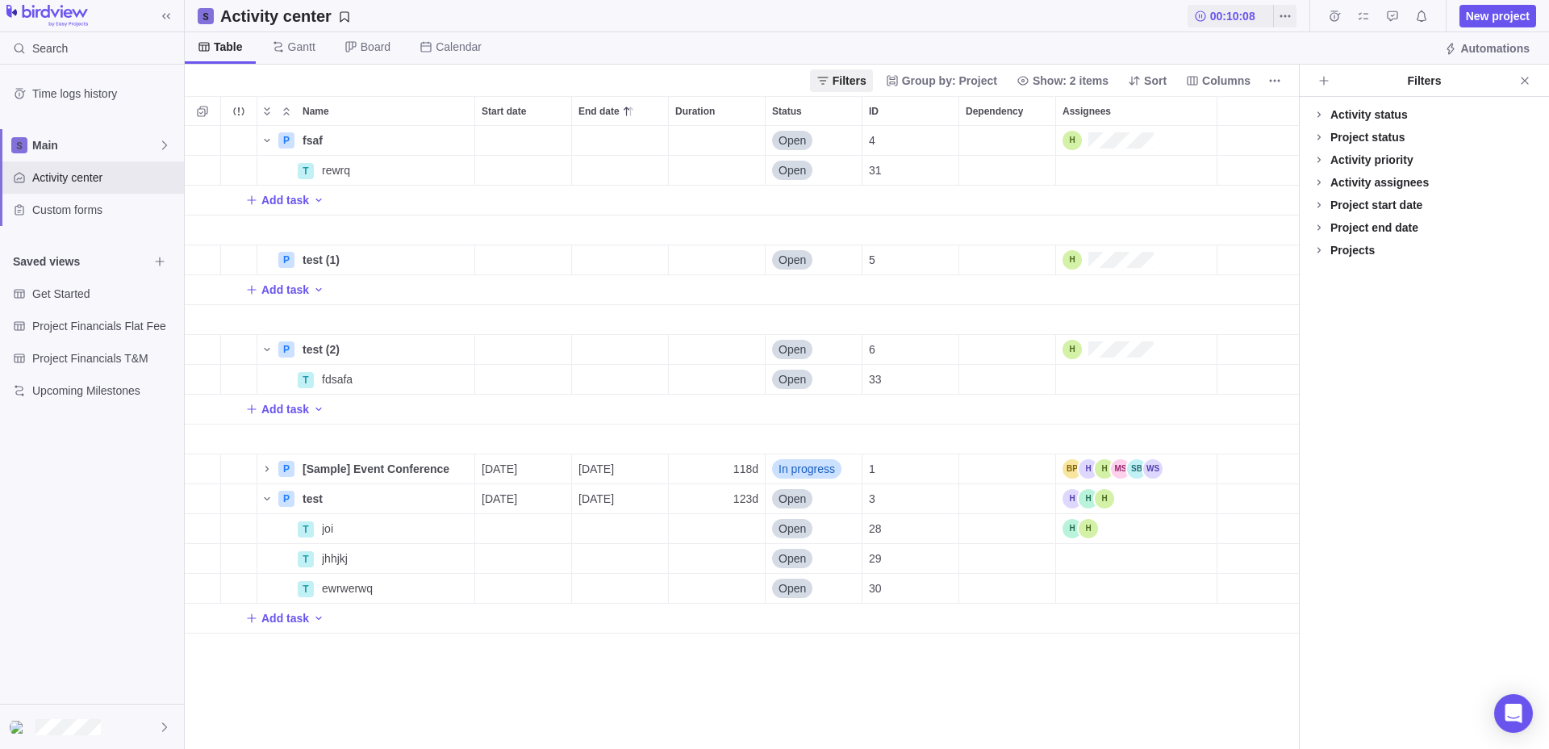
scroll to position [623, 1114]
click at [461, 257] on icon "More actions" at bounding box center [459, 259] width 13 height 13
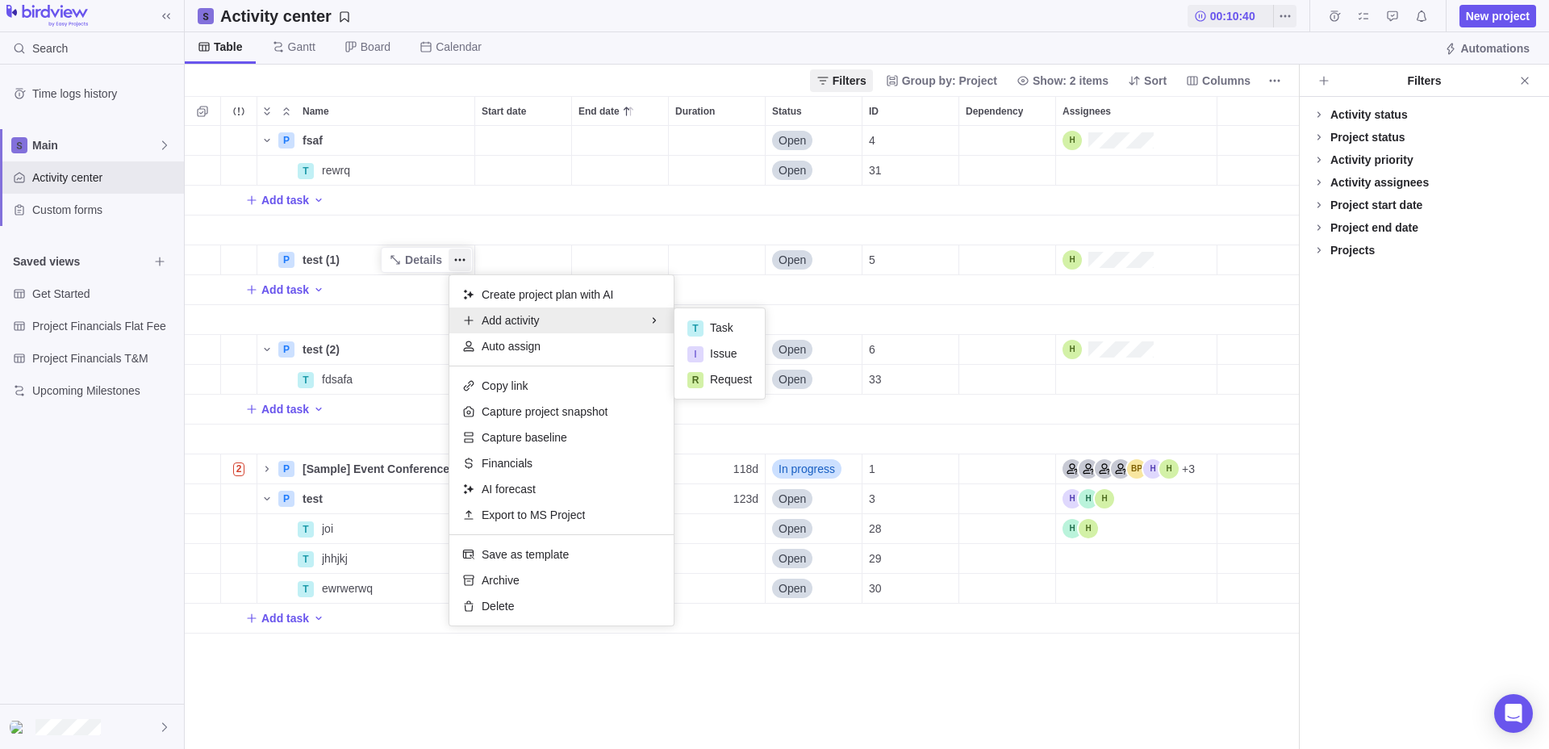
click at [102, 748] on body "Search Time logs history Main Activity center Custom forms Saved views Get Star…" at bounding box center [774, 374] width 1549 height 749
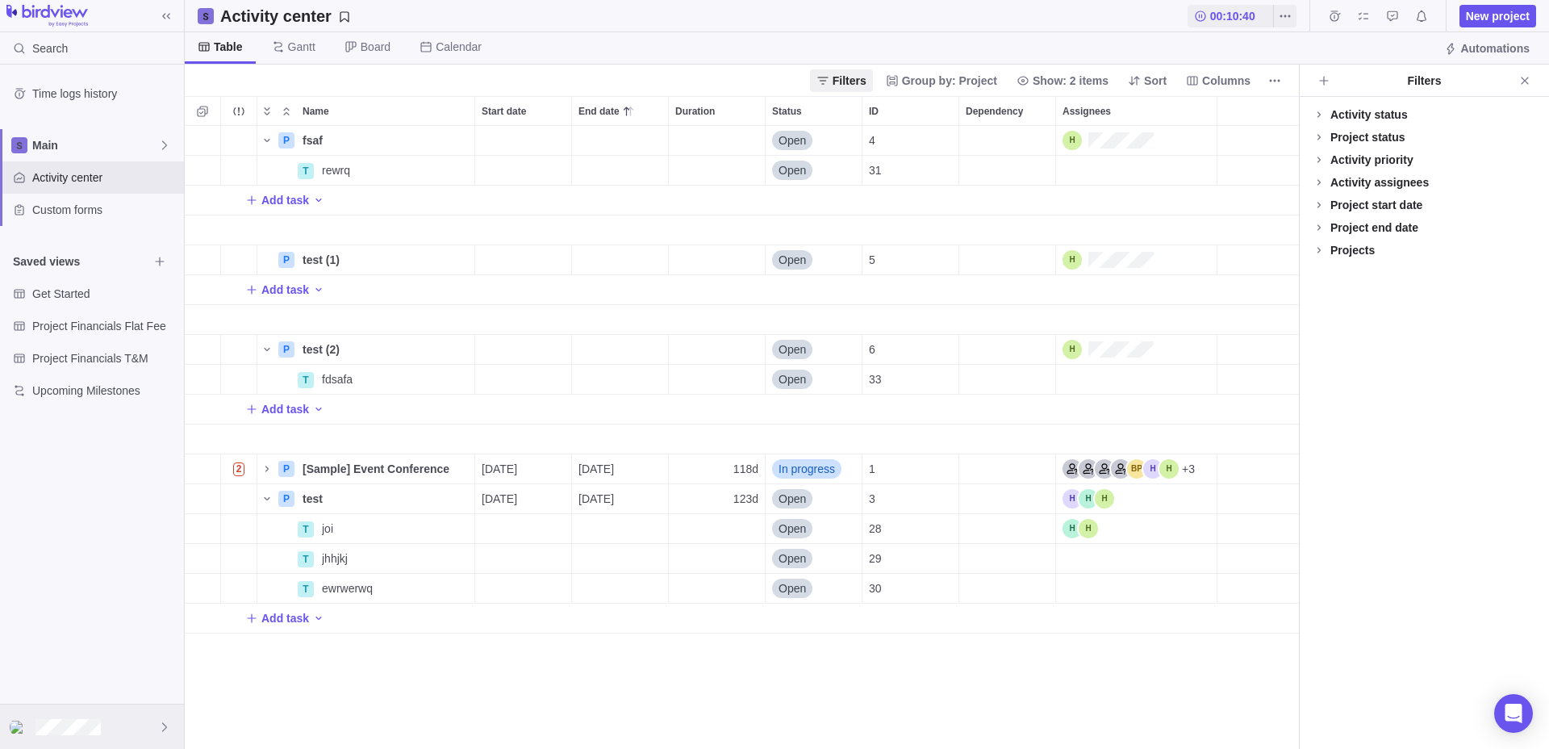
click at [114, 730] on div at bounding box center [92, 726] width 184 height 44
click at [79, 490] on span "My settings" at bounding box center [91, 483] width 145 height 16
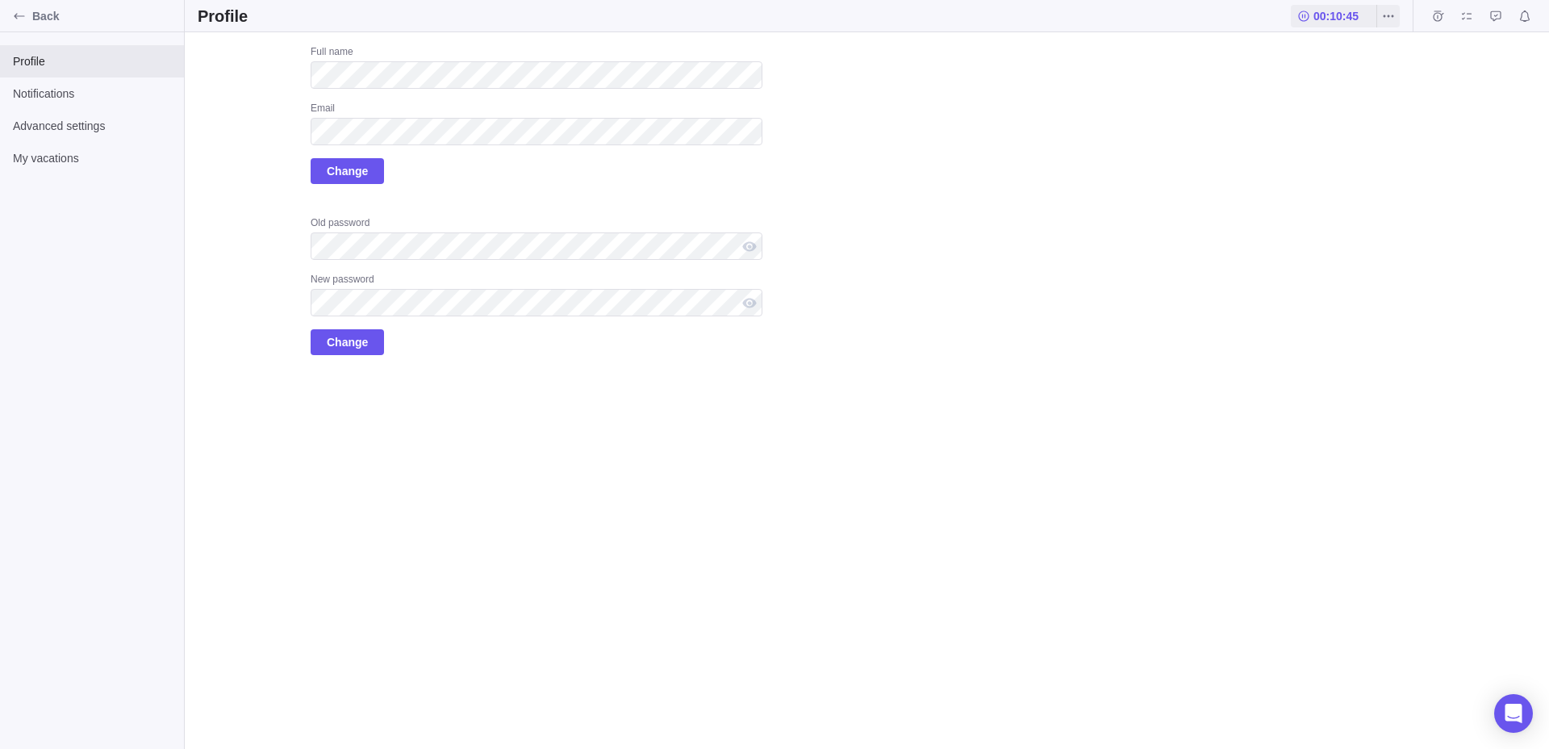
click at [79, 490] on div "Profile Notifications Advanced settings My vacations" at bounding box center [92, 390] width 184 height 716
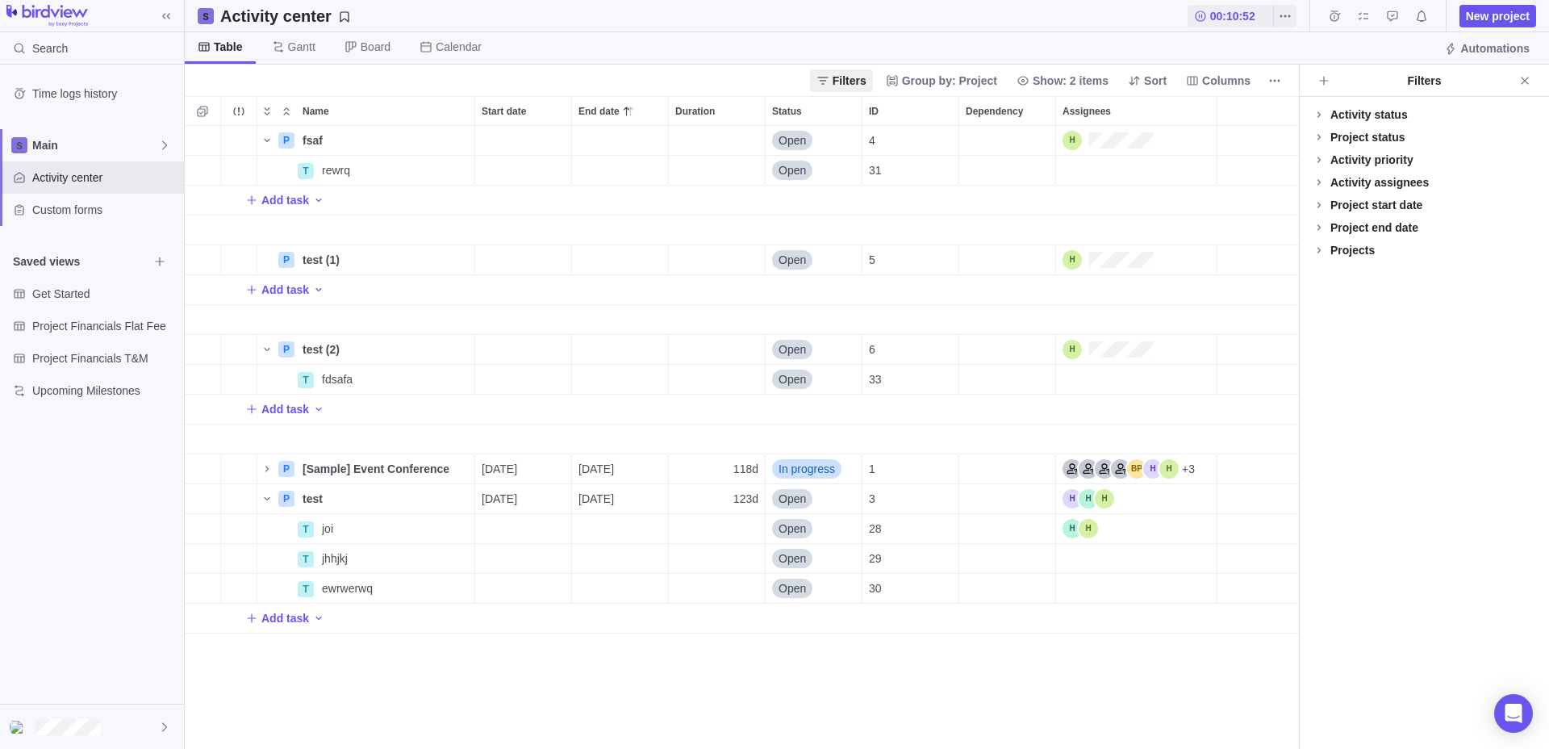
scroll to position [623, 1114]
